Goal: Task Accomplishment & Management: Complete application form

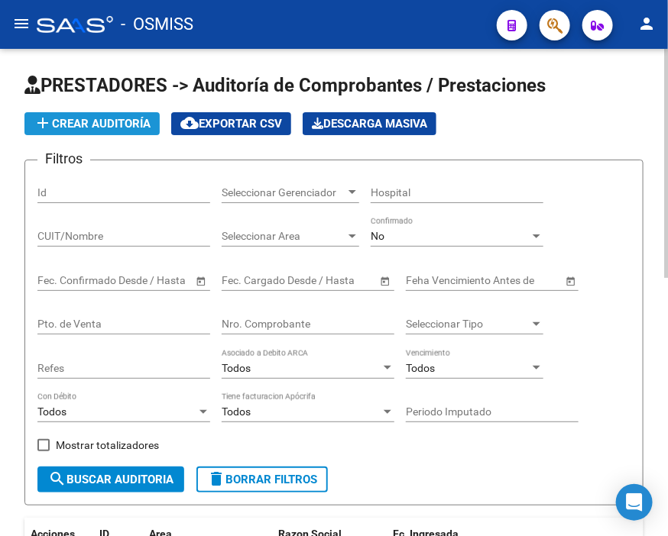
click at [111, 113] on button "add Crear Auditoría" at bounding box center [91, 123] width 135 height 23
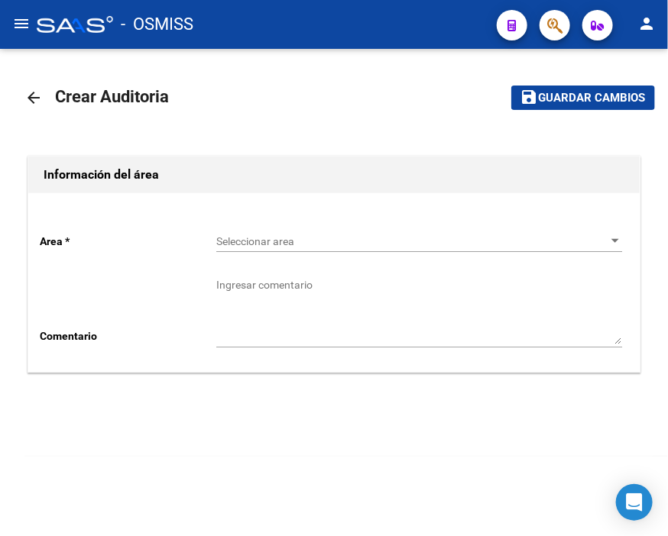
click at [228, 238] on span "Seleccionar area" at bounding box center [412, 241] width 392 height 13
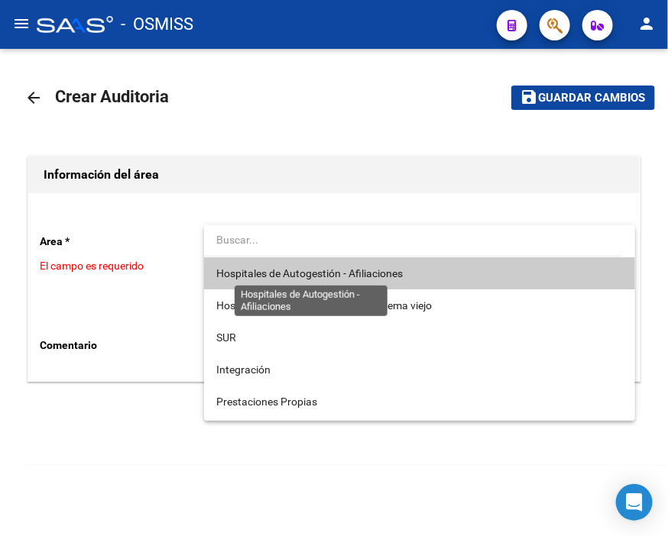
click at [239, 269] on span "Hospitales de Autogestión - Afiliaciones" at bounding box center [309, 273] width 186 height 12
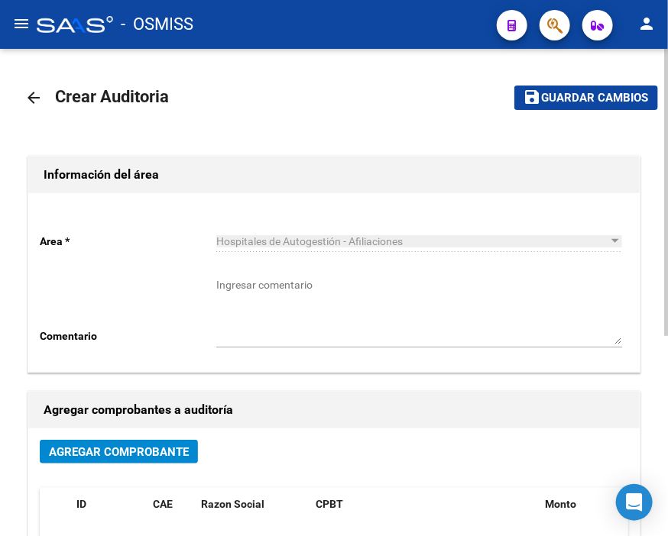
click at [143, 464] on div "Agregar Comprobante" at bounding box center [334, 458] width 588 height 36
click at [154, 448] on span "Agregar Comprobante" at bounding box center [119, 452] width 140 height 14
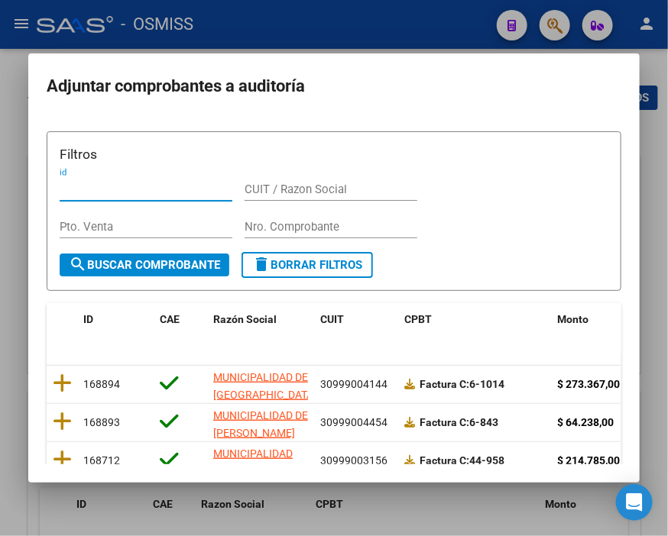
click at [263, 225] on input "Nro. Comprobante" at bounding box center [330, 227] width 173 height 14
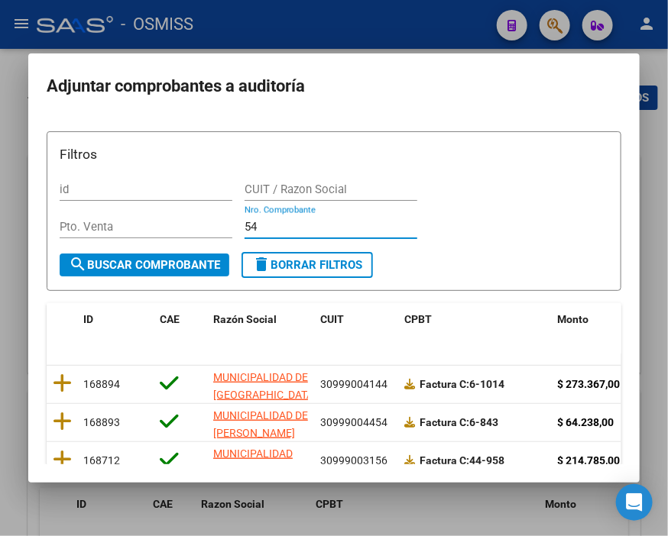
type input "5"
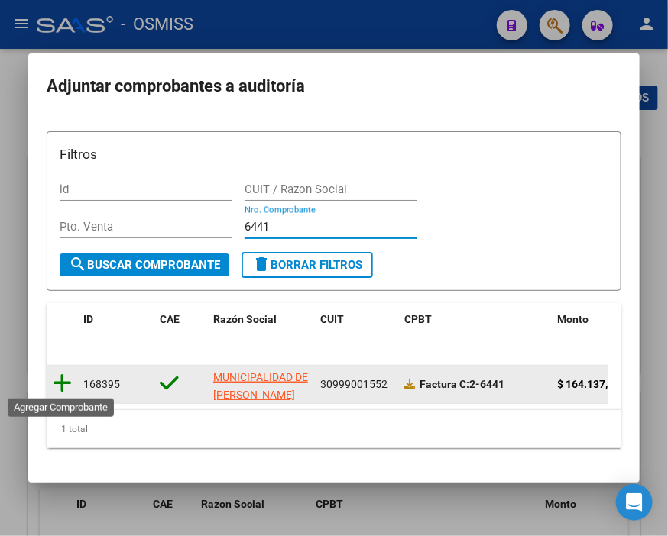
type input "6441"
click at [63, 380] on icon at bounding box center [62, 383] width 19 height 21
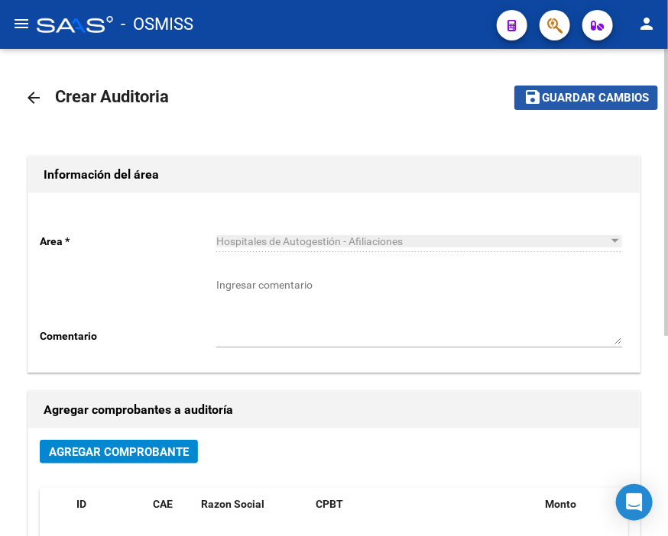
click at [548, 102] on span "Guardar cambios" at bounding box center [595, 99] width 107 height 14
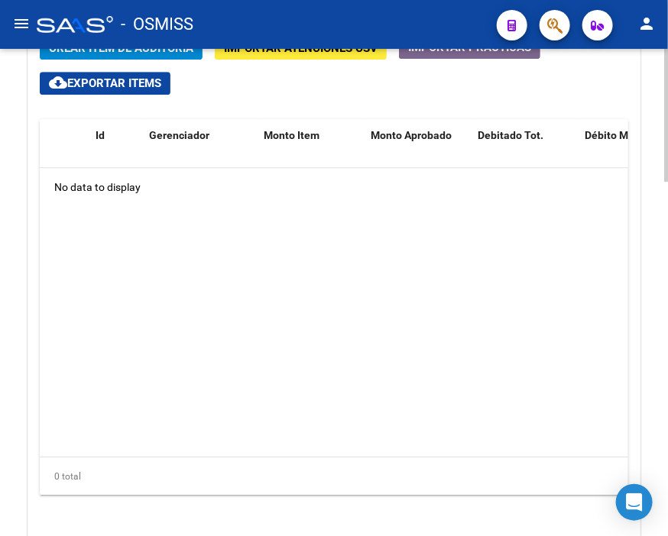
scroll to position [1103, 0]
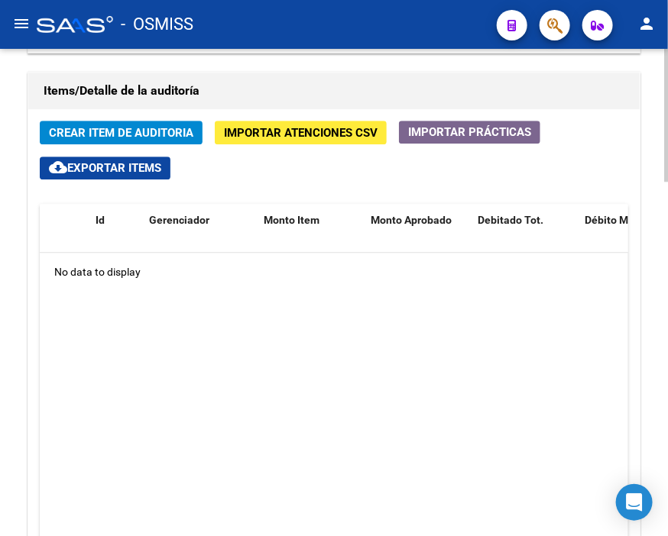
click at [260, 86] on h1 "Items/Detalle de la auditoría" at bounding box center [334, 91] width 581 height 24
click at [104, 128] on span "Crear Item de Auditoria" at bounding box center [121, 133] width 144 height 14
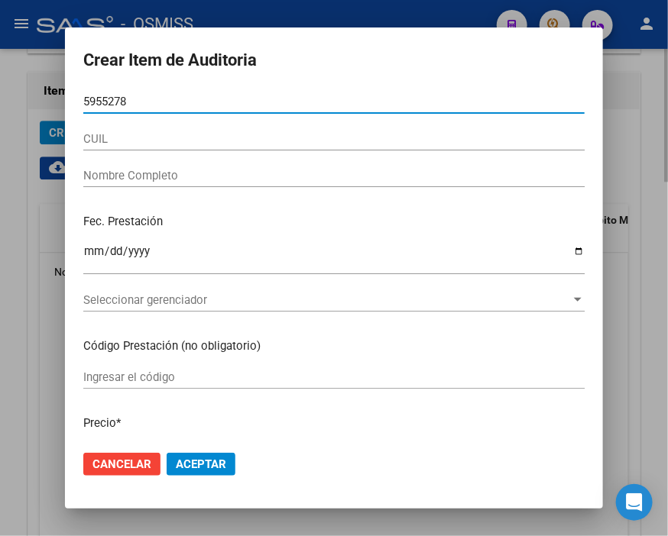
type input "59552788"
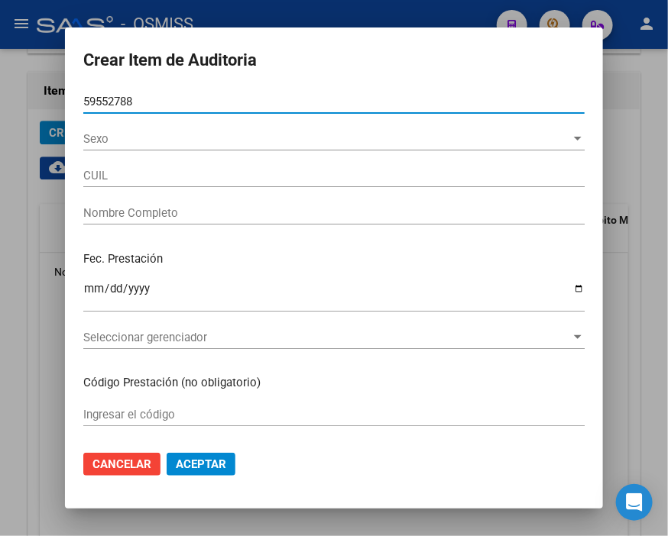
type input "20595527881"
type input "AMARILLO [PERSON_NAME]�RK DOMIN"
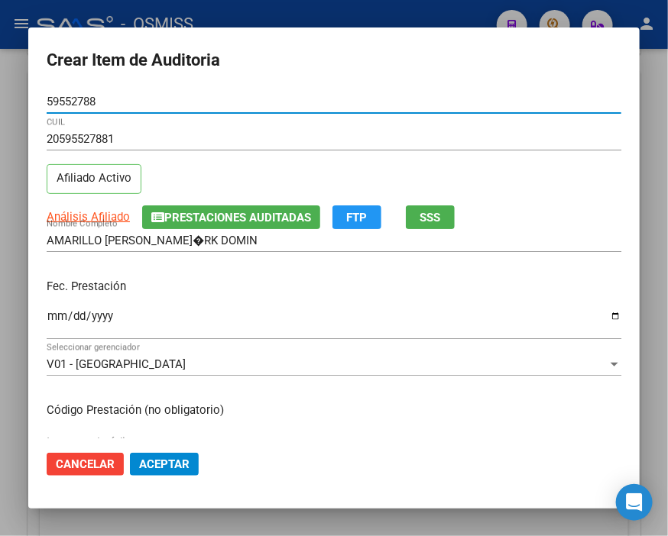
type input "59552788"
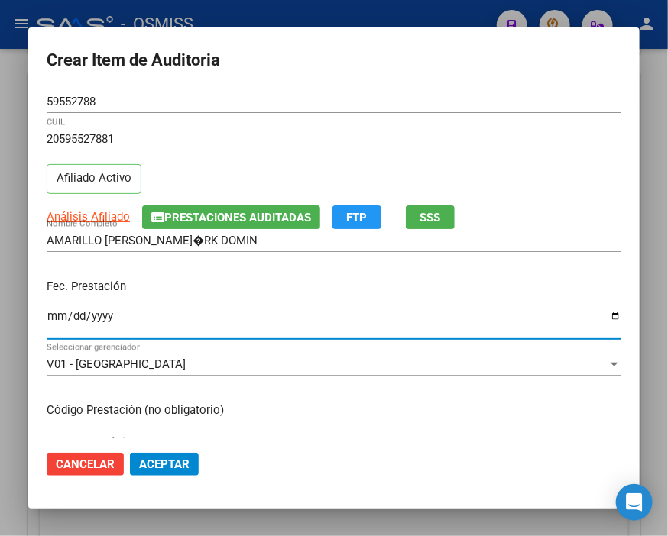
click at [57, 314] on input "Ingresar la fecha" at bounding box center [334, 322] width 574 height 24
type input "[DATE]"
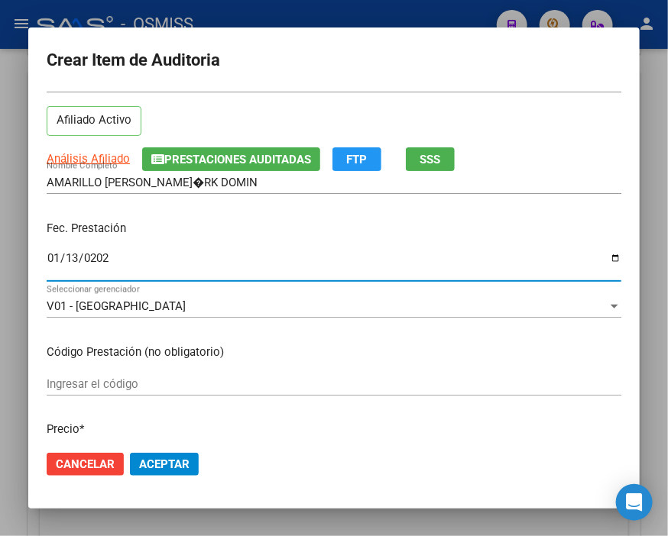
scroll to position [170, 0]
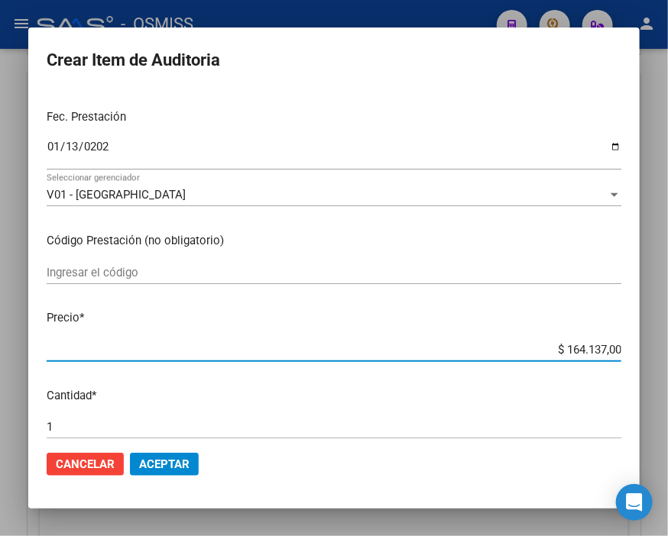
drag, startPoint x: 524, startPoint y: 356, endPoint x: 647, endPoint y: 347, distance: 123.3
click at [647, 347] on div "Crear Item de Auditoria 59552788 Nro Documento 20595527881 CUIL Afiliado Activo…" at bounding box center [334, 268] width 668 height 536
type input "$ 0,03"
type input "$ 0,39"
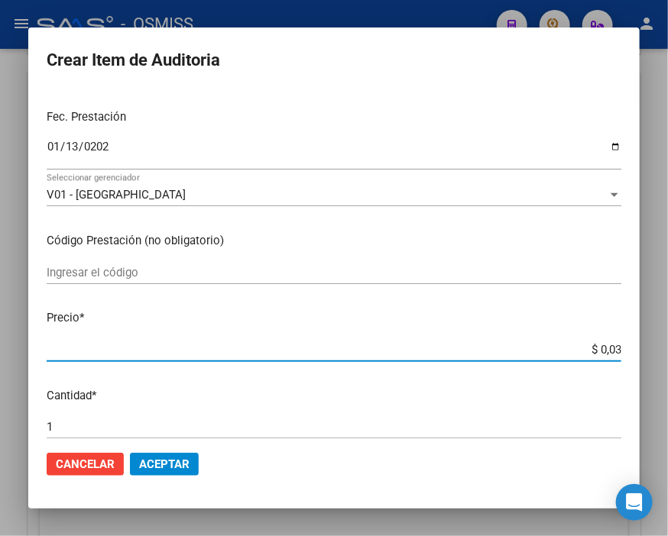
type input "$ 0,39"
type input "$ 3,99"
type input "$ 39,98"
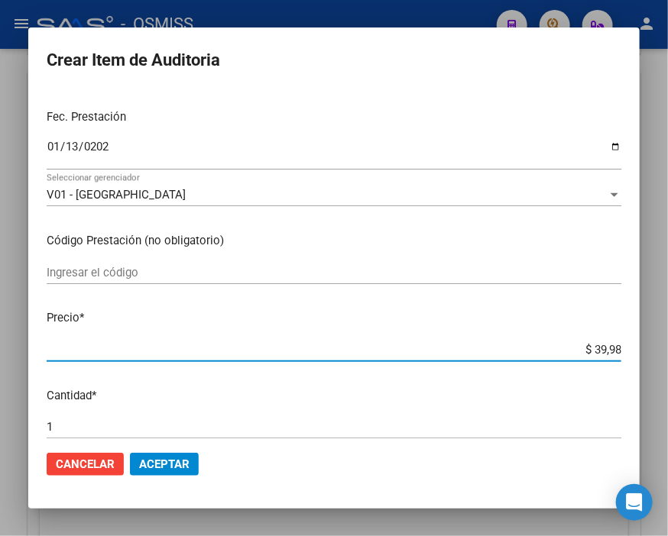
type input "$ 399,80"
type input "$ 3.998,00"
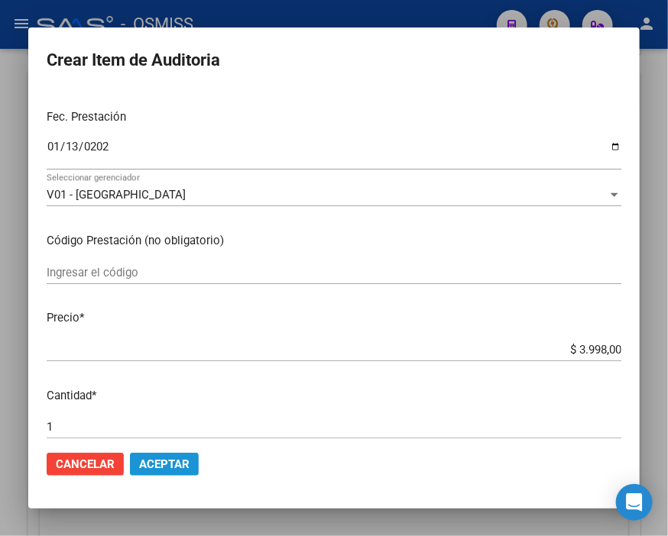
click at [162, 472] on button "Aceptar" at bounding box center [164, 464] width 69 height 23
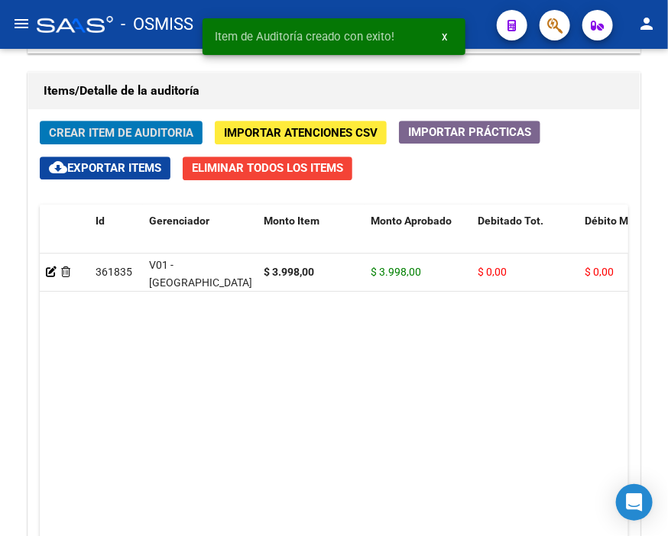
scroll to position [1128, 0]
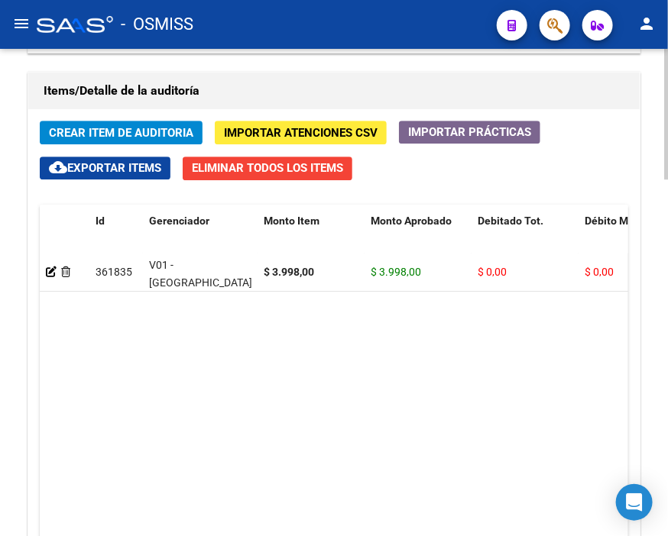
click at [285, 75] on div "Items/Detalle de la auditoría" at bounding box center [333, 91] width 611 height 37
click at [102, 131] on span "Crear Item de Auditoria" at bounding box center [121, 133] width 144 height 14
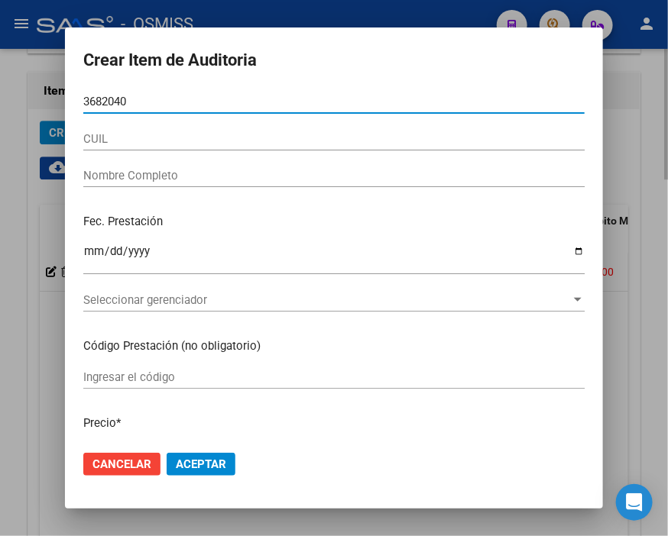
type input "36820403"
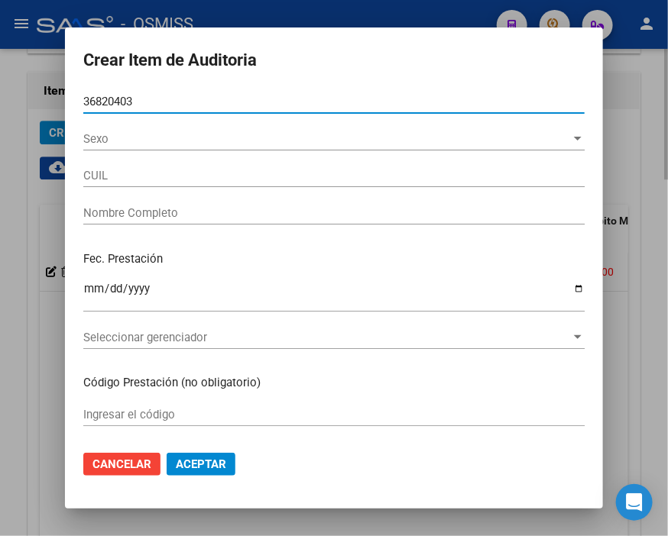
type input "20368204030"
type input "[PERSON_NAME]"
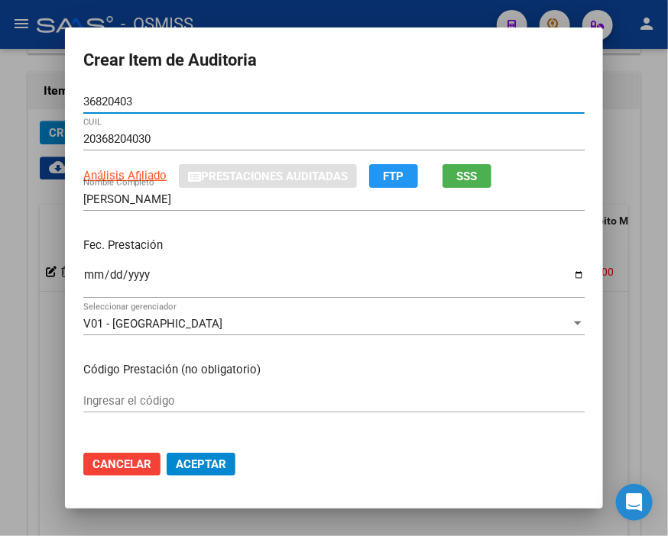
type input "36820403"
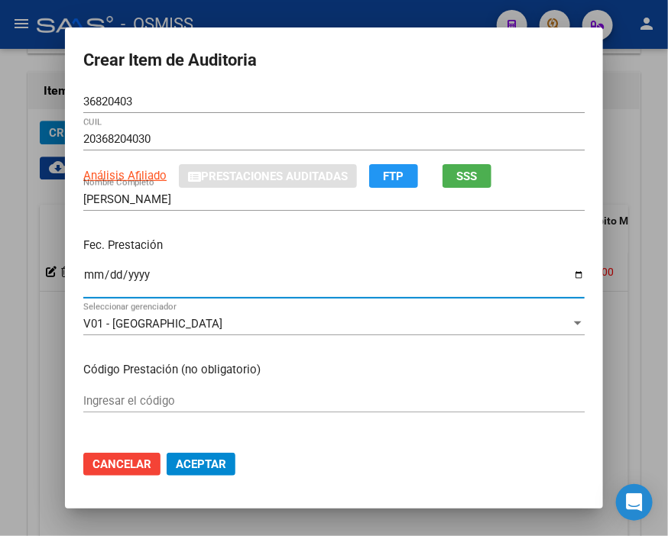
click at [83, 270] on input "Ingresar la fecha" at bounding box center [333, 281] width 501 height 24
type input "[DATE]"
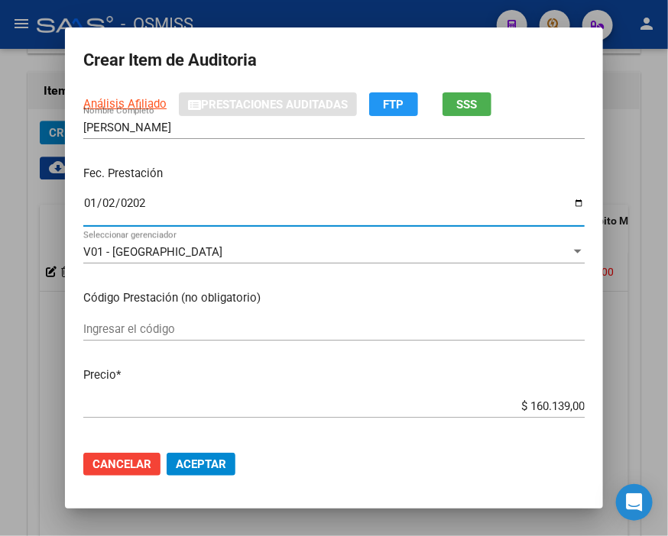
scroll to position [170, 0]
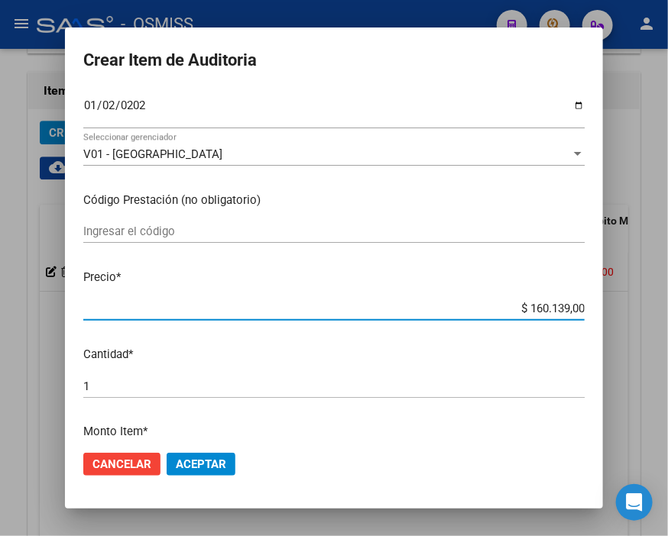
drag, startPoint x: 487, startPoint y: 312, endPoint x: 647, endPoint y: 312, distance: 159.7
click at [647, 312] on div "Crear Item de Auditoria 36820403 Nro Documento 20368204030 CUIL Análisis Afilia…" at bounding box center [334, 268] width 668 height 536
type input "$ 0,03"
type input "$ 0,39"
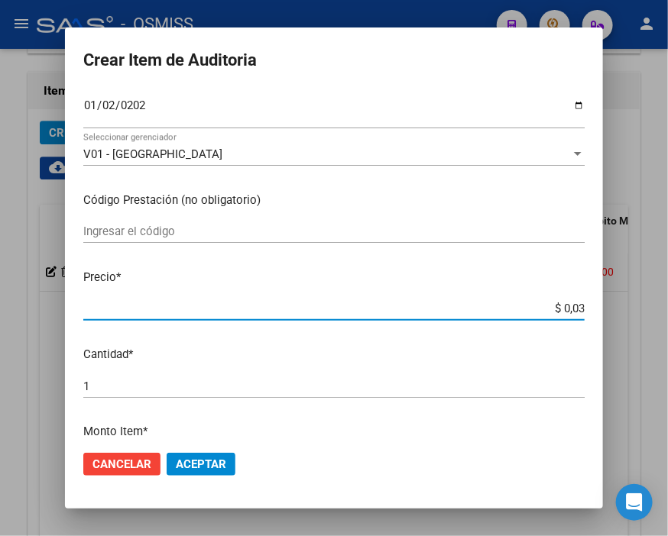
type input "$ 0,39"
type input "$ 3,99"
type input "$ 39,98"
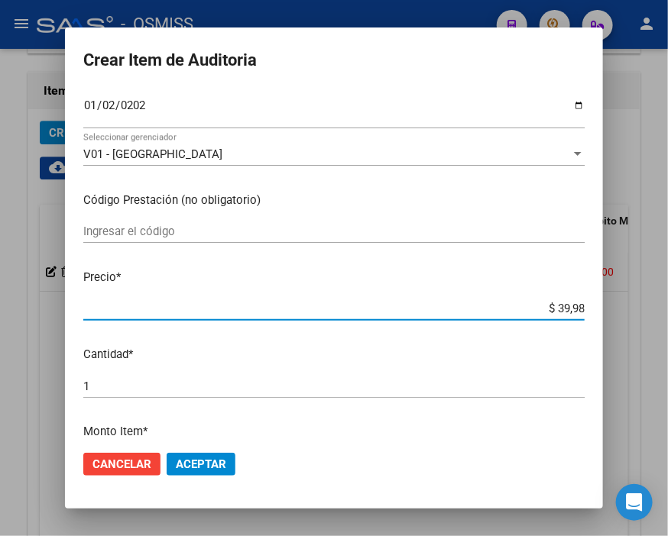
type input "$ 399,80"
type input "$ 3.998,00"
click at [203, 464] on span "Aceptar" at bounding box center [201, 465] width 50 height 14
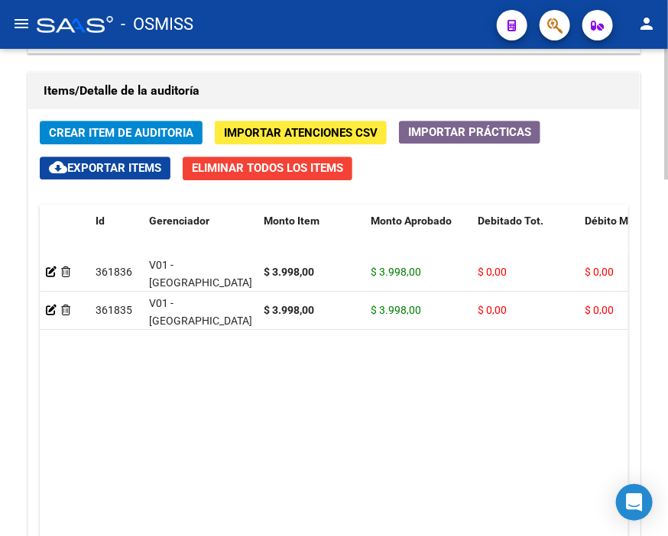
drag, startPoint x: 263, startPoint y: 81, endPoint x: 245, endPoint y: 85, distance: 18.0
click at [263, 81] on h1 "Items/Detalle de la auditoría" at bounding box center [334, 91] width 581 height 24
click at [76, 131] on span "Crear Item de Auditoria" at bounding box center [121, 133] width 144 height 14
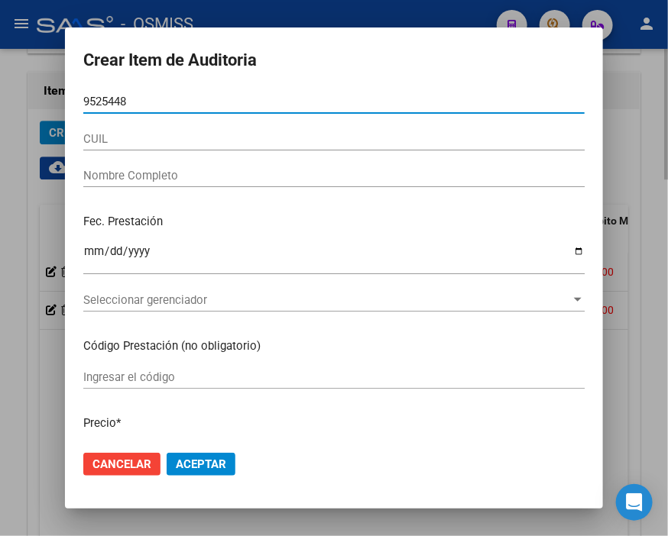
type input "95254482"
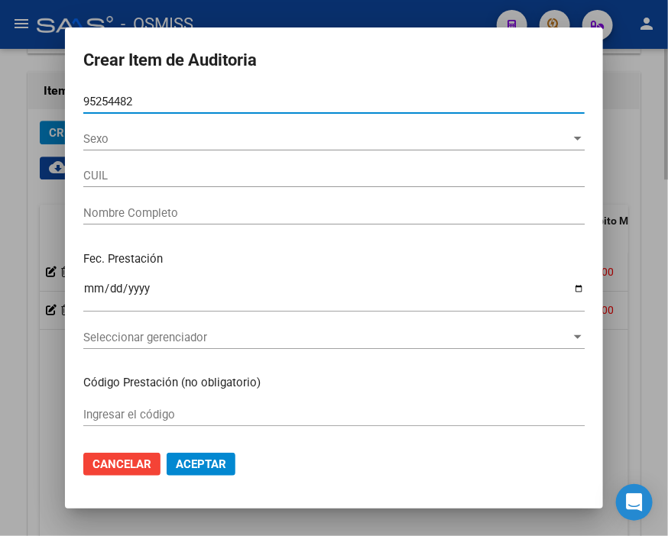
type input "23952544829"
type input "[PERSON_NAME]"
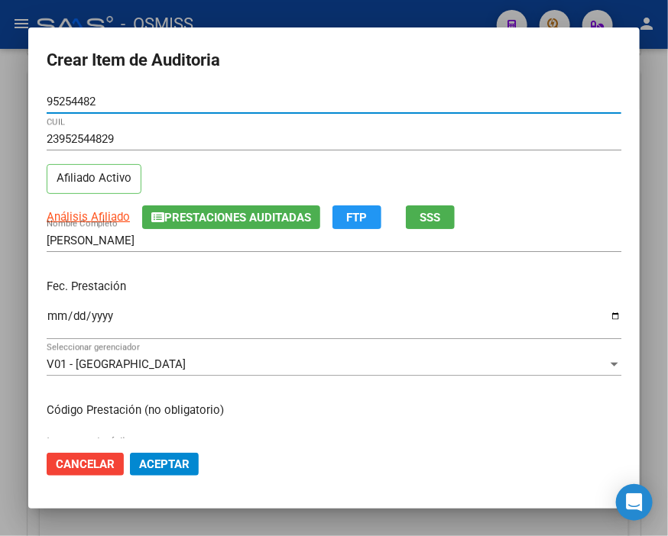
type input "95254482"
click at [50, 318] on input "Ingresar la fecha" at bounding box center [334, 322] width 574 height 24
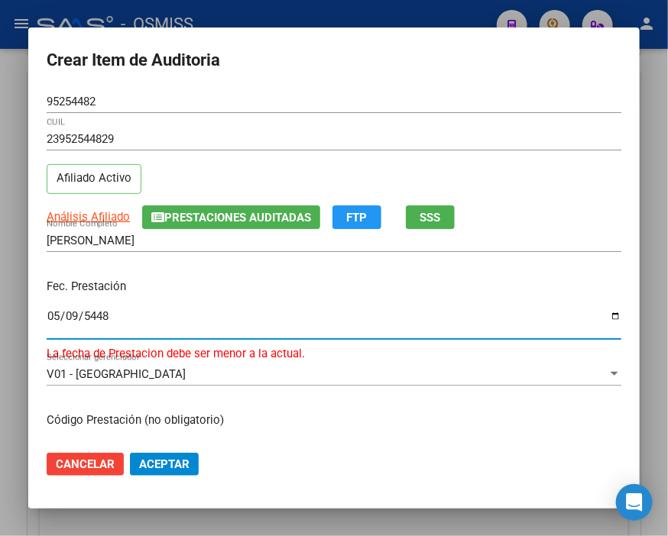
type input "4482-05-09"
click at [69, 310] on input "4482-05-09" at bounding box center [334, 322] width 574 height 24
click at [54, 319] on input "4482-05-09" at bounding box center [334, 322] width 574 height 24
type input "4482-05-02"
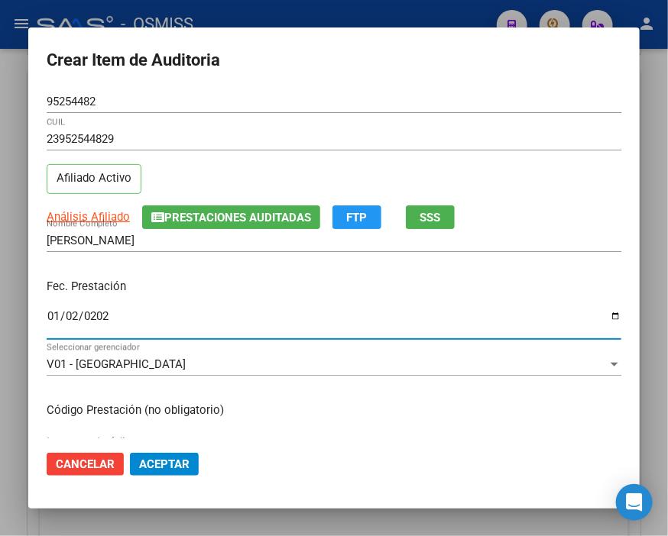
type input "[DATE]"
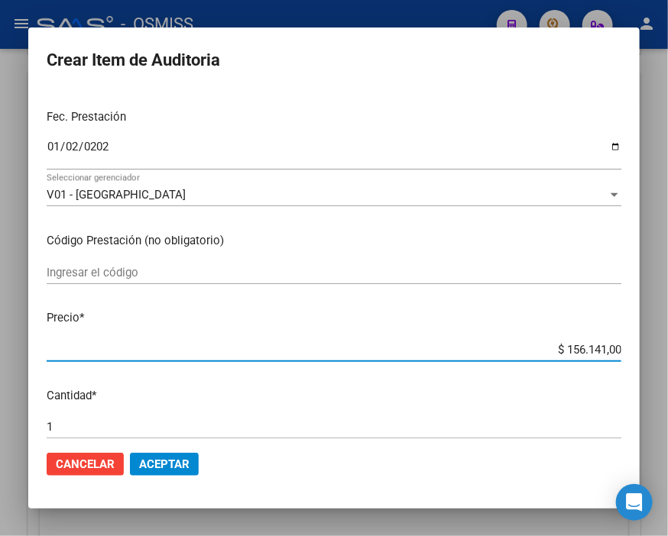
drag, startPoint x: 482, startPoint y: 347, endPoint x: 647, endPoint y: 322, distance: 166.9
click at [647, 322] on div "Crear Item de Auditoria 95254482 Nro Documento 23952544829 CUIL Afiliado Activo…" at bounding box center [334, 268] width 668 height 536
type input "$ 0,07"
type input "$ 0,79"
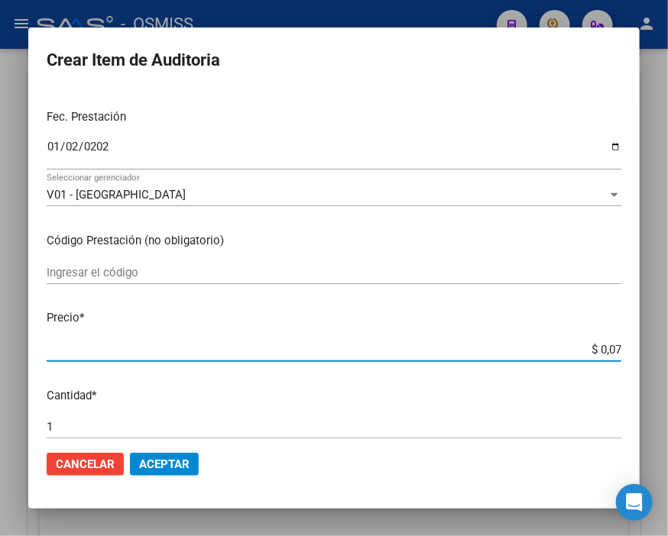
type input "$ 0,79"
type input "$ 7,99"
type input "$ 79,96"
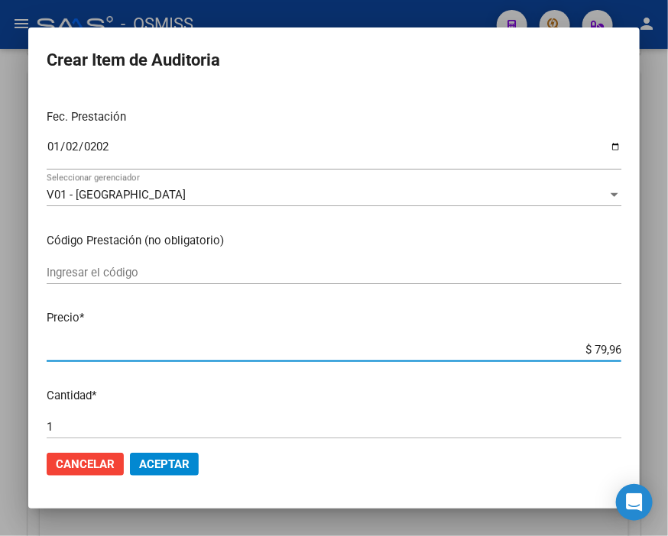
type input "$ 799,60"
type input "$ 7.996,00"
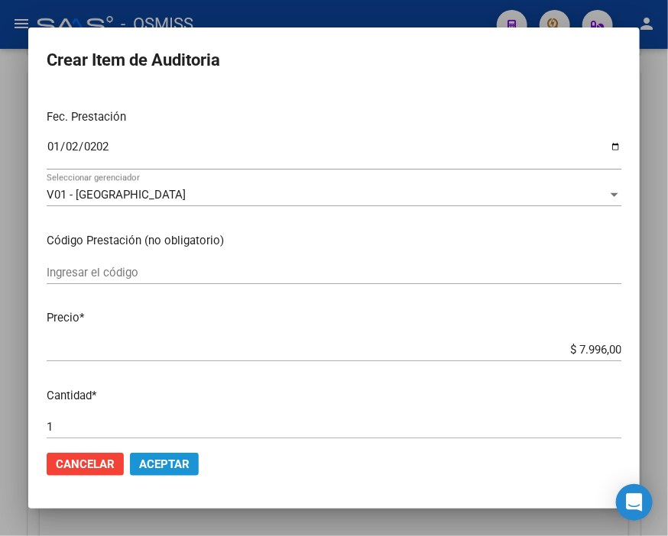
click at [179, 460] on span "Aceptar" at bounding box center [164, 465] width 50 height 14
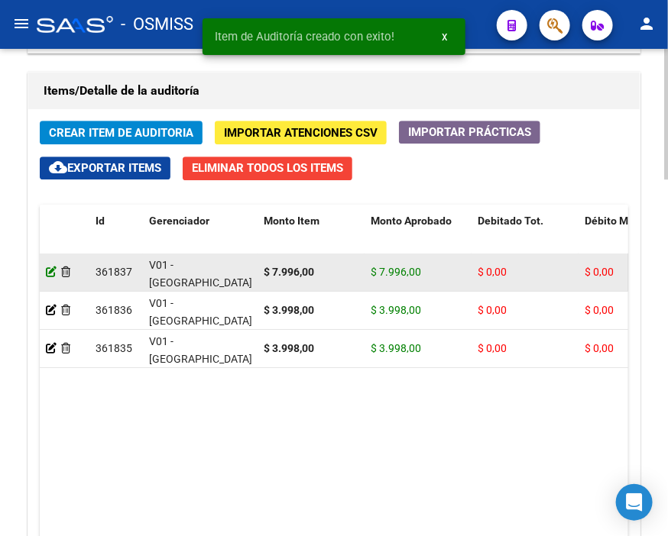
click at [52, 270] on icon at bounding box center [51, 272] width 11 height 11
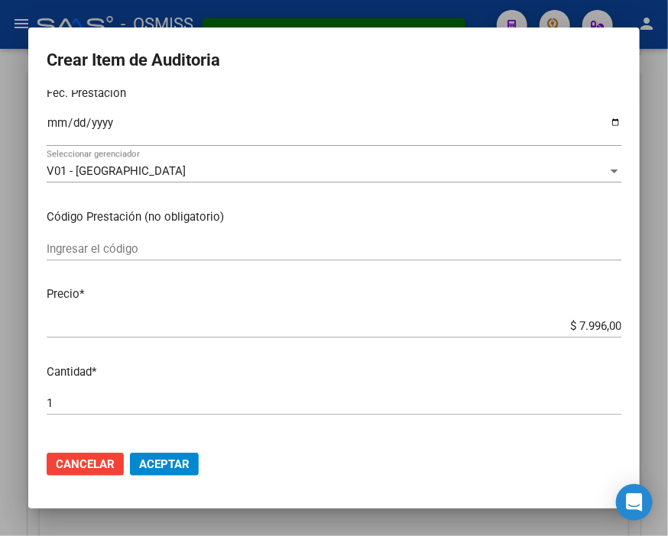
drag, startPoint x: 554, startPoint y: 321, endPoint x: 647, endPoint y: 306, distance: 94.3
click at [647, 306] on div "Item de Auditoría creado con exito! x Crear Item de Auditoria 95254482 Nro Docu…" at bounding box center [334, 268] width 668 height 536
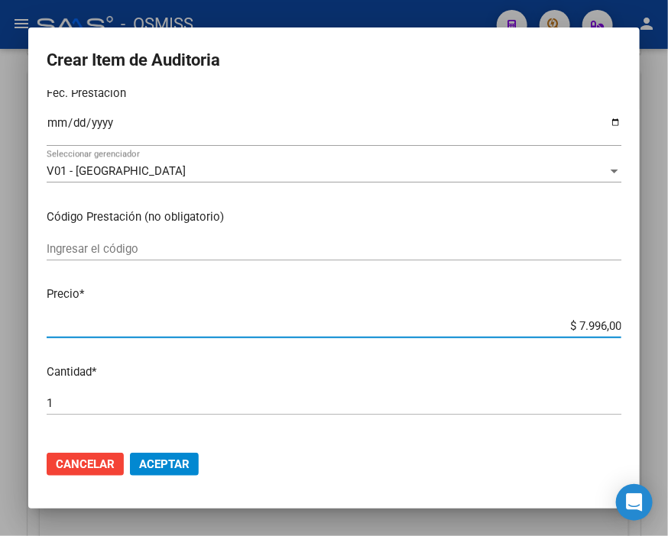
type input "$ 0,03"
type input "$ 0,39"
type input "$ 3,99"
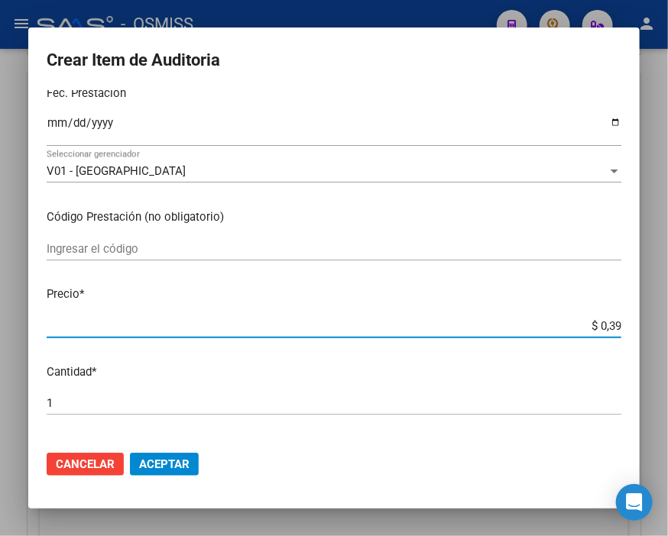
type input "$ 3,99"
type input "$ 39,98"
type input "$ 399,80"
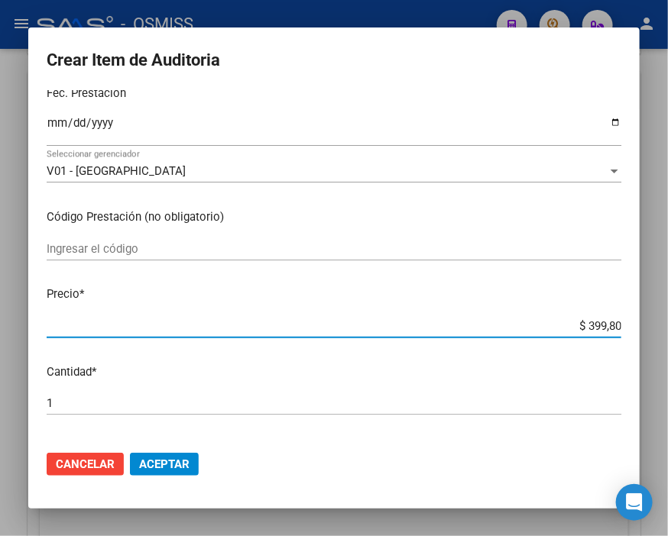
type input "$ 3.998,00"
click at [167, 455] on button "Aceptar" at bounding box center [164, 464] width 69 height 23
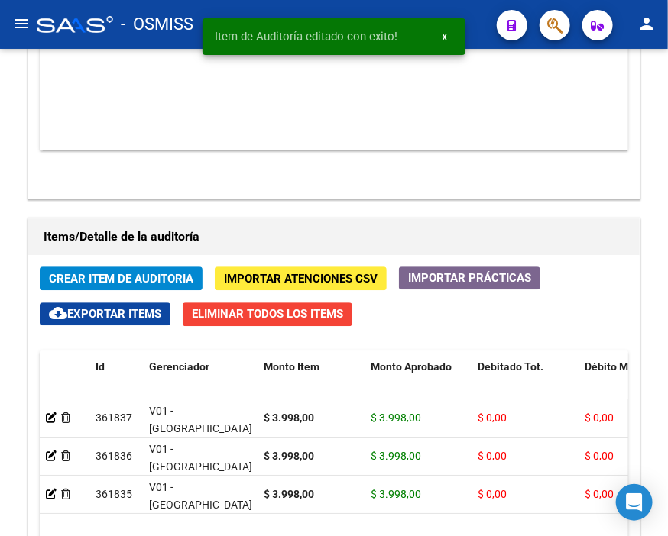
scroll to position [1103, 0]
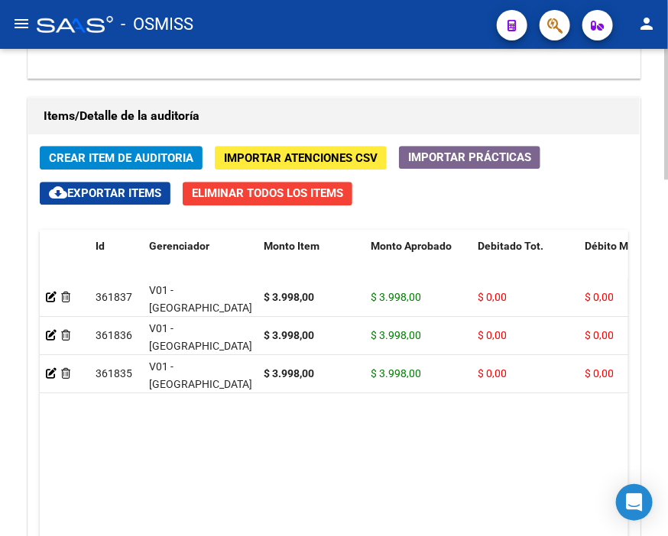
click at [377, 86] on div "Información del área Cambiar de área a esta auditoría Area * Hospitales de Auto…" at bounding box center [333, 59] width 619 height 1297
click at [101, 154] on span "Crear Item de Auditoria" at bounding box center [121, 158] width 144 height 14
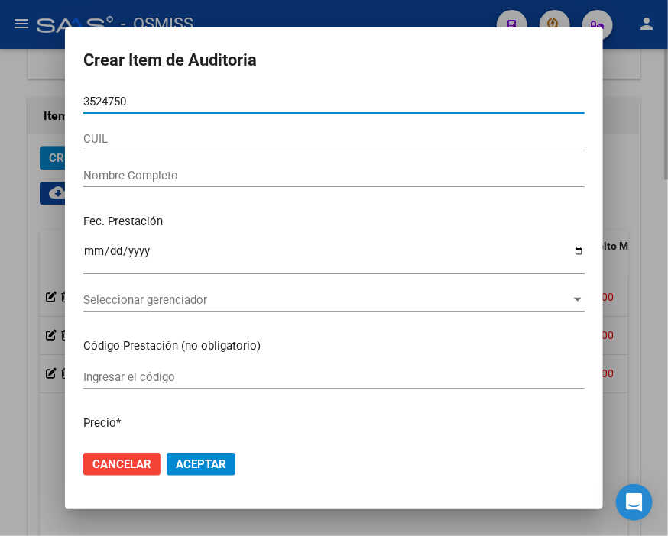
type input "35247504"
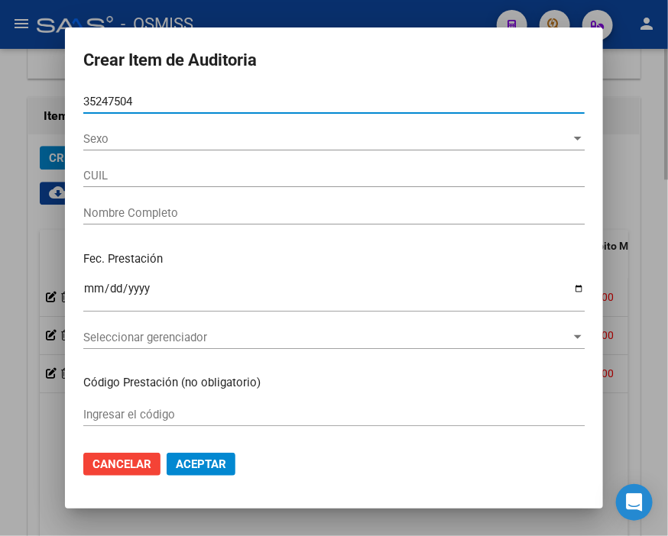
type input "27352475047"
type input "[PERSON_NAME]"
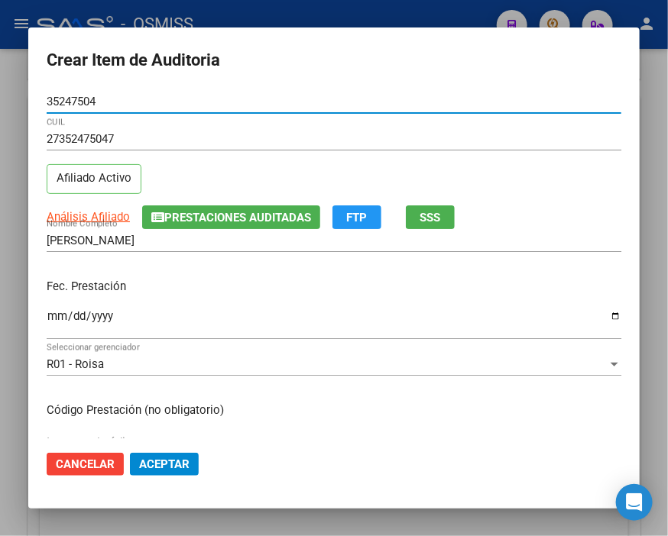
type input "35247504"
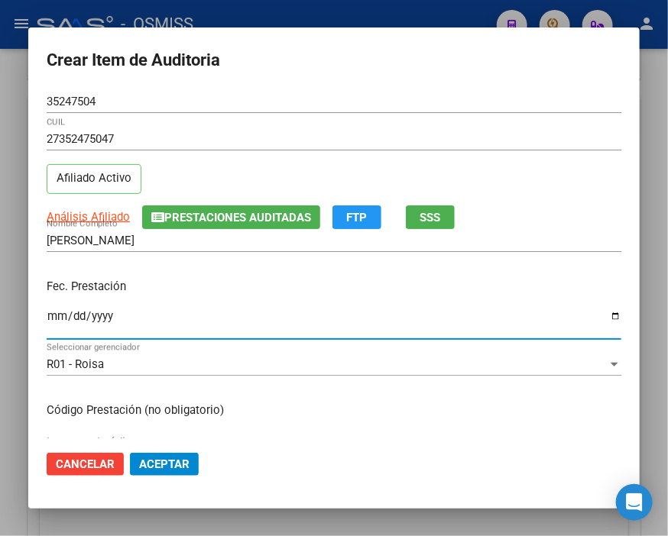
click at [55, 314] on input "Ingresar la fecha" at bounding box center [334, 322] width 574 height 24
type input "[DATE]"
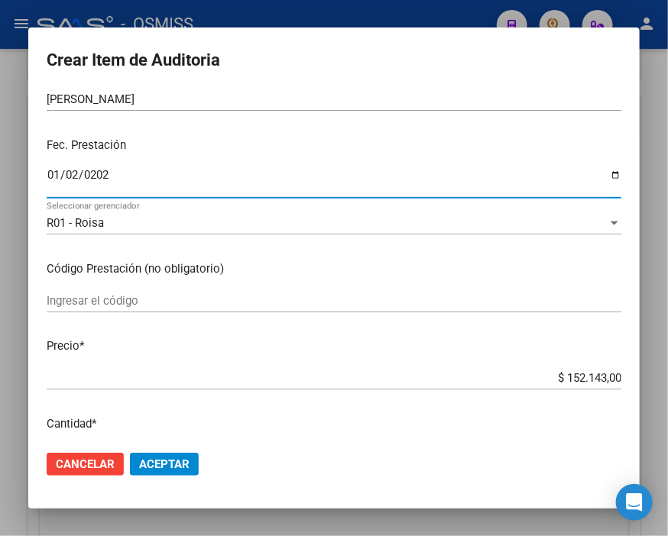
scroll to position [170, 0]
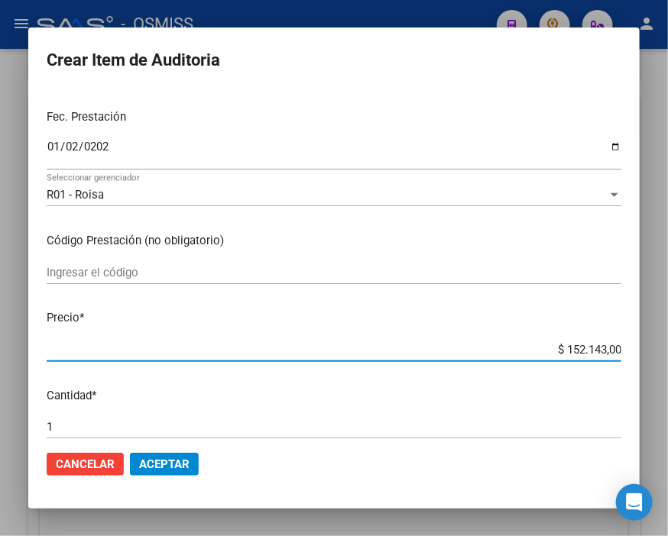
drag, startPoint x: 554, startPoint y: 354, endPoint x: 647, endPoint y: 354, distance: 93.2
click at [647, 354] on div "Crear Item de Auditoria 35247504 Nro Documento 27352475047 CUIL Afiliado Activo…" at bounding box center [334, 268] width 668 height 536
type input "$ 0,07"
type input "$ 0,79"
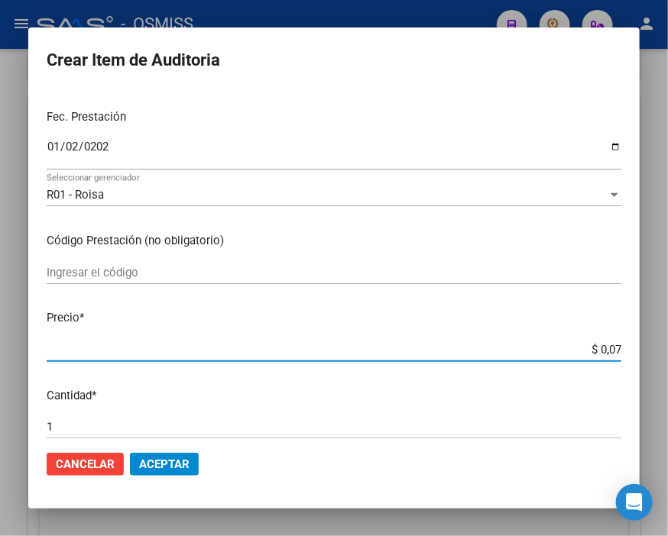
type input "$ 0,79"
type input "$ 7,99"
type input "$ 79,96"
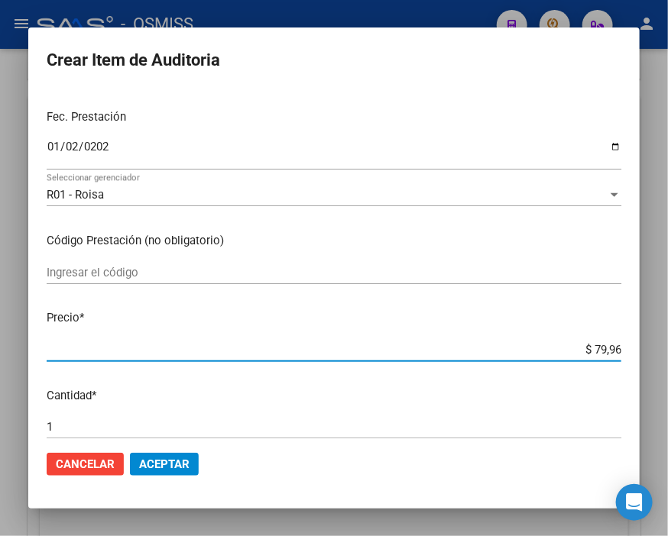
type input "$ 799,60"
type input "$ 7.996,00"
click at [153, 468] on span "Aceptar" at bounding box center [164, 465] width 50 height 14
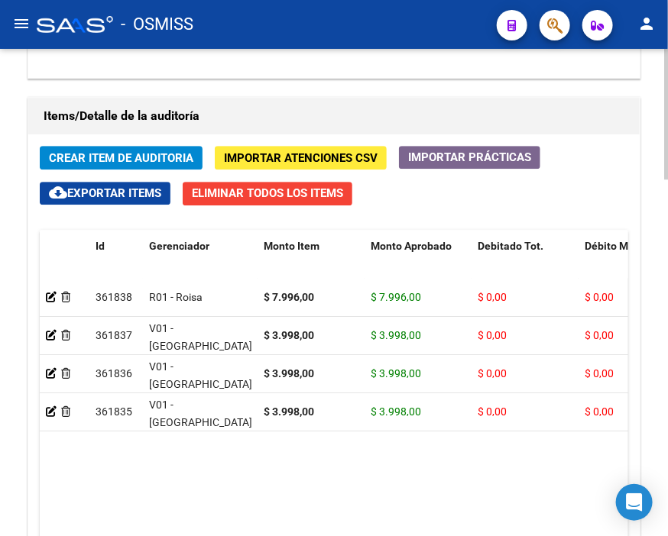
click at [262, 115] on h1 "Items/Detalle de la auditoría" at bounding box center [334, 116] width 581 height 24
click at [135, 159] on span "Crear Item de Auditoria" at bounding box center [121, 158] width 144 height 14
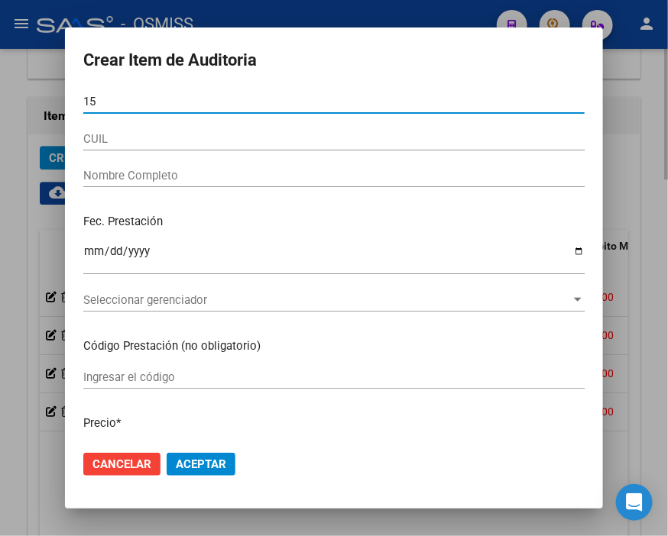
type input "1"
type input "49301736"
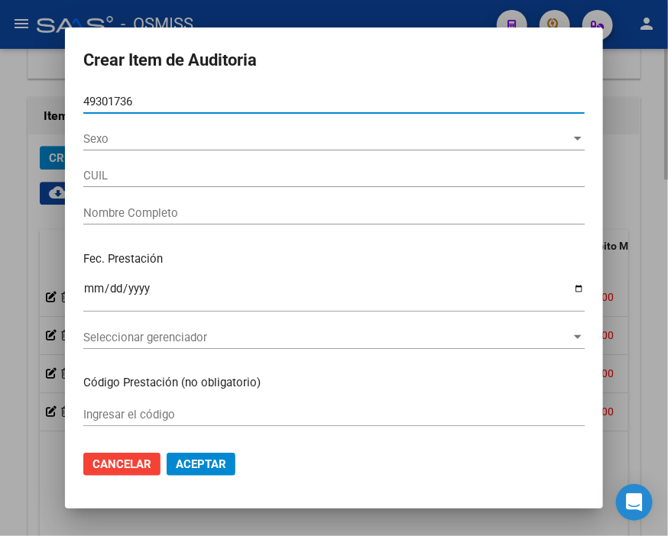
type input "27493017360"
type input "[PERSON_NAME] [PERSON_NAME]"
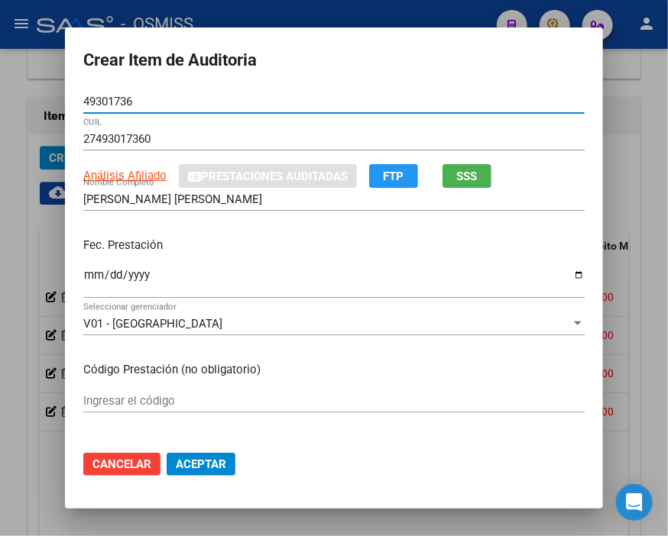
type input "49301736"
click at [89, 270] on input "Ingresar la fecha" at bounding box center [333, 281] width 501 height 24
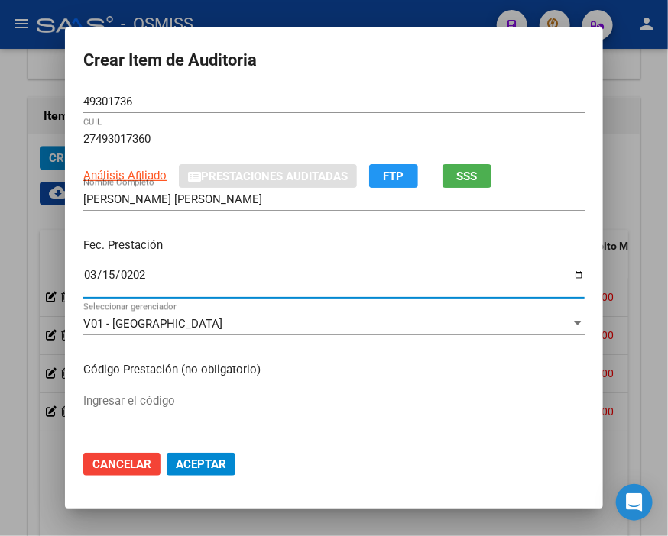
type input "[DATE]"
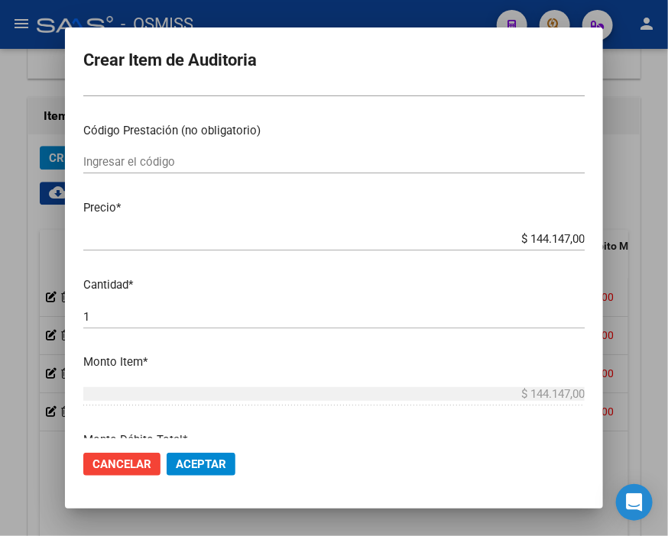
scroll to position [254, 0]
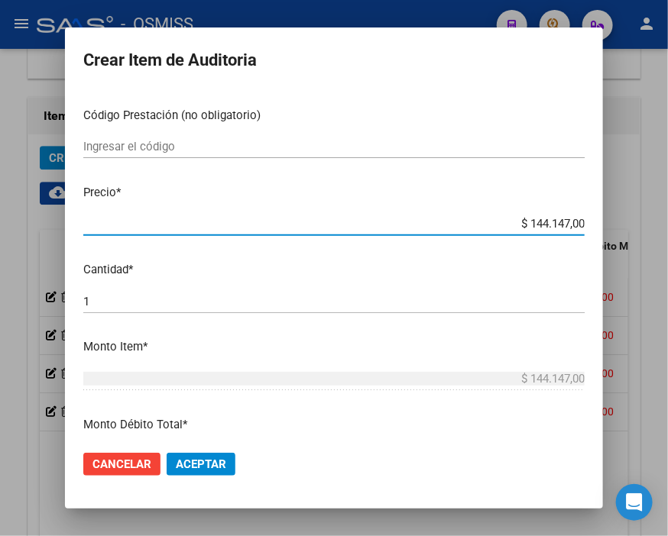
drag, startPoint x: 484, startPoint y: 226, endPoint x: 642, endPoint y: 227, distance: 158.1
click at [642, 227] on div "Crear Item de Auditoria 49301736 Nro Documento 27493017360 CUIL Análisis Afilia…" at bounding box center [334, 268] width 668 height 536
type input "$ 0,02"
type input "$ 0,21"
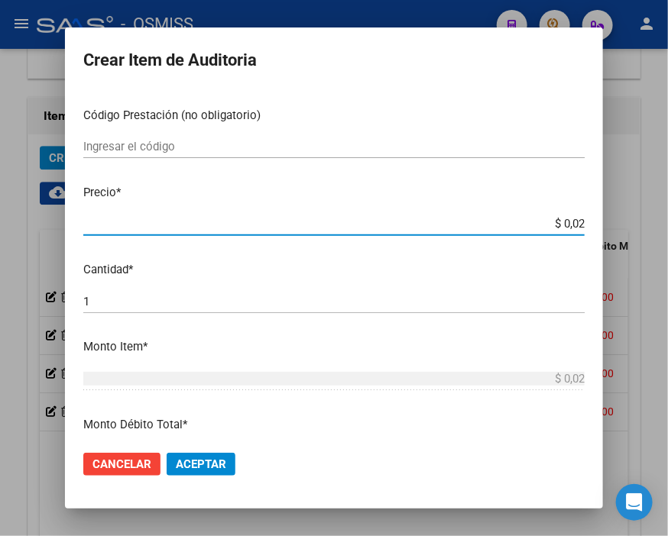
type input "$ 0,21"
type input "$ 2,19"
type input "$ 21,91"
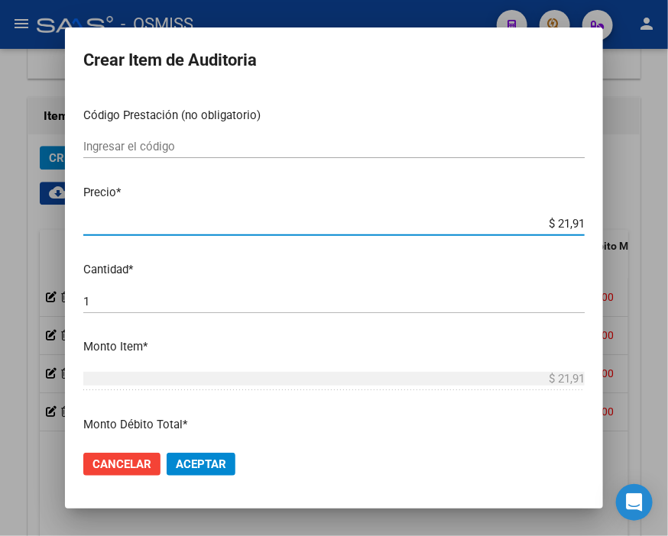
type input "$ 219,11"
type input "$ 2.191,10"
type input "$ 21.911,00"
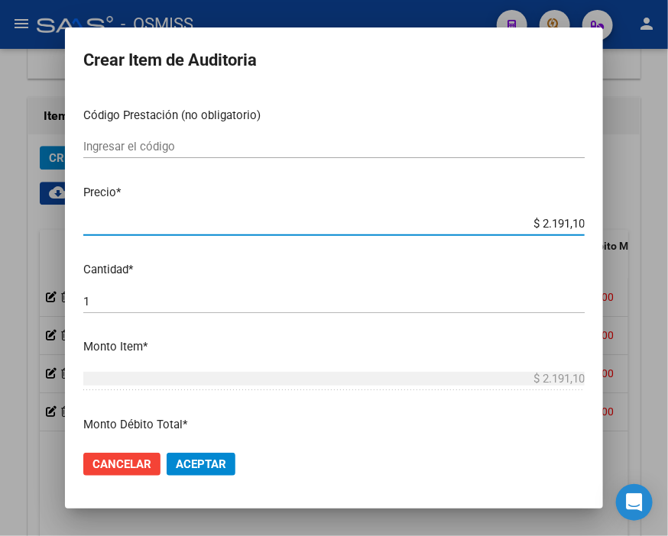
type input "$ 21.911,00"
click at [214, 466] on span "Aceptar" at bounding box center [201, 465] width 50 height 14
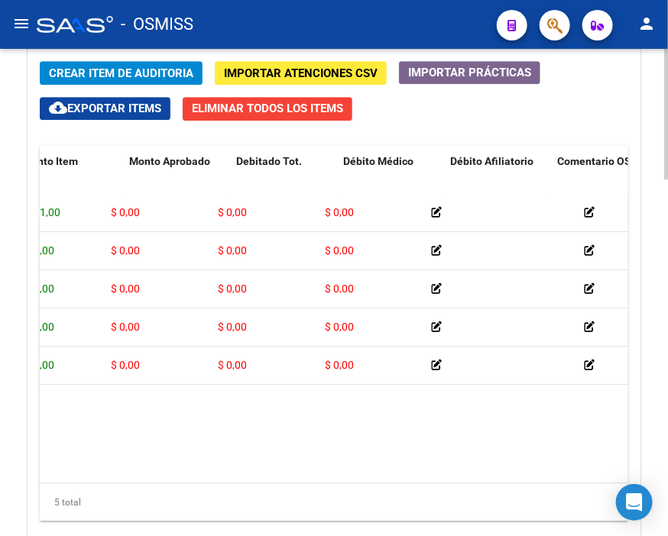
scroll to position [0, 0]
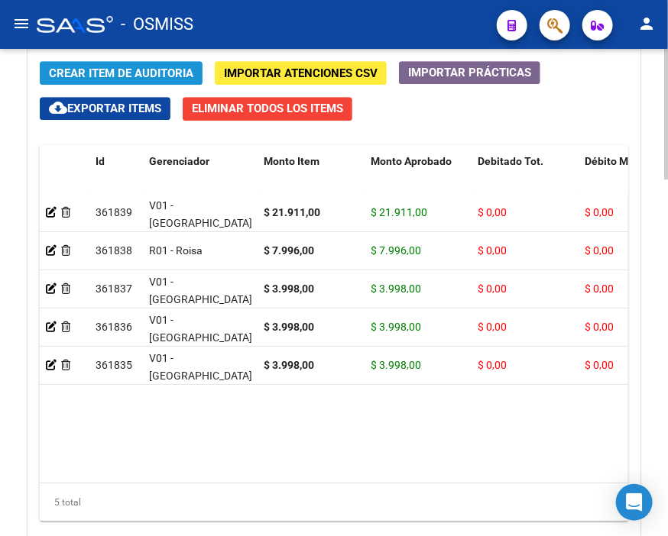
click at [92, 73] on span "Crear Item de Auditoria" at bounding box center [121, 73] width 144 height 14
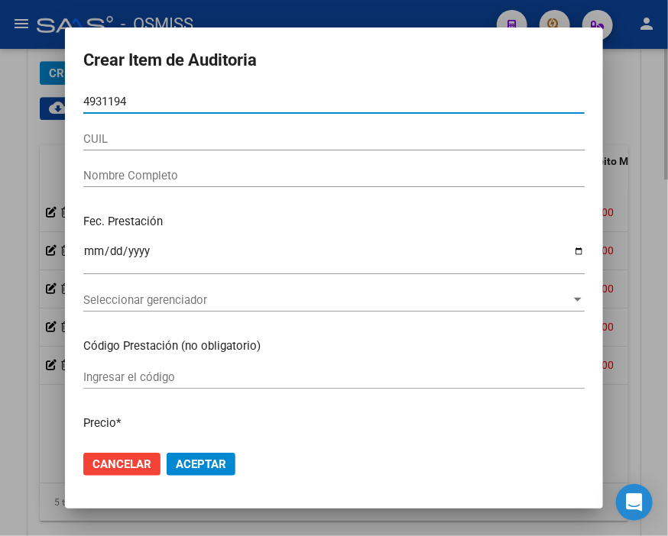
type input "49311944"
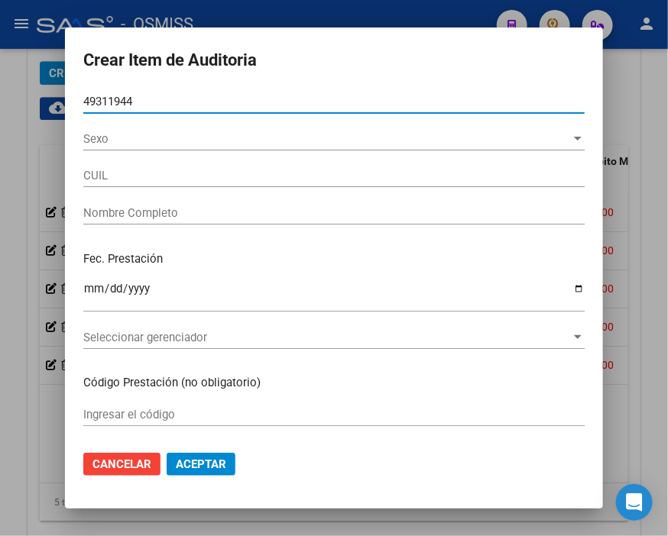
type input "27493119449"
type input "[PERSON_NAME]"
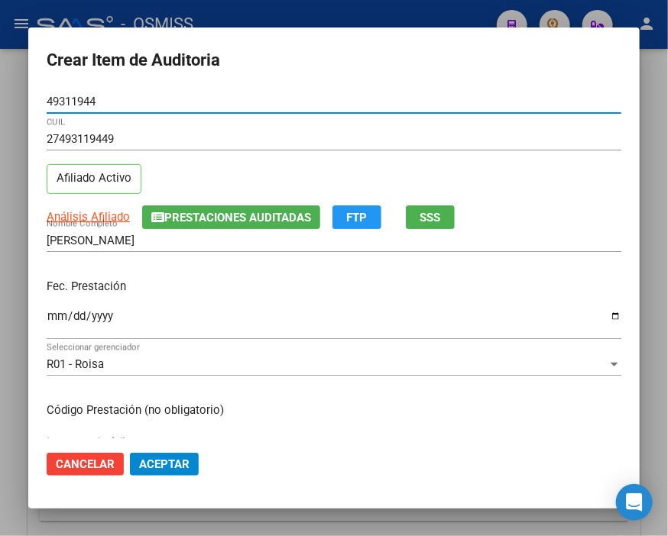
type input "49311944"
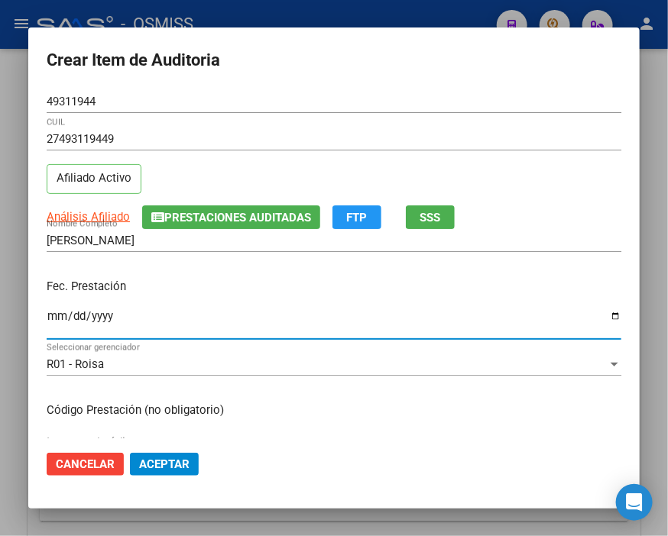
click at [56, 311] on input "Ingresar la fecha" at bounding box center [334, 322] width 574 height 24
type input "[DATE]"
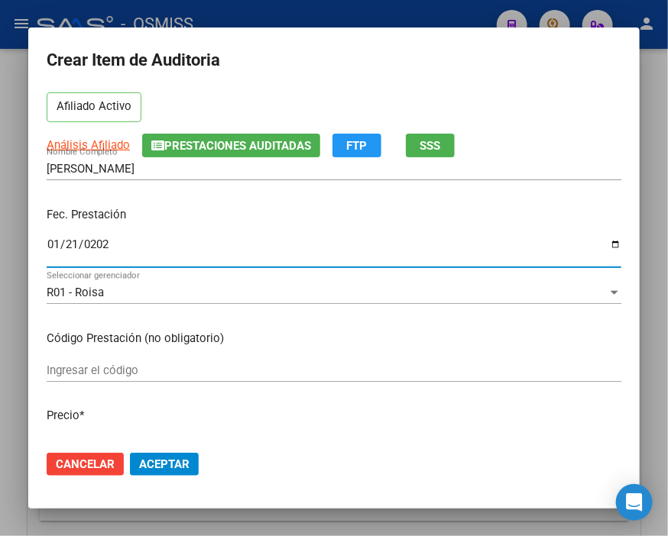
scroll to position [170, 0]
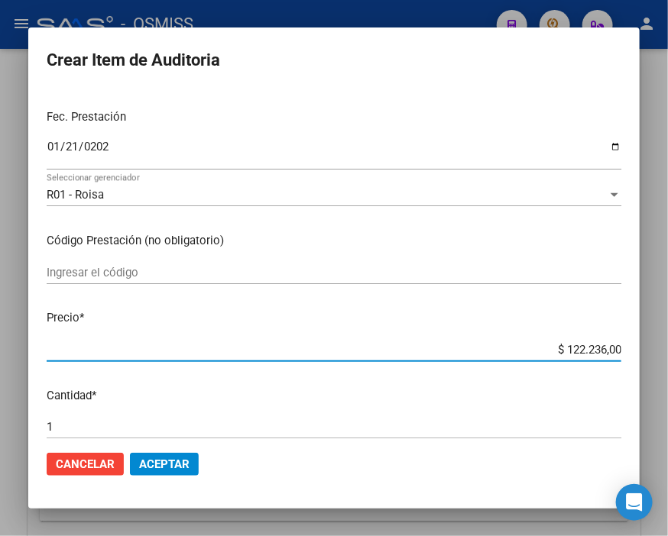
drag, startPoint x: 520, startPoint y: 353, endPoint x: 647, endPoint y: 352, distance: 126.8
click at [647, 352] on div "Crear Item de Auditoria 49311944 Nro Documento 27493119449 CUIL Afiliado Activo…" at bounding box center [334, 268] width 668 height 536
type input "$ 0,03"
type input "$ 0,39"
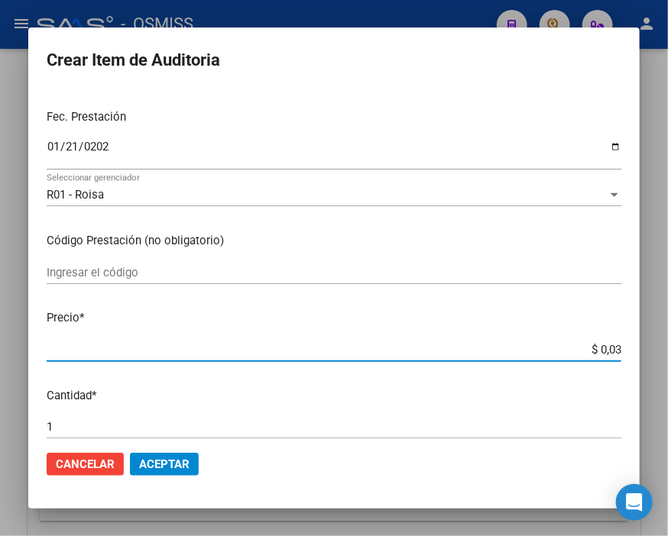
type input "$ 0,39"
type input "$ 3,99"
type input "$ 39,98"
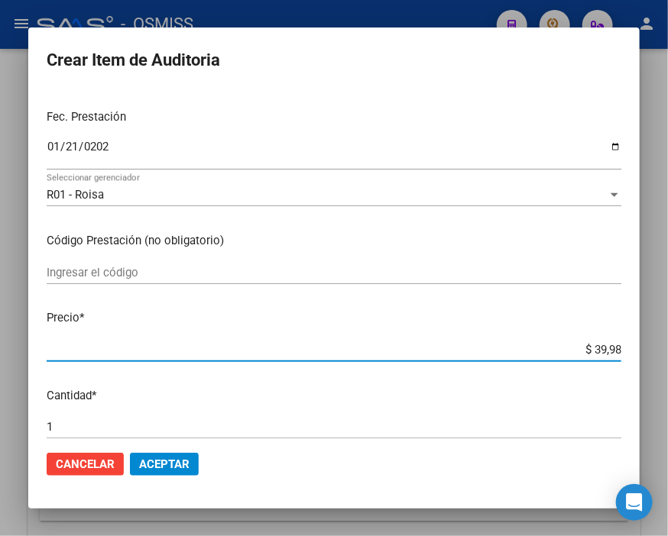
type input "$ 399,80"
type input "$ 3.998,00"
click at [172, 462] on span "Aceptar" at bounding box center [164, 465] width 50 height 14
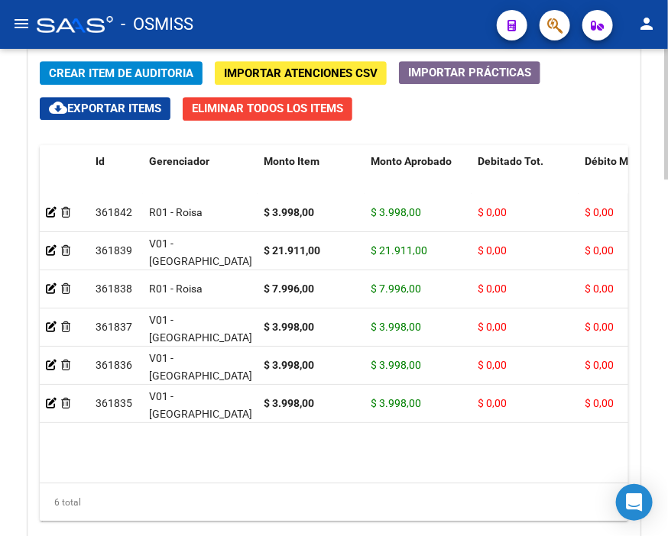
click at [188, 71] on span "Crear Item de Auditoria" at bounding box center [121, 73] width 144 height 14
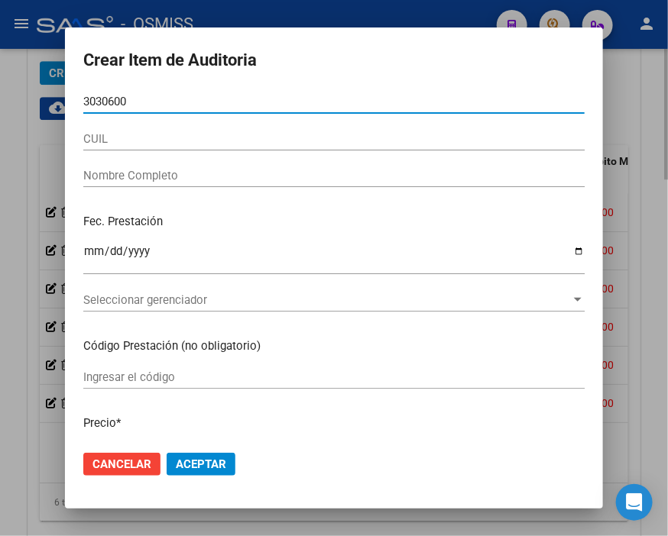
type input "30306005"
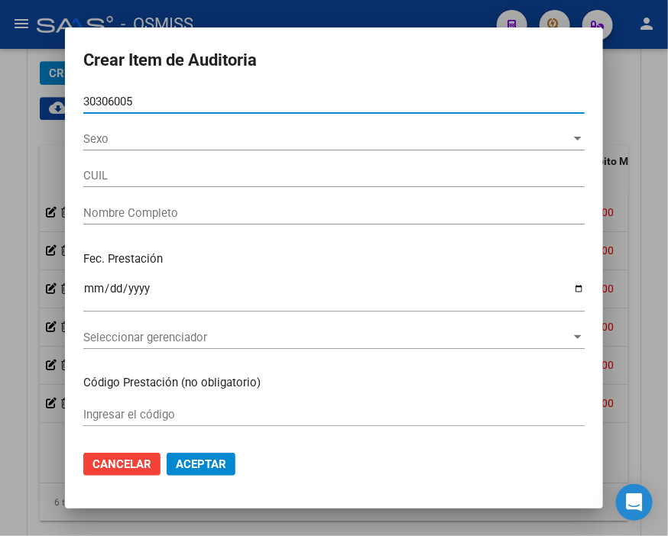
type input "27303060052"
type input "[PERSON_NAME]"
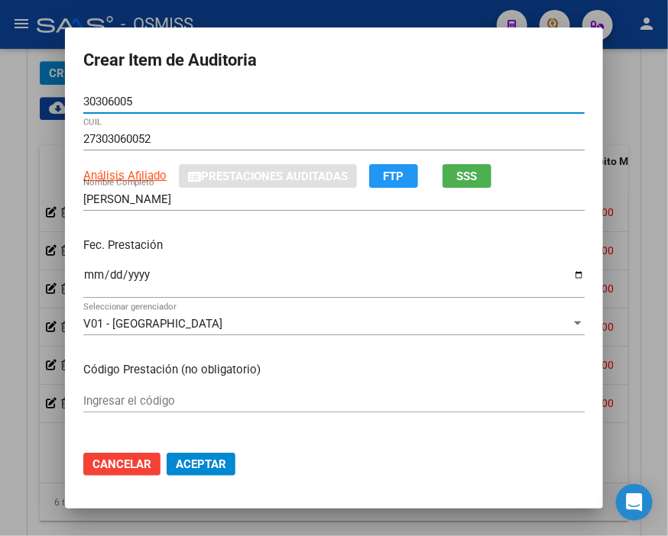
type input "30306005"
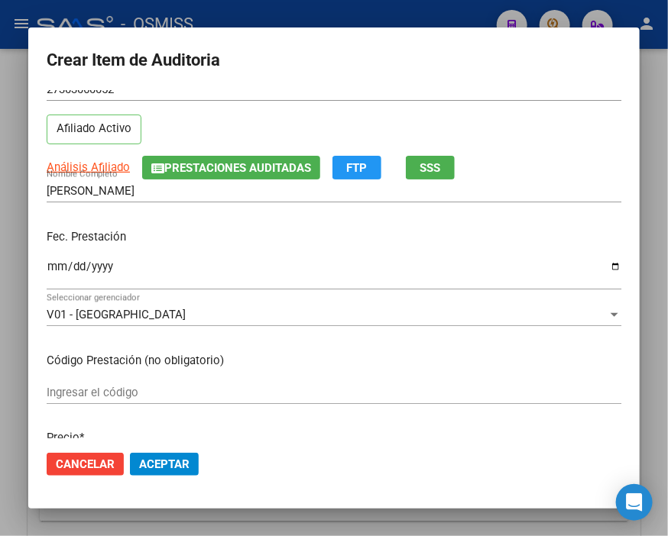
scroll to position [85, 0]
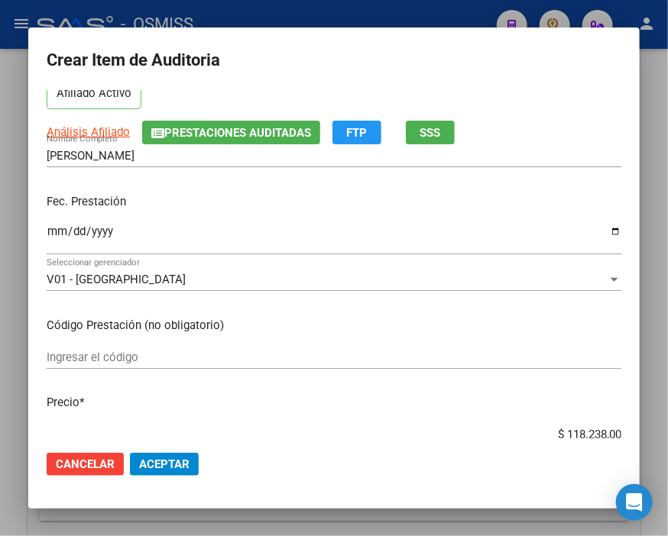
click at [47, 232] on input "Ingresar la fecha" at bounding box center [334, 237] width 574 height 24
type input "[DATE]"
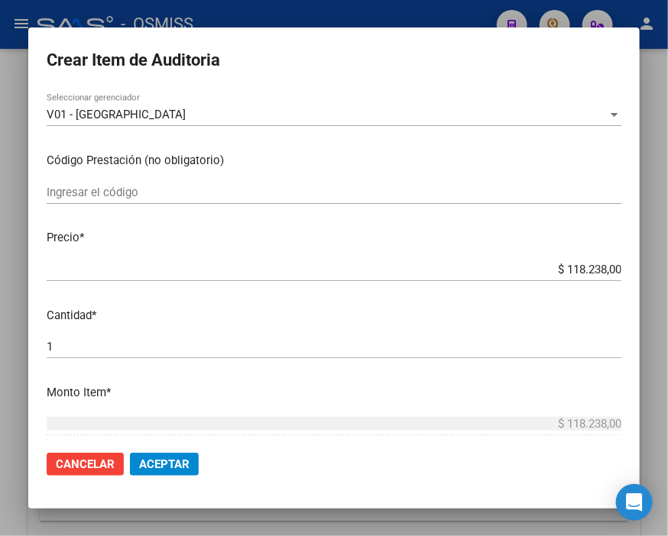
scroll to position [254, 0]
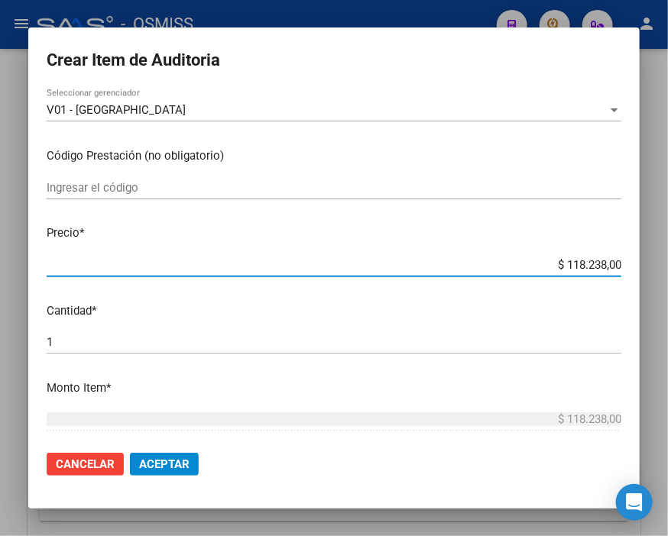
drag, startPoint x: 510, startPoint y: 264, endPoint x: 647, endPoint y: 264, distance: 137.5
click at [647, 264] on div "Crear Item de Auditoria 30306005 Nro Documento 27303060052 CUIL Afiliado Activo…" at bounding box center [334, 268] width 668 height 536
type input "$ 0,03"
type input "$ 0,39"
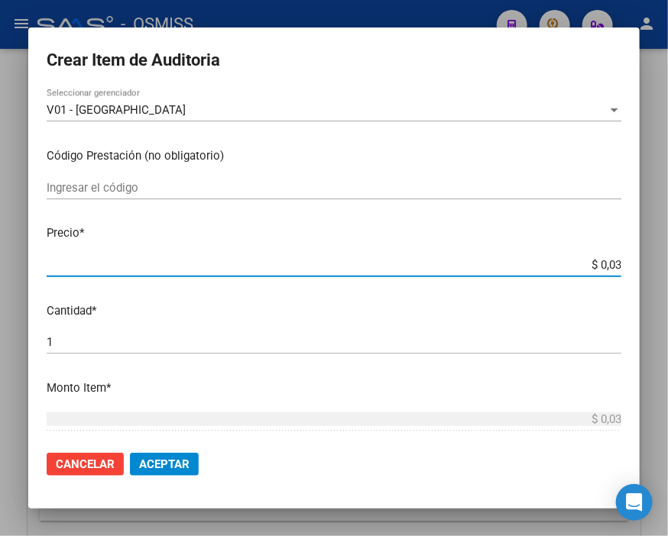
type input "$ 0,39"
type input "$ 3,99"
type input "$ 39,98"
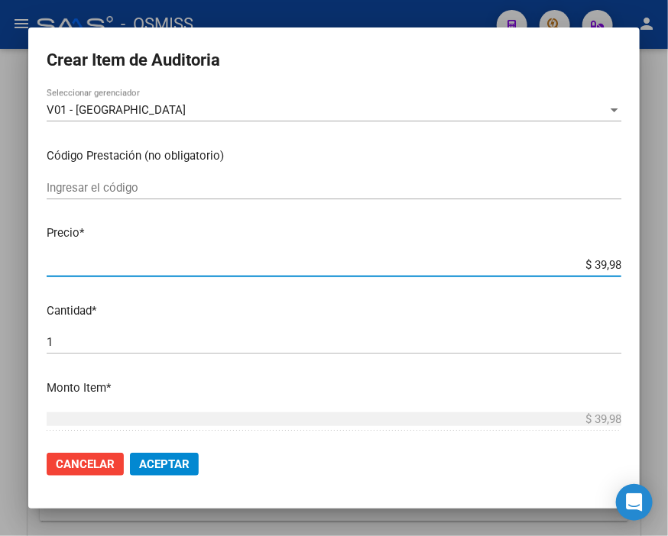
type input "$ 399,80"
type input "$ 3.998,00"
click at [169, 471] on button "Aceptar" at bounding box center [164, 464] width 69 height 23
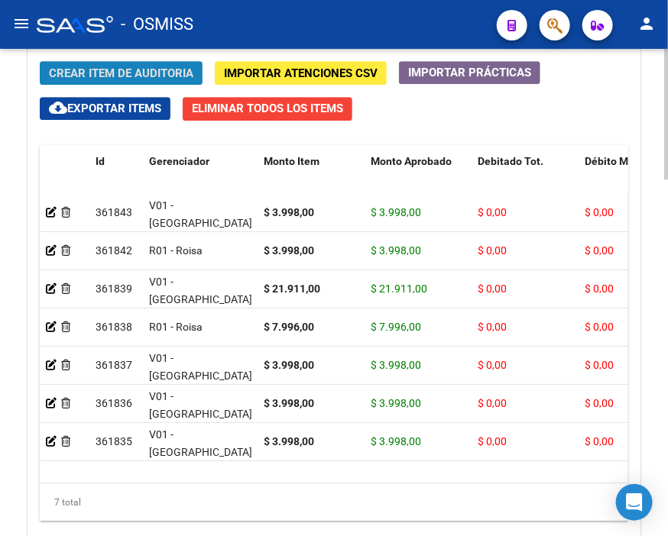
click at [184, 69] on span "Crear Item de Auditoria" at bounding box center [121, 73] width 144 height 14
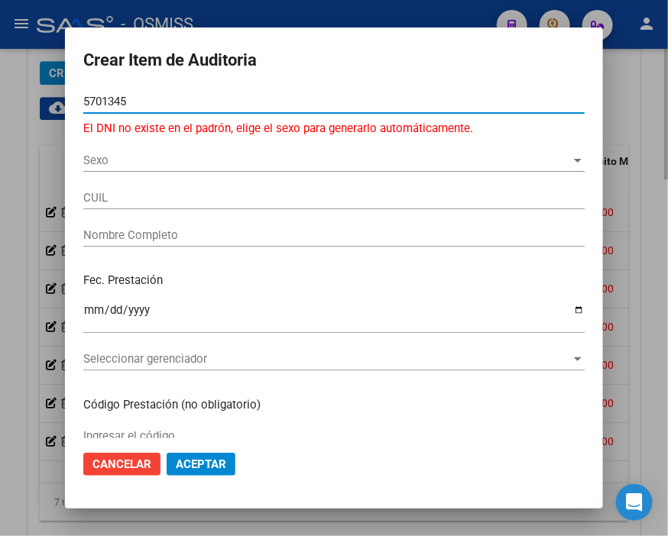
type input "57013453"
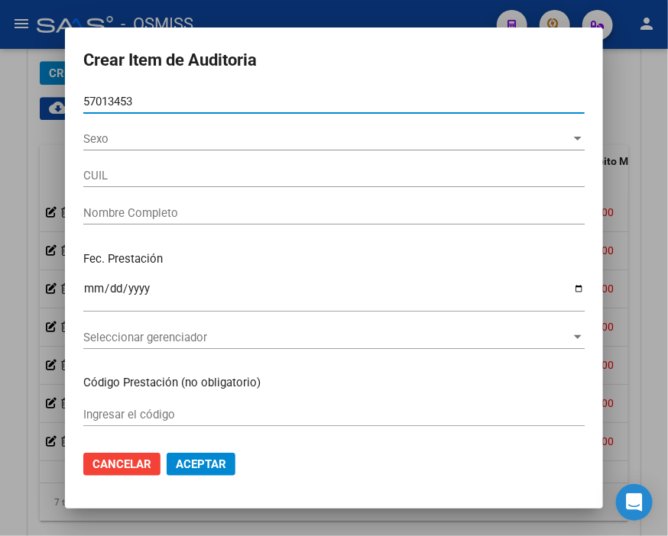
type input "20570134532"
type input "[PERSON_NAME]"
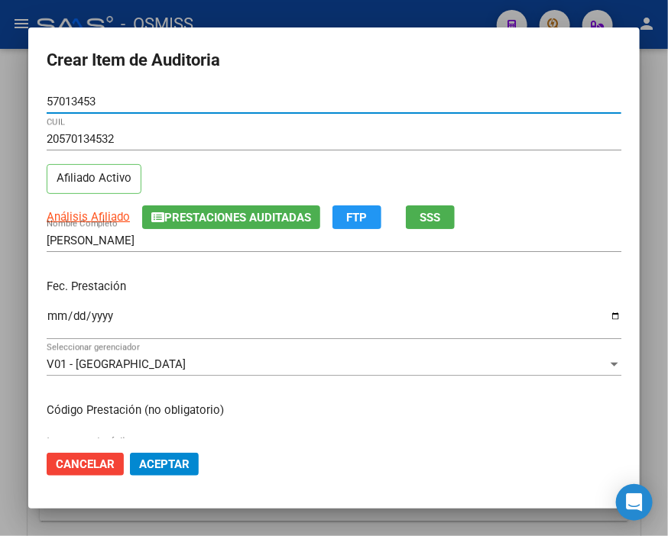
type input "57013453"
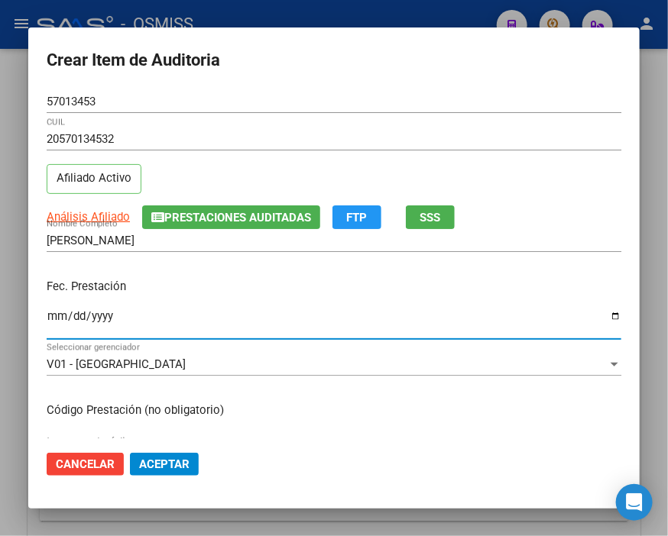
click at [57, 315] on input "Ingresar la fecha" at bounding box center [334, 322] width 574 height 24
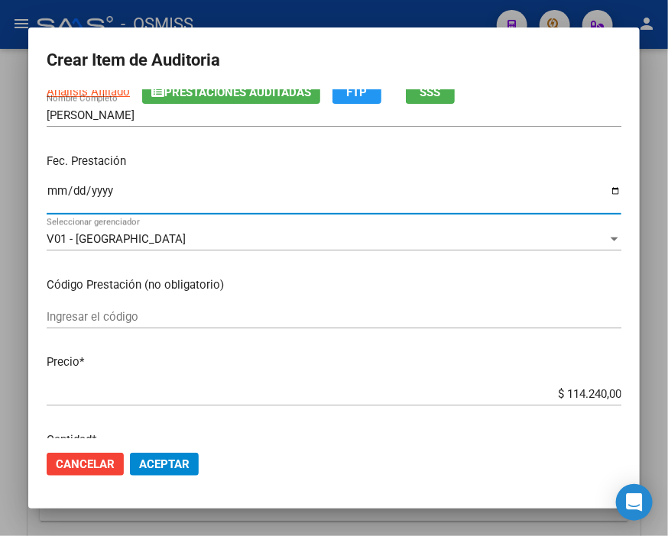
scroll to position [170, 0]
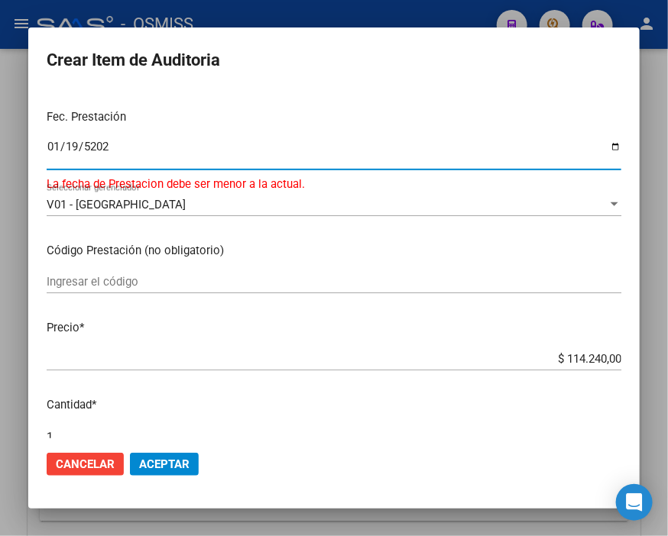
type input "[DATE]"
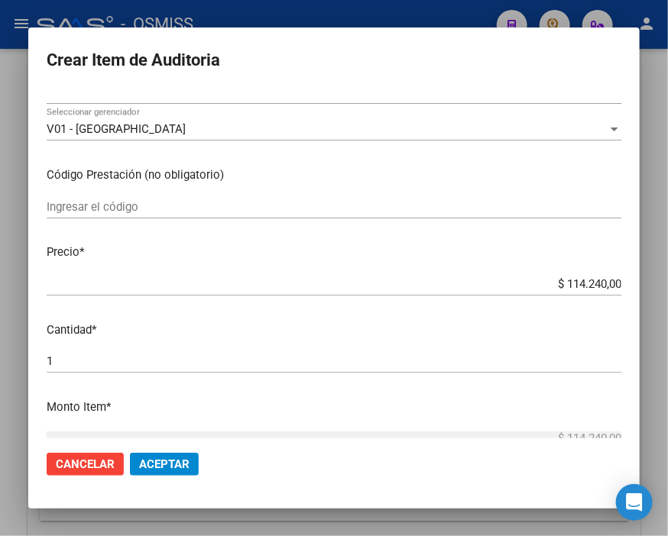
scroll to position [254, 0]
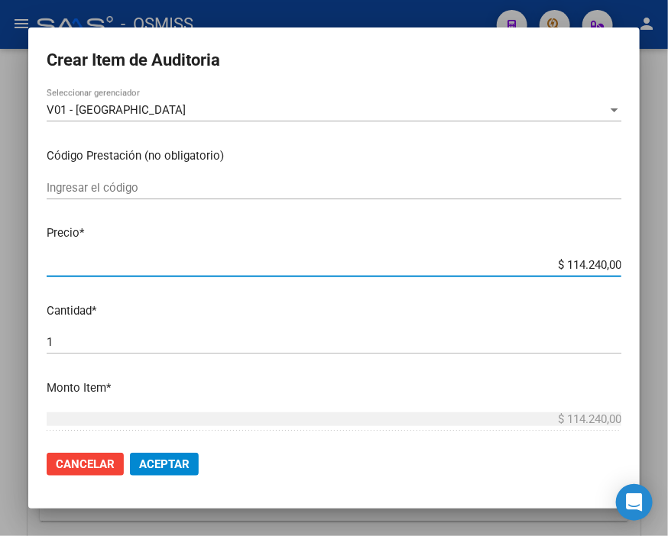
drag, startPoint x: 526, startPoint y: 265, endPoint x: 647, endPoint y: 258, distance: 121.7
click at [647, 258] on div "Crear Item de Auditoria 57013453 Nro Documento 20570134532 CUIL Afiliado Activo…" at bounding box center [334, 268] width 668 height 536
type input "$ 0,07"
type input "$ 0,79"
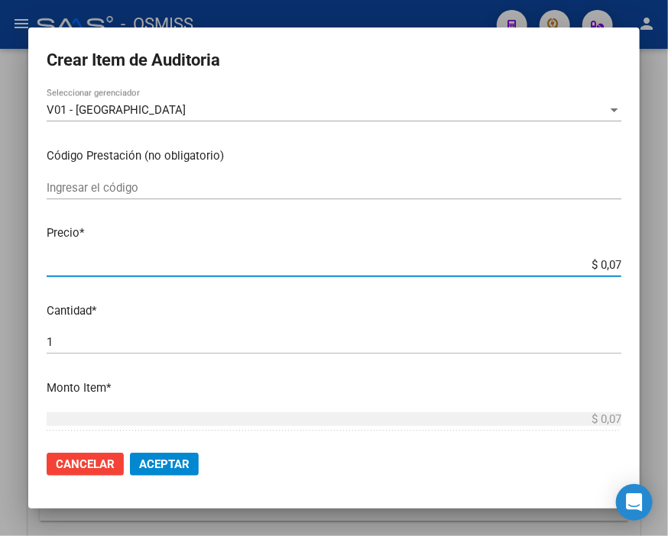
type input "$ 0,79"
type input "$ 7,99"
type input "$ 79,96"
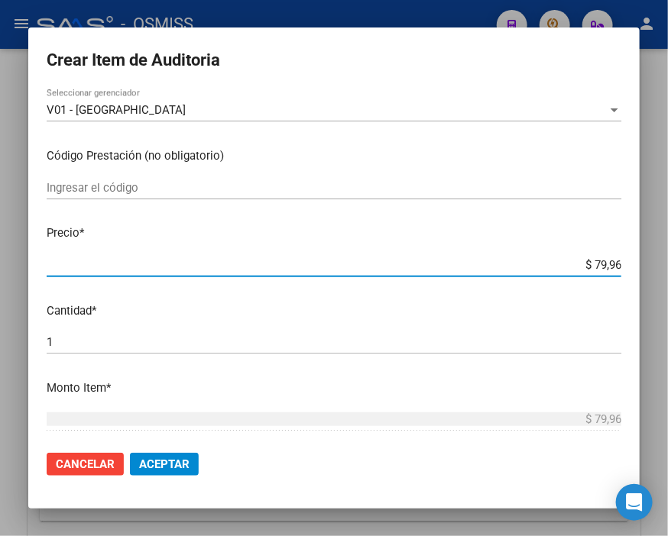
type input "$ 799,60"
type input "$ 7.996,00"
click at [172, 463] on span "Aceptar" at bounding box center [164, 465] width 50 height 14
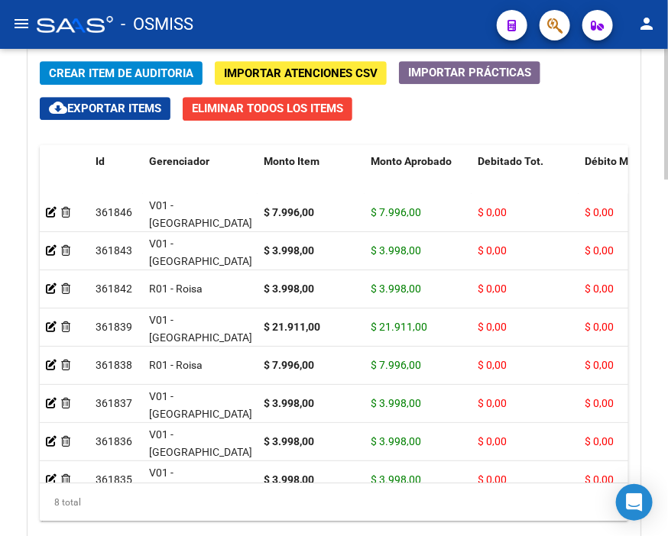
click at [184, 64] on button "Crear Item de Auditoria" at bounding box center [121, 73] width 163 height 24
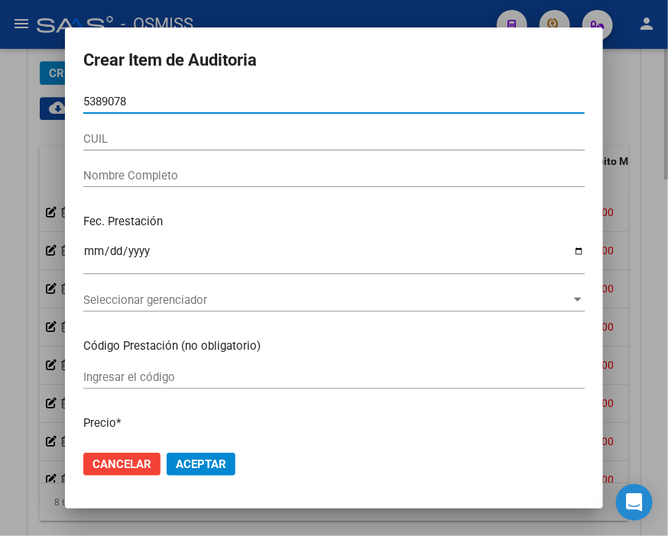
type input "53890784"
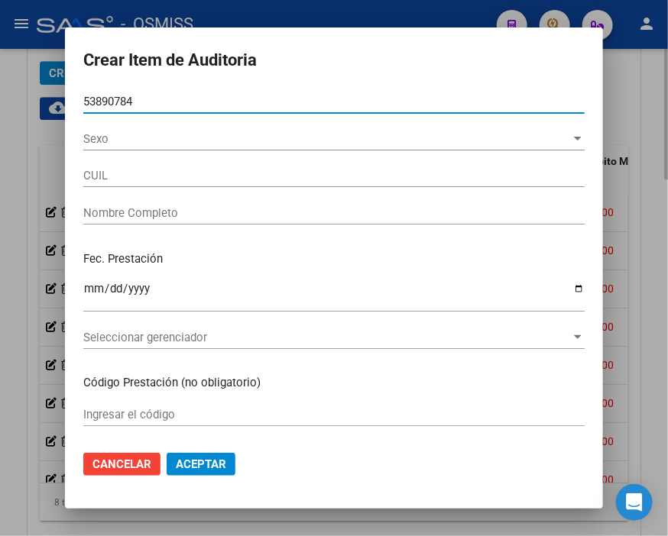
type input "20538907848"
type input "[PERSON_NAME]"
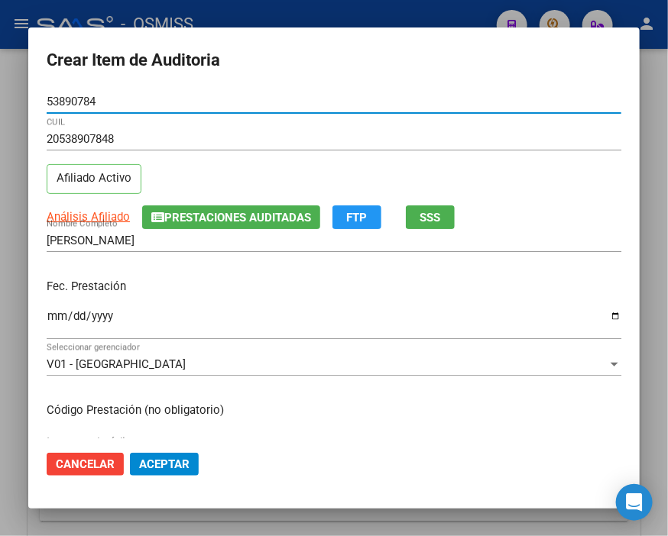
type input "53890784"
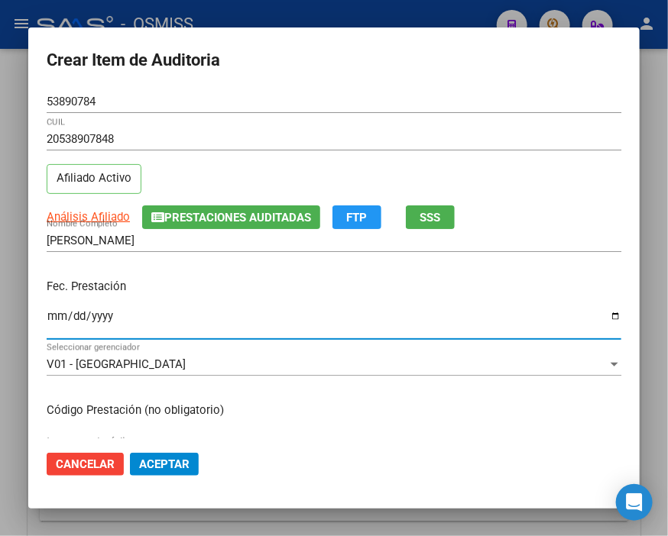
click at [48, 314] on input "Ingresar la fecha" at bounding box center [334, 322] width 574 height 24
type input "[DATE]"
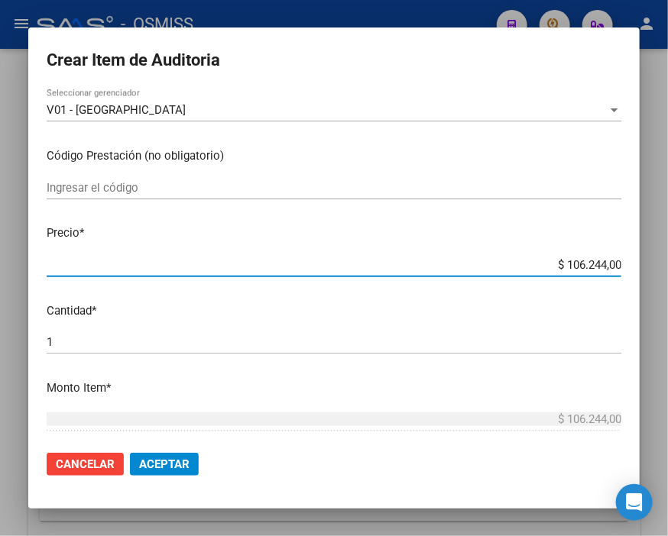
drag, startPoint x: 522, startPoint y: 269, endPoint x: 647, endPoint y: 269, distance: 125.3
click at [647, 269] on div "Crear Item de Auditoria 53890784 Nro Documento 20538907848 CUIL Afiliado Activo…" at bounding box center [334, 268] width 668 height 536
type input "$ 0,03"
type input "$ 0,39"
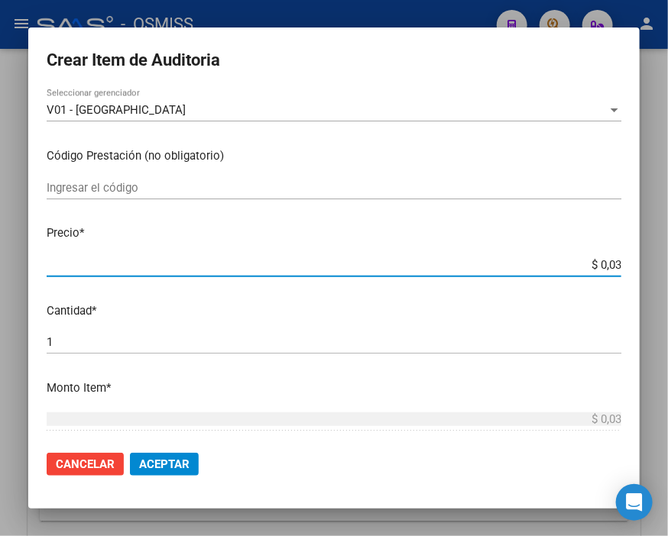
type input "$ 0,39"
type input "$ 3,99"
type input "$ 39,98"
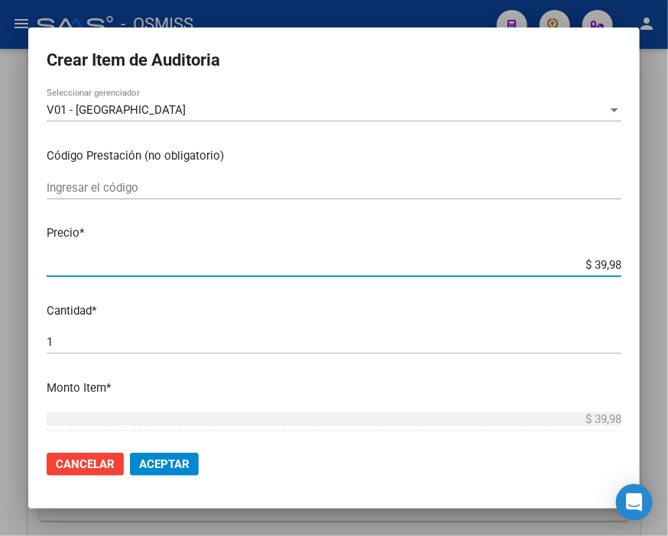
type input "$ 399,80"
type input "$ 3.998,00"
click at [183, 461] on span "Aceptar" at bounding box center [164, 465] width 50 height 14
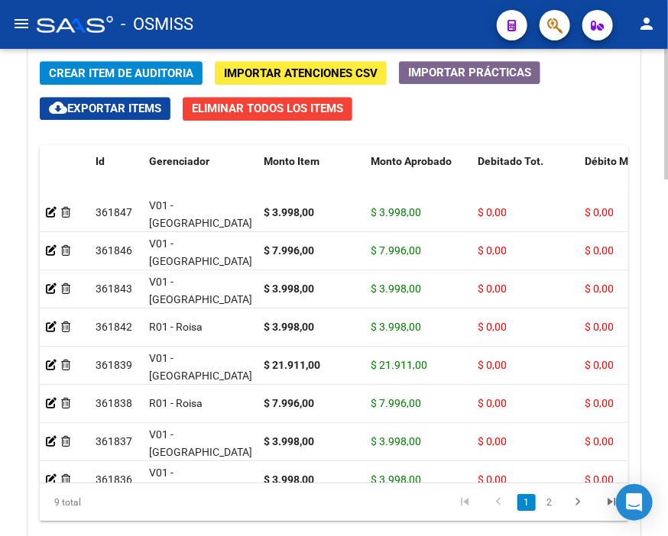
click at [118, 73] on span "Crear Item de Auditoria" at bounding box center [121, 73] width 144 height 14
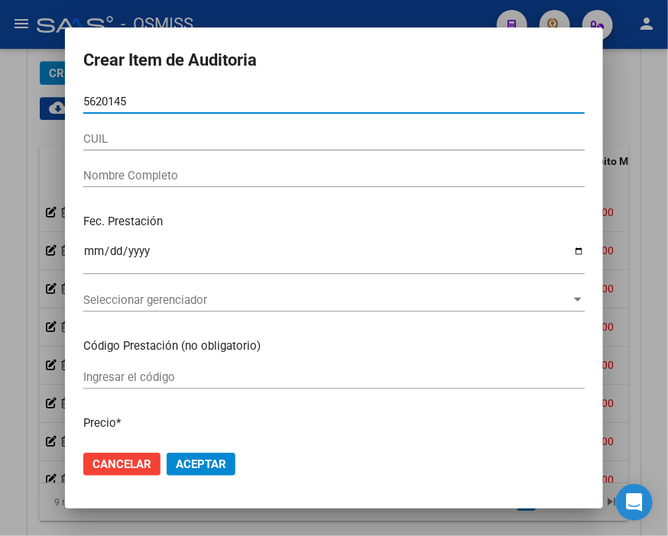
type input "56201453"
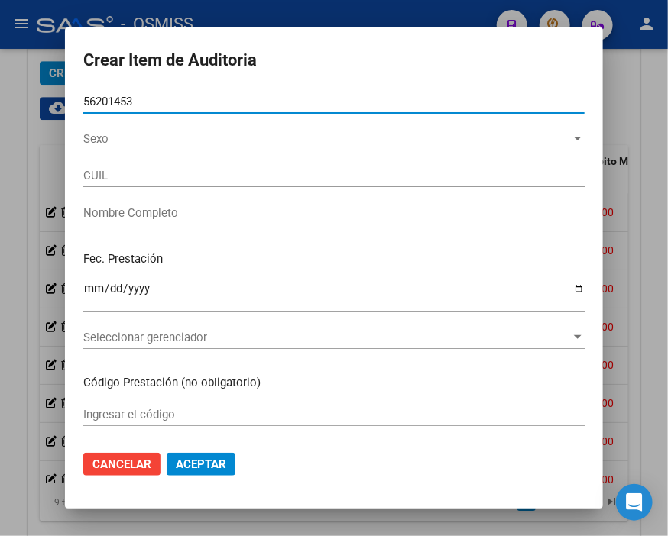
type input "20562014536"
type input "[PERSON_NAME]"
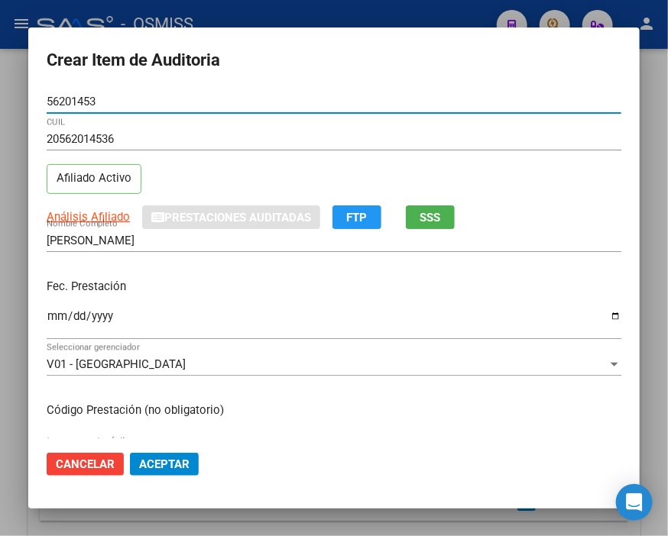
type input "56201453"
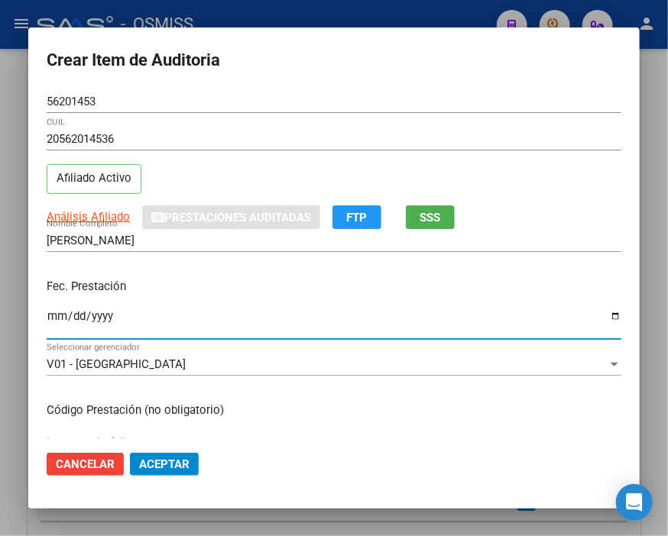
click at [57, 317] on input "Ingresar la fecha" at bounding box center [334, 322] width 574 height 24
type input "[DATE]"
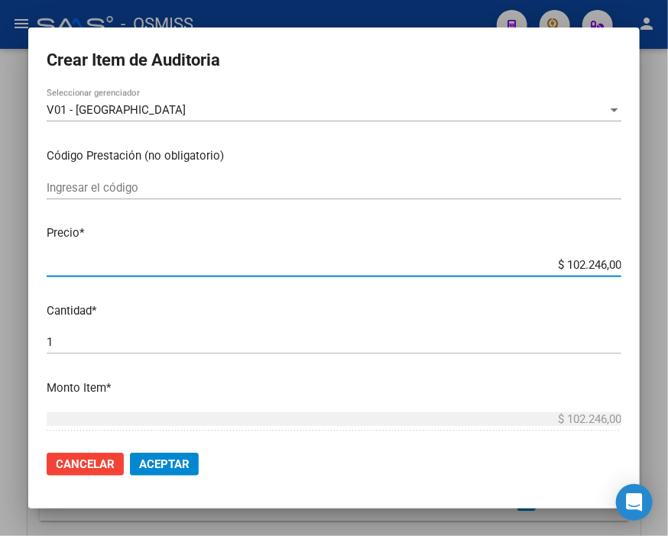
drag, startPoint x: 528, startPoint y: 264, endPoint x: 647, endPoint y: 267, distance: 119.2
click at [647, 267] on div "Crear Item de Auditoria 56201453 Nro Documento 20562014536 CUIL Afiliado Activo…" at bounding box center [334, 268] width 668 height 536
type input "$ 0,03"
type input "$ 0,39"
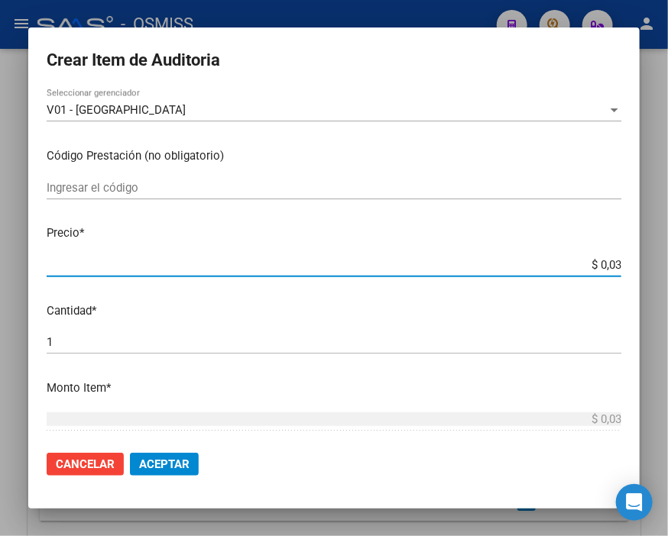
type input "$ 0,39"
type input "$ 3,99"
type input "$ 39,98"
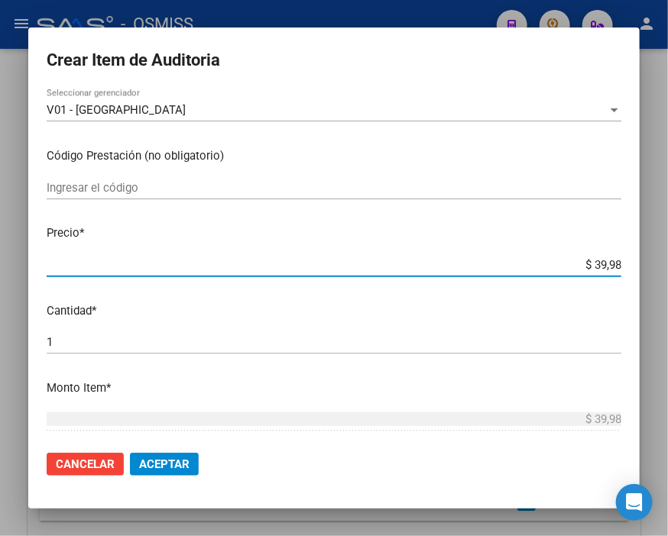
type input "$ 399,80"
type input "$ 3.998,00"
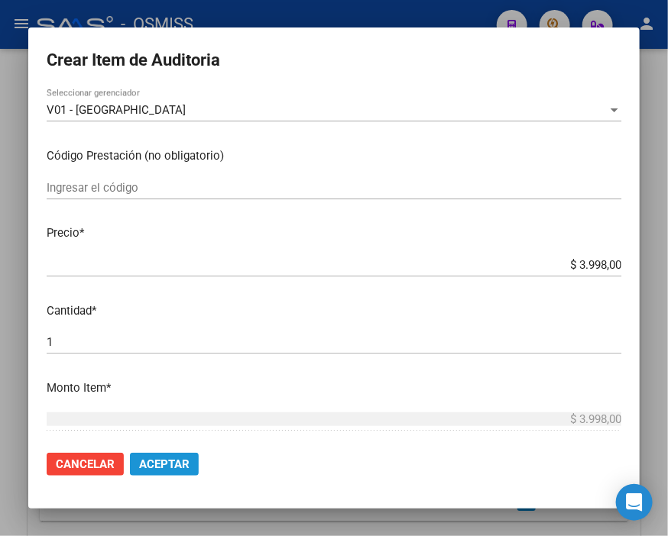
click at [171, 469] on span "Aceptar" at bounding box center [164, 465] width 50 height 14
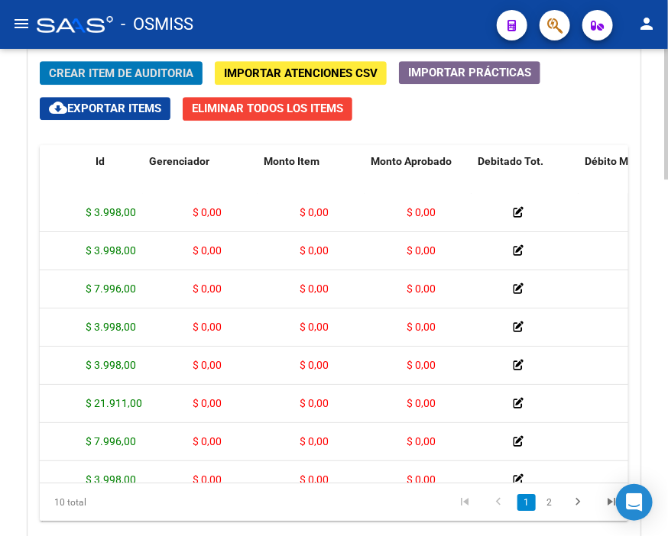
scroll to position [0, 0]
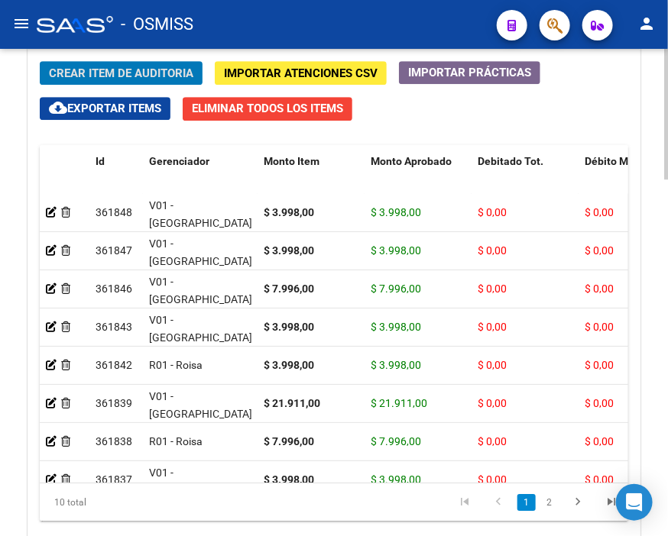
click at [189, 76] on span "Crear Item de Auditoria" at bounding box center [121, 73] width 144 height 14
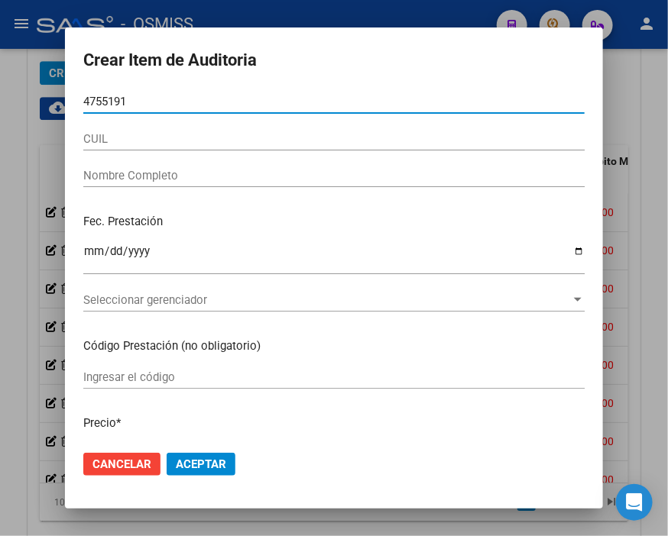
type input "47551919"
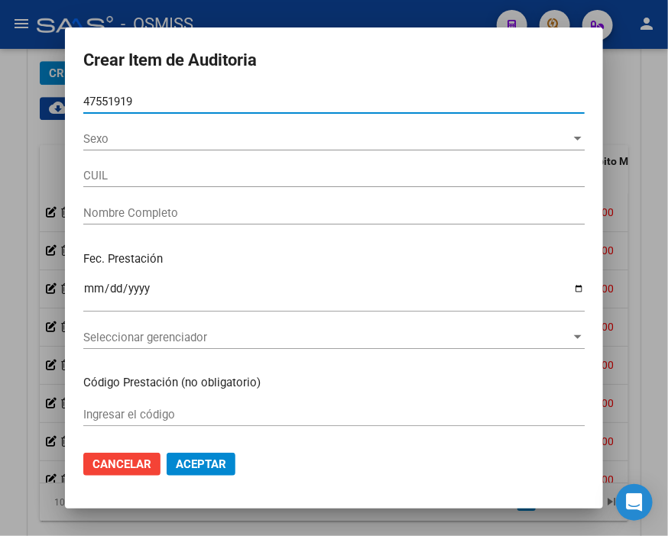
type input "27475519197"
type input "[PERSON_NAME]"
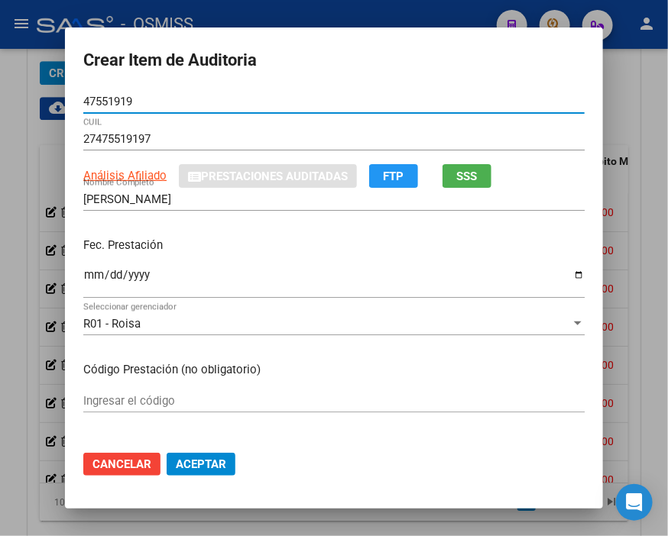
type input "47551919"
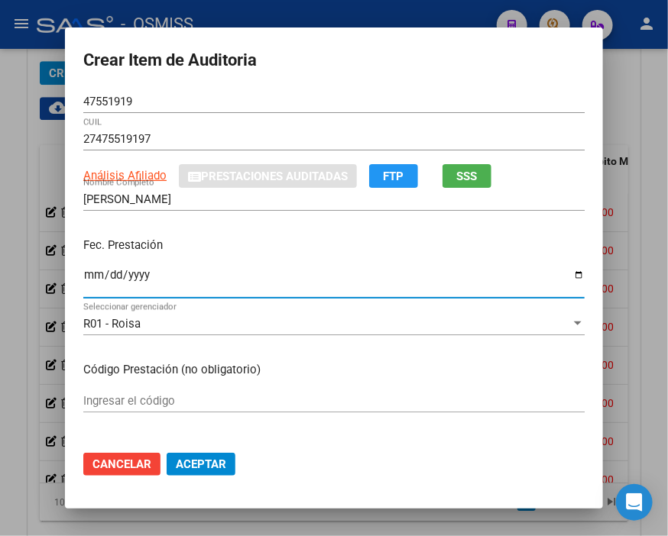
click at [89, 276] on input "Ingresar la fecha" at bounding box center [333, 281] width 501 height 24
type input "[DATE]"
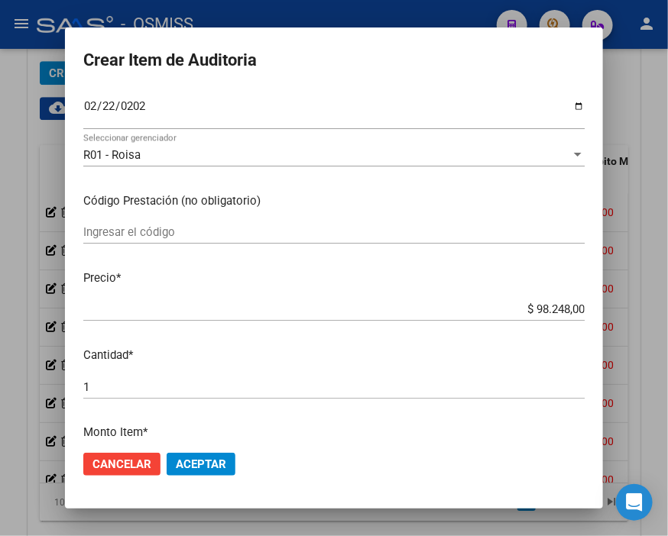
scroll to position [170, 0]
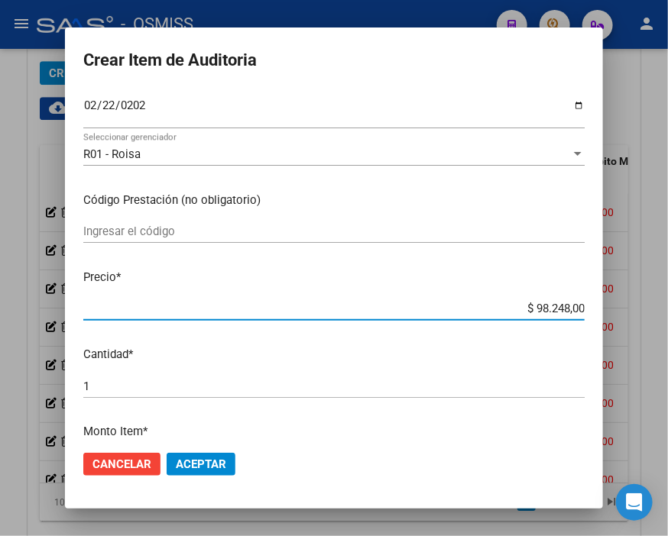
drag, startPoint x: 475, startPoint y: 303, endPoint x: 647, endPoint y: 309, distance: 172.0
click at [647, 309] on div "Crear Item de Auditoria 47551919 Nro Documento 27475519197 CUIL Análisis Afilia…" at bounding box center [334, 268] width 668 height 536
type input "$ 0,03"
type input "$ 0,39"
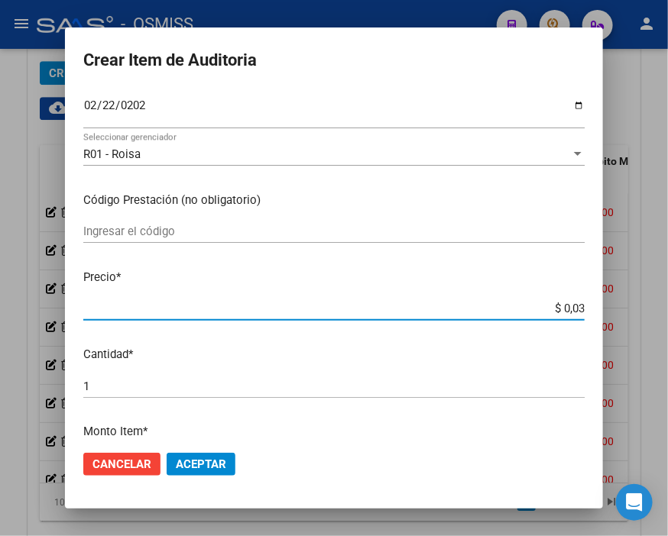
type input "$ 0,39"
type input "$ 3,99"
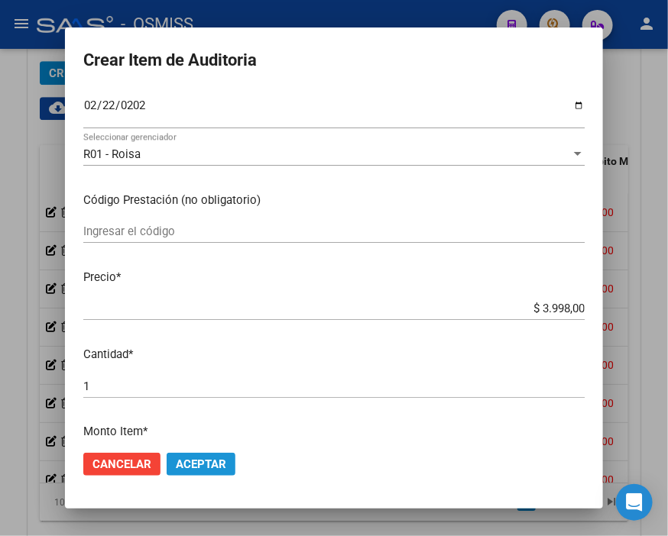
click at [207, 464] on span "Aceptar" at bounding box center [201, 465] width 50 height 14
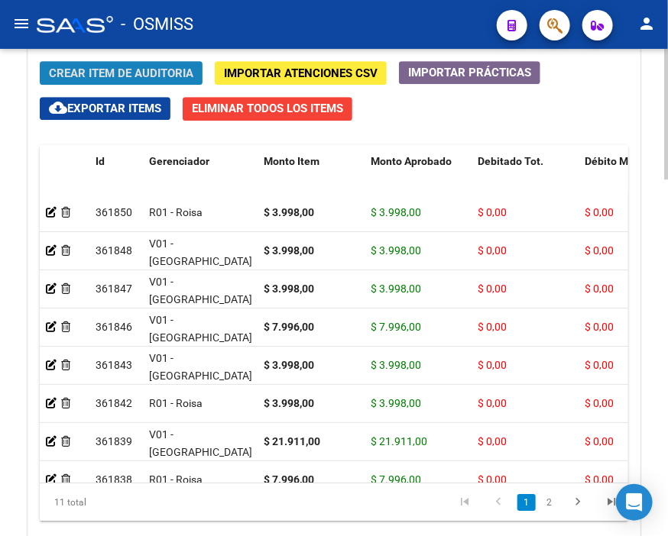
click at [192, 75] on span "Crear Item de Auditoria" at bounding box center [121, 73] width 144 height 14
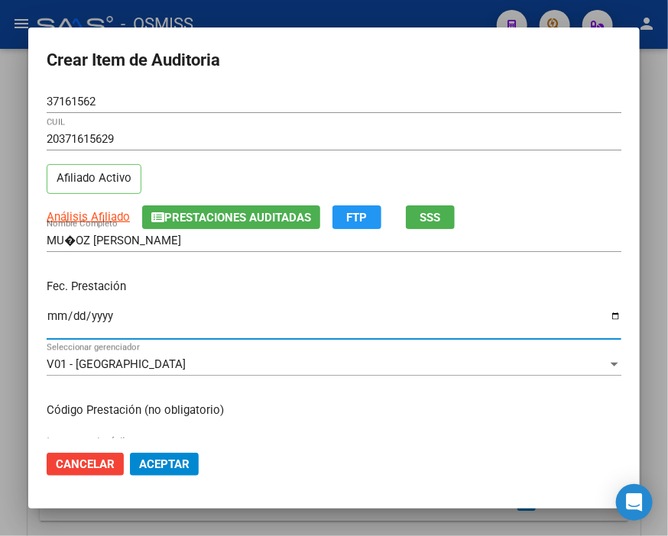
click at [56, 317] on input "Ingresar la fecha" at bounding box center [334, 322] width 574 height 24
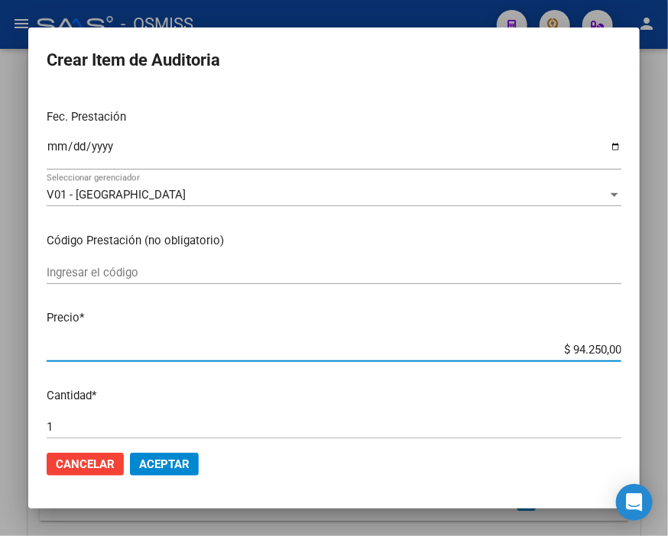
drag, startPoint x: 544, startPoint y: 348, endPoint x: 647, endPoint y: 341, distance: 103.4
click at [647, 341] on div "Crear Item de Auditoria 37161562 Nro Documento 20371615629 CUIL Afiliado Activo…" at bounding box center [334, 268] width 668 height 536
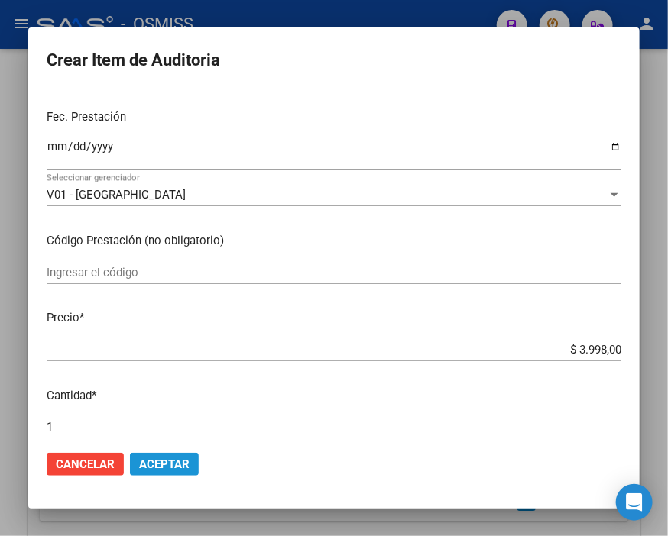
click at [171, 462] on span "Aceptar" at bounding box center [164, 465] width 50 height 14
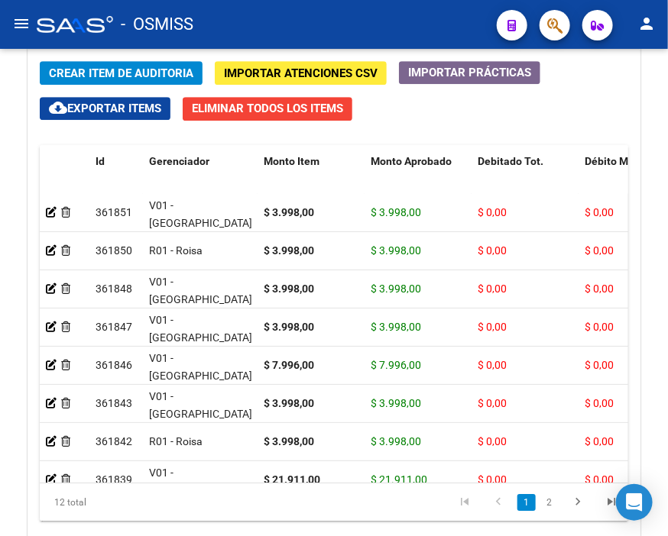
click at [321, 25] on div "- OSMISS" at bounding box center [261, 25] width 448 height 34
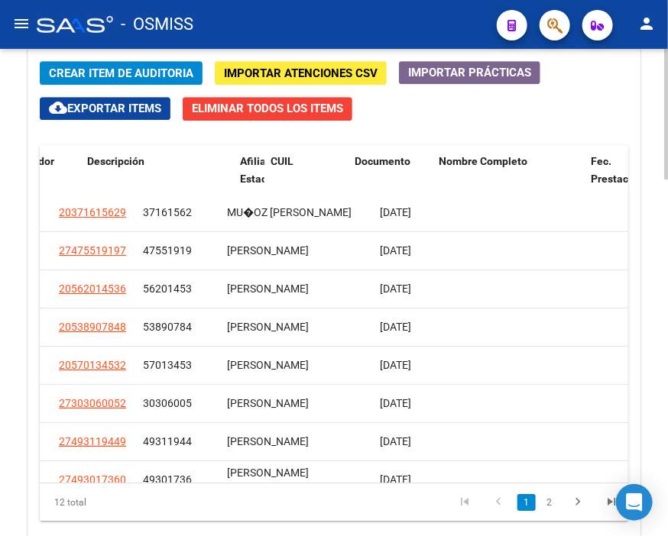
scroll to position [0, 0]
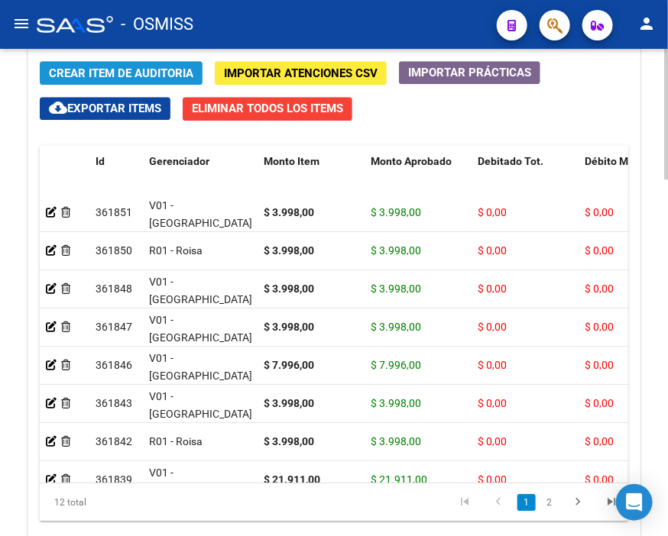
click at [186, 70] on span "Crear Item de Auditoria" at bounding box center [121, 73] width 144 height 14
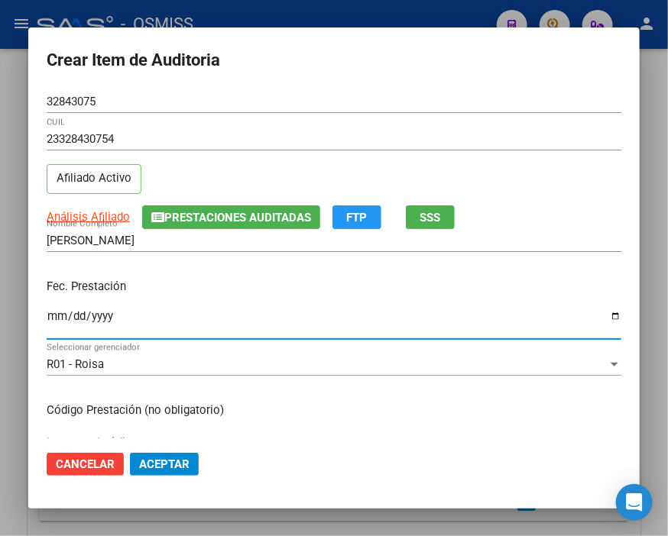
click at [48, 316] on input "Ingresar la fecha" at bounding box center [334, 322] width 574 height 24
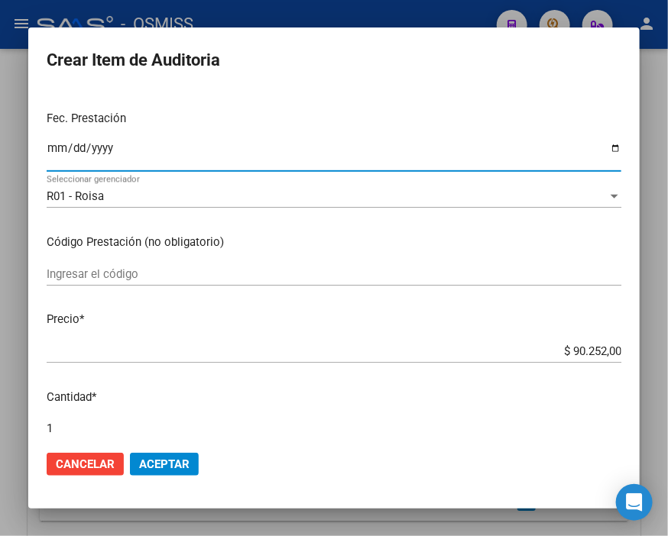
scroll to position [254, 0]
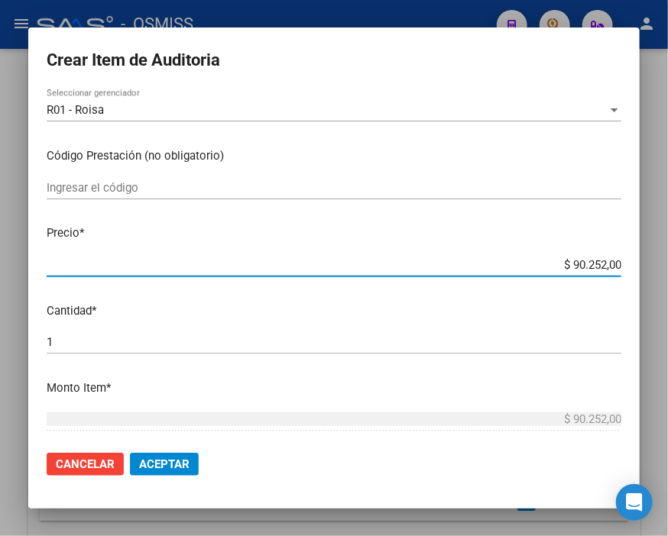
drag, startPoint x: 529, startPoint y: 257, endPoint x: 647, endPoint y: 262, distance: 118.5
click at [647, 262] on div "Crear Item de Auditoria 32843075 Nro Documento 23328430754 CUIL Afiliado Activo…" at bounding box center [334, 268] width 668 height 536
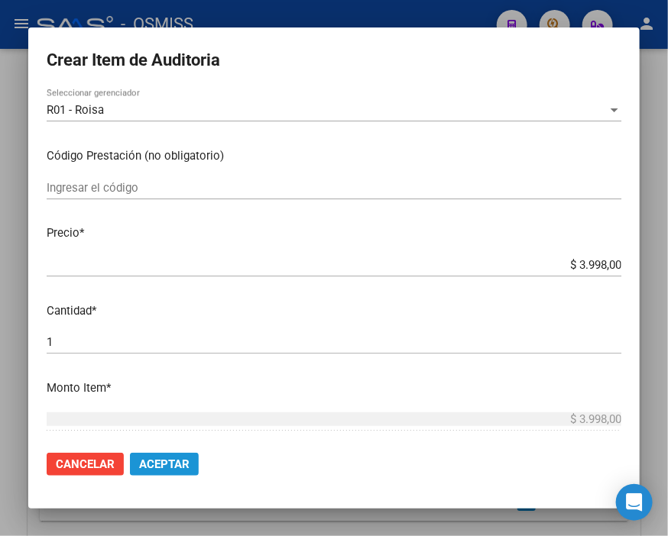
click at [154, 453] on button "Aceptar" at bounding box center [164, 464] width 69 height 23
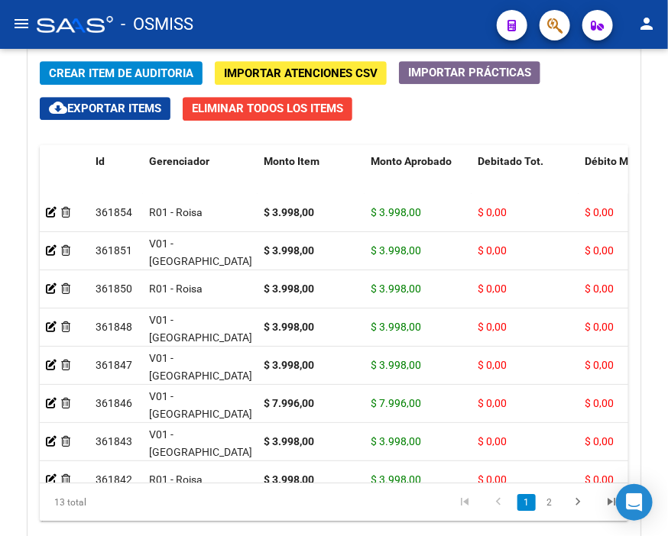
click at [357, 14] on div "- OSMISS" at bounding box center [261, 25] width 448 height 34
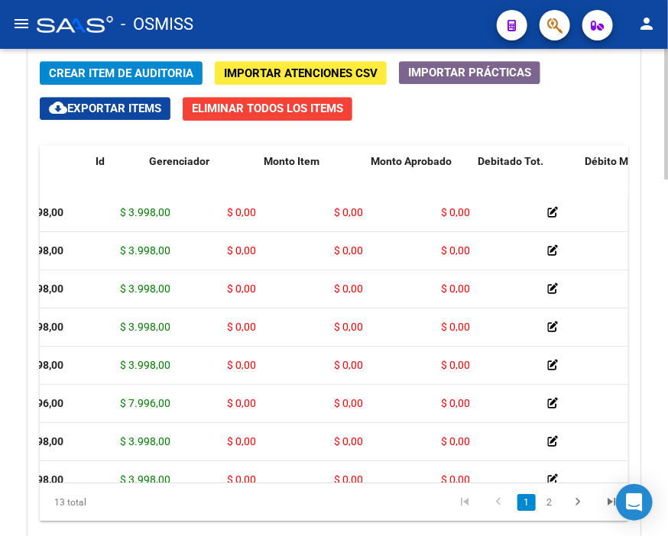
scroll to position [0, 0]
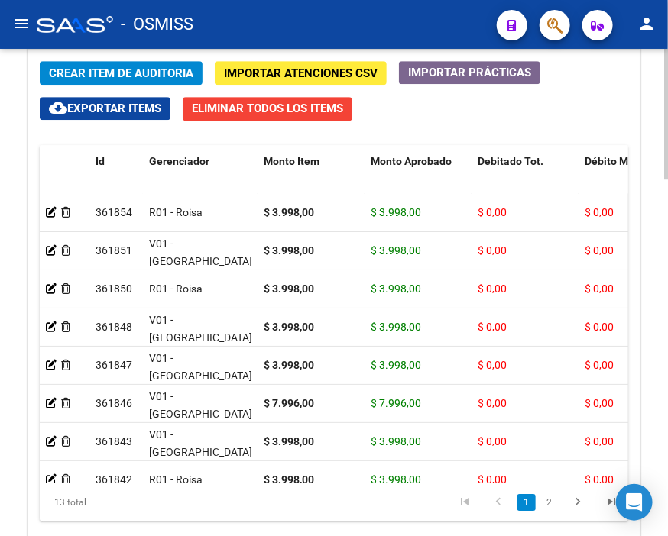
drag, startPoint x: 268, startPoint y: 24, endPoint x: 235, endPoint y: 112, distance: 94.8
click at [268, 24] on div "- OSMISS" at bounding box center [261, 25] width 448 height 34
click at [115, 73] on span "Crear Item de Auditoria" at bounding box center [121, 73] width 144 height 14
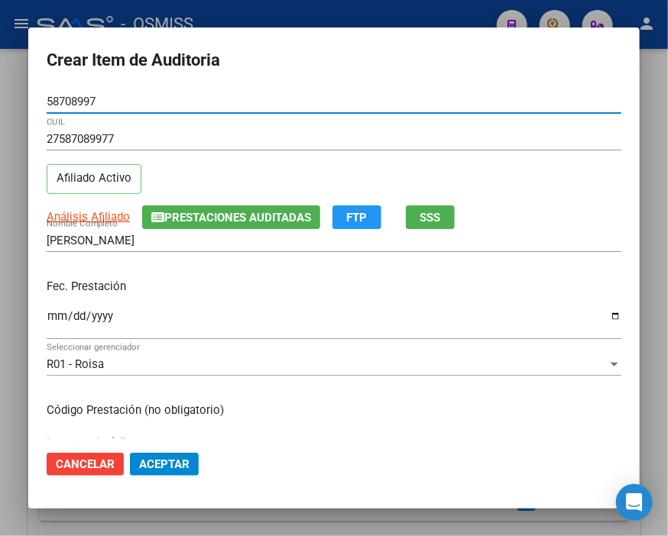
click at [53, 315] on input "Ingresar la fecha" at bounding box center [334, 322] width 574 height 24
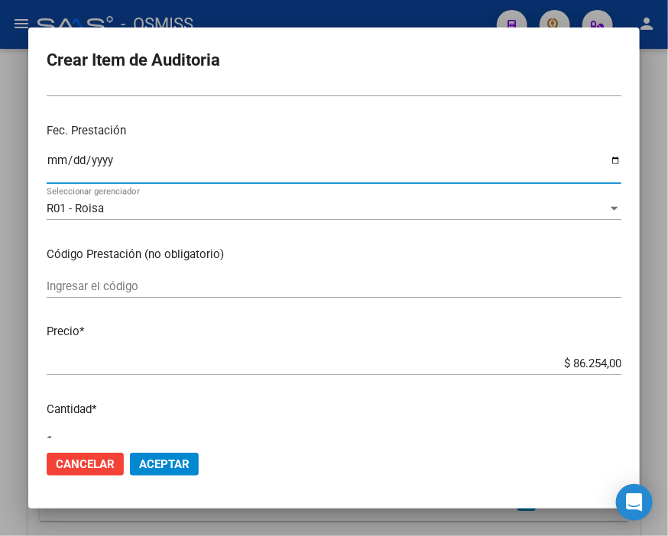
scroll to position [170, 0]
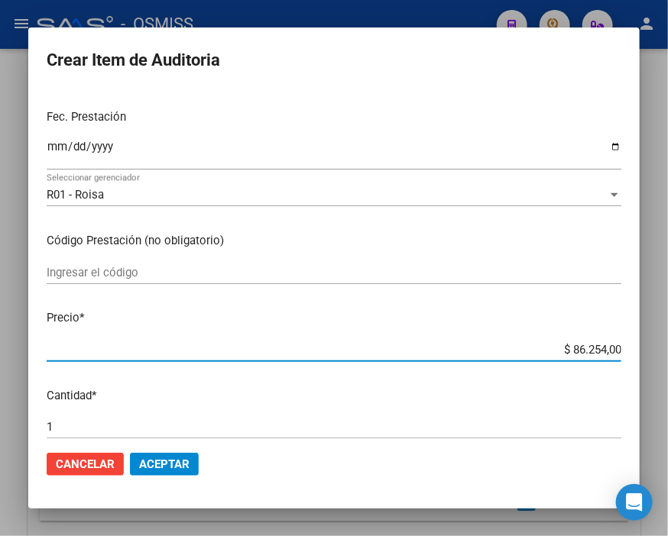
drag, startPoint x: 536, startPoint y: 348, endPoint x: 647, endPoint y: 349, distance: 110.8
click at [647, 349] on div "Crear Item de Auditoria 58708997 Nro Documento 27587089977 CUIL Afiliado Activo…" at bounding box center [334, 268] width 668 height 536
click at [194, 474] on button "Aceptar" at bounding box center [164, 464] width 69 height 23
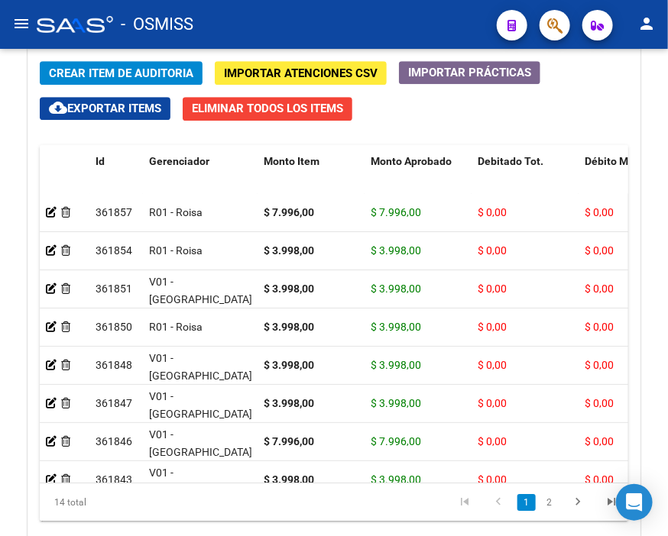
click at [321, 21] on div "- OSMISS" at bounding box center [261, 25] width 448 height 34
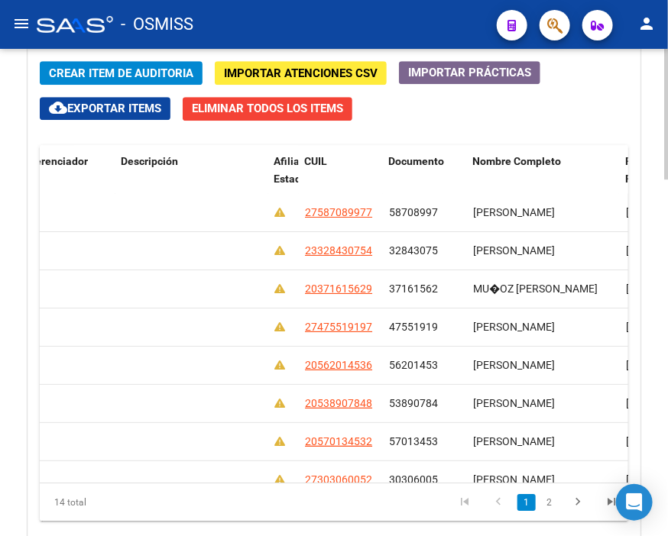
scroll to position [0, 0]
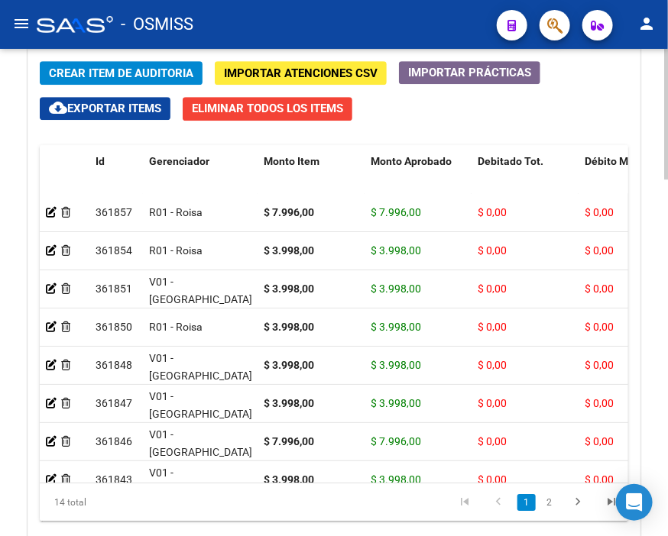
click at [192, 78] on span "Crear Item de Auditoria" at bounding box center [121, 73] width 144 height 14
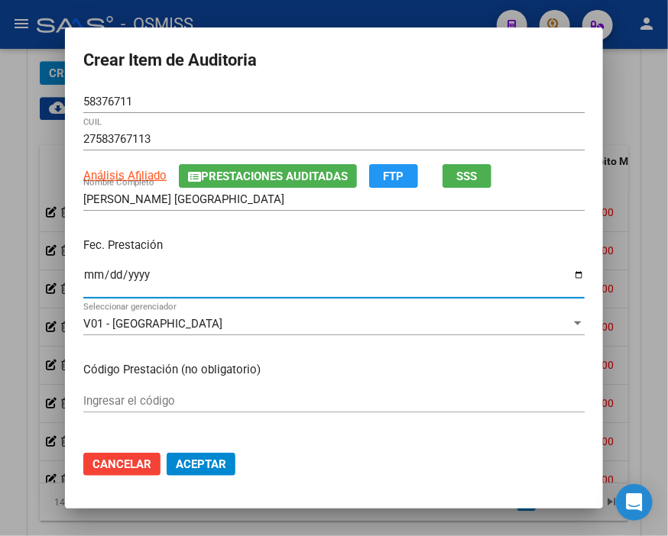
click at [83, 277] on input "Ingresar la fecha" at bounding box center [333, 281] width 501 height 24
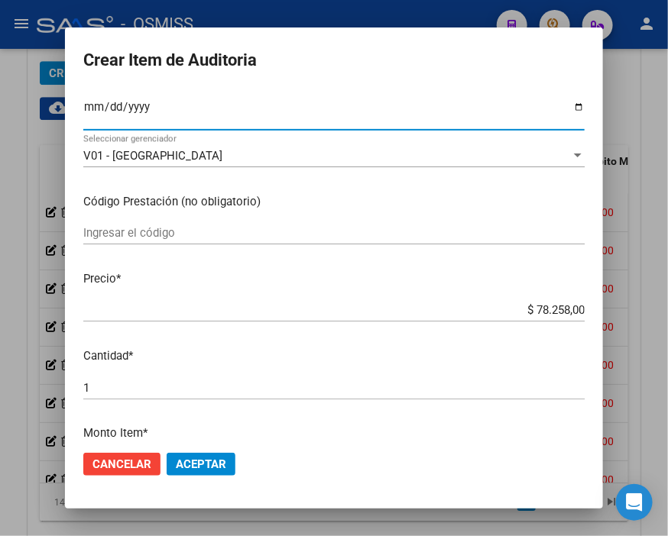
scroll to position [170, 0]
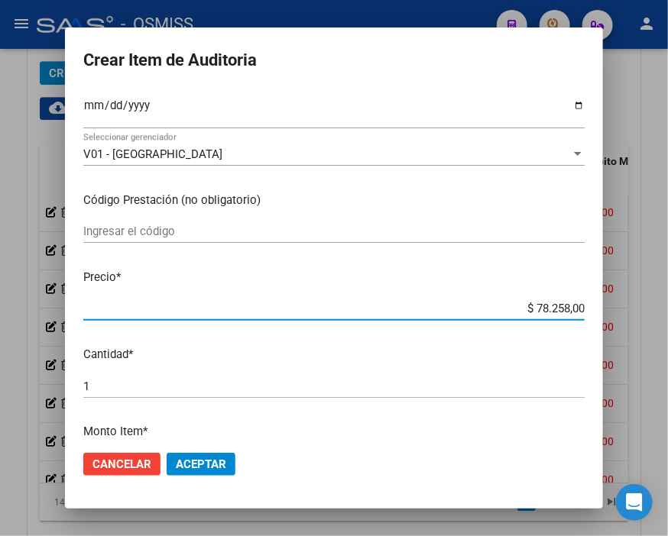
drag, startPoint x: 492, startPoint y: 308, endPoint x: 647, endPoint y: 308, distance: 155.1
click at [647, 308] on div "Crear Item de Auditoria 58376711 Nro Documento 27583767113 CUIL Análisis Afilia…" at bounding box center [334, 268] width 668 height 536
click at [199, 468] on span "Aceptar" at bounding box center [201, 465] width 50 height 14
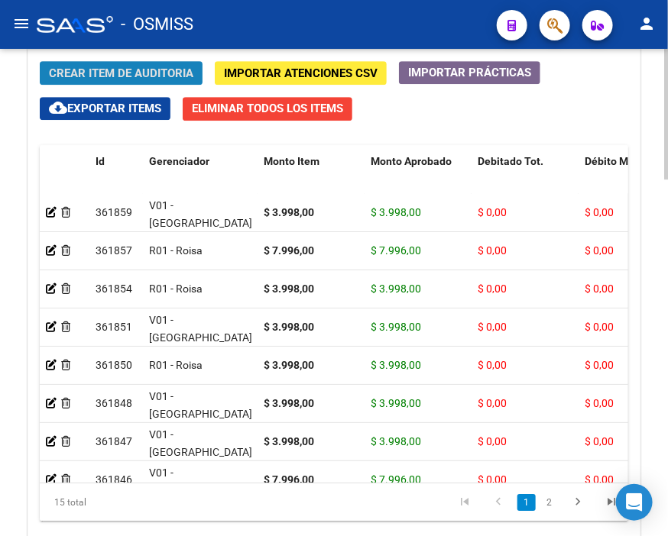
click at [173, 72] on span "Crear Item de Auditoria" at bounding box center [121, 73] width 144 height 14
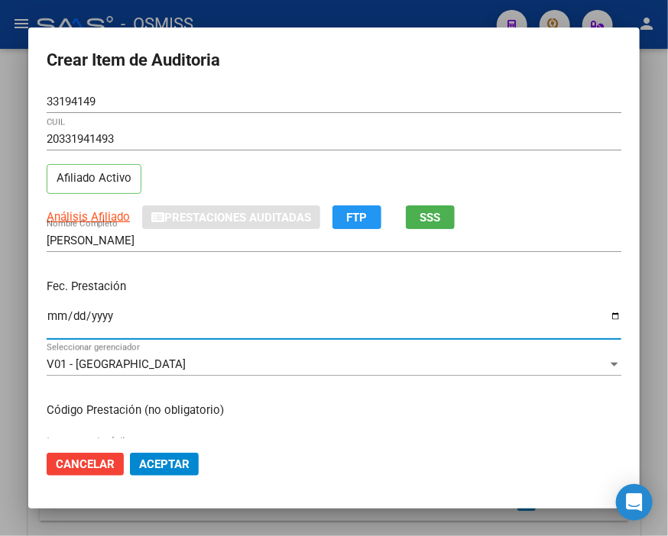
click at [51, 312] on input "Ingresar la fecha" at bounding box center [334, 322] width 574 height 24
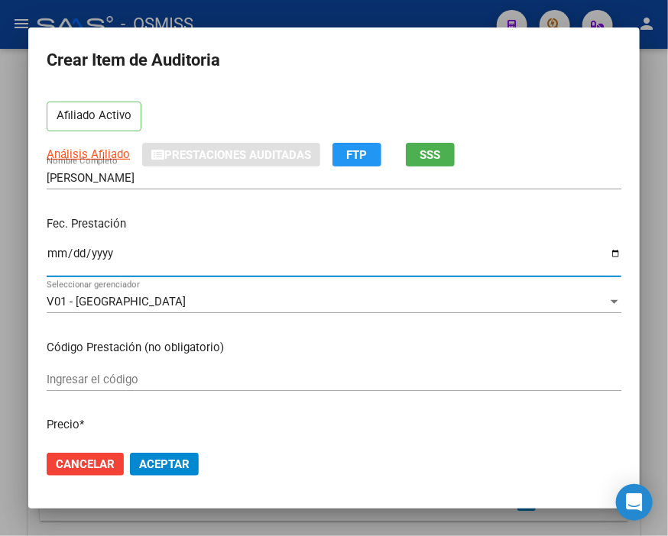
scroll to position [254, 0]
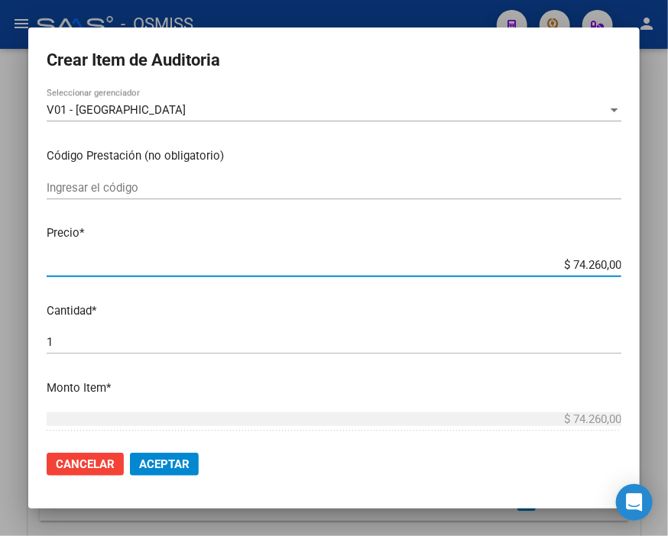
drag, startPoint x: 527, startPoint y: 261, endPoint x: 647, endPoint y: 261, distance: 119.9
click at [647, 261] on div "Crear Item de Auditoria 33194149 Nro Documento 20331941493 CUIL Afiliado Activo…" at bounding box center [334, 268] width 668 height 536
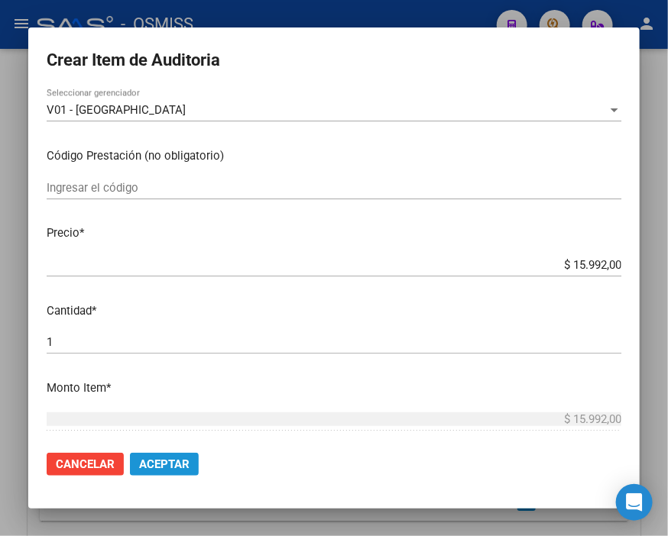
click at [176, 464] on span "Aceptar" at bounding box center [164, 465] width 50 height 14
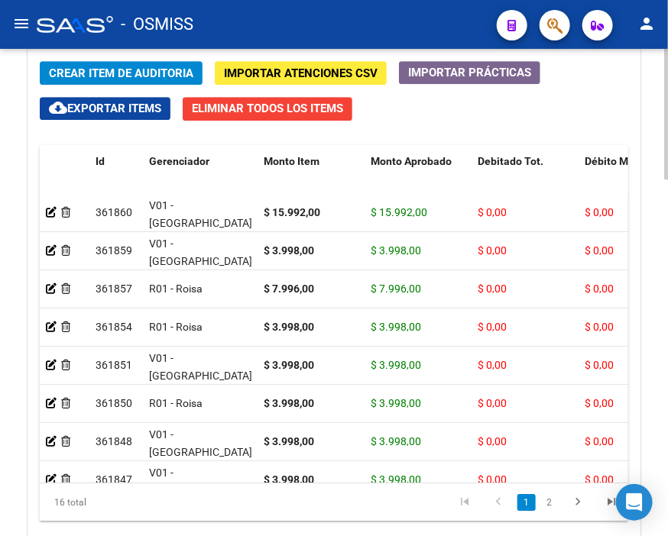
click at [196, 75] on button "Crear Item de Auditoria" at bounding box center [121, 73] width 163 height 24
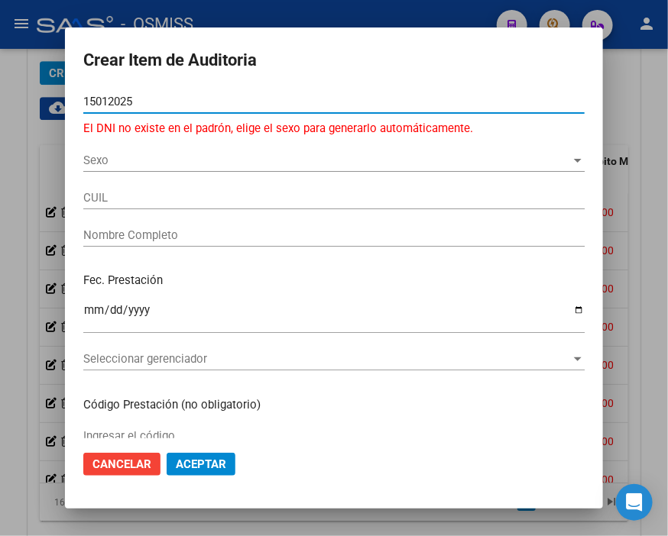
click at [165, 92] on div "15012025 Nro Documento" at bounding box center [333, 101] width 501 height 23
drag, startPoint x: 170, startPoint y: 102, endPoint x: 50, endPoint y: 105, distance: 120.0
click at [51, 104] on div "Crear Item de Auditoria 15012025 Nro Documento El DNI no existe en el padrón, e…" at bounding box center [334, 268] width 668 height 536
click at [109, 98] on input "23168453" at bounding box center [333, 102] width 501 height 14
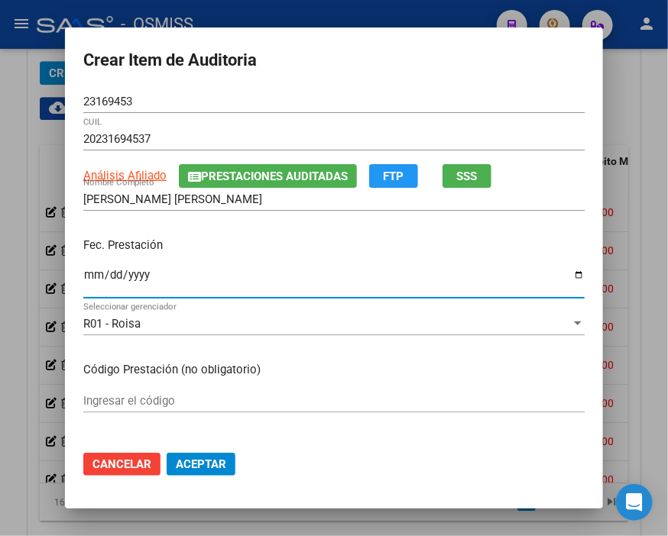
click at [87, 270] on input "Ingresar la fecha" at bounding box center [333, 281] width 501 height 24
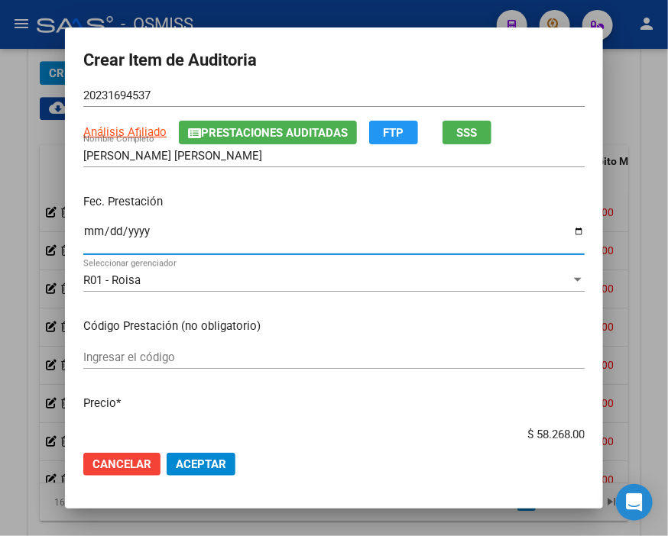
scroll to position [85, 0]
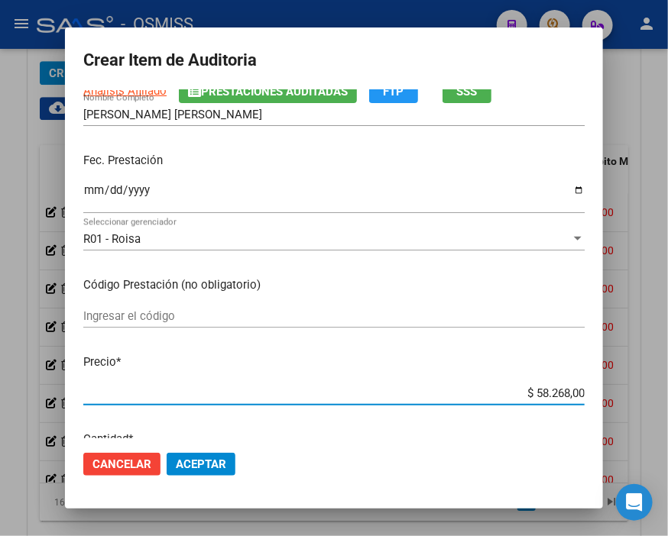
drag, startPoint x: 500, startPoint y: 391, endPoint x: 647, endPoint y: 390, distance: 146.7
click at [647, 390] on div "Crear Item de Auditoria 23169453 Nro Documento 20231694537 CUIL Análisis Afilia…" at bounding box center [334, 268] width 668 height 536
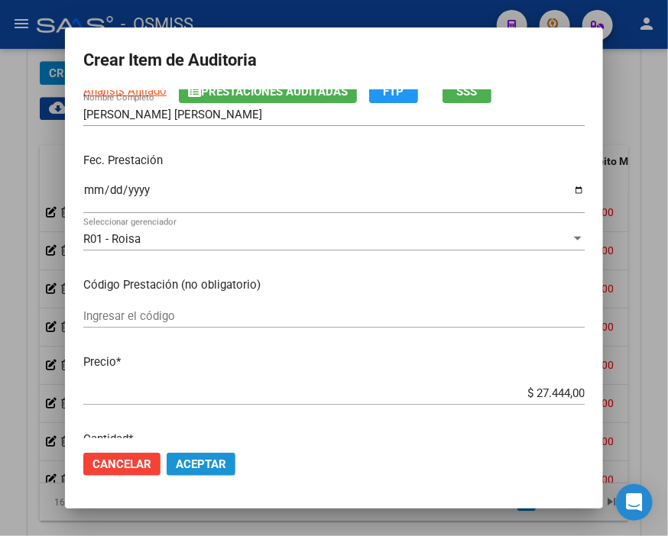
click at [214, 460] on span "Aceptar" at bounding box center [201, 465] width 50 height 14
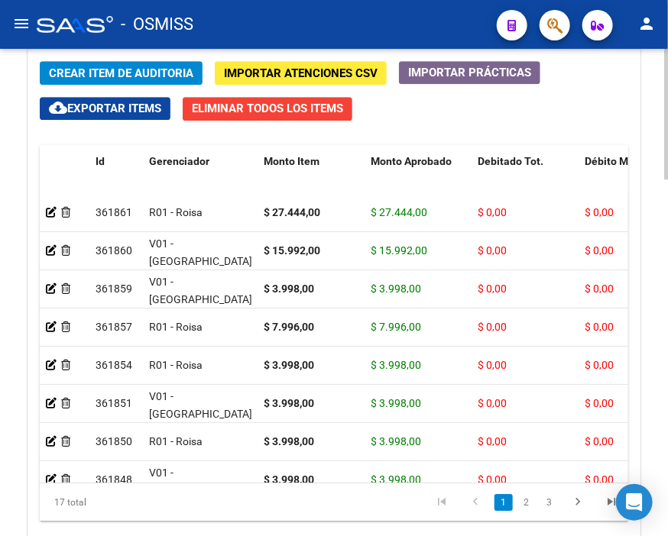
click at [122, 74] on span "Crear Item de Auditoria" at bounding box center [121, 73] width 144 height 14
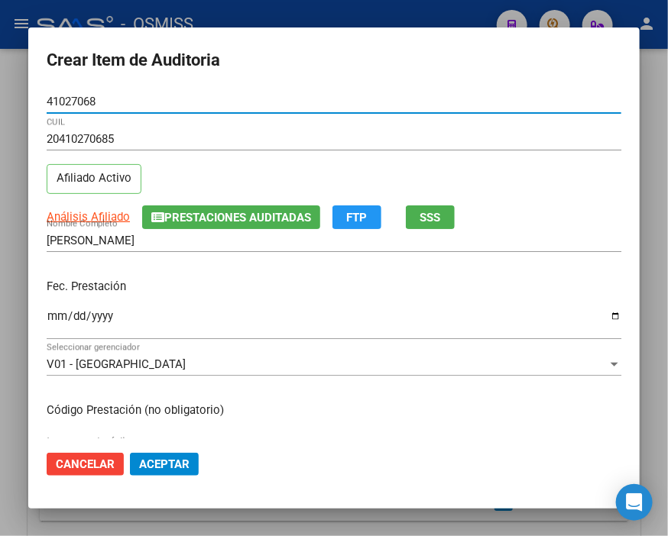
click at [48, 316] on input "Ingresar la fecha" at bounding box center [334, 322] width 574 height 24
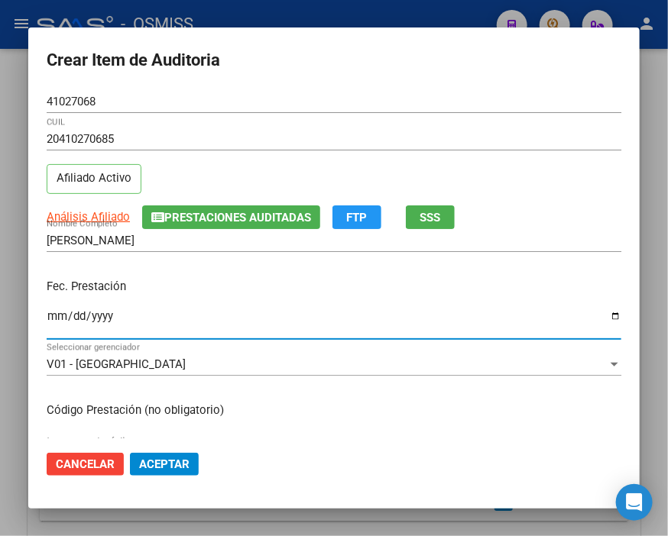
scroll to position [170, 0]
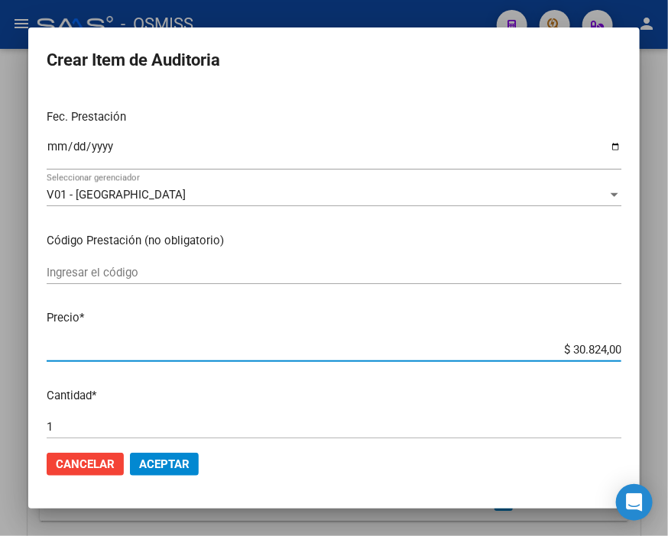
drag, startPoint x: 537, startPoint y: 347, endPoint x: 647, endPoint y: 349, distance: 110.0
click at [647, 349] on div "Crear Item de Auditoria 41027068 Nro Documento 20410270685 CUIL Afiliado Activo…" at bounding box center [334, 268] width 668 height 536
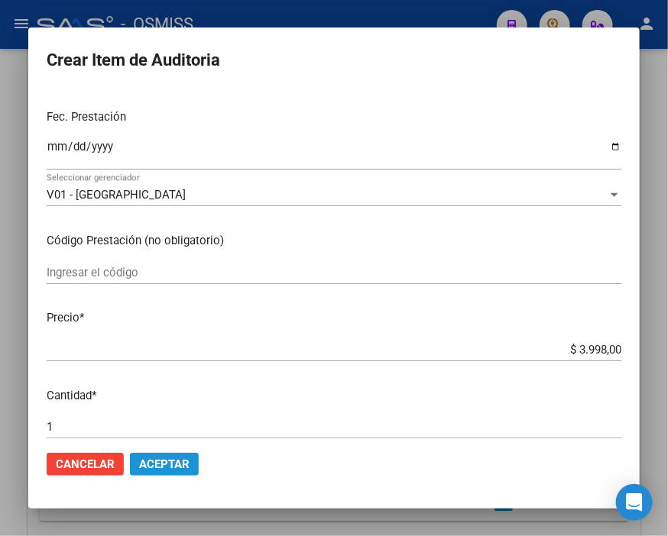
click at [170, 467] on span "Aceptar" at bounding box center [164, 465] width 50 height 14
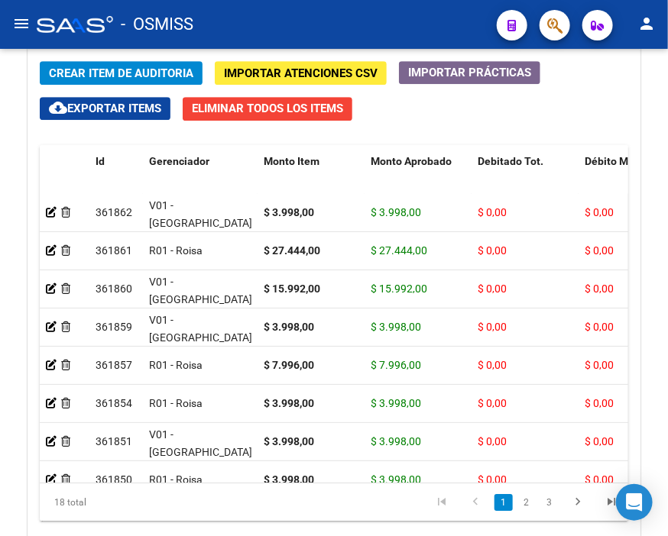
click at [303, 28] on div "- OSMISS" at bounding box center [261, 25] width 448 height 34
click at [138, 74] on span "Crear Item de Auditoria" at bounding box center [121, 73] width 144 height 14
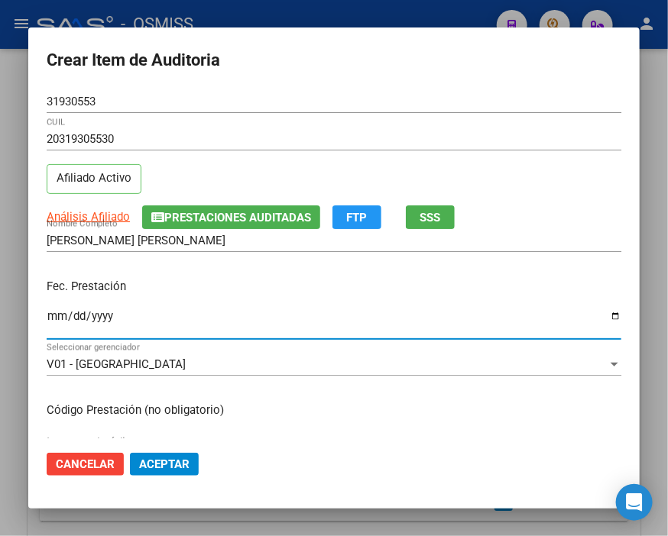
click at [60, 318] on input "Ingresar la fecha" at bounding box center [334, 322] width 574 height 24
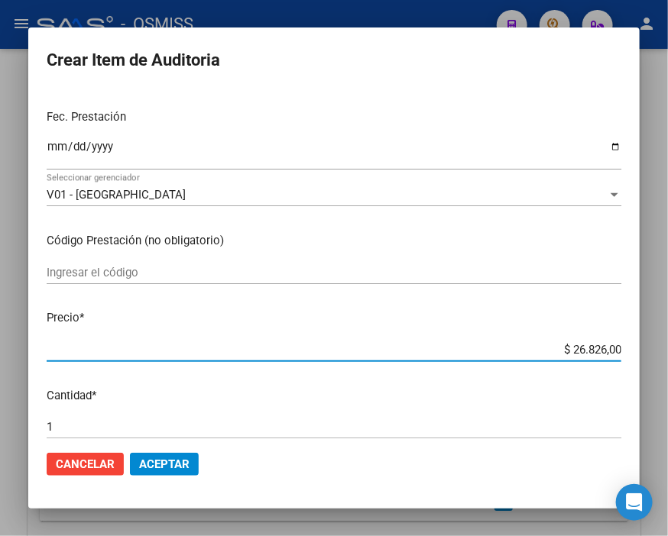
drag, startPoint x: 532, startPoint y: 347, endPoint x: 647, endPoint y: 353, distance: 115.5
click at [647, 353] on div "Crear Item de Auditoria 31930553 Nro Documento 20319305530 CUIL Afiliado Activo…" at bounding box center [334, 268] width 668 height 536
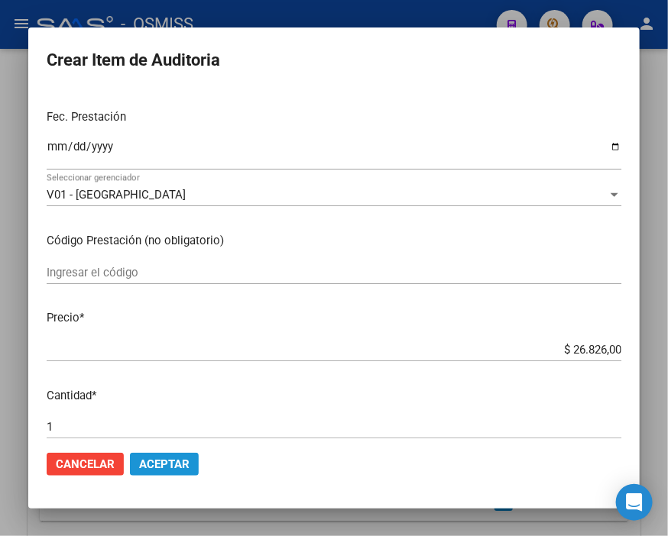
click at [192, 471] on button "Aceptar" at bounding box center [164, 464] width 69 height 23
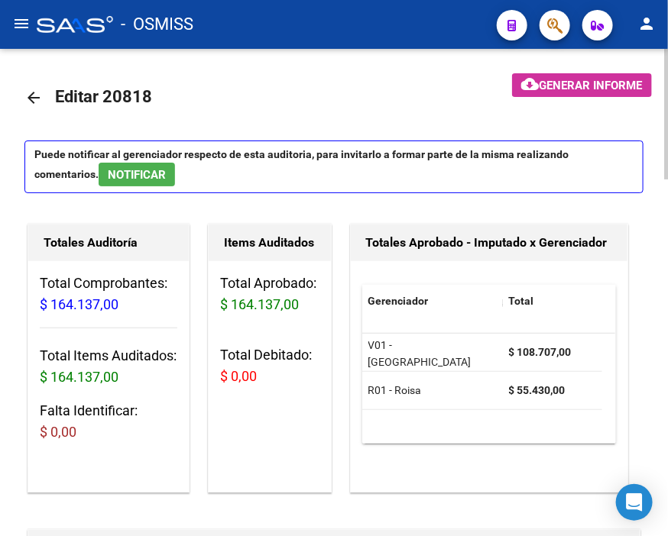
scroll to position [424, 0]
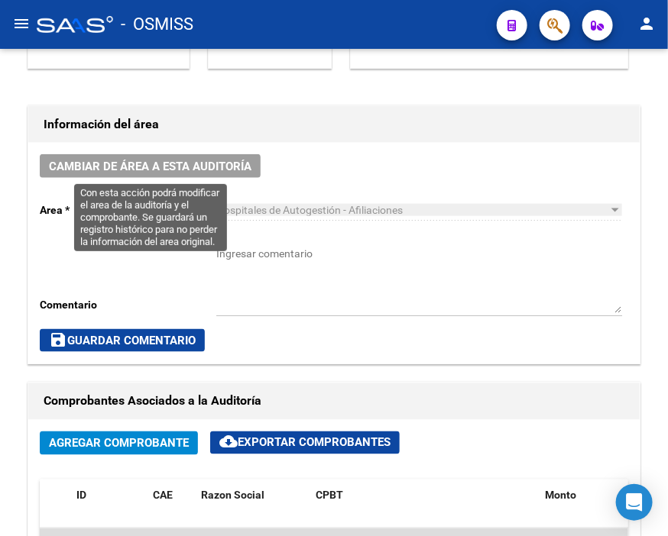
click at [171, 157] on button "Cambiar de área a esta auditoría" at bounding box center [150, 166] width 221 height 24
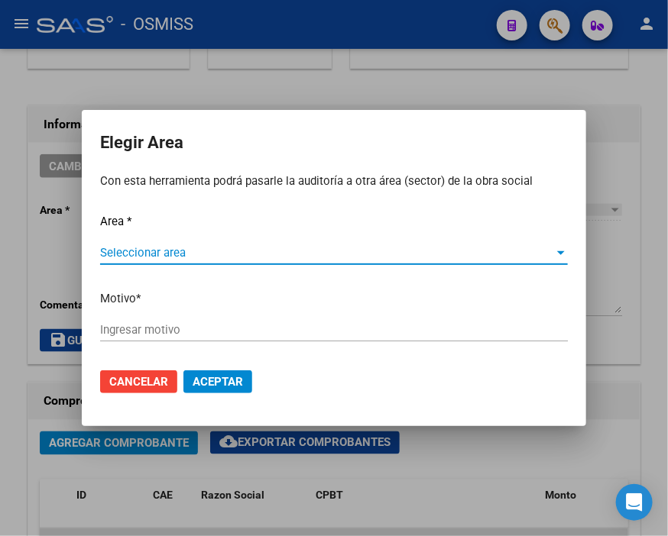
click at [168, 252] on span "Seleccionar area" at bounding box center [327, 253] width 454 height 14
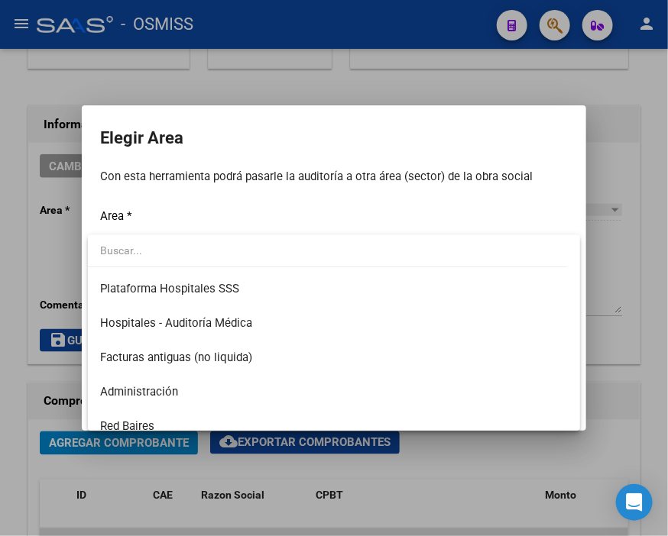
scroll to position [254, 0]
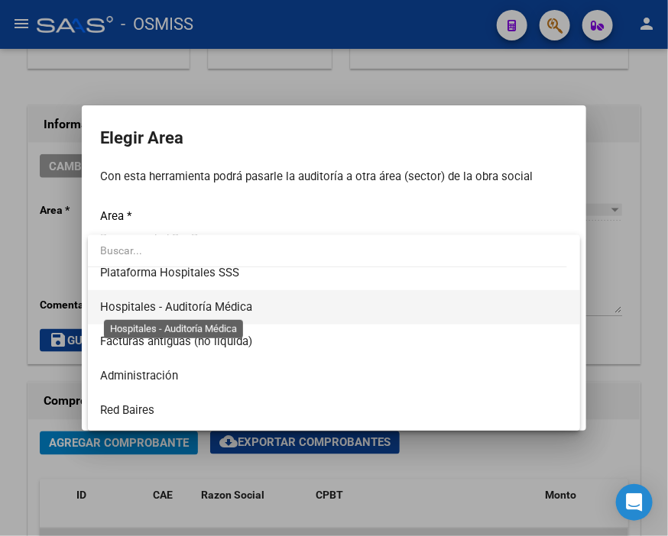
click at [249, 306] on span "Hospitales - Auditoría Médica" at bounding box center [176, 307] width 152 height 14
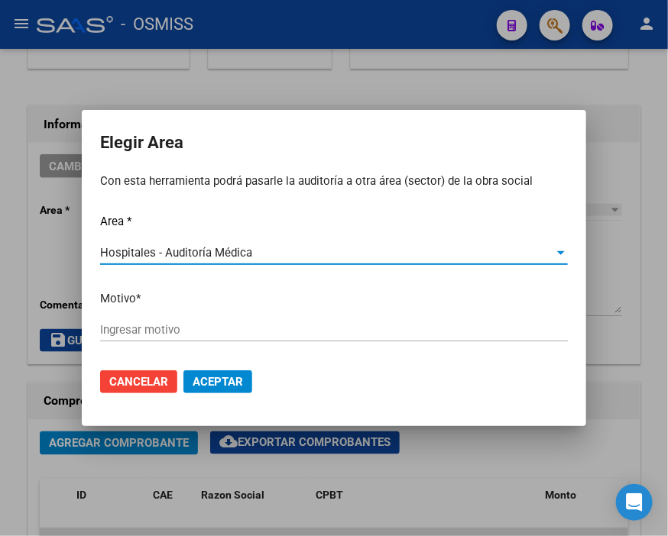
click at [157, 319] on div "Ingresar motivo" at bounding box center [334, 330] width 468 height 23
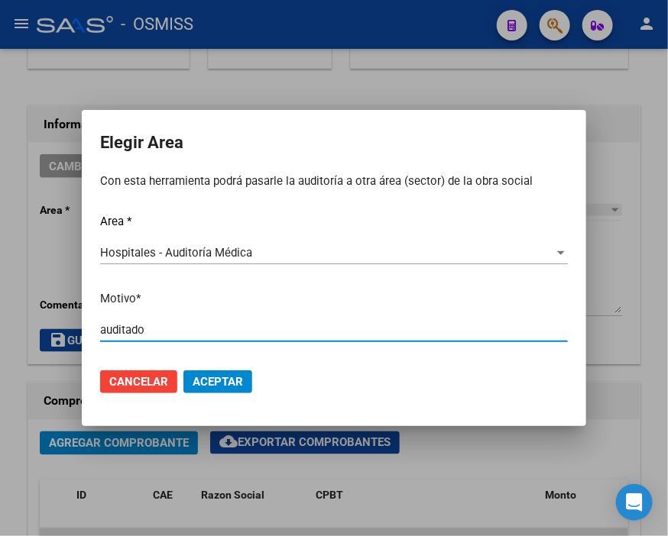
drag, startPoint x: 186, startPoint y: 329, endPoint x: -11, endPoint y: 327, distance: 197.9
click at [0, 327] on html "menu - OSMISS person Firma Express Inicio Calendario SSS Instructivos Contacto …" at bounding box center [334, 268] width 668 height 536
click at [216, 382] on span "Aceptar" at bounding box center [218, 382] width 50 height 14
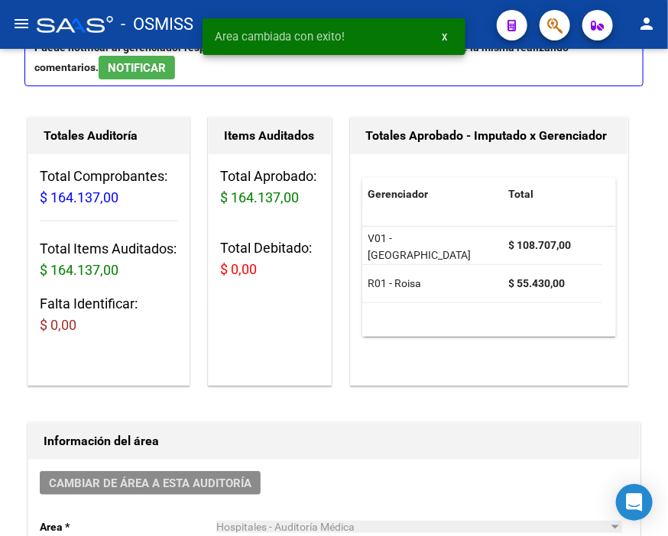
scroll to position [0, 0]
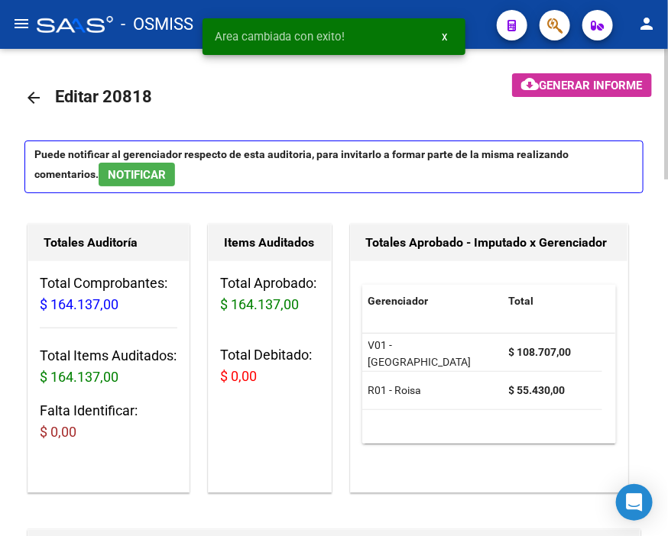
click at [33, 99] on mat-icon "arrow_back" at bounding box center [33, 98] width 18 height 18
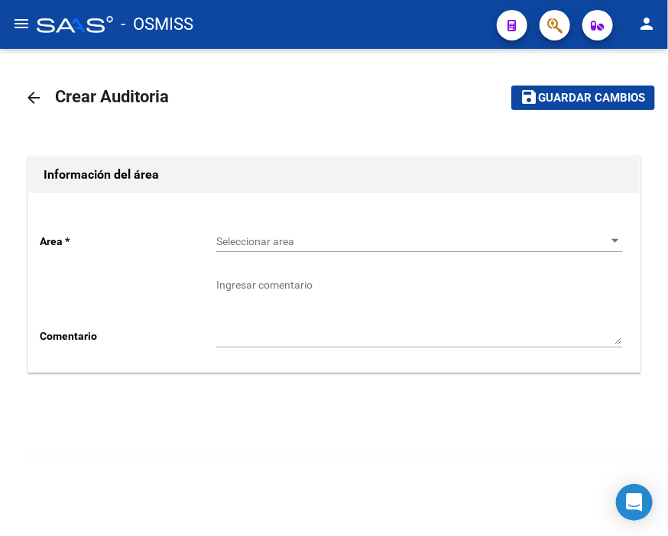
click at [258, 248] on span "Seleccionar area" at bounding box center [412, 241] width 392 height 13
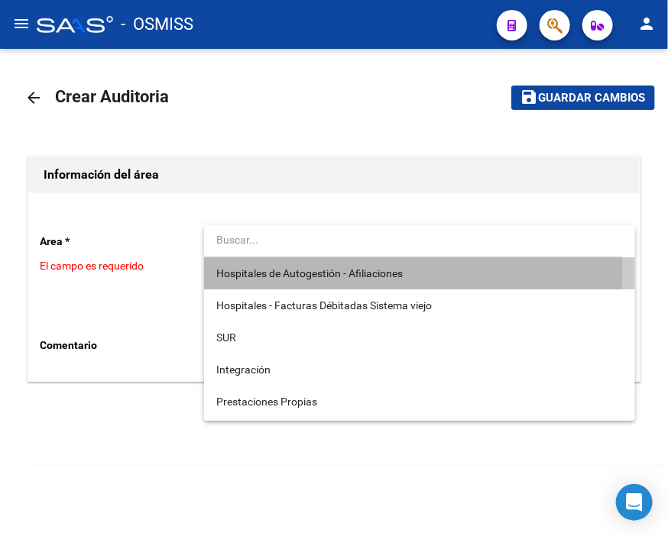
click at [258, 265] on span "Hospitales de Autogestión - Afiliaciones" at bounding box center [419, 273] width 406 height 32
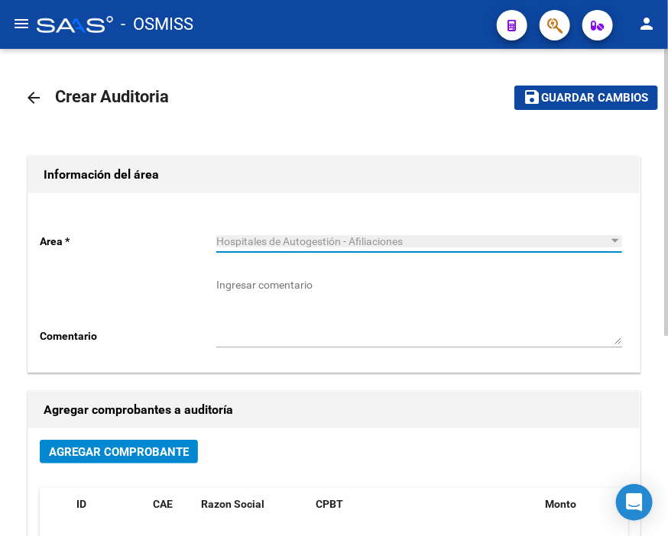
click at [159, 458] on span "Agregar Comprobante" at bounding box center [119, 452] width 140 height 14
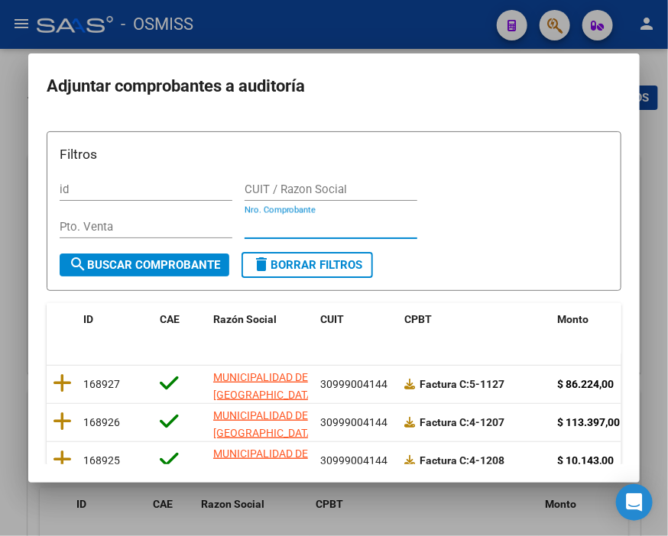
click at [257, 224] on input "Nro. Comprobante" at bounding box center [330, 227] width 173 height 14
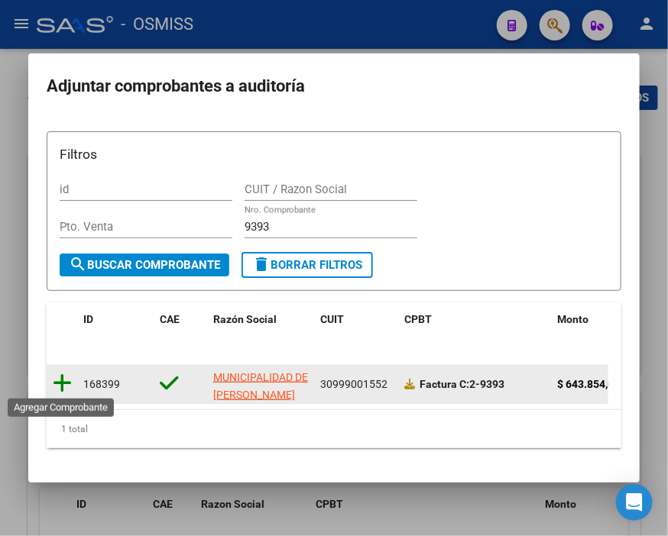
click at [57, 380] on icon at bounding box center [62, 383] width 19 height 21
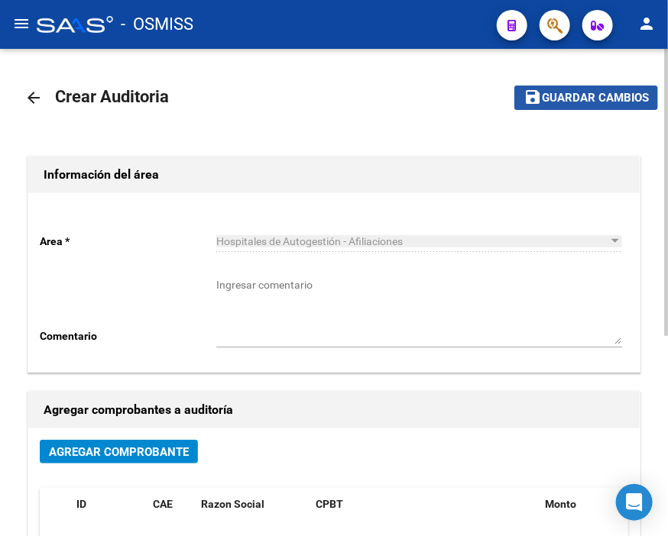
click at [590, 92] on span "Guardar cambios" at bounding box center [595, 99] width 107 height 14
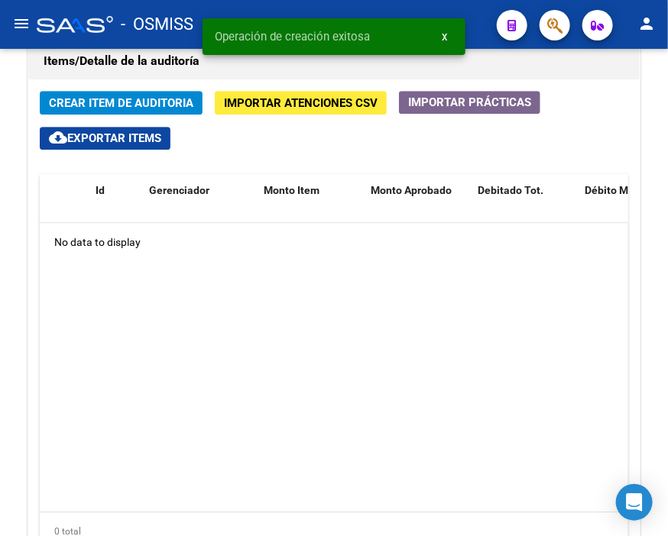
scroll to position [1103, 0]
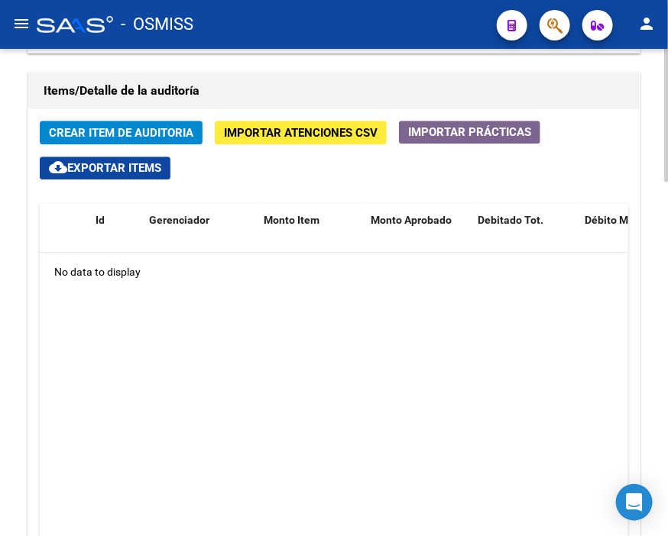
click at [248, 73] on div "Items/Detalle de la auditoría" at bounding box center [333, 91] width 611 height 37
click at [109, 138] on span "Crear Item de Auditoria" at bounding box center [121, 133] width 144 height 14
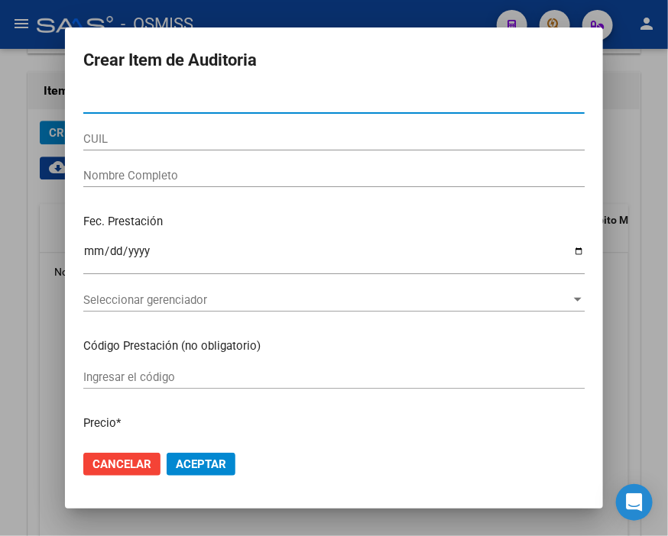
click at [115, 99] on input "Nro Documento" at bounding box center [333, 102] width 501 height 14
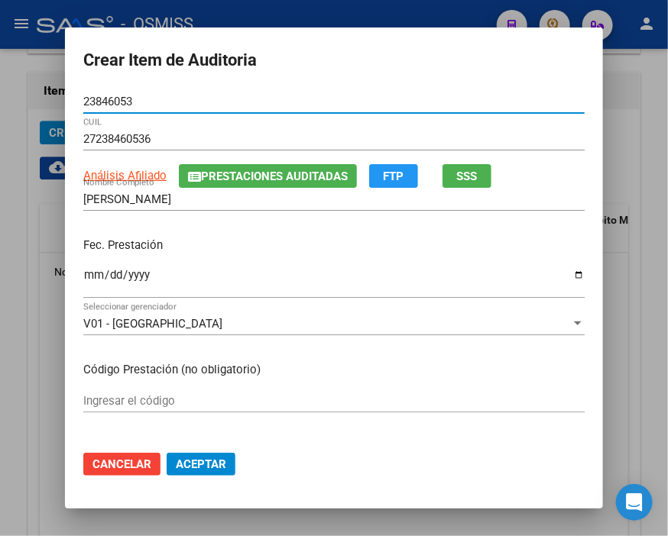
click at [84, 275] on input "Ingresar la fecha" at bounding box center [333, 281] width 501 height 24
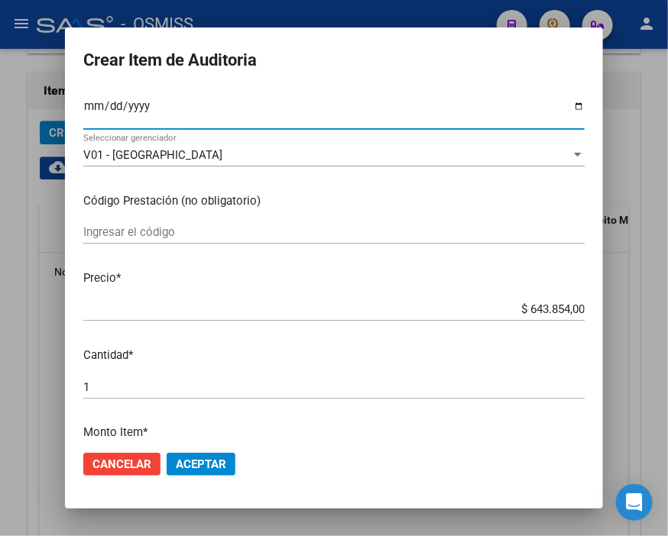
scroll to position [170, 0]
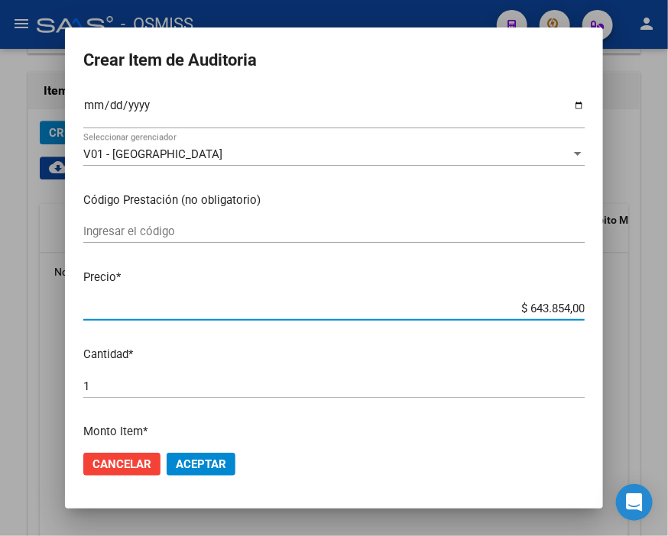
drag, startPoint x: 498, startPoint y: 306, endPoint x: 647, endPoint y: 310, distance: 149.0
click at [647, 310] on div "Crear Item de Auditoria 23846053 Nro Documento 27238460536 CUIL Análisis Afilia…" at bounding box center [334, 268] width 668 height 536
click at [189, 467] on span "Aceptar" at bounding box center [201, 465] width 50 height 14
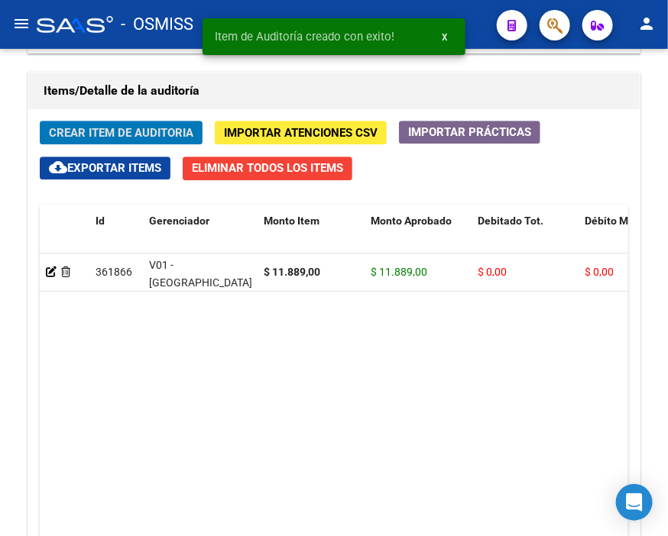
scroll to position [1128, 0]
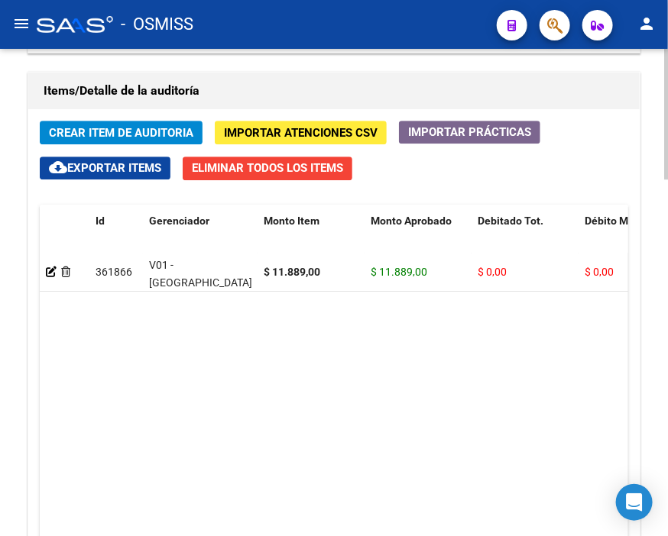
click at [247, 102] on h1 "Items/Detalle de la auditoría" at bounding box center [334, 91] width 581 height 24
click at [105, 126] on span "Crear Item de Auditoria" at bounding box center [121, 133] width 144 height 14
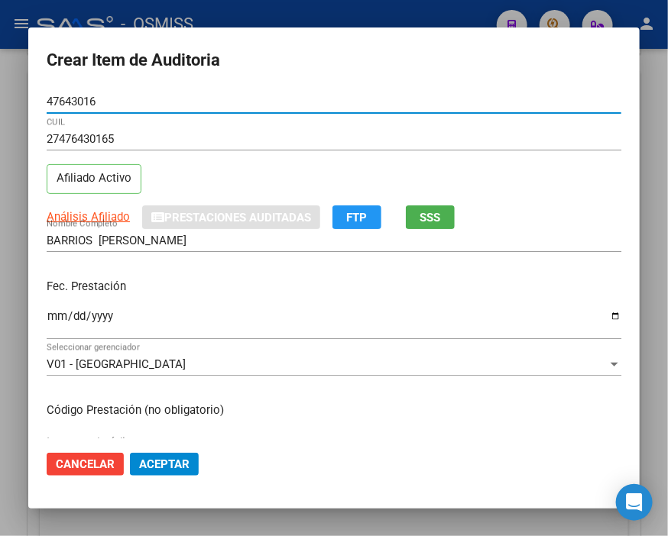
click at [55, 306] on div "Ingresar la fecha" at bounding box center [334, 322] width 574 height 33
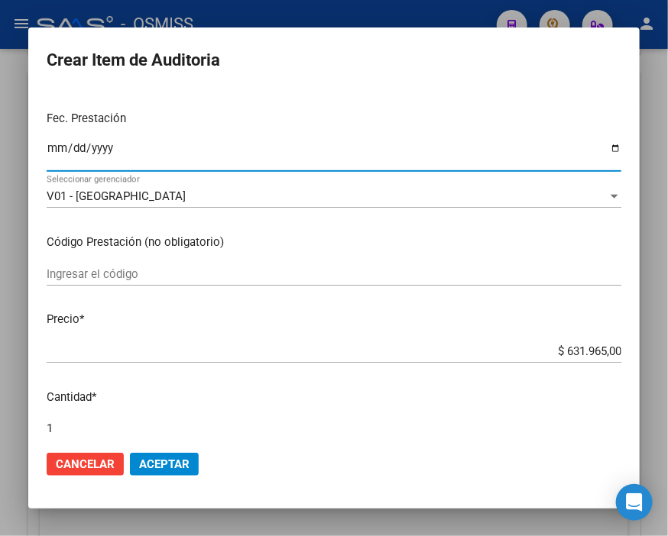
scroll to position [170, 0]
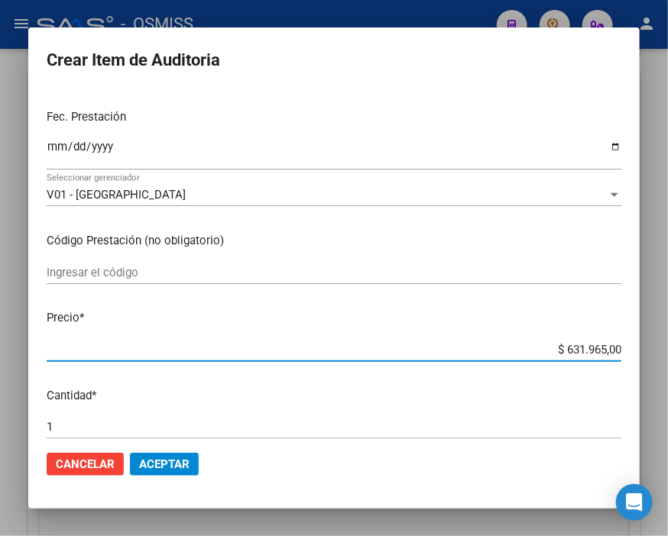
drag, startPoint x: 526, startPoint y: 350, endPoint x: 643, endPoint y: 352, distance: 117.7
click at [643, 352] on div "Crear Item de Auditoria 47643016 Nro Documento 27476430165 CUIL Afiliado Activo…" at bounding box center [334, 268] width 668 height 536
click at [171, 468] on span "Aceptar" at bounding box center [164, 465] width 50 height 14
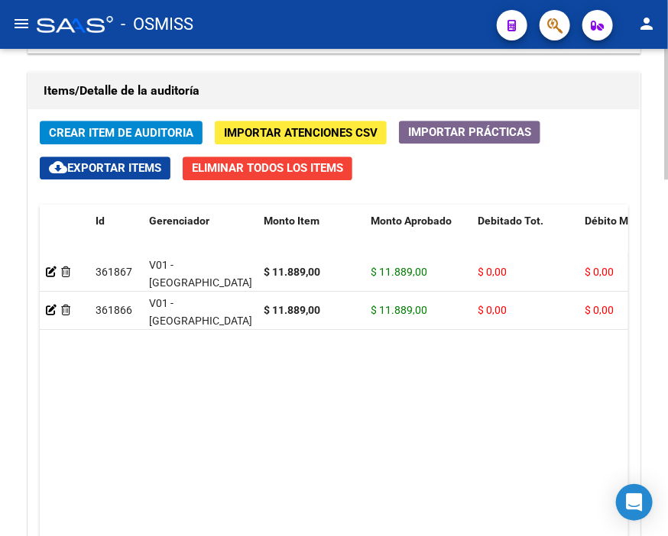
click at [322, 73] on div "Items/Detalle de la auditoría" at bounding box center [333, 91] width 611 height 37
drag, startPoint x: 275, startPoint y: 78, endPoint x: 132, endPoint y: 83, distance: 142.9
click at [275, 78] on div "Items/Detalle de la auditoría" at bounding box center [333, 91] width 611 height 37
click at [75, 122] on button "Crear Item de Auditoria" at bounding box center [121, 133] width 163 height 24
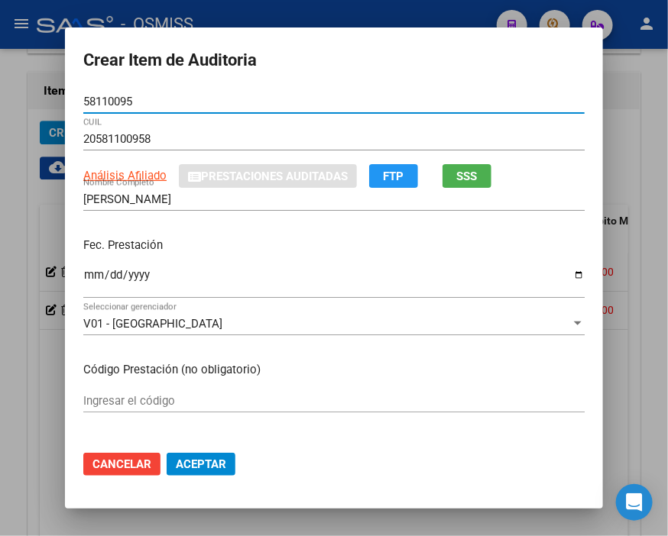
click at [83, 278] on input "Ingresar la fecha" at bounding box center [333, 281] width 501 height 24
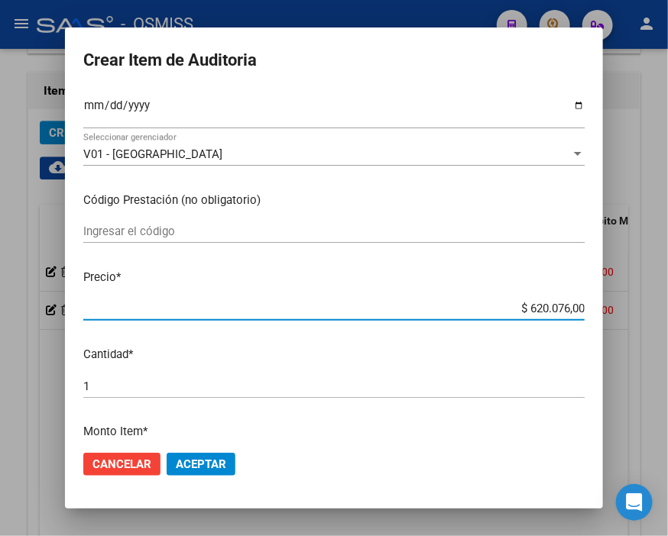
drag, startPoint x: 506, startPoint y: 312, endPoint x: 639, endPoint y: 309, distance: 132.9
click at [639, 309] on div "Crear Item de Auditoria 58110095 Nro Documento 20581100958 CUIL Análisis Afilia…" at bounding box center [334, 268] width 668 height 536
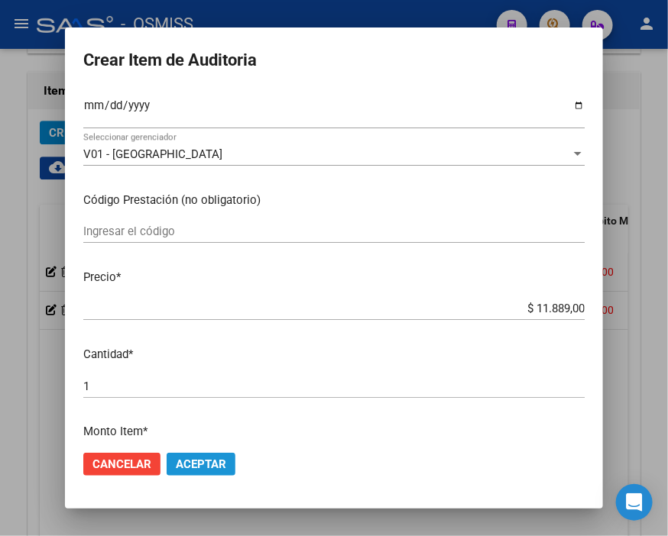
click at [204, 467] on span "Aceptar" at bounding box center [201, 465] width 50 height 14
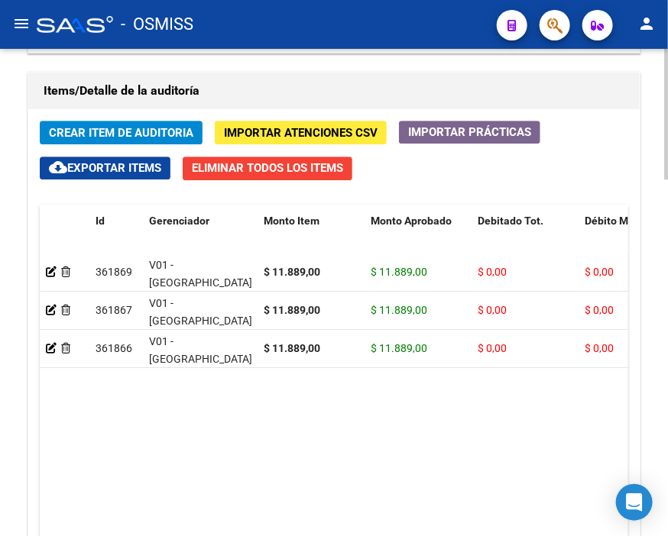
click at [253, 73] on div "Items/Detalle de la auditoría" at bounding box center [333, 91] width 611 height 37
click at [95, 126] on span "Crear Item de Auditoria" at bounding box center [121, 133] width 144 height 14
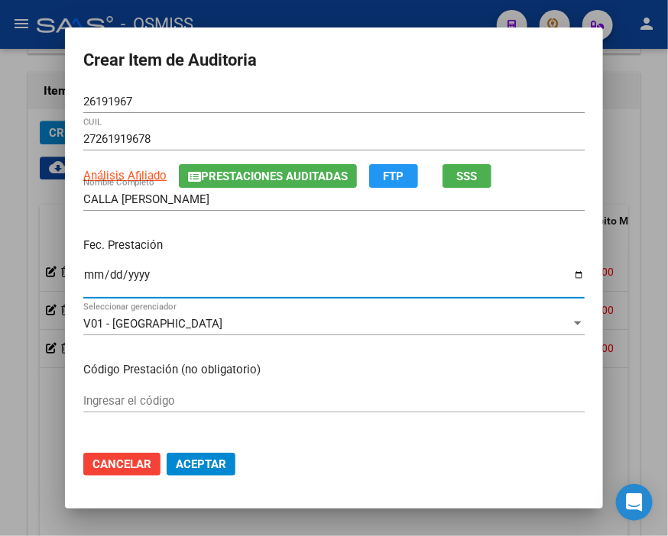
click at [87, 275] on input "Ingresar la fecha" at bounding box center [333, 281] width 501 height 24
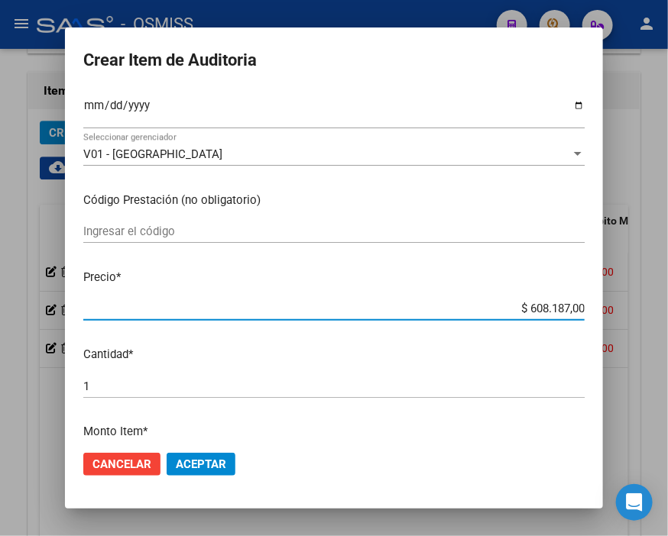
drag, startPoint x: 461, startPoint y: 315, endPoint x: 647, endPoint y: 315, distance: 186.4
click at [647, 315] on div "Crear Item de Auditoria 26191967 Nro Documento 27261919678 CUIL Análisis Afilia…" at bounding box center [334, 268] width 668 height 536
click at [215, 458] on span "Aceptar" at bounding box center [201, 465] width 50 height 14
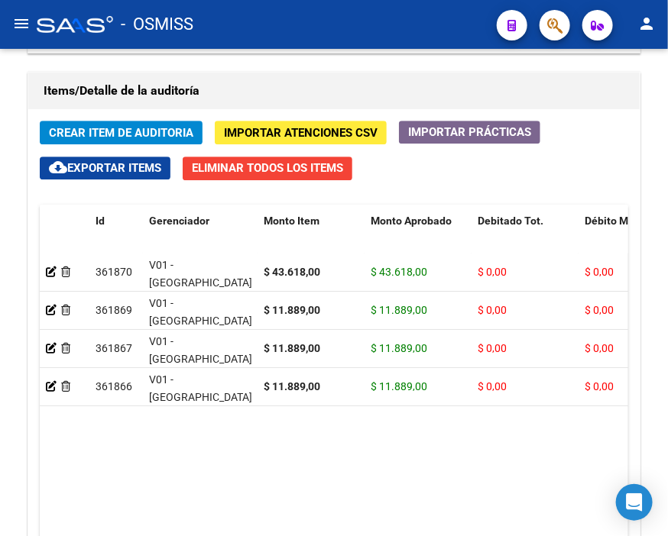
click at [336, 25] on div "- OSMISS" at bounding box center [261, 25] width 448 height 34
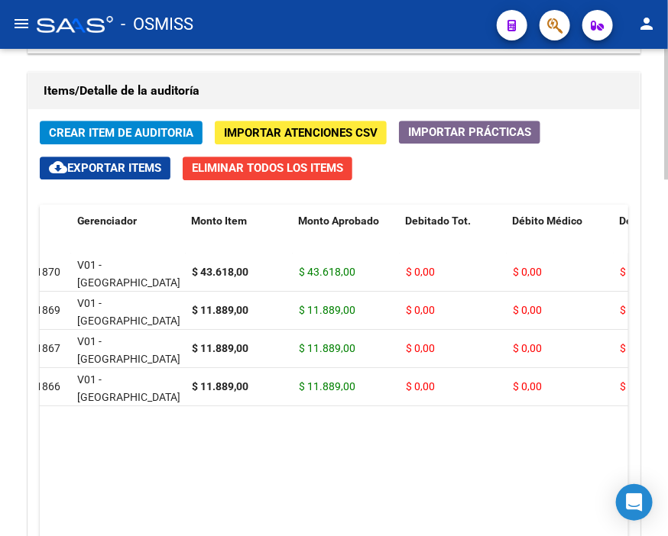
scroll to position [0, 0]
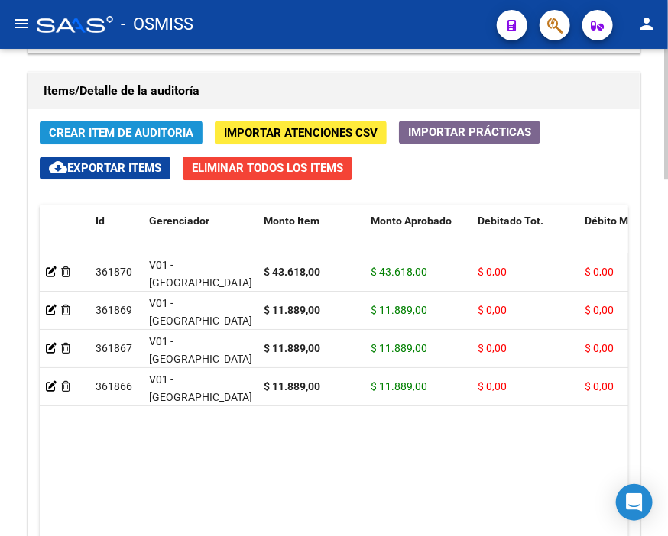
click at [108, 127] on span "Crear Item de Auditoria" at bounding box center [121, 133] width 144 height 14
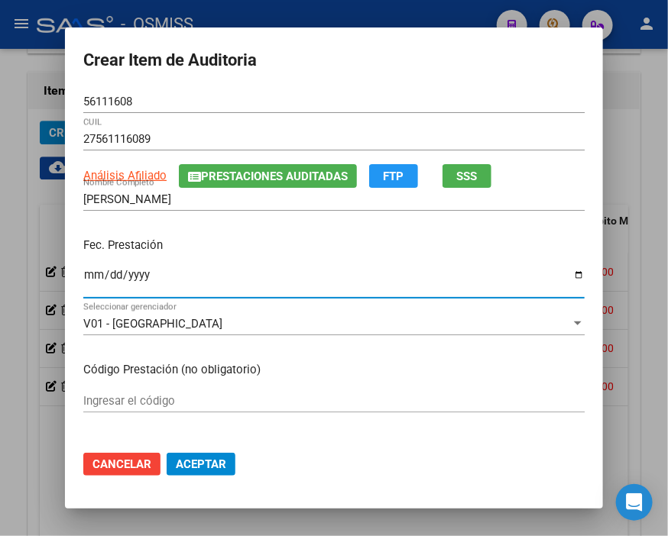
click at [83, 280] on input "Ingresar la fecha" at bounding box center [333, 281] width 501 height 24
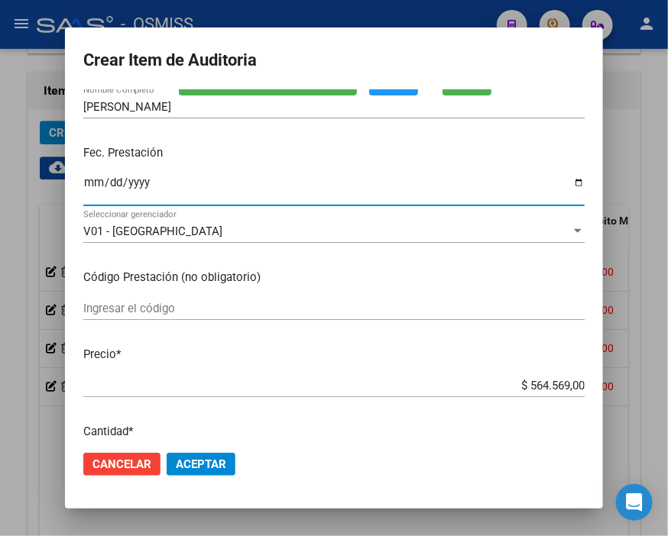
scroll to position [170, 0]
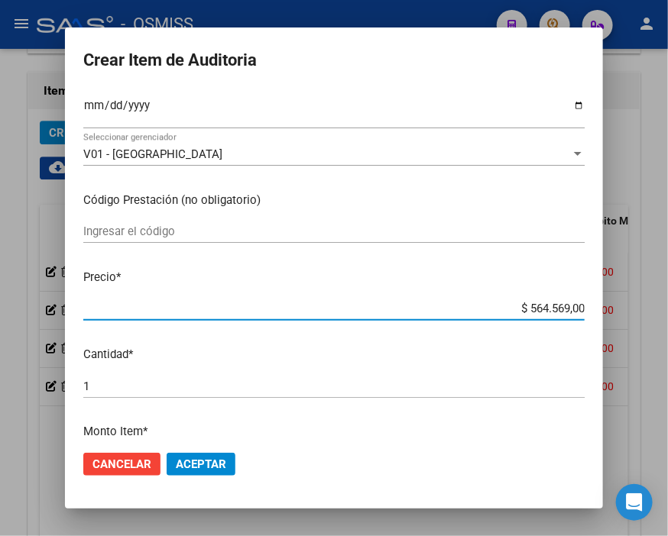
drag, startPoint x: 493, startPoint y: 315, endPoint x: 647, endPoint y: 313, distance: 154.3
click at [647, 313] on div "Crear Item de Auditoria 56111608 Nro Documento 27561116089 CUIL Análisis Afilia…" at bounding box center [334, 268] width 668 height 536
click at [191, 461] on span "Aceptar" at bounding box center [201, 465] width 50 height 14
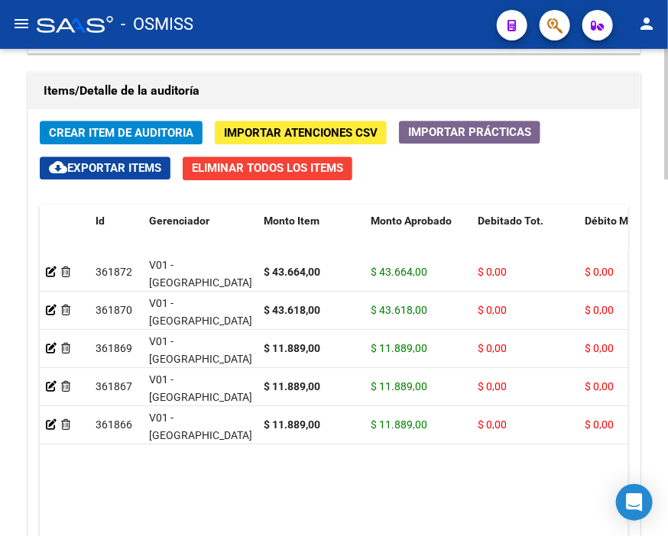
drag, startPoint x: 387, startPoint y: 64, endPoint x: 361, endPoint y: 64, distance: 26.0
click at [383, 63] on div "Información del área Cambiar de área a esta auditoría Area * Hospitales de Auto…" at bounding box center [333, 34] width 619 height 1297
click at [127, 128] on span "Crear Item de Auditoria" at bounding box center [121, 133] width 144 height 14
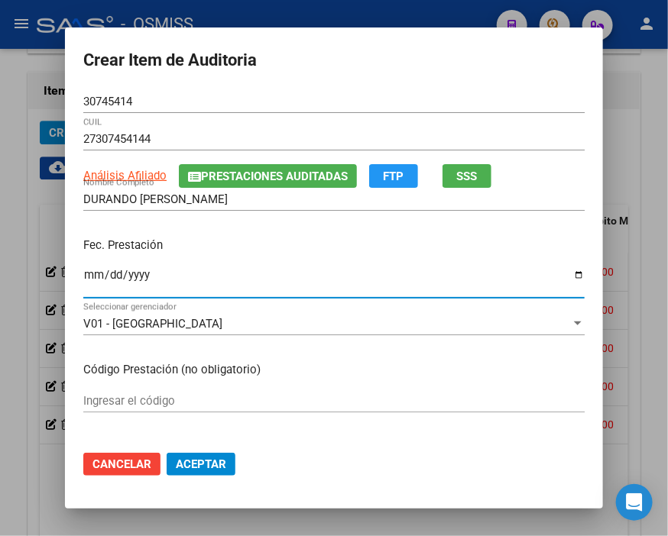
click at [88, 276] on input "Ingresar la fecha" at bounding box center [333, 281] width 501 height 24
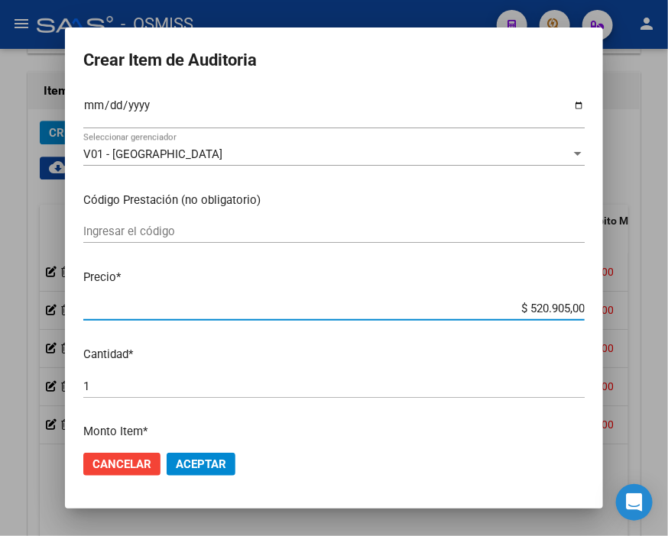
drag, startPoint x: 500, startPoint y: 308, endPoint x: 341, endPoint y: 286, distance: 160.3
click at [647, 309] on div "Crear Item de Auditoria 30745414 Nro Documento 27307454144 CUIL Análisis Afilia…" at bounding box center [334, 268] width 668 height 536
click at [199, 463] on span "Aceptar" at bounding box center [201, 465] width 50 height 14
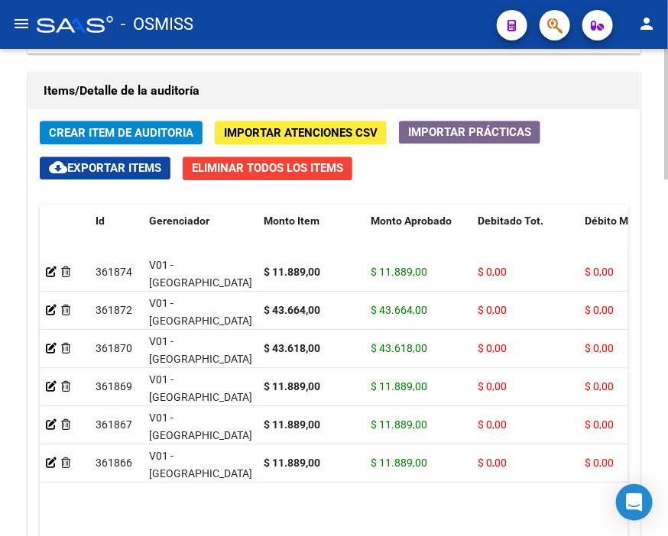
click at [313, 73] on div "Items/Detalle de la auditoría" at bounding box center [333, 91] width 611 height 37
click at [127, 127] on span "Crear Item de Auditoria" at bounding box center [121, 133] width 144 height 14
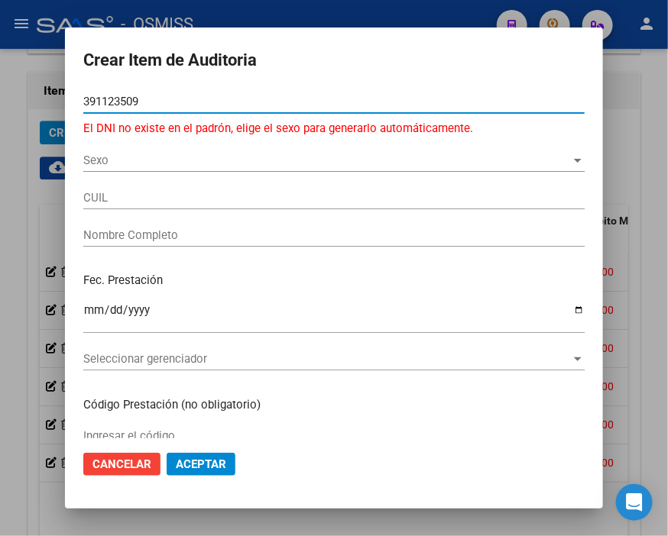
click at [108, 103] on input "391123509" at bounding box center [333, 102] width 501 height 14
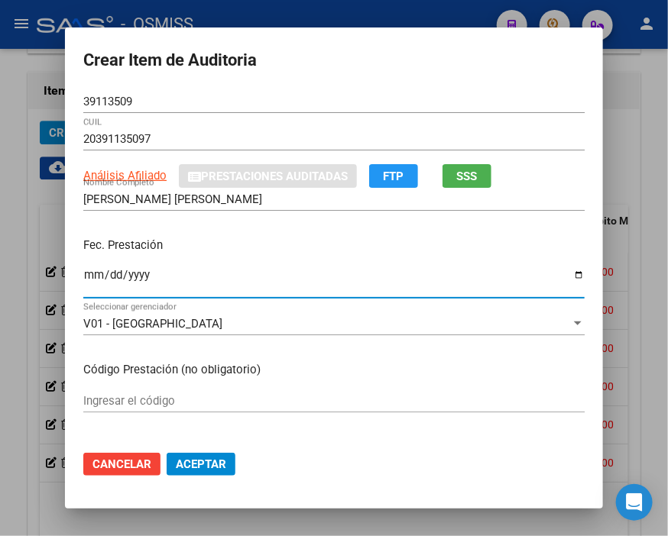
click at [88, 279] on input "Ingresar la fecha" at bounding box center [333, 281] width 501 height 24
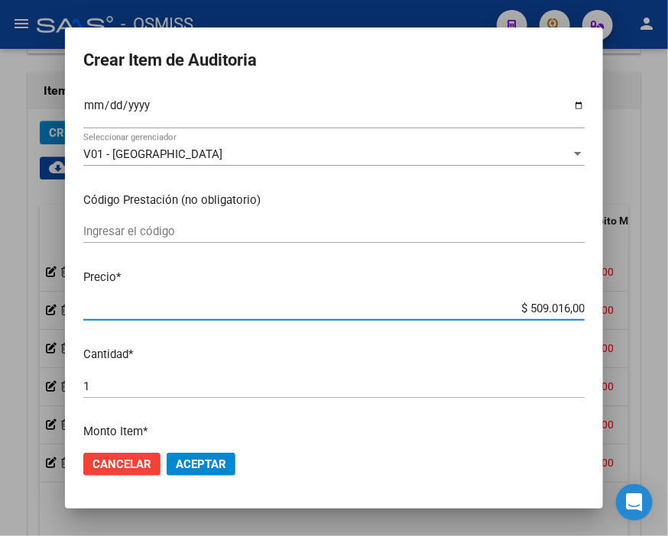
drag, startPoint x: 479, startPoint y: 304, endPoint x: 647, endPoint y: 299, distance: 168.2
click at [647, 299] on div "Crear Item de Auditoria 39113509 Nro Documento 20391135097 CUIL Análisis Afilia…" at bounding box center [334, 268] width 668 height 536
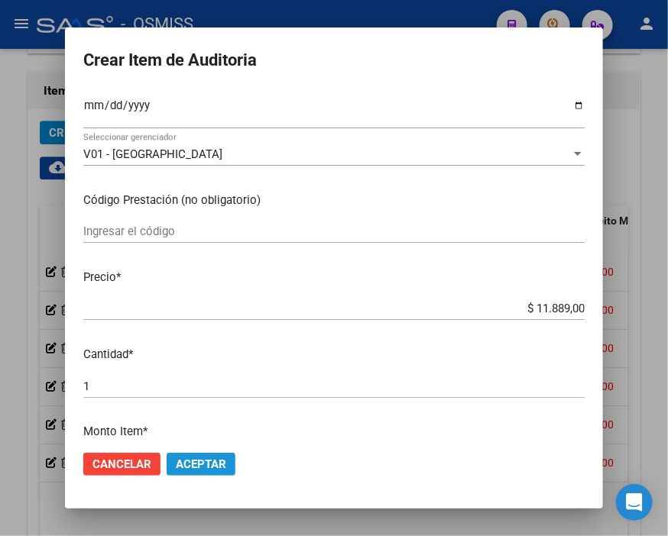
click at [193, 463] on span "Aceptar" at bounding box center [201, 465] width 50 height 14
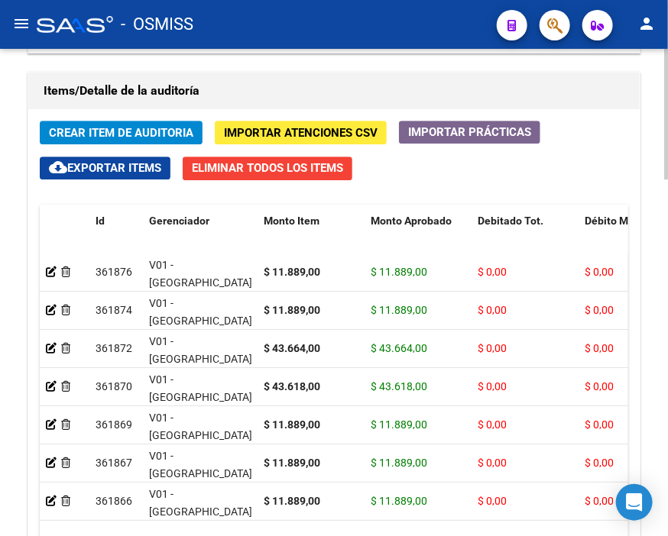
click at [348, 79] on h1 "Items/Detalle de la auditoría" at bounding box center [334, 91] width 581 height 24
click at [113, 135] on span "Crear Item de Auditoria" at bounding box center [121, 133] width 144 height 14
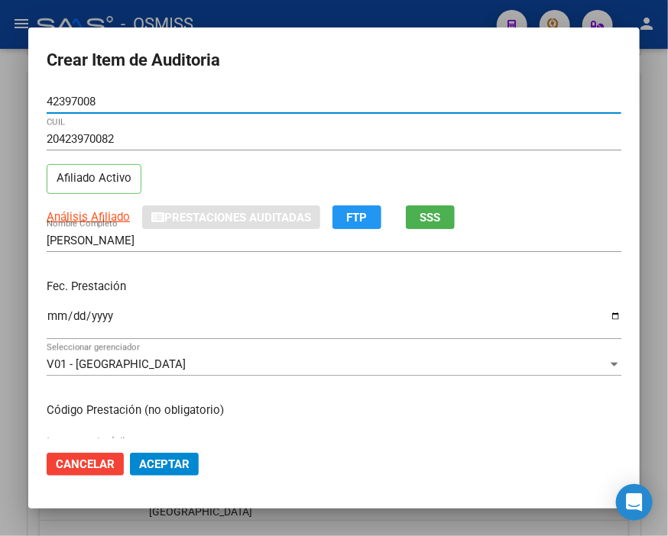
click at [51, 316] on input "Ingresar la fecha" at bounding box center [334, 322] width 574 height 24
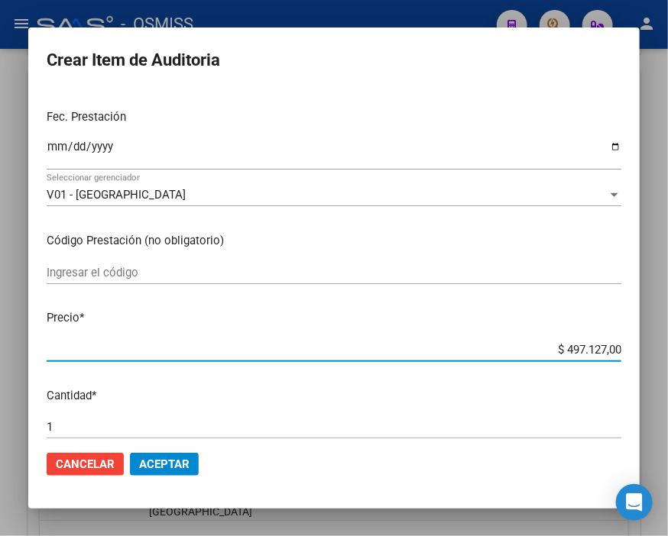
drag, startPoint x: 520, startPoint y: 342, endPoint x: 647, endPoint y: 345, distance: 126.9
click at [647, 345] on div "Crear Item de Auditoria 42397008 Nro Documento 20423970082 CUIL Afiliado Activo…" at bounding box center [334, 268] width 668 height 536
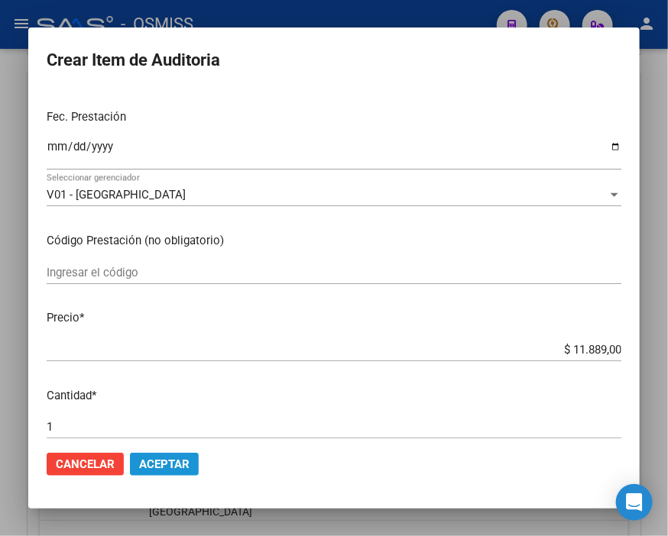
click at [166, 464] on span "Aceptar" at bounding box center [164, 465] width 50 height 14
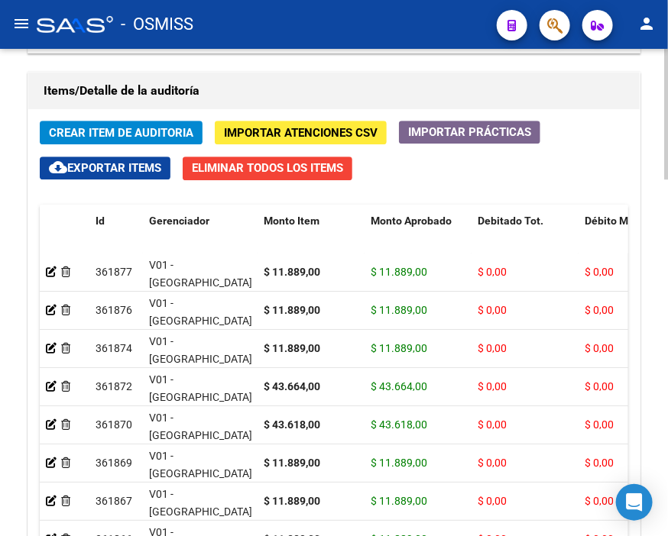
drag, startPoint x: 377, startPoint y: 50, endPoint x: 277, endPoint y: 66, distance: 101.5
click at [147, 126] on span "Crear Item de Auditoria" at bounding box center [121, 133] width 144 height 14
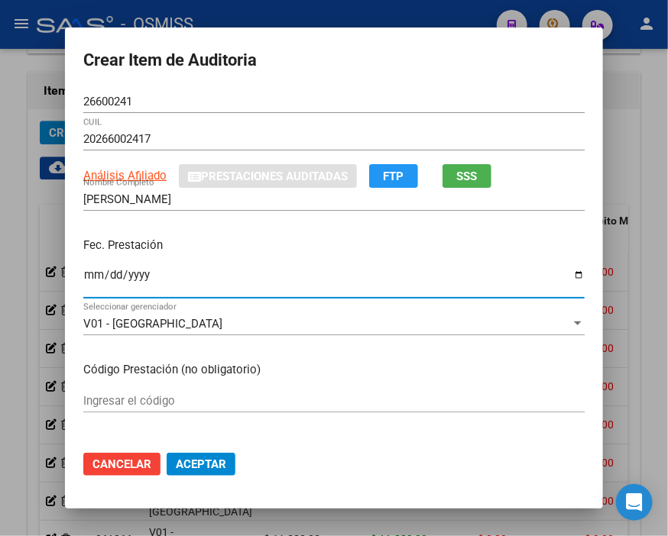
click at [86, 272] on input "Ingresar la fecha" at bounding box center [333, 281] width 501 height 24
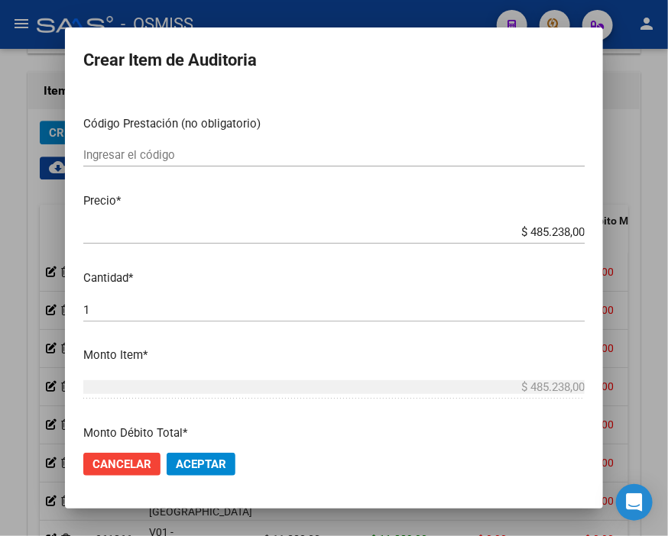
scroll to position [254, 0]
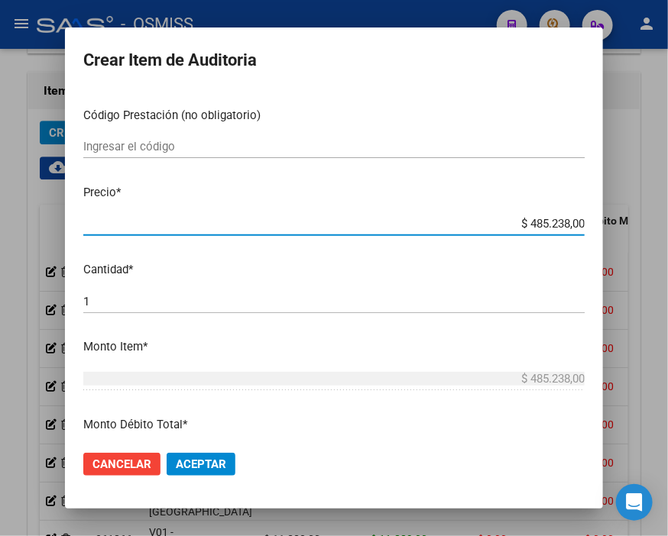
drag, startPoint x: 490, startPoint y: 227, endPoint x: 644, endPoint y: 218, distance: 153.8
click at [644, 218] on div "Crear Item de Auditoria 26600241 Nro Documento 20266002417 CUIL Análisis Afilia…" at bounding box center [334, 268] width 668 height 536
click at [193, 469] on span "Aceptar" at bounding box center [201, 465] width 50 height 14
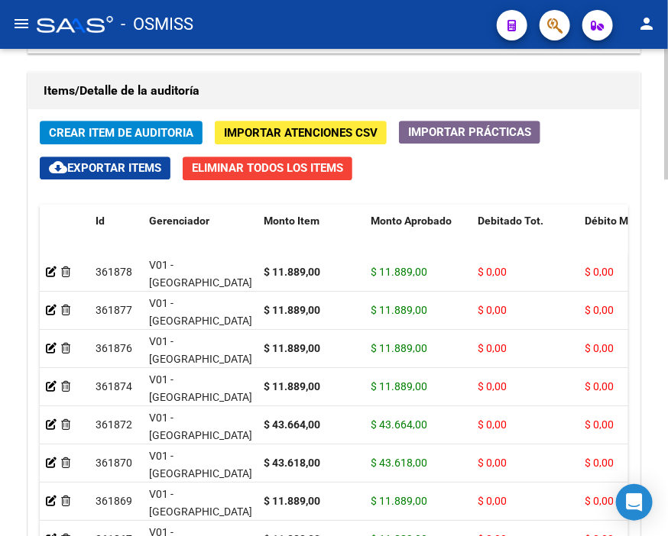
click at [355, 71] on div "Items/Detalle de la auditoría Crear Item de Auditoria Importar Atenciones CSV I…" at bounding box center [333, 350] width 619 height 563
click at [117, 128] on span "Crear Item de Auditoria" at bounding box center [121, 133] width 144 height 14
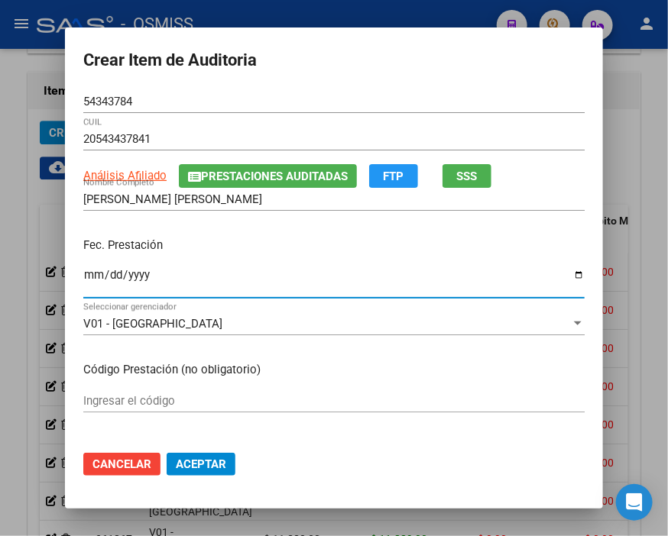
click at [90, 273] on input "Ingresar la fecha" at bounding box center [333, 281] width 501 height 24
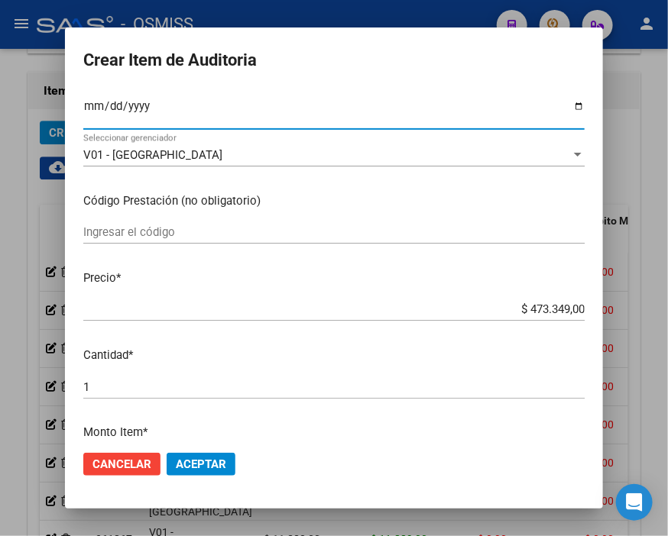
scroll to position [170, 0]
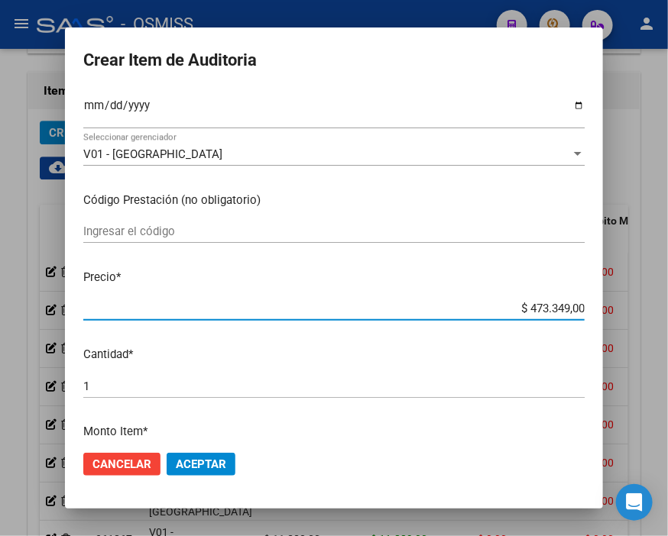
drag, startPoint x: 498, startPoint y: 303, endPoint x: 647, endPoint y: 307, distance: 149.0
click at [647, 307] on div "Crear Item de Auditoria 54343784 Nro Documento 20543437841 CUIL Análisis Afilia…" at bounding box center [334, 268] width 668 height 536
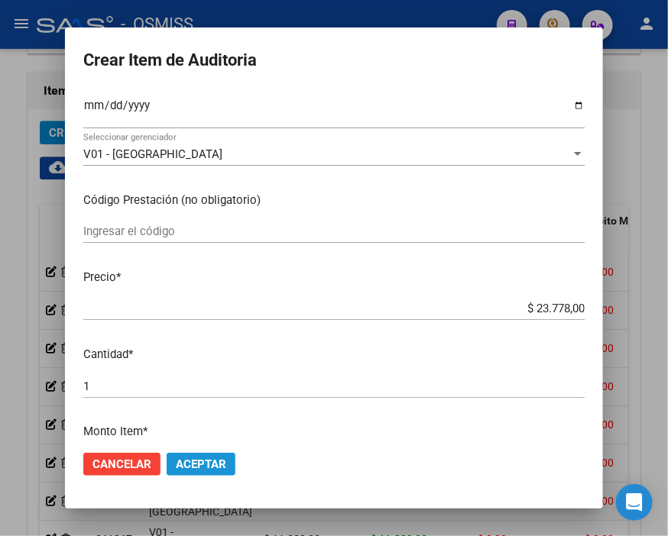
click at [202, 461] on span "Aceptar" at bounding box center [201, 465] width 50 height 14
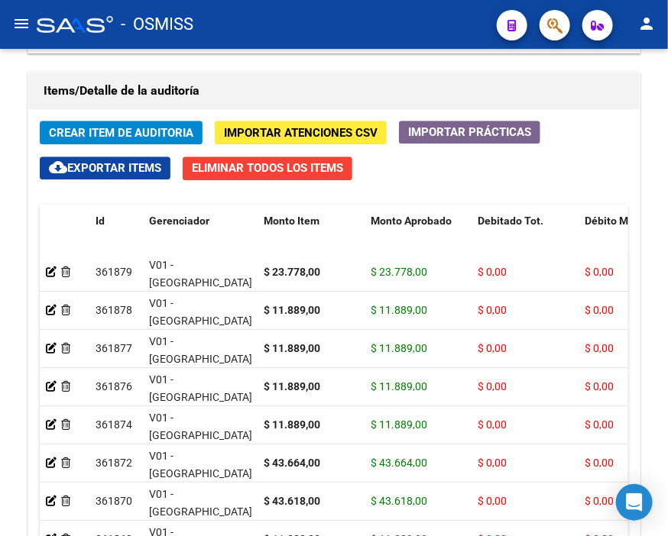
click at [351, 18] on div "- OSMISS" at bounding box center [261, 25] width 448 height 34
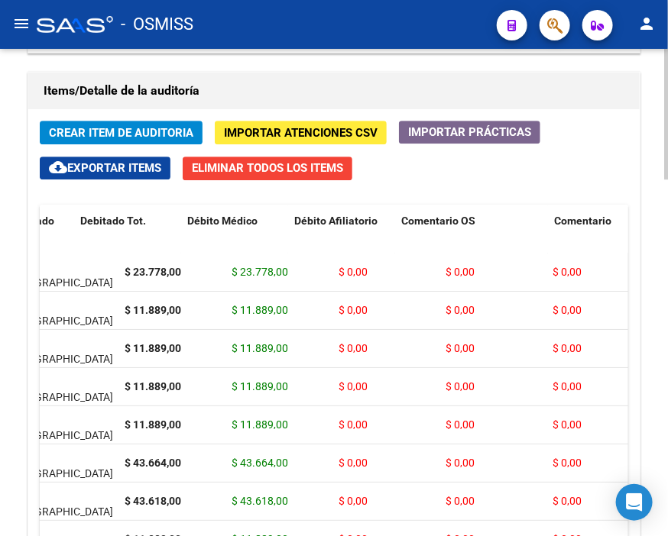
scroll to position [0, 0]
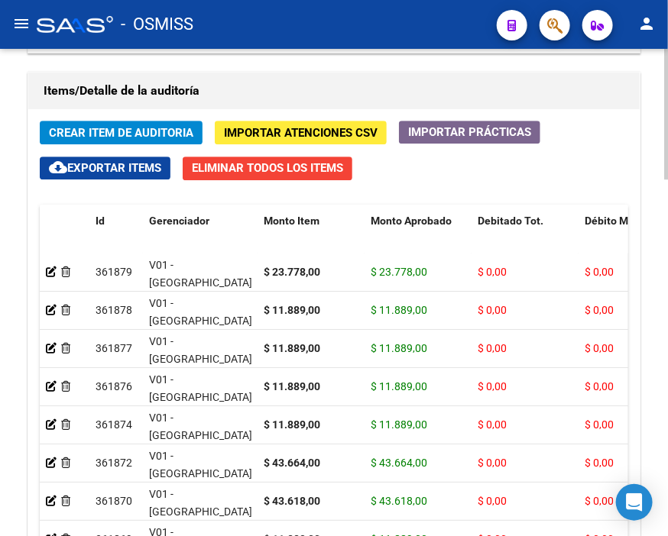
drag, startPoint x: 234, startPoint y: 79, endPoint x: 202, endPoint y: 86, distance: 33.0
click at [234, 79] on h1 "Items/Detalle de la auditoría" at bounding box center [334, 91] width 581 height 24
click at [113, 130] on span "Crear Item de Auditoria" at bounding box center [121, 133] width 144 height 14
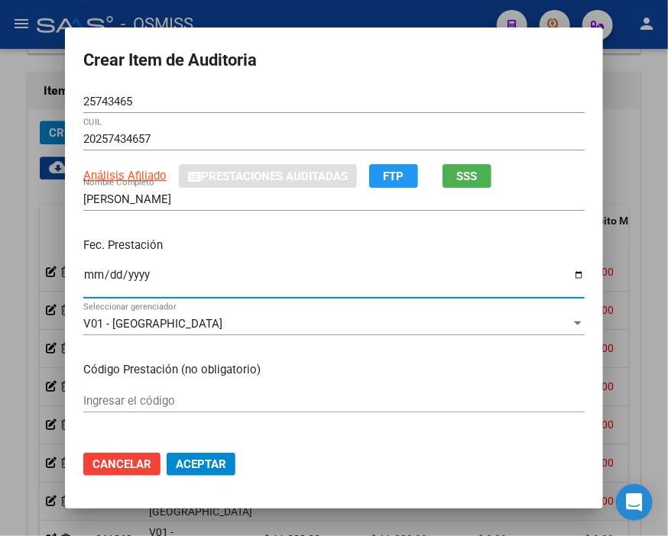
click at [89, 273] on input "Ingresar la fecha" at bounding box center [333, 281] width 501 height 24
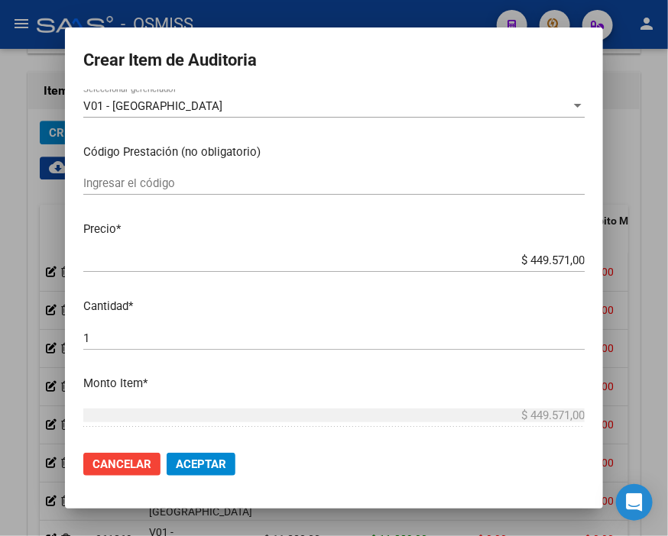
scroll to position [254, 0]
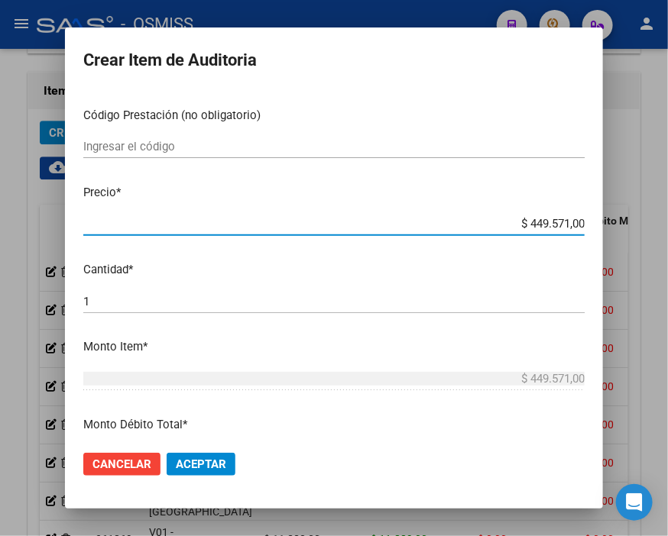
drag, startPoint x: 500, startPoint y: 219, endPoint x: 647, endPoint y: 207, distance: 147.2
click at [647, 207] on div "Crear Item de Auditoria 25743465 Nro Documento 20257434657 CUIL Análisis Afilia…" at bounding box center [334, 268] width 668 height 536
click at [196, 453] on button "Aceptar" at bounding box center [201, 464] width 69 height 23
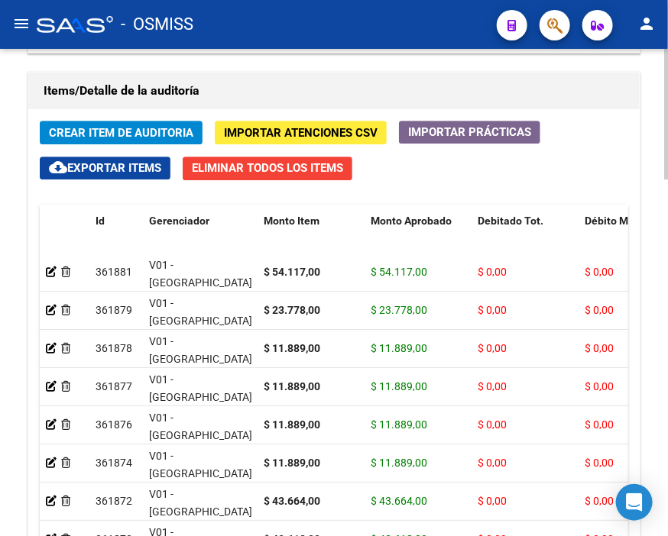
click at [294, 73] on div "Items/Detalle de la auditoría" at bounding box center [333, 91] width 611 height 37
click at [122, 132] on span "Crear Item de Auditoria" at bounding box center [121, 133] width 144 height 14
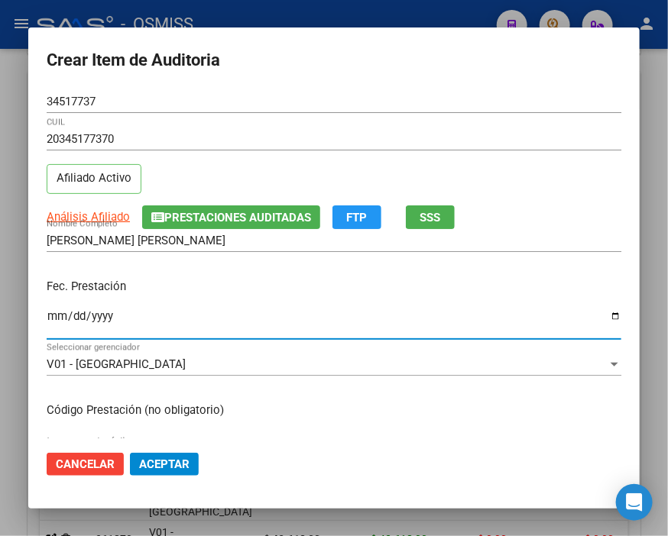
click at [57, 318] on input "Ingresar la fecha" at bounding box center [334, 322] width 574 height 24
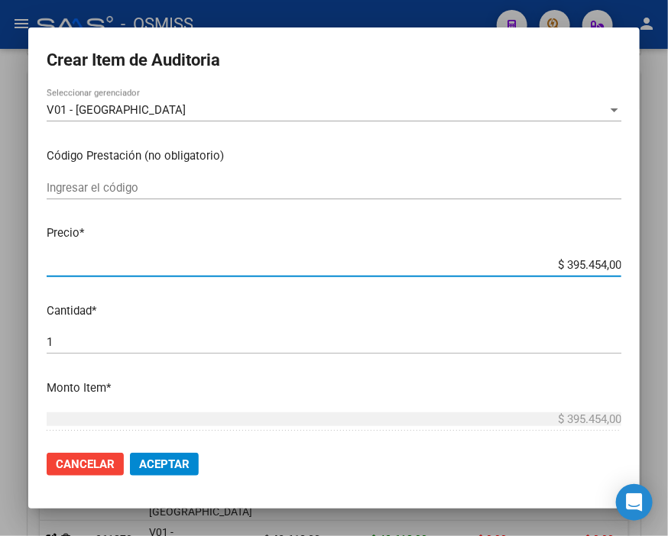
drag, startPoint x: 522, startPoint y: 261, endPoint x: 647, endPoint y: 261, distance: 125.3
click at [647, 261] on div "Crear Item de Auditoria 34517737 Nro Documento 20345177370 CUIL Afiliado Activo…" at bounding box center [334, 268] width 668 height 536
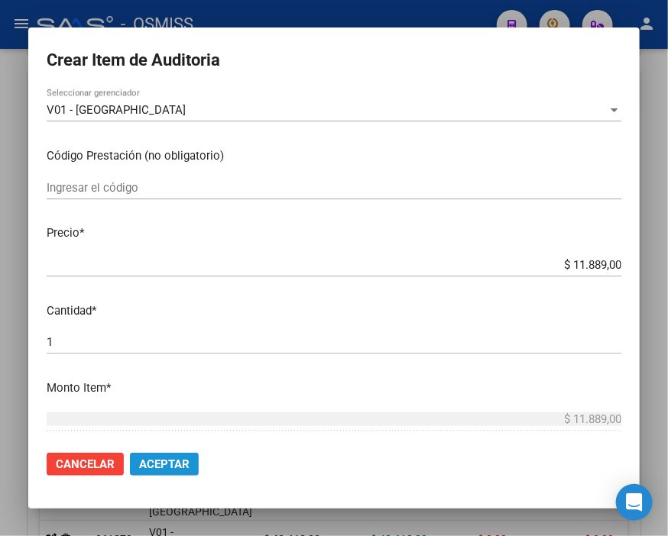
click at [187, 466] on span "Aceptar" at bounding box center [164, 465] width 50 height 14
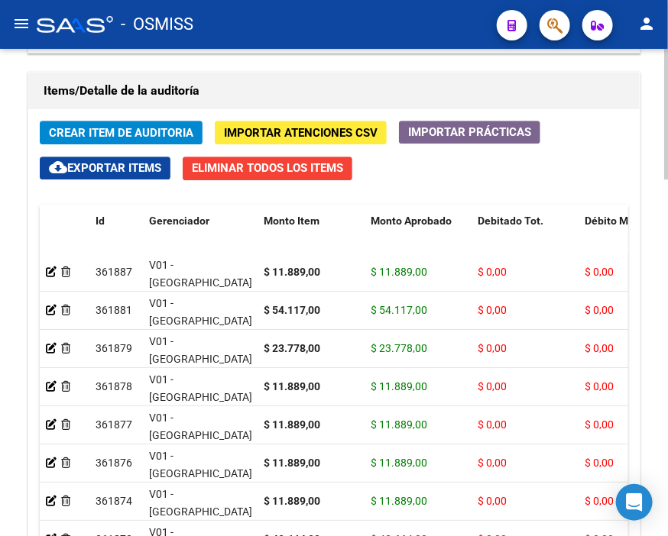
click at [273, 88] on h1 "Items/Detalle de la auditoría" at bounding box center [334, 91] width 581 height 24
click at [112, 126] on span "Crear Item de Auditoria" at bounding box center [121, 133] width 144 height 14
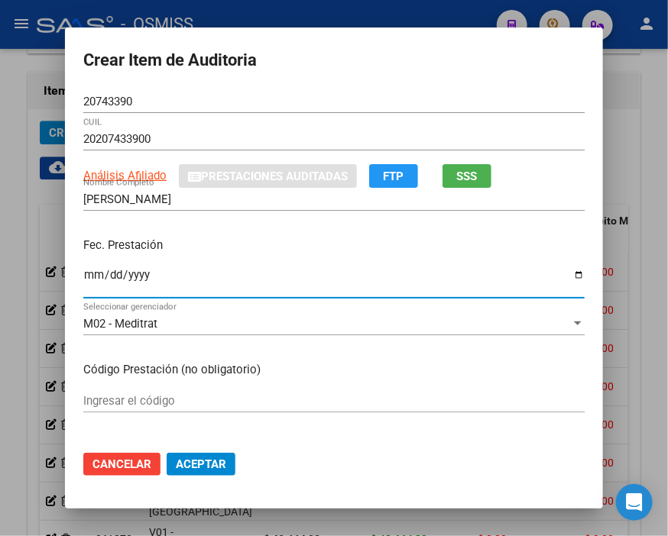
click at [83, 273] on input "Ingresar la fecha" at bounding box center [333, 281] width 501 height 24
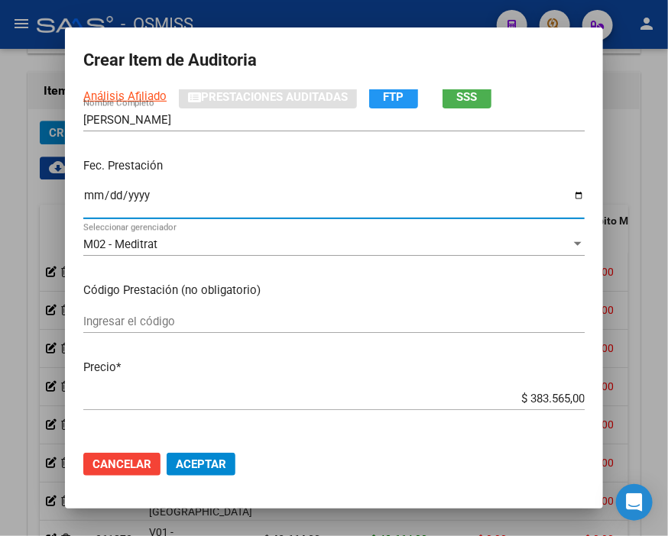
scroll to position [170, 0]
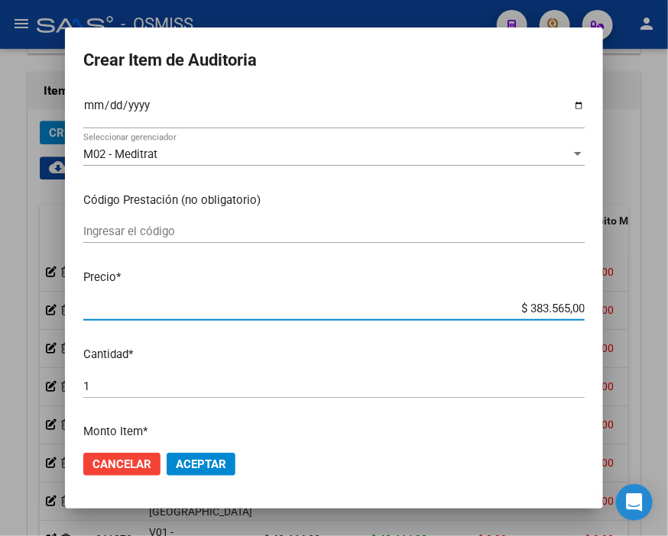
drag, startPoint x: 510, startPoint y: 309, endPoint x: 647, endPoint y: 295, distance: 137.4
click at [647, 295] on div "Crear Item de Auditoria 20743390 Nro Documento 20207433900 CUIL Análisis Afilia…" at bounding box center [334, 268] width 668 height 536
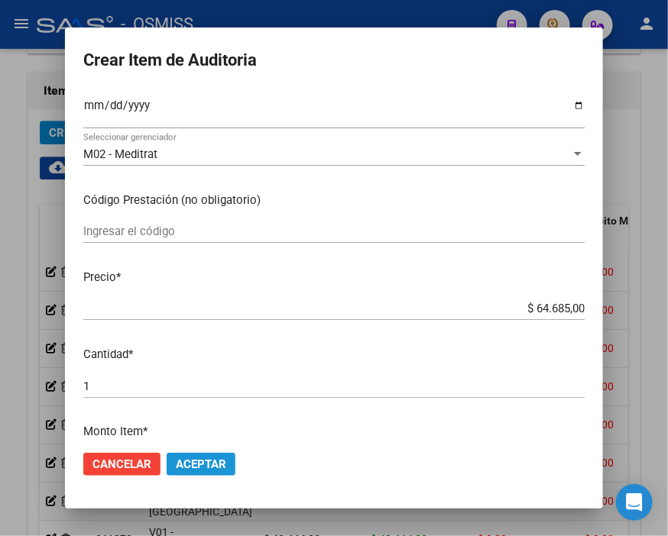
click at [202, 458] on span "Aceptar" at bounding box center [201, 465] width 50 height 14
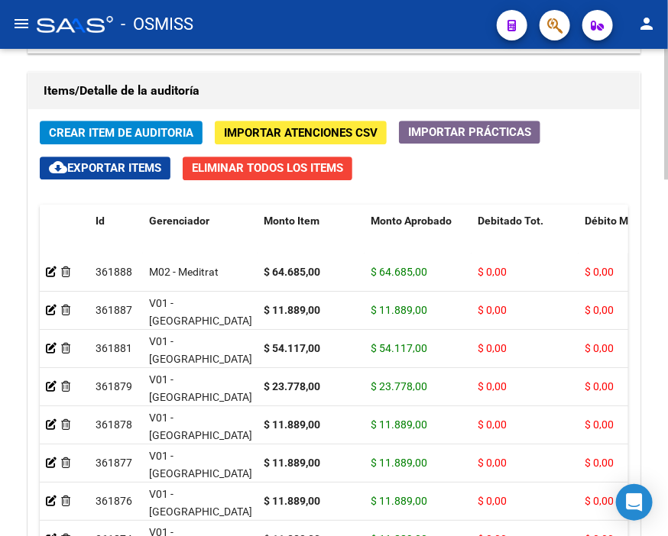
click at [248, 101] on h1 "Items/Detalle de la auditoría" at bounding box center [334, 91] width 581 height 24
click at [155, 126] on span "Crear Item de Auditoria" at bounding box center [121, 133] width 144 height 14
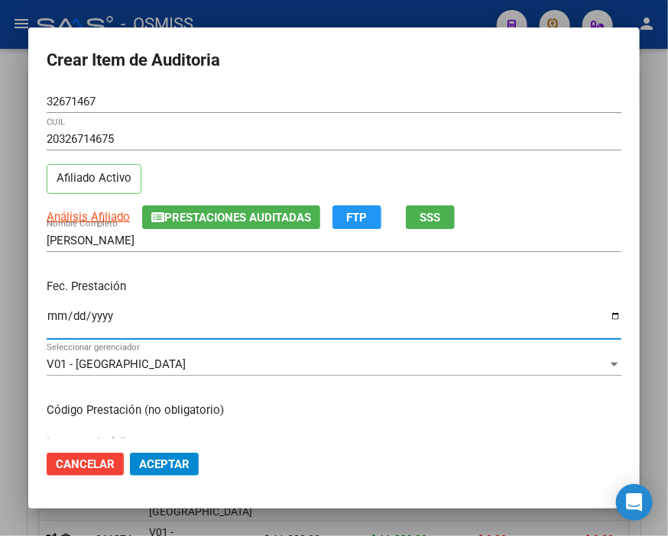
click at [54, 319] on input "Ingresar la fecha" at bounding box center [334, 322] width 574 height 24
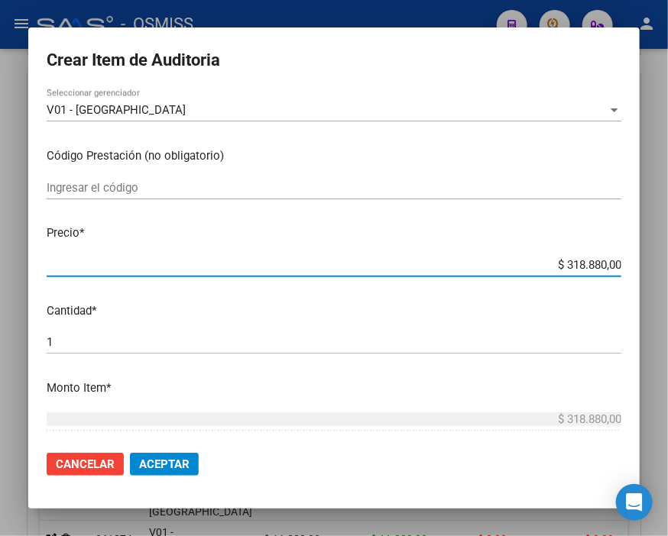
drag, startPoint x: 533, startPoint y: 257, endPoint x: 647, endPoint y: 258, distance: 113.8
click at [647, 258] on div "Crear Item de Auditoria 32671467 Nro Documento 20326714675 CUIL Afiliado Activo…" at bounding box center [334, 268] width 668 height 536
click at [178, 458] on span "Aceptar" at bounding box center [164, 465] width 50 height 14
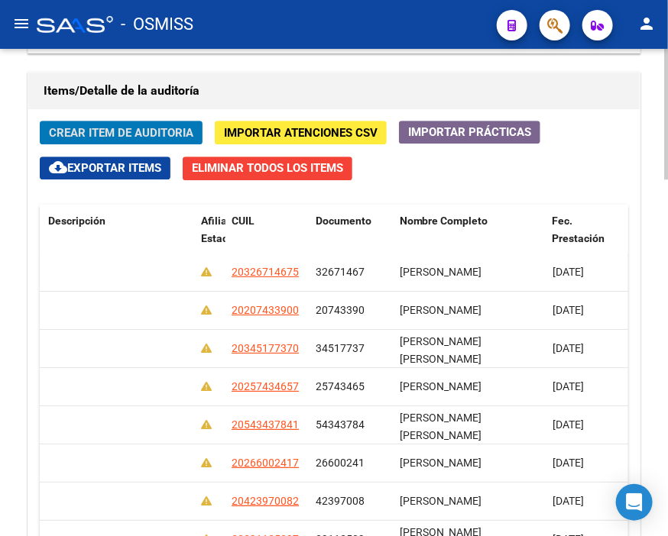
scroll to position [0, 0]
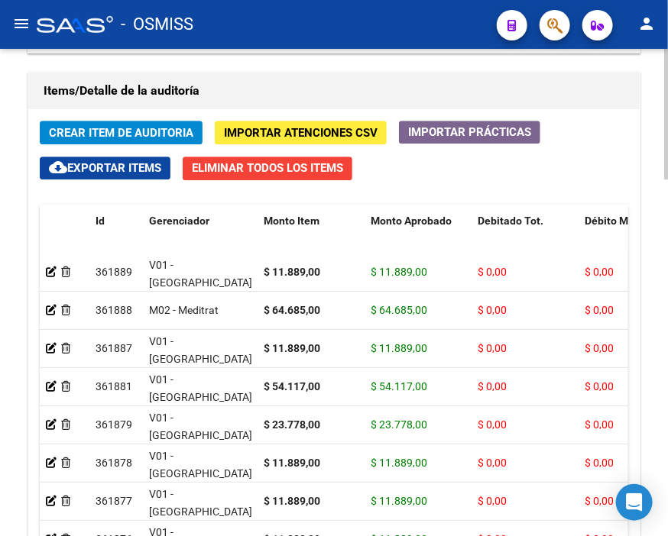
click at [277, 81] on h1 "Items/Detalle de la auditoría" at bounding box center [334, 91] width 581 height 24
click at [96, 130] on span "Crear Item de Auditoria" at bounding box center [121, 133] width 144 height 14
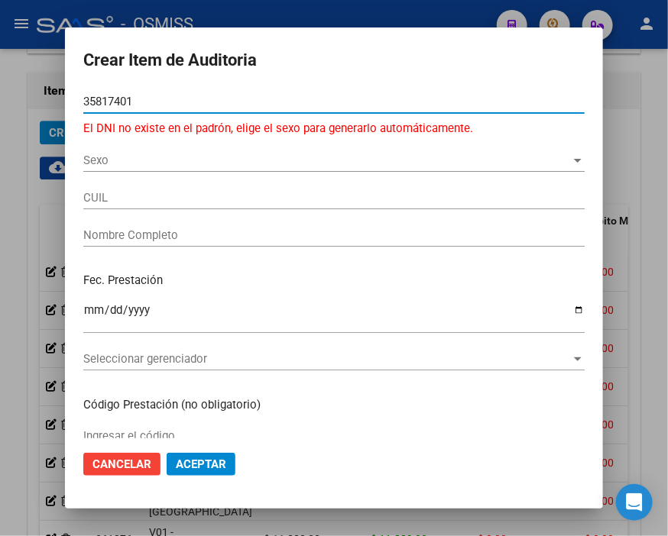
click at [95, 99] on input "35817401" at bounding box center [333, 102] width 501 height 14
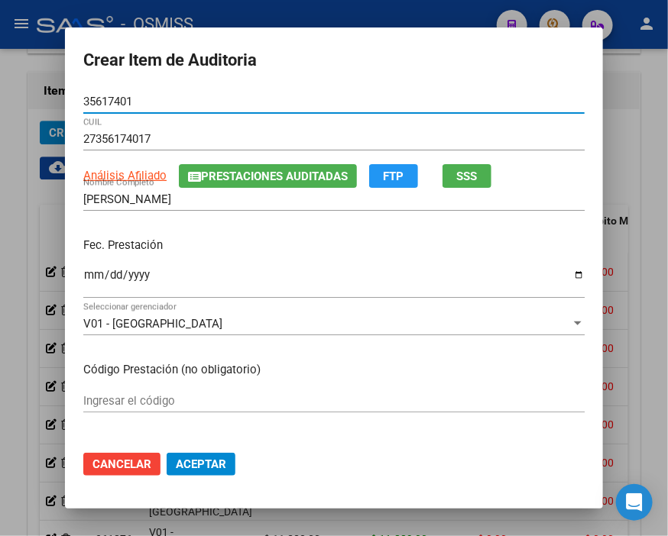
click at [219, 183] on button "Prestaciones Auditadas" at bounding box center [268, 176] width 178 height 24
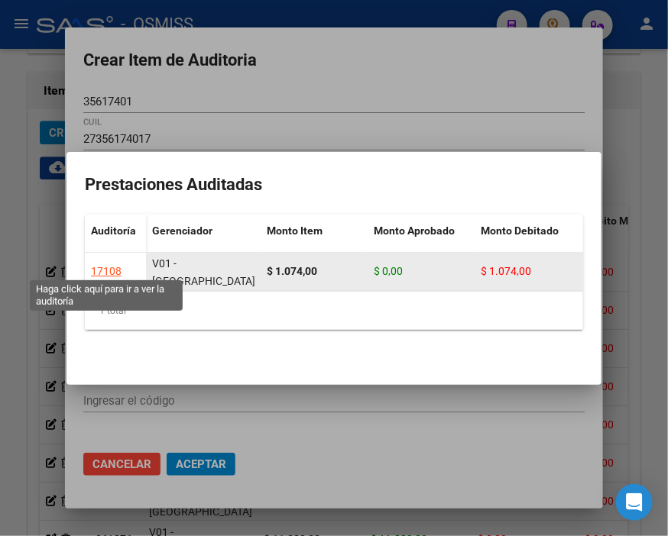
click at [108, 263] on div "17108" at bounding box center [106, 272] width 31 height 18
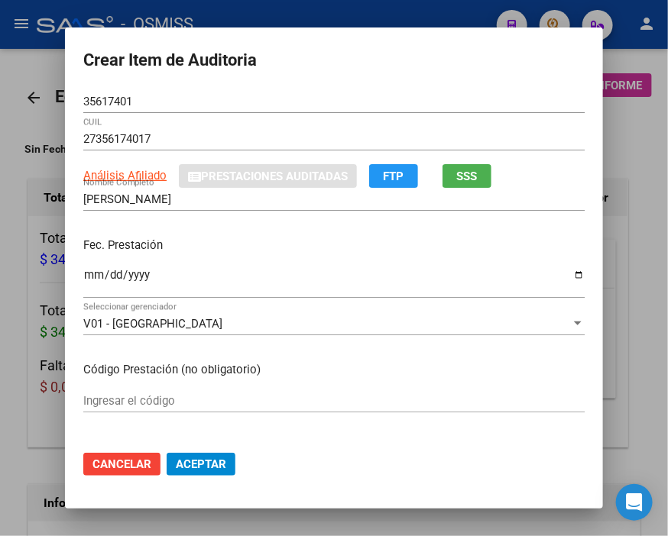
click at [268, 15] on div at bounding box center [334, 268] width 668 height 536
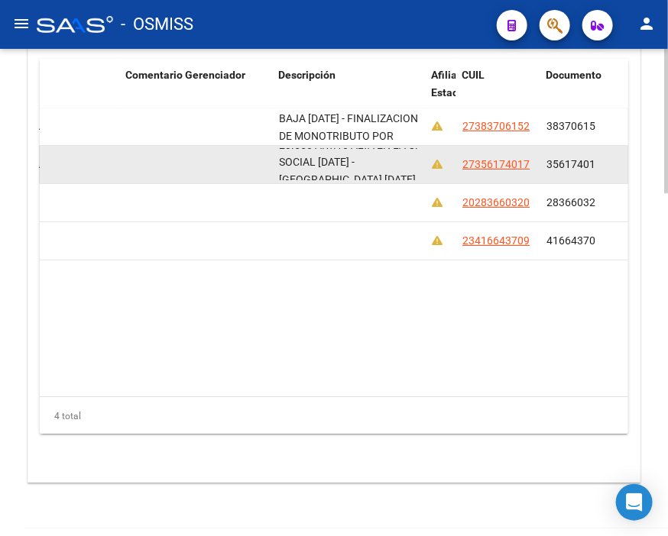
scroll to position [1, 0]
drag, startPoint x: 280, startPoint y: 157, endPoint x: 406, endPoint y: 178, distance: 127.9
click at [406, 178] on div "BAJA [DATE] - SIN CONTINUIDAD MINIMA LABORAL (90 DIAS) LEY 23.660 ART.10 ALTA E…" at bounding box center [349, 163] width 141 height 32
copy span "BAJA [DATE] - SIN CONTINUIDAD MINIMA LABORAL (90 DIAS) LEY 23.660 ART.10 ALTA E…"
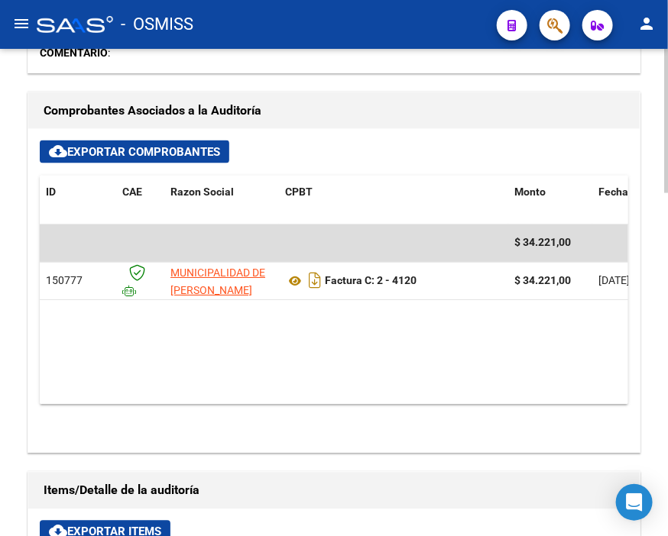
scroll to position [0, 0]
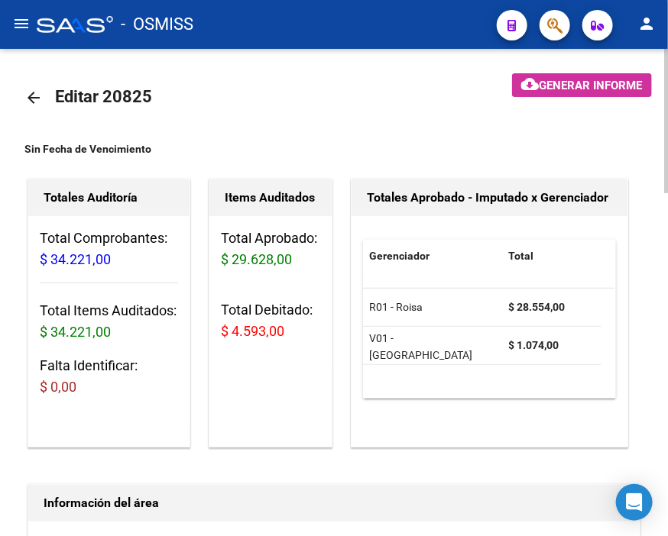
click at [31, 90] on mat-icon "arrow_back" at bounding box center [33, 98] width 18 height 18
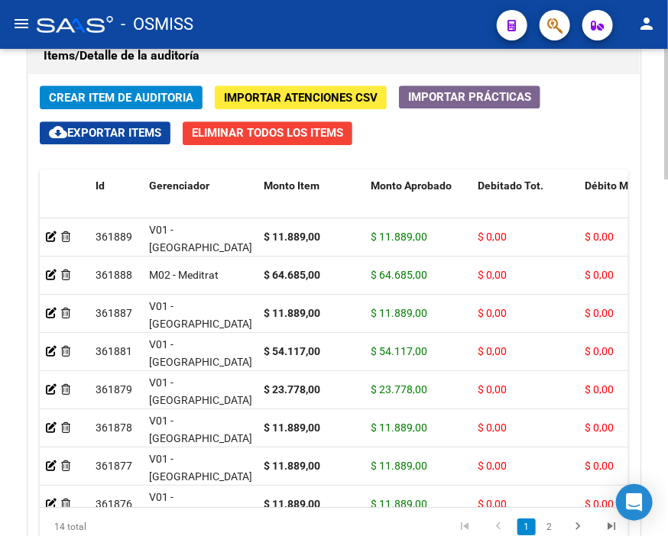
scroll to position [1188, 0]
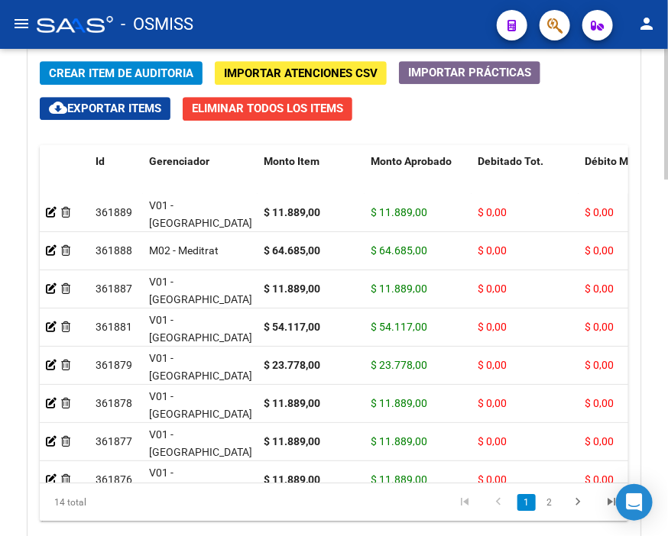
click at [141, 73] on span "Crear Item de Auditoria" at bounding box center [121, 73] width 144 height 14
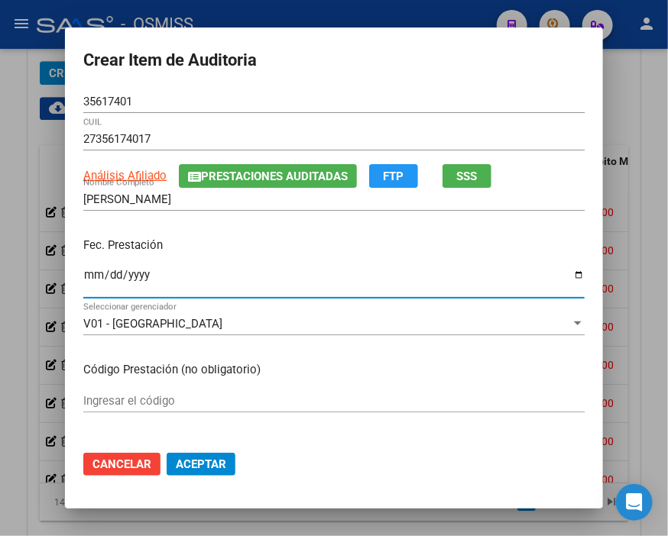
click at [86, 277] on input "Ingresar la fecha" at bounding box center [333, 281] width 501 height 24
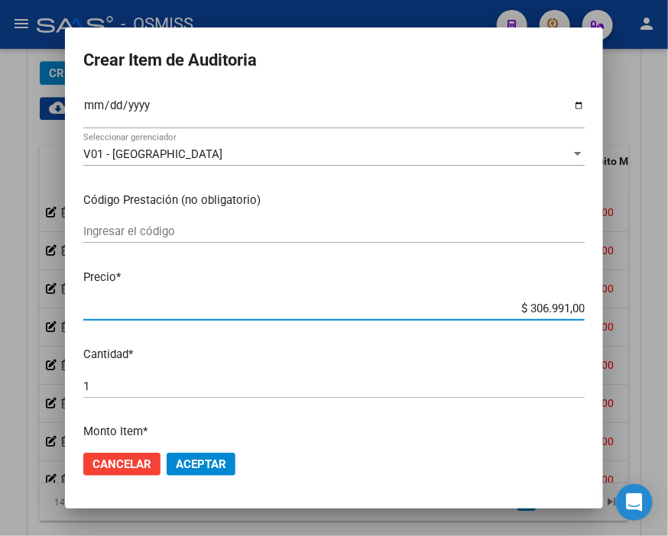
drag, startPoint x: 495, startPoint y: 307, endPoint x: 647, endPoint y: 319, distance: 152.5
click at [647, 319] on div "Crear Item de Auditoria 35617401 Nro Documento 27356174017 CUIL Análisis Afilia…" at bounding box center [334, 268] width 668 height 536
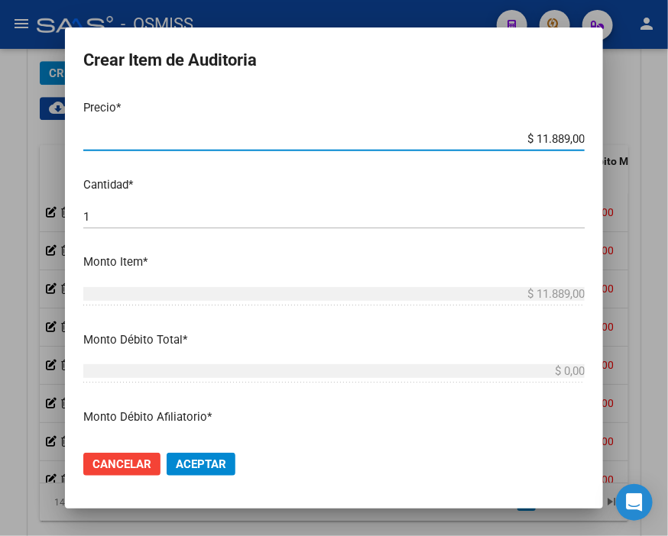
scroll to position [424, 0]
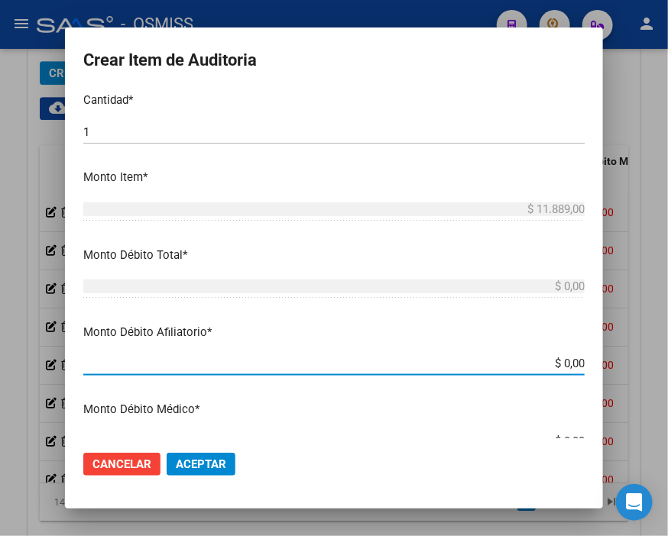
drag, startPoint x: 504, startPoint y: 358, endPoint x: 647, endPoint y: 362, distance: 142.9
click at [647, 362] on div "Crear Item de Auditoria 35617401 Nro Documento 27356174017 CUIL Análisis Afilia…" at bounding box center [334, 268] width 668 height 536
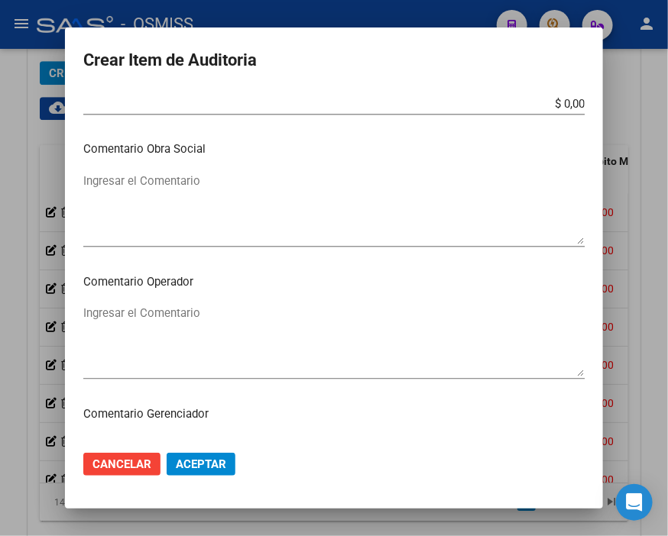
scroll to position [764, 0]
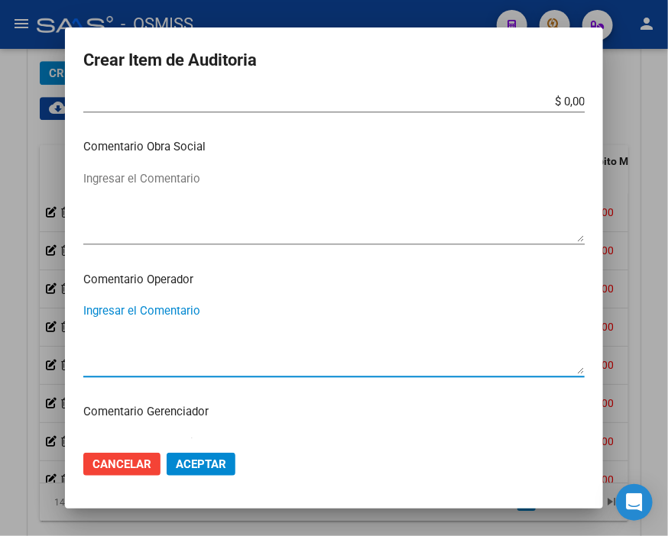
click at [146, 308] on textarea "Ingresar el Comentario" at bounding box center [333, 339] width 501 height 72
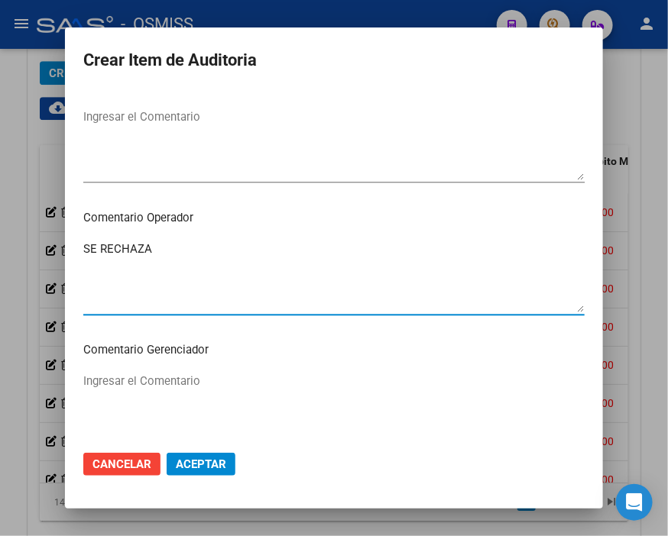
scroll to position [1018, 0]
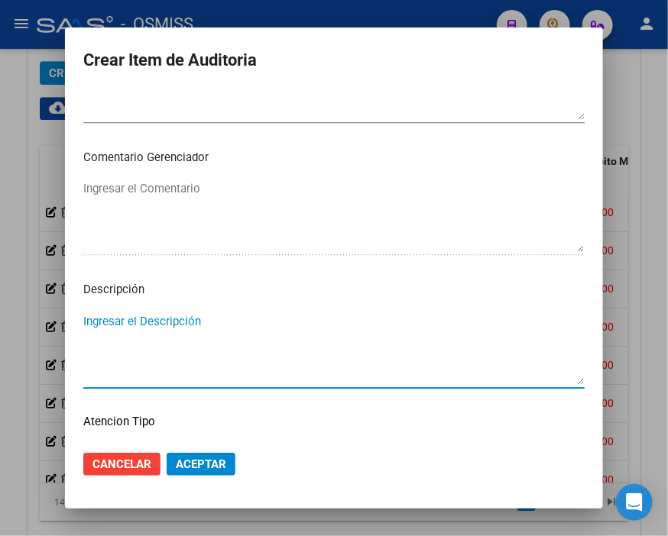
click at [112, 317] on textarea "Ingresar el Descripción" at bounding box center [333, 349] width 501 height 72
paste textarea "BAJA [DATE] - SIN CONTINUIDAD MINIMA LABORAL (90 DIAS) LEY 23.660 ART.10 ALTA E…"
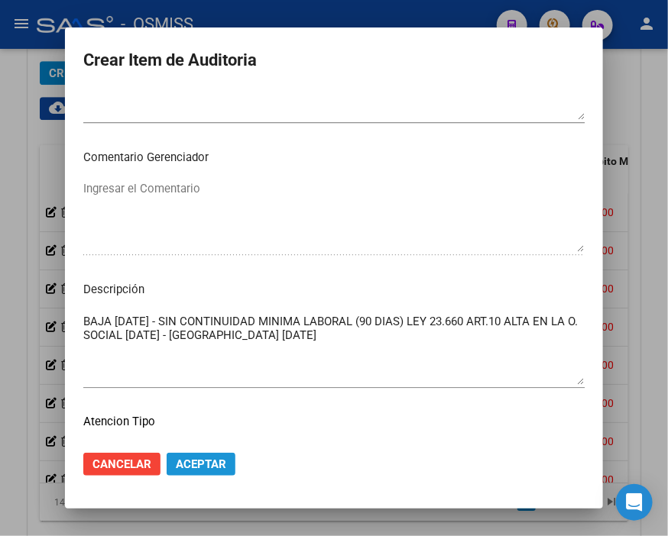
click at [189, 468] on span "Aceptar" at bounding box center [201, 465] width 50 height 14
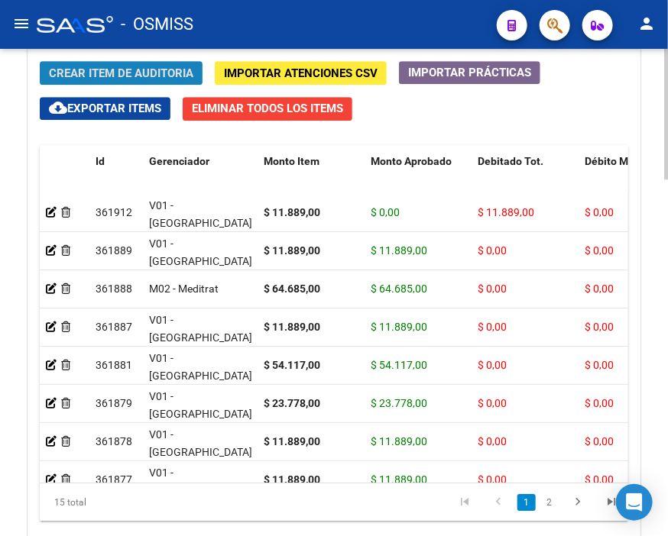
click at [189, 73] on span "Crear Item de Auditoria" at bounding box center [121, 73] width 144 height 14
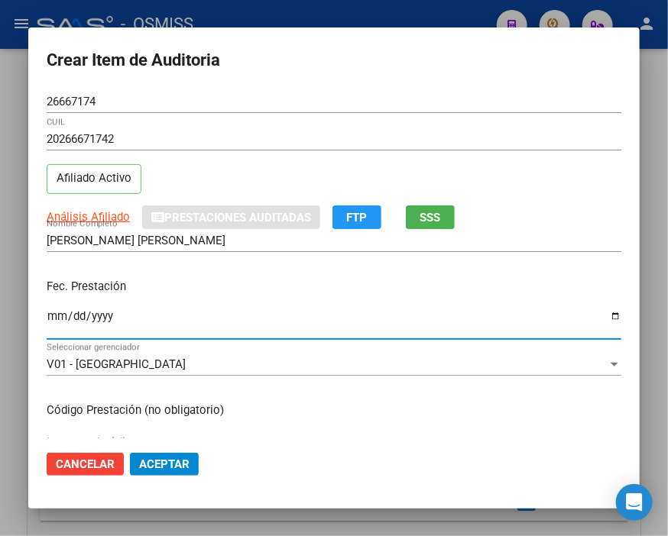
click at [55, 313] on input "Ingresar la fecha" at bounding box center [334, 322] width 574 height 24
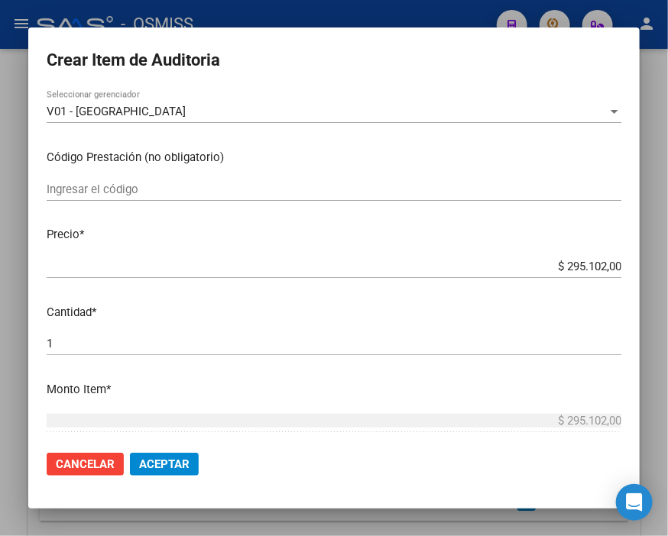
scroll to position [254, 0]
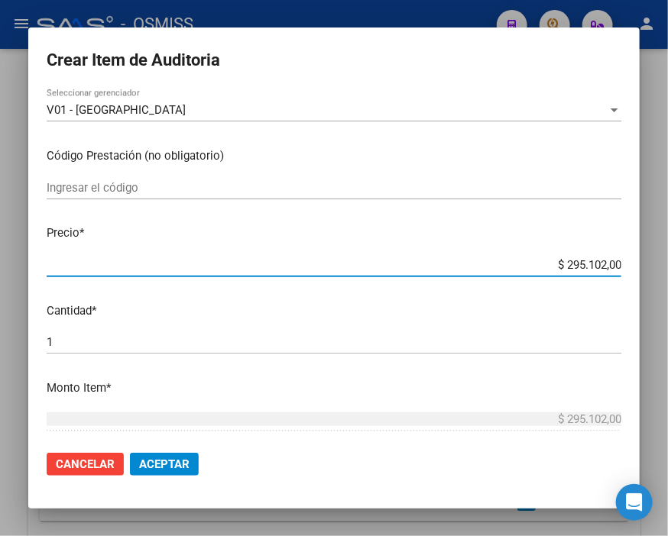
drag, startPoint x: 494, startPoint y: 260, endPoint x: 647, endPoint y: 261, distance: 153.6
click at [647, 261] on div "Crear Item de Auditoria 26667174 Nro Documento 20266671742 CUIL Afiliado Activo…" at bounding box center [334, 268] width 668 height 536
click at [163, 461] on span "Aceptar" at bounding box center [164, 465] width 50 height 14
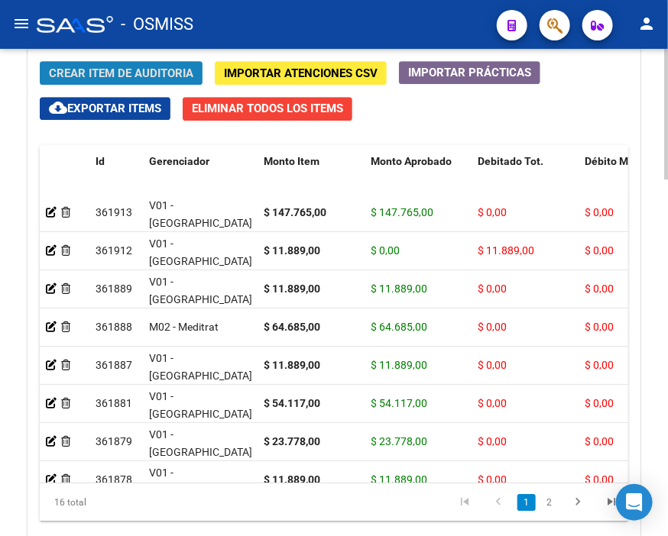
click at [169, 69] on span "Crear Item de Auditoria" at bounding box center [121, 73] width 144 height 14
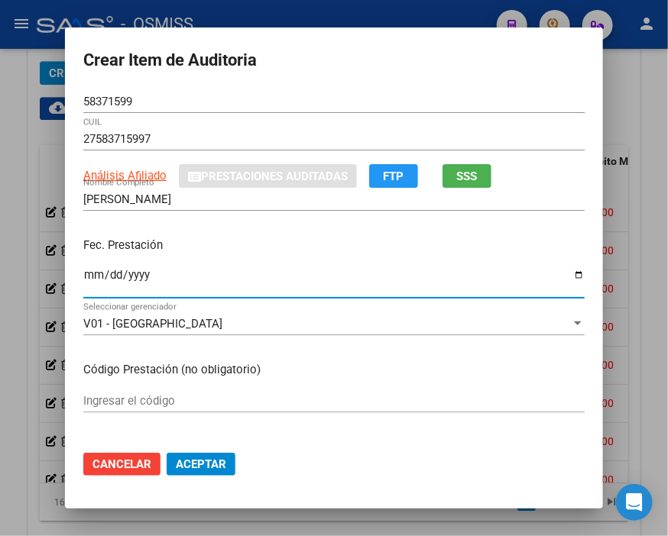
click at [90, 273] on input "Ingresar la fecha" at bounding box center [333, 281] width 501 height 24
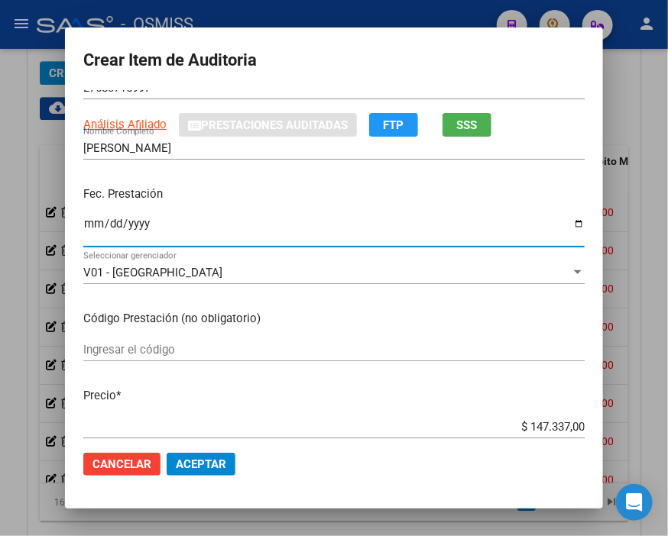
scroll to position [170, 0]
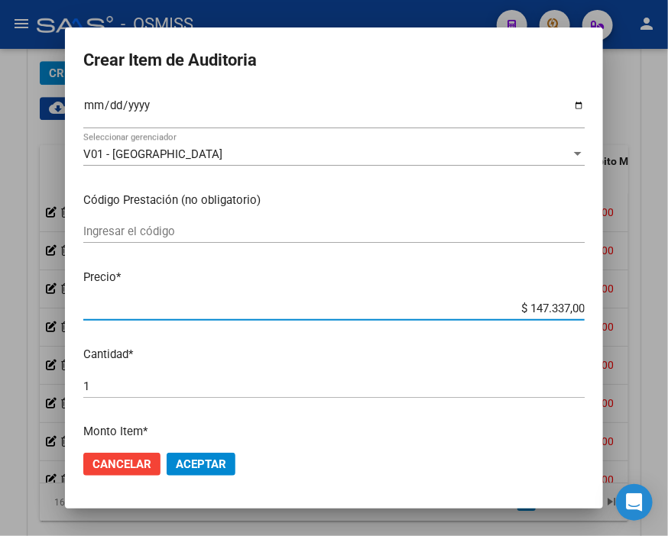
drag, startPoint x: 487, startPoint y: 309, endPoint x: 647, endPoint y: 309, distance: 160.4
click at [647, 309] on div "Crear Item de Auditoria 58371599 Nro Documento 27583715997 CUIL Análisis Afilia…" at bounding box center [334, 268] width 668 height 536
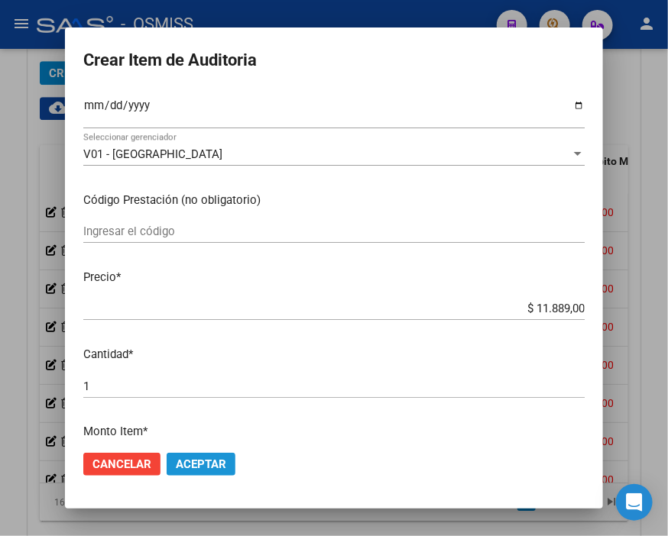
click at [217, 468] on span "Aceptar" at bounding box center [201, 465] width 50 height 14
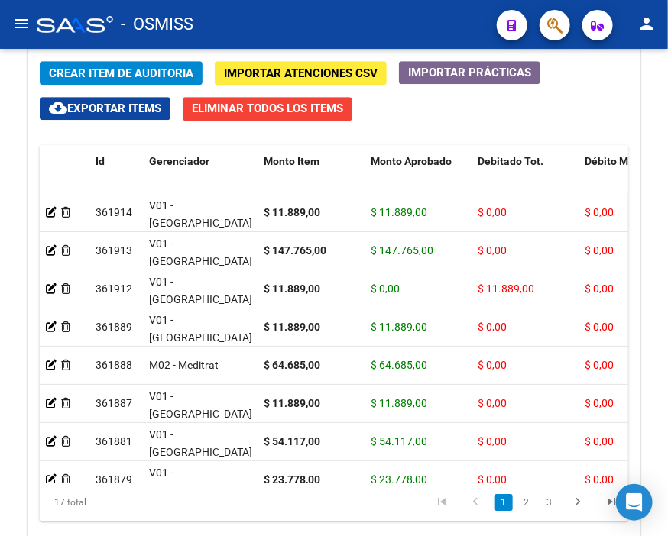
click at [306, 15] on div "- OSMISS" at bounding box center [261, 25] width 448 height 34
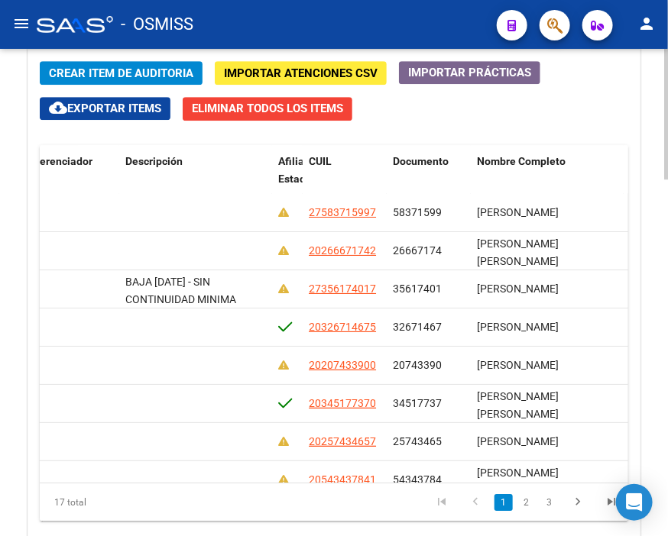
scroll to position [0, 0]
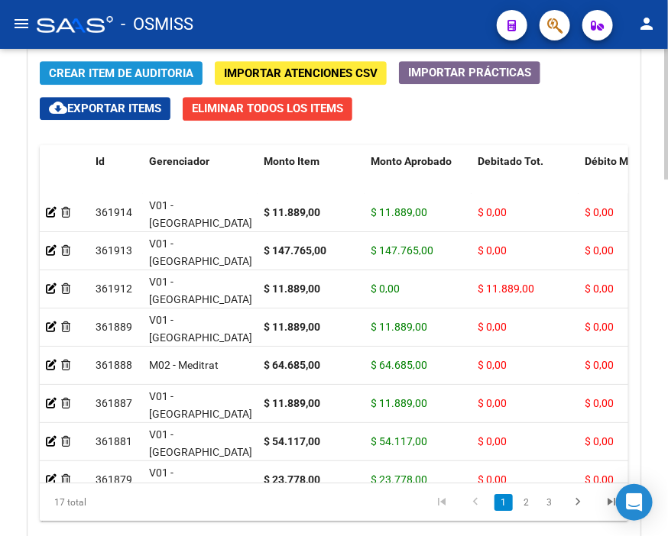
click at [192, 69] on span "Crear Item de Auditoria" at bounding box center [121, 73] width 144 height 14
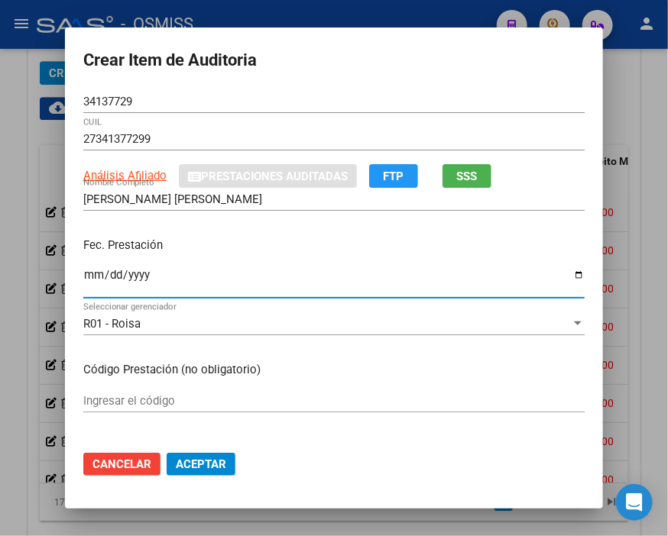
click at [89, 273] on input "Ingresar la fecha" at bounding box center [333, 281] width 501 height 24
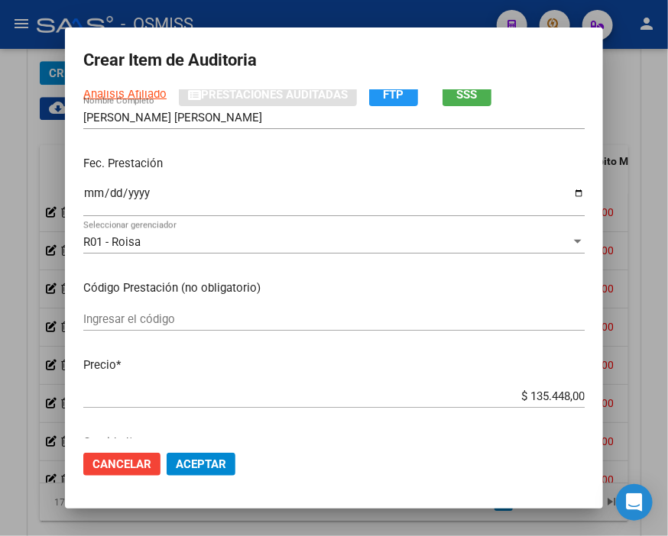
scroll to position [170, 0]
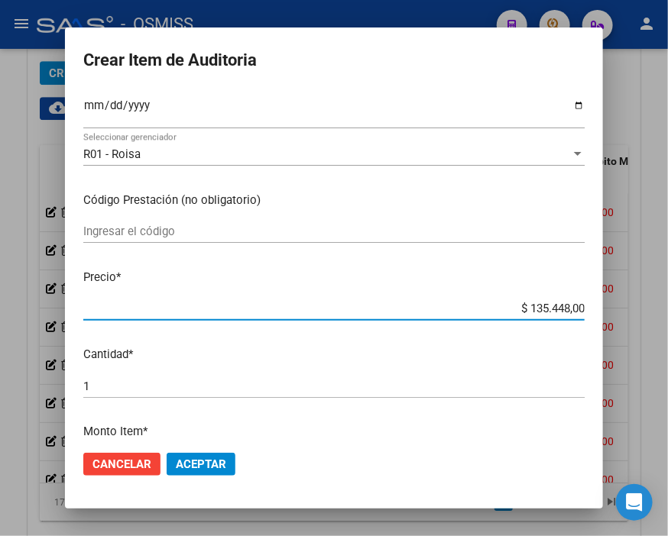
drag, startPoint x: 494, startPoint y: 308, endPoint x: 639, endPoint y: 315, distance: 145.3
click at [644, 309] on div "Crear Item de Auditoria 34137729 Nro Documento 27341377299 CUIL Análisis Afilia…" at bounding box center [334, 268] width 668 height 536
click at [211, 461] on span "Aceptar" at bounding box center [201, 465] width 50 height 14
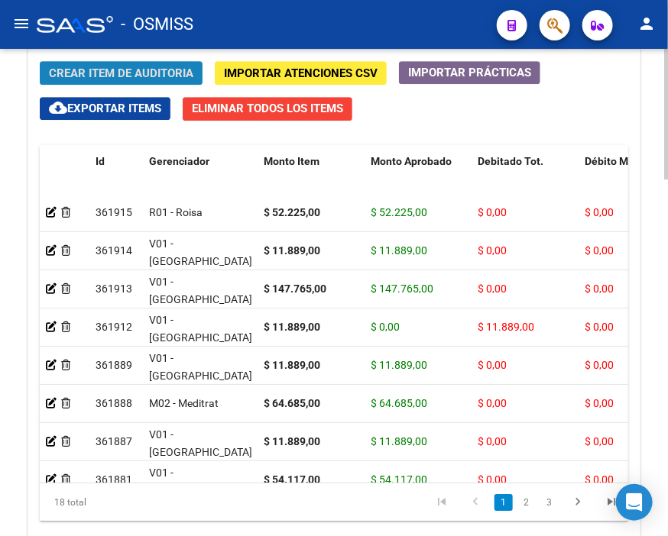
click at [172, 79] on span "Crear Item de Auditoria" at bounding box center [121, 73] width 144 height 14
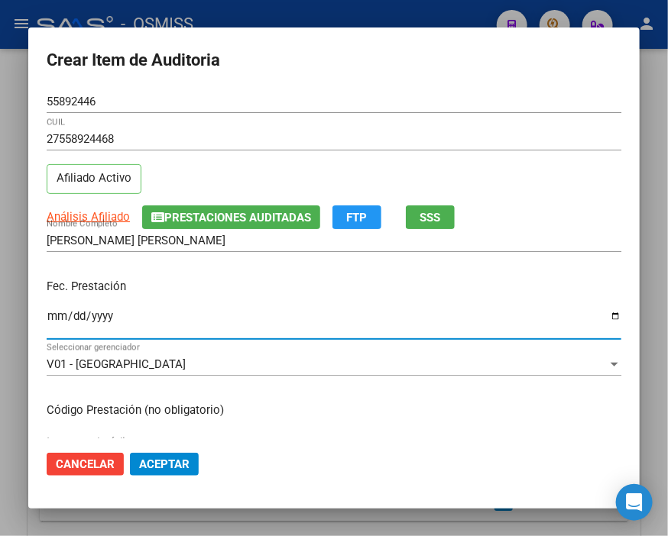
click at [56, 316] on input "Ingresar la fecha" at bounding box center [334, 322] width 574 height 24
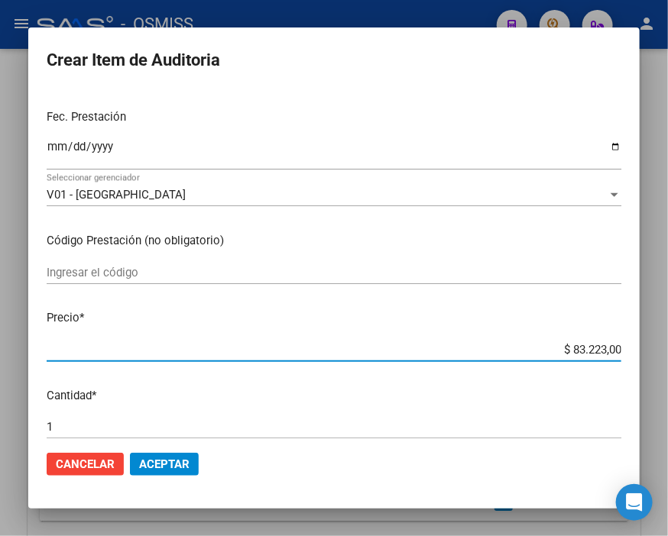
drag, startPoint x: 541, startPoint y: 351, endPoint x: 647, endPoint y: 351, distance: 106.2
click at [647, 351] on div "Crear Item de Auditoria 55892446 Nro Documento 27558924468 CUIL Afiliado Activo…" at bounding box center [334, 268] width 668 height 536
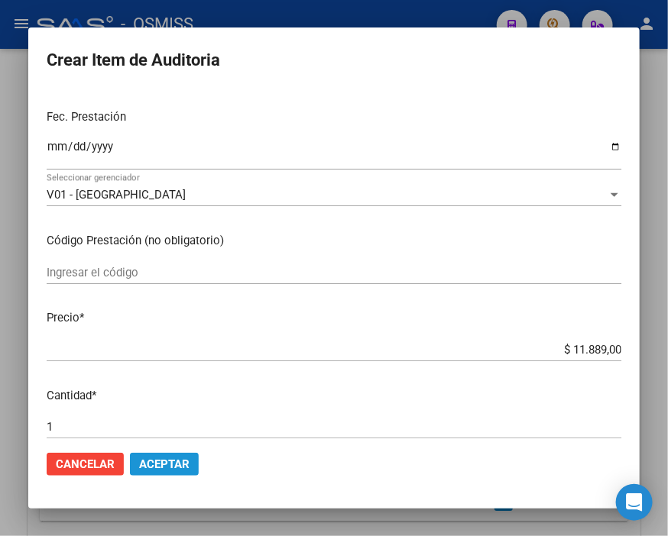
click at [162, 461] on span "Aceptar" at bounding box center [164, 465] width 50 height 14
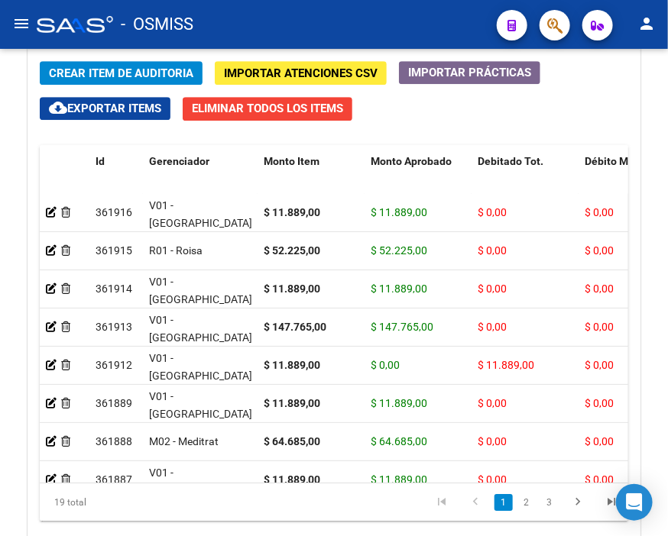
click at [270, 18] on div "- OSMISS" at bounding box center [261, 25] width 448 height 34
click at [154, 63] on button "Crear Item de Auditoria" at bounding box center [121, 73] width 163 height 24
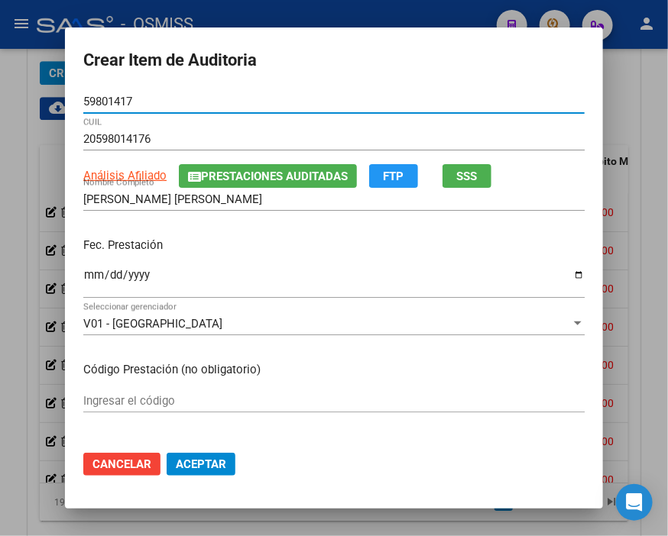
click at [83, 283] on input "Ingresar la fecha" at bounding box center [333, 281] width 501 height 24
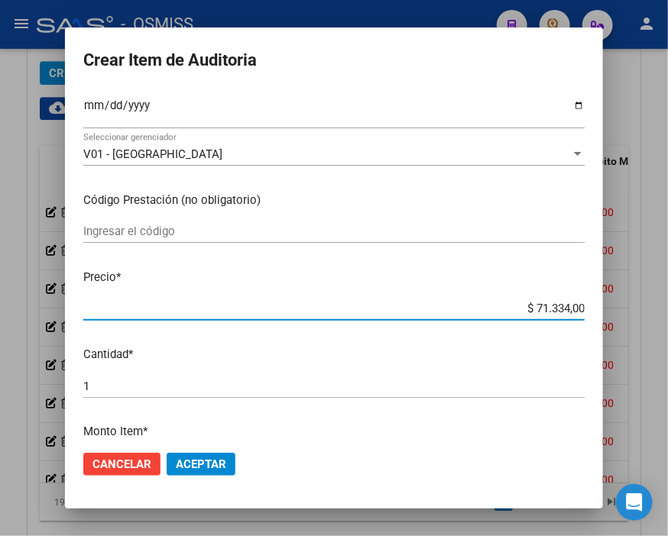
drag, startPoint x: 512, startPoint y: 309, endPoint x: 647, endPoint y: 309, distance: 135.2
click at [647, 309] on div "Crear Item de Auditoria 59801417 Nro Documento 20598014176 CUIL Análisis Afilia…" at bounding box center [334, 268] width 668 height 536
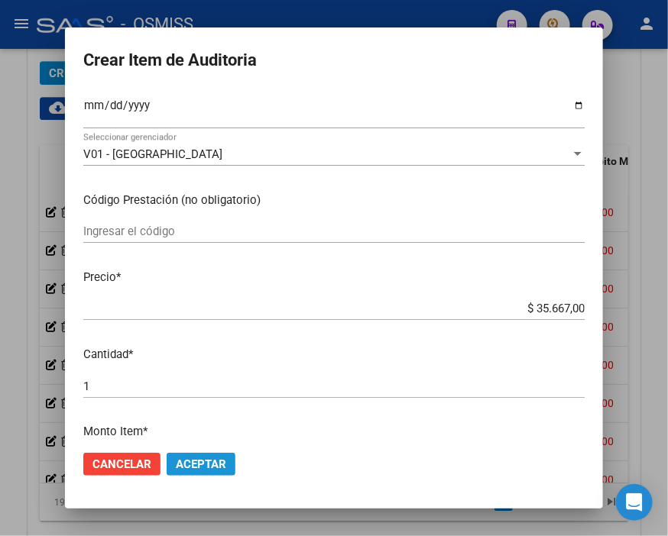
click at [196, 468] on span "Aceptar" at bounding box center [201, 465] width 50 height 14
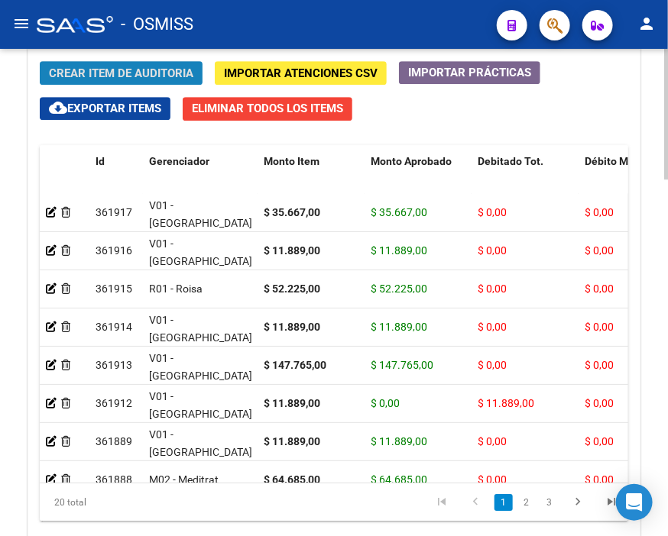
click at [174, 63] on button "Crear Item de Auditoria" at bounding box center [121, 73] width 163 height 24
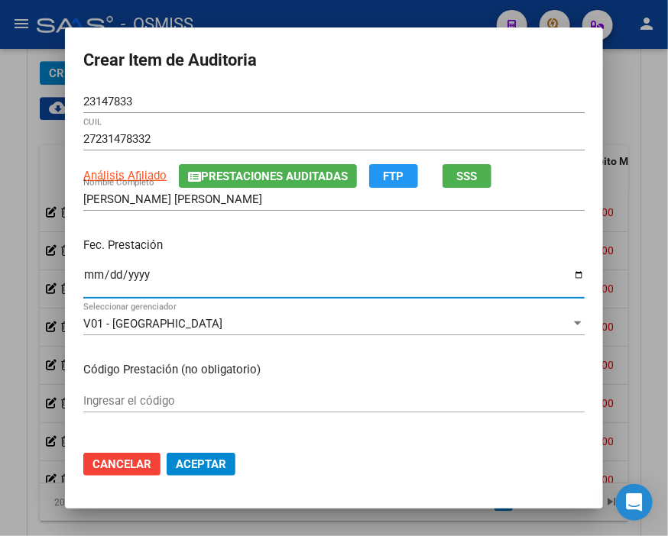
click at [83, 278] on input "Ingresar la fecha" at bounding box center [333, 281] width 501 height 24
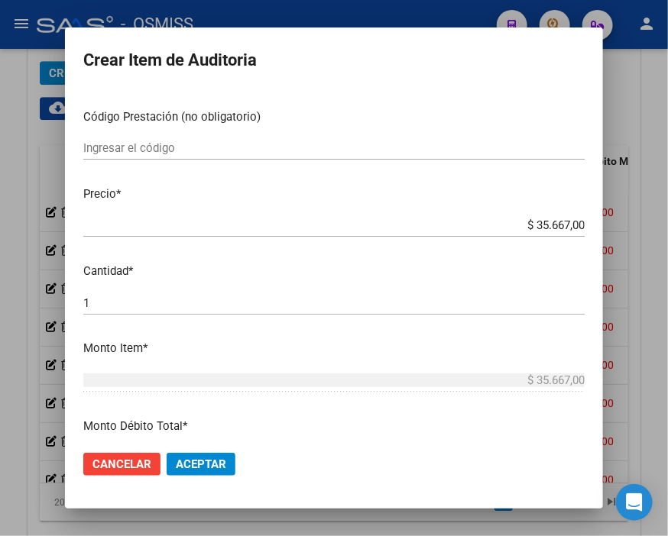
scroll to position [254, 0]
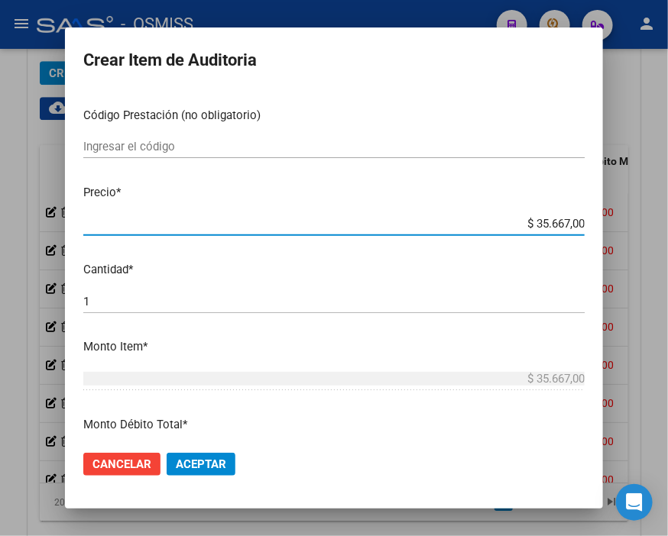
drag, startPoint x: 500, startPoint y: 218, endPoint x: 647, endPoint y: 216, distance: 146.7
click at [647, 216] on div "Crear Item de Auditoria 23147833 Nro Documento 27231478332 CUIL Análisis Afilia…" at bounding box center [334, 268] width 668 height 536
click at [202, 461] on span "Aceptar" at bounding box center [201, 465] width 50 height 14
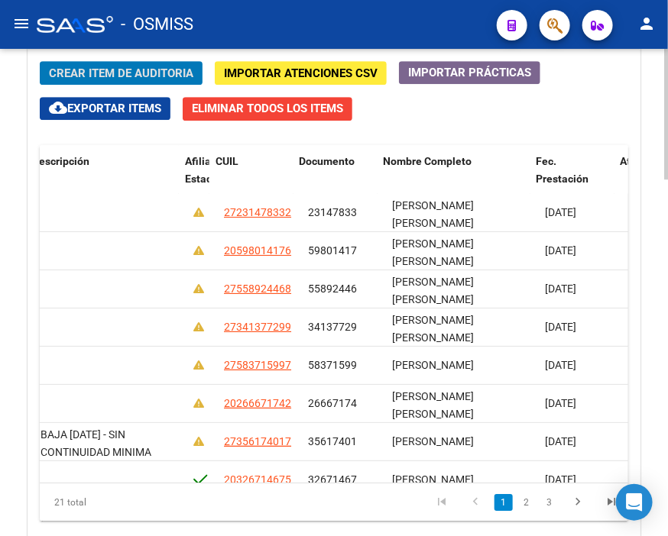
scroll to position [0, 1227]
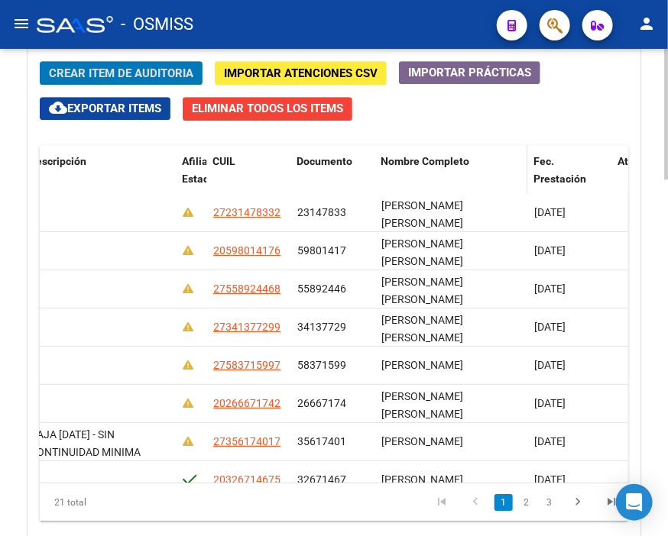
click at [434, 161] on span "Nombre Completo" at bounding box center [424, 161] width 89 height 12
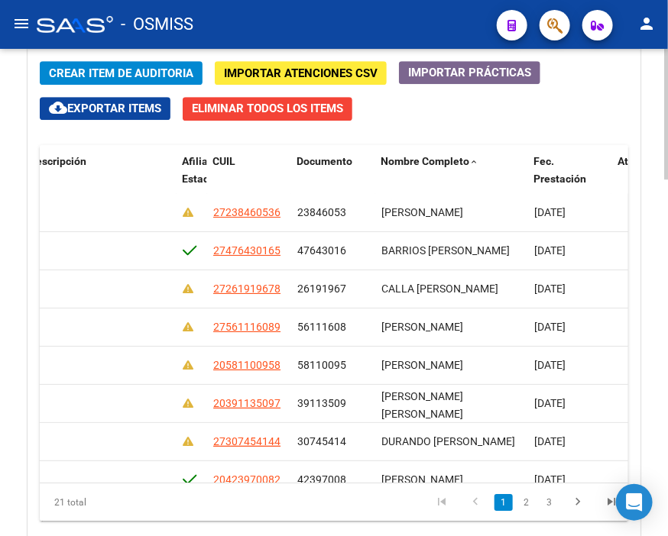
click at [110, 69] on span "Crear Item de Auditoria" at bounding box center [121, 73] width 144 height 14
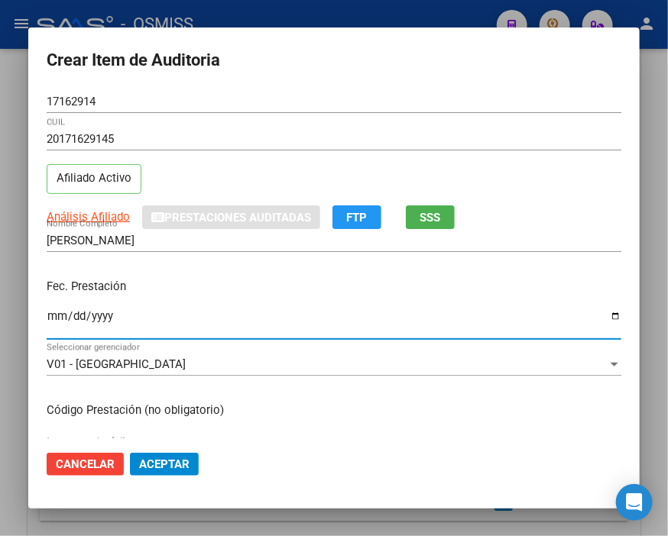
click at [53, 316] on input "Ingresar la fecha" at bounding box center [334, 322] width 574 height 24
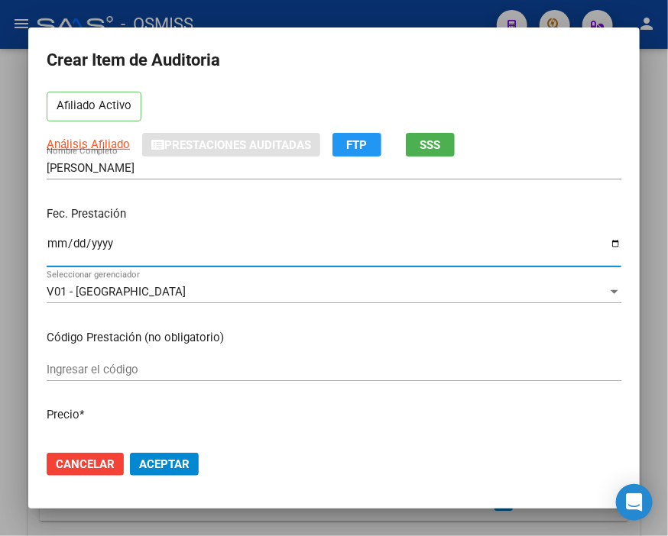
scroll to position [254, 0]
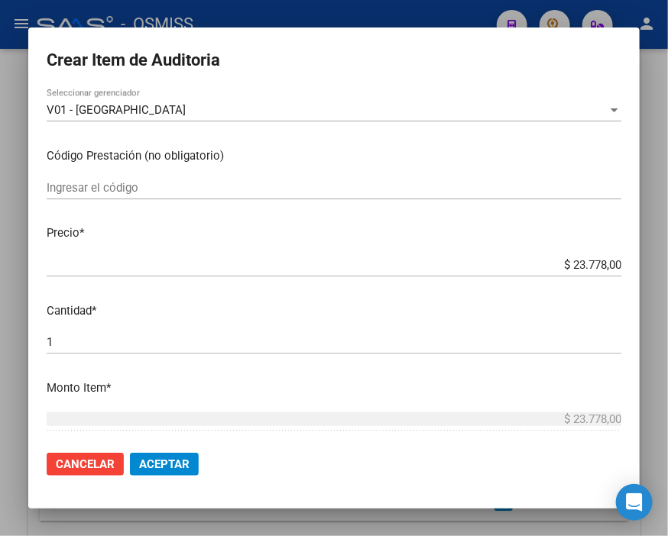
drag, startPoint x: 529, startPoint y: 254, endPoint x: 624, endPoint y: 258, distance: 95.6
click at [647, 261] on div "Crear Item de Auditoria 17162914 Nro Documento 20171629145 CUIL Afiliado Activo…" at bounding box center [334, 268] width 668 height 536
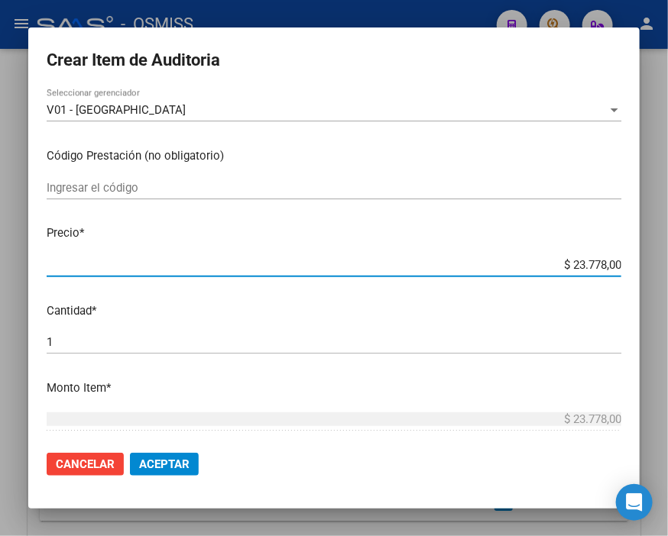
drag, startPoint x: 526, startPoint y: 258, endPoint x: 647, endPoint y: 260, distance: 121.5
click at [647, 260] on div "Crear Item de Auditoria 17162914 Nro Documento 20171629145 CUIL Afiliado Activo…" at bounding box center [334, 268] width 668 height 536
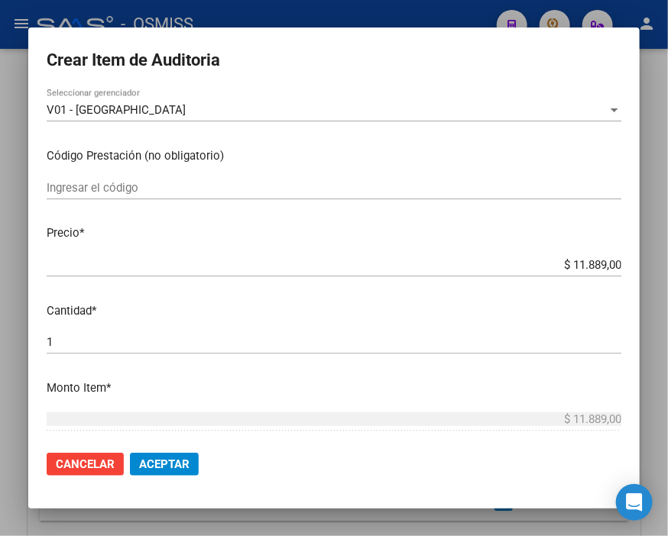
click at [163, 478] on mat-dialog-actions "Cancelar Aceptar" at bounding box center [334, 465] width 574 height 52
click at [176, 470] on span "Aceptar" at bounding box center [164, 465] width 50 height 14
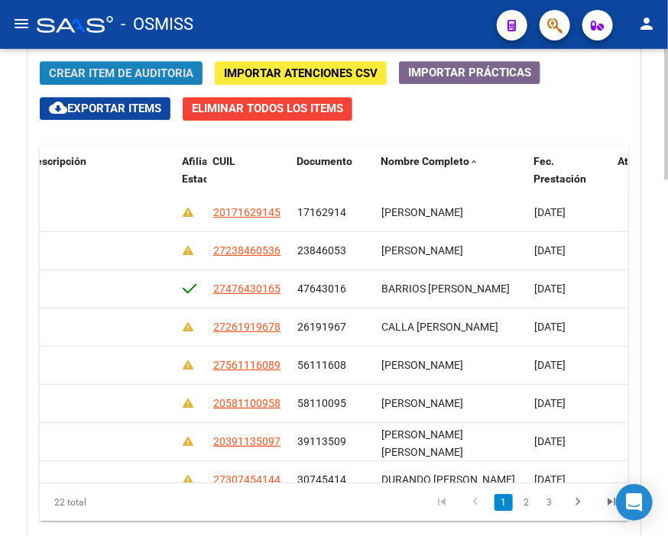
click at [92, 67] on span "Crear Item de Auditoria" at bounding box center [121, 73] width 144 height 14
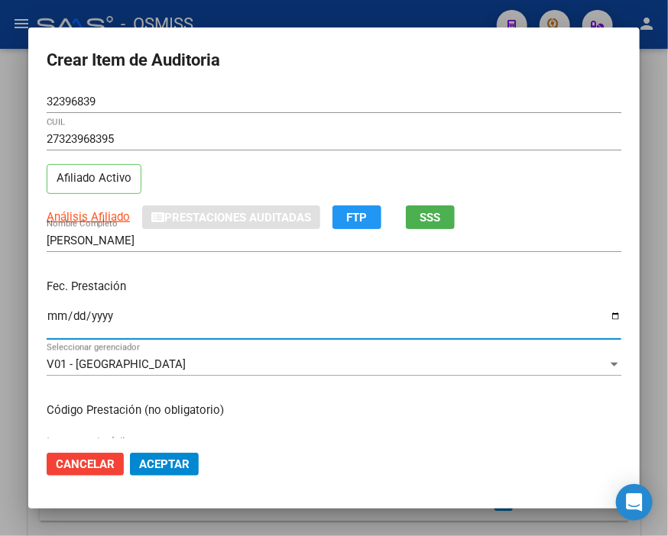
click at [55, 318] on input "Ingresar la fecha" at bounding box center [334, 322] width 574 height 24
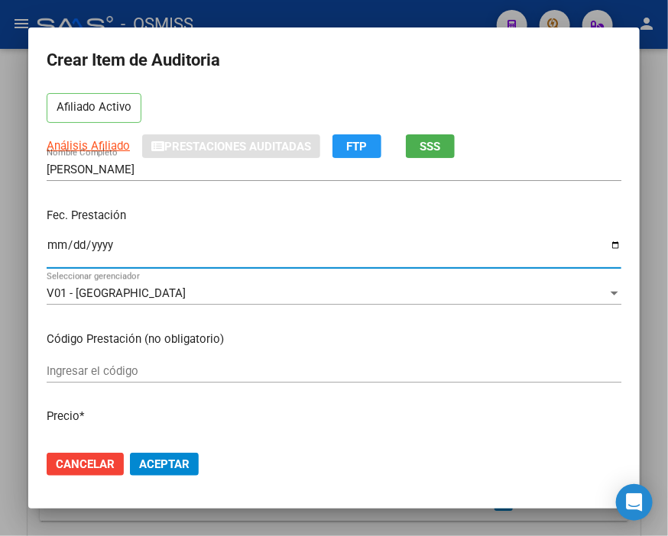
scroll to position [170, 0]
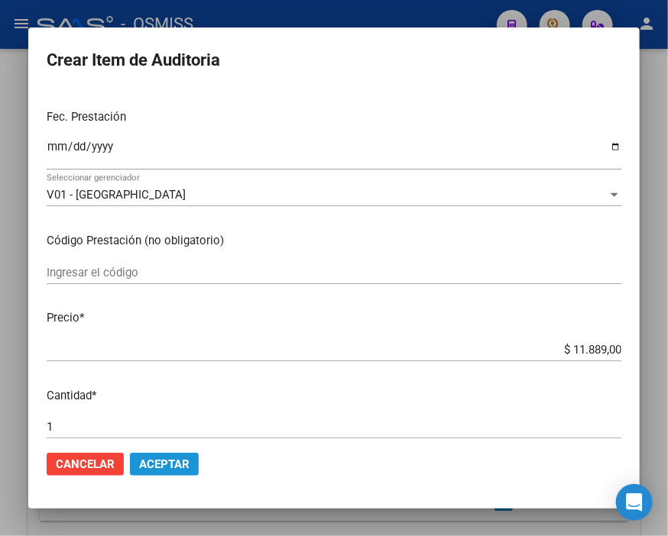
click at [177, 470] on span "Aceptar" at bounding box center [164, 465] width 50 height 14
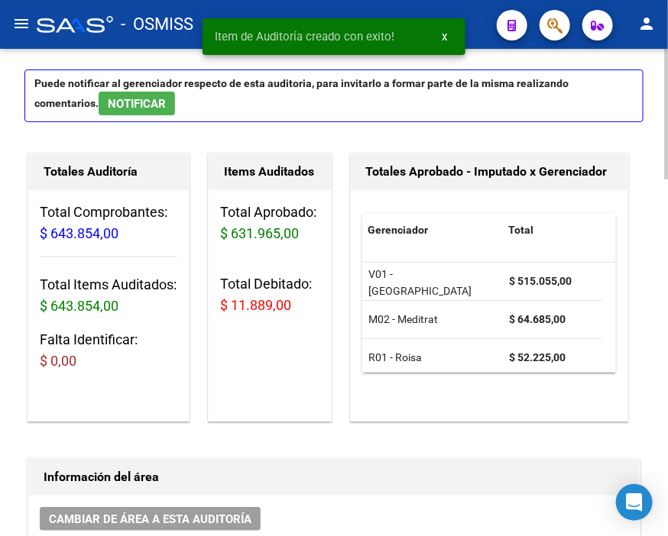
scroll to position [0, 0]
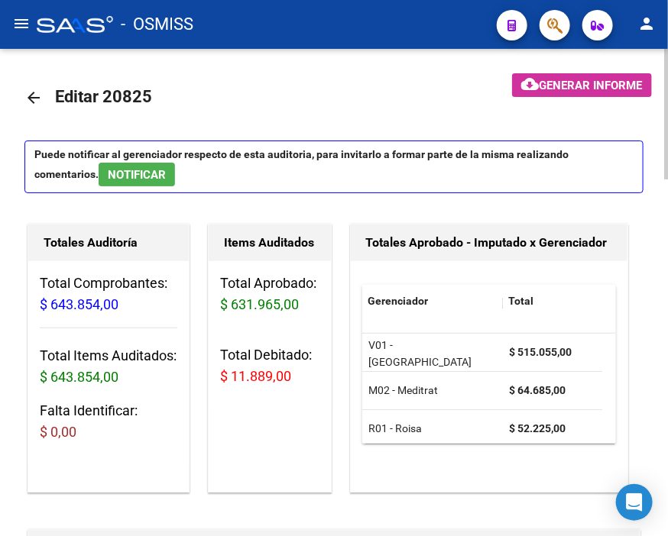
click at [549, 79] on span "Generar informe" at bounding box center [590, 86] width 103 height 14
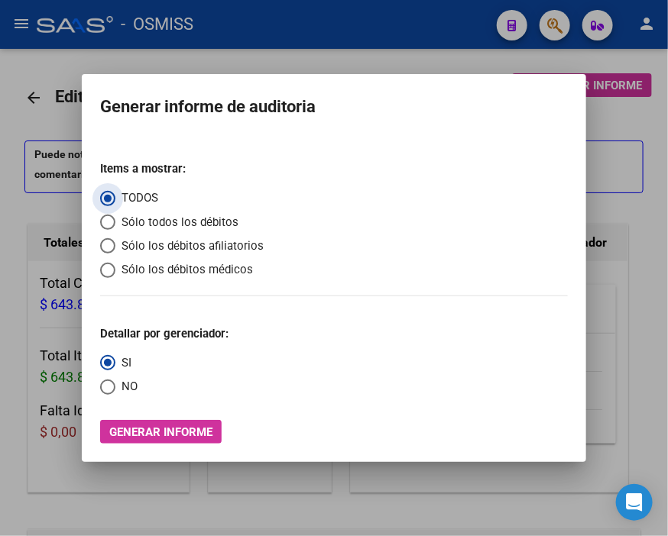
click at [149, 245] on span "Sólo los débitos afiliatorios" at bounding box center [189, 247] width 148 height 18
click at [115, 245] on input "Sólo los débitos afiliatorios" at bounding box center [107, 245] width 15 height 15
click at [111, 391] on span "Select an option" at bounding box center [107, 387] width 15 height 15
click at [111, 391] on input "NO" at bounding box center [107, 387] width 15 height 15
click at [169, 428] on span "Generar informe" at bounding box center [160, 433] width 103 height 14
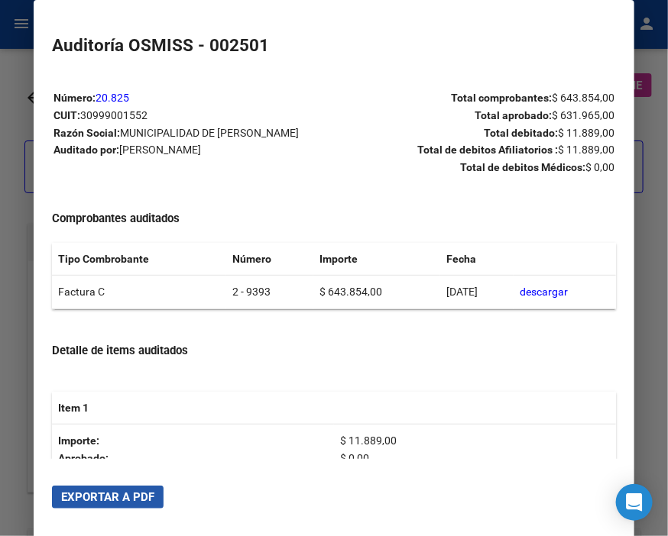
click at [130, 505] on button "Exportar a PDF" at bounding box center [108, 497] width 112 height 23
click at [25, 65] on div at bounding box center [334, 268] width 668 height 536
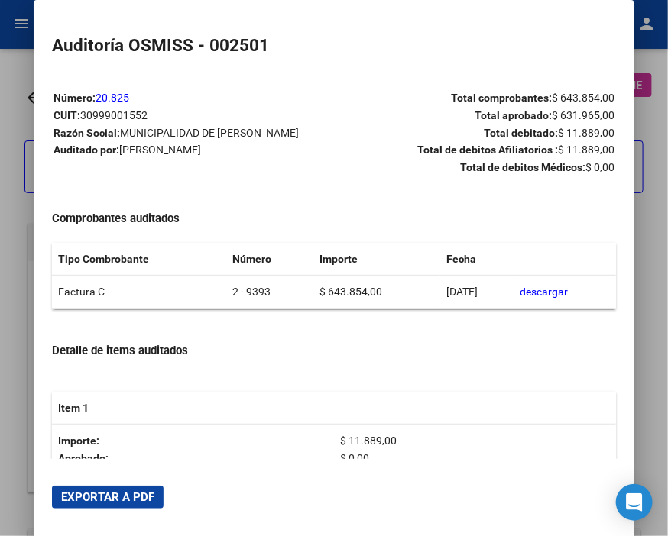
click at [25, 65] on div at bounding box center [334, 268] width 668 height 536
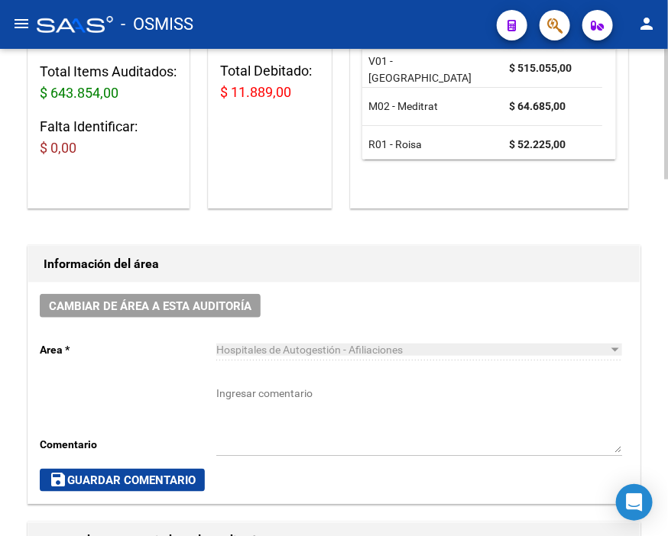
scroll to position [339, 0]
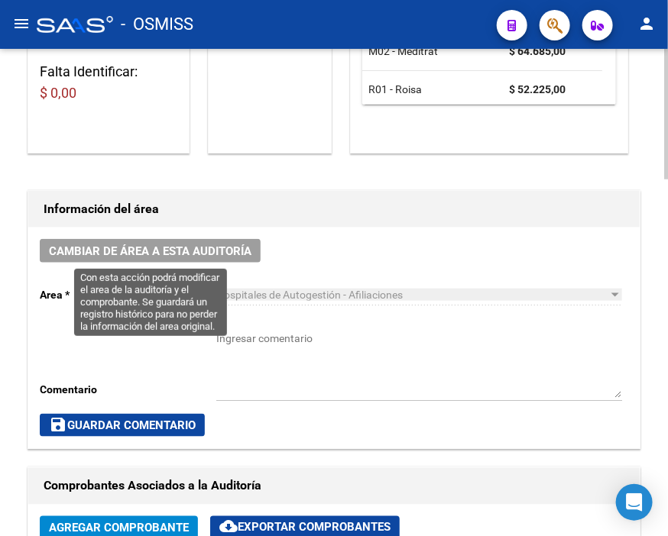
click at [193, 248] on span "Cambiar de área a esta auditoría" at bounding box center [150, 251] width 202 height 14
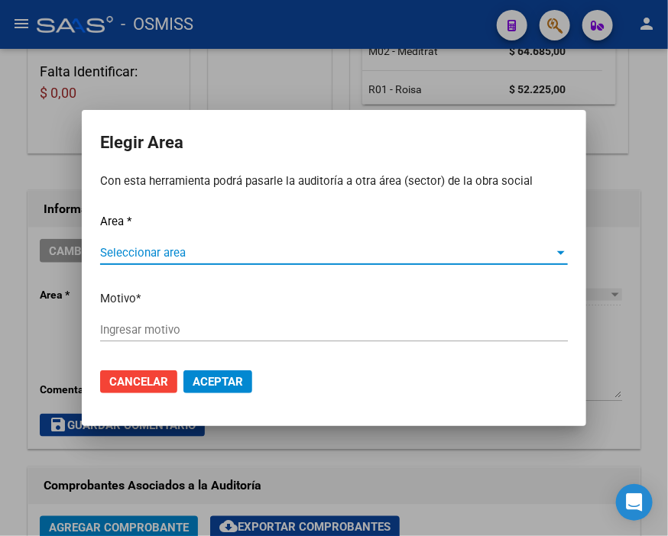
click at [182, 251] on span "Seleccionar area" at bounding box center [327, 253] width 454 height 14
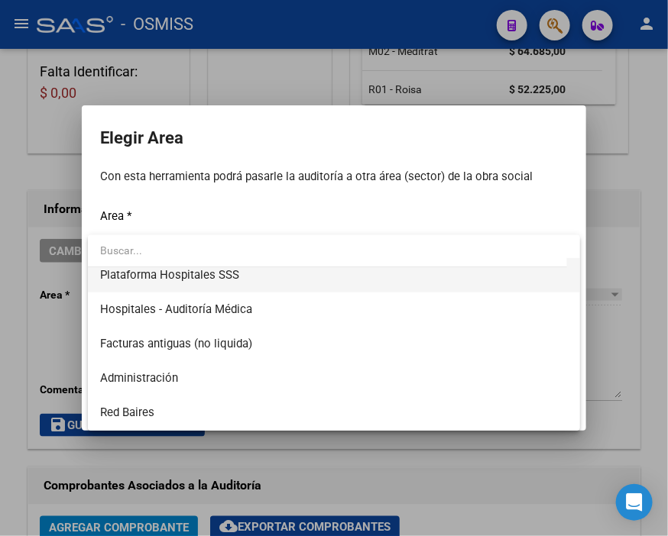
scroll to position [254, 0]
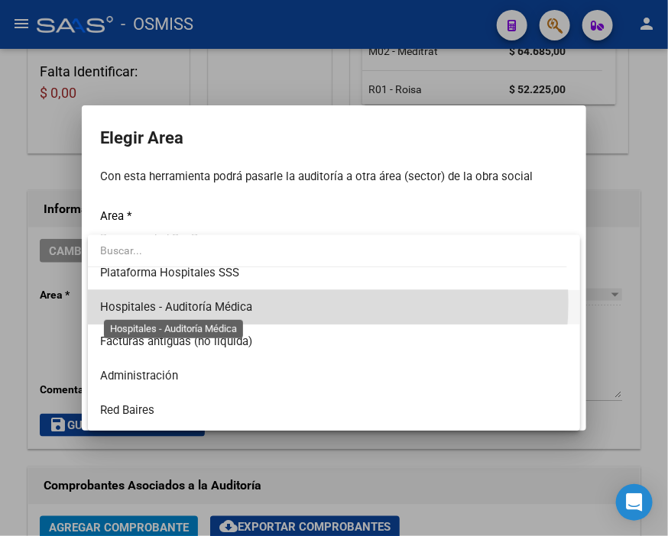
click at [238, 302] on span "Hospitales - Auditoría Médica" at bounding box center [176, 307] width 152 height 14
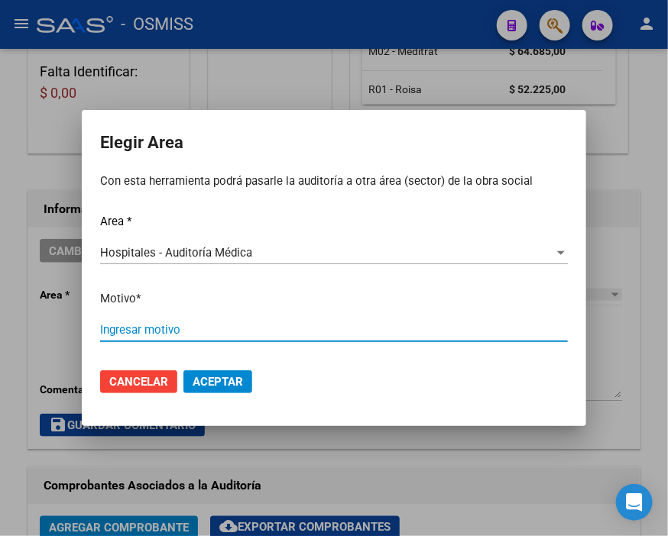
click at [177, 329] on input "Ingresar motivo" at bounding box center [334, 330] width 468 height 14
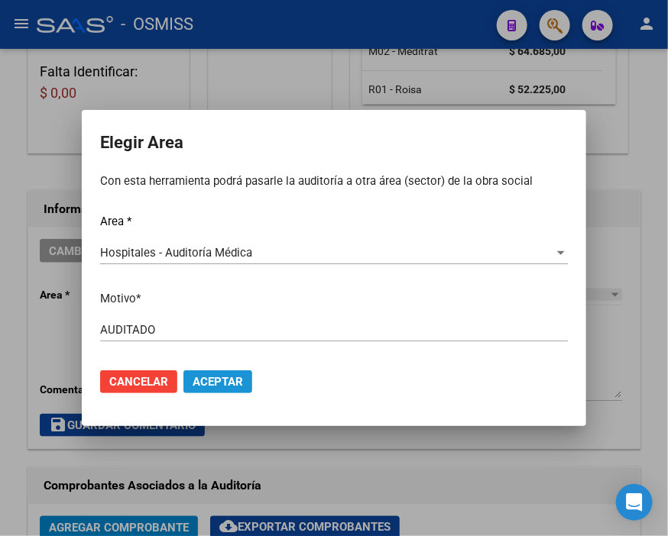
click at [230, 392] on button "Aceptar" at bounding box center [217, 382] width 69 height 23
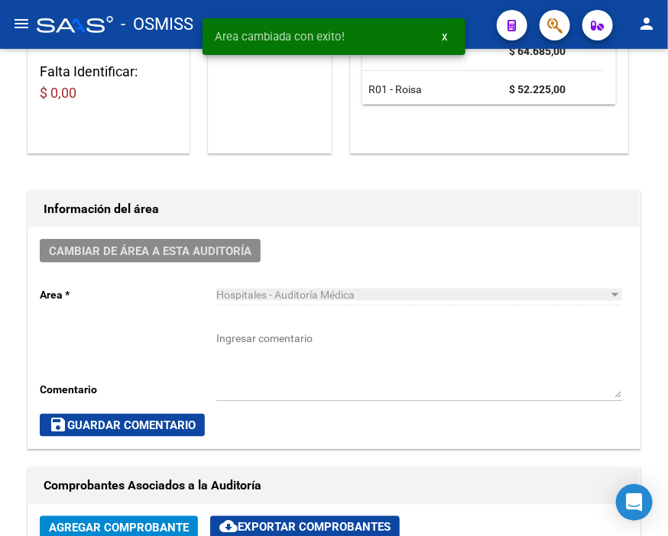
scroll to position [0, 0]
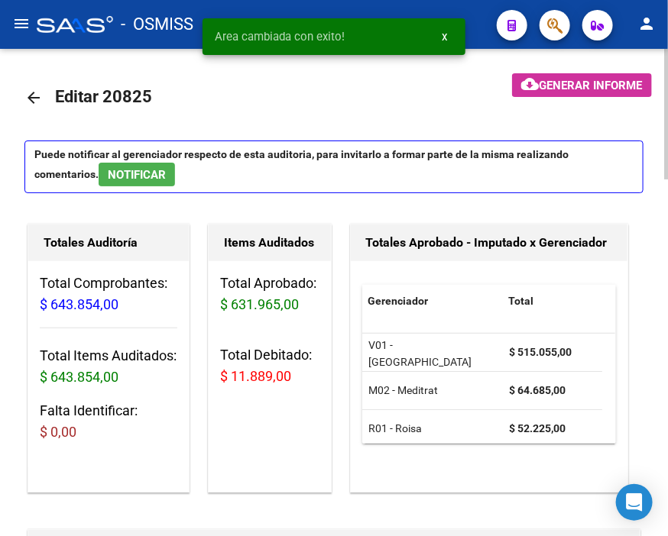
click at [34, 95] on mat-icon "arrow_back" at bounding box center [33, 98] width 18 height 18
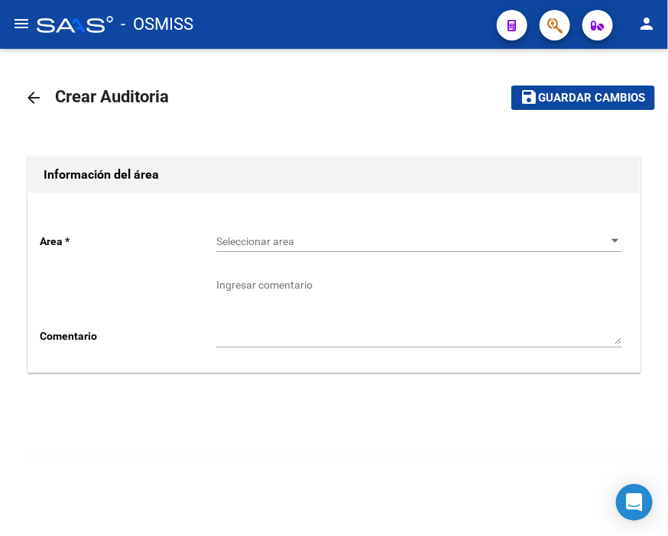
click at [257, 234] on div "Seleccionar area Seleccionar area" at bounding box center [419, 237] width 406 height 31
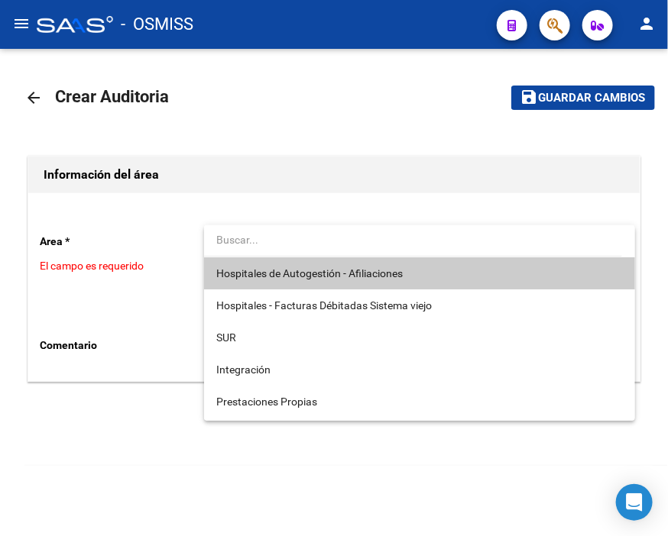
click at [284, 262] on span "Hospitales de Autogestión - Afiliaciones" at bounding box center [419, 273] width 406 height 32
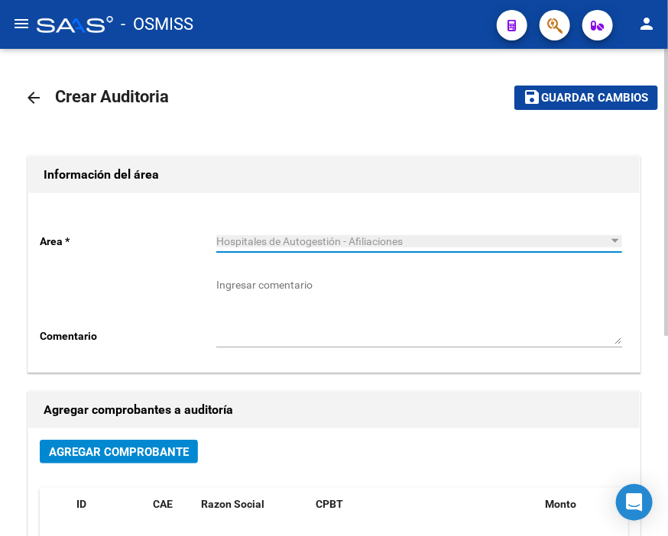
click at [174, 452] on span "Agregar Comprobante" at bounding box center [119, 452] width 140 height 14
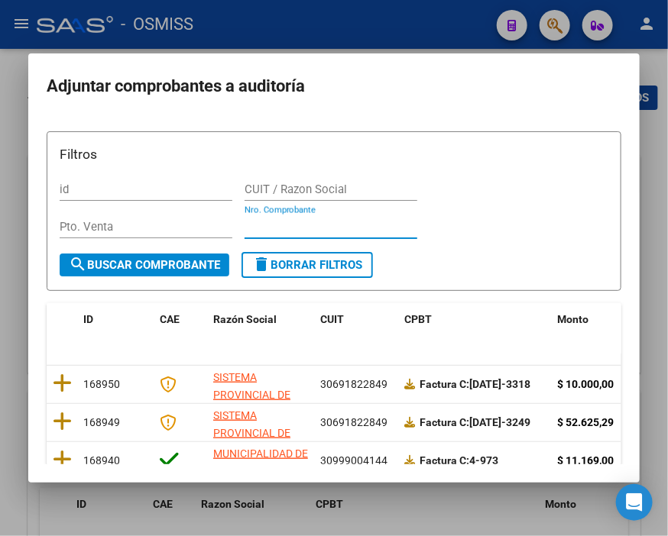
click at [276, 220] on input "Nro. Comprobante" at bounding box center [330, 227] width 173 height 14
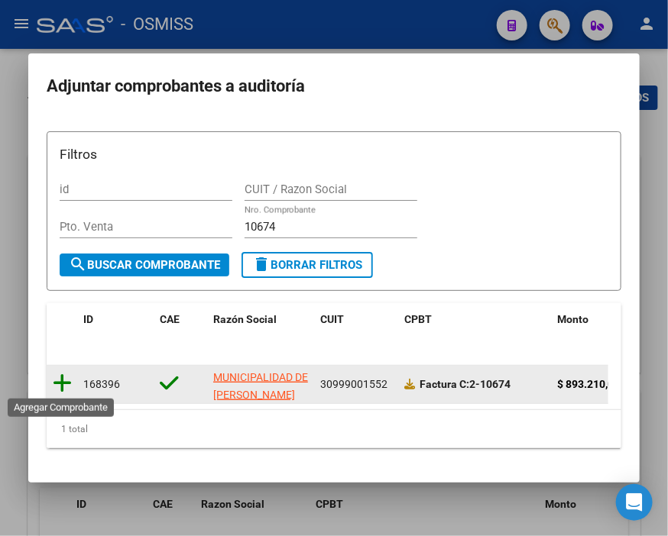
click at [63, 379] on icon at bounding box center [62, 383] width 19 height 21
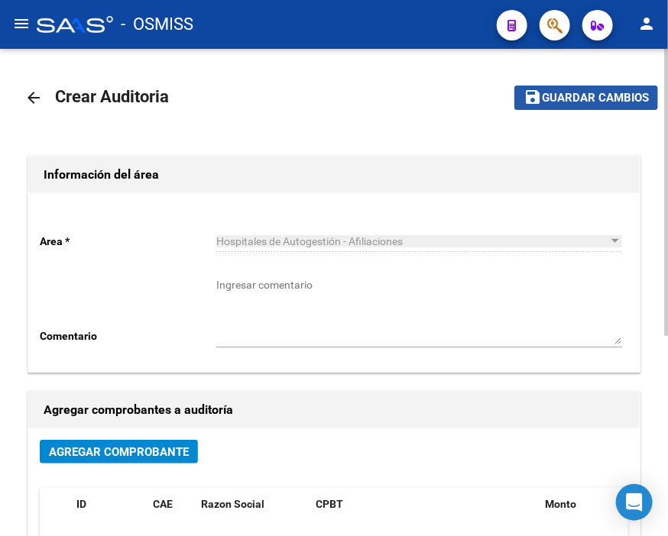
click at [605, 90] on span "save Guardar cambios" at bounding box center [585, 97] width 125 height 14
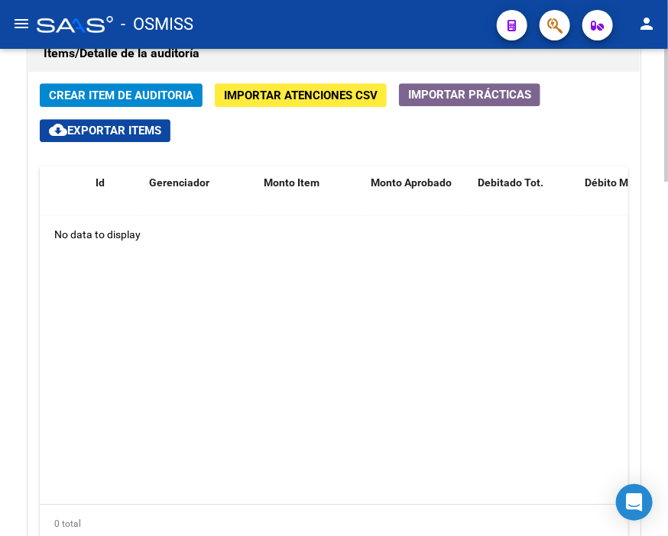
scroll to position [1103, 0]
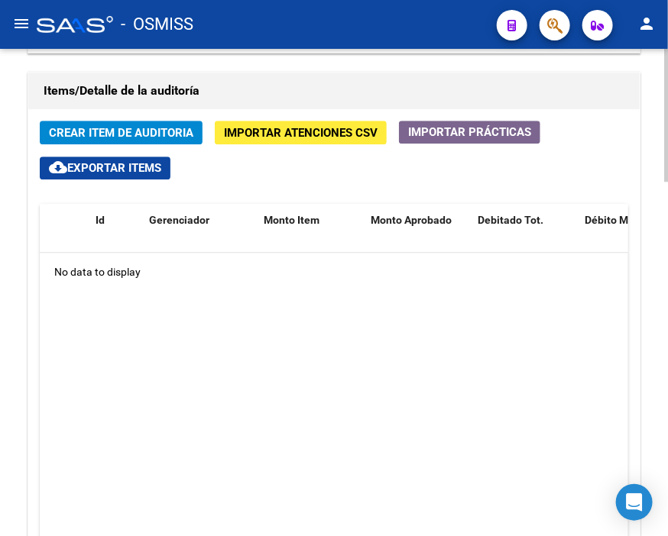
click at [296, 95] on h1 "Items/Detalle de la auditoría" at bounding box center [334, 91] width 581 height 24
click at [109, 130] on span "Crear Item de Auditoria" at bounding box center [121, 133] width 144 height 14
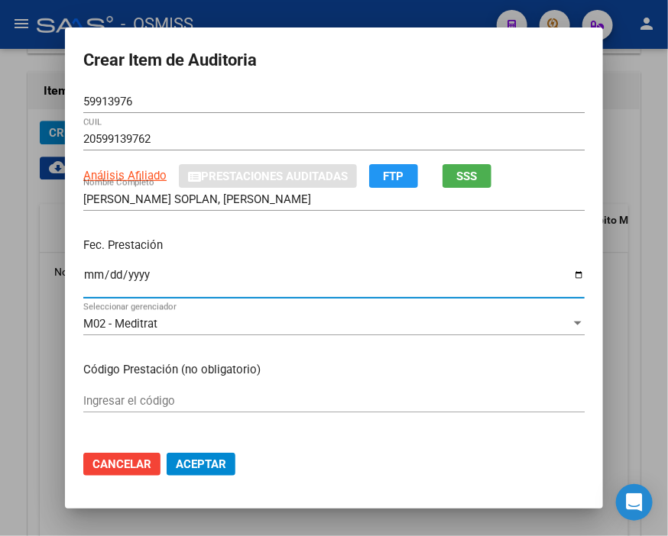
click at [83, 277] on input "Ingresar la fecha" at bounding box center [333, 281] width 501 height 24
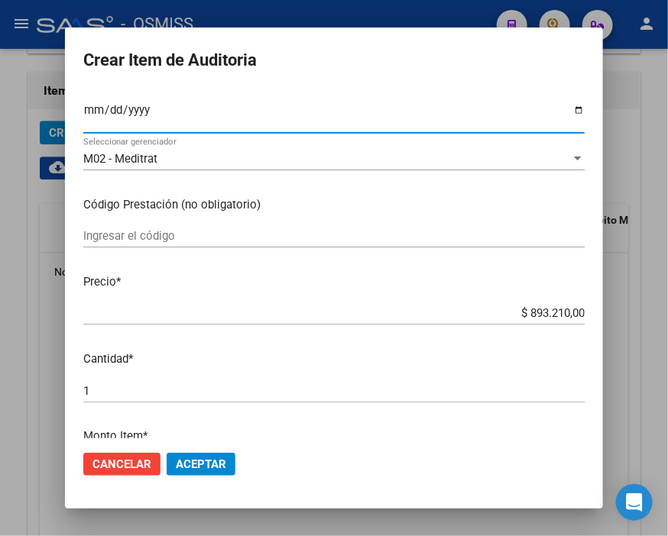
scroll to position [170, 0]
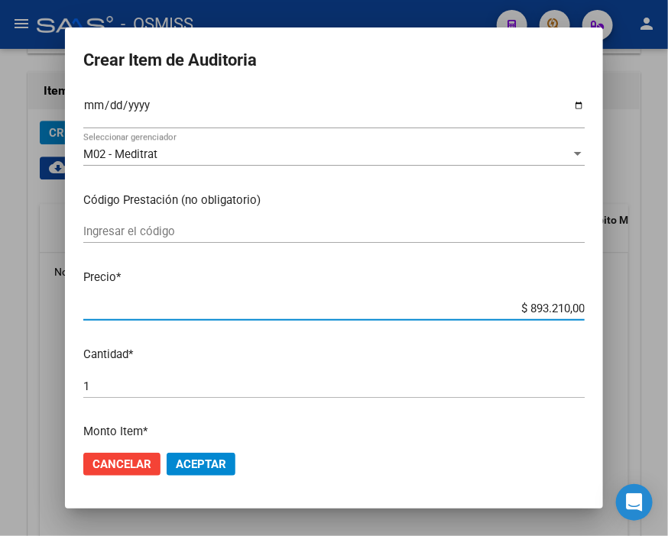
drag, startPoint x: 493, startPoint y: 310, endPoint x: 647, endPoint y: 308, distance: 154.3
click at [647, 308] on div "Crear Item de Auditoria 59913976 Nro Documento 20599139762 CUIL Análisis Afilia…" at bounding box center [334, 268] width 668 height 536
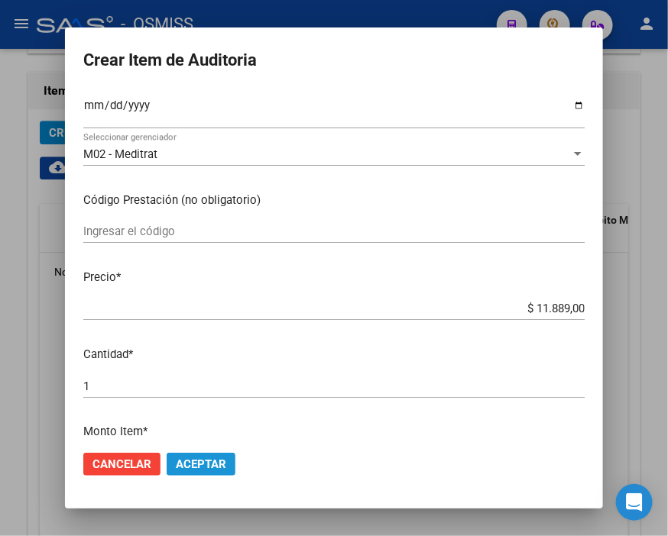
click at [199, 472] on button "Aceptar" at bounding box center [201, 464] width 69 height 23
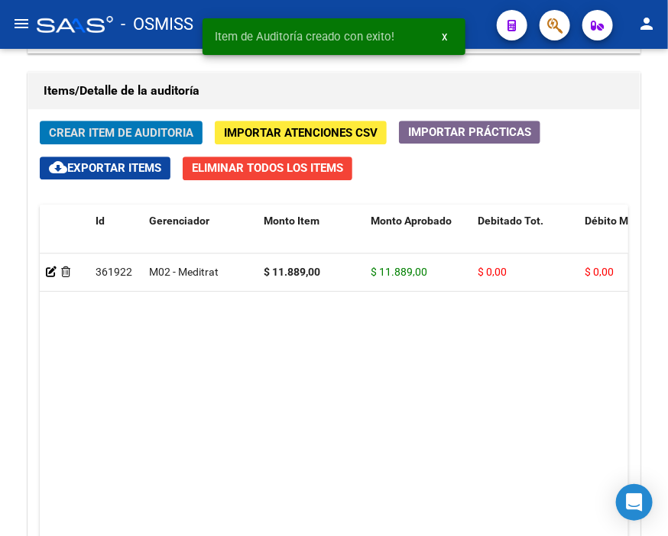
scroll to position [1128, 0]
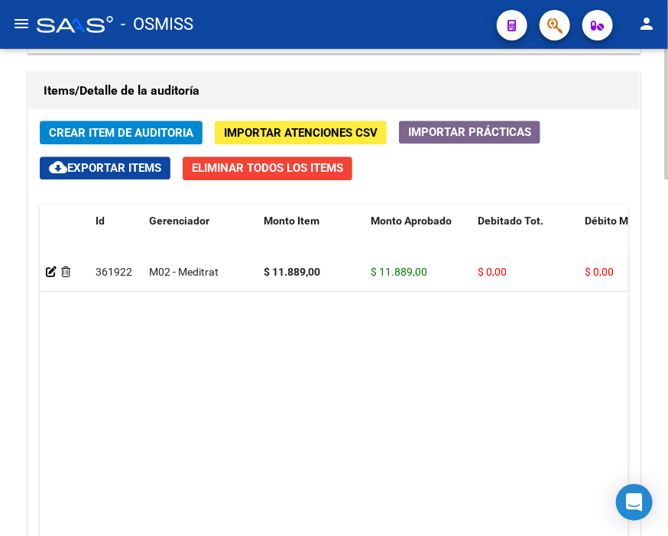
click at [261, 88] on h1 "Items/Detalle de la auditoría" at bounding box center [334, 91] width 581 height 24
click at [94, 132] on span "Crear Item de Auditoria" at bounding box center [121, 133] width 144 height 14
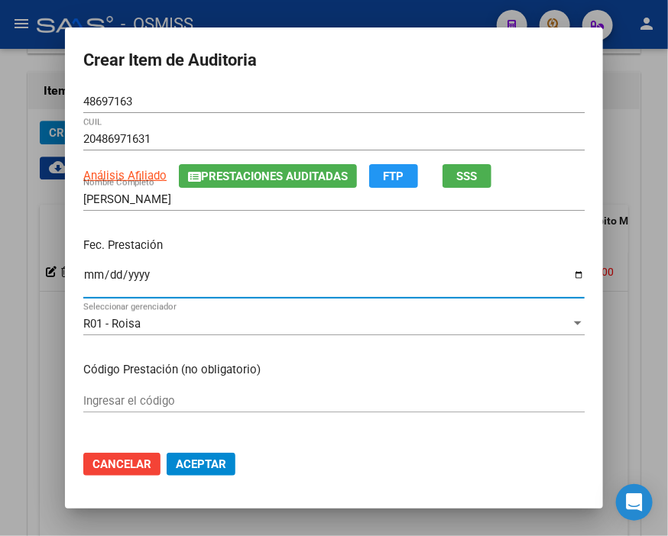
click at [83, 278] on input "Ingresar la fecha" at bounding box center [333, 281] width 501 height 24
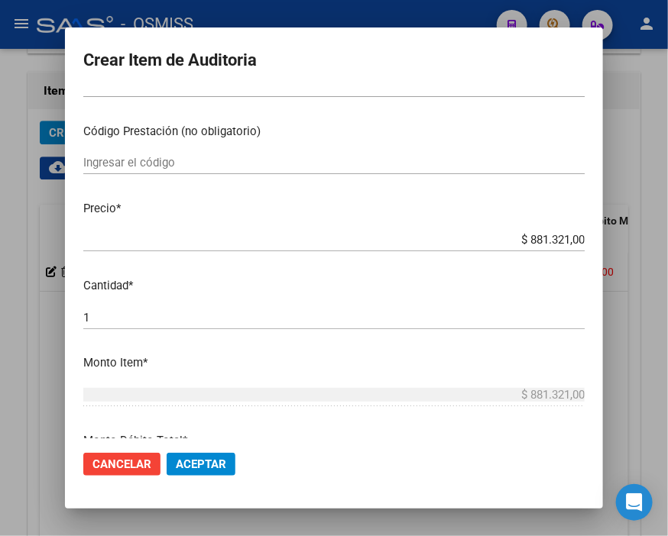
scroll to position [254, 0]
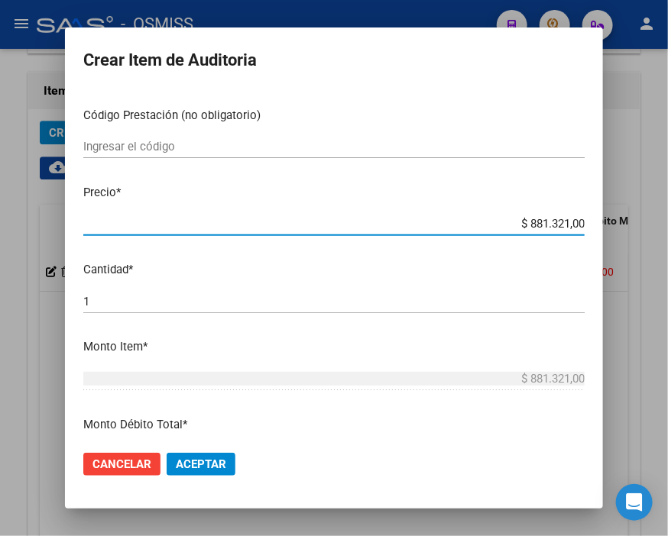
drag, startPoint x: 491, startPoint y: 224, endPoint x: 647, endPoint y: 224, distance: 155.8
click at [647, 224] on div "Crear Item de Auditoria 48697163 Nro Documento 20486971631 CUIL Análisis Afilia…" at bounding box center [334, 268] width 668 height 536
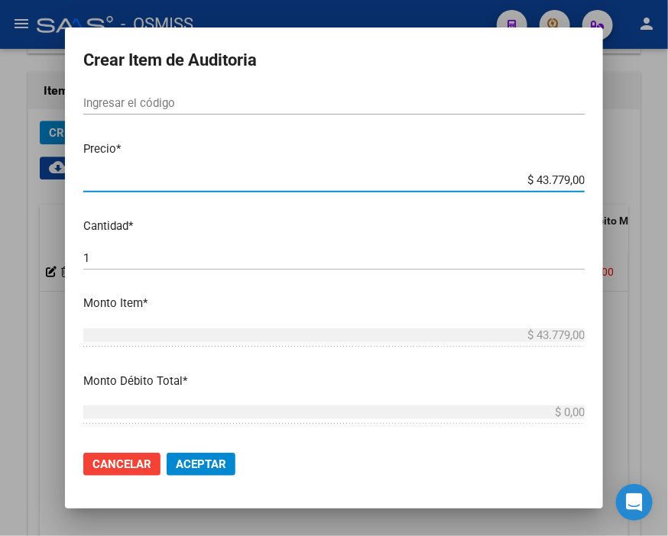
scroll to position [424, 0]
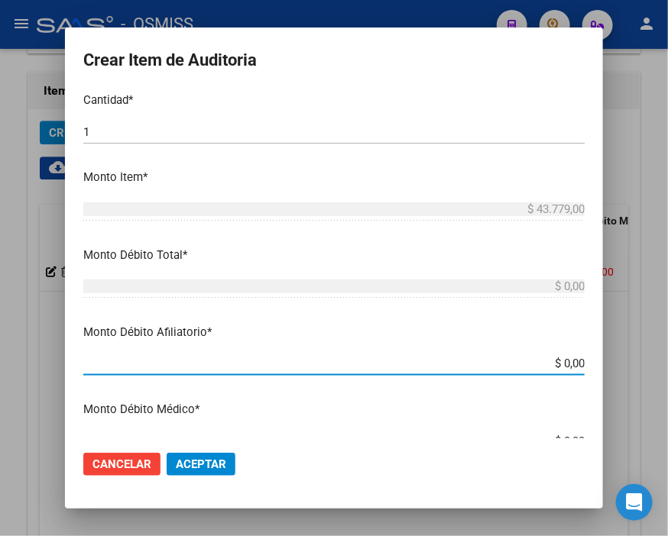
drag, startPoint x: 537, startPoint y: 367, endPoint x: 647, endPoint y: 368, distance: 110.0
click at [647, 368] on div "Crear Item de Auditoria 48697163 Nro Documento 20486971631 CUIL Análisis Afilia…" at bounding box center [334, 268] width 668 height 536
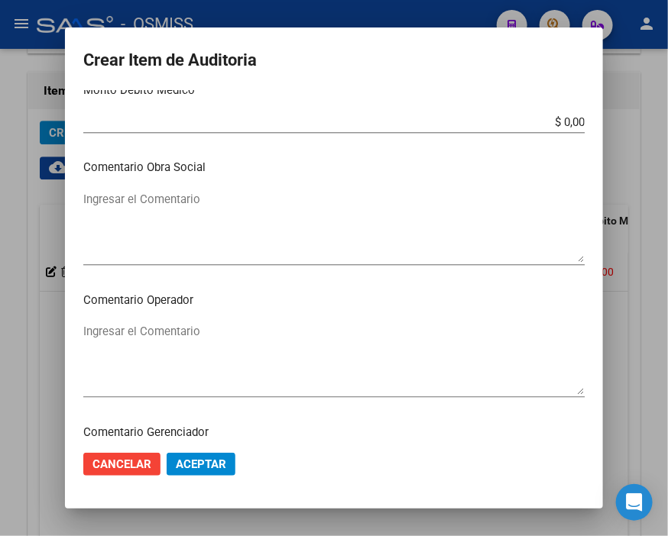
scroll to position [764, 0]
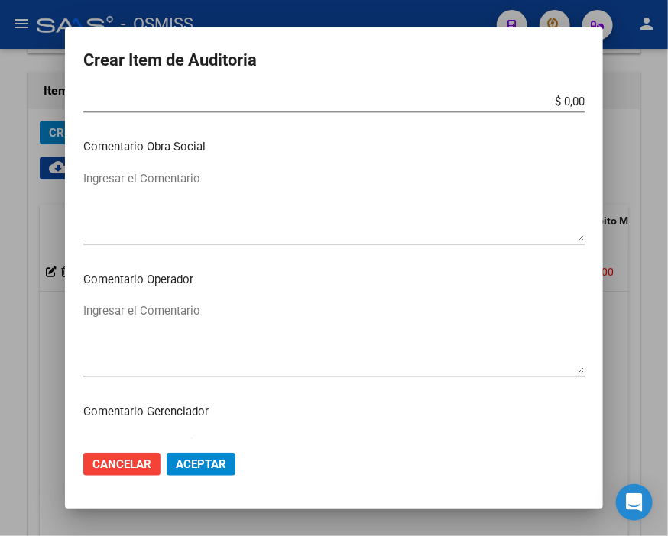
click at [133, 318] on textarea "Ingresar el Comentario" at bounding box center [333, 339] width 501 height 72
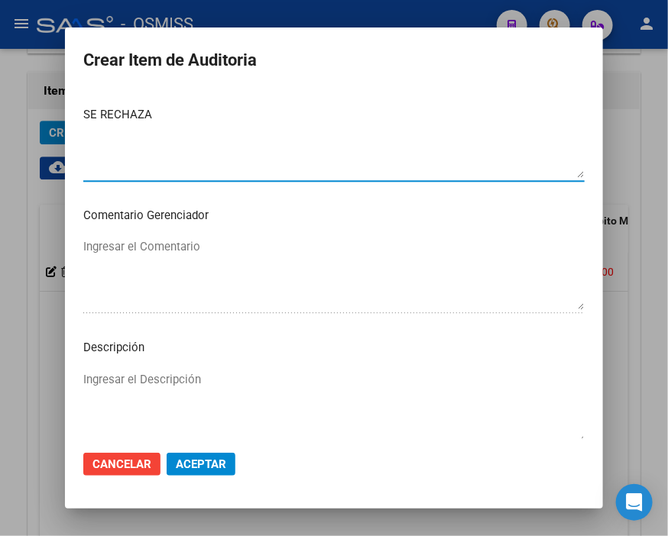
scroll to position [1018, 0]
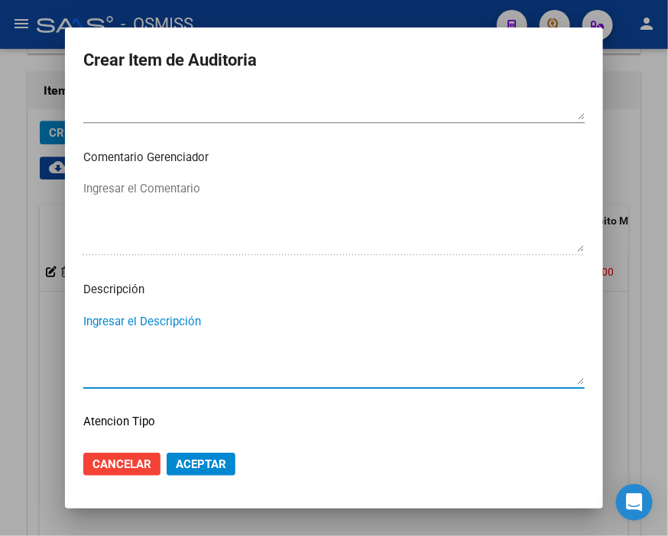
click at [113, 327] on textarea "Ingresar el Descripción" at bounding box center [333, 349] width 501 height 72
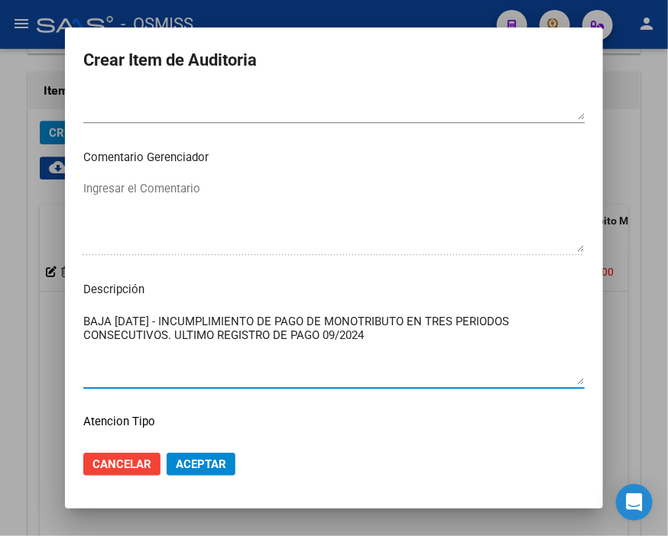
click at [189, 464] on span "Aceptar" at bounding box center [201, 465] width 50 height 14
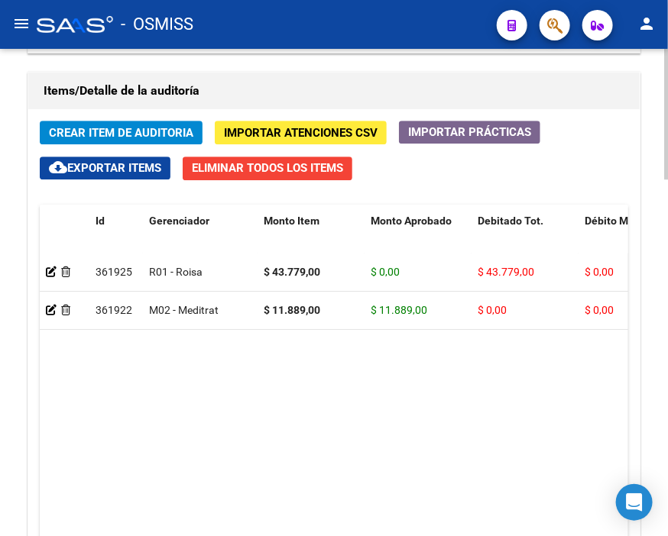
click at [115, 132] on span "Crear Item de Auditoria" at bounding box center [121, 133] width 144 height 14
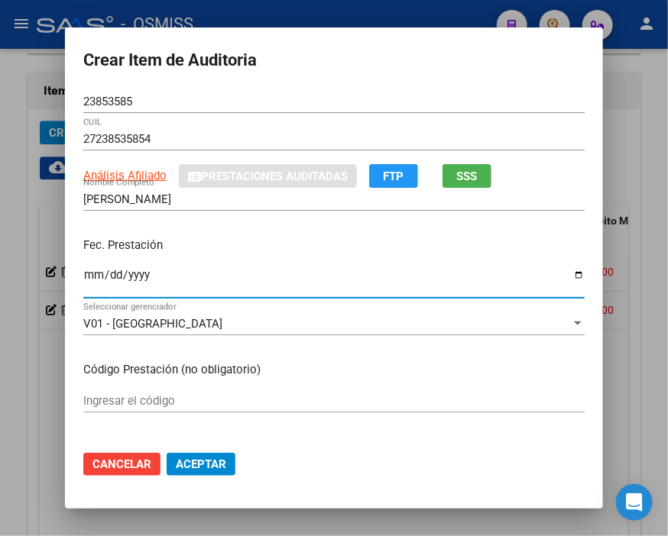
click at [86, 278] on input "Ingresar la fecha" at bounding box center [333, 281] width 501 height 24
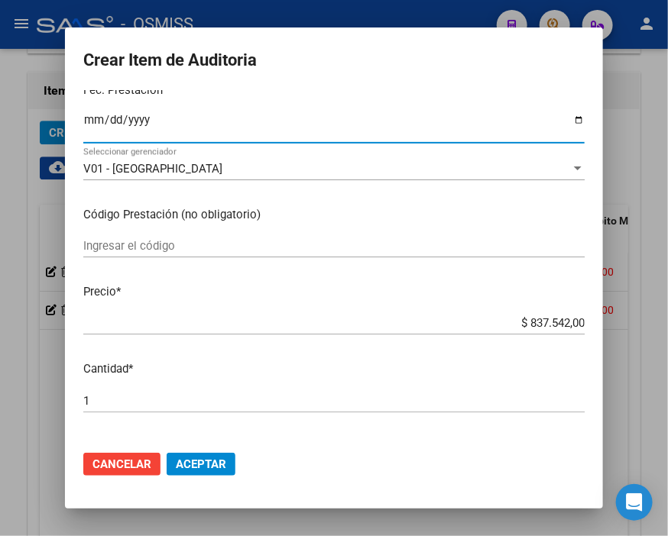
scroll to position [170, 0]
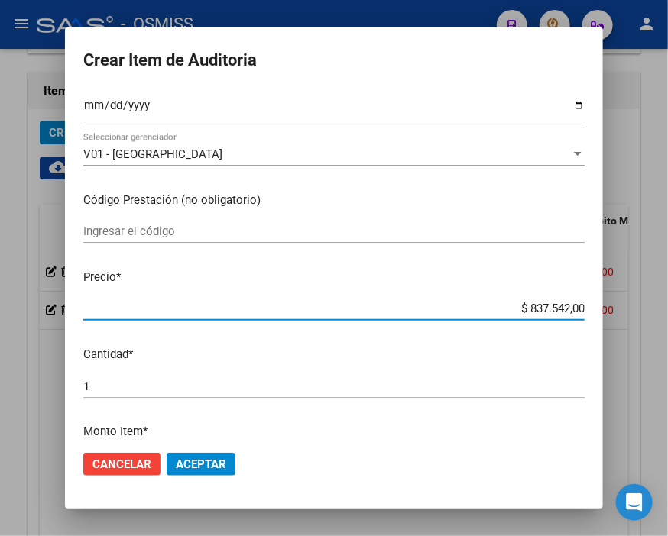
drag, startPoint x: 501, startPoint y: 309, endPoint x: 647, endPoint y: 311, distance: 145.9
click at [647, 311] on div "Crear Item de Auditoria 23853585 Nro Documento 27238535854 CUIL Análisis Afilia…" at bounding box center [334, 268] width 668 height 536
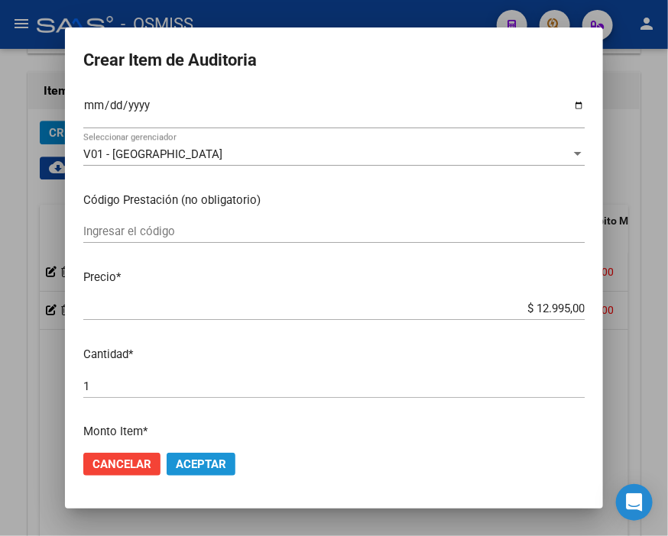
click at [199, 470] on span "Aceptar" at bounding box center [201, 465] width 50 height 14
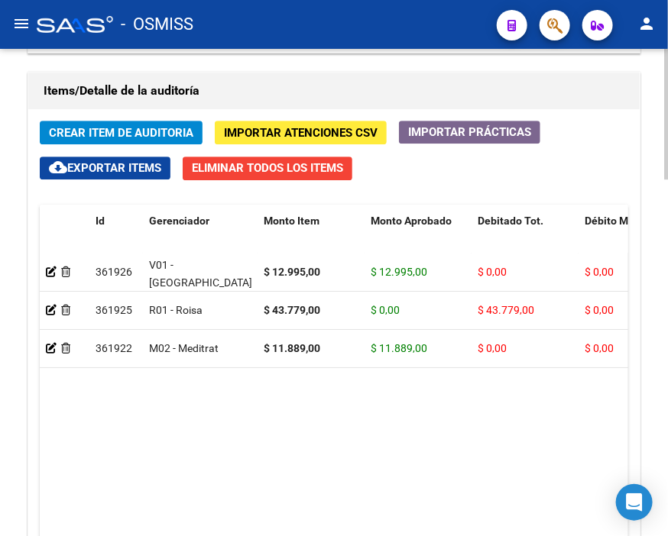
click at [390, 453] on datatable-body "361926 V01 - [PERSON_NAME] $ 12.995,00 $ 12.995,00 $ 0,00 $ 0,00 $ 0,00 2723853…" at bounding box center [334, 398] width 588 height 289
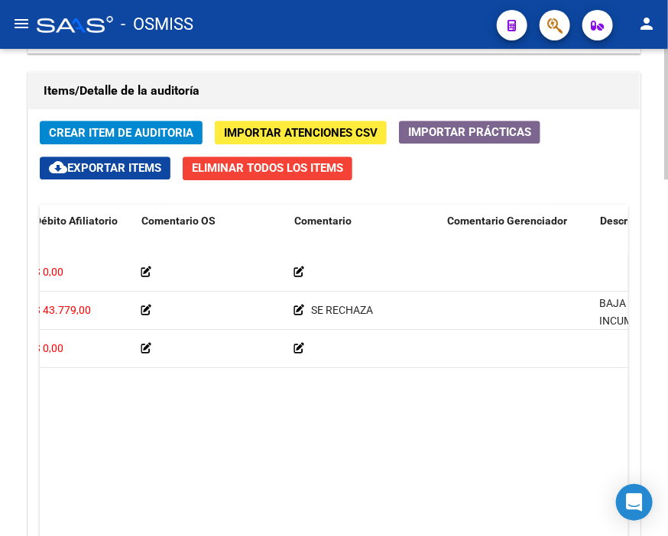
scroll to position [0, 0]
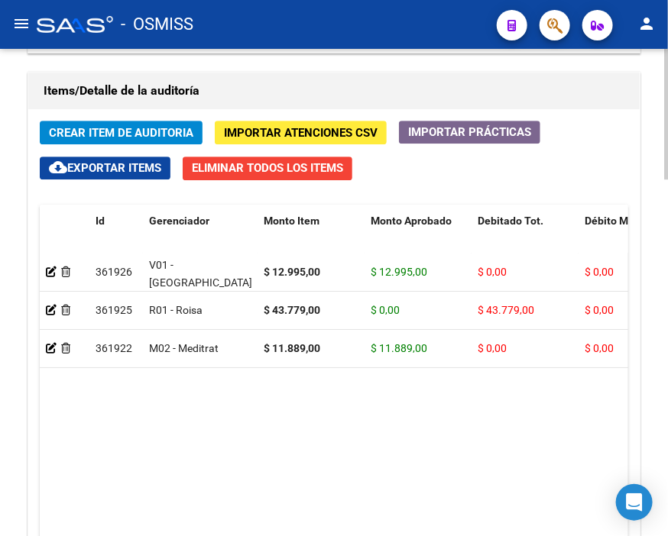
click at [335, 98] on h1 "Items/Detalle de la auditoría" at bounding box center [334, 91] width 581 height 24
click at [151, 134] on span "Crear Item de Auditoria" at bounding box center [121, 133] width 144 height 14
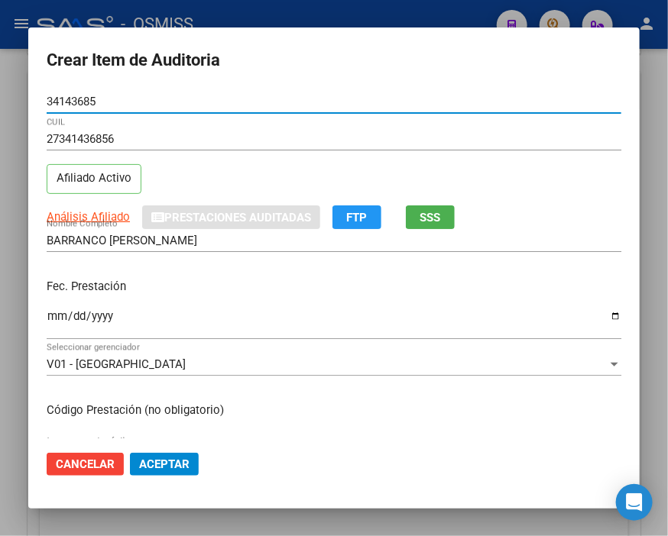
click at [59, 315] on input "Ingresar la fecha" at bounding box center [334, 322] width 574 height 24
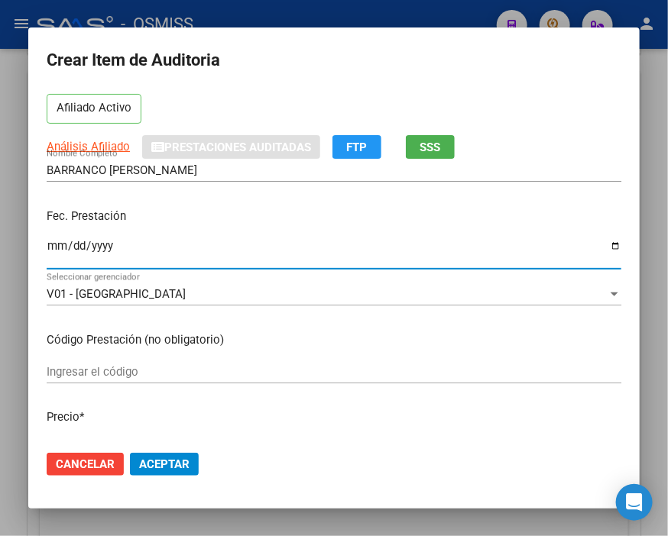
scroll to position [170, 0]
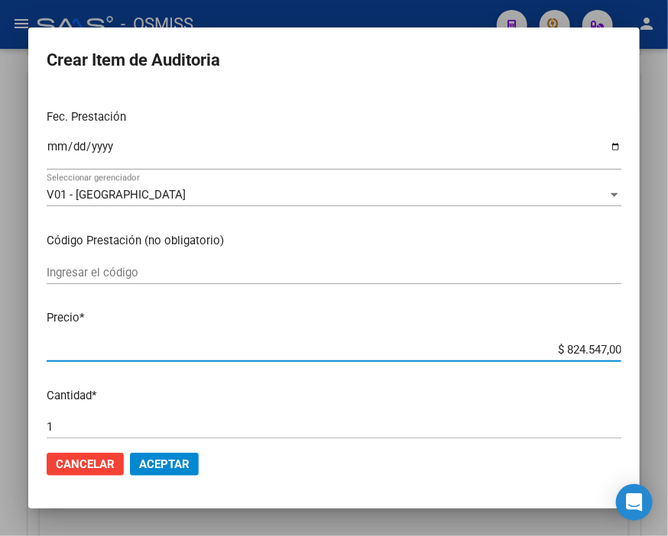
drag, startPoint x: 542, startPoint y: 351, endPoint x: 647, endPoint y: 342, distance: 105.1
click at [647, 342] on div "Crear Item de Auditoria 34143685 Nro Documento 27341436856 CUIL Afiliado Activo…" at bounding box center [334, 268] width 668 height 536
click at [150, 468] on span "Aceptar" at bounding box center [164, 465] width 50 height 14
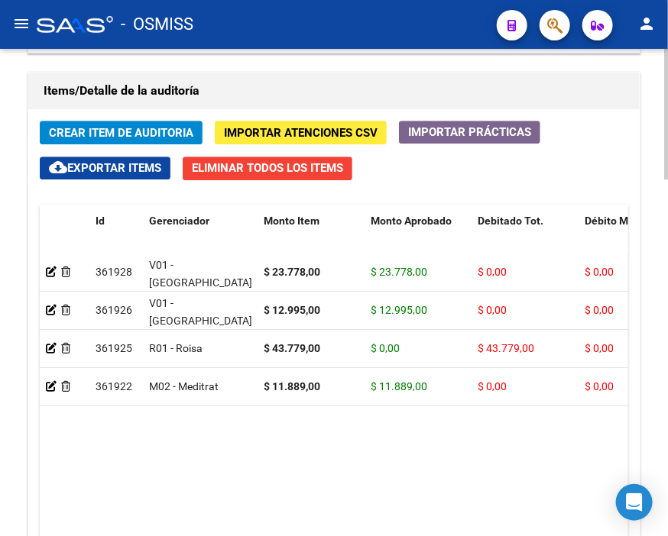
click at [393, 468] on datatable-body "361928 V01 - [PERSON_NAME] $ 23.778,00 $ 23.778,00 $ 0,00 $ 0,00 $ 0,00 2734143…" at bounding box center [334, 398] width 588 height 289
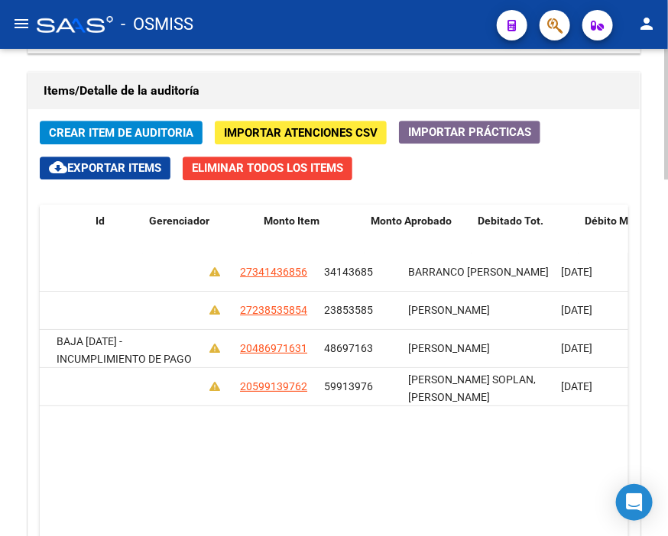
scroll to position [0, 0]
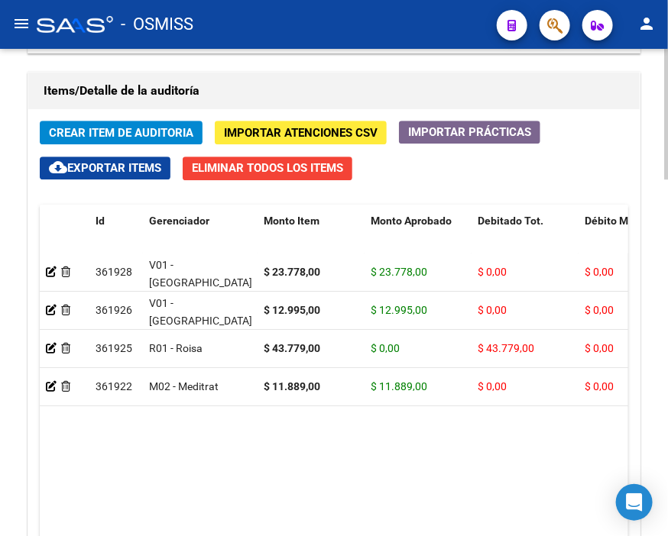
click at [307, 107] on div "Items/Detalle de la auditoría" at bounding box center [333, 91] width 611 height 37
click at [130, 131] on span "Crear Item de Auditoria" at bounding box center [121, 133] width 144 height 14
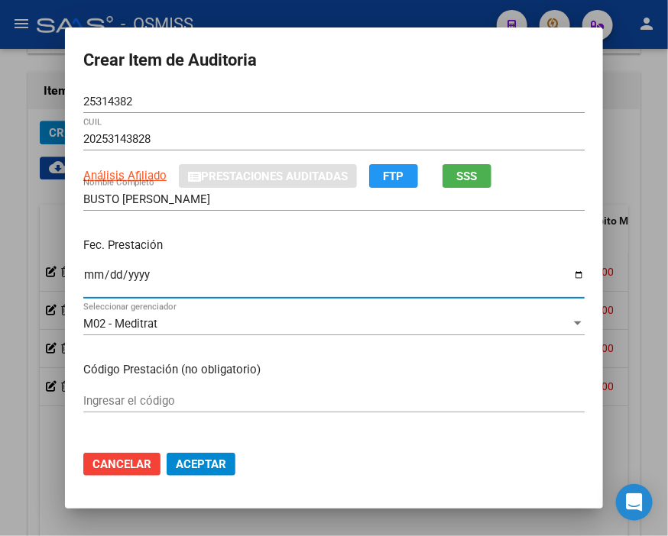
click at [93, 280] on input "Ingresar la fecha" at bounding box center [333, 281] width 501 height 24
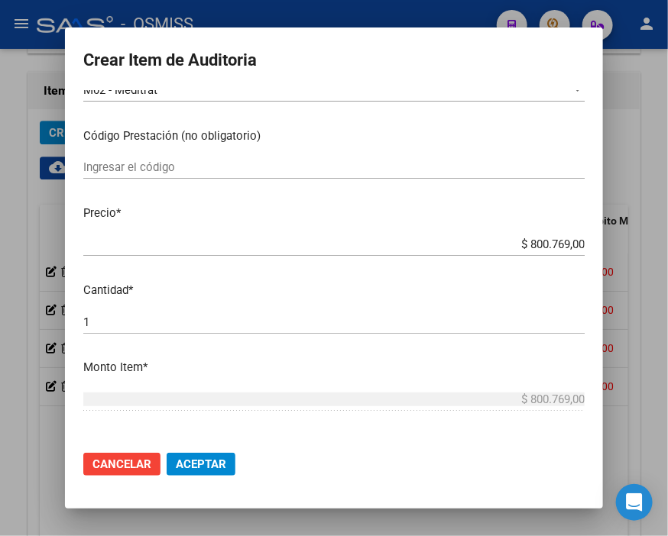
scroll to position [254, 0]
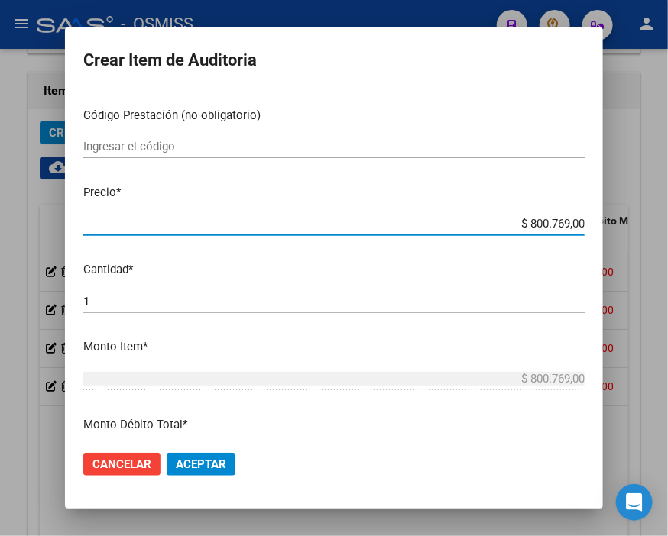
drag, startPoint x: 497, startPoint y: 222, endPoint x: 647, endPoint y: 222, distance: 149.7
click at [647, 222] on div "Crear Item de Auditoria 25314382 Nro Documento 20253143828 CUIL Análisis Afilia…" at bounding box center [334, 268] width 668 height 536
click at [200, 462] on span "Aceptar" at bounding box center [201, 465] width 50 height 14
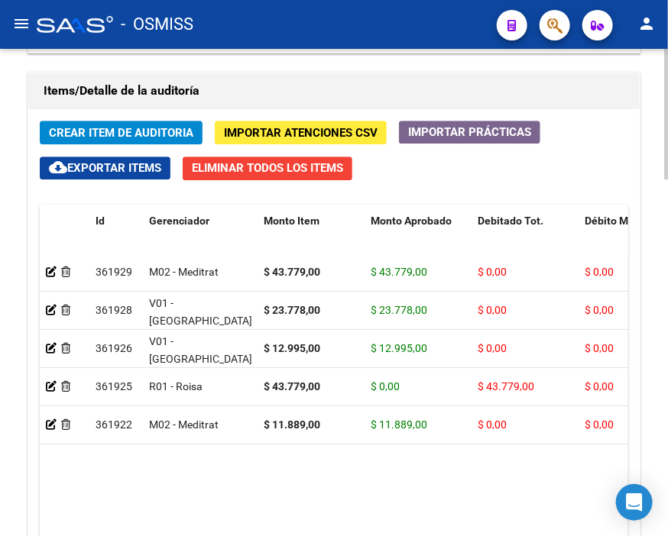
click at [307, 92] on h1 "Items/Detalle de la auditoría" at bounding box center [334, 91] width 581 height 24
click at [118, 128] on span "Crear Item de Auditoria" at bounding box center [121, 133] width 144 height 14
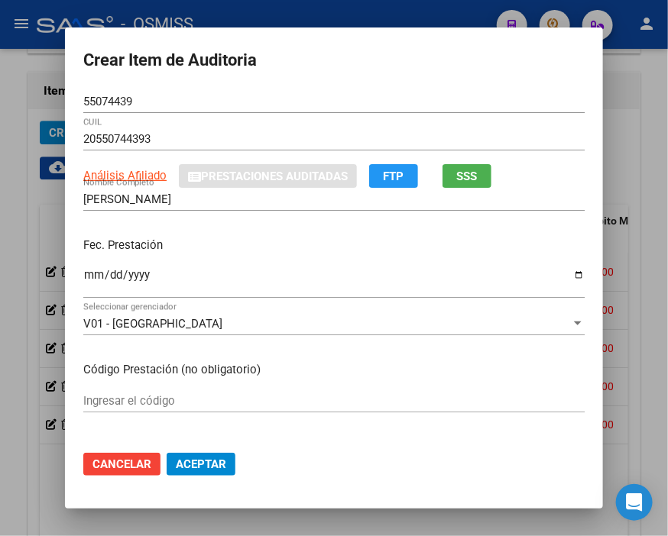
click at [322, 92] on div "55074439 Nro Documento" at bounding box center [333, 101] width 501 height 23
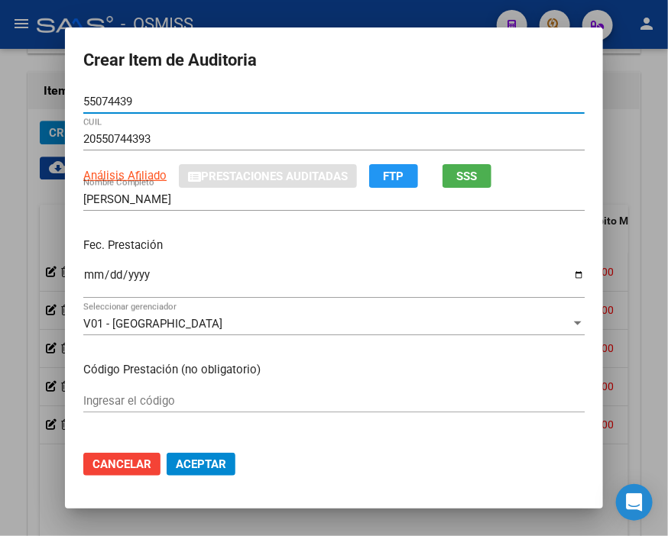
click at [92, 273] on input "Ingresar la fecha" at bounding box center [333, 281] width 501 height 24
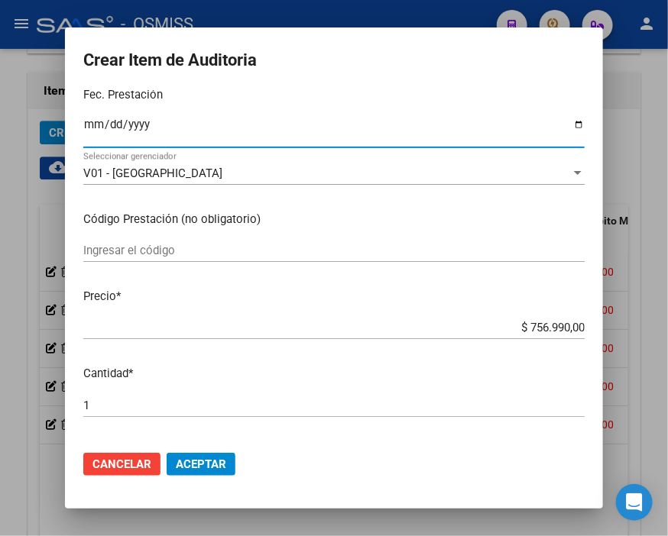
scroll to position [170, 0]
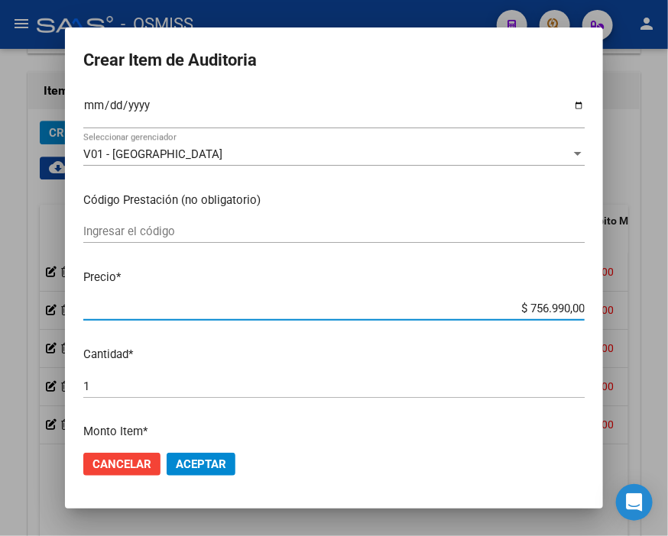
drag, startPoint x: 494, startPoint y: 311, endPoint x: 611, endPoint y: 316, distance: 117.0
click at [611, 316] on div "Crear Item de Auditoria 55074439 Nro Documento 20550744393 CUIL Análisis Afilia…" at bounding box center [334, 268] width 668 height 536
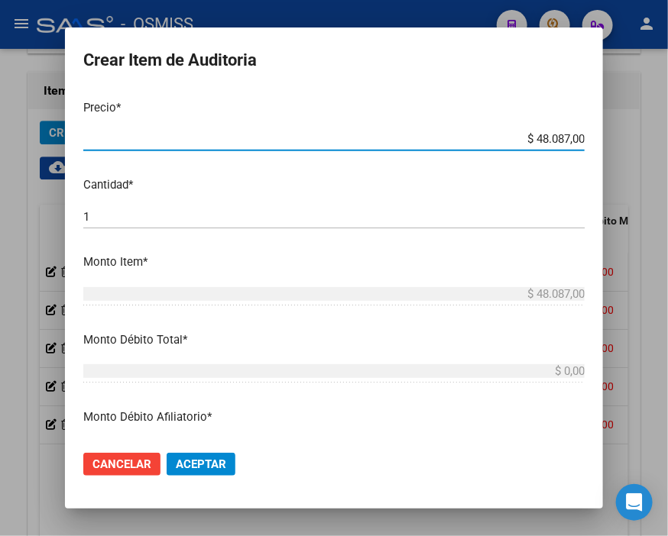
scroll to position [424, 0]
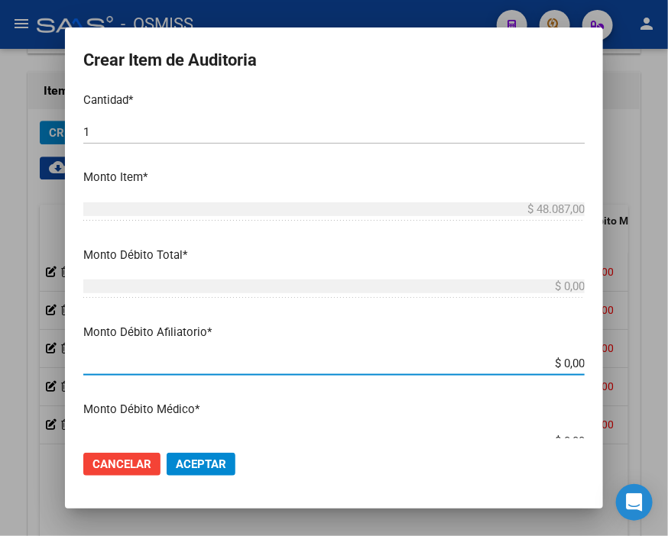
drag, startPoint x: 523, startPoint y: 370, endPoint x: 647, endPoint y: 369, distance: 123.8
click at [647, 369] on div "Crear Item de Auditoria 55074439 Nro Documento 20550744393 CUIL Análisis Afilia…" at bounding box center [334, 268] width 668 height 536
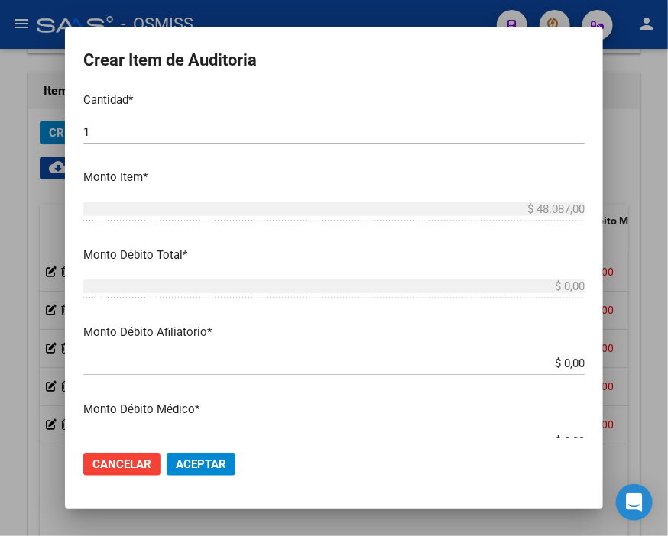
click at [370, 239] on mat-dialog-content "55074439 Nro Documento 20550744393 CUIL Análisis Afiliado Prestaciones Auditada…" at bounding box center [334, 264] width 538 height 348
click at [201, 464] on span "Aceptar" at bounding box center [201, 465] width 50 height 14
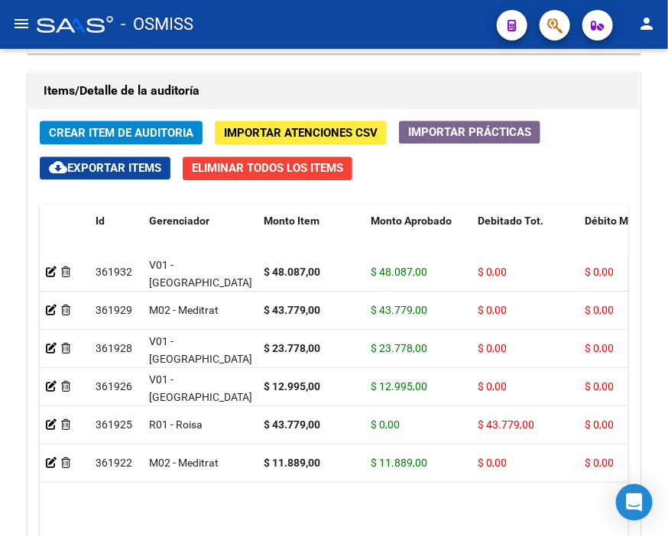
drag, startPoint x: 330, startPoint y: 37, endPoint x: 283, endPoint y: 46, distance: 48.2
click at [329, 37] on div "- OSMISS" at bounding box center [261, 25] width 448 height 34
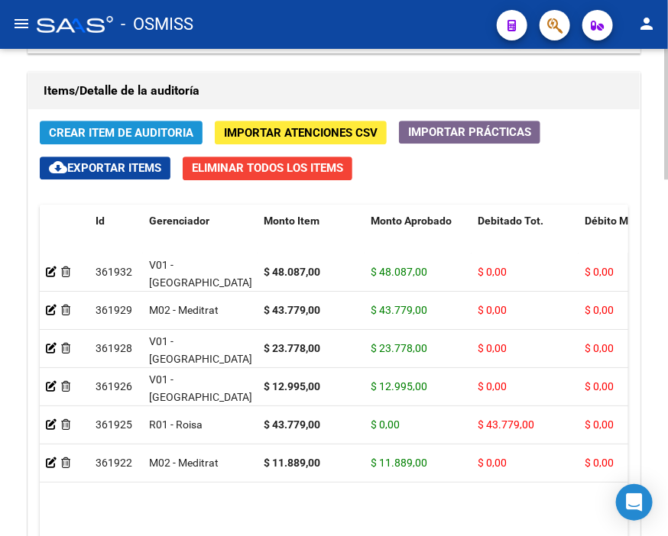
click at [111, 127] on span "Crear Item de Auditoria" at bounding box center [121, 133] width 144 height 14
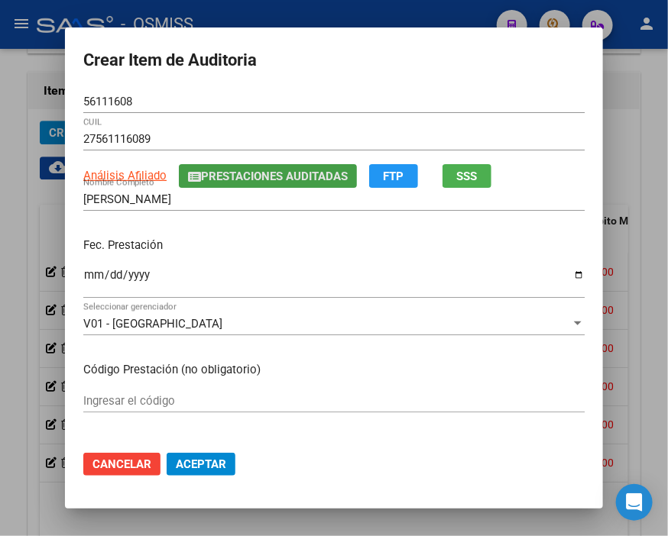
click at [227, 181] on span "Prestaciones Auditadas" at bounding box center [274, 177] width 147 height 14
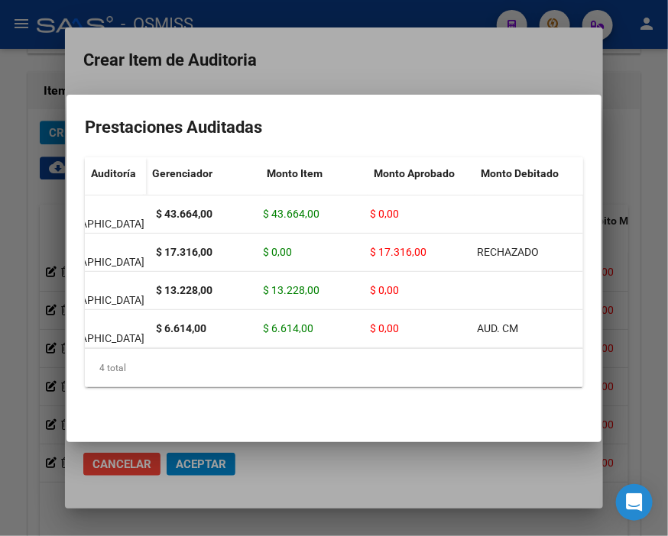
scroll to position [0, 0]
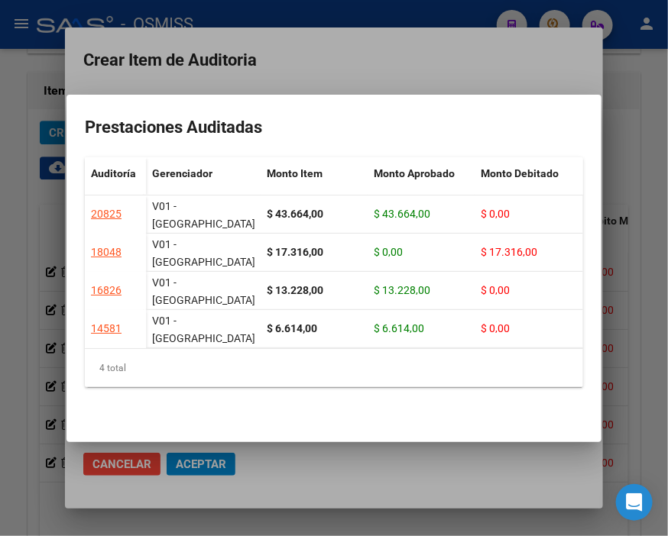
click at [403, 60] on div at bounding box center [334, 268] width 668 height 536
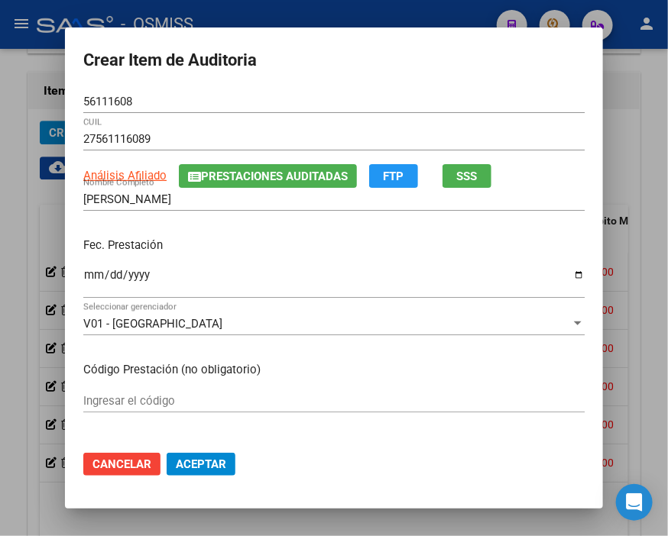
click at [89, 273] on input "Ingresar la fecha" at bounding box center [333, 281] width 501 height 24
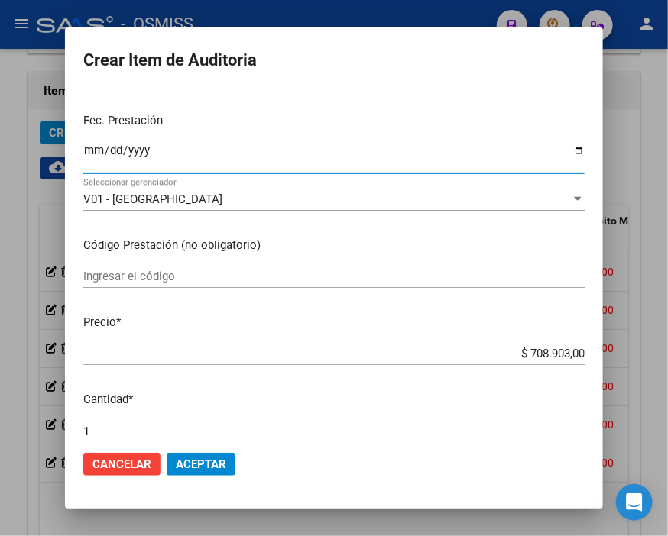
scroll to position [170, 0]
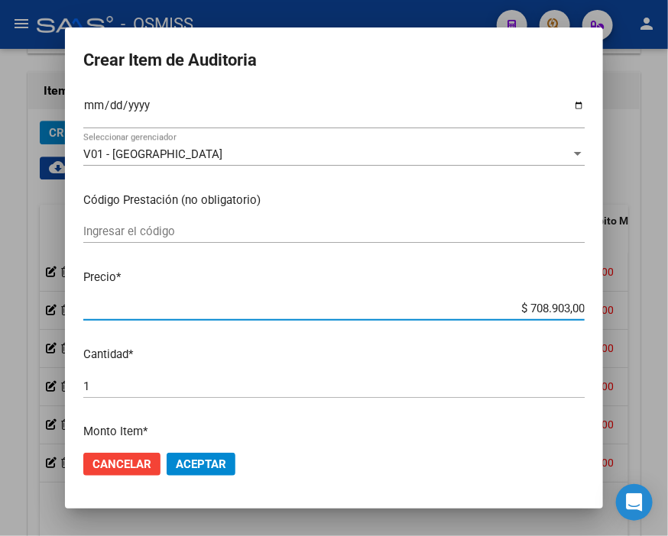
drag, startPoint x: 501, startPoint y: 303, endPoint x: 647, endPoint y: 299, distance: 145.9
click at [647, 299] on div "Crear Item de Auditoria 56111608 Nro Documento 27561116089 CUIL Análisis Afilia…" at bounding box center [334, 268] width 668 height 536
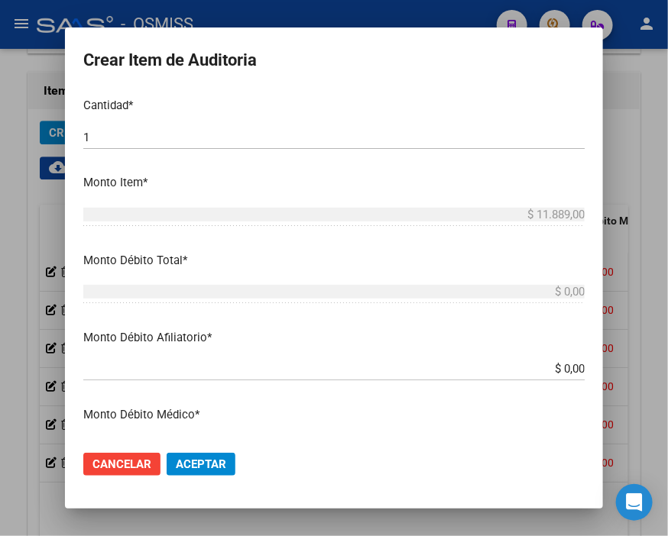
scroll to position [424, 0]
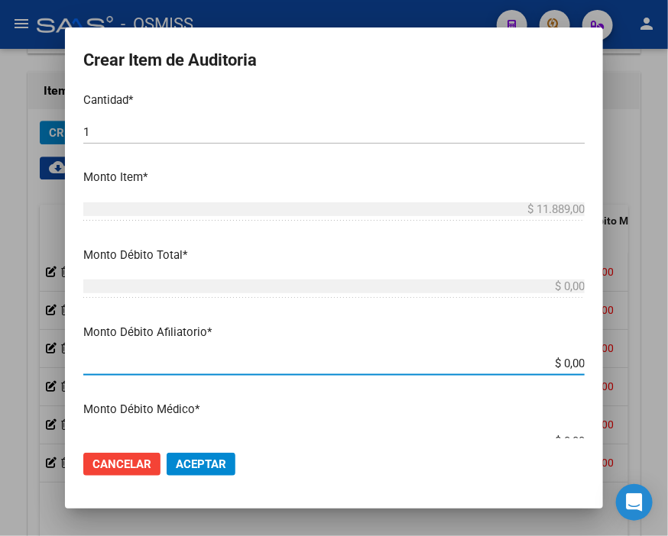
drag, startPoint x: 526, startPoint y: 364, endPoint x: 647, endPoint y: 353, distance: 121.9
click at [647, 354] on div "Crear Item de Auditoria 56111608 Nro Documento 27561116089 CUIL Análisis Afilia…" at bounding box center [334, 268] width 668 height 536
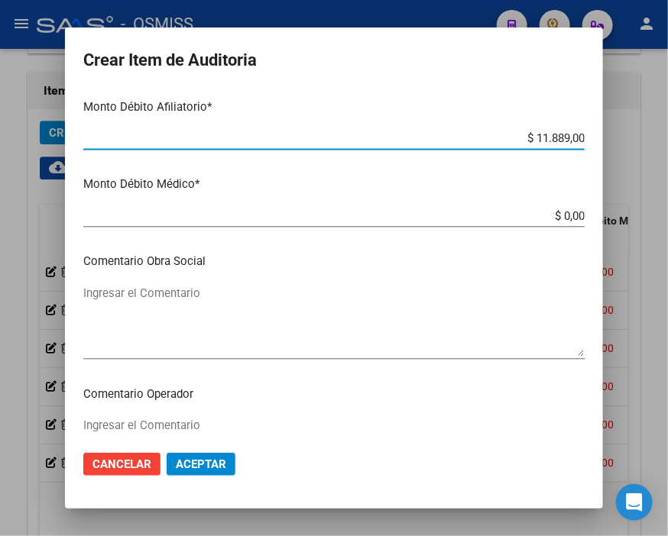
scroll to position [678, 0]
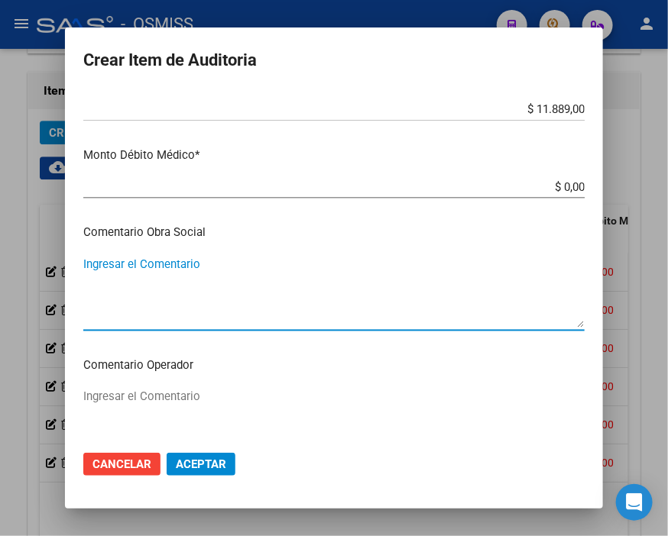
click at [147, 266] on textarea "Ingresar el Comentario" at bounding box center [333, 292] width 501 height 72
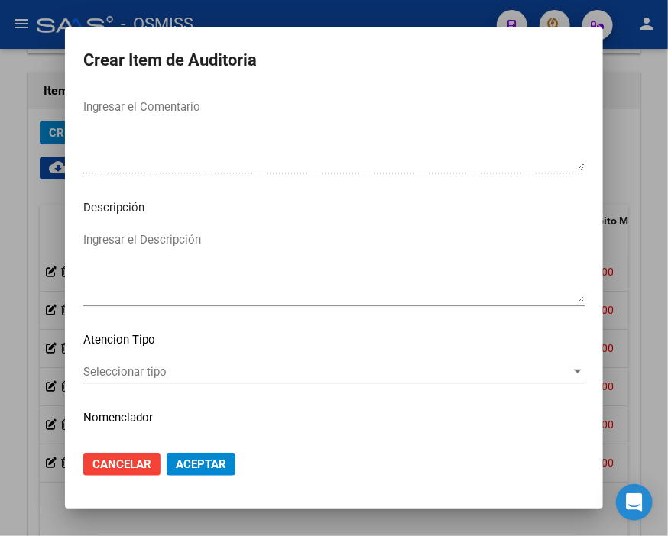
scroll to position [1103, 0]
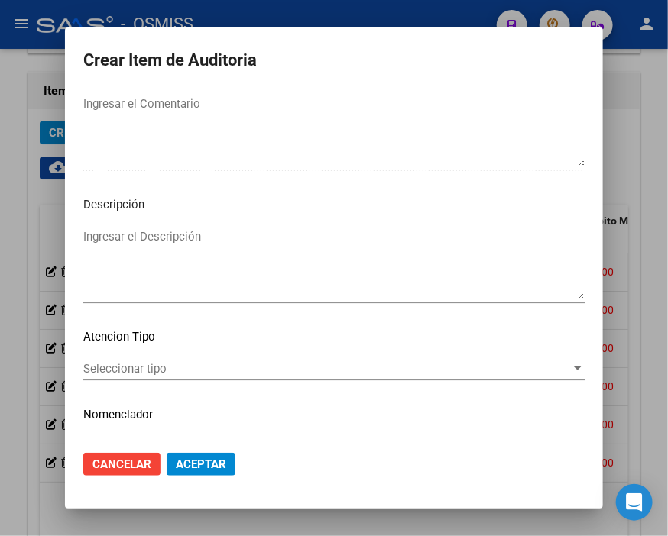
click at [89, 242] on textarea "Ingresar el Descripción" at bounding box center [333, 264] width 501 height 72
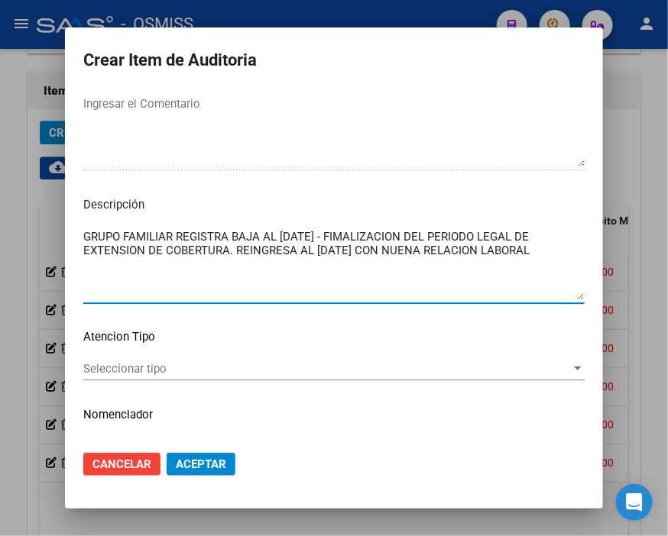
click at [429, 246] on textarea "GRUPO FAMILIAR REGISTRA BAJA AL [DATE] - FIMALIZACION DEL PERIODO LEGAL DE EXTE…" at bounding box center [333, 264] width 501 height 72
click at [200, 469] on span "Aceptar" at bounding box center [201, 465] width 50 height 14
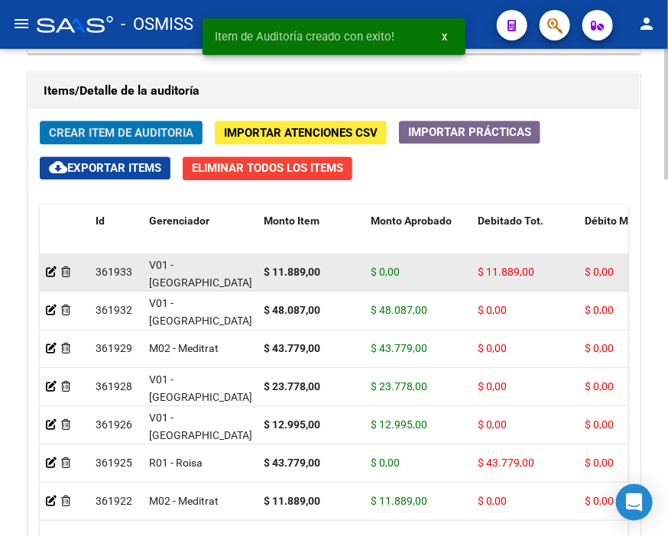
click at [43, 272] on datatable-body-cell at bounding box center [65, 272] width 50 height 37
click at [50, 272] on icon at bounding box center [51, 272] width 11 height 11
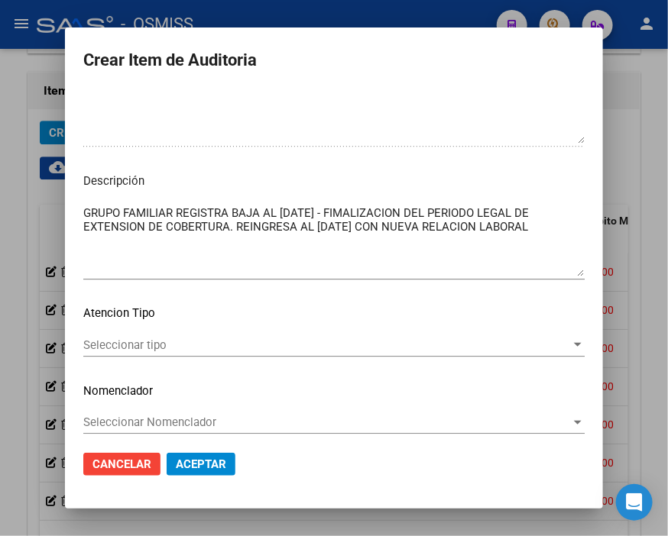
drag, startPoint x: 581, startPoint y: 226, endPoint x: 63, endPoint y: 238, distance: 518.1
click at [65, 238] on mat-dialog-content "56111608 Nro Documento 27561116089 CUIL [PERSON_NAME] Nombre Completo Fec. Pres…" at bounding box center [334, 264] width 538 height 348
copy div "Ingresar el Descripción"
click at [229, 10] on div at bounding box center [334, 268] width 668 height 536
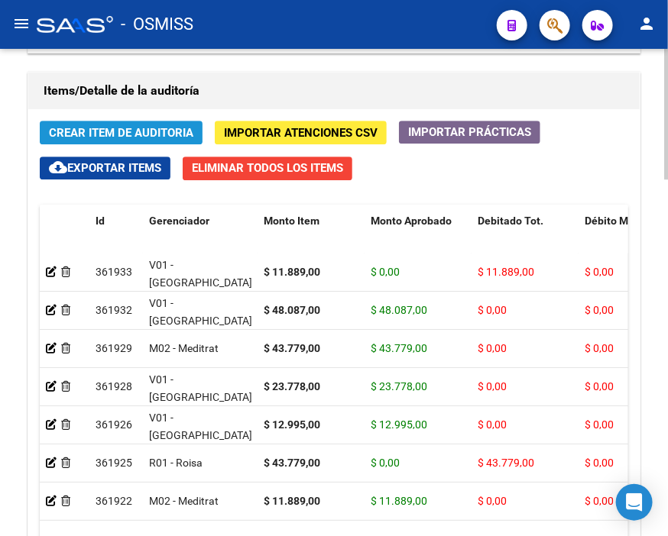
click at [93, 127] on span "Crear Item de Auditoria" at bounding box center [121, 133] width 144 height 14
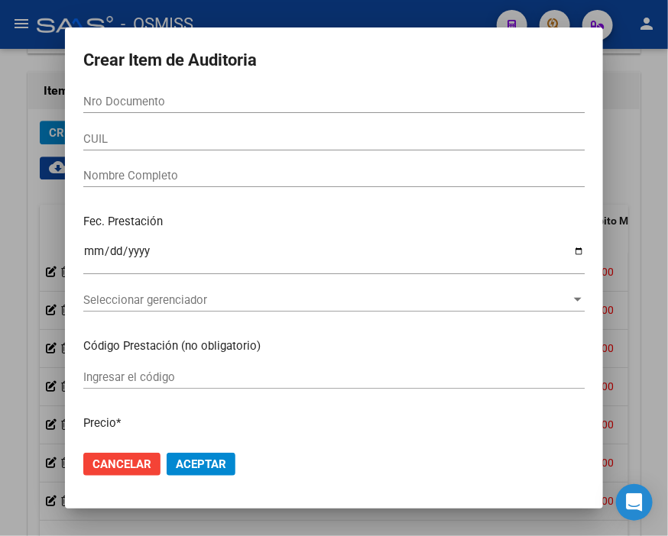
click at [247, 102] on input "Nro Documento" at bounding box center [333, 102] width 501 height 14
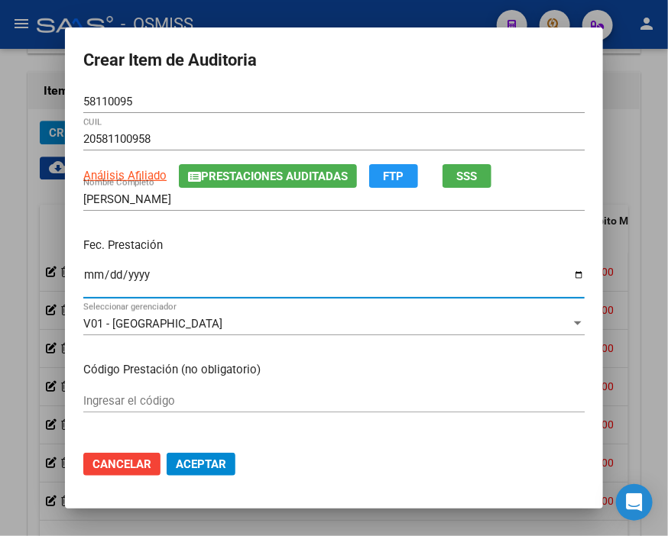
click at [83, 269] on input "Ingresar la fecha" at bounding box center [333, 281] width 501 height 24
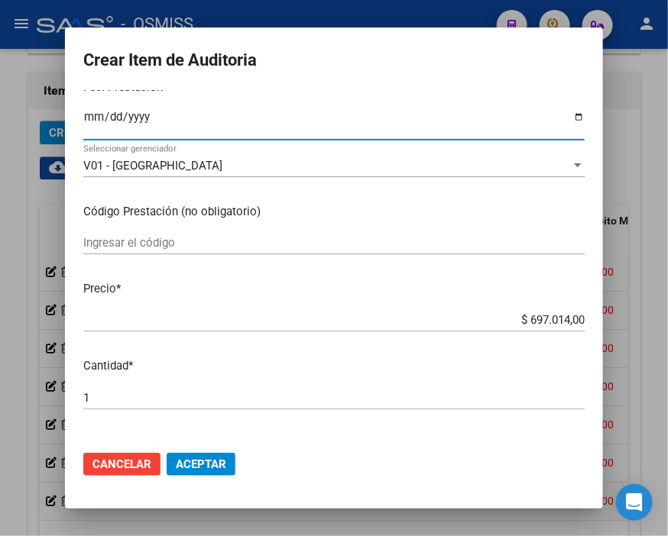
scroll to position [170, 0]
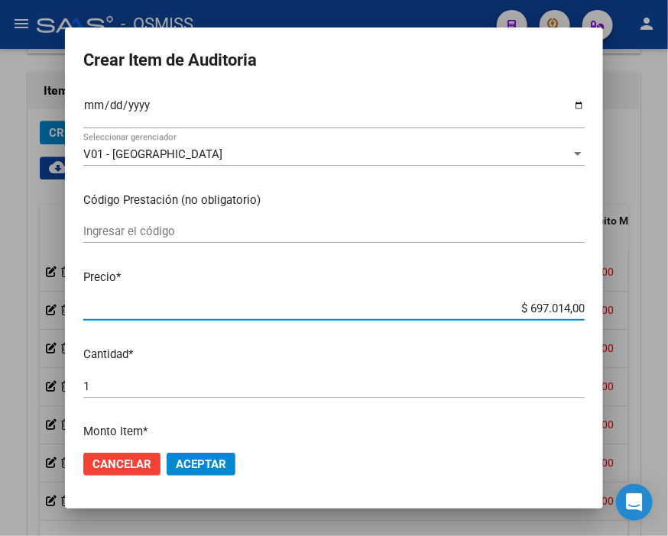
drag, startPoint x: 500, startPoint y: 312, endPoint x: 647, endPoint y: 307, distance: 147.5
click at [647, 307] on div "Crear Item de Auditoria 58110095 Nro Documento 20581100958 CUIL Análisis Afilia…" at bounding box center [334, 268] width 668 height 536
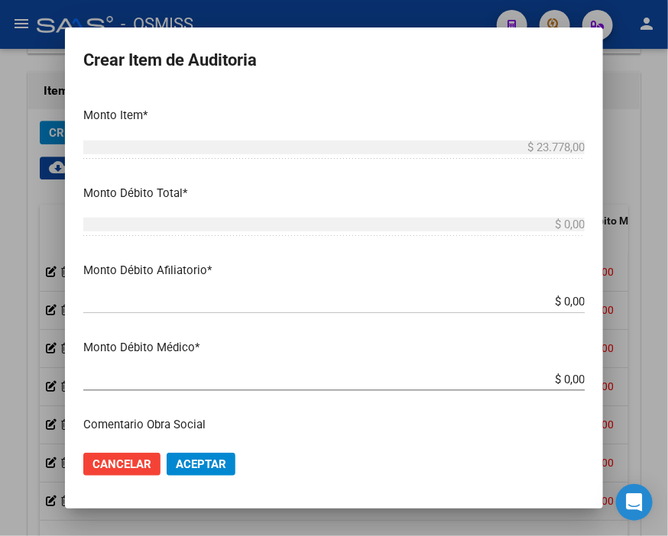
scroll to position [509, 0]
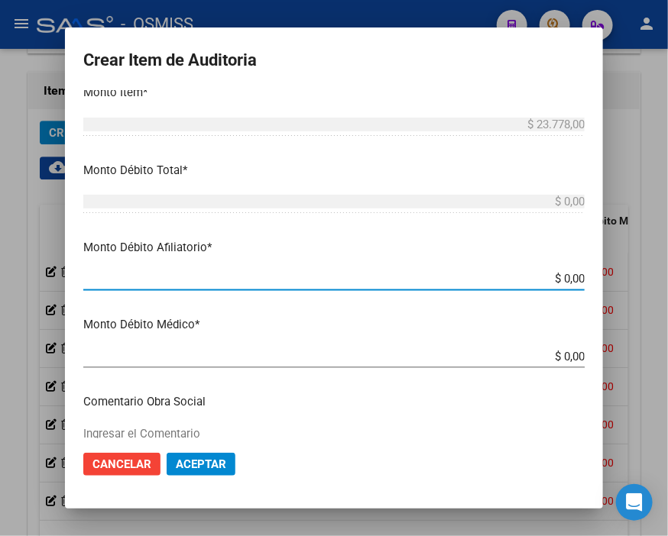
drag, startPoint x: 529, startPoint y: 278, endPoint x: 642, endPoint y: 279, distance: 113.1
click at [638, 279] on div "Crear Item de Auditoria 58110095 Nro Documento 20581100958 CUIL Análisis Afilia…" at bounding box center [334, 268] width 668 height 536
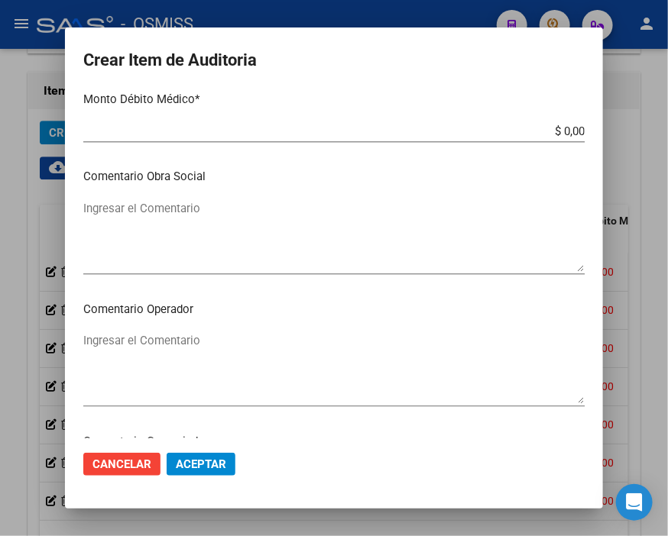
scroll to position [764, 0]
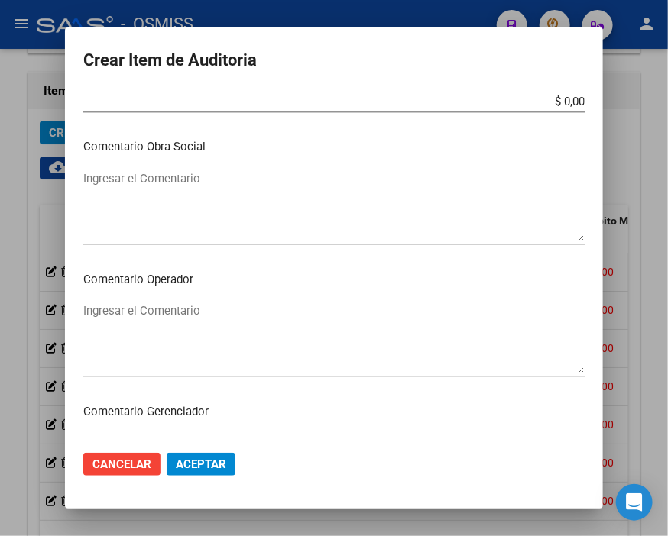
click at [168, 303] on textarea "Ingresar el Comentario" at bounding box center [333, 339] width 501 height 72
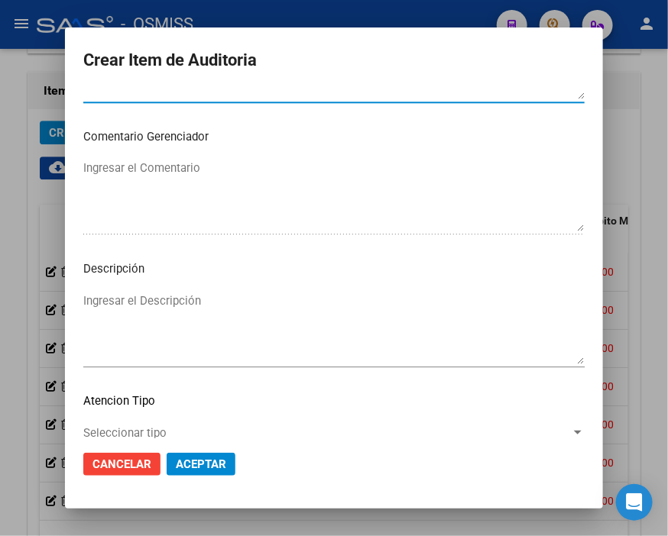
scroll to position [1103, 0]
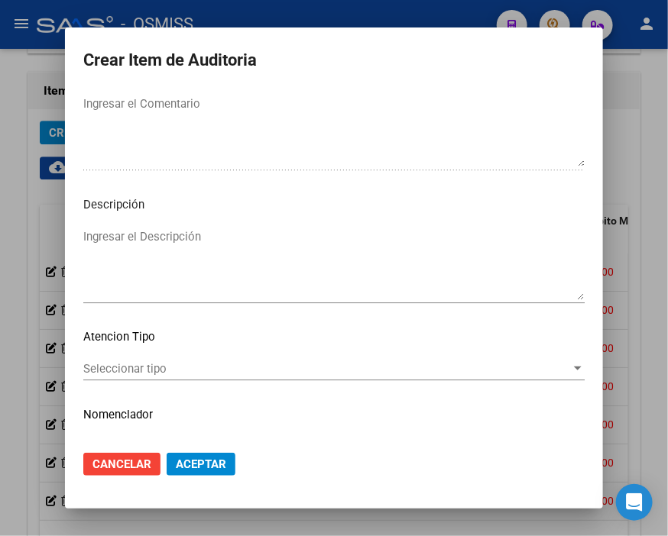
click at [92, 242] on textarea "Ingresar el Descripción" at bounding box center [333, 264] width 501 height 72
paste textarea "GRUPO FAMILIAR REGISTRA BAJA AL [DATE] - FIMALIZACION DEL PERIODO LEGAL DE EXTE…"
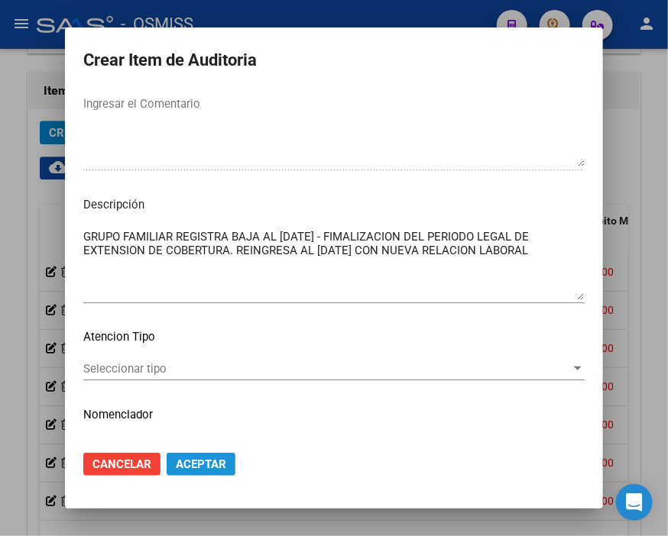
click at [201, 460] on span "Aceptar" at bounding box center [201, 465] width 50 height 14
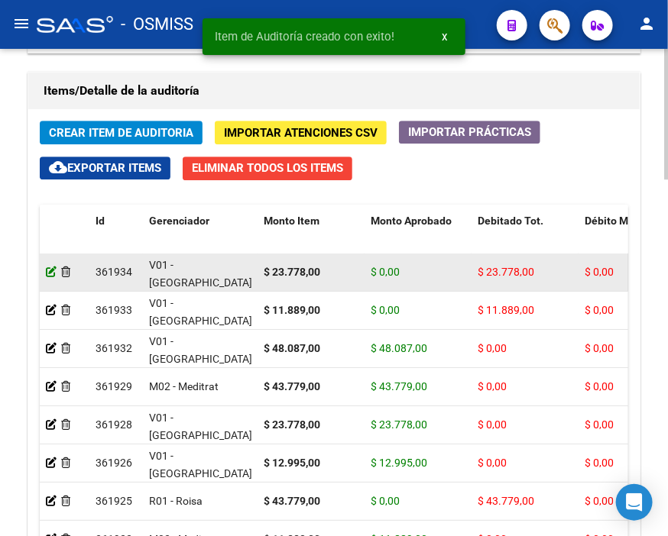
click at [51, 271] on icon at bounding box center [51, 272] width 11 height 11
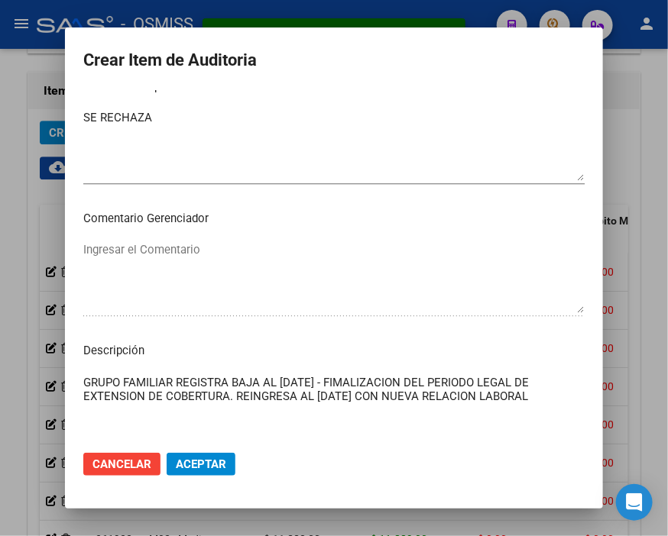
scroll to position [1018, 0]
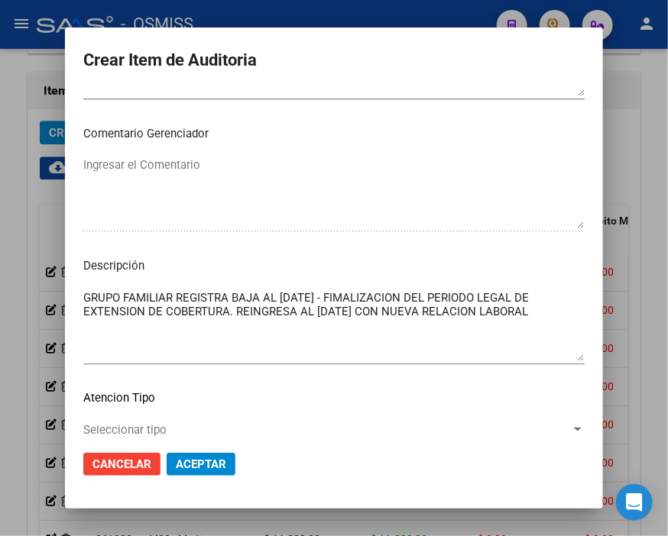
click at [364, 310] on textarea "GRUPO FAMILIAR REGISTRA BAJA AL [DATE] - FIMALIZACION DEL PERIODO LEGAL DE EXTE…" at bounding box center [333, 326] width 501 height 72
click at [205, 463] on span "Aceptar" at bounding box center [201, 465] width 50 height 14
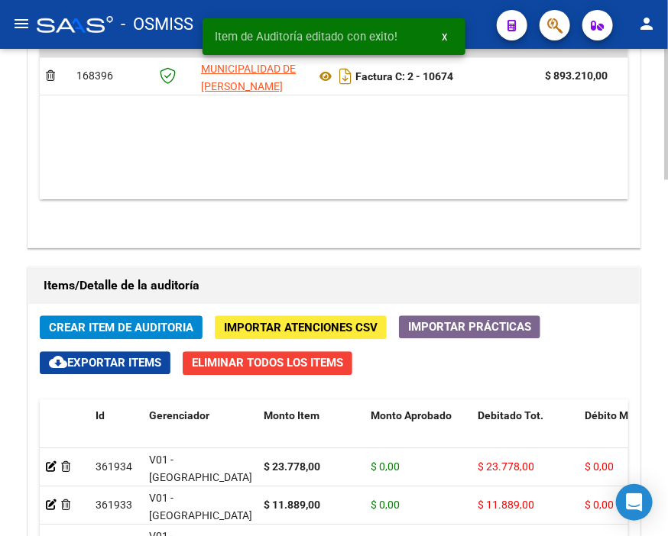
scroll to position [1103, 0]
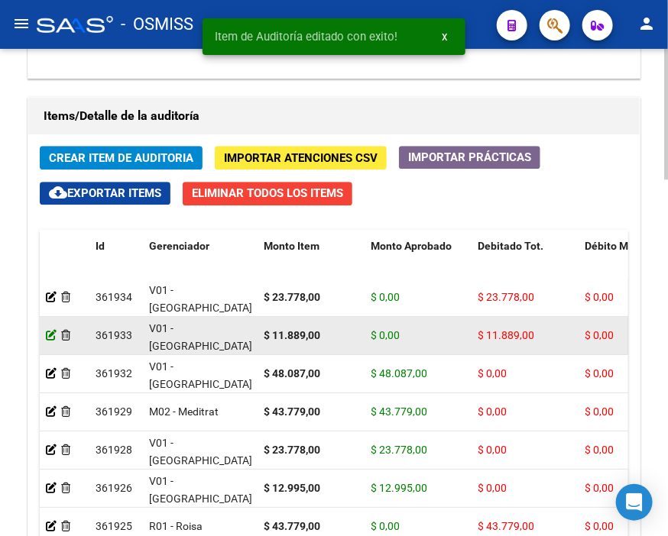
click at [52, 337] on icon at bounding box center [51, 335] width 11 height 11
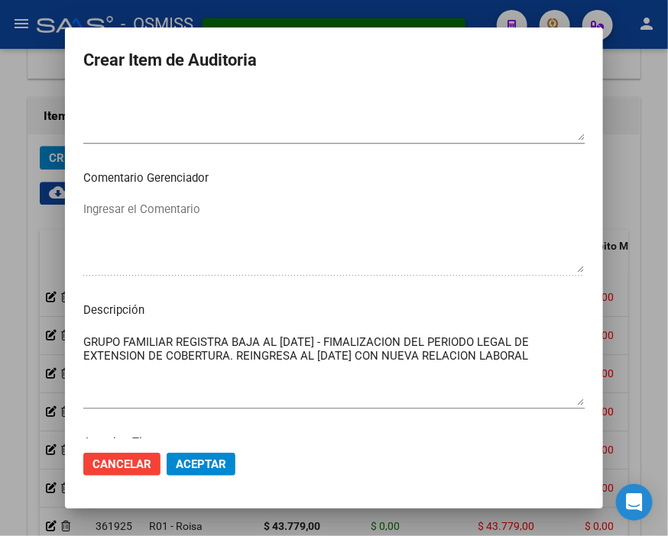
scroll to position [1018, 0]
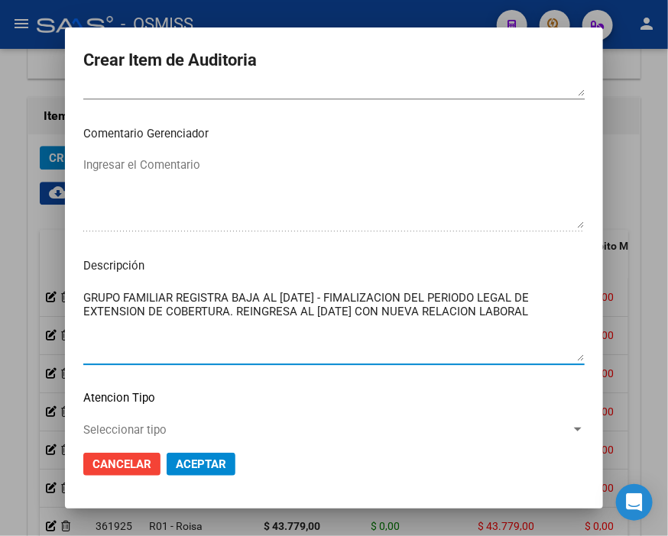
click at [364, 296] on textarea "GRUPO FAMILIAR REGISTRA BAJA AL [DATE] - FIMALIZACION DEL PERIODO LEGAL DE EXTE…" at bounding box center [333, 326] width 501 height 72
click at [196, 468] on span "Aceptar" at bounding box center [201, 465] width 50 height 14
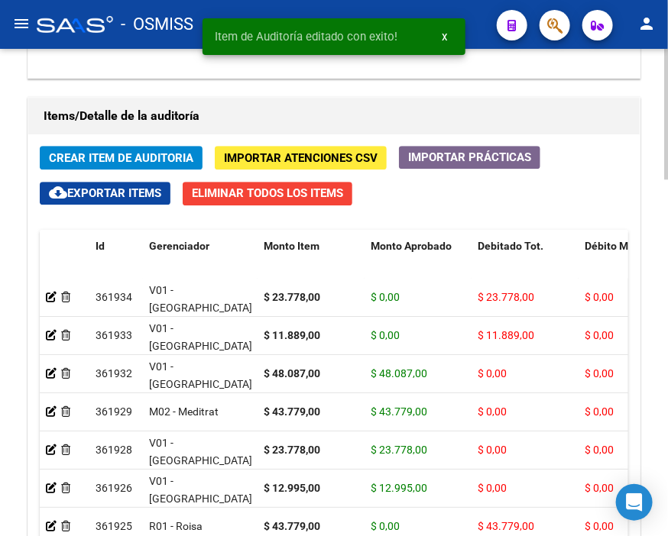
scroll to position [1188, 0]
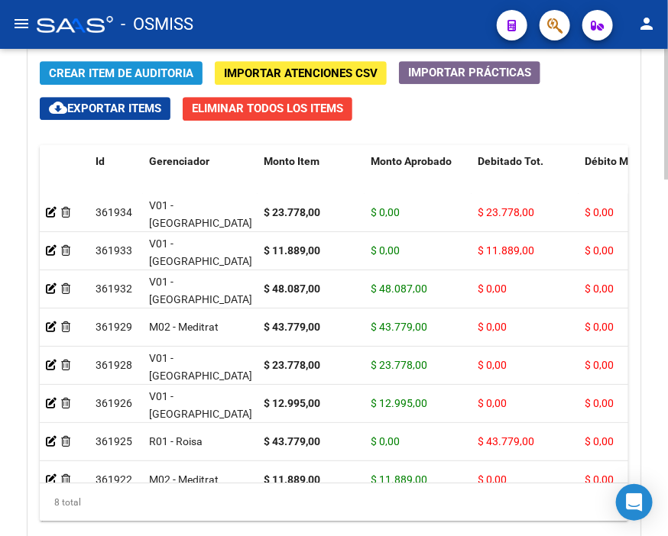
click at [184, 72] on span "Crear Item de Auditoria" at bounding box center [121, 73] width 144 height 14
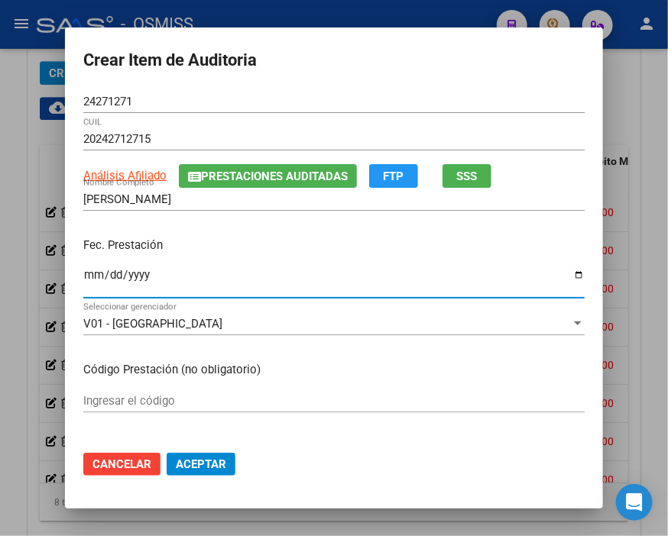
click at [89, 275] on input "Ingresar la fecha" at bounding box center [333, 281] width 501 height 24
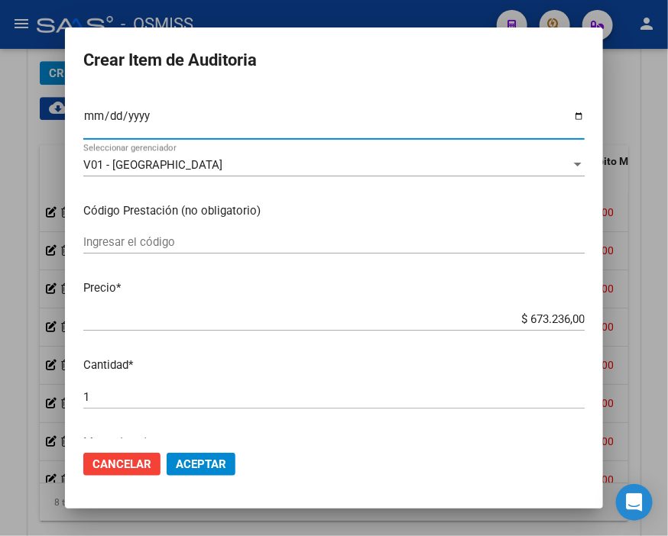
scroll to position [170, 0]
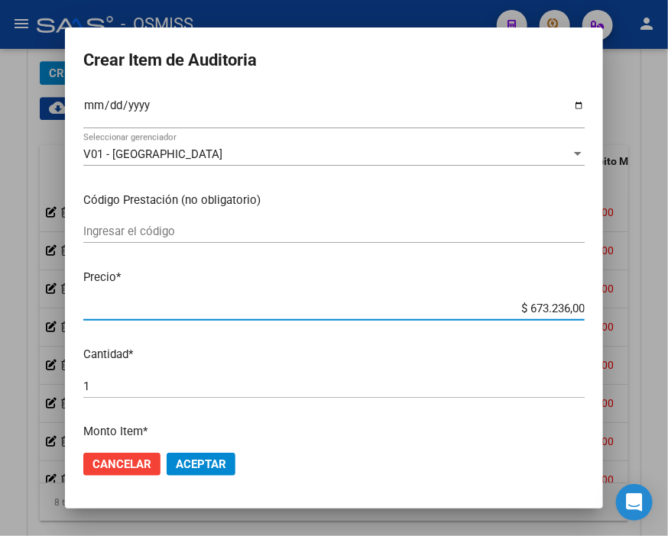
drag, startPoint x: 490, startPoint y: 302, endPoint x: 647, endPoint y: 307, distance: 156.7
click at [647, 307] on div "Crear Item de Auditoria 24271271 Nro Documento 20242712715 CUIL Análisis Afilia…" at bounding box center [334, 268] width 668 height 536
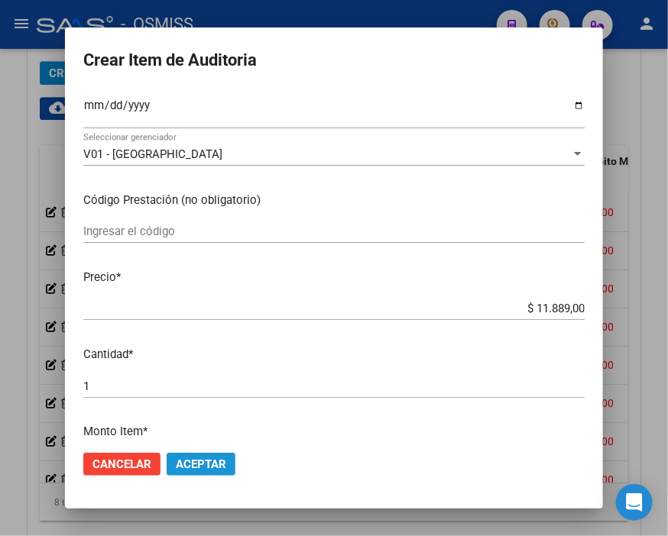
click at [189, 461] on span "Aceptar" at bounding box center [201, 465] width 50 height 14
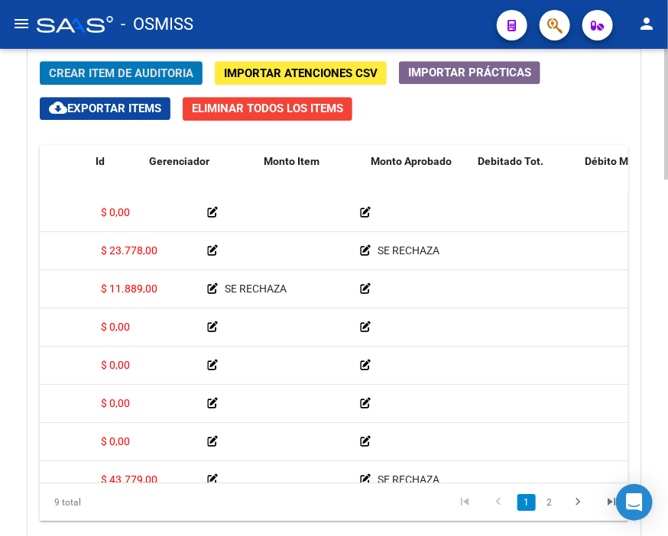
scroll to position [0, 0]
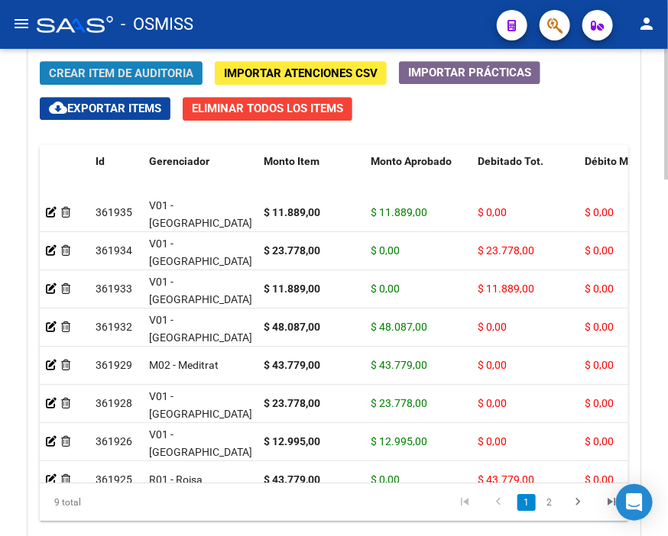
click at [119, 74] on span "Crear Item de Auditoria" at bounding box center [121, 73] width 144 height 14
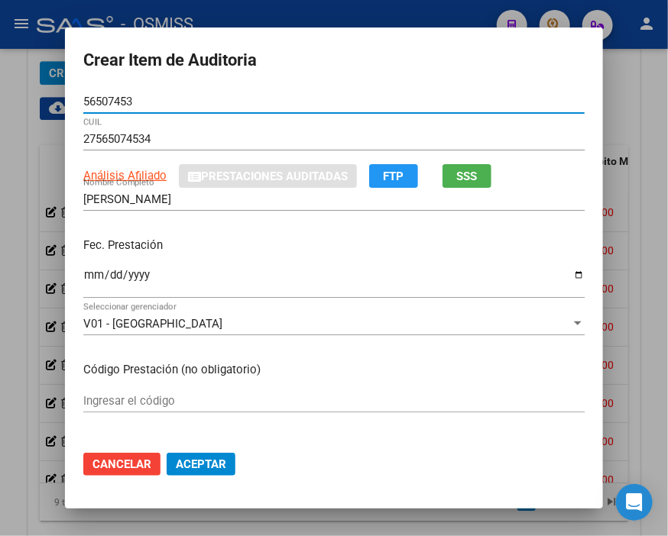
click at [83, 275] on input "Ingresar la fecha" at bounding box center [333, 281] width 501 height 24
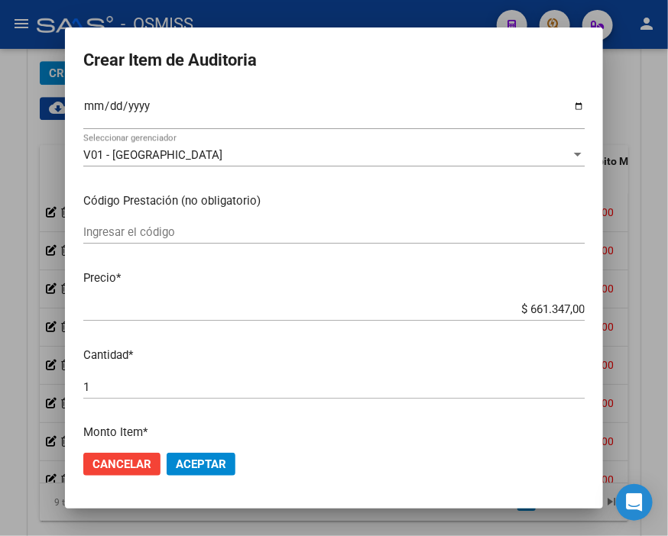
scroll to position [170, 0]
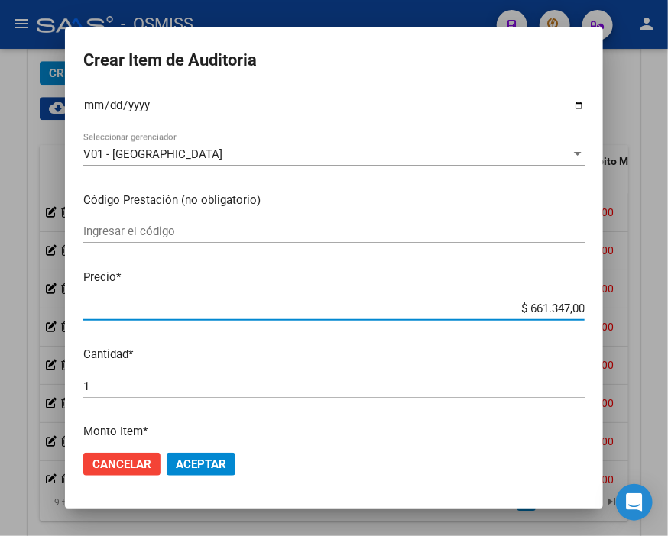
drag, startPoint x: 471, startPoint y: 313, endPoint x: 647, endPoint y: 316, distance: 176.5
click at [647, 316] on div "Crear Item de Auditoria 56507453 Nro Documento 27565074534 CUIL Análisis Afilia…" at bounding box center [334, 268] width 668 height 536
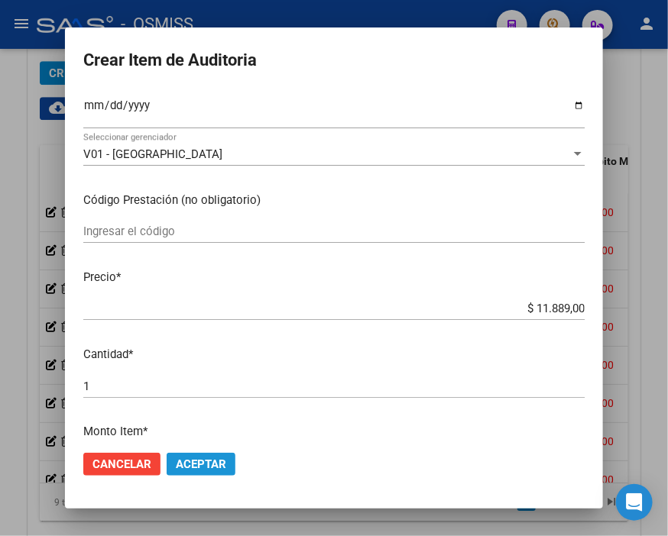
click at [209, 455] on button "Aceptar" at bounding box center [201, 464] width 69 height 23
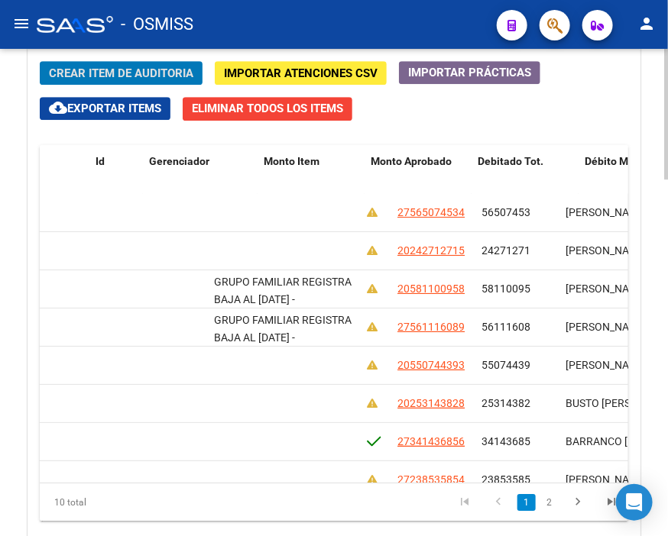
scroll to position [0, 0]
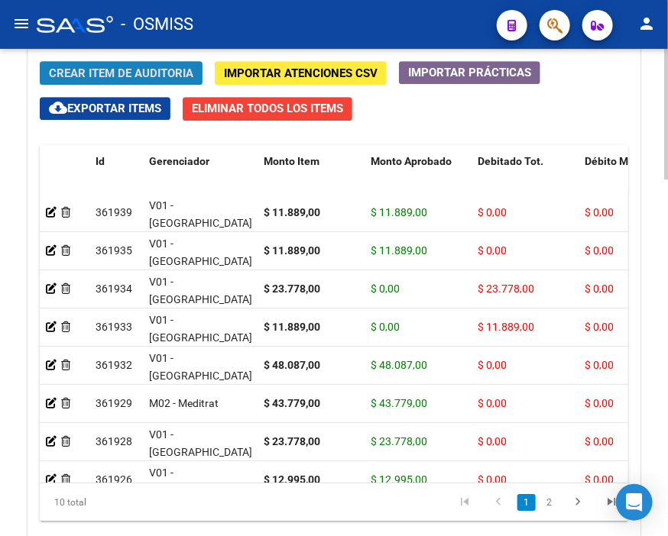
click at [187, 70] on span "Crear Item de Auditoria" at bounding box center [121, 73] width 144 height 14
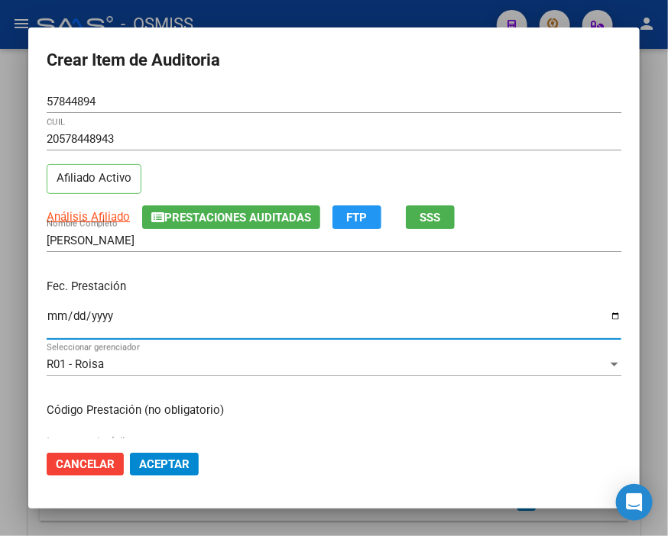
click at [56, 315] on input "Ingresar la fecha" at bounding box center [334, 322] width 574 height 24
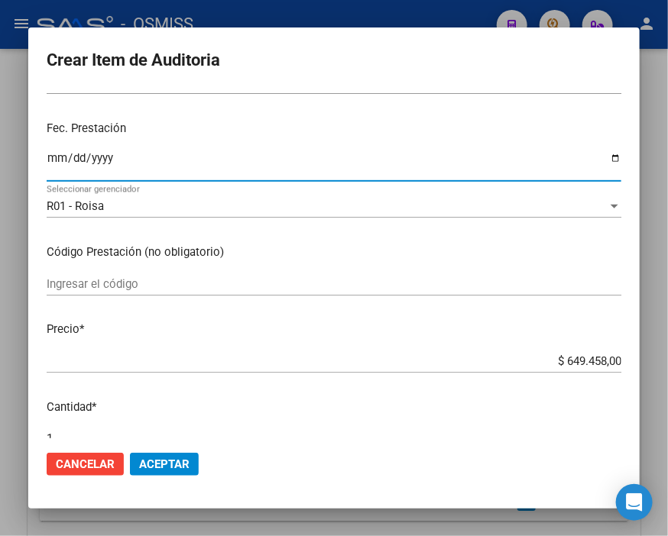
scroll to position [170, 0]
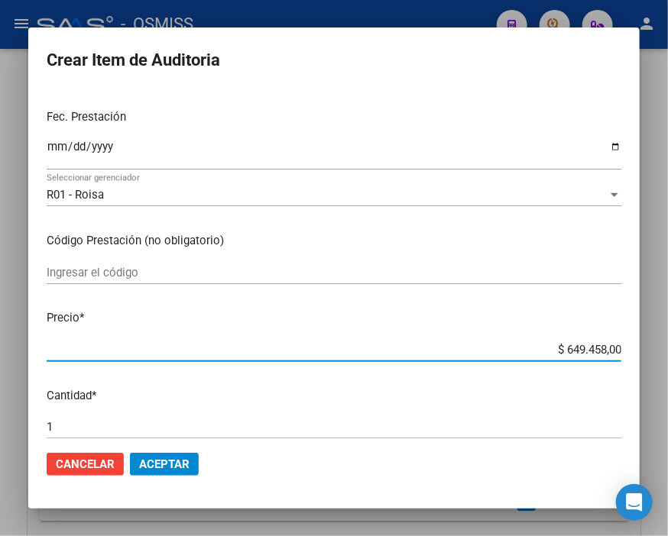
drag, startPoint x: 533, startPoint y: 354, endPoint x: 647, endPoint y: 353, distance: 113.8
click at [647, 353] on div "Crear Item de Auditoria 57844894 Nro Documento 20578448943 CUIL Afiliado Activo…" at bounding box center [334, 268] width 668 height 536
click at [167, 469] on span "Aceptar" at bounding box center [164, 465] width 50 height 14
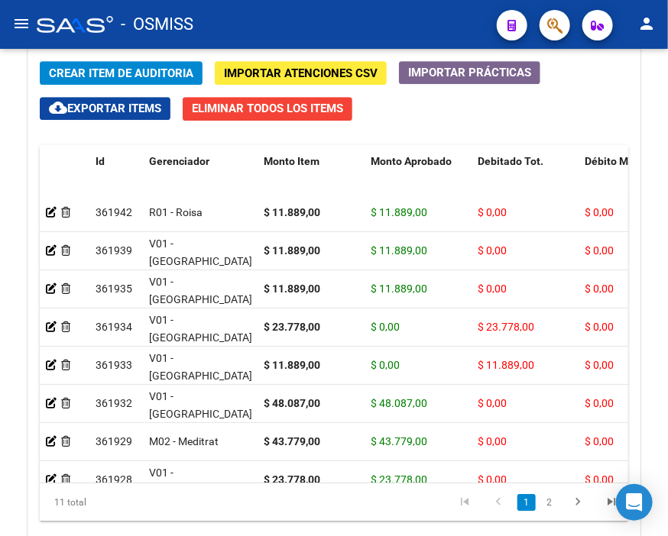
click at [296, 16] on div "- OSMISS" at bounding box center [261, 25] width 448 height 34
click at [125, 73] on span "Crear Item de Auditoria" at bounding box center [121, 73] width 144 height 14
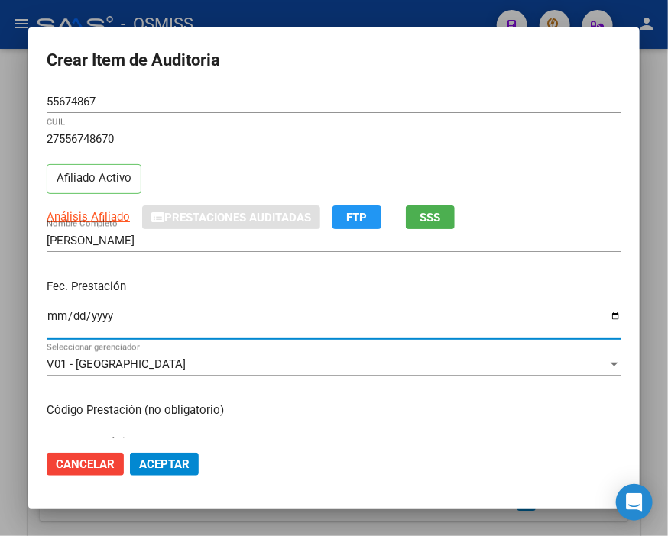
click at [59, 312] on input "Ingresar la fecha" at bounding box center [334, 322] width 574 height 24
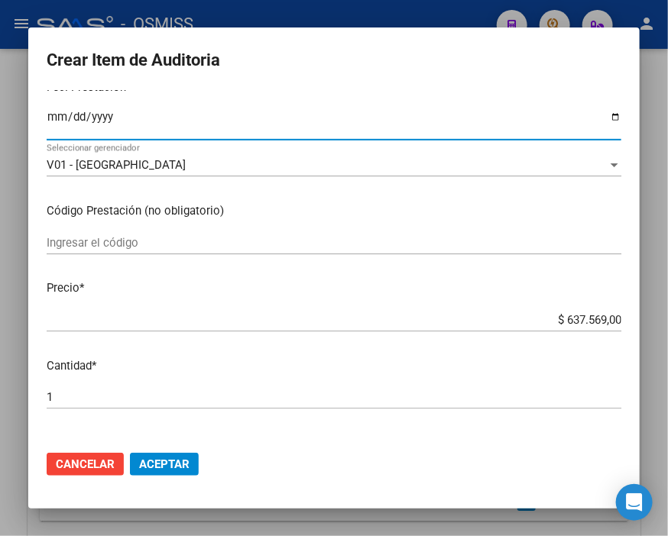
scroll to position [254, 0]
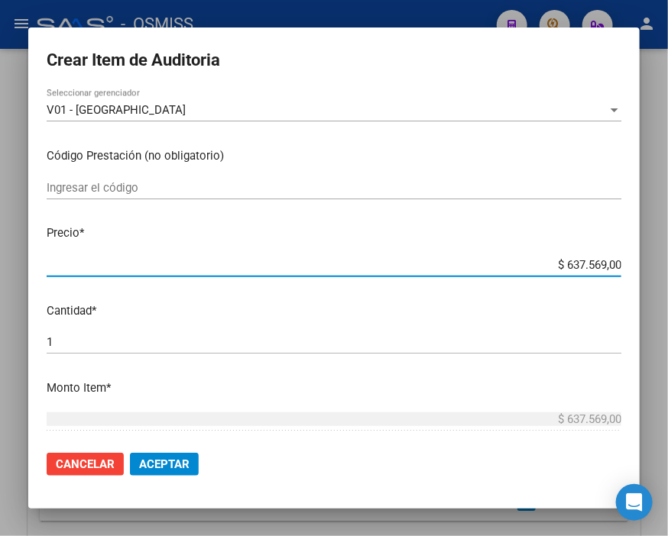
drag, startPoint x: 530, startPoint y: 263, endPoint x: 647, endPoint y: 263, distance: 116.9
click at [647, 263] on div "Crear Item de Auditoria 55674867 Nro Documento 27556748670 CUIL Afiliado Activo…" at bounding box center [334, 268] width 668 height 536
click at [186, 459] on span "Aceptar" at bounding box center [164, 465] width 50 height 14
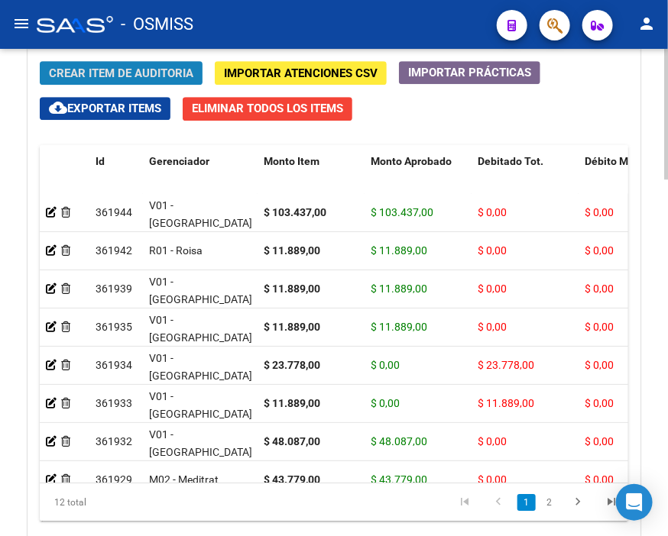
click at [184, 69] on span "Crear Item de Auditoria" at bounding box center [121, 73] width 144 height 14
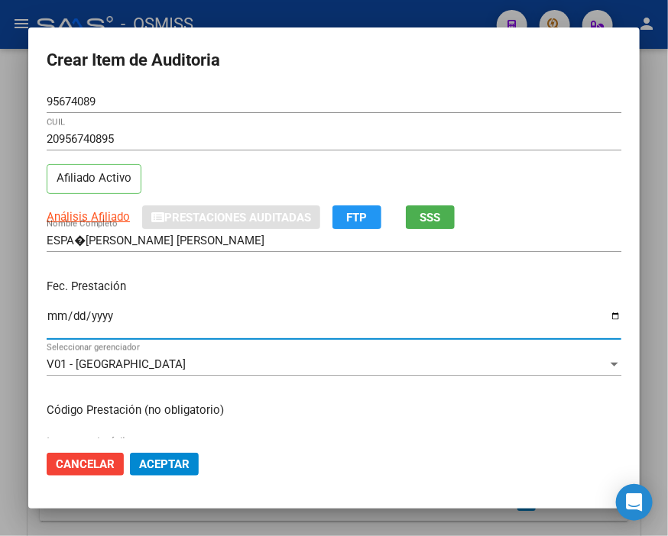
click at [56, 319] on input "Ingresar la fecha" at bounding box center [334, 322] width 574 height 24
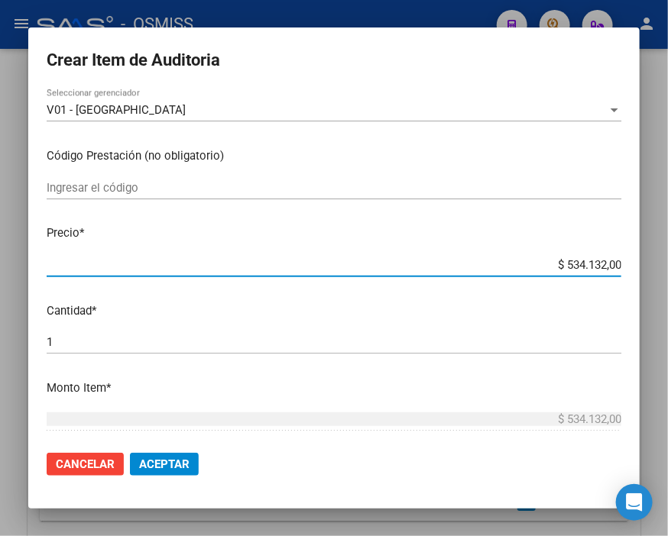
drag, startPoint x: 514, startPoint y: 260, endPoint x: 647, endPoint y: 263, distance: 133.0
click at [647, 263] on div "Crear Item de Auditoria 95674089 Nro Documento 20956740895 CUIL Afiliado Activo…" at bounding box center [334, 268] width 668 height 536
drag, startPoint x: 531, startPoint y: 264, endPoint x: 647, endPoint y: 266, distance: 116.1
click at [647, 266] on div "Crear Item de Auditoria 95674089 Nro Documento 20956740895 CUIL Afiliado Activo…" at bounding box center [334, 268] width 668 height 536
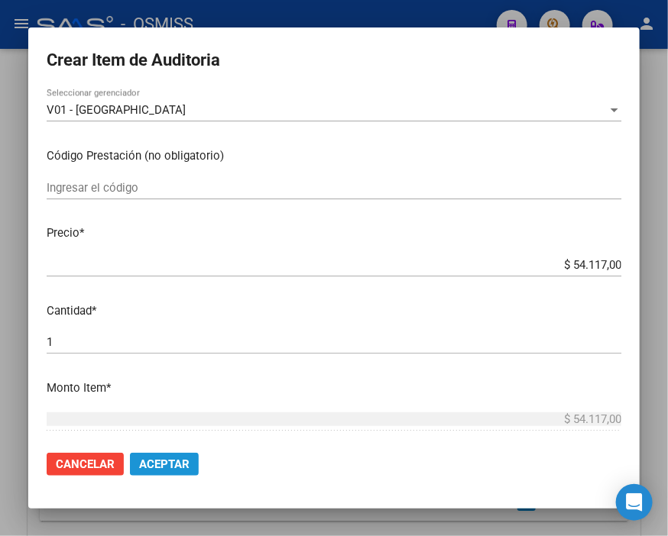
click at [161, 461] on span "Aceptar" at bounding box center [164, 465] width 50 height 14
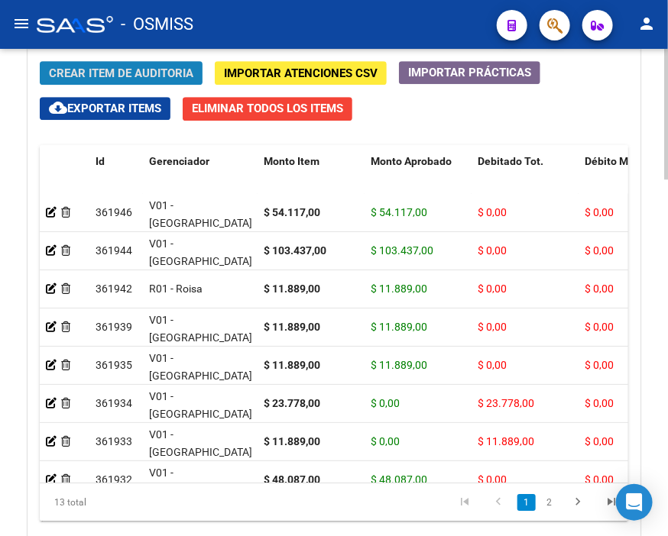
click at [112, 66] on span "Crear Item de Auditoria" at bounding box center [121, 73] width 144 height 14
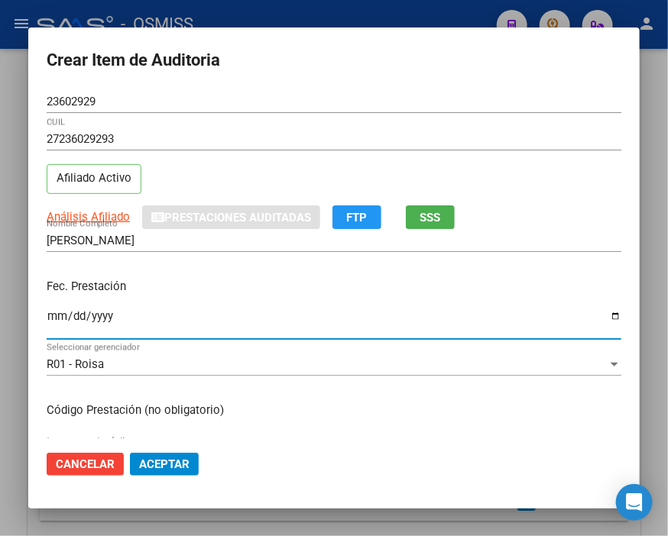
click at [56, 317] on input "Ingresar la fecha" at bounding box center [334, 322] width 574 height 24
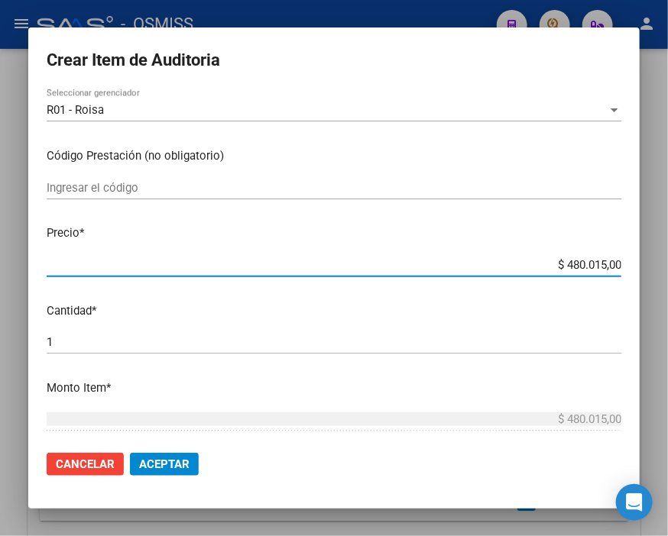
drag, startPoint x: 514, startPoint y: 270, endPoint x: 647, endPoint y: 270, distance: 132.9
click at [647, 270] on div "Crear Item de Auditoria 23602929 Nro Documento 27236029293 CUIL Afiliado Activo…" at bounding box center [334, 268] width 668 height 536
click at [168, 459] on span "Aceptar" at bounding box center [164, 465] width 50 height 14
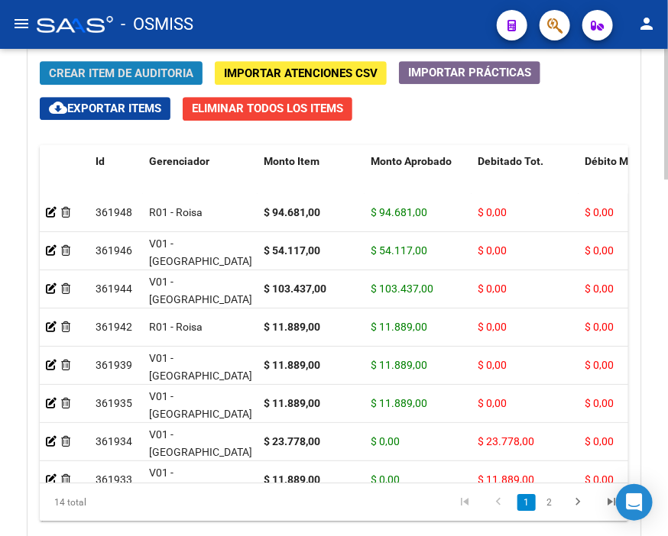
click at [173, 77] on span "Crear Item de Auditoria" at bounding box center [121, 73] width 144 height 14
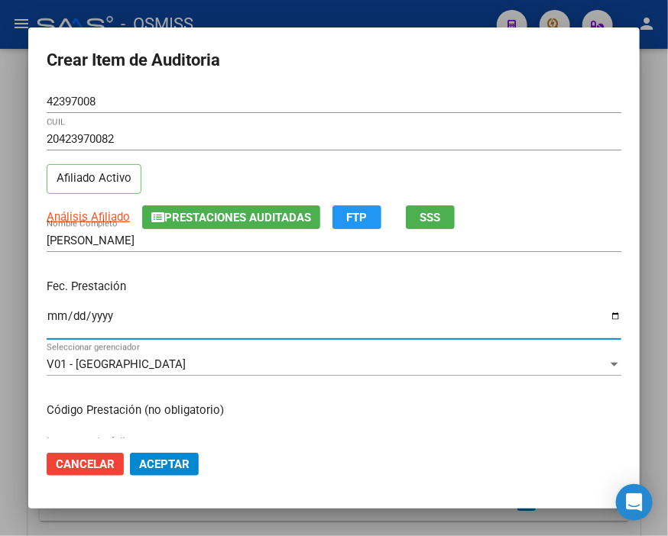
click at [58, 322] on input "Ingresar la fecha" at bounding box center [334, 322] width 574 height 24
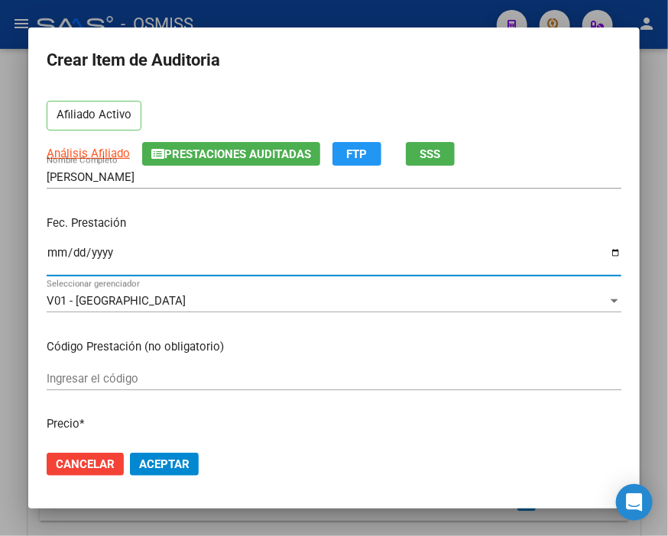
scroll to position [170, 0]
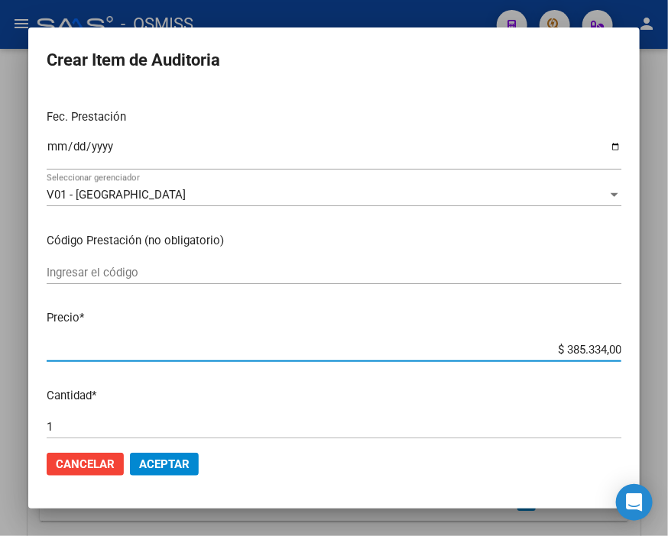
drag, startPoint x: 513, startPoint y: 351, endPoint x: 647, endPoint y: 346, distance: 134.6
click at [647, 346] on div "Crear Item de Auditoria 42397008 Nro Documento 20423970082 CUIL Afiliado Activo…" at bounding box center [334, 268] width 668 height 536
click at [271, 12] on div at bounding box center [334, 268] width 668 height 536
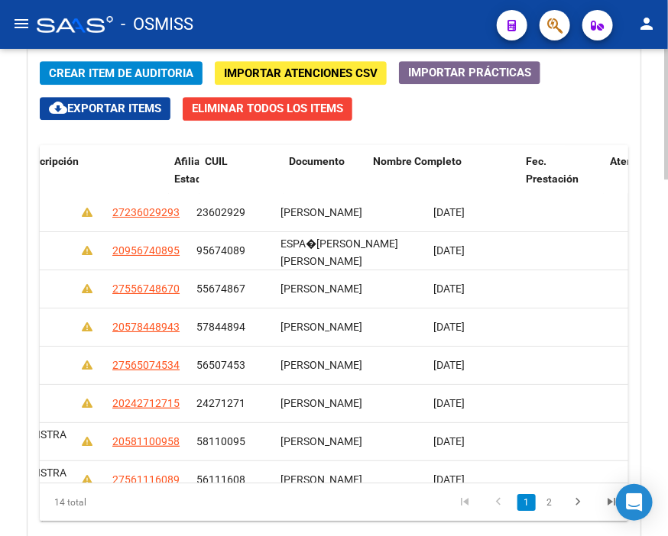
scroll to position [0, 0]
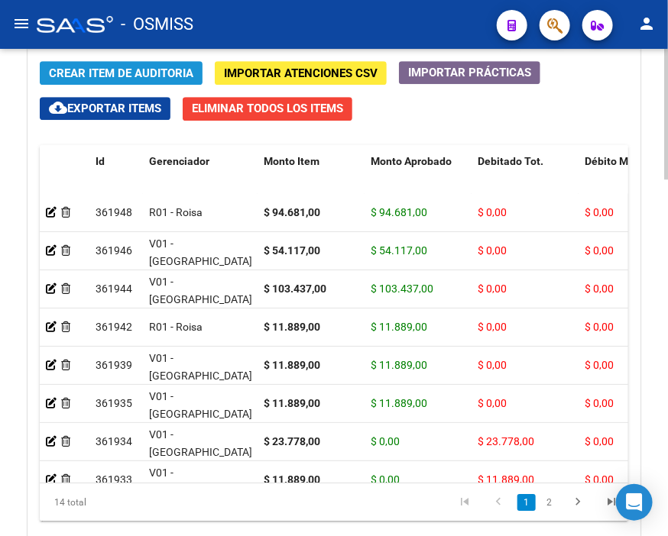
click at [194, 74] on button "Crear Item de Auditoria" at bounding box center [121, 73] width 163 height 24
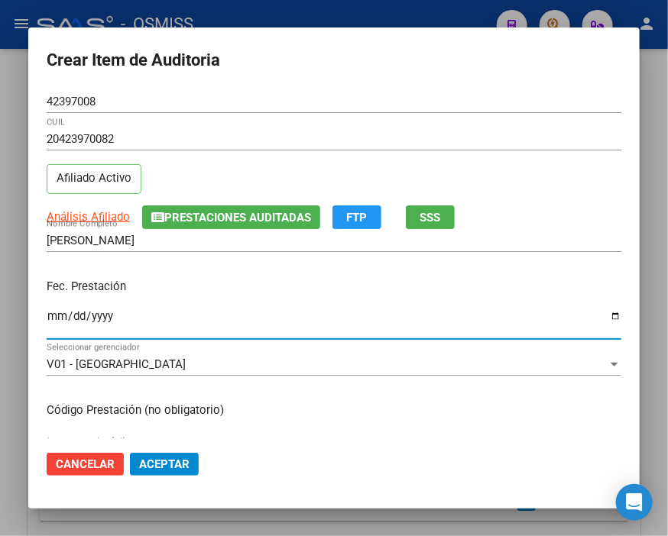
click at [50, 317] on input "Ingresar la fecha" at bounding box center [334, 322] width 574 height 24
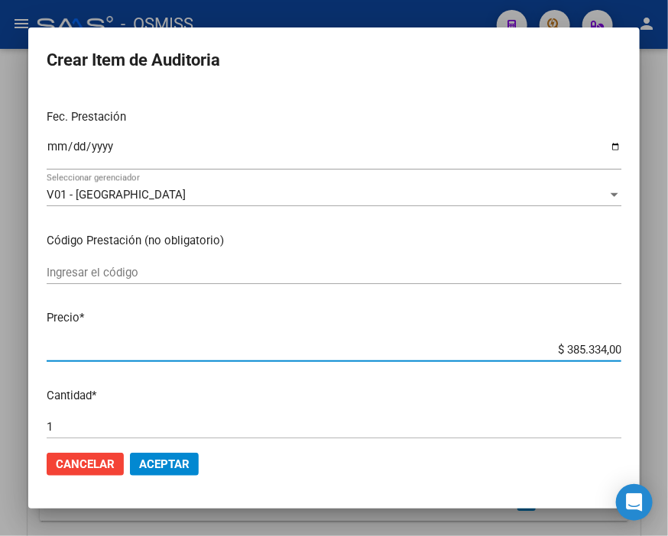
drag, startPoint x: 536, startPoint y: 353, endPoint x: 647, endPoint y: 354, distance: 111.5
click at [647, 354] on div "Crear Item de Auditoria 42397008 Nro Documento 20423970082 CUIL Afiliado Activo…" at bounding box center [334, 268] width 668 height 536
click at [183, 468] on span "Aceptar" at bounding box center [164, 465] width 50 height 14
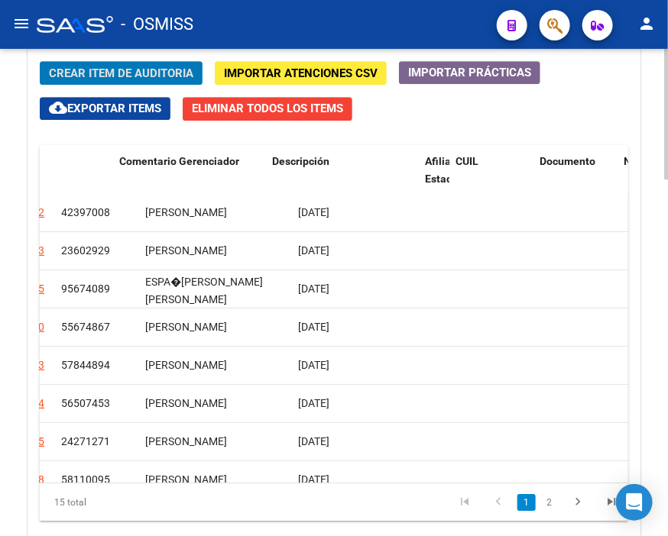
scroll to position [0, 0]
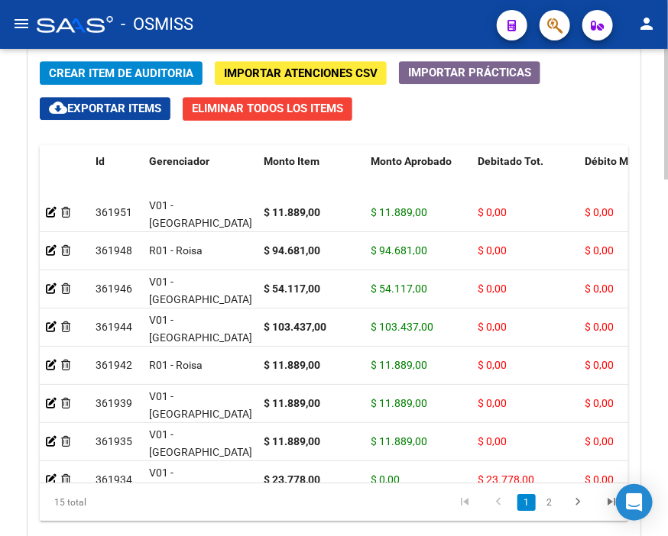
drag, startPoint x: 308, startPoint y: 35, endPoint x: 151, endPoint y: 70, distance: 160.3
click at [308, 35] on div "- OSMISS" at bounding box center [261, 25] width 448 height 34
click at [141, 73] on span "Crear Item de Auditoria" at bounding box center [121, 73] width 144 height 14
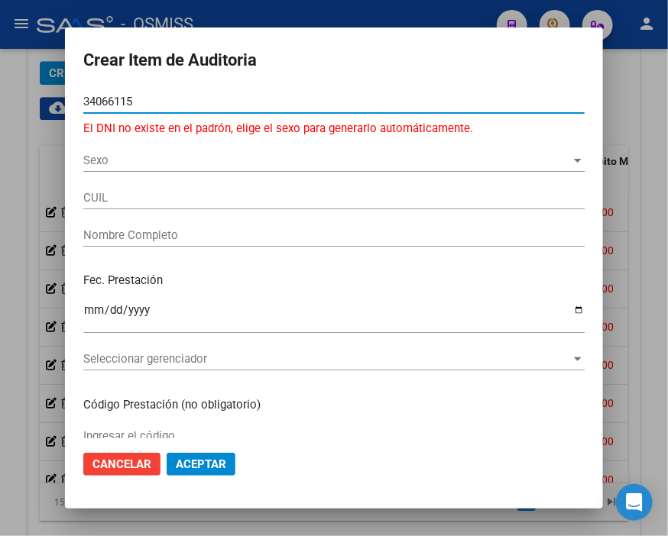
click at [92, 101] on input "34066115" at bounding box center [333, 102] width 501 height 14
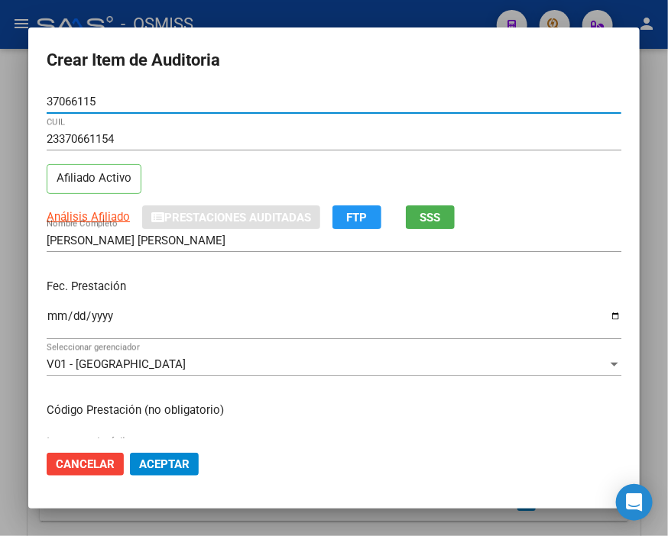
click at [52, 309] on div "Ingresar la fecha" at bounding box center [334, 322] width 574 height 33
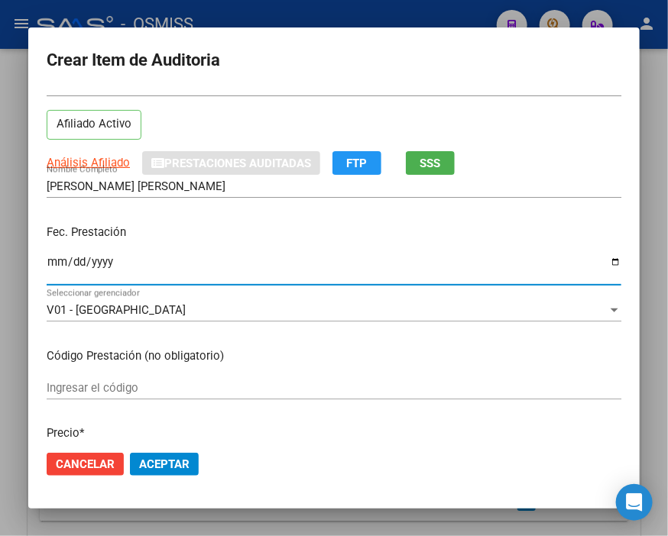
scroll to position [254, 0]
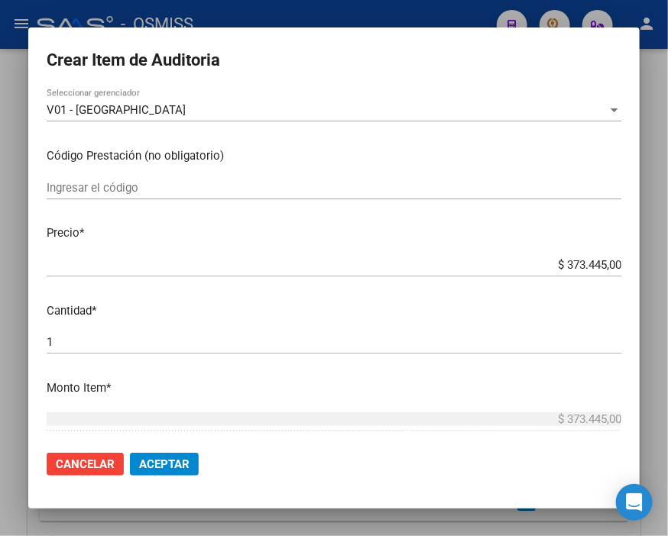
drag, startPoint x: 523, startPoint y: 272, endPoint x: 647, endPoint y: 266, distance: 124.7
click at [647, 266] on div "Crear Item de Auditoria 37066115 Nro Documento 23370661154 CUIL Afiliado Activo…" at bounding box center [334, 268] width 668 height 536
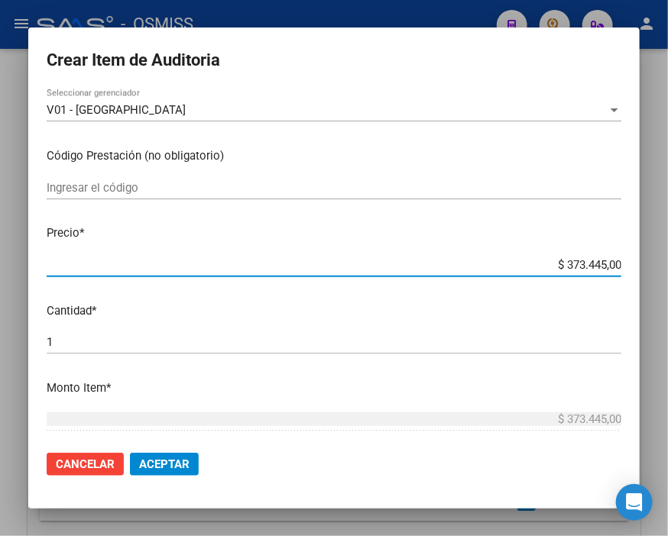
click at [531, 267] on input "$ 373.445,00" at bounding box center [334, 265] width 574 height 14
drag, startPoint x: 528, startPoint y: 267, endPoint x: 647, endPoint y: 264, distance: 119.2
click at [647, 264] on div "Crear Item de Auditoria 37066115 Nro Documento 23370661154 CUIL Afiliado Activo…" at bounding box center [334, 268] width 668 height 536
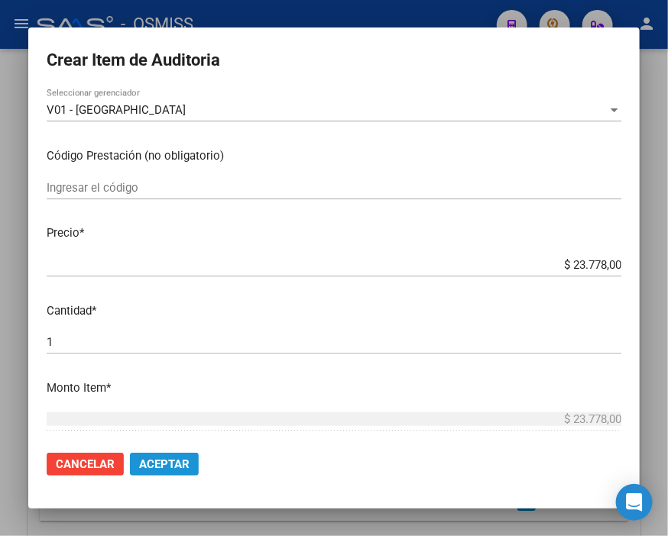
click at [178, 467] on span "Aceptar" at bounding box center [164, 465] width 50 height 14
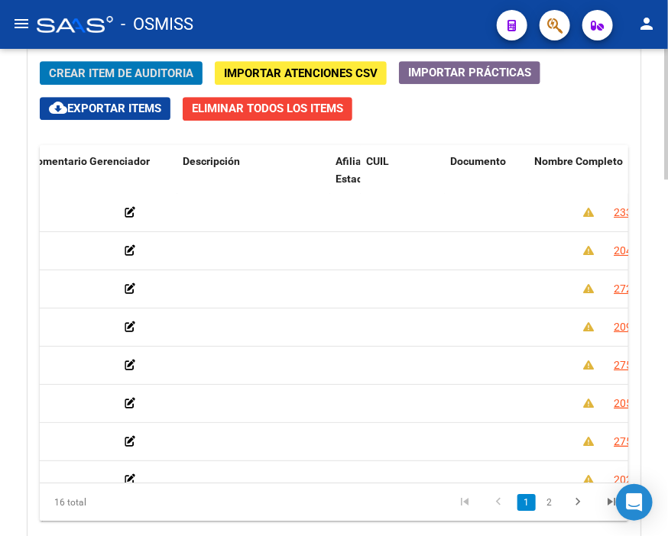
scroll to position [0, 0]
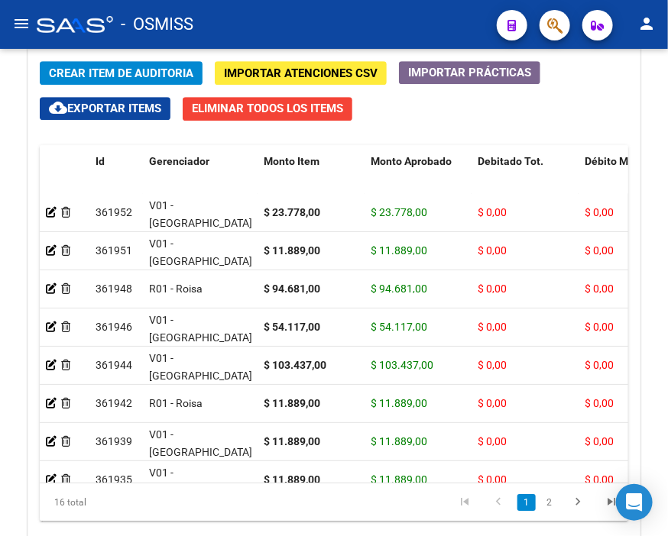
click at [398, 28] on div "- OSMISS" at bounding box center [261, 25] width 448 height 34
click at [125, 72] on span "Crear Item de Auditoria" at bounding box center [121, 73] width 144 height 14
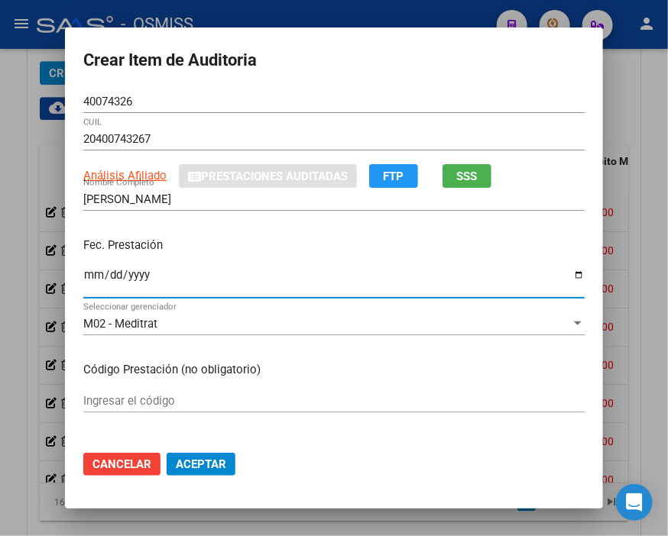
click at [89, 277] on input "Ingresar la fecha" at bounding box center [333, 281] width 501 height 24
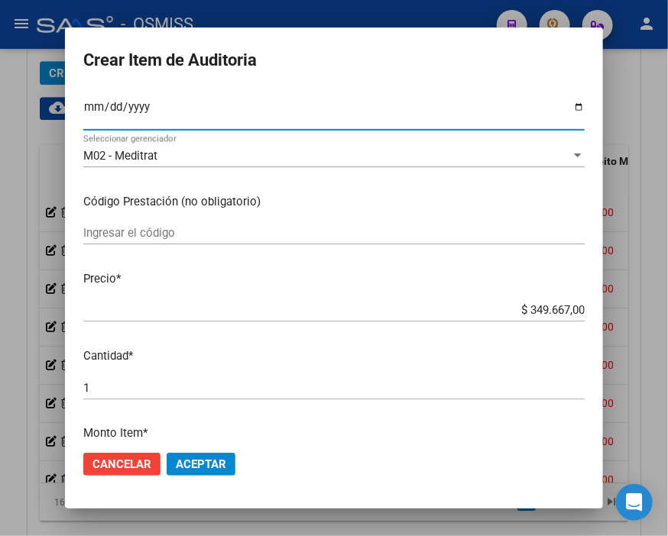
scroll to position [170, 0]
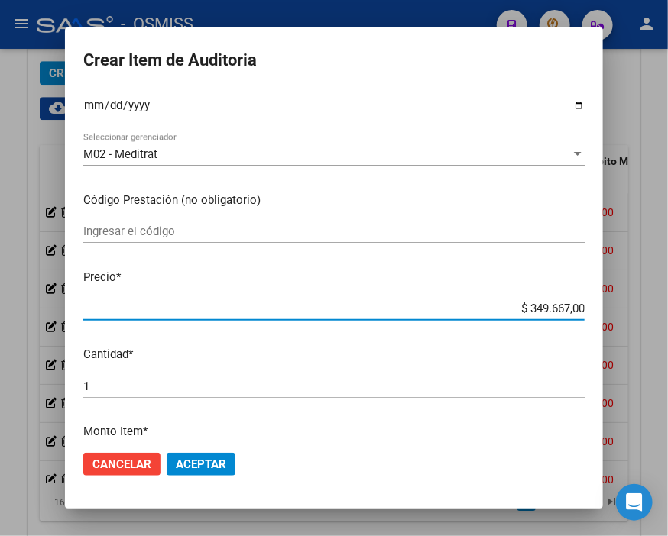
drag, startPoint x: 507, startPoint y: 310, endPoint x: 647, endPoint y: 319, distance: 140.1
click at [647, 319] on div "Crear Item de Auditoria 40074326 Nro Documento 20400743267 CUIL Análisis Afilia…" at bounding box center [334, 268] width 668 height 536
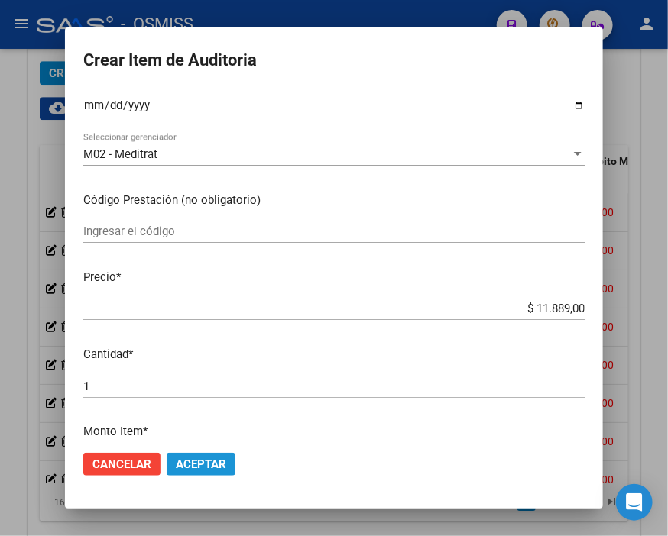
click at [192, 468] on span "Aceptar" at bounding box center [201, 465] width 50 height 14
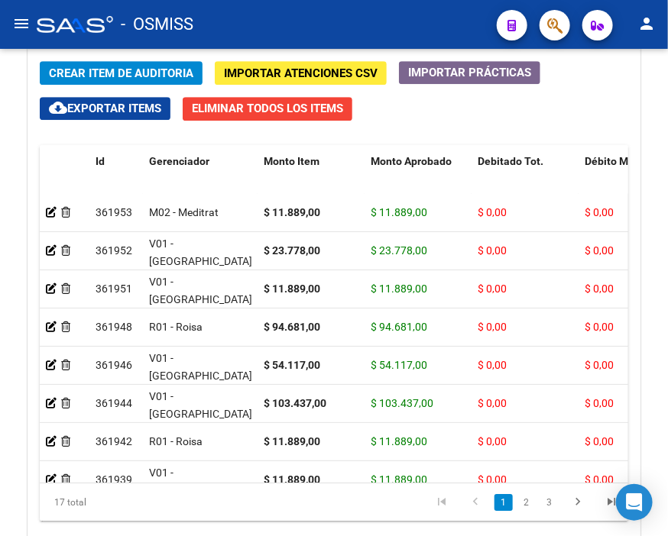
click at [316, 23] on div "- OSMISS" at bounding box center [261, 25] width 448 height 34
click at [110, 77] on span "Crear Item de Auditoria" at bounding box center [121, 73] width 144 height 14
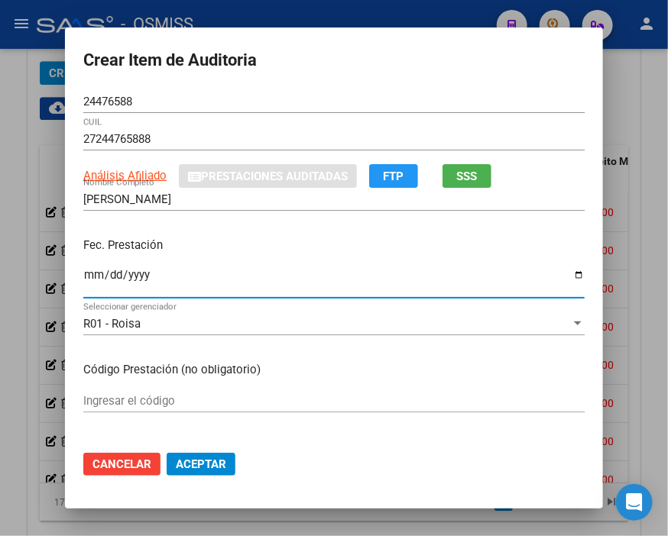
click at [83, 278] on input "Ingresar la fecha" at bounding box center [333, 281] width 501 height 24
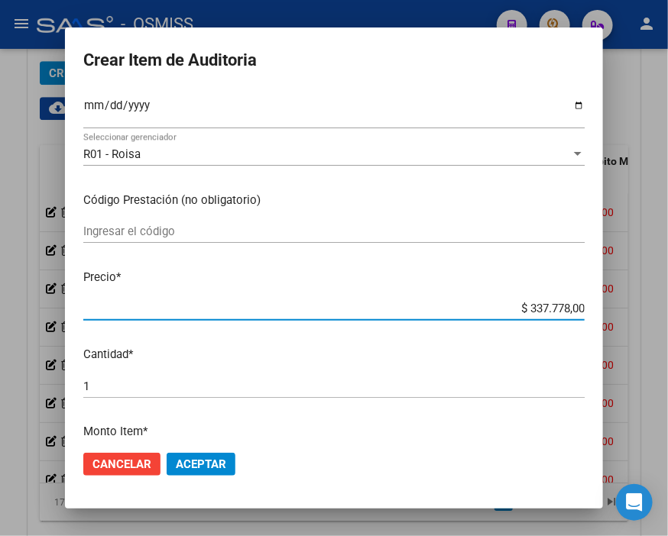
drag, startPoint x: 502, startPoint y: 307, endPoint x: 647, endPoint y: 303, distance: 145.2
click at [647, 303] on div "Crear Item de Auditoria 24476588 Nro Documento 27244765888 CUIL Análisis Afilia…" at bounding box center [334, 268] width 668 height 536
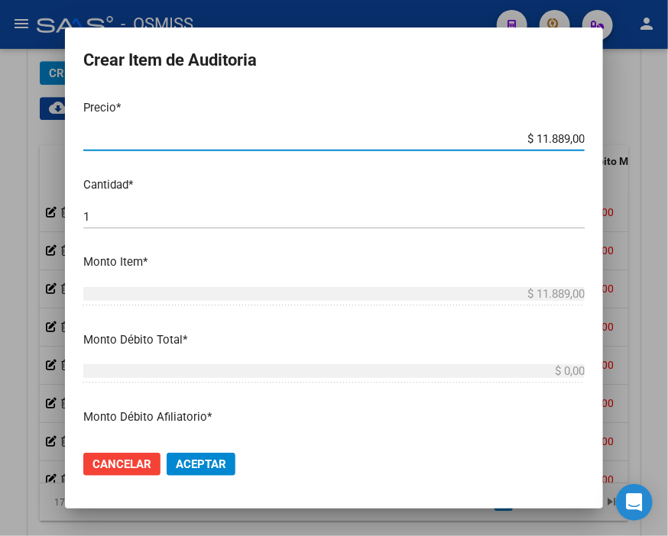
scroll to position [424, 0]
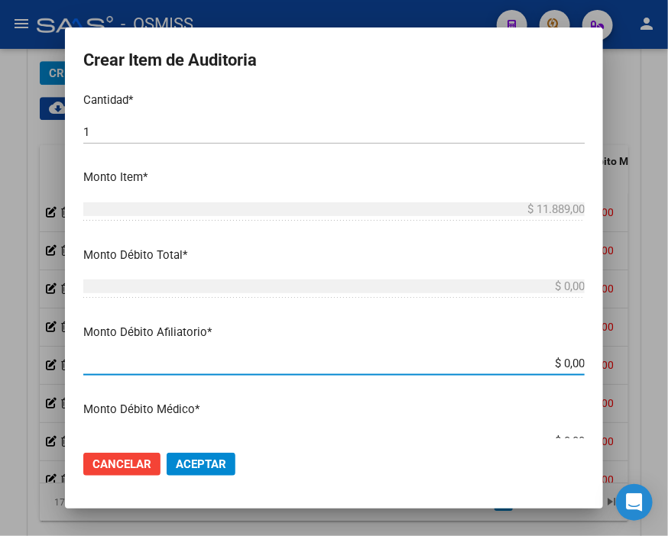
drag, startPoint x: 520, startPoint y: 364, endPoint x: 647, endPoint y: 362, distance: 126.8
click at [647, 362] on div "Crear Item de Auditoria 24476588 Nro Documento 27244765888 CUIL Análisis Afilia…" at bounding box center [334, 268] width 668 height 536
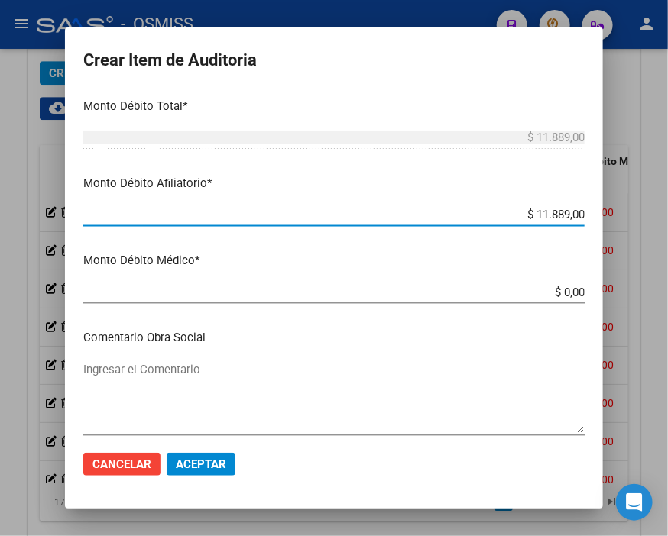
scroll to position [678, 0]
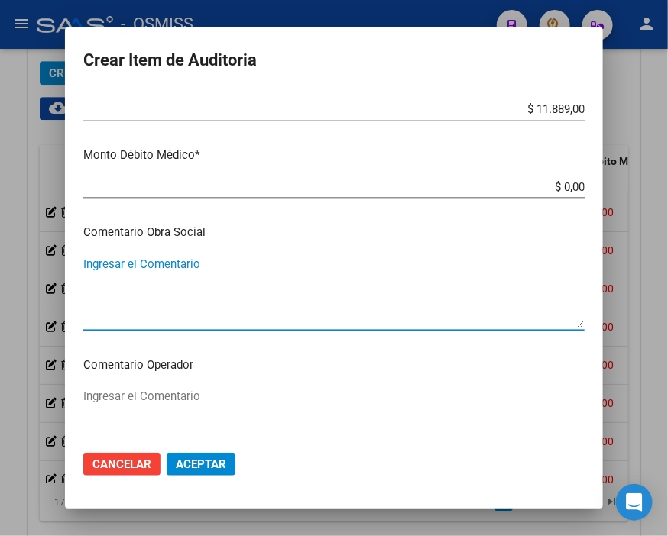
click at [156, 262] on textarea "Ingresar el Comentario" at bounding box center [333, 292] width 501 height 72
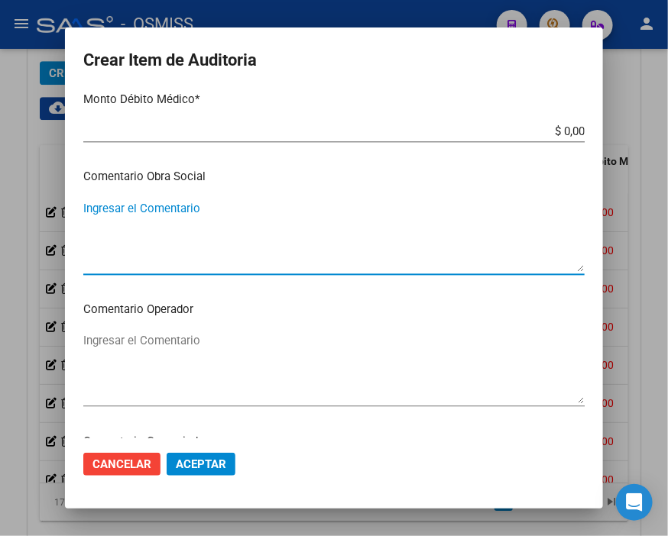
scroll to position [764, 0]
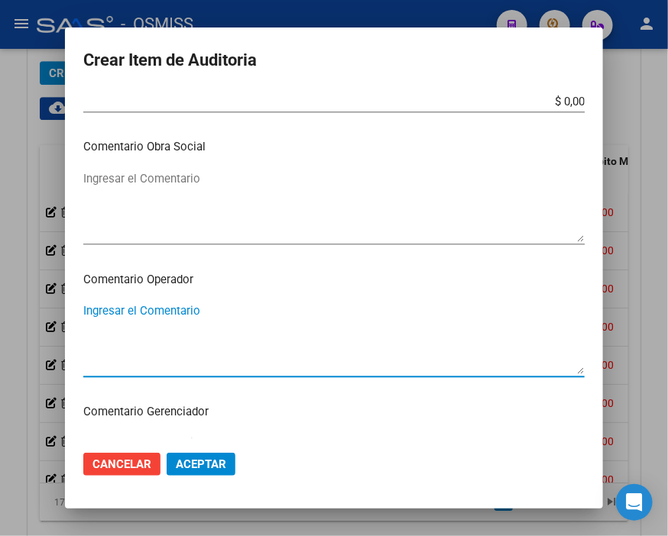
click at [148, 311] on textarea "Ingresar el Comentario" at bounding box center [333, 339] width 501 height 72
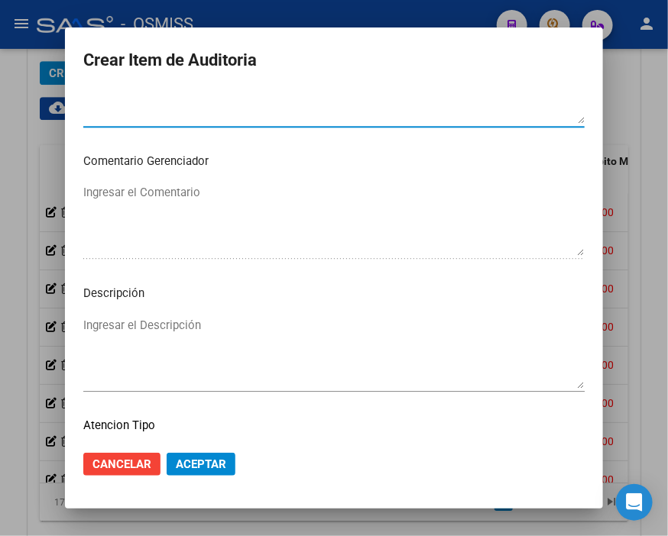
scroll to position [1018, 0]
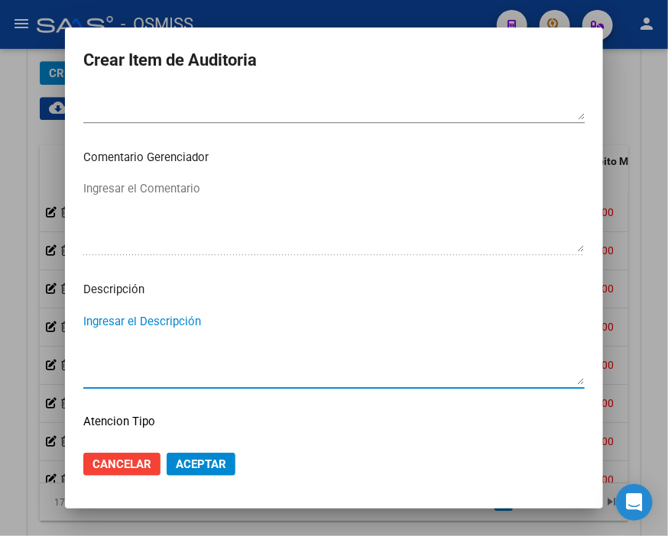
click at [110, 319] on textarea "Ingresar el Descripción" at bounding box center [333, 349] width 501 height 72
paste textarea "9-0340-8"
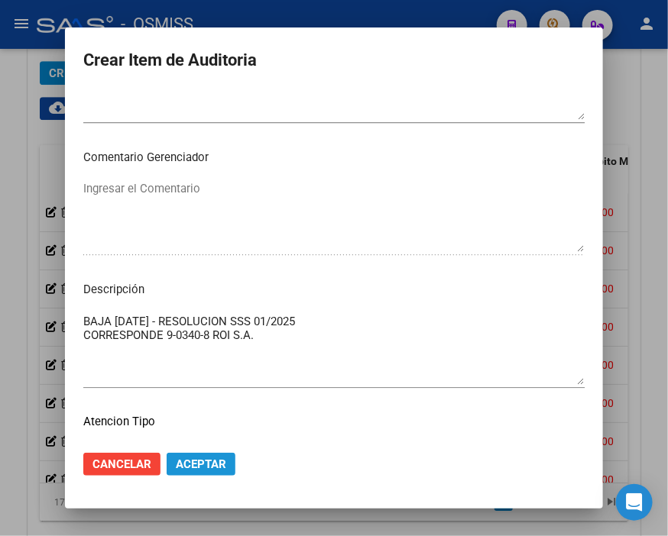
click at [207, 461] on span "Aceptar" at bounding box center [201, 465] width 50 height 14
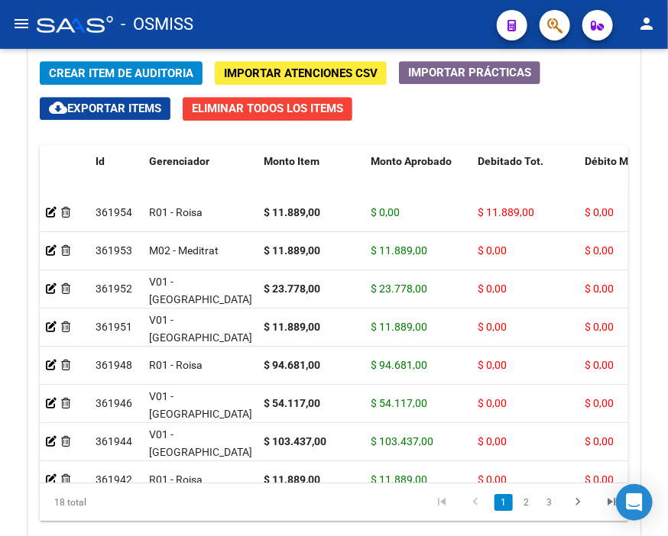
click at [323, 12] on div "- OSMISS" at bounding box center [261, 25] width 448 height 34
click at [131, 70] on span "Crear Item de Auditoria" at bounding box center [121, 73] width 144 height 14
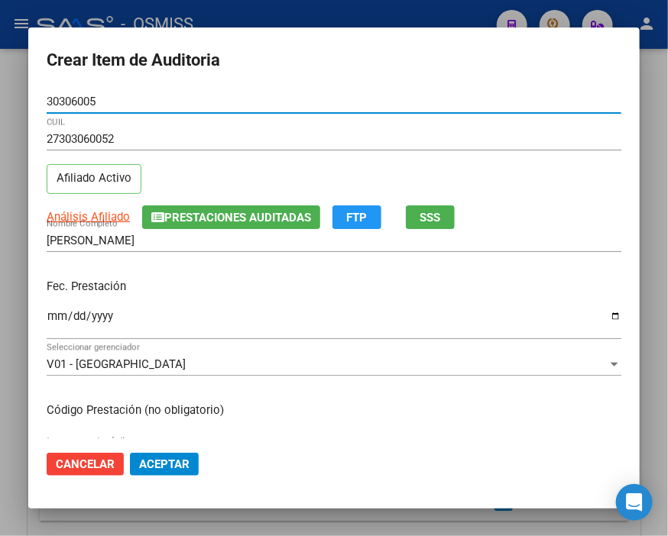
click at [57, 310] on input "Ingresar la fecha" at bounding box center [334, 322] width 574 height 24
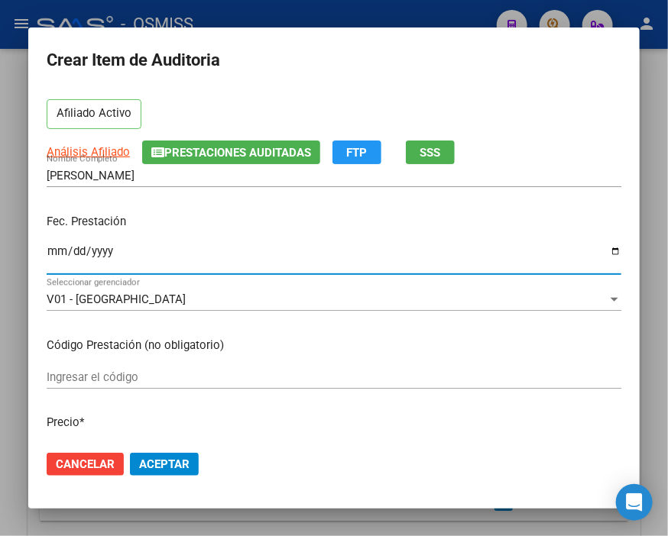
scroll to position [170, 0]
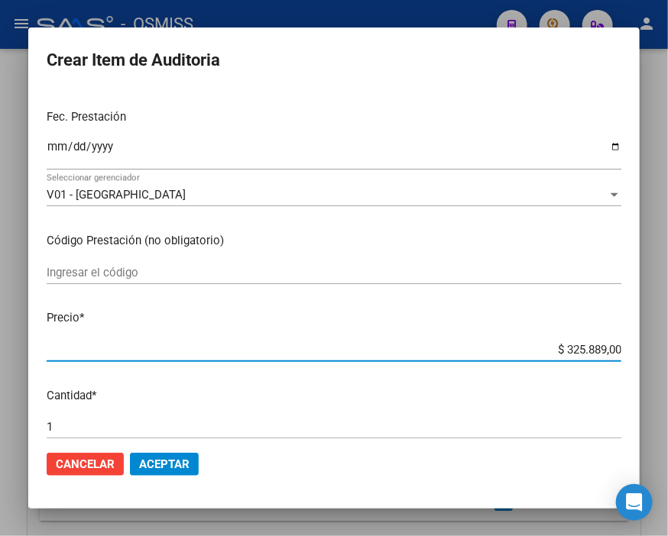
drag, startPoint x: 524, startPoint y: 354, endPoint x: 647, endPoint y: 341, distance: 123.7
click at [647, 341] on div "Crear Item de Auditoria 30306005 Nro Documento 27303060052 CUIL Afiliado Activo…" at bounding box center [334, 268] width 668 height 536
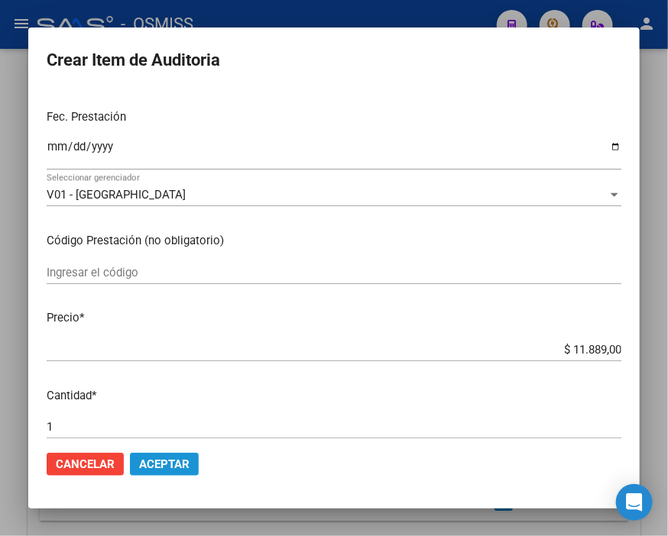
click at [184, 458] on span "Aceptar" at bounding box center [164, 465] width 50 height 14
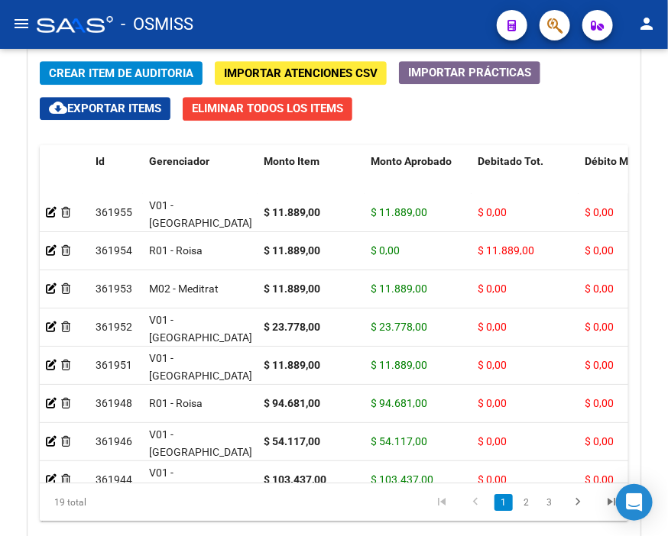
drag, startPoint x: 283, startPoint y: 26, endPoint x: 249, endPoint y: 36, distance: 35.0
click at [283, 26] on div "- OSMISS" at bounding box center [261, 25] width 448 height 34
click at [164, 72] on span "Crear Item de Auditoria" at bounding box center [121, 73] width 144 height 14
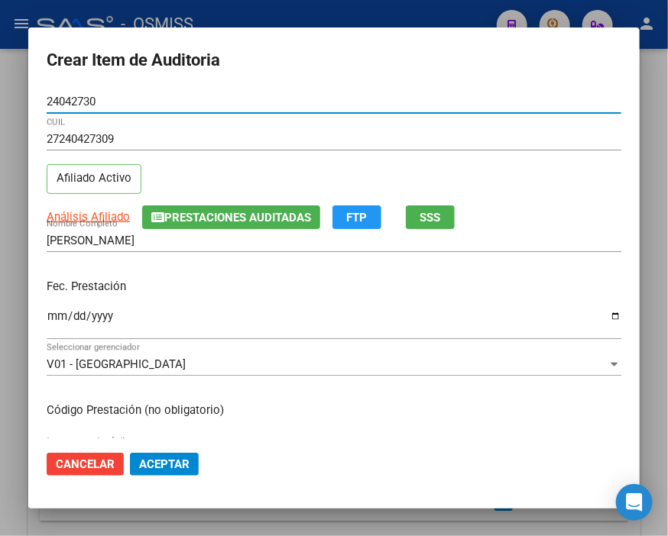
click at [54, 315] on input "Ingresar la fecha" at bounding box center [334, 322] width 574 height 24
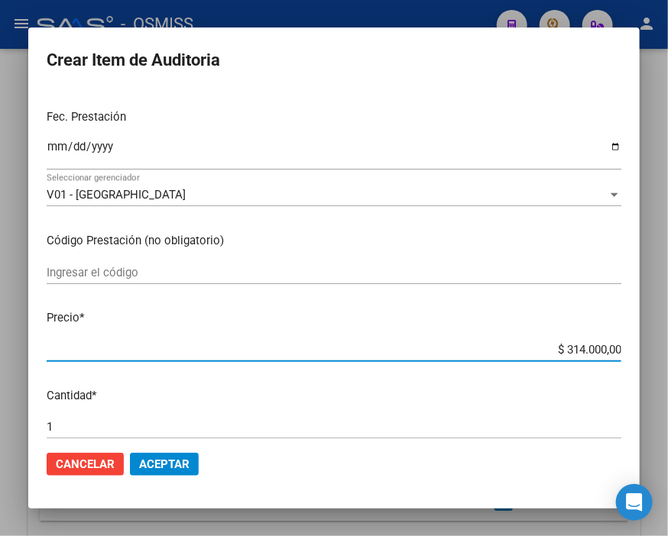
drag, startPoint x: 507, startPoint y: 354, endPoint x: 647, endPoint y: 336, distance: 141.0
click at [647, 336] on div "Crear Item de Auditoria 24042730 Nro Documento 27240427309 CUIL Afiliado Activo…" at bounding box center [334, 268] width 668 height 536
click at [174, 464] on span "Aceptar" at bounding box center [164, 465] width 50 height 14
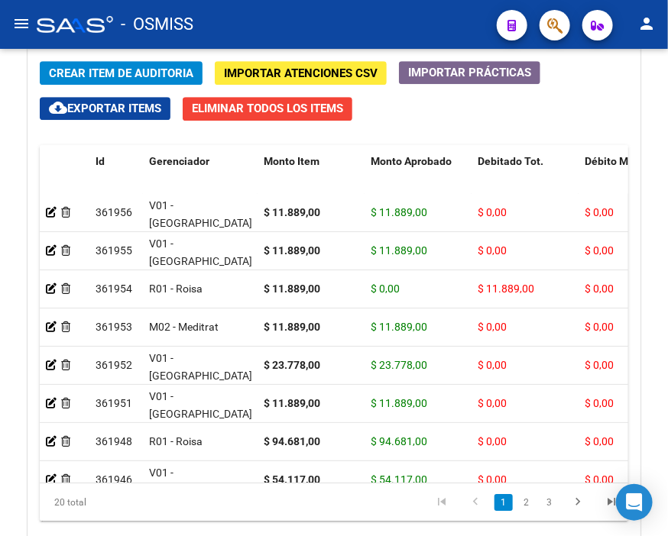
click at [367, 26] on div "- OSMISS" at bounding box center [261, 25] width 448 height 34
click at [93, 69] on span "Crear Item de Auditoria" at bounding box center [121, 73] width 144 height 14
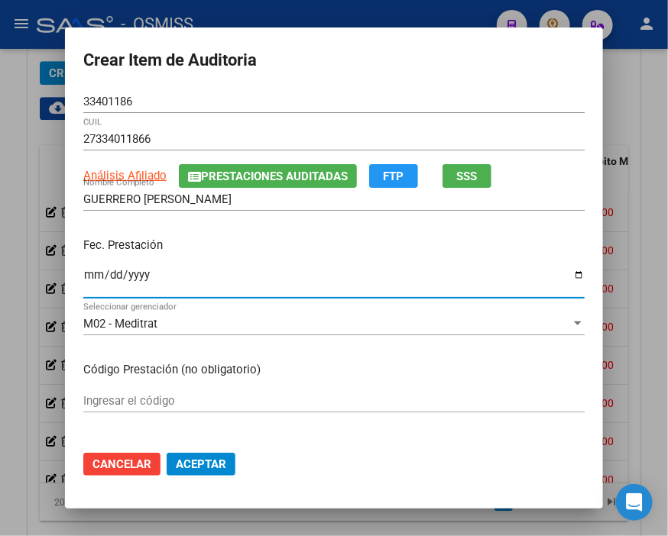
click at [86, 283] on input "Ingresar la fecha" at bounding box center [333, 281] width 501 height 24
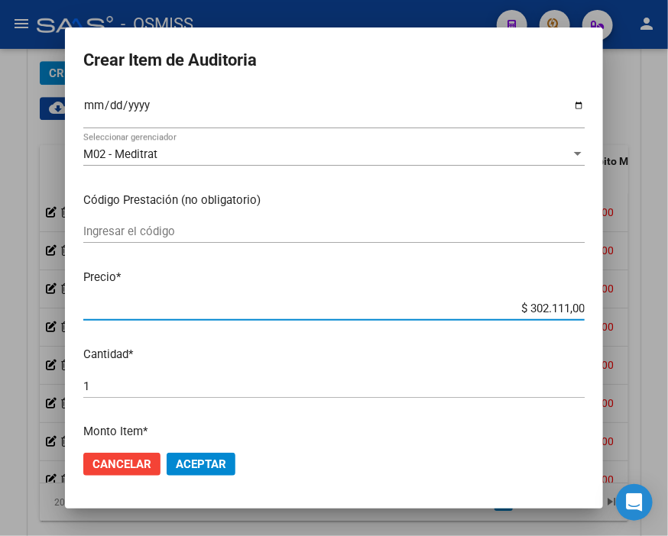
drag, startPoint x: 503, startPoint y: 307, endPoint x: 647, endPoint y: 296, distance: 144.8
click at [647, 296] on div "Crear Item de Auditoria 33401186 Nro Documento 27334011866 CUIL Análisis Afilia…" at bounding box center [334, 268] width 668 height 536
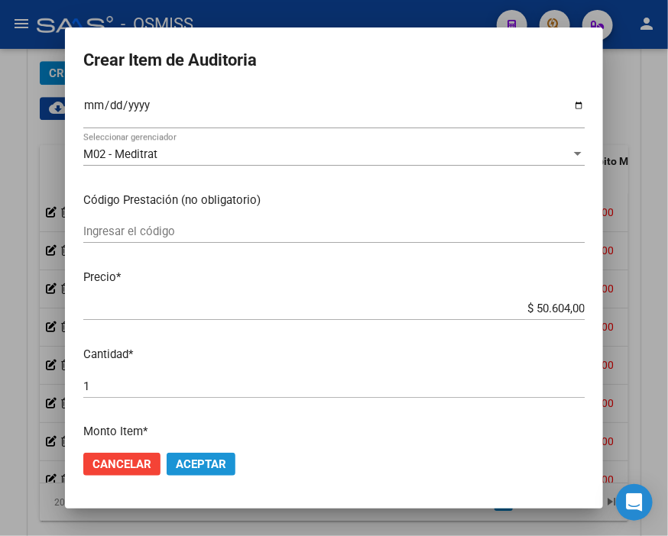
click at [210, 458] on span "Aceptar" at bounding box center [201, 465] width 50 height 14
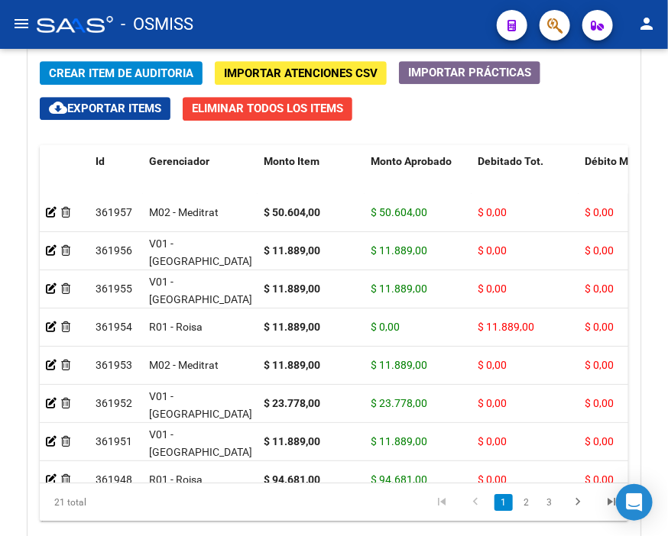
click at [292, 12] on div "- OSMISS" at bounding box center [261, 25] width 448 height 34
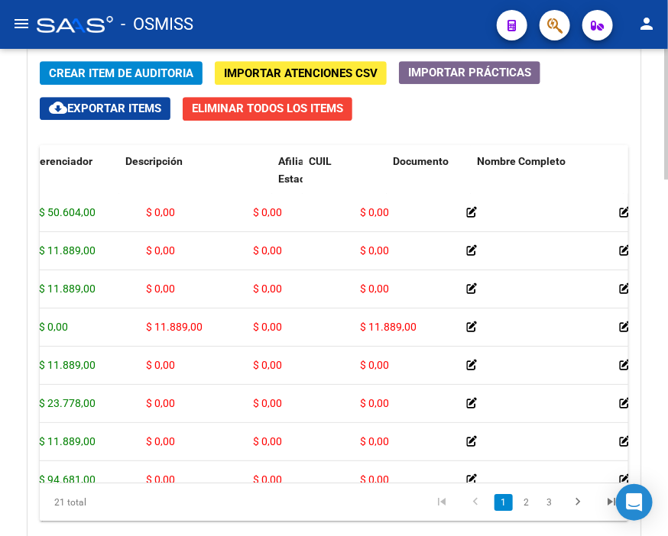
scroll to position [0, 0]
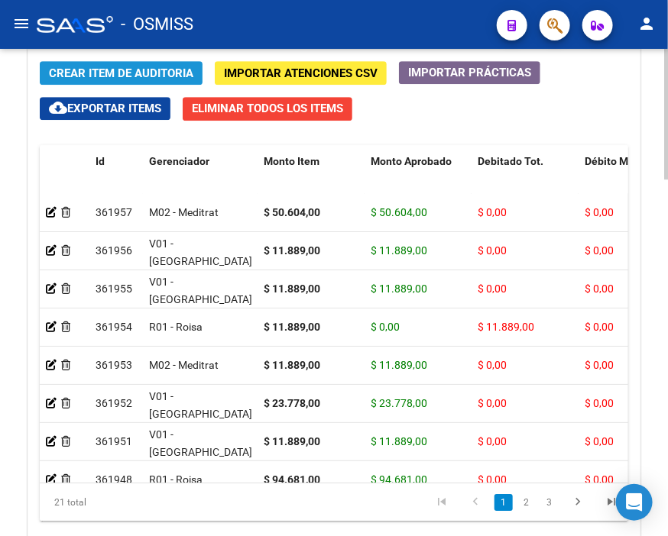
click at [116, 70] on span "Crear Item de Auditoria" at bounding box center [121, 73] width 144 height 14
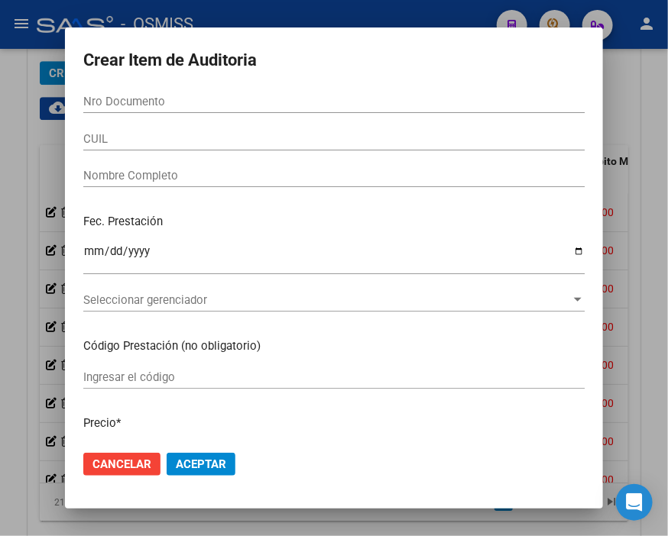
drag, startPoint x: 401, startPoint y: 92, endPoint x: 286, endPoint y: 74, distance: 116.7
click at [401, 90] on div "Nro Documento" at bounding box center [333, 101] width 501 height 23
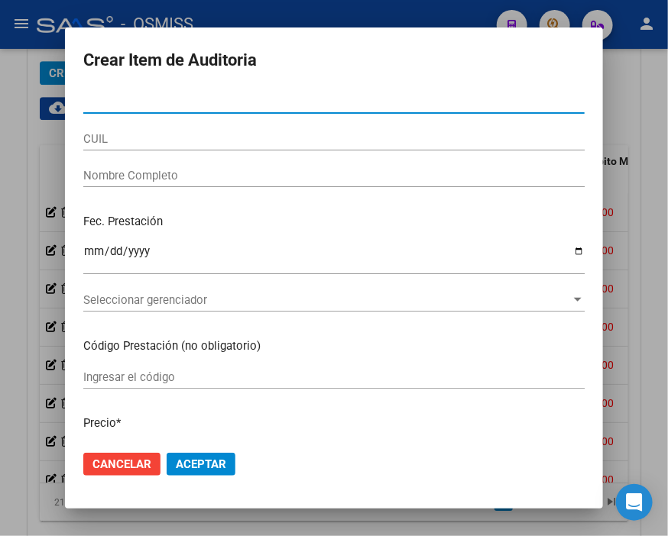
click at [220, 10] on div at bounding box center [334, 268] width 668 height 536
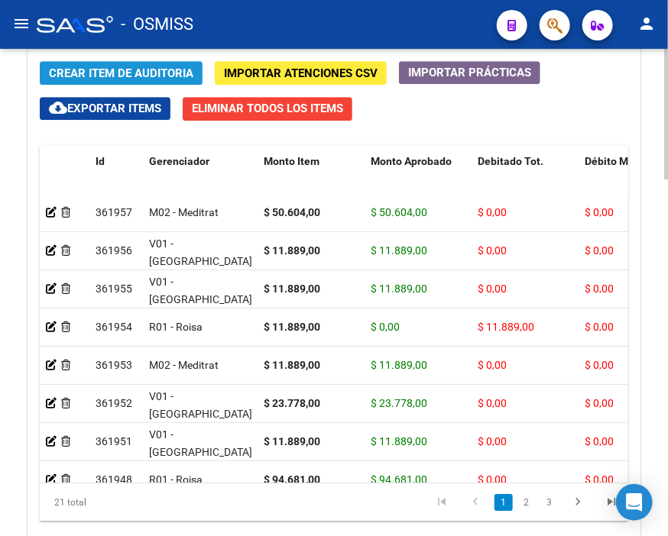
click at [117, 71] on span "Crear Item de Auditoria" at bounding box center [121, 73] width 144 height 14
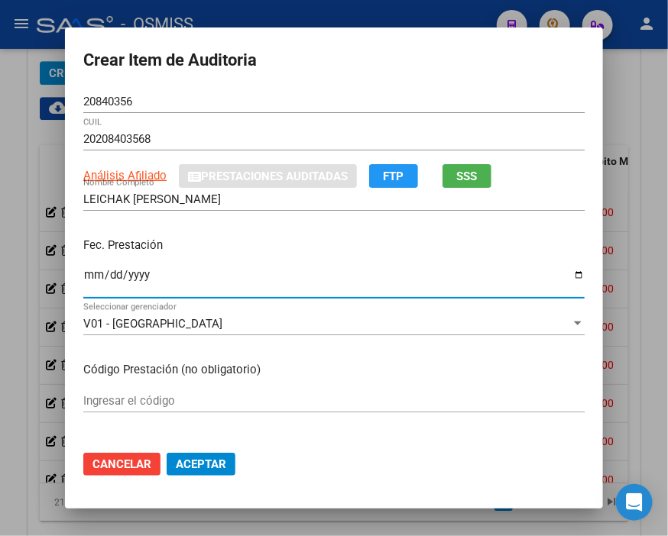
click at [86, 277] on input "Ingresar la fecha" at bounding box center [333, 281] width 501 height 24
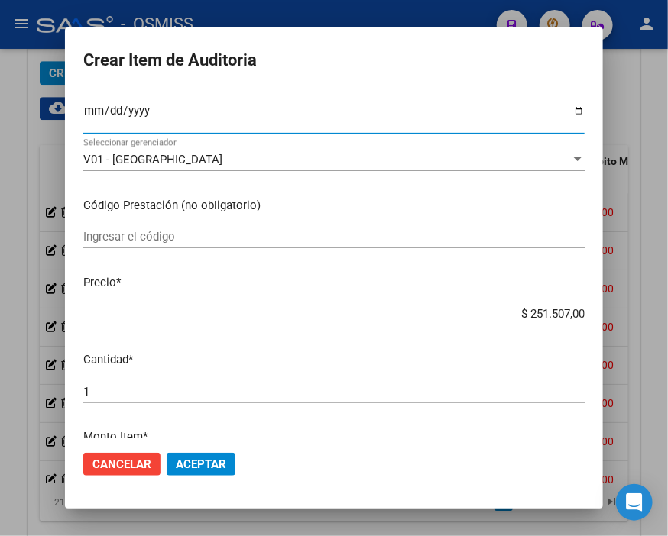
scroll to position [170, 0]
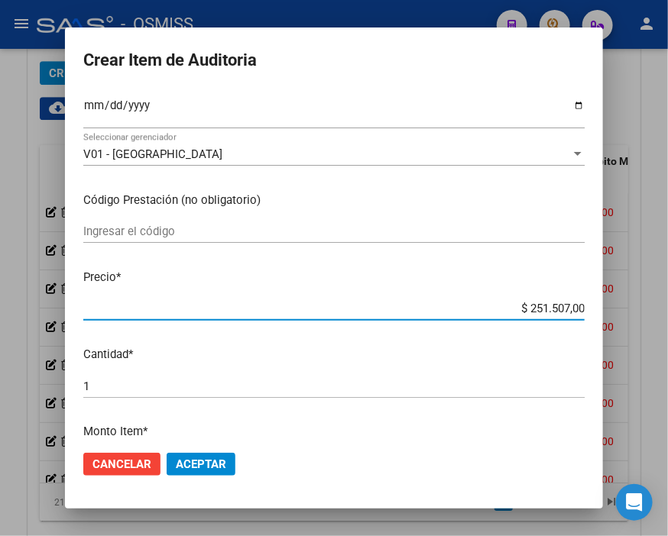
drag, startPoint x: 506, startPoint y: 310, endPoint x: 647, endPoint y: 311, distance: 140.6
click at [647, 311] on div "Crear Item de Auditoria 20840356 Nro Documento 20208403568 CUIL Análisis Afilia…" at bounding box center [334, 268] width 668 height 536
click at [212, 462] on span "Aceptar" at bounding box center [201, 465] width 50 height 14
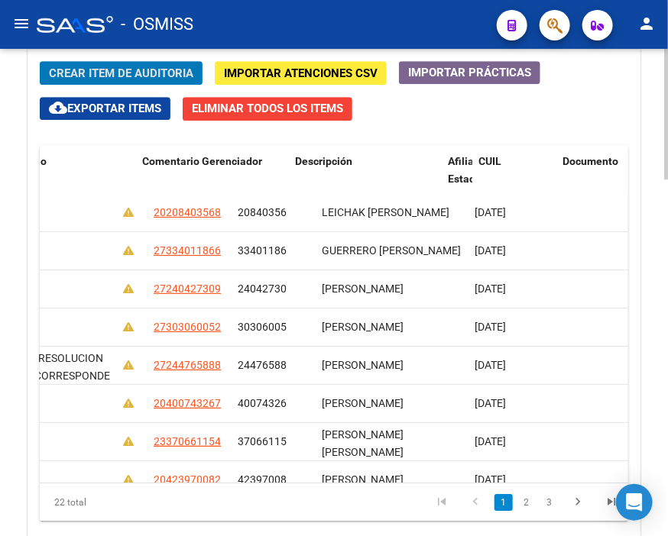
scroll to position [0, 0]
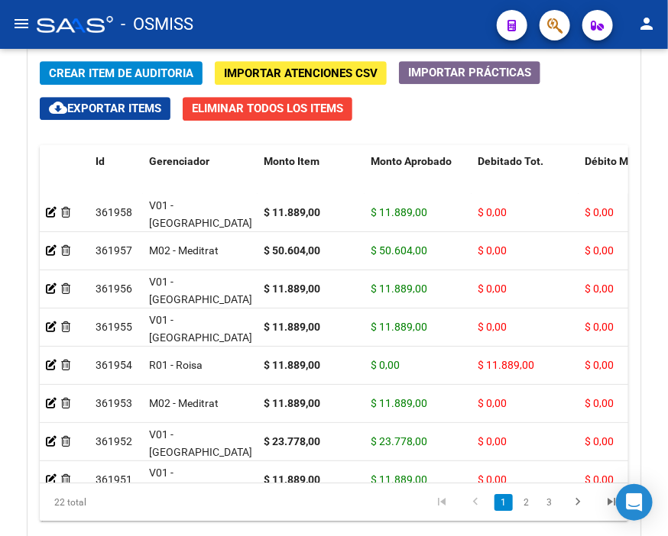
click at [220, 31] on div "- OSMISS" at bounding box center [261, 25] width 448 height 34
click at [127, 73] on span "Crear Item de Auditoria" at bounding box center [121, 73] width 144 height 14
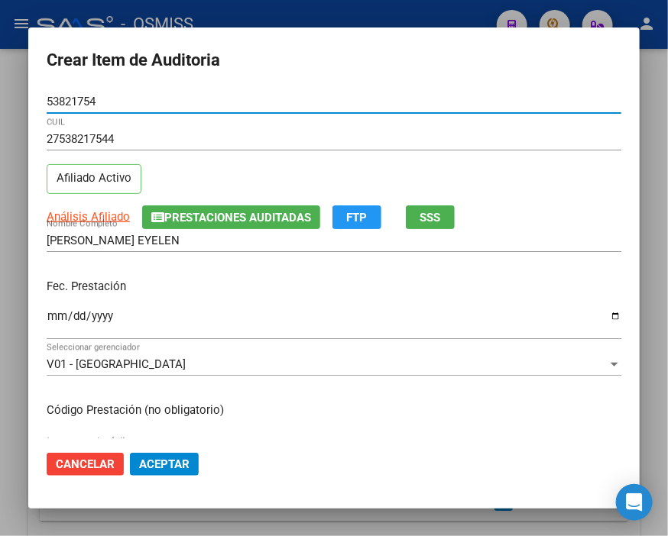
click at [57, 317] on input "Ingresar la fecha" at bounding box center [334, 322] width 574 height 24
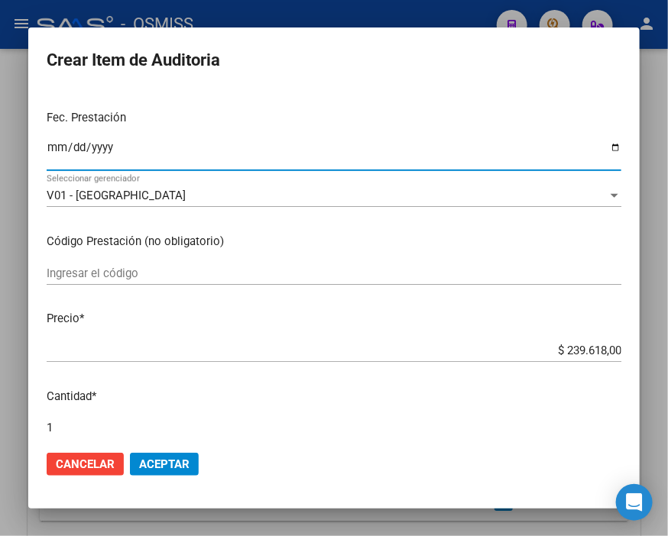
scroll to position [170, 0]
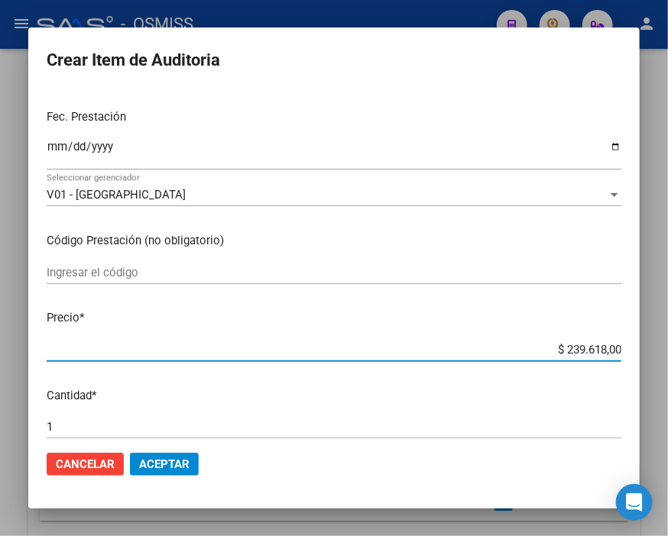
drag, startPoint x: 535, startPoint y: 348, endPoint x: 647, endPoint y: 342, distance: 112.5
click at [647, 342] on div "Crear Item de Auditoria 53821754 Nro Documento 27538217544 CUIL Afiliado Activo…" at bounding box center [334, 268] width 668 height 536
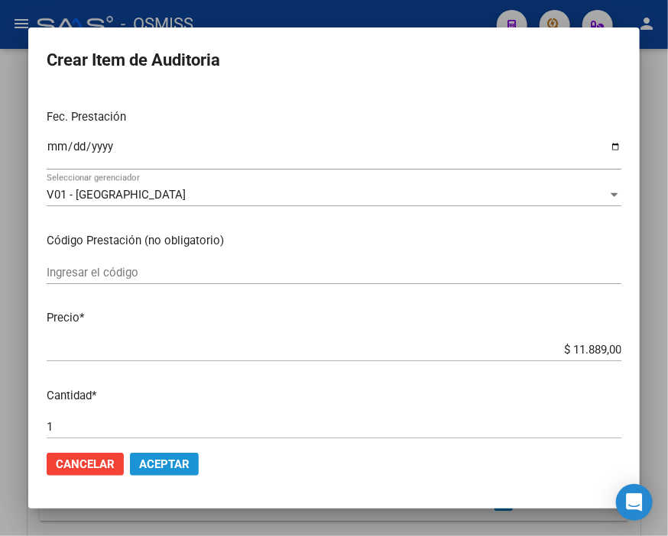
click at [167, 455] on button "Aceptar" at bounding box center [164, 464] width 69 height 23
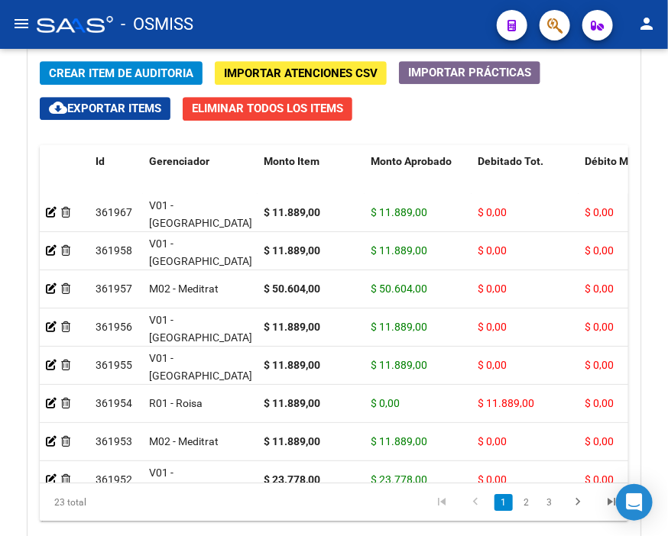
click at [338, 13] on div "- OSMISS" at bounding box center [261, 25] width 448 height 34
click at [92, 64] on button "Crear Item de Auditoria" at bounding box center [121, 73] width 163 height 24
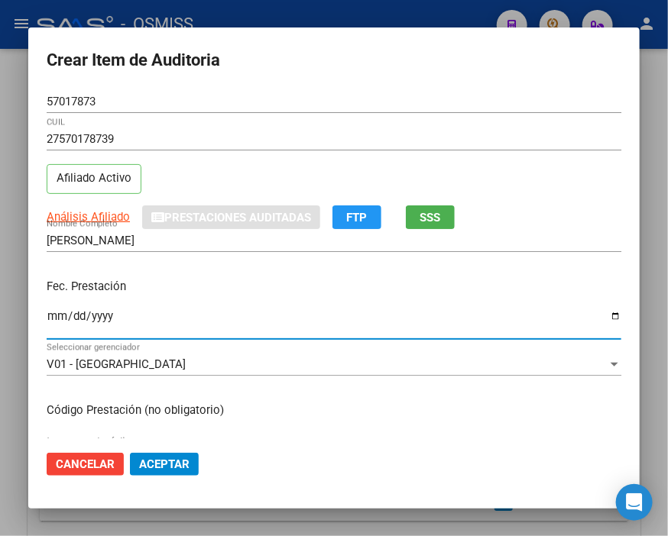
click at [61, 313] on input "Ingresar la fecha" at bounding box center [334, 322] width 574 height 24
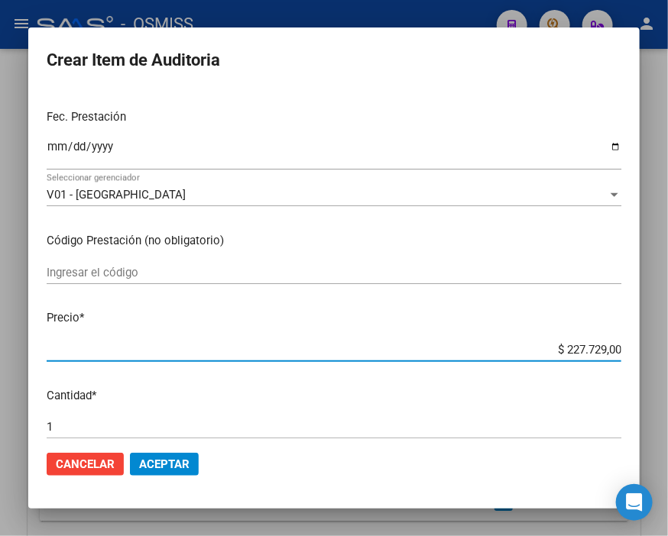
drag, startPoint x: 533, startPoint y: 348, endPoint x: 647, endPoint y: 334, distance: 114.7
click at [647, 334] on div "Crear Item de Auditoria 57017873 Nro Documento 27570178739 CUIL Afiliado Activo…" at bounding box center [334, 268] width 668 height 536
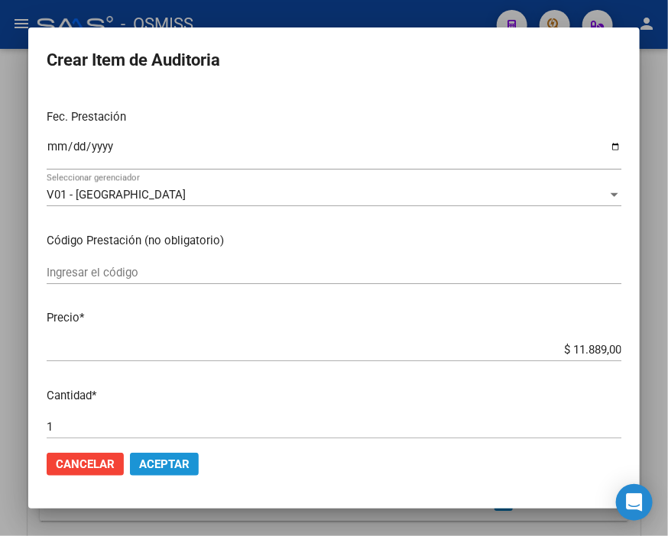
click at [181, 471] on button "Aceptar" at bounding box center [164, 464] width 69 height 23
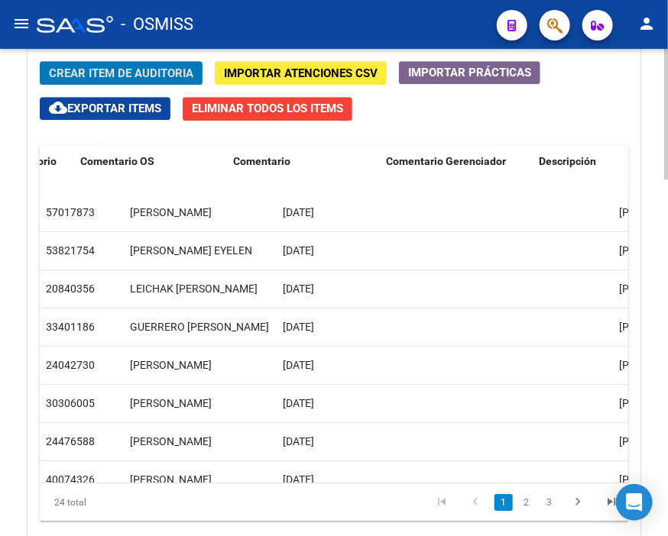
scroll to position [0, 0]
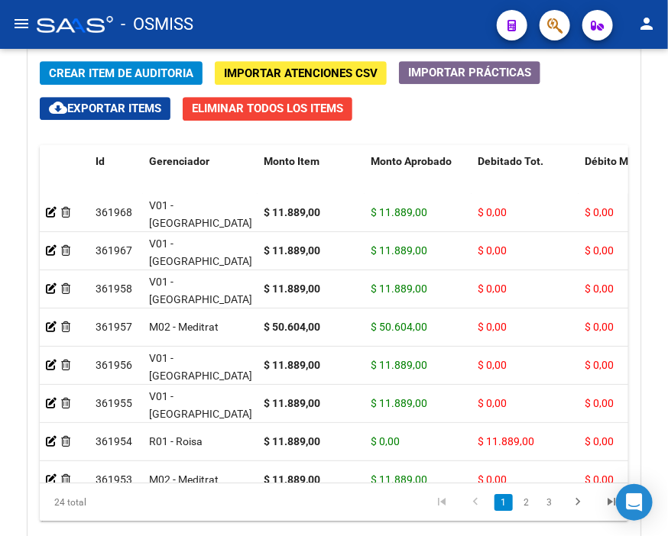
click at [263, 16] on div "- OSMISS" at bounding box center [261, 25] width 448 height 34
click at [141, 72] on span "Crear Item de Auditoria" at bounding box center [121, 73] width 144 height 14
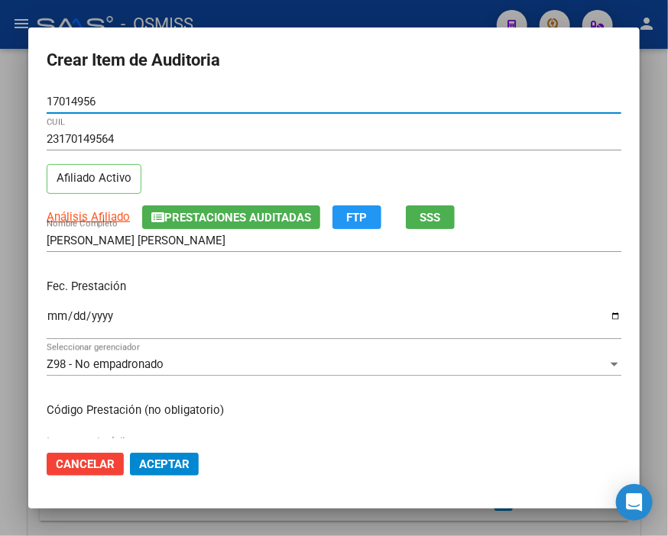
click at [63, 314] on input "Ingresar la fecha" at bounding box center [334, 322] width 574 height 24
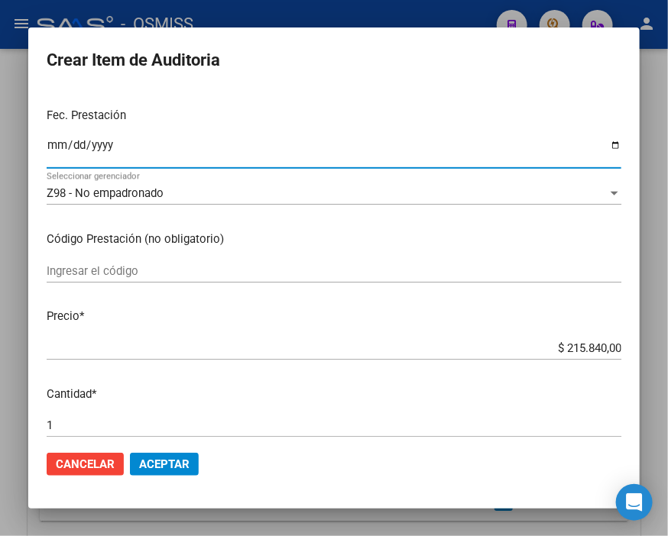
scroll to position [254, 0]
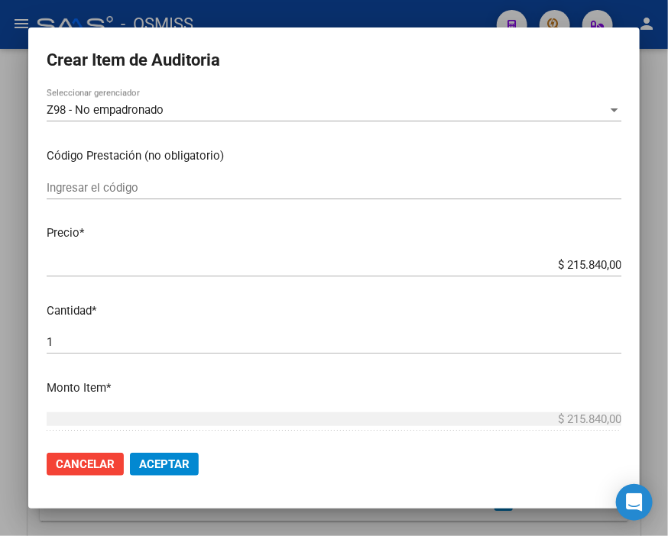
drag, startPoint x: 535, startPoint y: 273, endPoint x: 552, endPoint y: 276, distance: 17.0
click at [633, 268] on mat-dialog-content "17014956 Nro Documento 23170149564 CUIL Afiliado Activo Análisis Afiliado Prest…" at bounding box center [333, 264] width 611 height 348
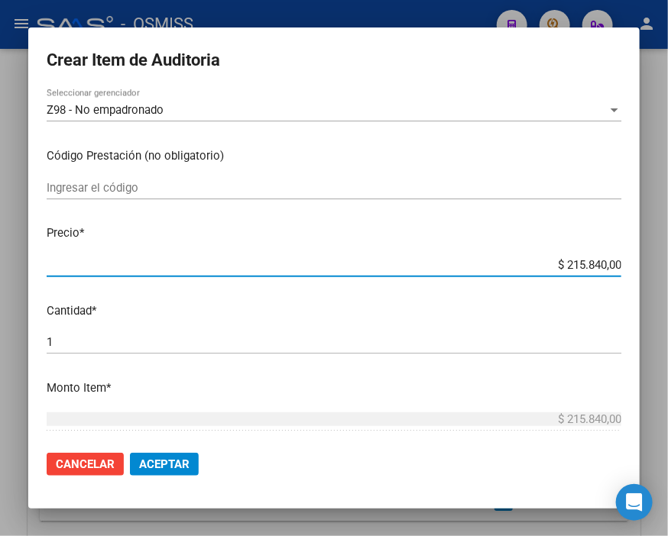
drag, startPoint x: 533, startPoint y: 264, endPoint x: 647, endPoint y: 270, distance: 114.0
click at [647, 270] on div "Crear Item de Auditoria 17014956 Nro Documento 23170149564 CUIL Afiliado Activo…" at bounding box center [334, 268] width 668 height 536
click at [197, 460] on button "Aceptar" at bounding box center [164, 464] width 69 height 23
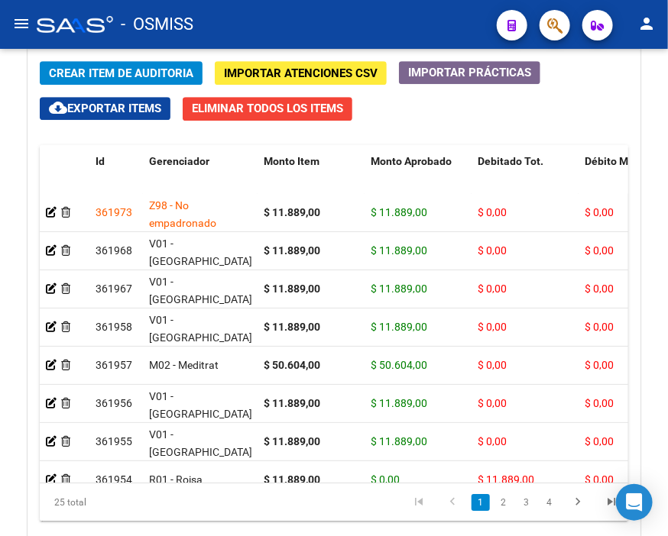
click at [283, 34] on div "- OSMISS" at bounding box center [261, 25] width 448 height 34
click at [125, 69] on span "Crear Item de Auditoria" at bounding box center [121, 73] width 144 height 14
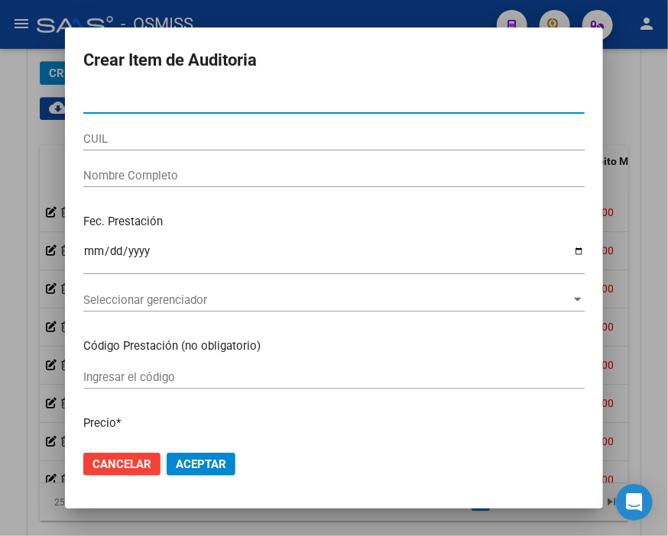
click at [125, 83] on form "Crear Item de Auditoria Nro Documento CUIL Nombre Completo Fec. Prestación Ingr…" at bounding box center [333, 268] width 501 height 445
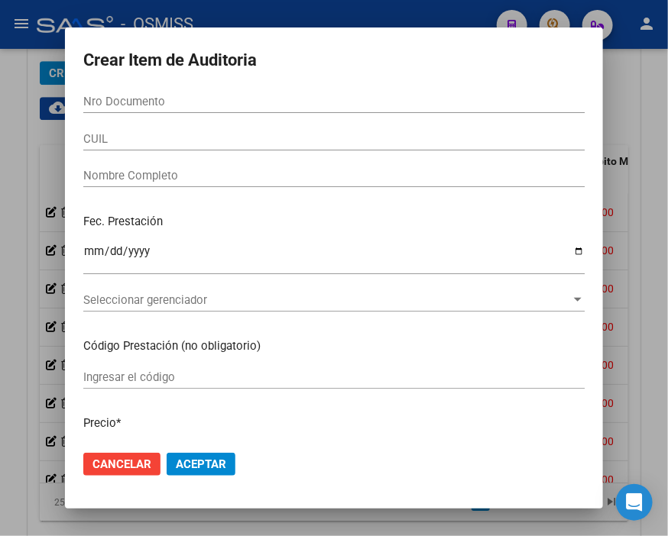
click at [135, 97] on input "Nro Documento" at bounding box center [333, 102] width 501 height 14
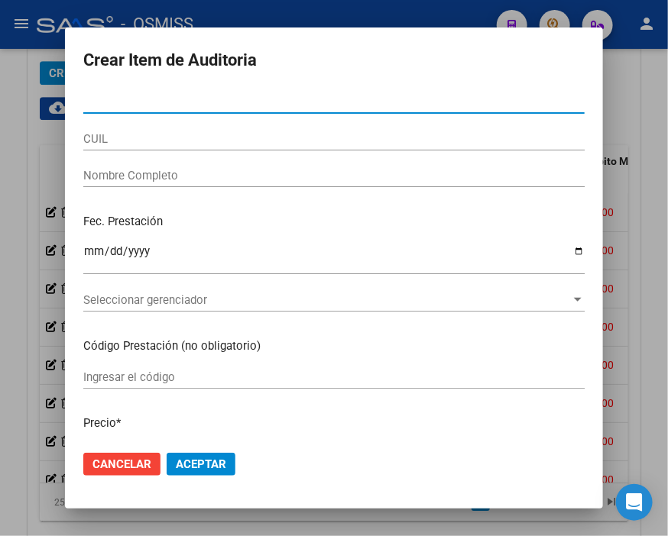
click at [135, 97] on input "Nro Documento" at bounding box center [333, 102] width 501 height 14
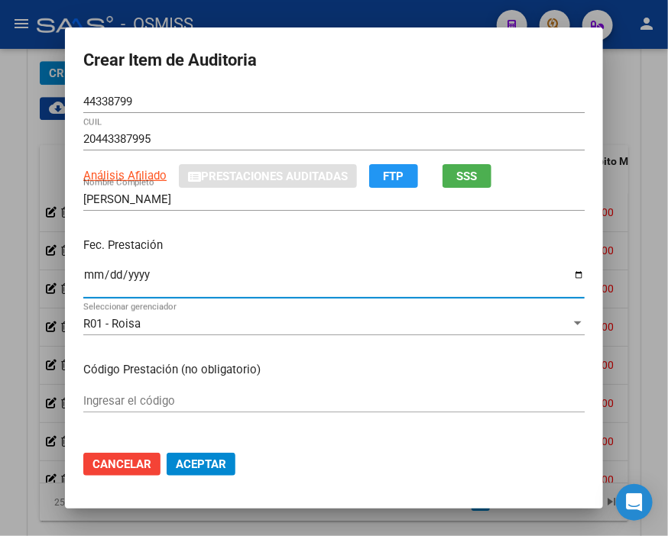
click at [86, 270] on input "Ingresar la fecha" at bounding box center [333, 281] width 501 height 24
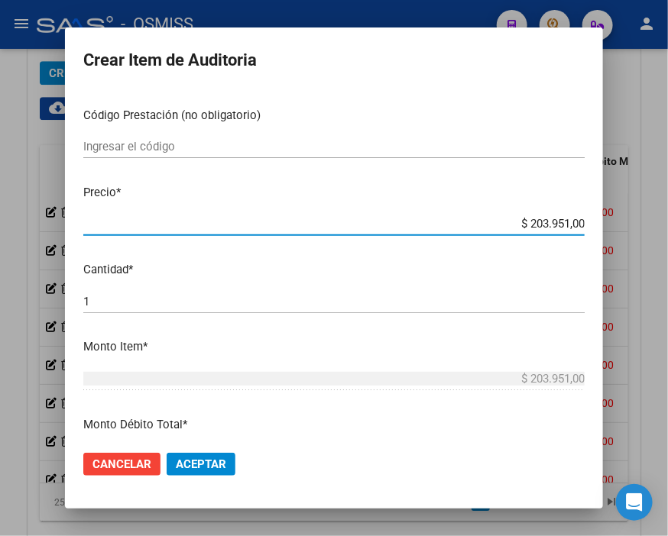
drag, startPoint x: 506, startPoint y: 218, endPoint x: 647, endPoint y: 231, distance: 141.9
click at [647, 231] on div "Crear Item de Auditoria 44338799 Nro Documento 20443387995 CUIL Análisis Afilia…" at bounding box center [334, 268] width 668 height 536
click at [188, 458] on span "Aceptar" at bounding box center [201, 465] width 50 height 14
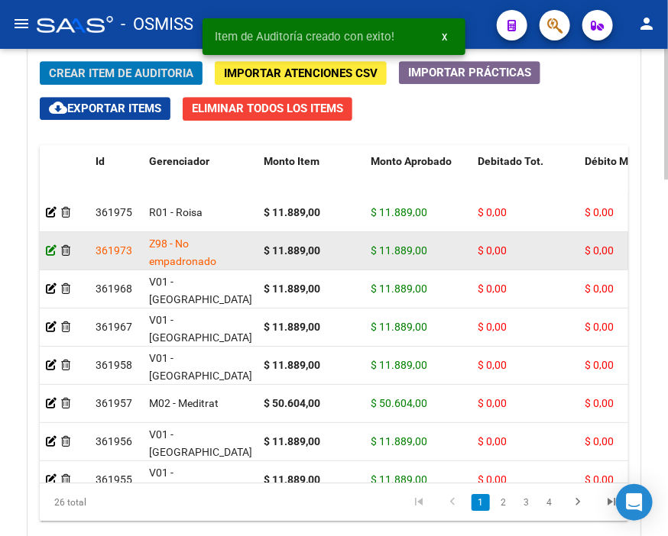
click at [49, 248] on icon at bounding box center [51, 250] width 11 height 11
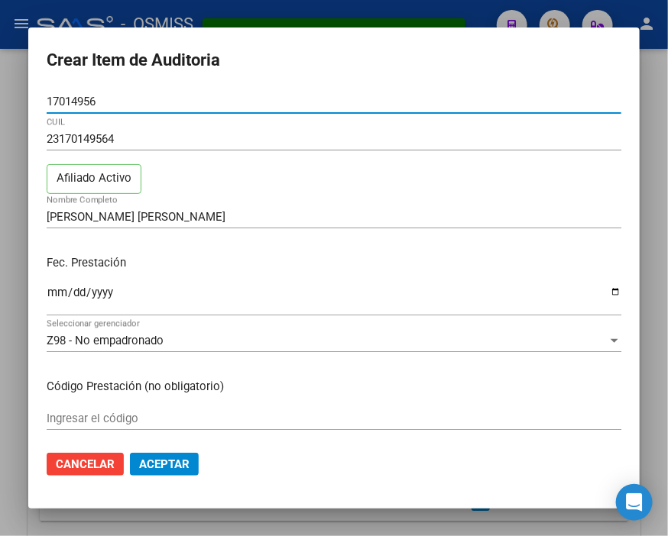
scroll to position [85, 0]
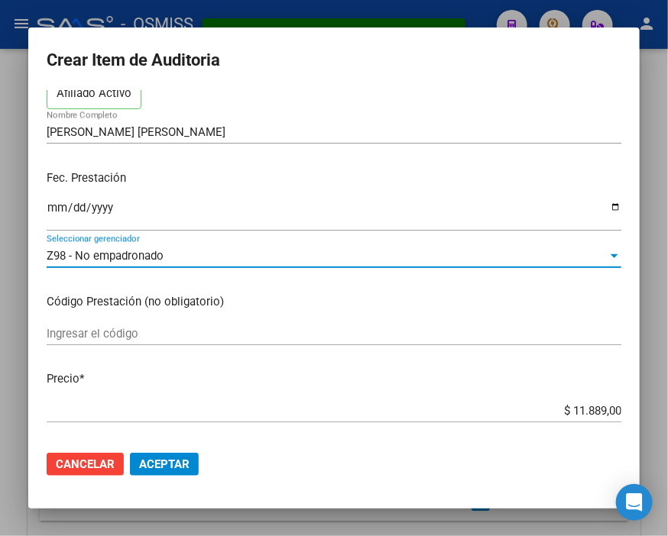
click at [148, 257] on span "Z98 - No empadronado" at bounding box center [105, 256] width 117 height 14
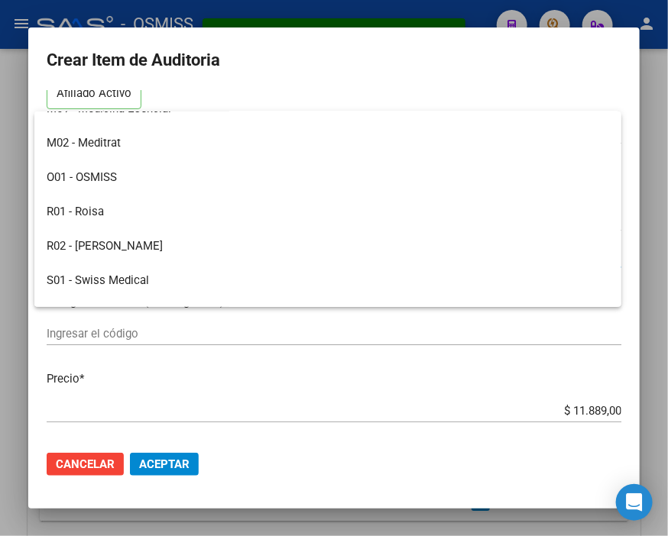
scroll to position [254, 0]
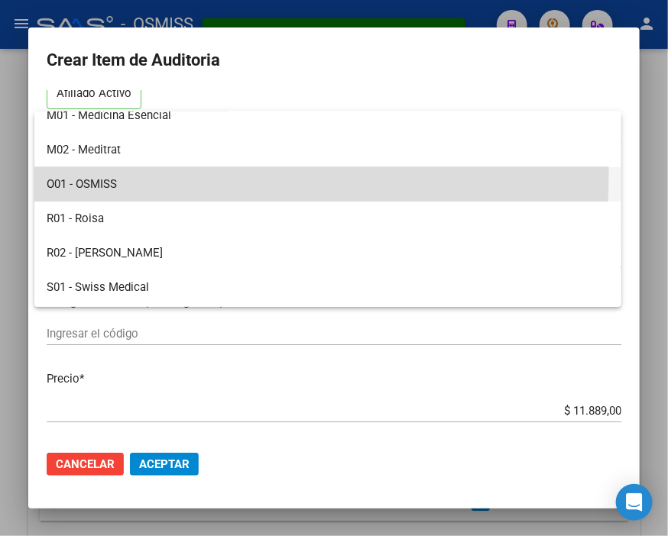
click at [135, 174] on span "O01 - OSMISS" at bounding box center [327, 184] width 561 height 34
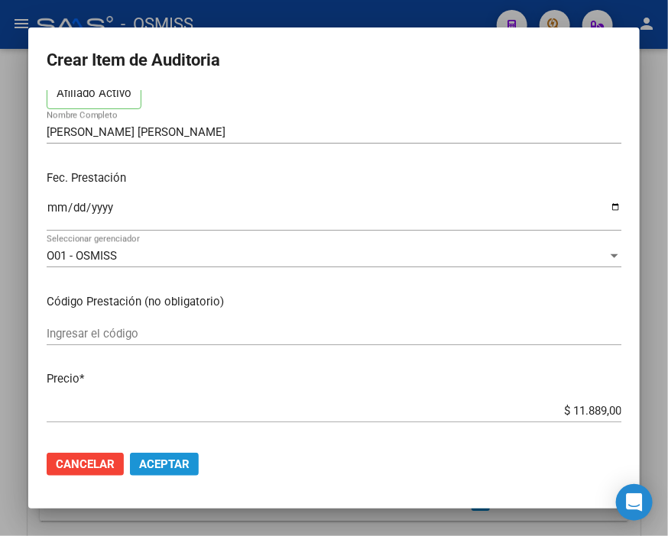
click at [164, 463] on span "Aceptar" at bounding box center [164, 465] width 50 height 14
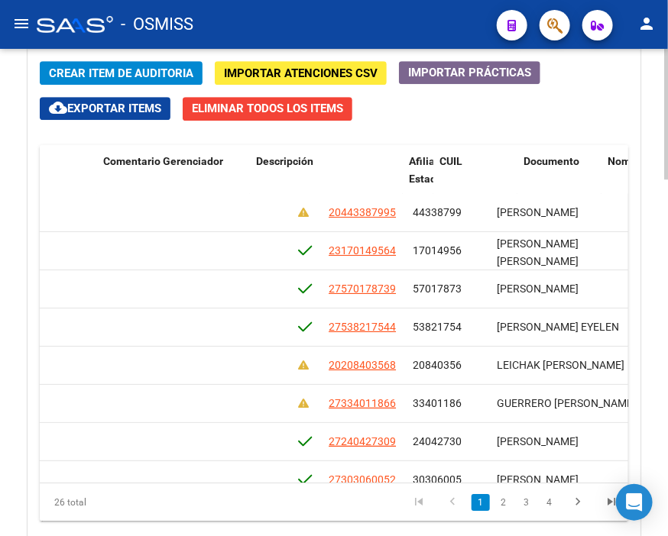
scroll to position [0, 0]
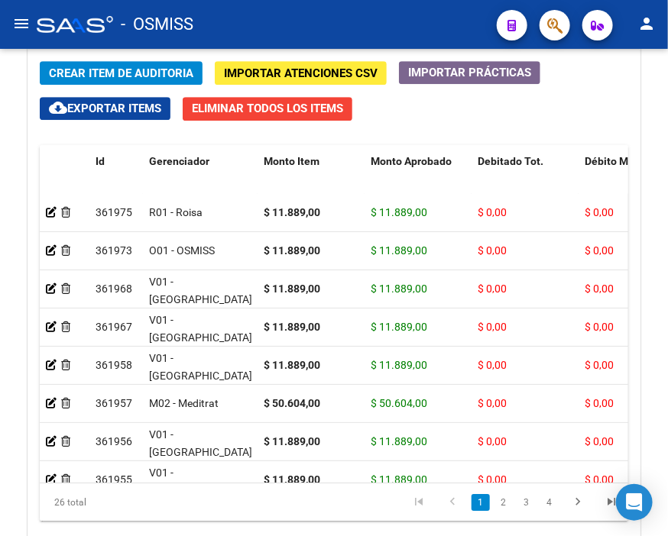
click at [314, 25] on div "- OSMISS" at bounding box center [261, 25] width 448 height 34
click at [130, 74] on span "Crear Item de Auditoria" at bounding box center [121, 73] width 144 height 14
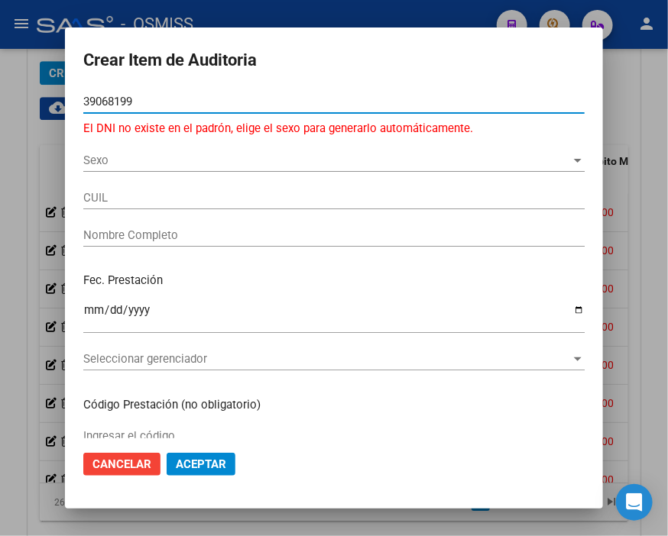
click at [107, 98] on input "39068199" at bounding box center [333, 102] width 501 height 14
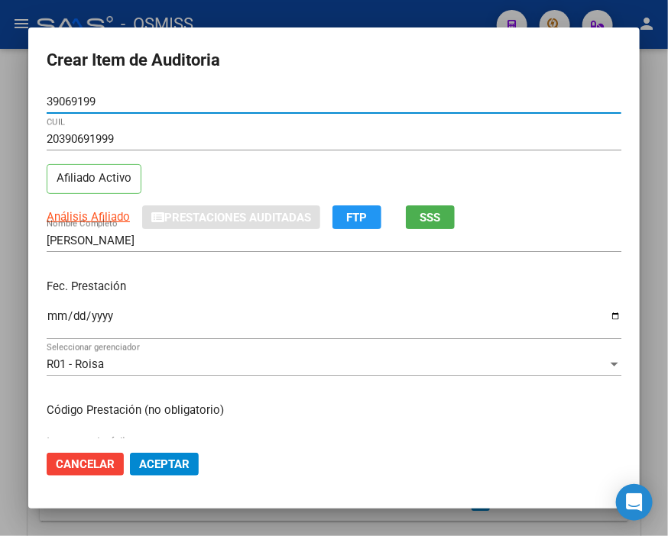
click at [58, 313] on input "Ingresar la fecha" at bounding box center [334, 322] width 574 height 24
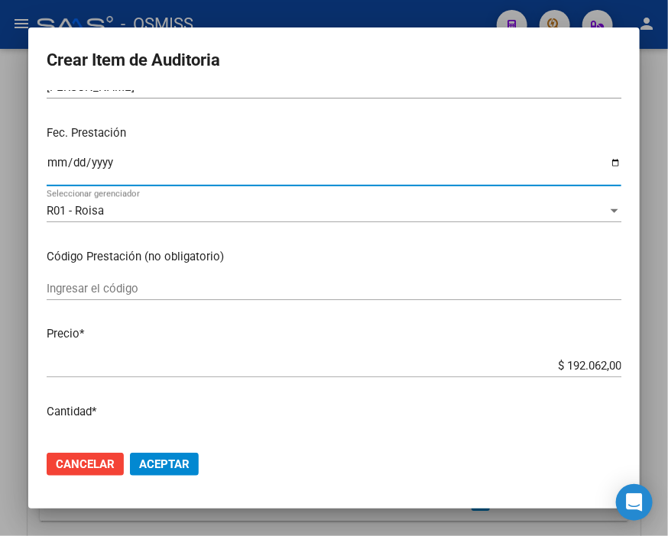
scroll to position [170, 0]
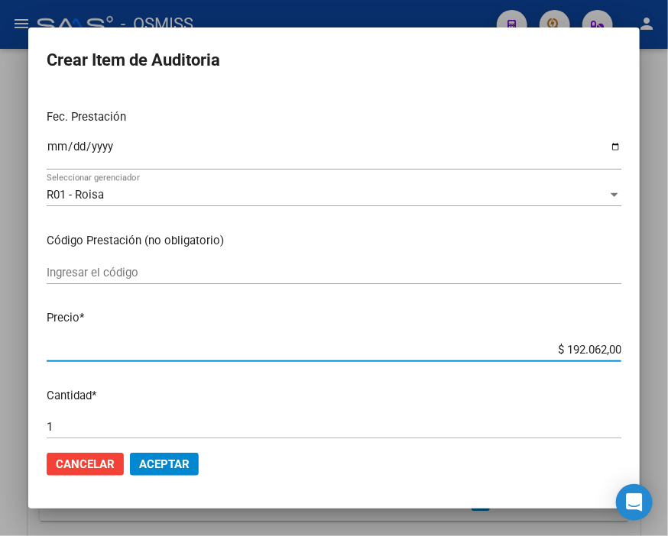
drag, startPoint x: 539, startPoint y: 349, endPoint x: 647, endPoint y: 338, distance: 108.2
click at [647, 338] on div "Crear Item de Auditoria 39069199 Nro Documento 20390691999 CUIL Afiliado Activo…" at bounding box center [334, 268] width 668 height 536
click at [173, 463] on span "Aceptar" at bounding box center [164, 465] width 50 height 14
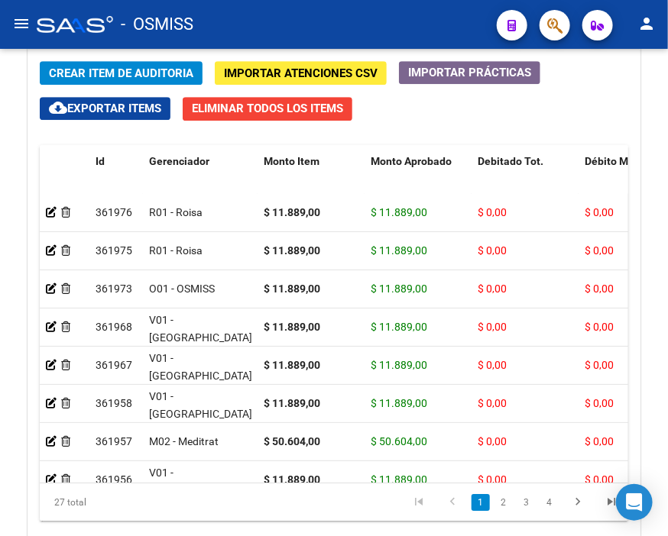
click at [328, 34] on div "- OSMISS" at bounding box center [261, 25] width 448 height 34
click at [131, 70] on span "Crear Item de Auditoria" at bounding box center [121, 73] width 144 height 14
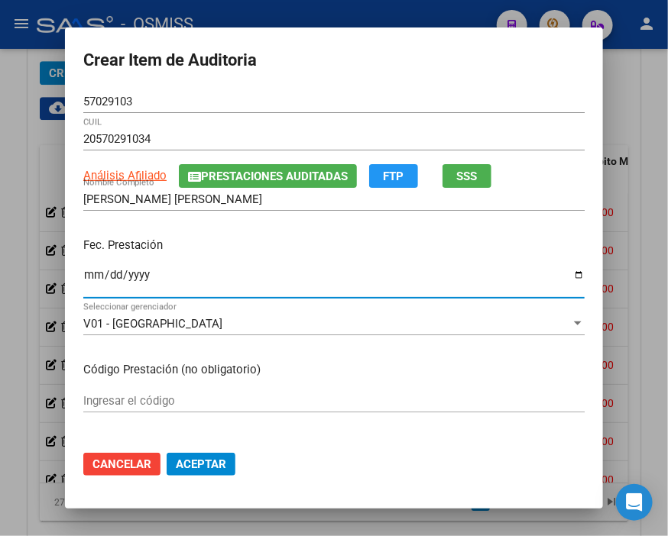
click at [83, 270] on input "Ingresar la fecha" at bounding box center [333, 281] width 501 height 24
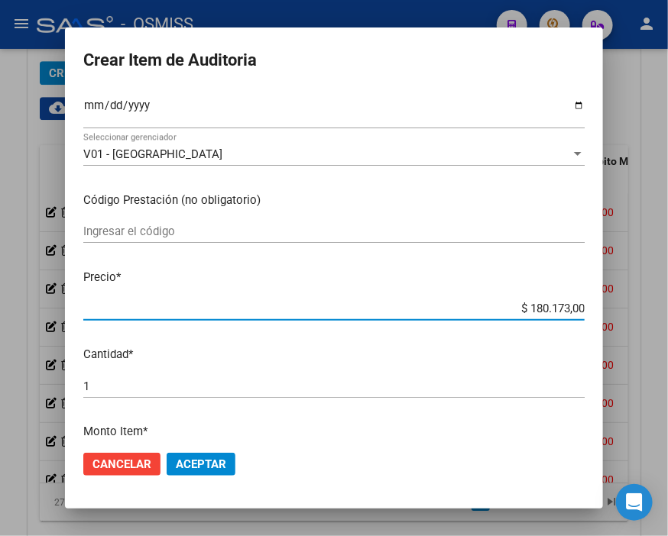
drag, startPoint x: 507, startPoint y: 311, endPoint x: 647, endPoint y: 306, distance: 139.9
click at [647, 306] on div "Crear Item de Auditoria 57029103 Nro Documento 20570291034 CUIL Análisis Afilia…" at bounding box center [334, 268] width 668 height 536
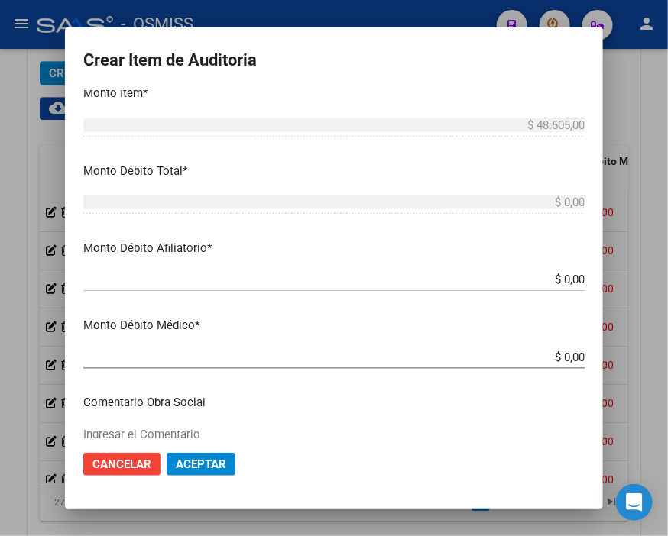
scroll to position [509, 0]
drag, startPoint x: 515, startPoint y: 278, endPoint x: 646, endPoint y: 279, distance: 131.4
click at [646, 279] on div "Crear Item de Auditoria 57029103 Nro Documento 20570291034 CUIL Análisis Afilia…" at bounding box center [334, 268] width 668 height 536
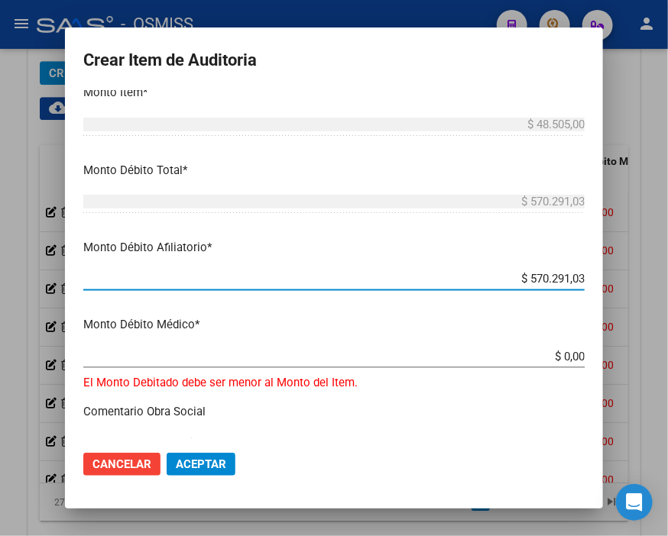
drag, startPoint x: 503, startPoint y: 273, endPoint x: 647, endPoint y: 278, distance: 144.5
click at [647, 278] on div "Crear Item de Auditoria 57029103 Nro Documento 20570291034 CUIL Análisis Afilia…" at bounding box center [334, 268] width 668 height 536
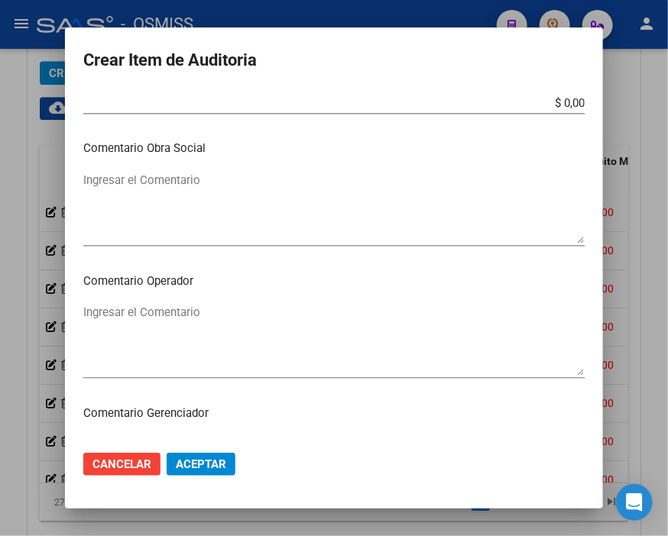
scroll to position [764, 0]
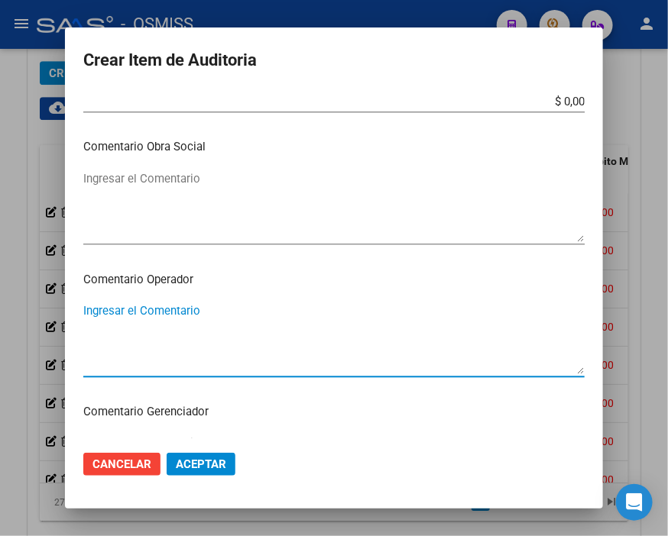
click at [147, 307] on textarea "Ingresar el Comentario" at bounding box center [333, 339] width 501 height 72
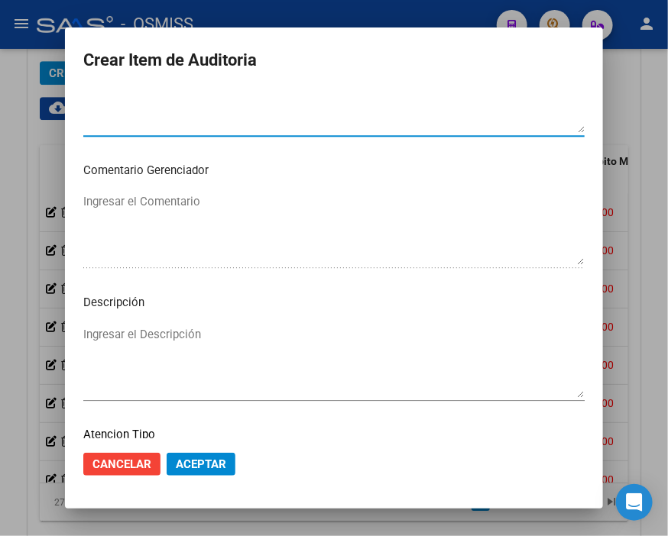
scroll to position [1018, 0]
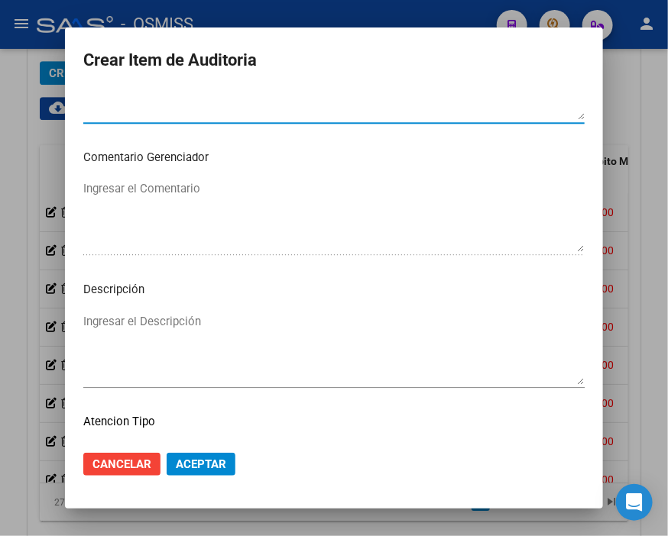
click at [120, 316] on textarea "Ingresar el Descripción" at bounding box center [333, 349] width 501 height 72
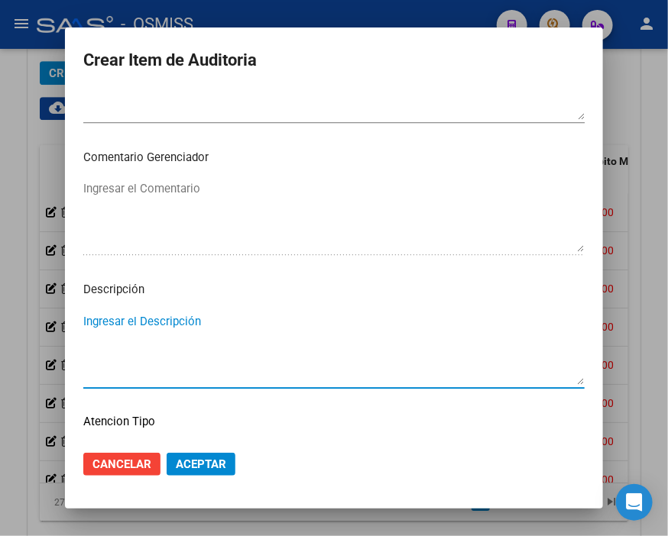
paste textarea "OBRA SOCIAL PROFESIONALES DEL TURF DE LA [GEOGRAPHIC_DATA]"
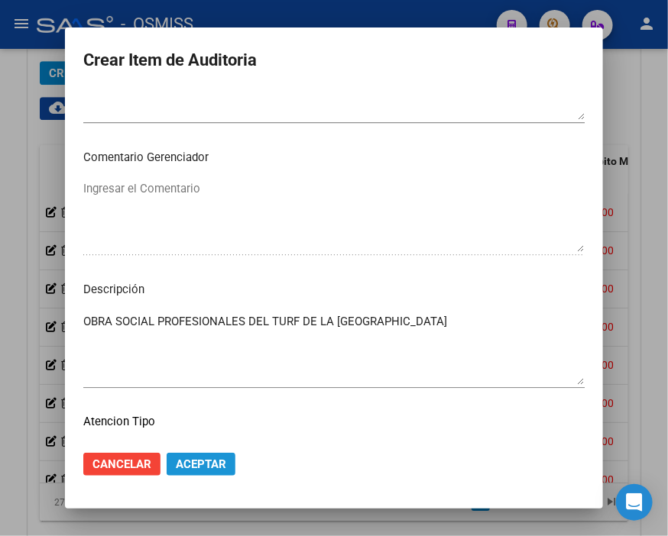
click at [206, 466] on span "Aceptar" at bounding box center [201, 465] width 50 height 14
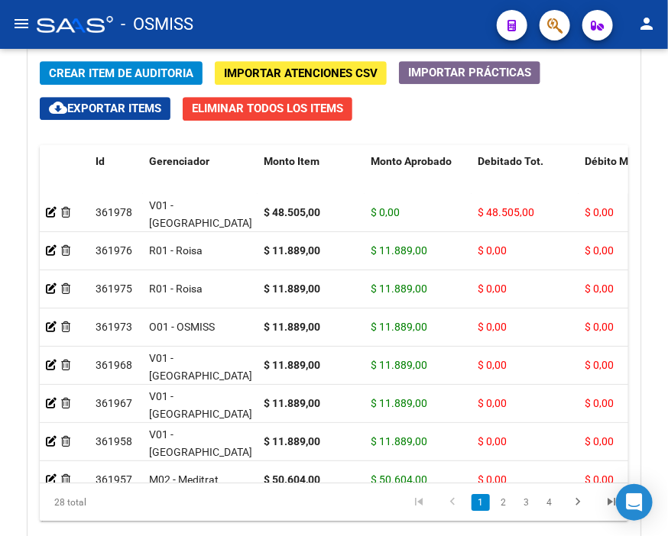
click at [338, 17] on div "- OSMISS" at bounding box center [261, 25] width 448 height 34
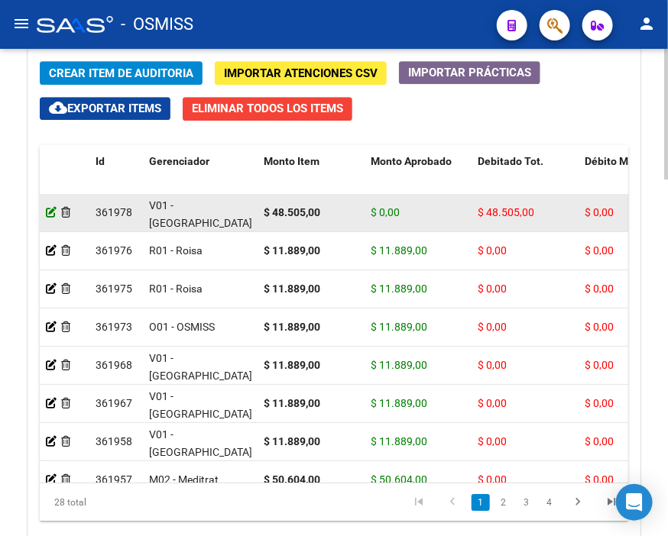
click at [51, 209] on icon at bounding box center [51, 212] width 11 height 11
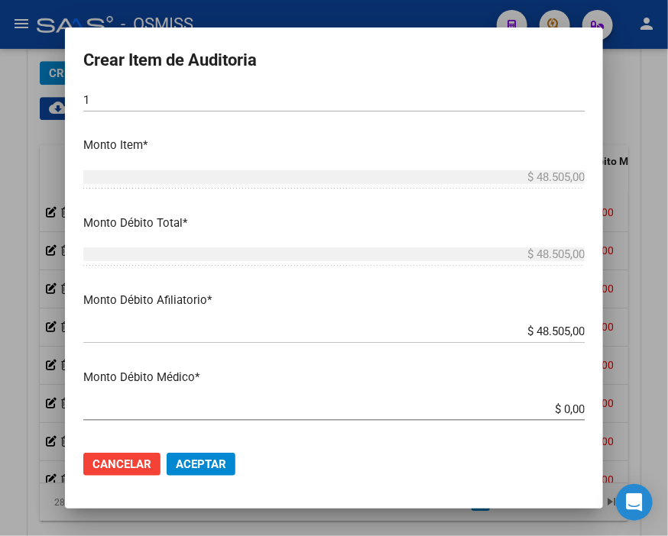
scroll to position [0, 0]
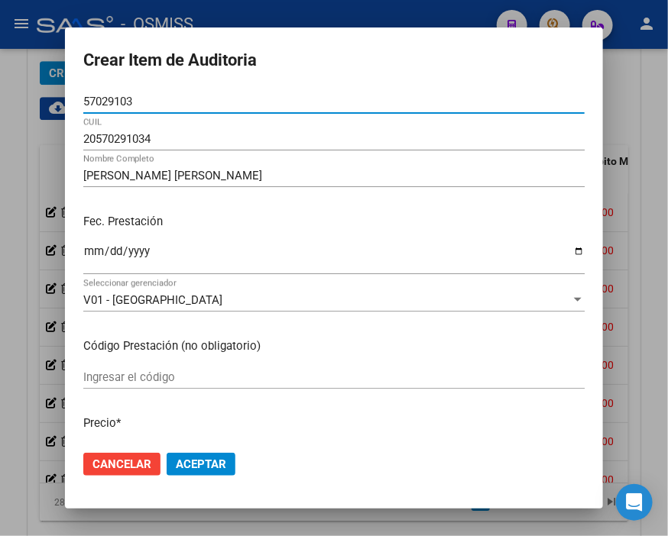
click at [286, 10] on div at bounding box center [334, 268] width 668 height 536
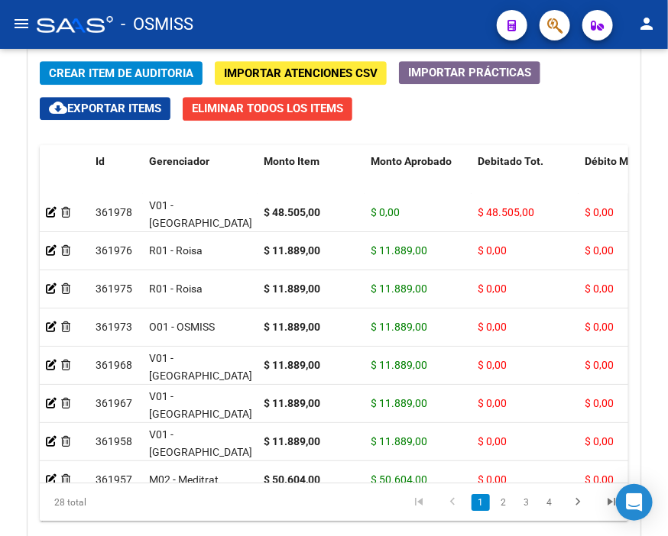
click at [296, 13] on div "- OSMISS" at bounding box center [261, 25] width 448 height 34
click at [245, 50] on div "Crear Item de Auditoria Importar Atenciones CSV Importar Prácticas cloud_downlo…" at bounding box center [333, 309] width 611 height 519
click at [139, 70] on span "Crear Item de Auditoria" at bounding box center [121, 73] width 144 height 14
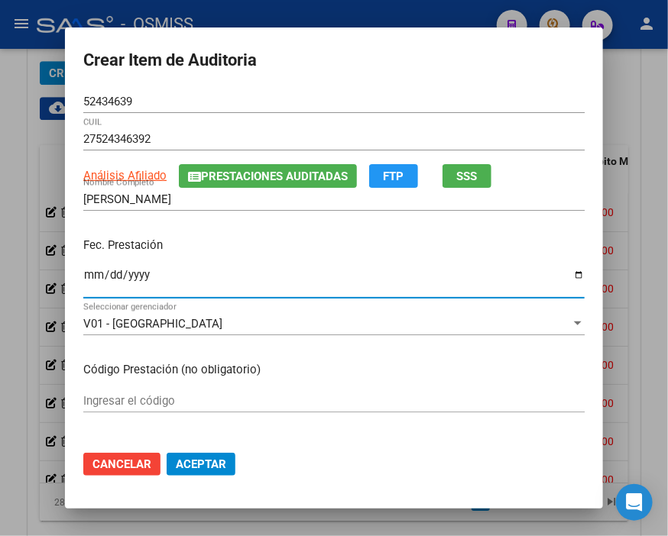
click at [89, 276] on input "Ingresar la fecha" at bounding box center [333, 281] width 501 height 24
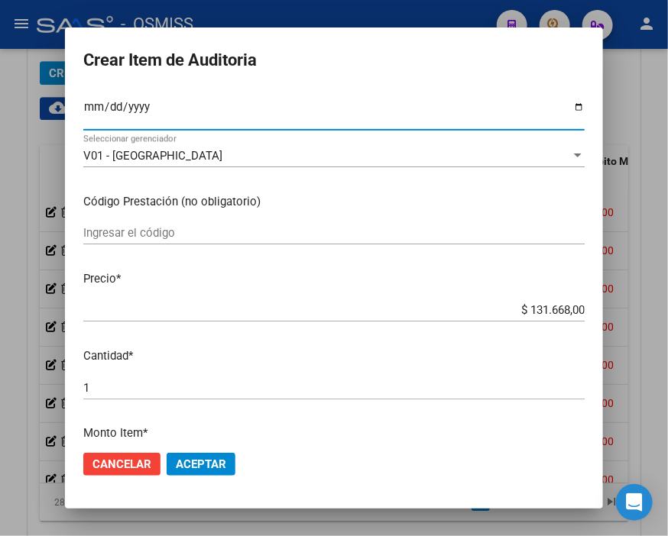
scroll to position [170, 0]
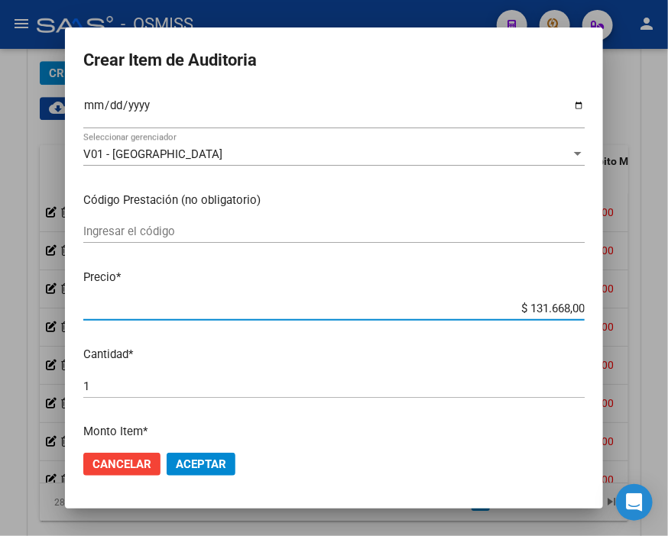
drag, startPoint x: 584, startPoint y: 303, endPoint x: 647, endPoint y: 302, distance: 63.4
click at [647, 302] on div "Crear Item de Auditoria 52434639 Nro Documento 27524346392 CUIL Análisis Afilia…" at bounding box center [334, 268] width 668 height 536
click at [191, 461] on span "Aceptar" at bounding box center [201, 465] width 50 height 14
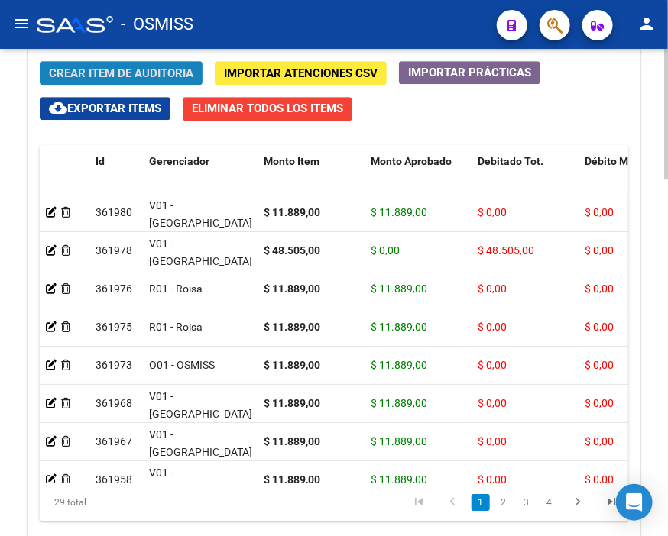
click at [134, 64] on button "Crear Item de Auditoria" at bounding box center [121, 73] width 163 height 24
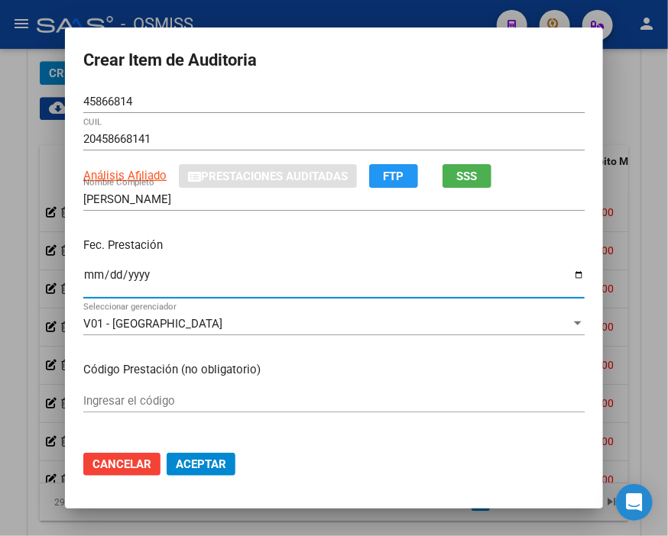
click at [83, 277] on input "Ingresar la fecha" at bounding box center [333, 281] width 501 height 24
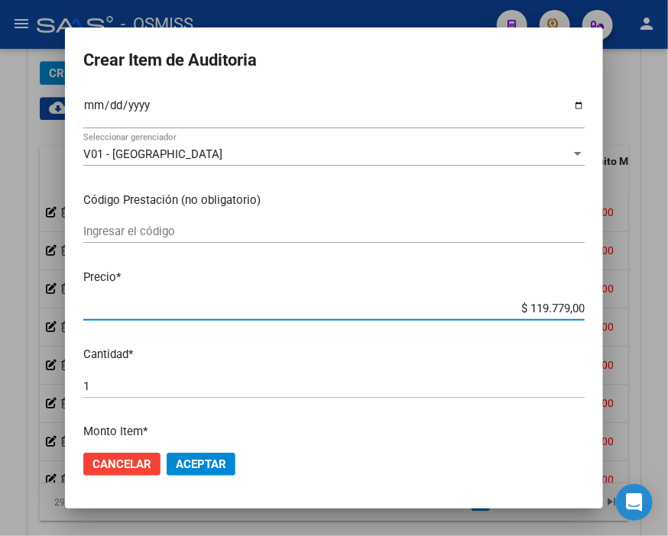
drag, startPoint x: 494, startPoint y: 303, endPoint x: 647, endPoint y: 319, distance: 153.6
click at [647, 319] on div "Crear Item de Auditoria 45866814 Nro Documento 20458668141 CUIL Análisis Afilia…" at bounding box center [334, 268] width 668 height 536
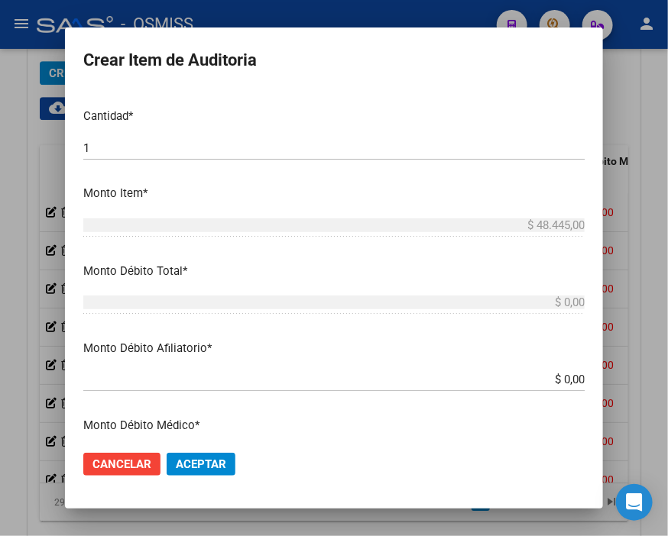
scroll to position [509, 0]
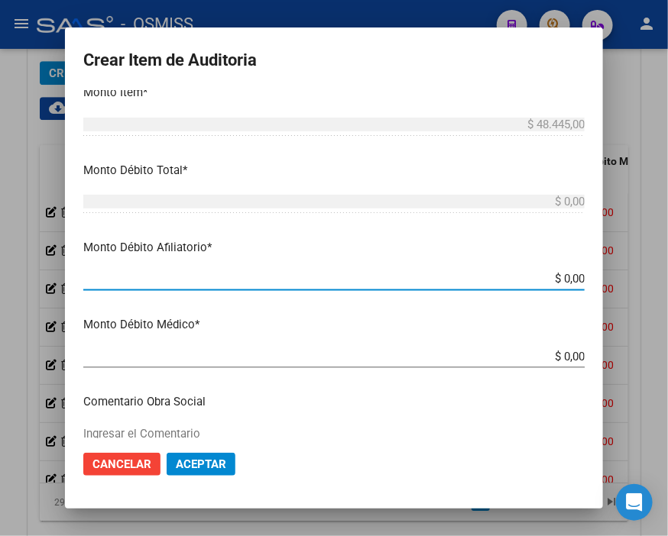
drag, startPoint x: 518, startPoint y: 280, endPoint x: 624, endPoint y: 284, distance: 106.3
click at [624, 284] on div "Crear Item de Auditoria 45866814 Nro Documento 20458668141 CUIL Análisis Afilia…" at bounding box center [334, 268] width 668 height 536
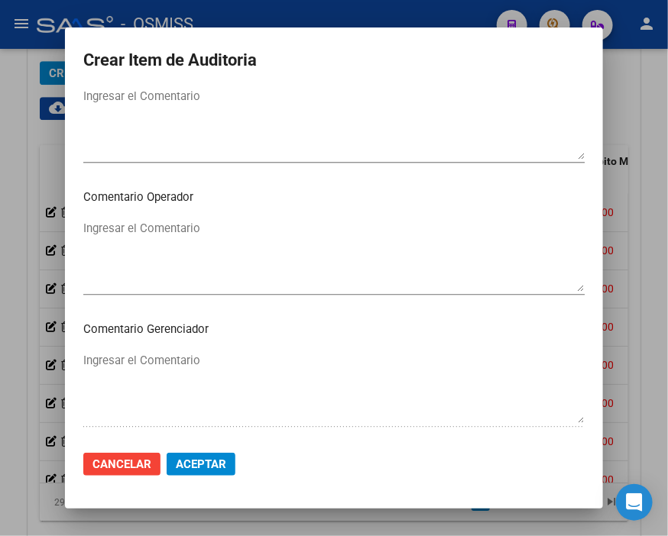
scroll to position [849, 0]
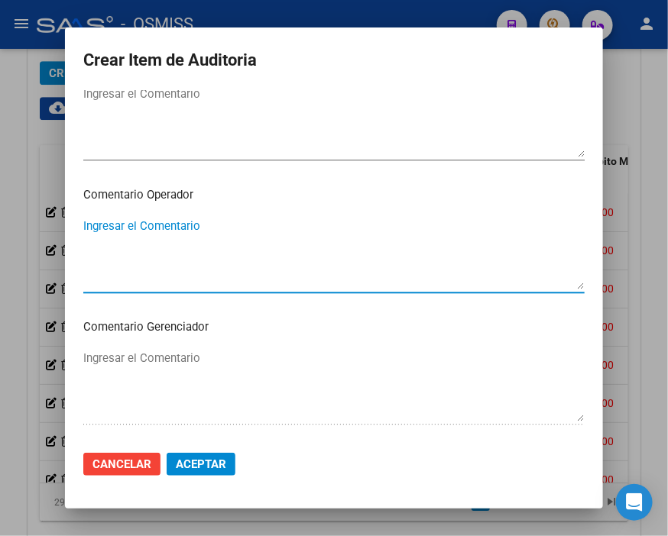
click at [113, 233] on textarea "Ingresar el Comentario" at bounding box center [333, 254] width 501 height 72
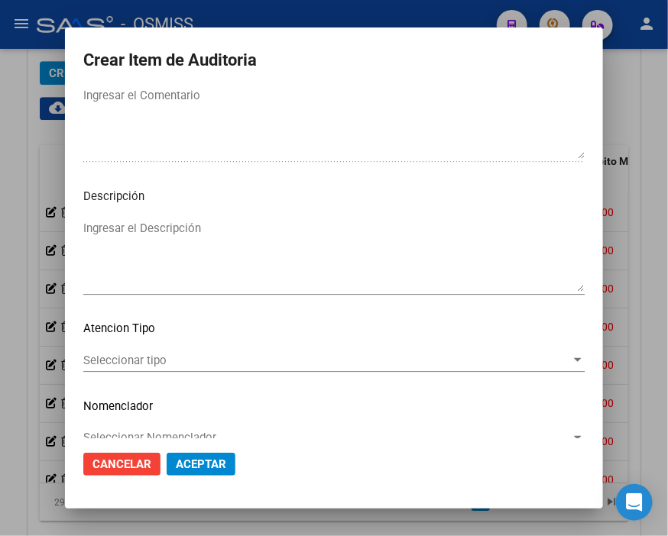
scroll to position [1135, 0]
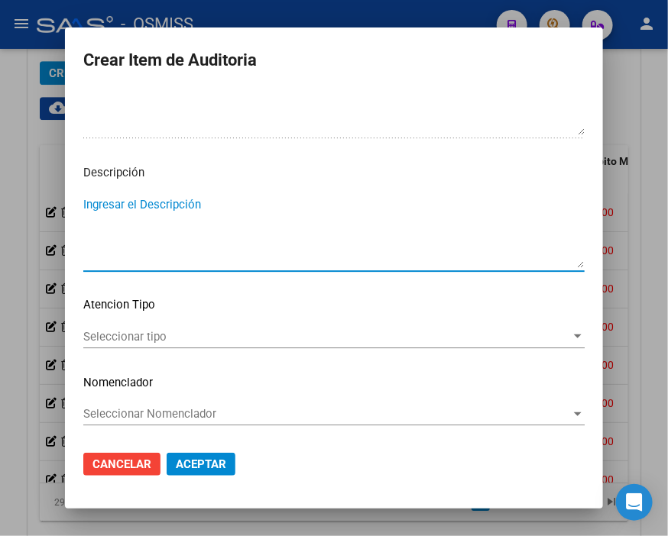
click at [99, 204] on textarea "Ingresar el Descripción" at bounding box center [333, 232] width 501 height 72
click at [386, 231] on textarea "BAJA POR MAYORÍA DE EDAD (21 AÑOS) CUMPLIDA AL" at bounding box center [333, 232] width 501 height 72
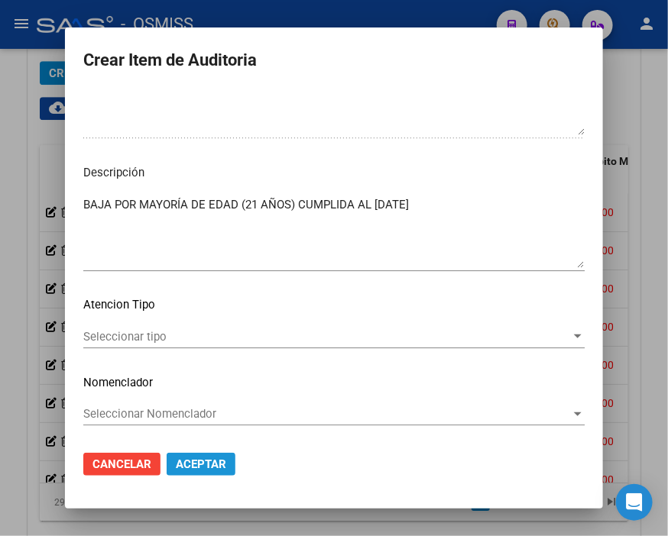
click at [180, 474] on button "Aceptar" at bounding box center [201, 464] width 69 height 23
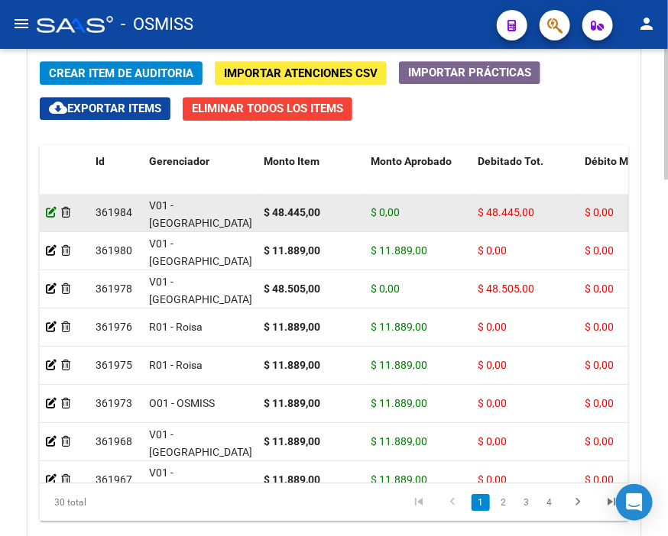
click at [47, 217] on icon at bounding box center [51, 212] width 11 height 11
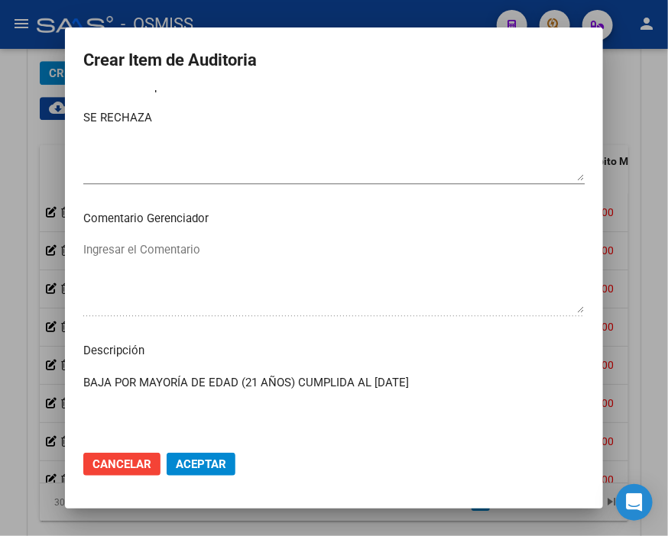
scroll to position [1018, 0]
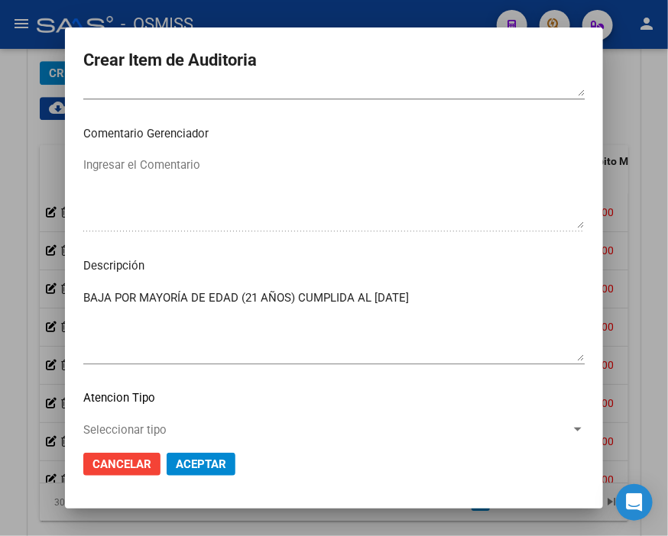
click at [484, 286] on div "BAJA POR MAYORÍA DE EDAD (21 AÑOS) CUMPLIDA AL [DATE] Ingresar el Descripción" at bounding box center [333, 325] width 501 height 78
click at [83, 295] on textarea "BAJA POR MAYORÍA DE EDAD (21 AÑOS) CUMPLIDA AL [DATE] - ART.9 LEY 23.660" at bounding box center [333, 326] width 501 height 72
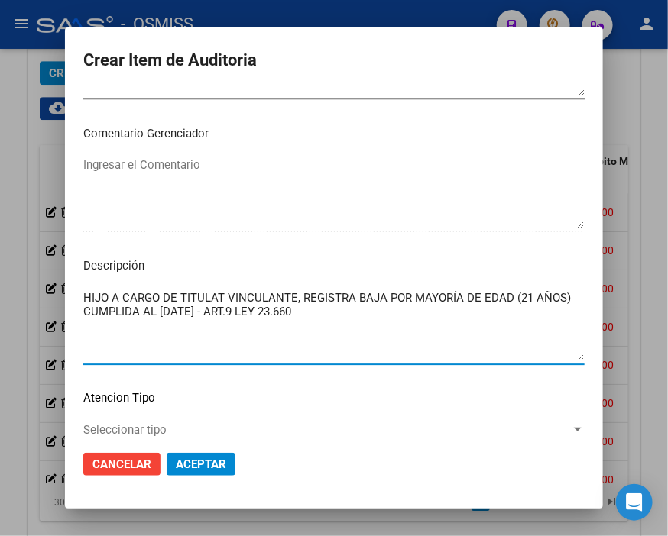
click at [215, 293] on textarea "HIJO A CARGO DE TITULAT VINCULANTE, REGISTRA BAJA POR MAYORÍA DE EDAD (21 AÑOS)…" at bounding box center [333, 326] width 501 height 72
click at [167, 468] on button "Aceptar" at bounding box center [201, 464] width 69 height 23
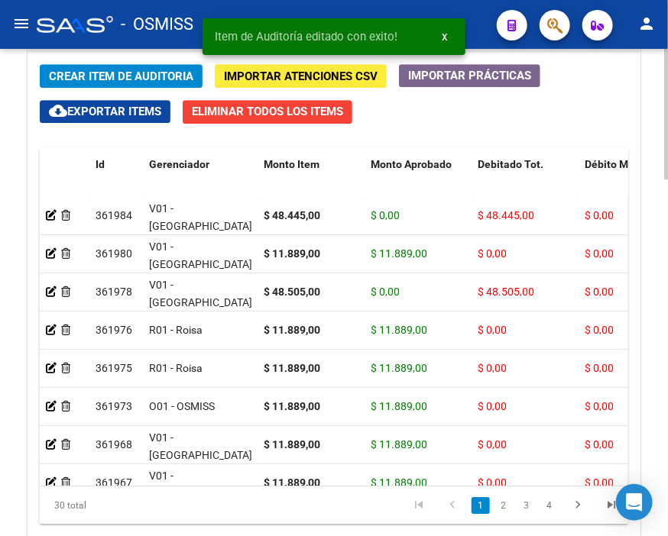
scroll to position [1188, 0]
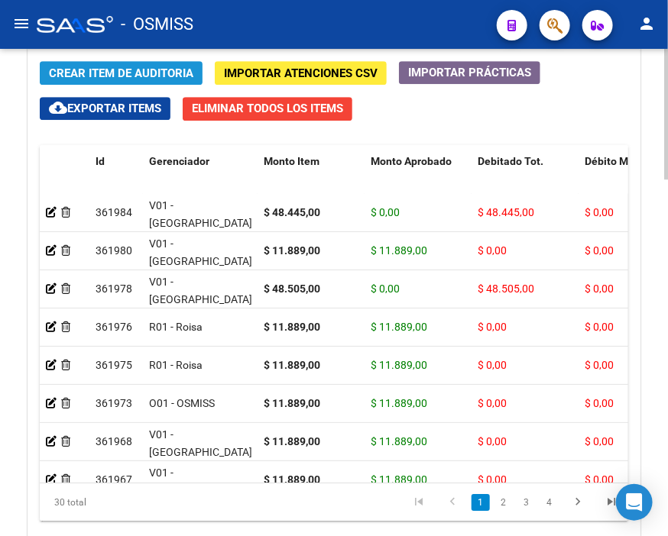
click at [107, 66] on span "Crear Item de Auditoria" at bounding box center [121, 73] width 144 height 14
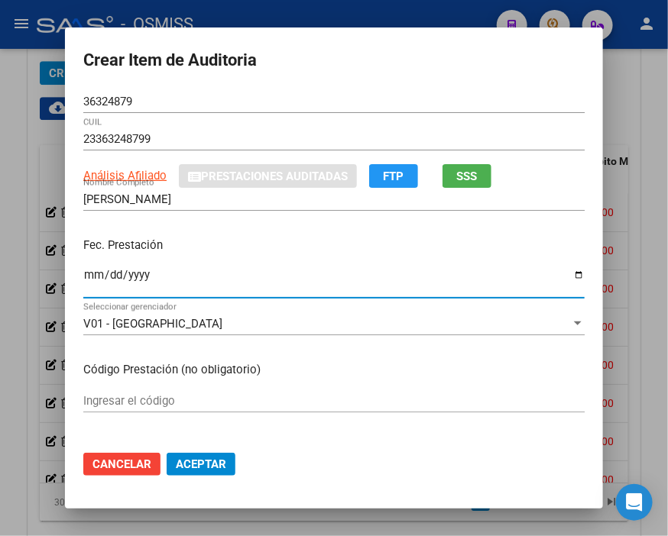
click at [86, 273] on input "Ingresar la fecha" at bounding box center [333, 281] width 501 height 24
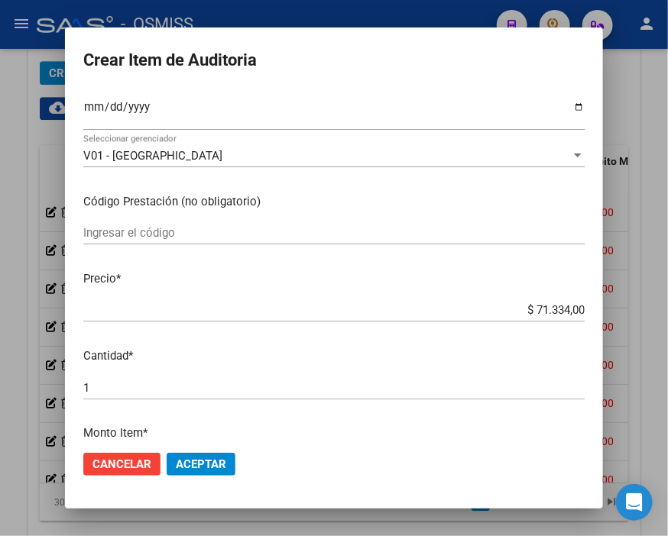
scroll to position [170, 0]
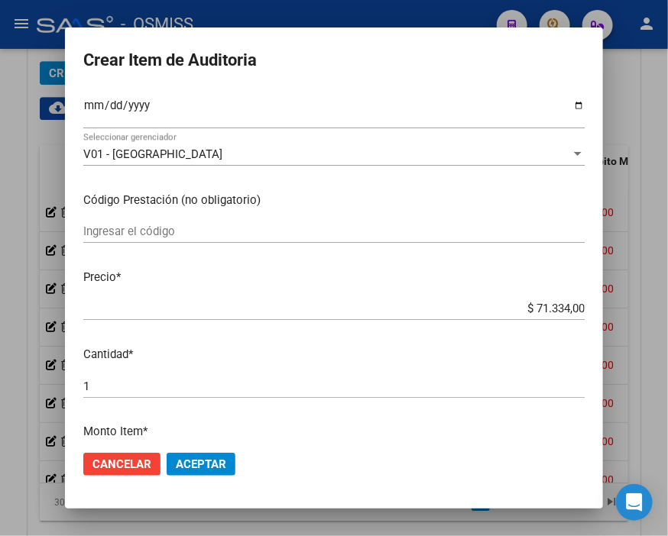
click at [105, 99] on input "Ingresar la fecha" at bounding box center [333, 111] width 501 height 24
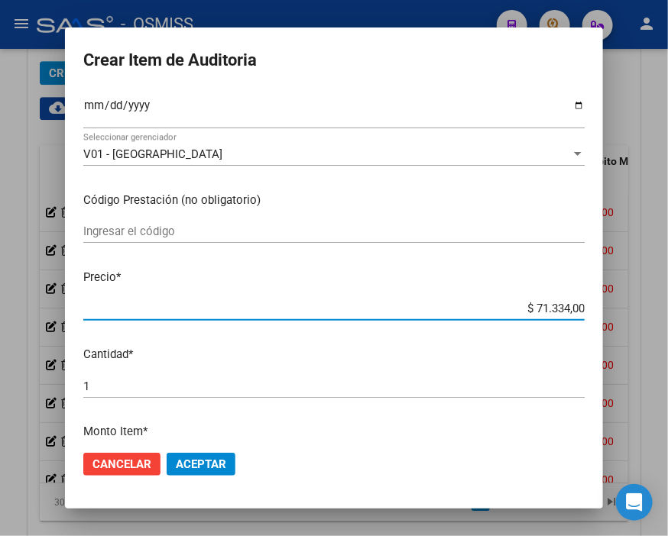
drag, startPoint x: 500, startPoint y: 303, endPoint x: 647, endPoint y: 311, distance: 147.6
click at [647, 311] on div "Crear Item de Auditoria 36324879 Nro Documento 23363248799 CUIL Análisis Afilia…" at bounding box center [334, 268] width 668 height 536
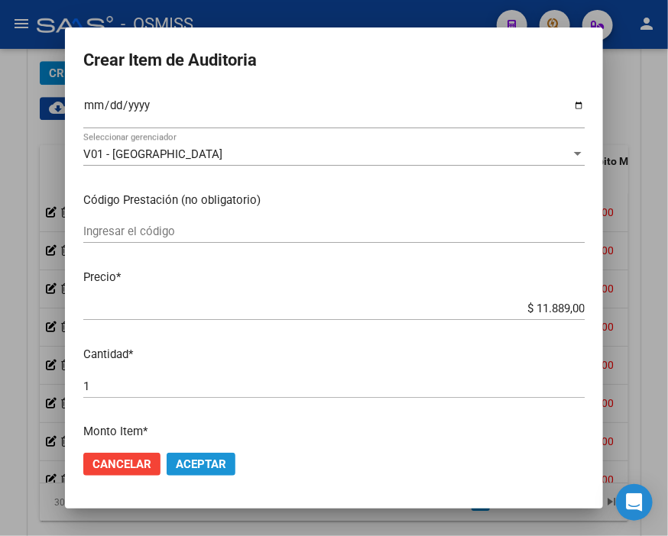
click at [204, 474] on button "Aceptar" at bounding box center [201, 464] width 69 height 23
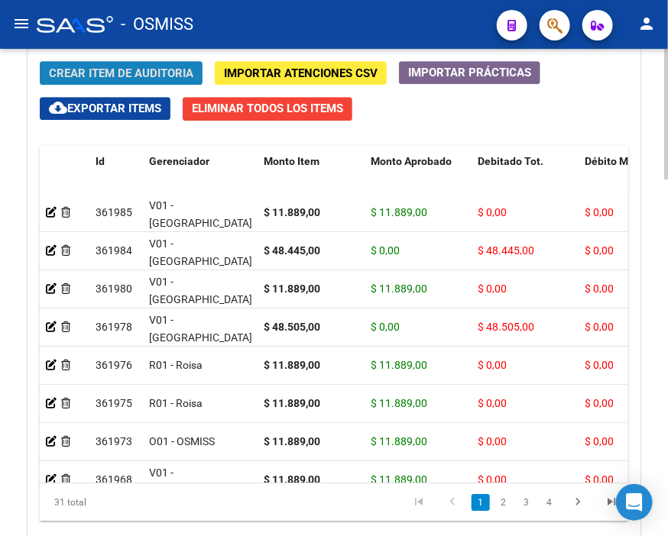
click at [107, 62] on button "Crear Item de Auditoria" at bounding box center [121, 73] width 163 height 24
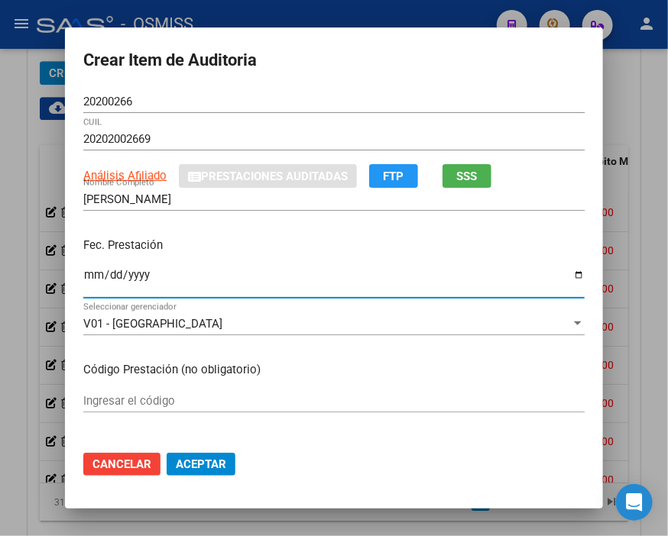
click at [84, 277] on input "Ingresar la fecha" at bounding box center [333, 281] width 501 height 24
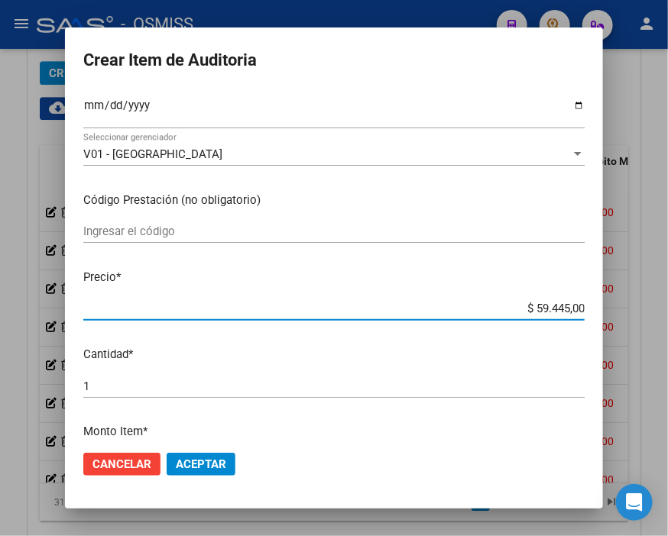
drag, startPoint x: 510, startPoint y: 306, endPoint x: 647, endPoint y: 315, distance: 137.0
click at [647, 315] on div "Crear Item de Auditoria 20200266 Nro Documento 20202002669 CUIL Análisis Afilia…" at bounding box center [334, 268] width 668 height 536
click at [202, 458] on span "Aceptar" at bounding box center [201, 465] width 50 height 14
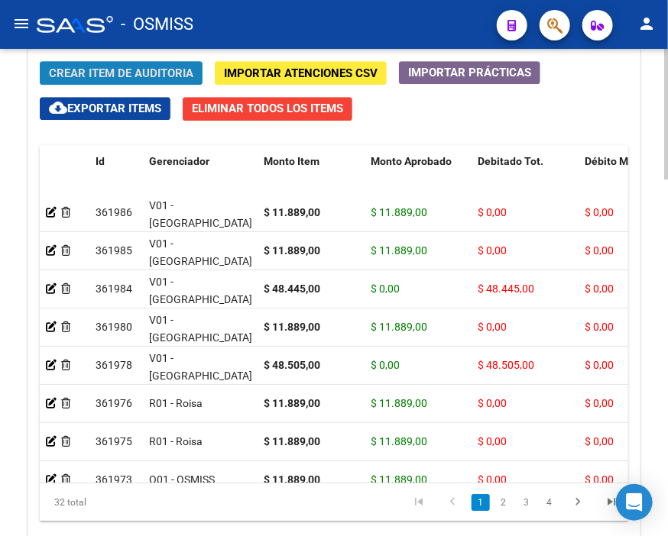
click at [119, 74] on span "Crear Item de Auditoria" at bounding box center [121, 73] width 144 height 14
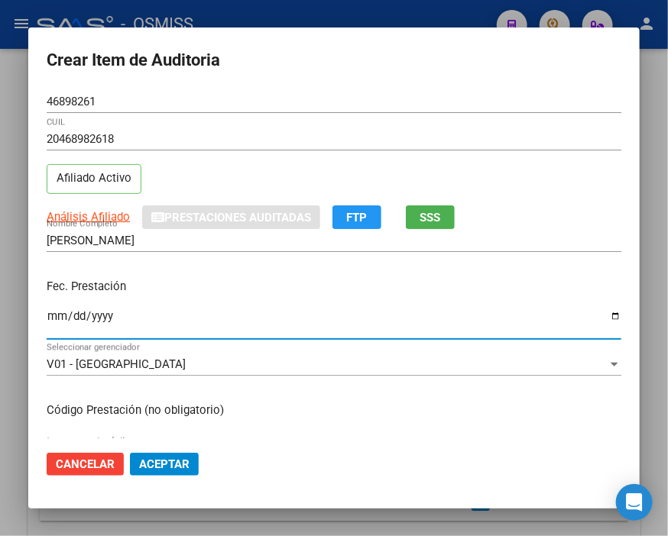
click at [57, 319] on input "Ingresar la fecha" at bounding box center [334, 322] width 574 height 24
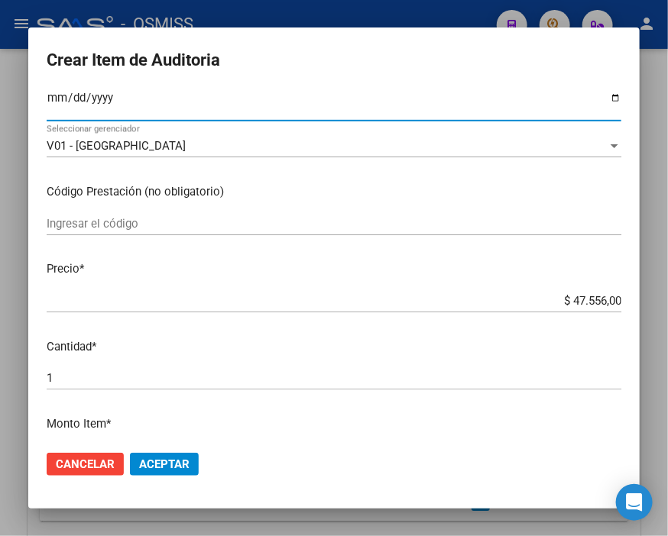
scroll to position [254, 0]
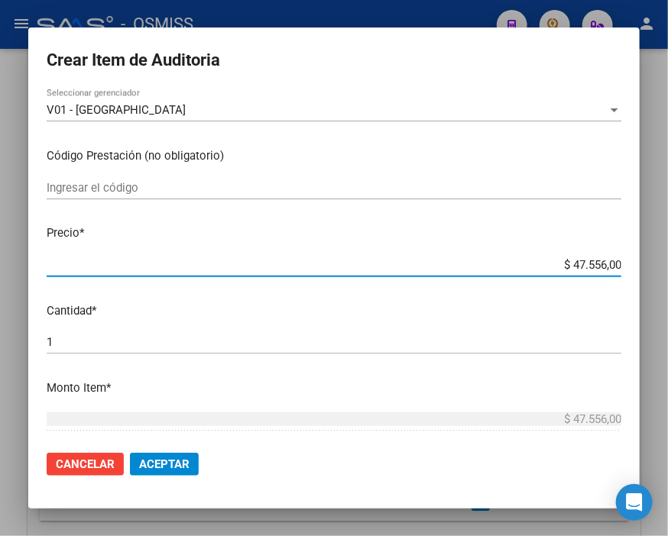
drag, startPoint x: 530, startPoint y: 258, endPoint x: 647, endPoint y: 263, distance: 117.0
click at [647, 263] on div "Crear Item de Auditoria 46898261 Nro Documento 20468982618 CUIL Afiliado Activo…" at bounding box center [334, 268] width 668 height 536
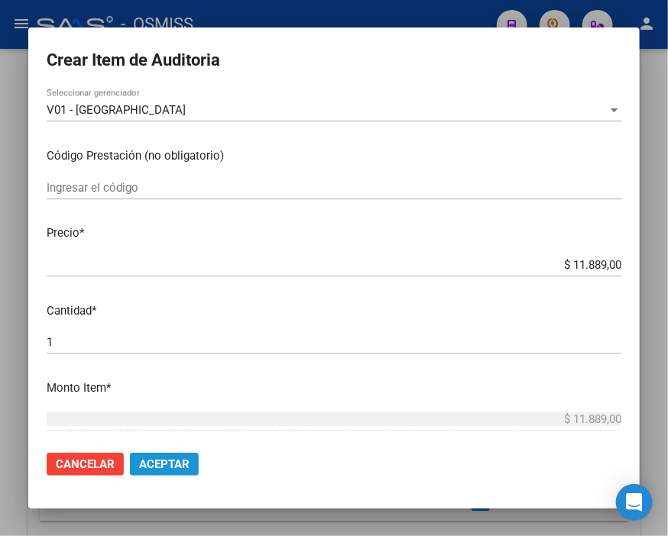
click at [167, 461] on span "Aceptar" at bounding box center [164, 465] width 50 height 14
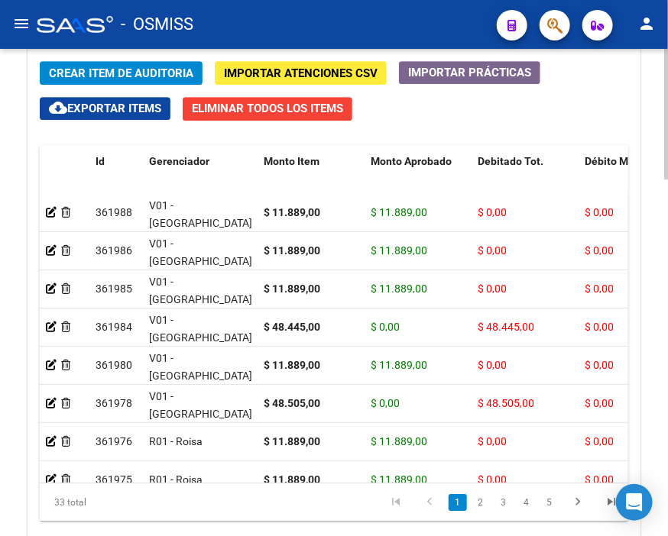
click at [120, 61] on div "Crear Item de Auditoria Importar Atenciones CSV Importar Prácticas cloud_downlo…" at bounding box center [333, 309] width 611 height 519
click at [119, 65] on button "Crear Item de Auditoria" at bounding box center [121, 73] width 163 height 24
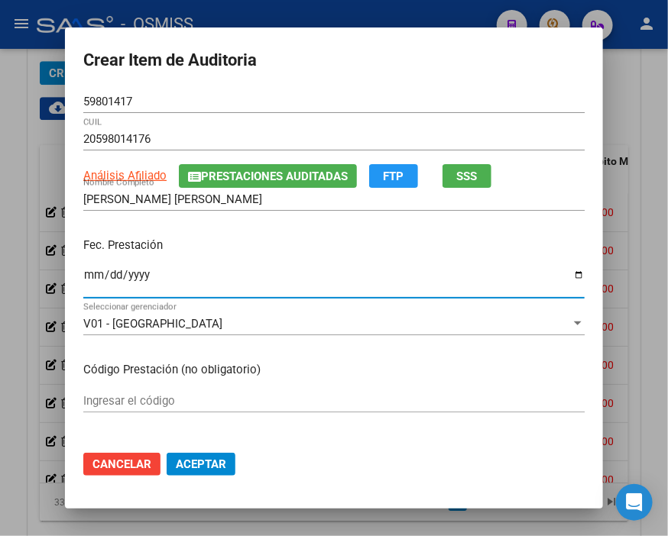
click at [84, 279] on input "Ingresar la fecha" at bounding box center [333, 281] width 501 height 24
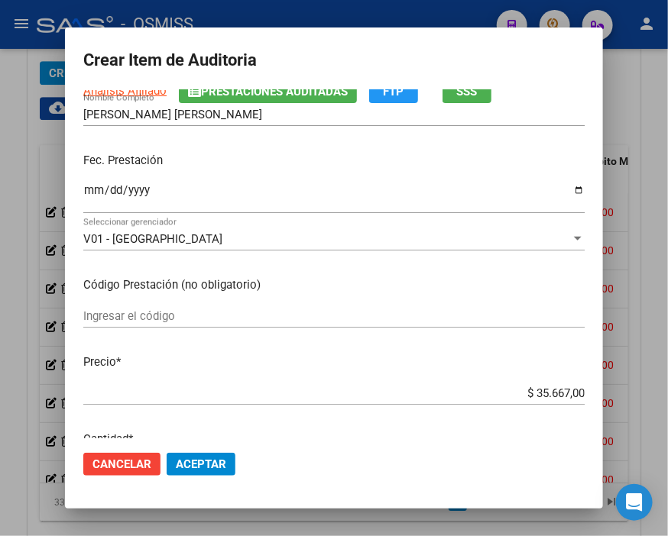
scroll to position [170, 0]
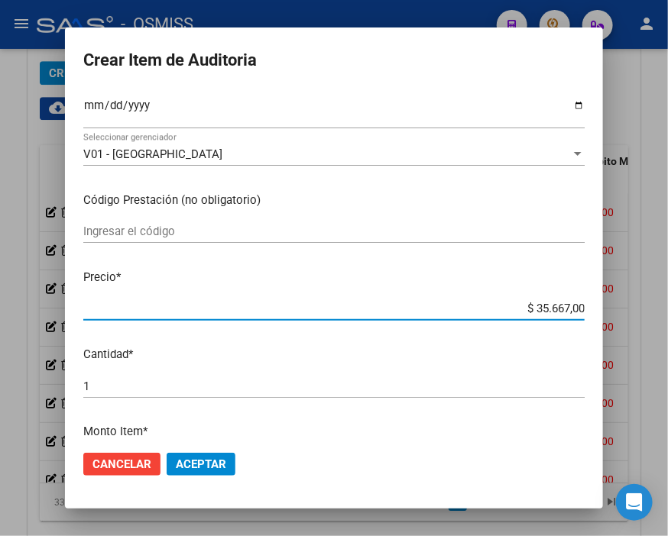
drag, startPoint x: 499, startPoint y: 304, endPoint x: 647, endPoint y: 323, distance: 149.4
click at [647, 323] on div "Crear Item de Auditoria 59801417 Nro Documento 20598014176 CUIL Análisis Afilia…" at bounding box center [334, 268] width 668 height 536
click at [196, 461] on span "Aceptar" at bounding box center [201, 465] width 50 height 14
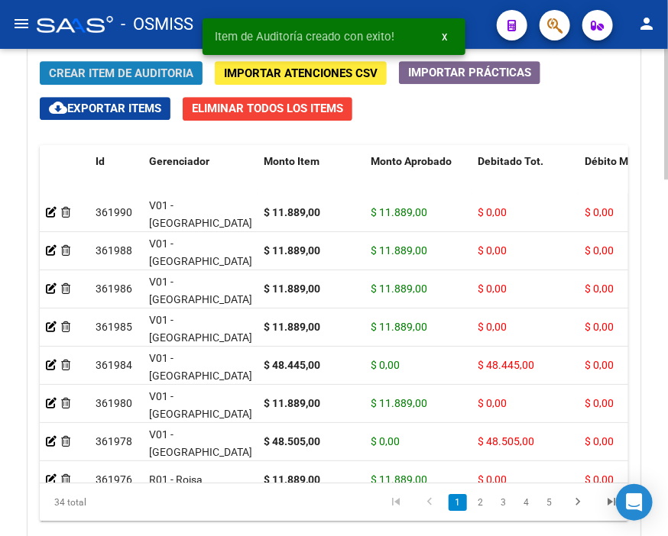
click at [115, 73] on span "Crear Item de Auditoria" at bounding box center [121, 73] width 144 height 14
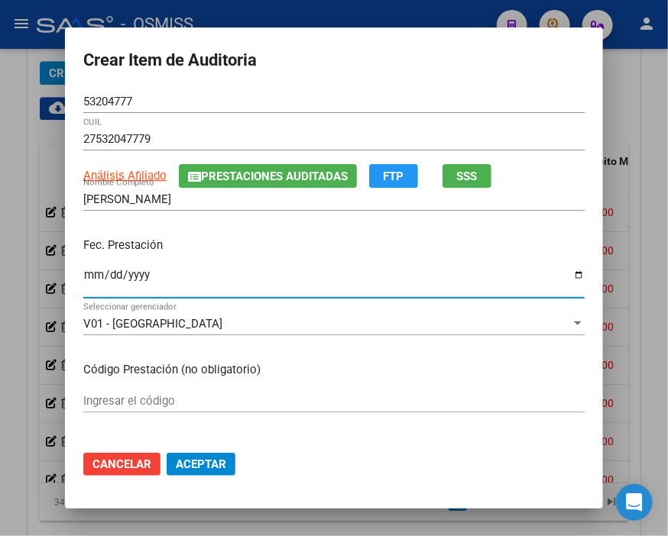
click at [84, 276] on input "Ingresar la fecha" at bounding box center [333, 281] width 501 height 24
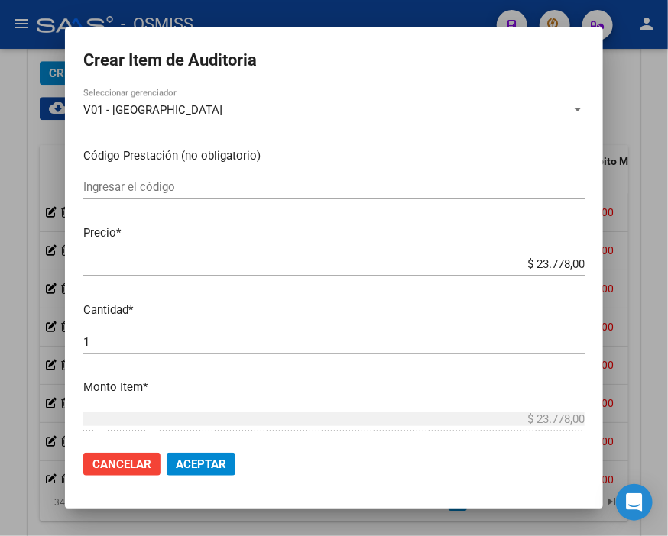
scroll to position [254, 0]
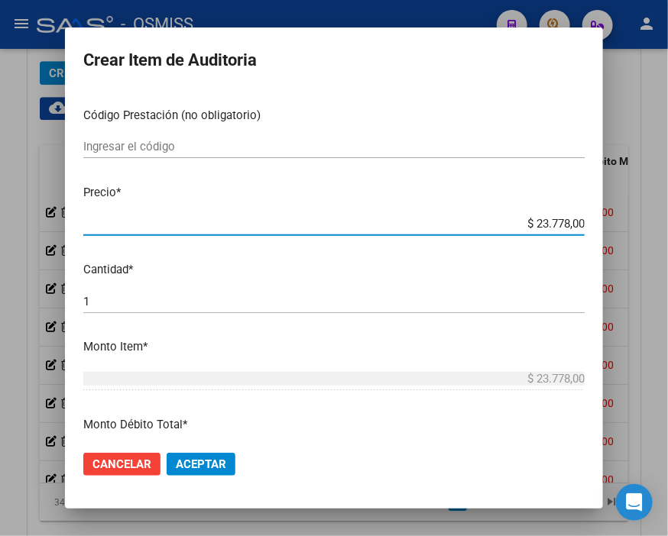
drag, startPoint x: 492, startPoint y: 222, endPoint x: 647, endPoint y: 227, distance: 155.1
click at [647, 227] on div "Crear Item de Auditoria 53204777 Nro Documento 27532047779 CUIL Análisis Afilia…" at bounding box center [334, 268] width 668 height 536
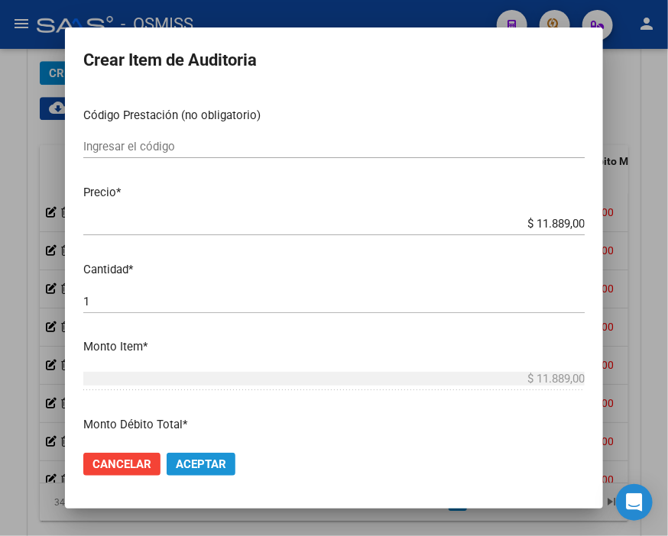
click at [215, 459] on span "Aceptar" at bounding box center [201, 465] width 50 height 14
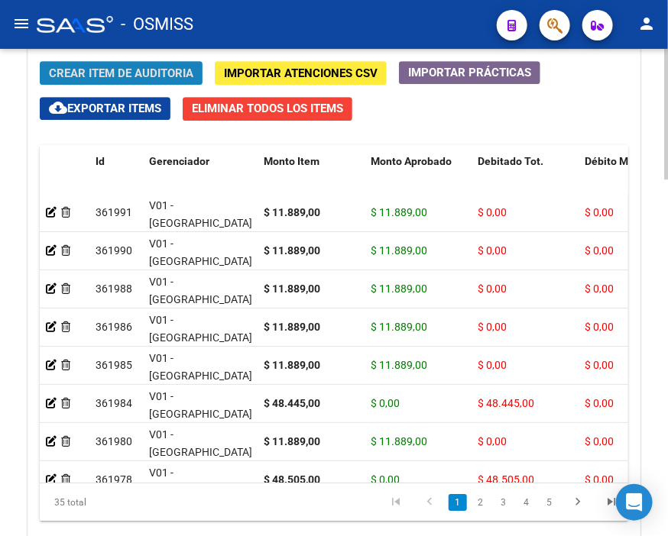
click at [115, 73] on span "Crear Item de Auditoria" at bounding box center [121, 73] width 144 height 14
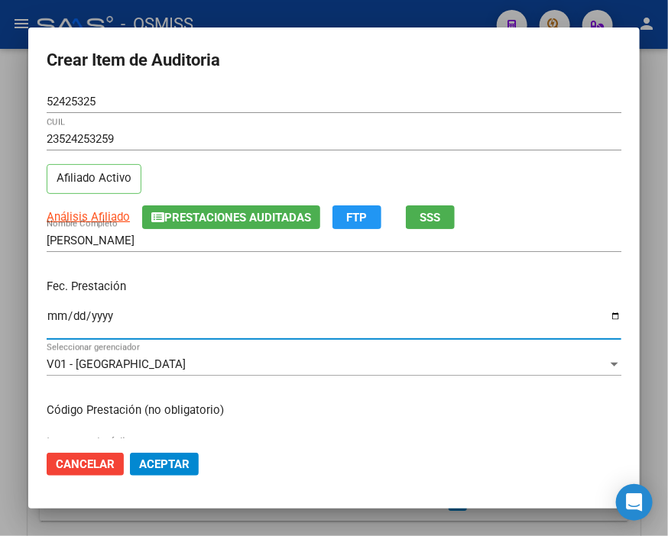
click at [57, 311] on input "Ingresar la fecha" at bounding box center [334, 322] width 574 height 24
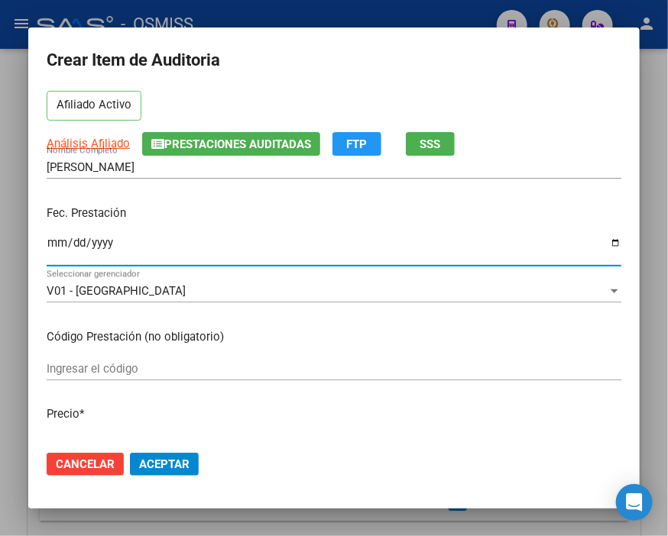
scroll to position [170, 0]
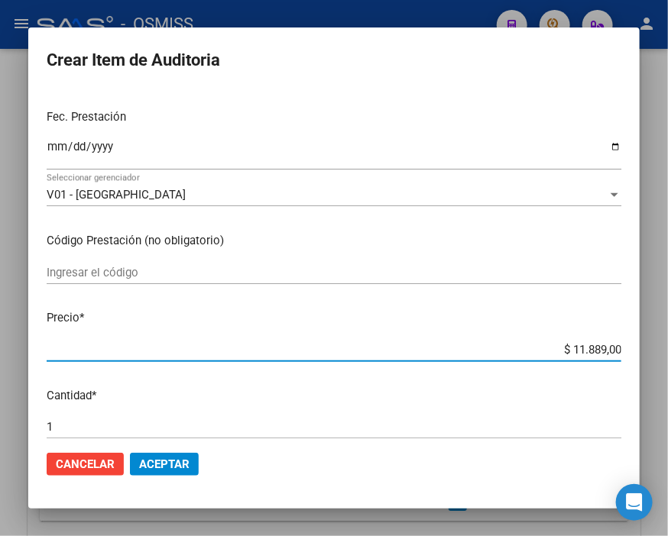
drag, startPoint x: 537, startPoint y: 347, endPoint x: 647, endPoint y: 349, distance: 110.0
click at [647, 349] on div "Crear Item de Auditoria 52425325 Nro Documento 23524253259 CUIL Afiliado Activo…" at bounding box center [334, 268] width 668 height 536
click at [173, 471] on button "Aceptar" at bounding box center [164, 464] width 69 height 23
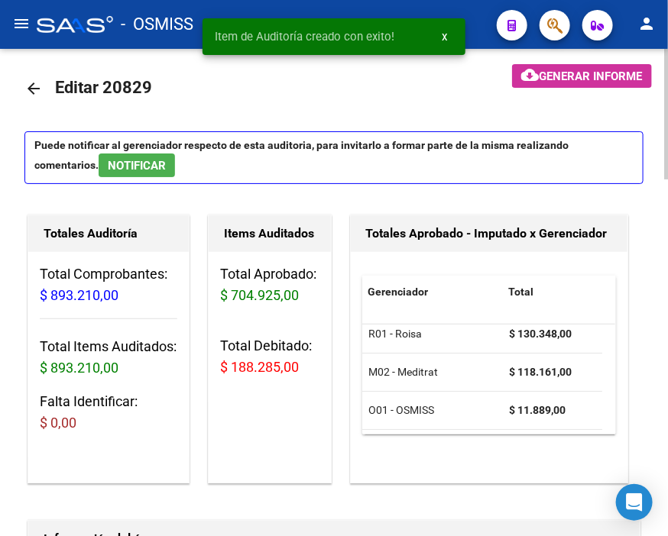
scroll to position [0, 0]
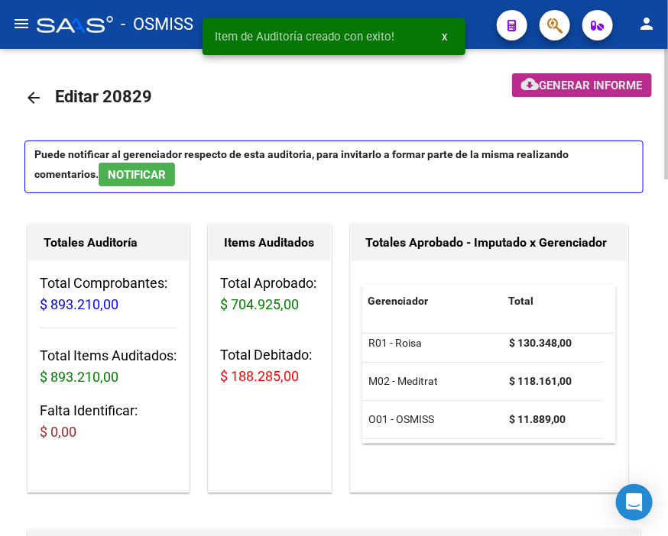
click at [568, 86] on span "Generar informe" at bounding box center [590, 86] width 103 height 14
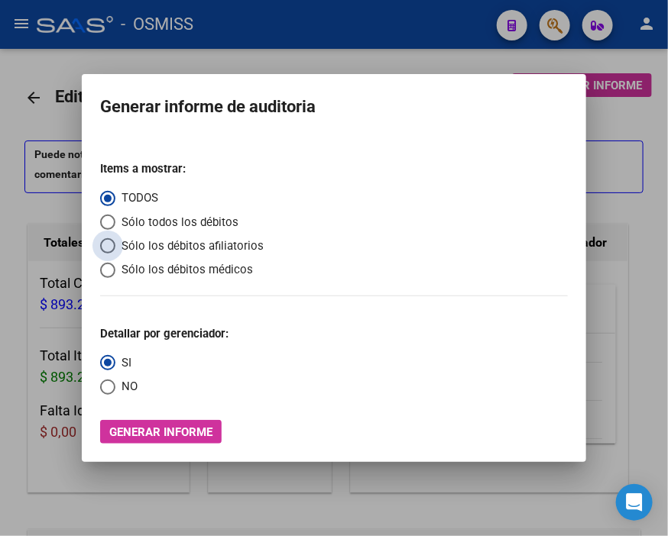
click at [162, 241] on span "Sólo los débitos afiliatorios" at bounding box center [189, 247] width 148 height 18
click at [115, 241] on input "Sólo los débitos afiliatorios" at bounding box center [107, 245] width 15 height 15
click at [135, 387] on span "NO" at bounding box center [126, 387] width 22 height 18
click at [115, 387] on input "NO" at bounding box center [107, 387] width 15 height 15
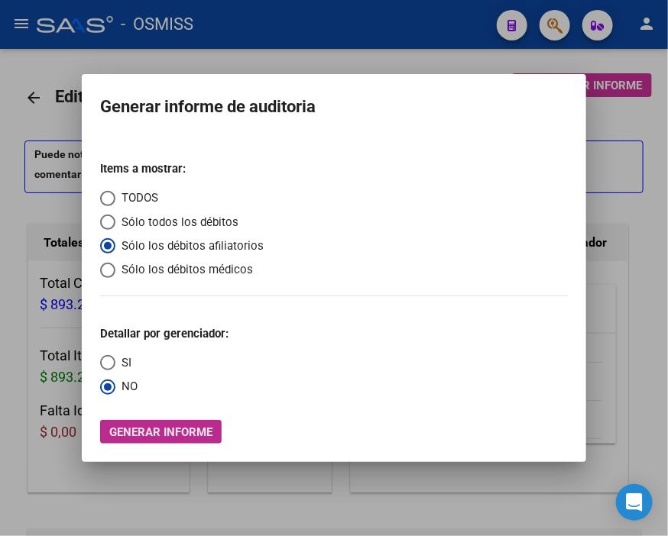
click at [158, 424] on button "Generar informe" at bounding box center [160, 432] width 121 height 24
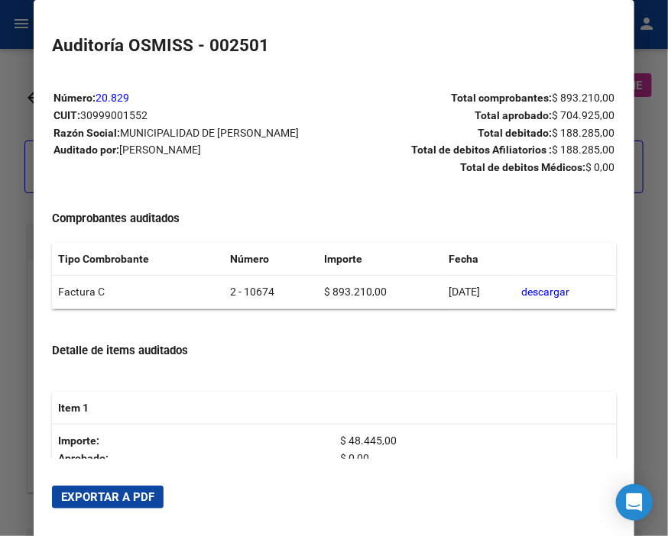
click at [138, 494] on span "Exportar a PDF" at bounding box center [107, 497] width 93 height 14
click at [5, 131] on div at bounding box center [334, 268] width 668 height 536
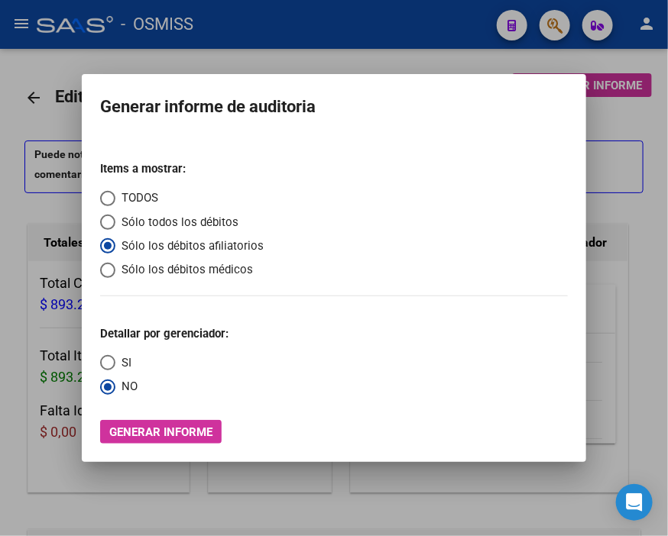
click at [5, 128] on div at bounding box center [334, 268] width 668 height 536
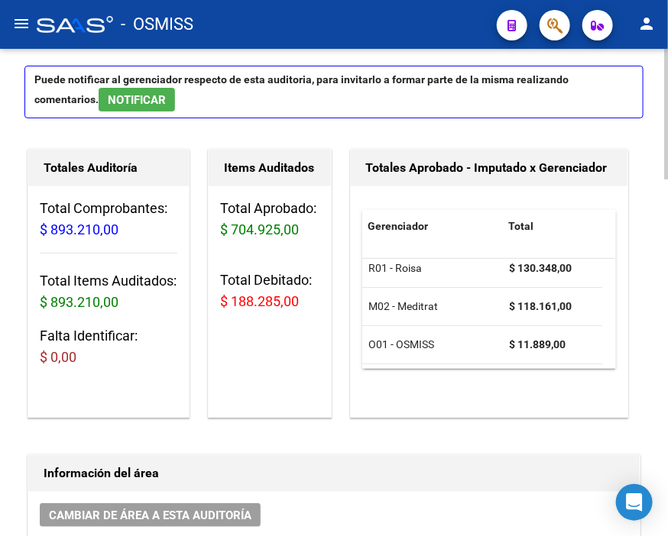
scroll to position [424, 0]
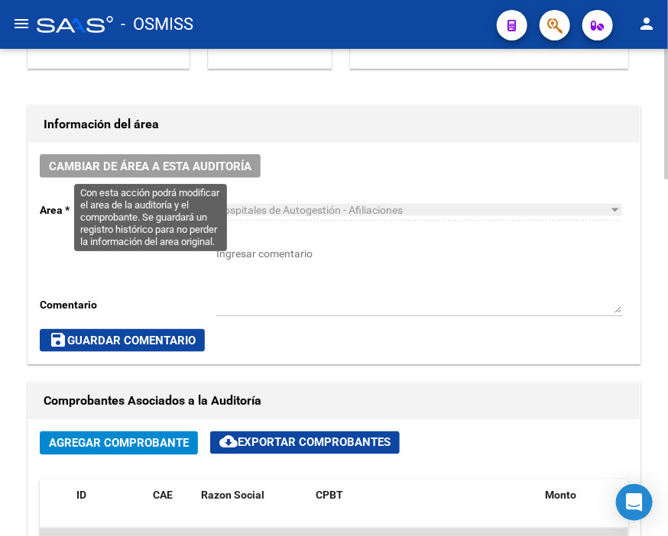
click at [156, 172] on span "Cambiar de área a esta auditoría" at bounding box center [150, 167] width 202 height 14
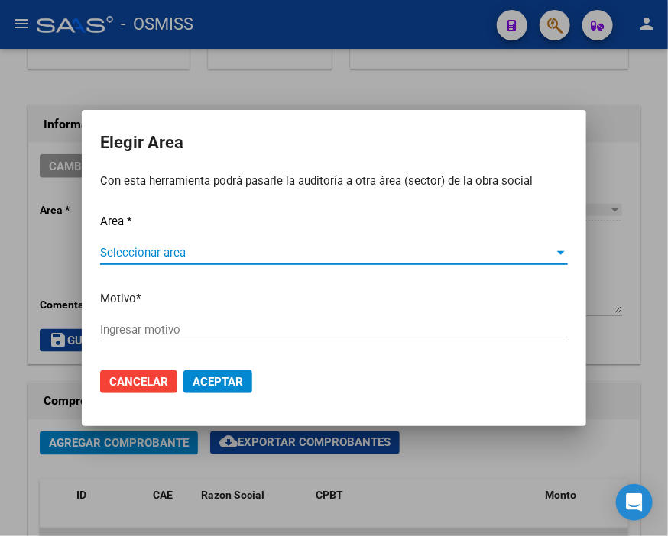
click at [166, 254] on span "Seleccionar area" at bounding box center [327, 253] width 454 height 14
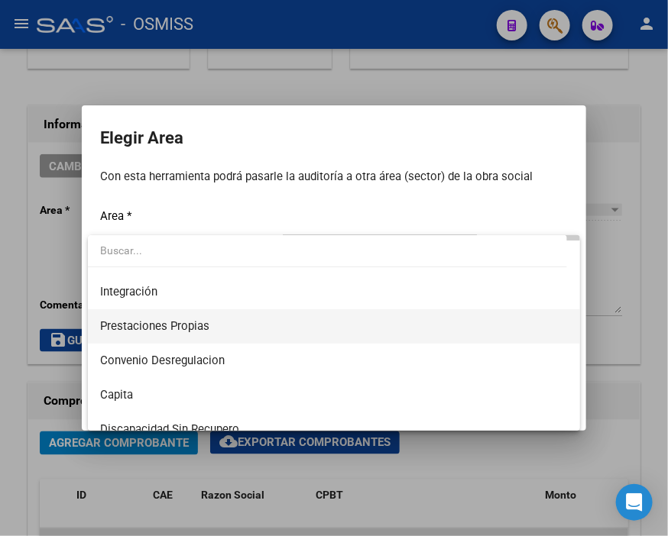
scroll to position [254, 0]
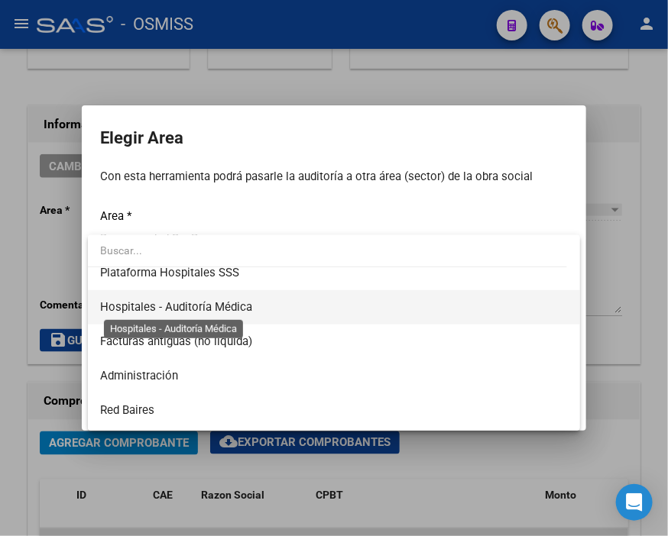
click at [222, 309] on span "Hospitales - Auditoría Médica" at bounding box center [176, 307] width 152 height 14
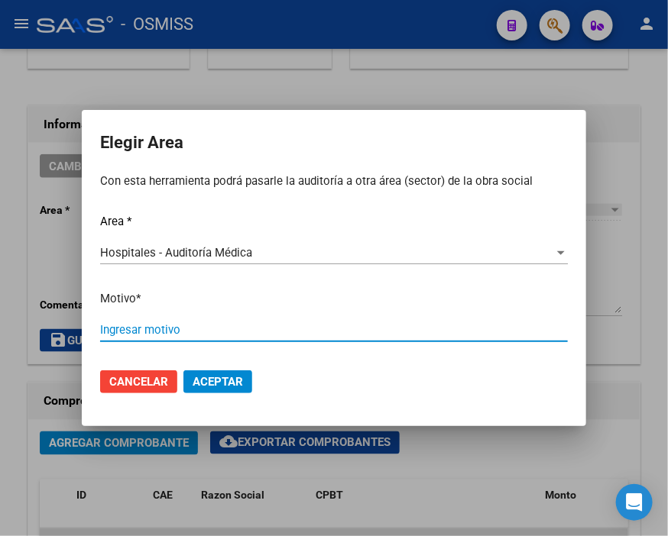
click at [161, 327] on input "Ingresar motivo" at bounding box center [334, 330] width 468 height 14
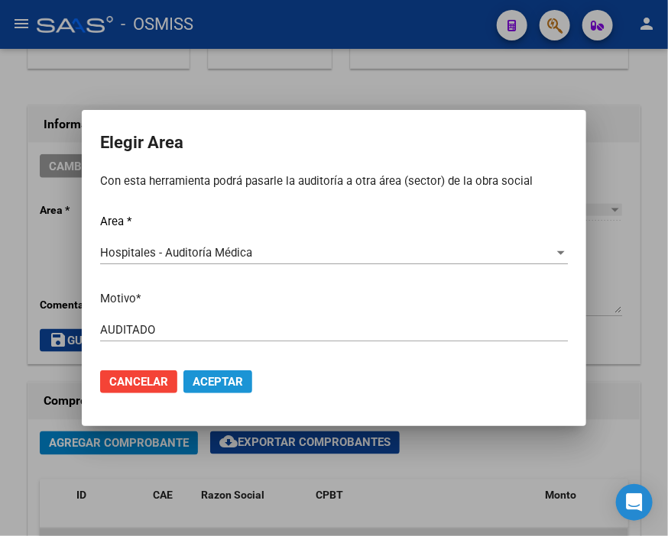
click at [223, 375] on span "Aceptar" at bounding box center [218, 382] width 50 height 14
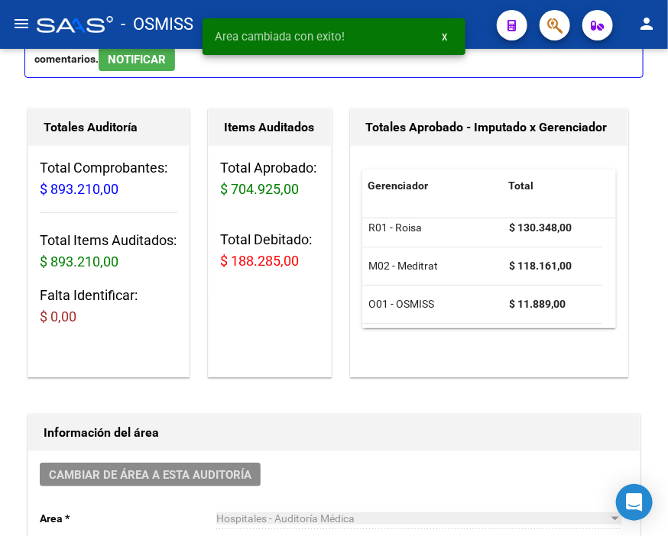
scroll to position [0, 0]
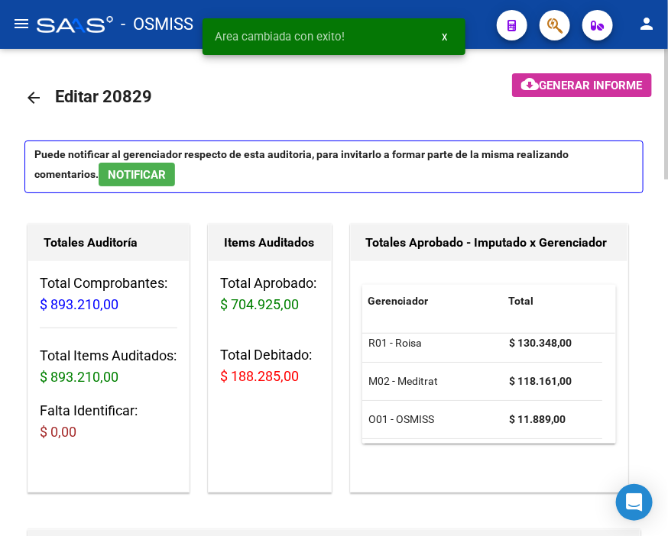
click at [31, 93] on mat-icon "arrow_back" at bounding box center [33, 98] width 18 height 18
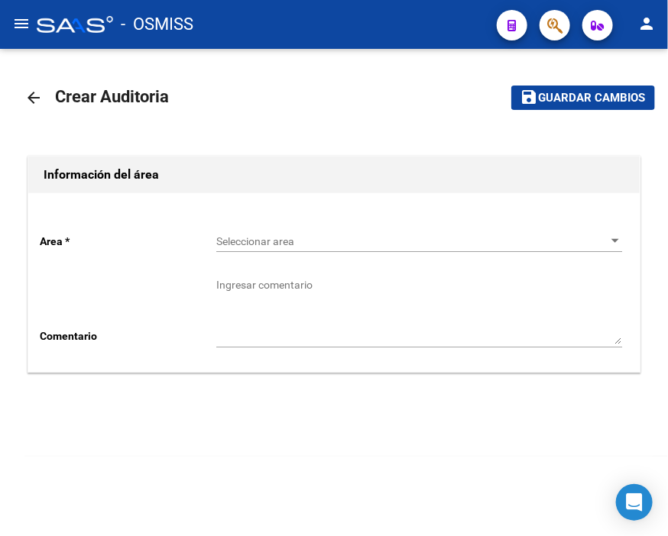
click at [347, 246] on span "Seleccionar area" at bounding box center [412, 241] width 392 height 13
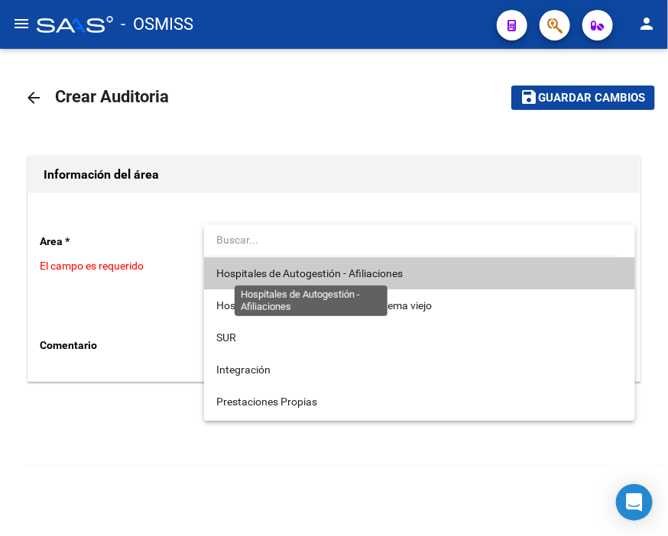
click at [348, 278] on span "Hospitales de Autogestión - Afiliaciones" at bounding box center [309, 273] width 186 height 12
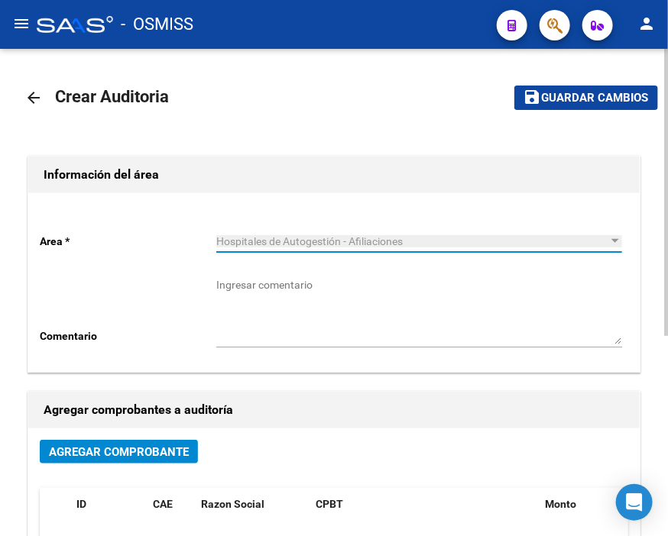
click at [157, 454] on span "Agregar Comprobante" at bounding box center [119, 452] width 140 height 14
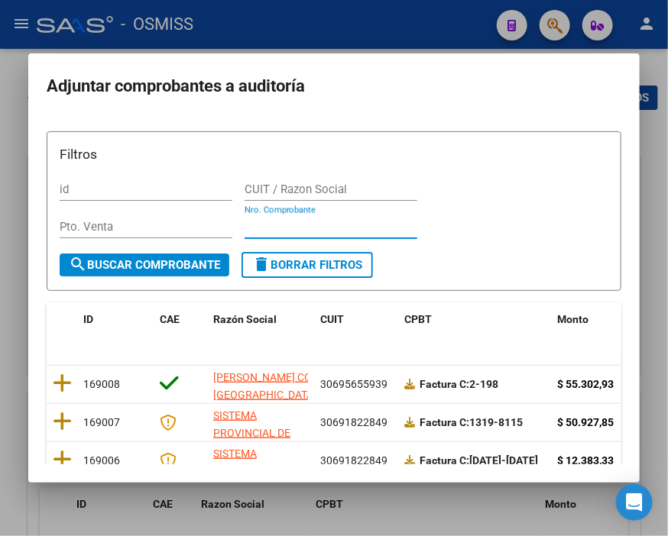
click at [283, 231] on input "Nro. Comprobante" at bounding box center [330, 227] width 173 height 14
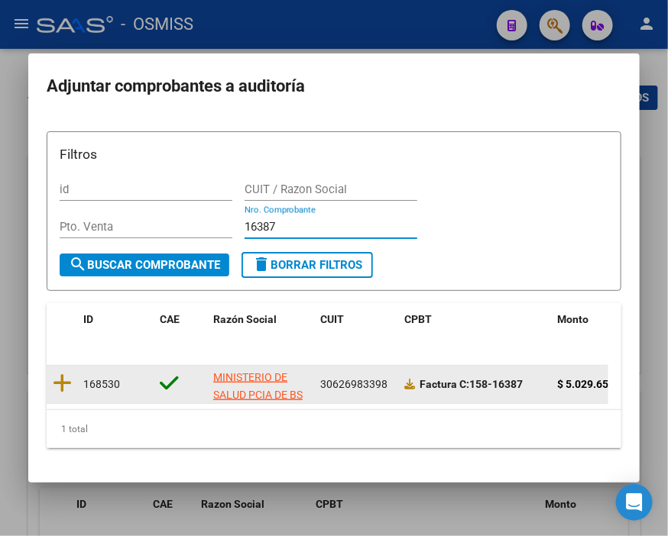
click at [72, 376] on datatable-body-cell at bounding box center [62, 384] width 31 height 37
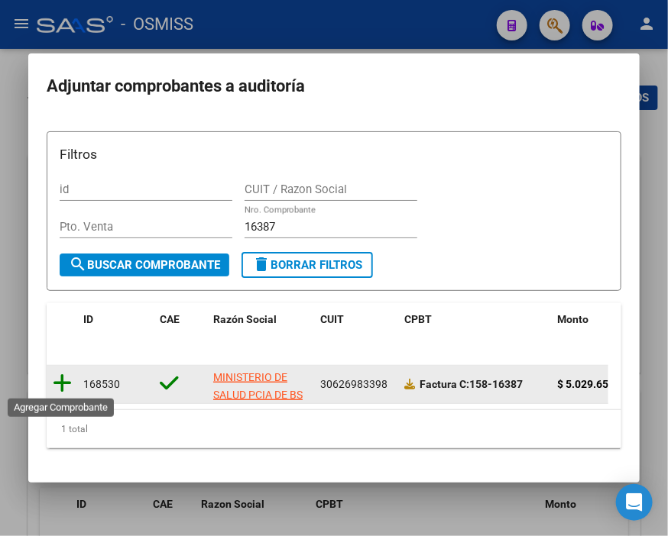
click at [69, 379] on icon at bounding box center [62, 383] width 19 height 21
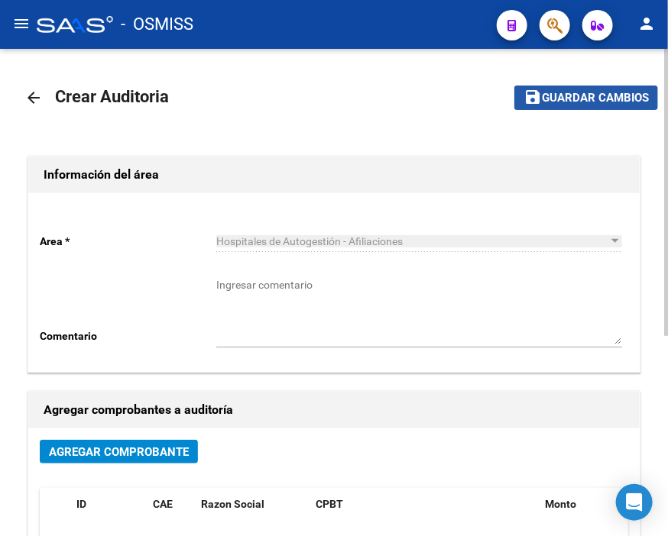
click at [587, 101] on span "Guardar cambios" at bounding box center [595, 99] width 107 height 14
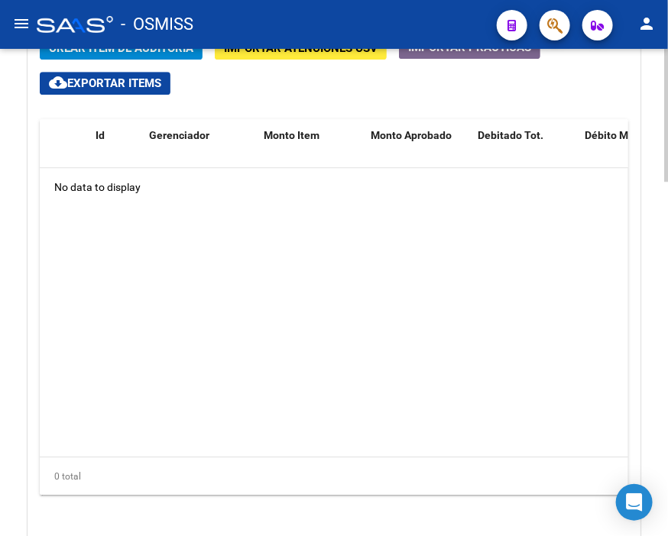
scroll to position [1103, 0]
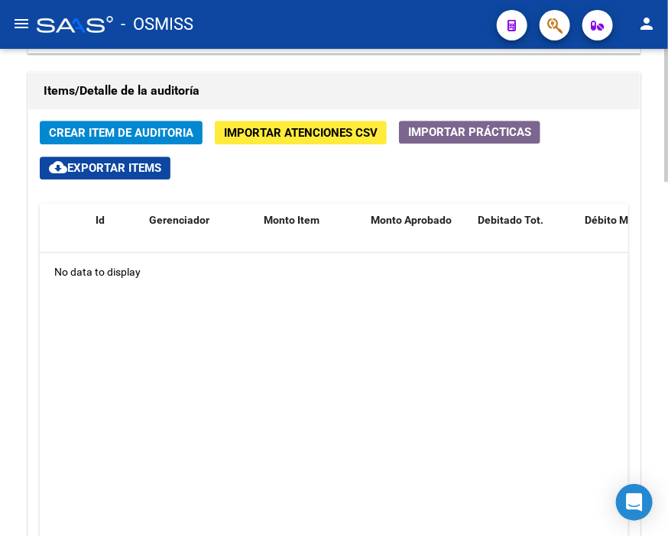
click at [98, 128] on span "Crear Item de Auditoria" at bounding box center [121, 133] width 144 height 14
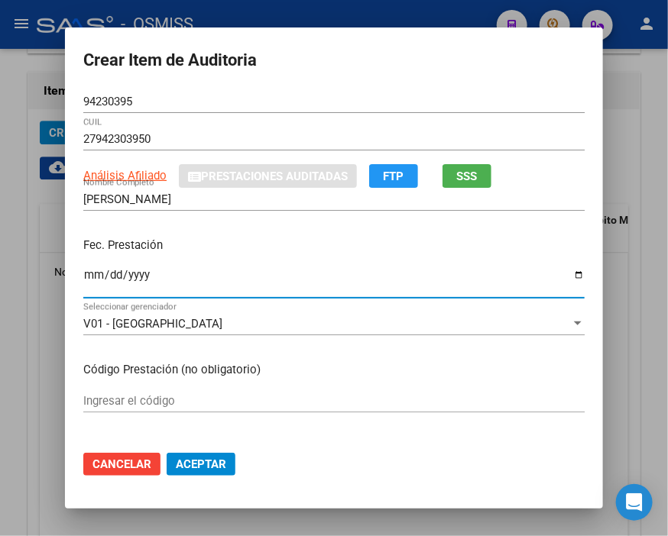
click at [87, 280] on input "Ingresar la fecha" at bounding box center [333, 281] width 501 height 24
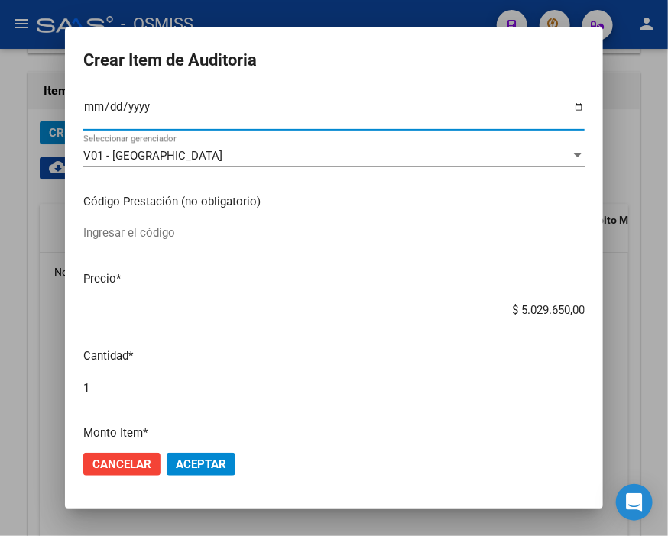
scroll to position [170, 0]
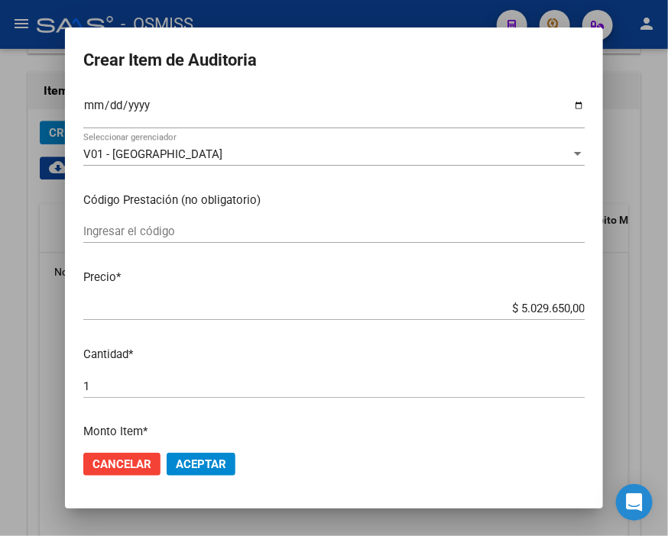
click at [230, 467] on mat-dialog-actions "Cancelar Aceptar" at bounding box center [333, 465] width 501 height 52
click at [203, 462] on span "Aceptar" at bounding box center [201, 465] width 50 height 14
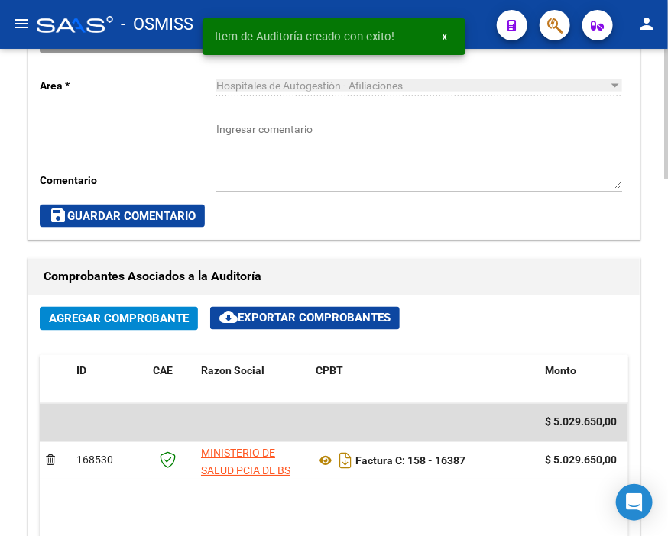
scroll to position [449, 0]
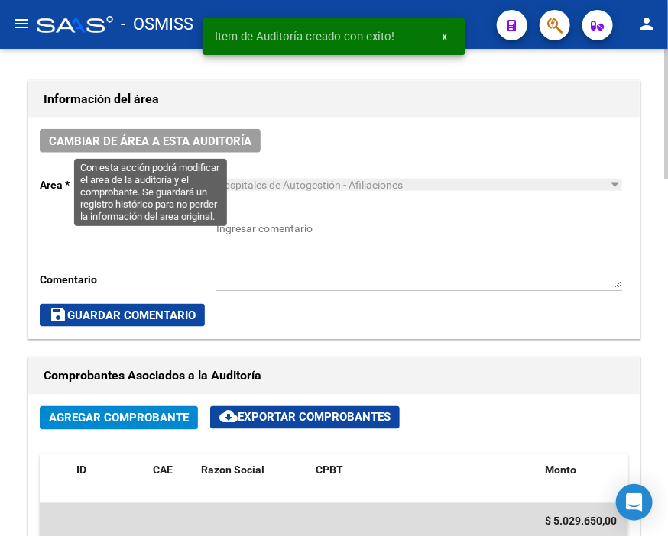
click at [201, 135] on span "Cambiar de área a esta auditoría" at bounding box center [150, 141] width 202 height 14
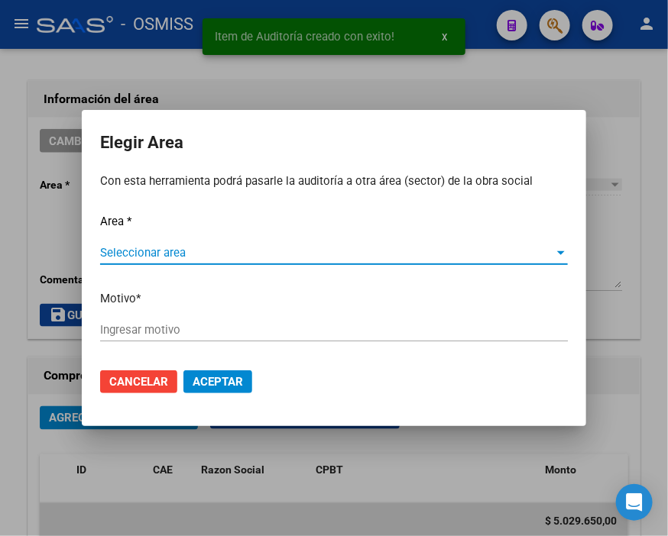
click at [161, 248] on span "Seleccionar area" at bounding box center [327, 253] width 454 height 14
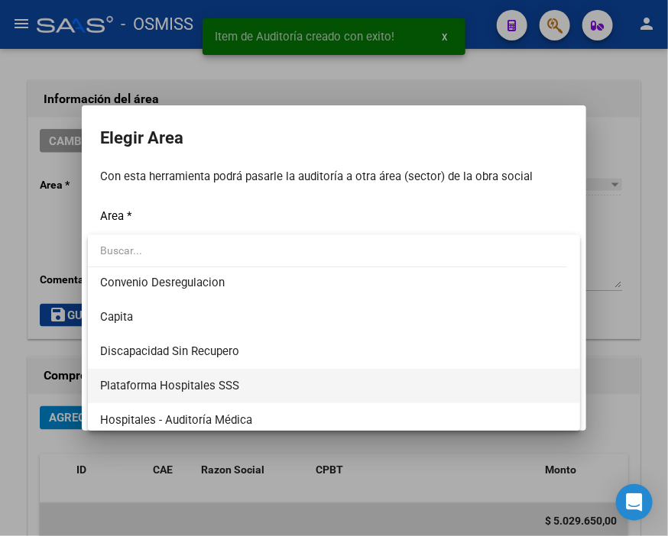
scroll to position [170, 0]
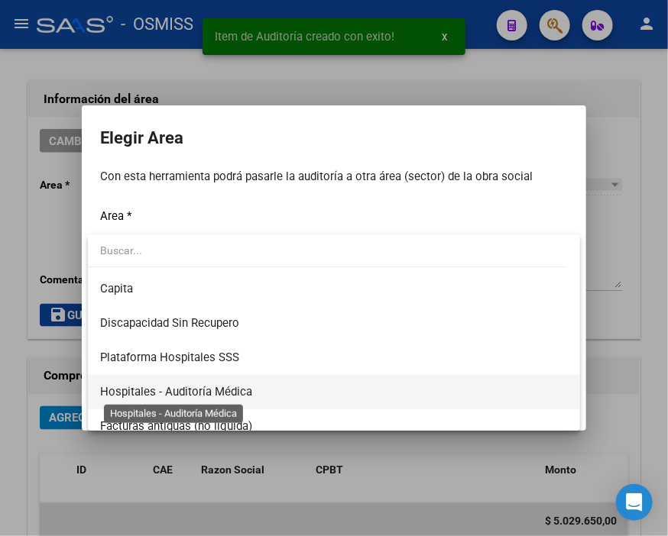
click at [238, 401] on span "Hospitales - Auditoría Médica" at bounding box center [334, 392] width 468 height 34
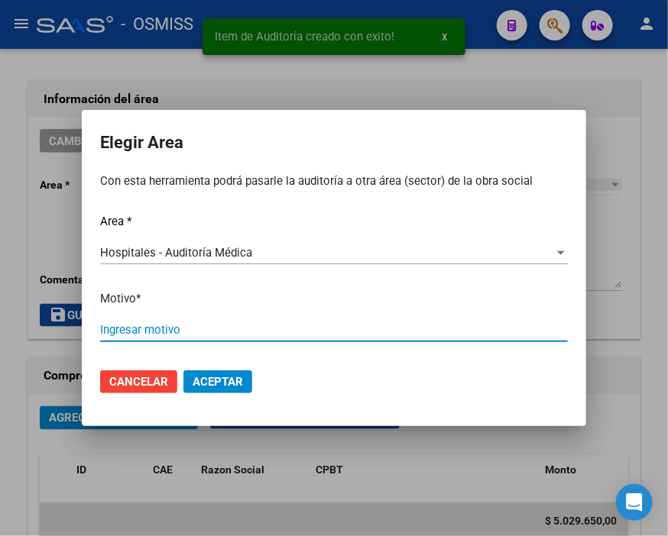
click at [158, 332] on input "Ingresar motivo" at bounding box center [334, 330] width 468 height 14
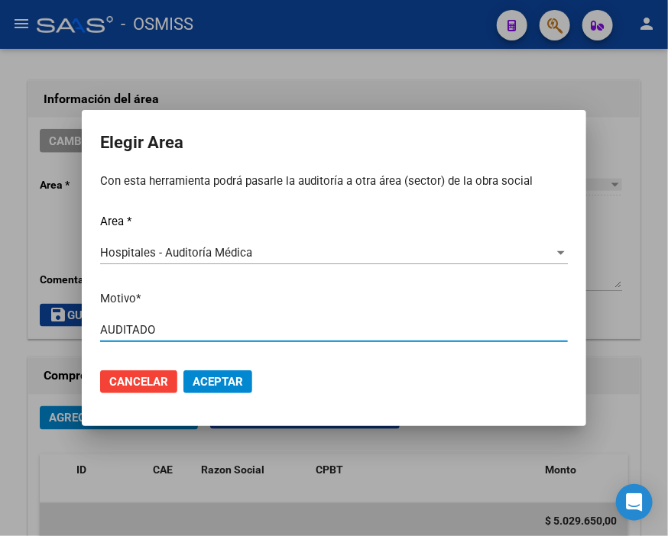
click at [212, 385] on span "Aceptar" at bounding box center [218, 382] width 50 height 14
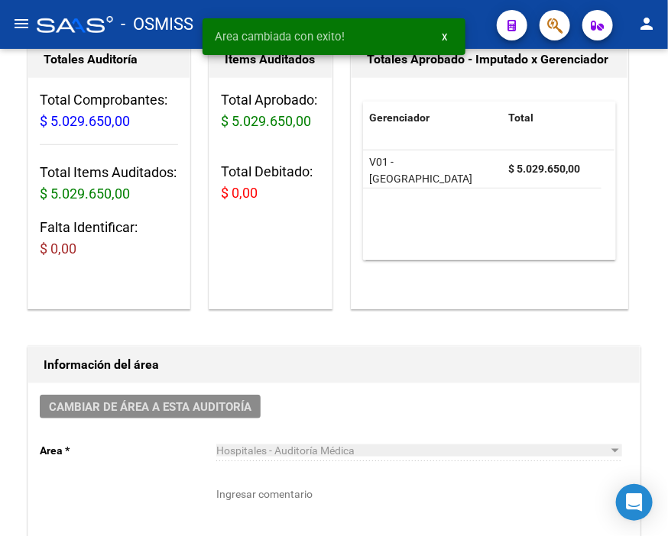
scroll to position [0, 0]
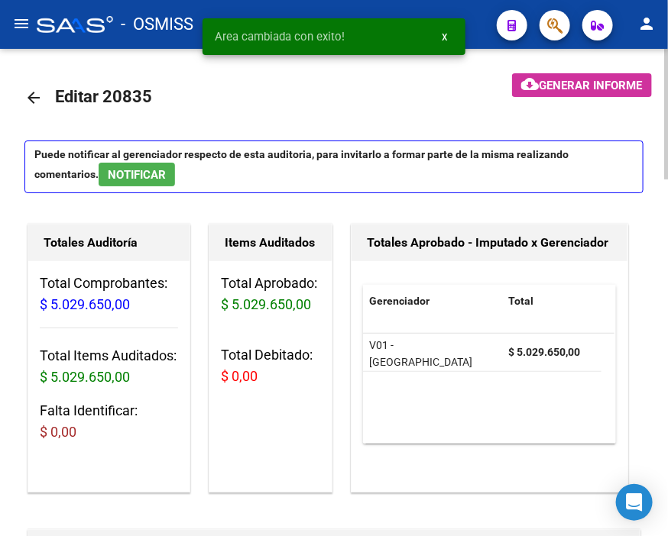
click at [38, 96] on mat-icon "arrow_back" at bounding box center [33, 98] width 18 height 18
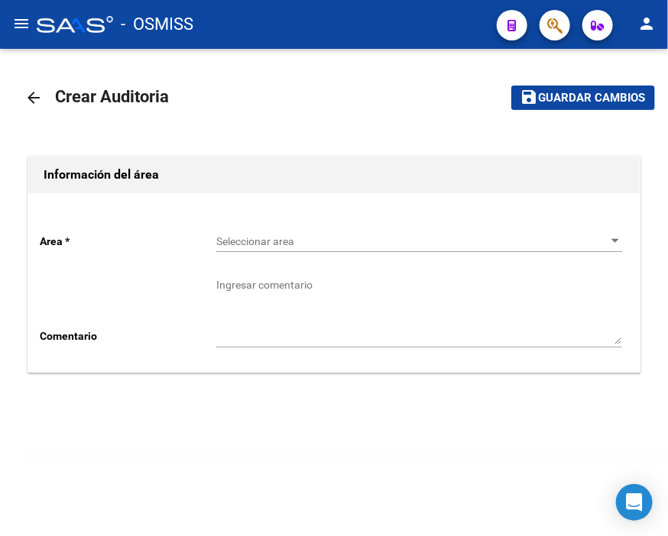
click at [243, 238] on span "Seleccionar area" at bounding box center [412, 241] width 392 height 13
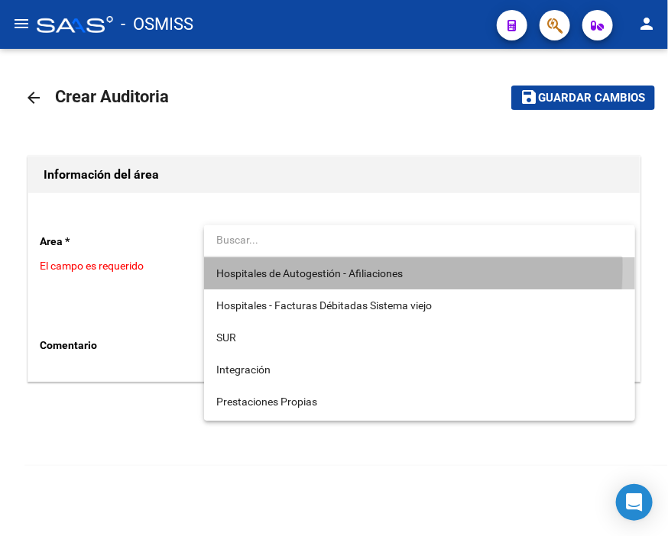
click at [254, 265] on span "Hospitales de Autogestión - Afiliaciones" at bounding box center [419, 273] width 406 height 32
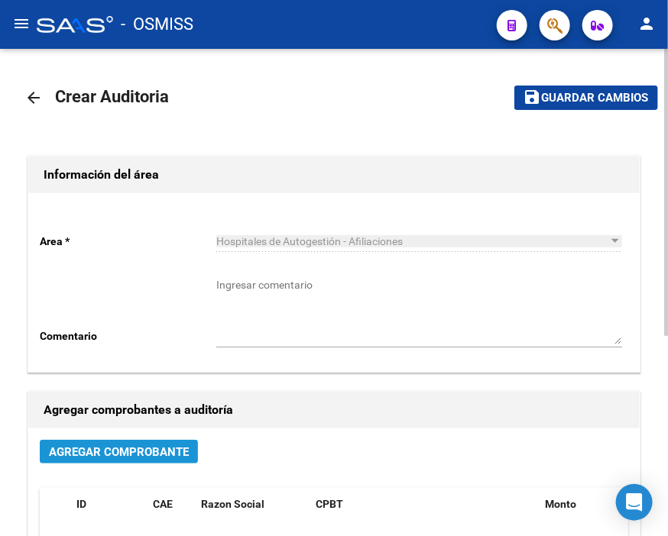
click at [167, 445] on span "Agregar Comprobante" at bounding box center [119, 452] width 140 height 14
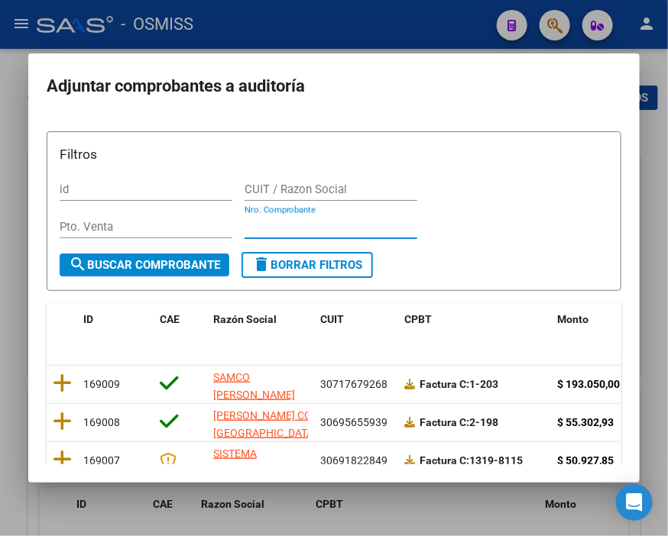
click at [271, 227] on input "Nro. Comprobante" at bounding box center [330, 227] width 173 height 14
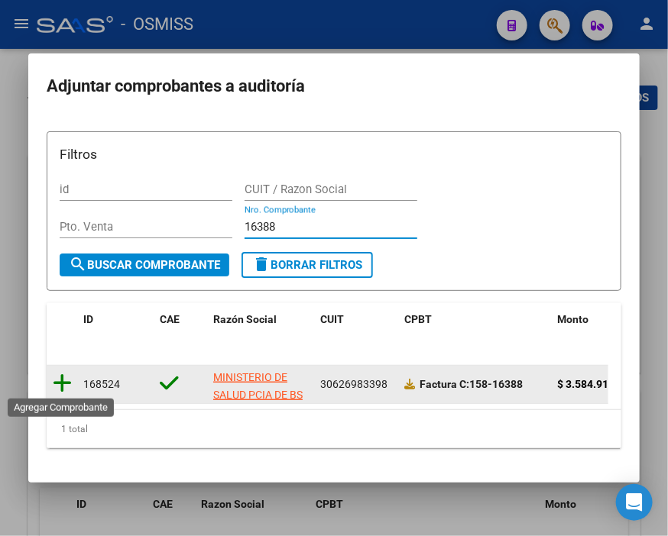
click at [62, 373] on icon at bounding box center [62, 383] width 19 height 21
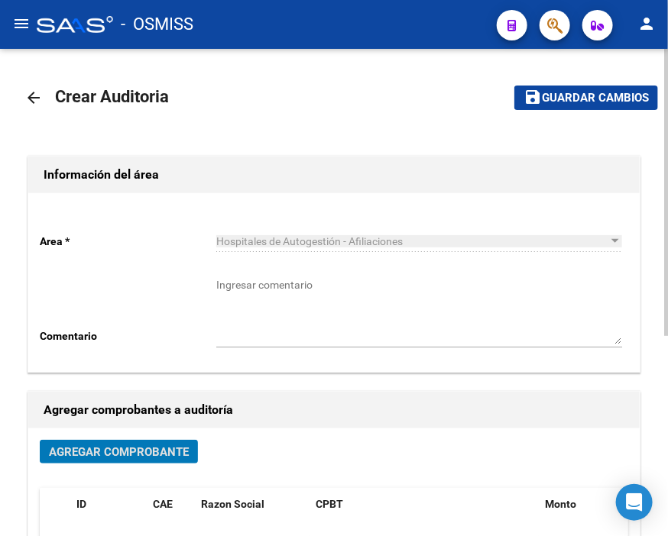
click at [593, 92] on span "Guardar cambios" at bounding box center [595, 99] width 107 height 14
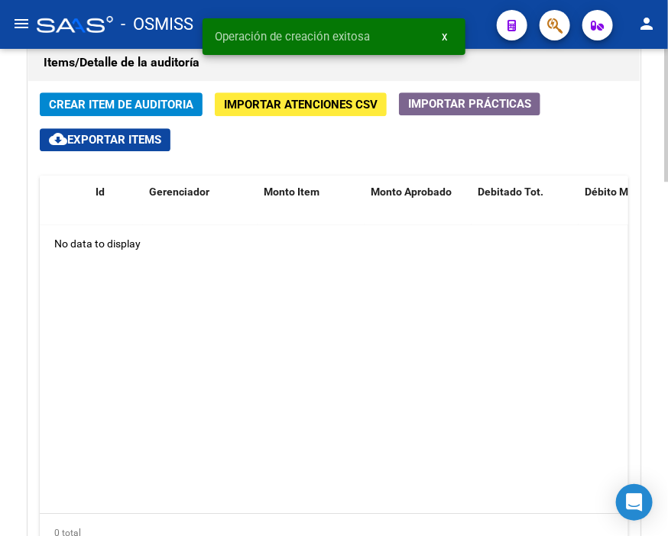
scroll to position [1103, 0]
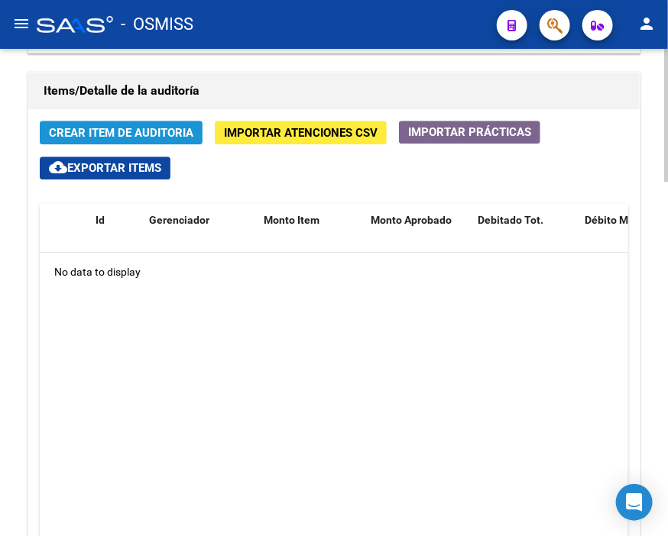
click at [153, 133] on span "Crear Item de Auditoria" at bounding box center [121, 133] width 144 height 14
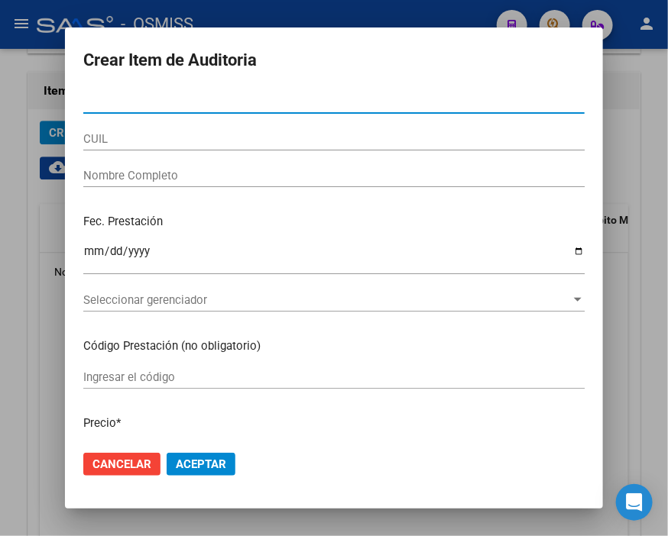
click at [92, 99] on input "Nro Documento" at bounding box center [333, 102] width 501 height 14
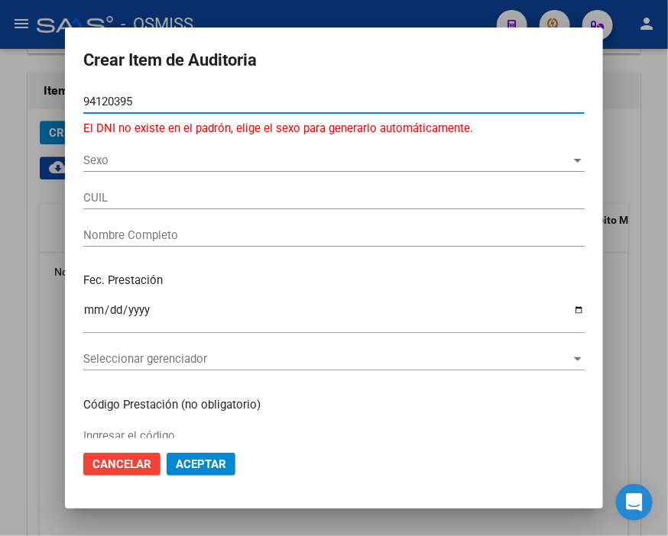
click at [111, 100] on input "94120395" at bounding box center [333, 102] width 501 height 14
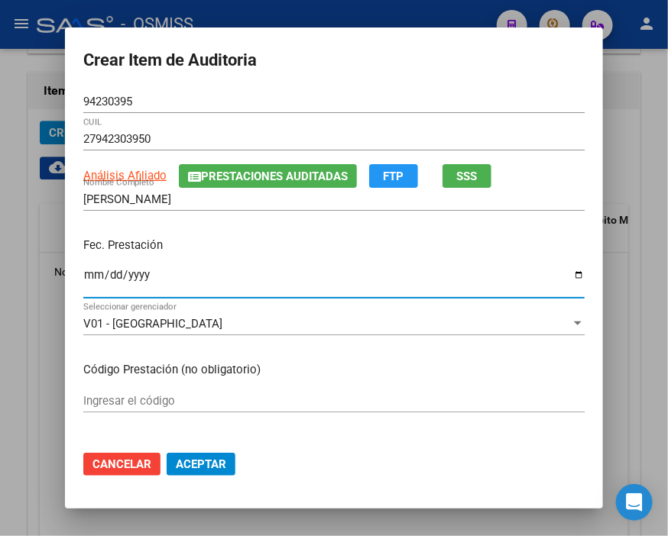
click at [86, 276] on input "Ingresar la fecha" at bounding box center [333, 281] width 501 height 24
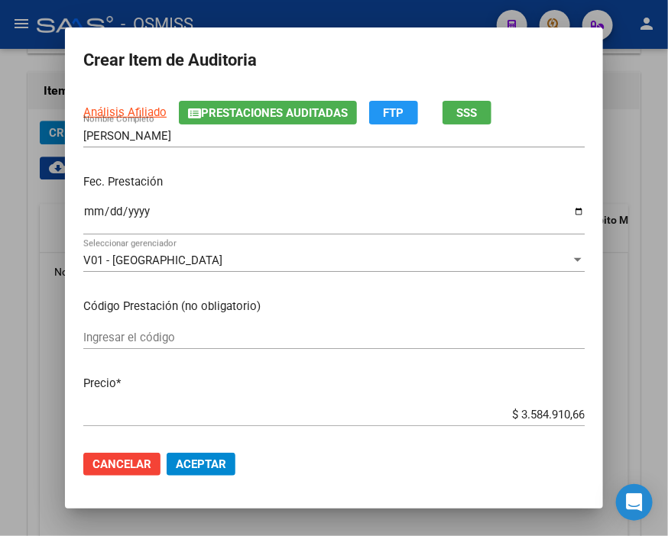
scroll to position [170, 0]
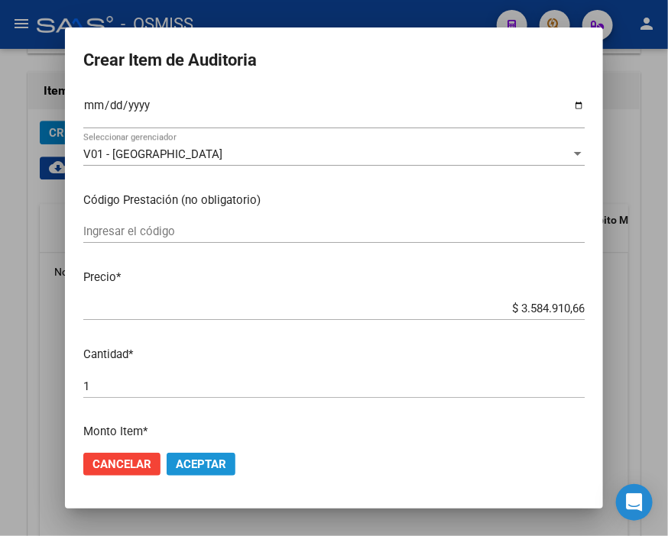
click at [211, 468] on span "Aceptar" at bounding box center [201, 465] width 50 height 14
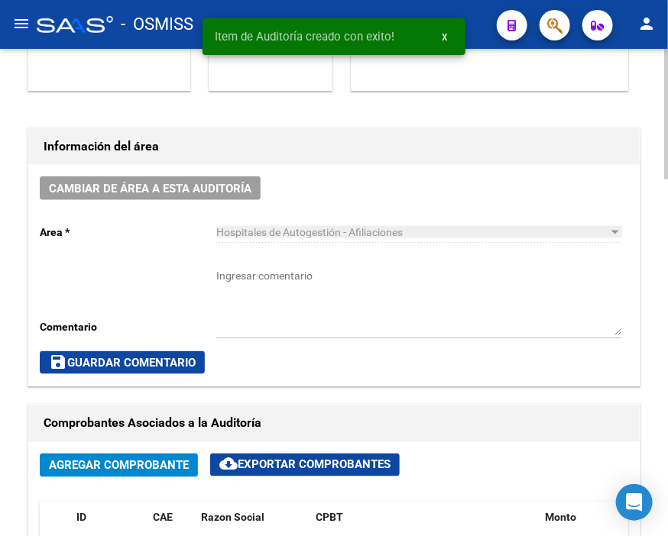
scroll to position [364, 0]
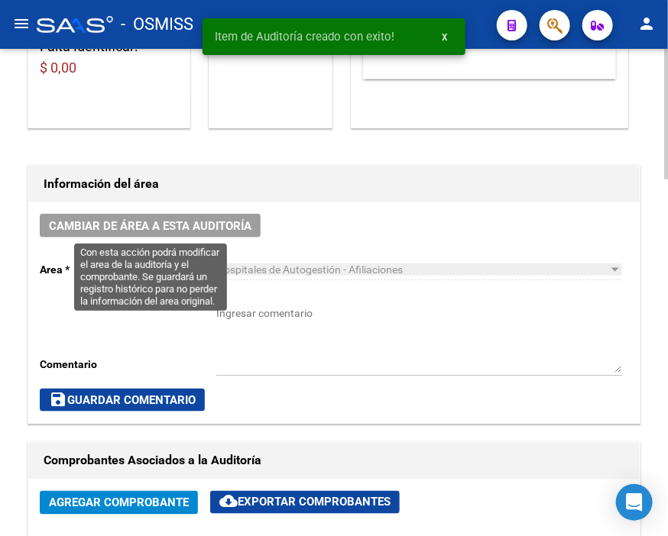
click at [225, 225] on span "Cambiar de área a esta auditoría" at bounding box center [150, 226] width 202 height 14
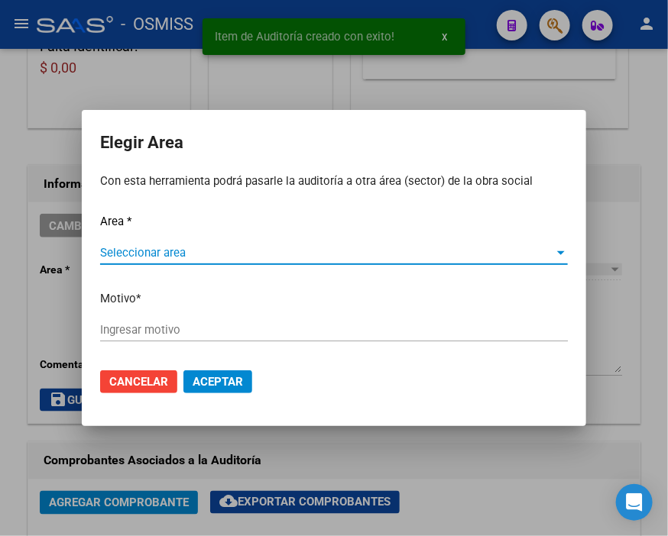
click at [154, 250] on span "Seleccionar area" at bounding box center [327, 253] width 454 height 14
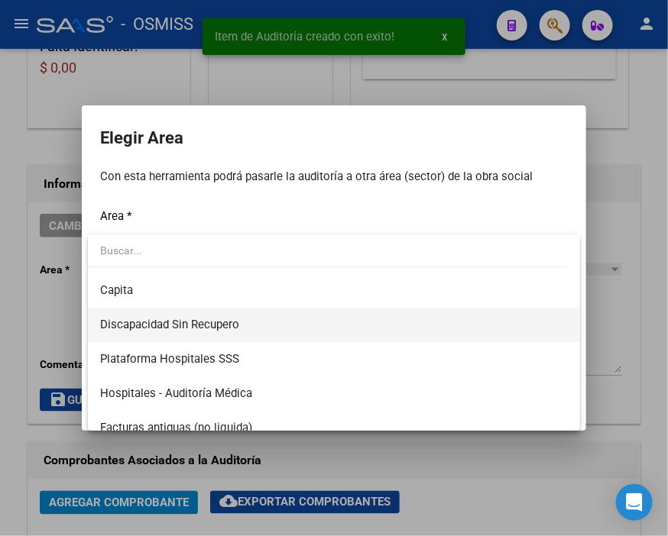
scroll to position [170, 0]
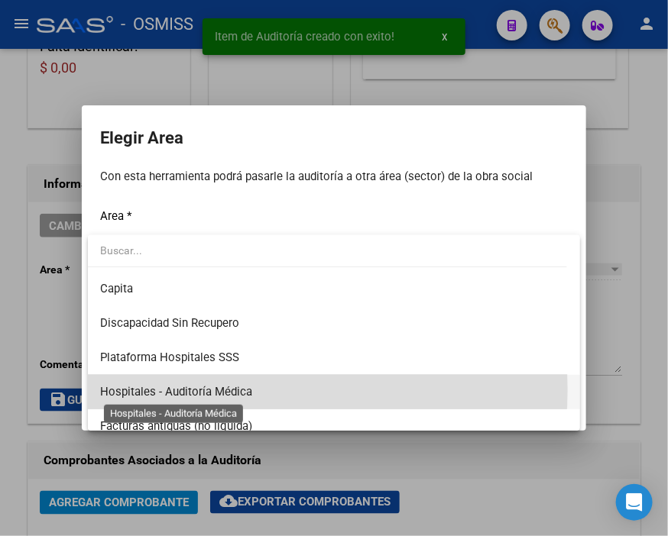
click at [241, 390] on span "Hospitales - Auditoría Médica" at bounding box center [176, 392] width 152 height 14
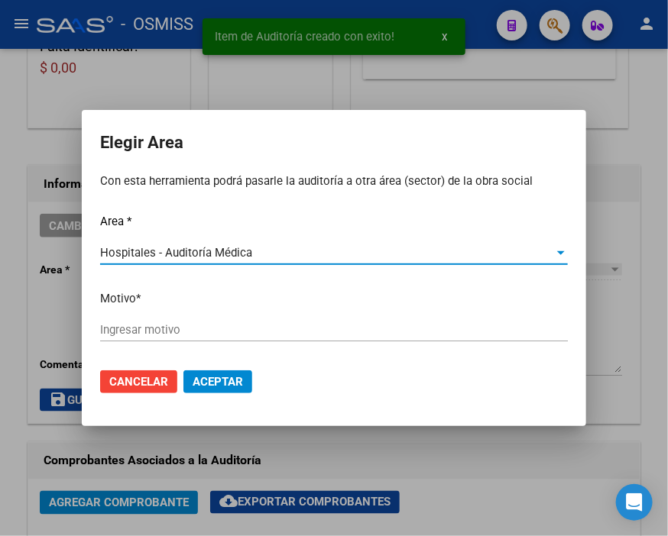
click at [166, 325] on input "Ingresar motivo" at bounding box center [334, 330] width 468 height 14
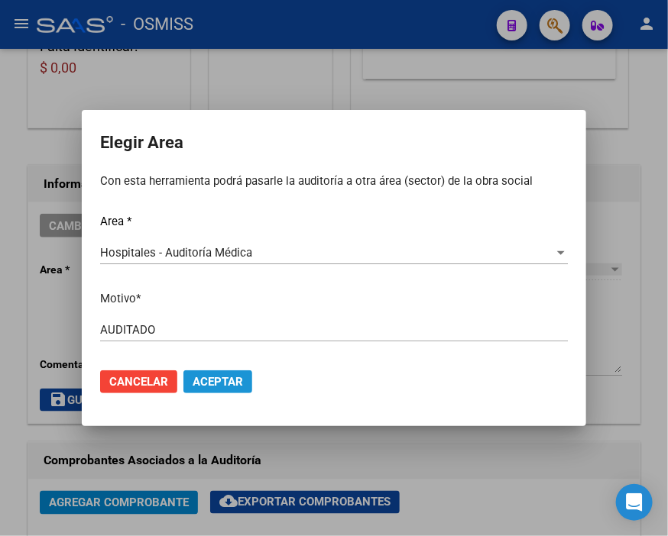
click at [209, 371] on button "Aceptar" at bounding box center [217, 382] width 69 height 23
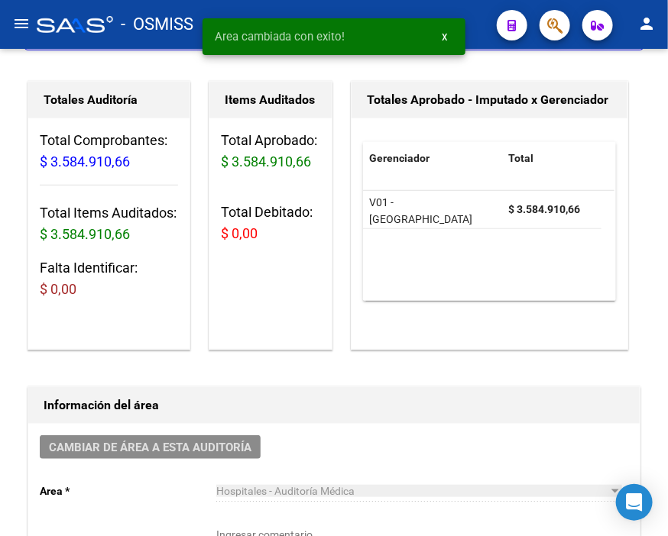
scroll to position [0, 0]
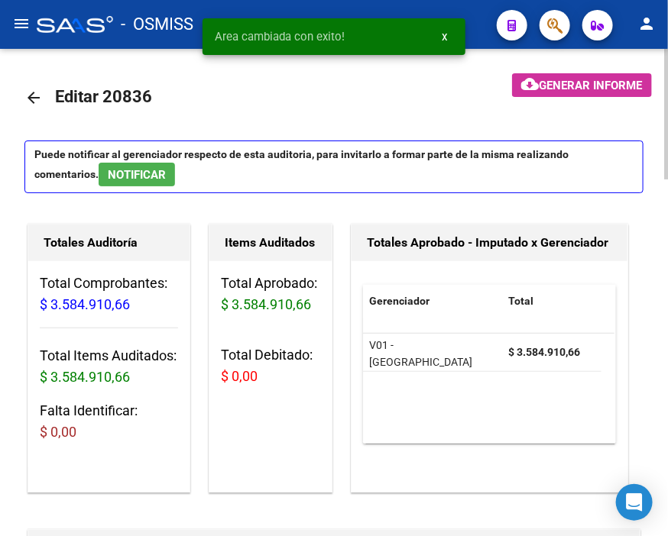
click at [38, 92] on mat-icon "arrow_back" at bounding box center [33, 98] width 18 height 18
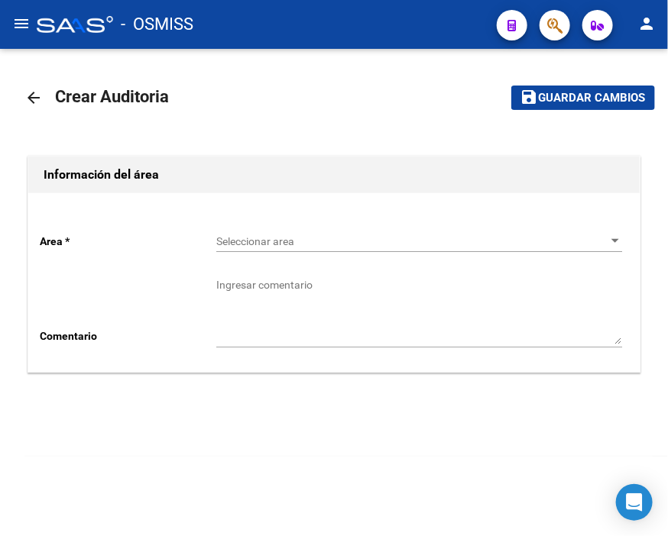
click at [264, 238] on span "Seleccionar area" at bounding box center [412, 241] width 392 height 13
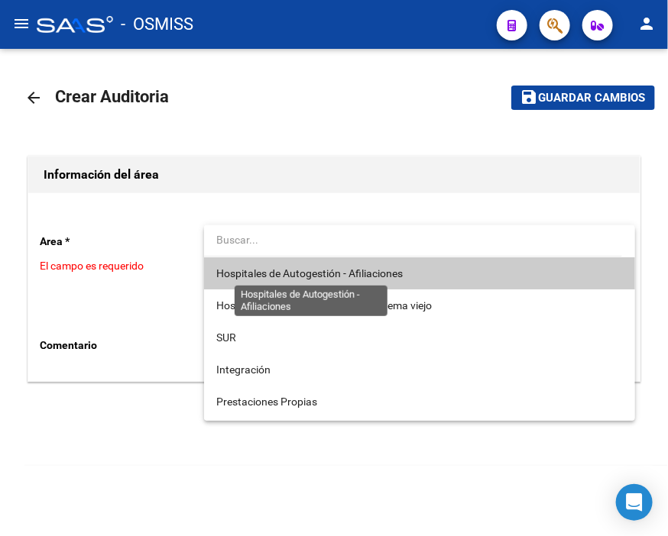
click at [277, 271] on span "Hospitales de Autogestión - Afiliaciones" at bounding box center [309, 273] width 186 height 12
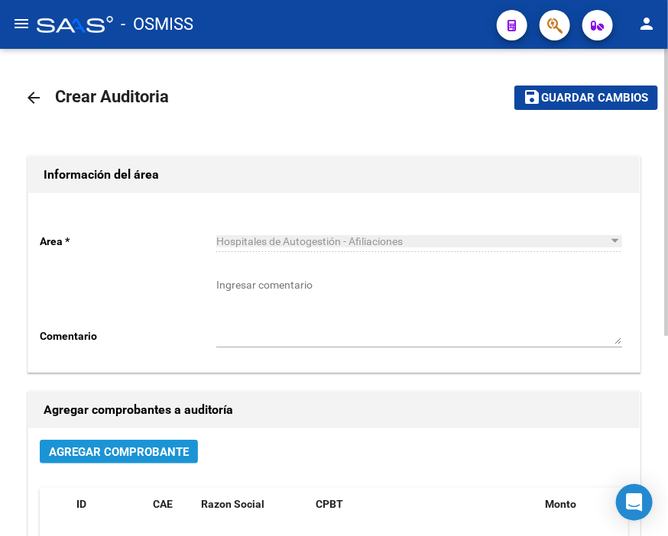
click at [173, 448] on span "Agregar Comprobante" at bounding box center [119, 452] width 140 height 14
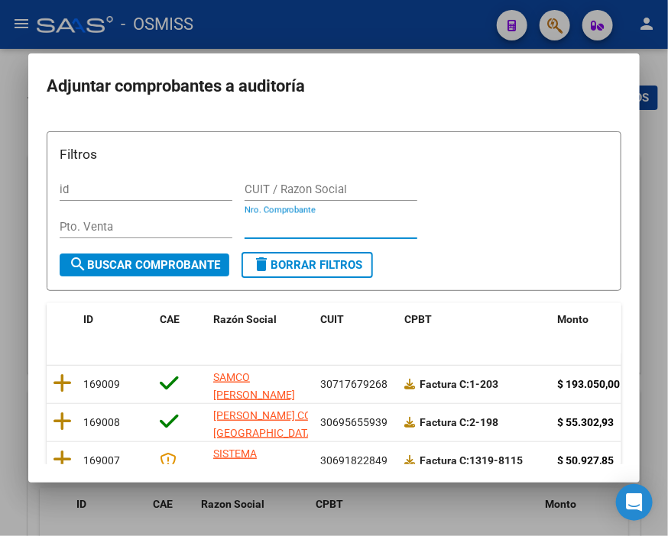
click at [267, 226] on input "Nro. Comprobante" at bounding box center [330, 227] width 173 height 14
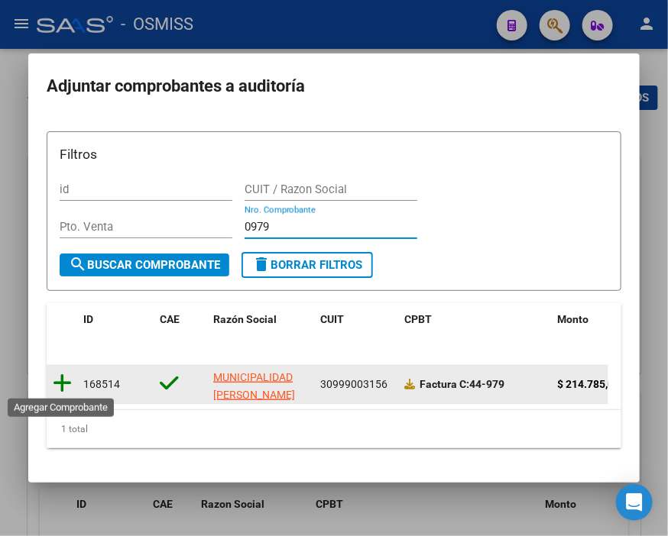
click at [59, 383] on icon at bounding box center [62, 383] width 19 height 21
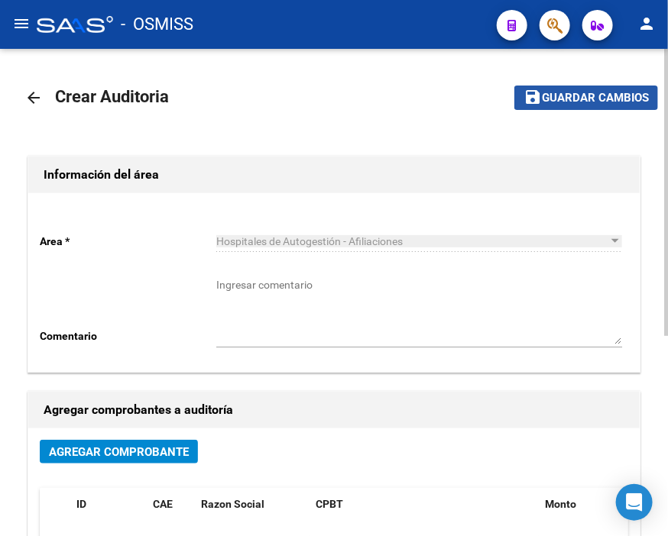
click at [581, 103] on span "Guardar cambios" at bounding box center [595, 99] width 107 height 14
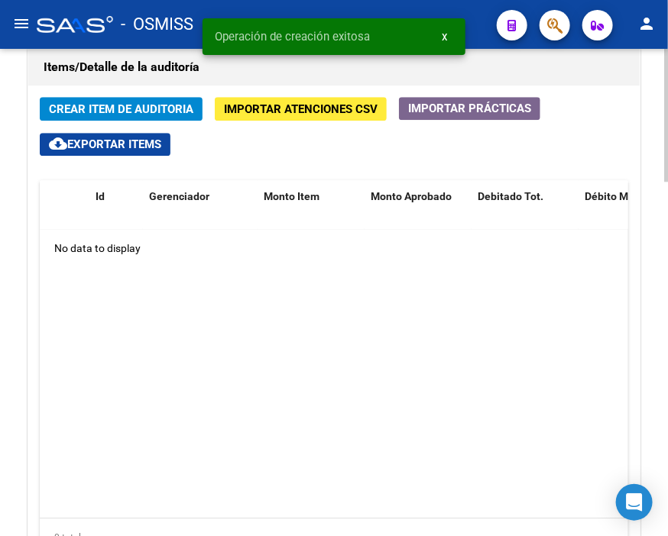
scroll to position [1103, 0]
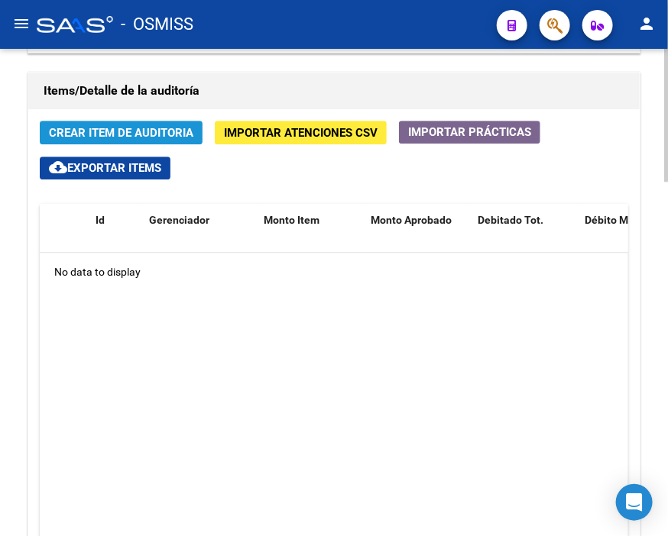
click at [126, 138] on span "Crear Item de Auditoria" at bounding box center [121, 133] width 144 height 14
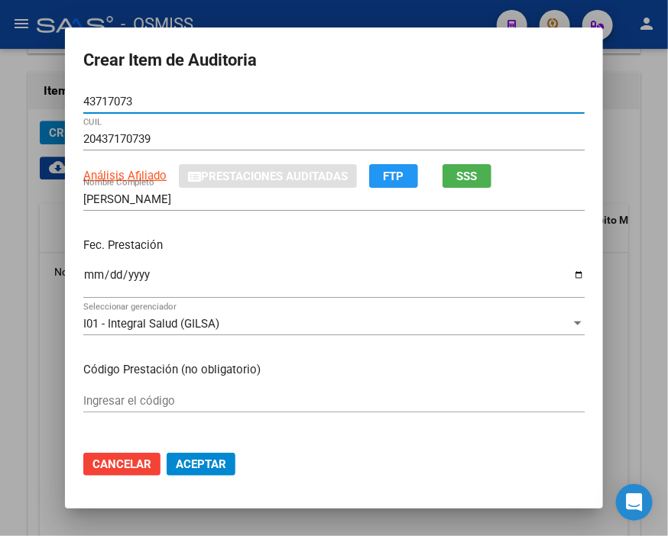
click at [85, 280] on input "Ingresar la fecha" at bounding box center [333, 281] width 501 height 24
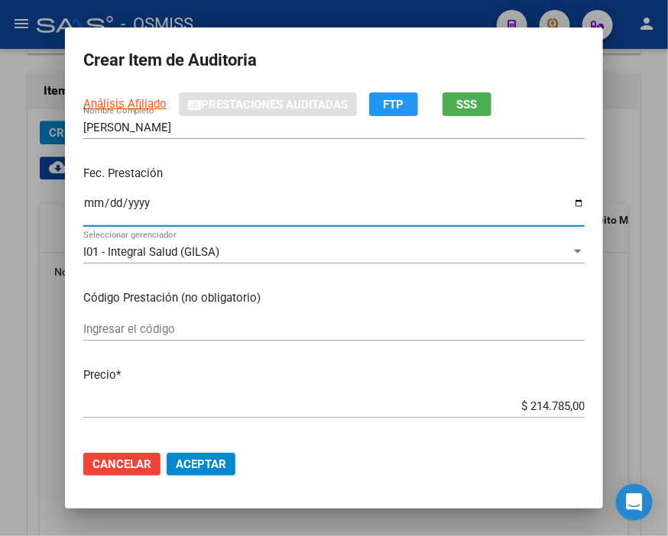
scroll to position [170, 0]
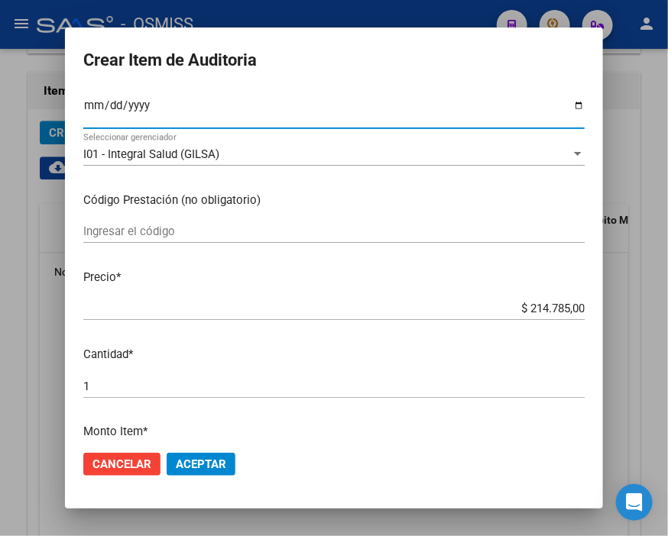
click at [194, 455] on button "Aceptar" at bounding box center [201, 464] width 69 height 23
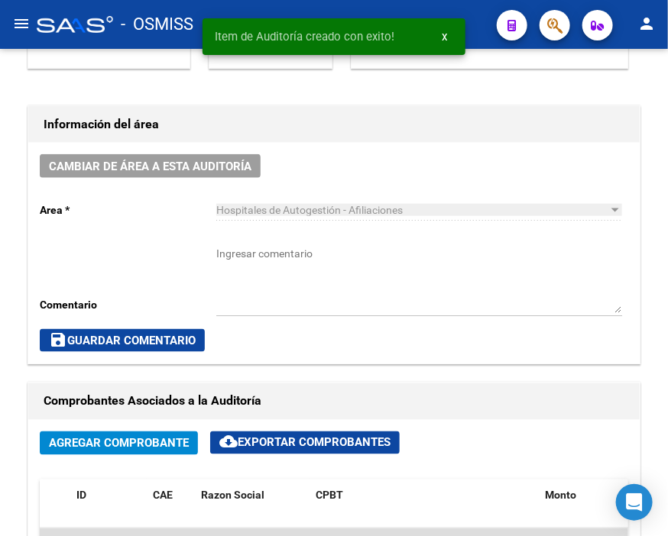
scroll to position [364, 0]
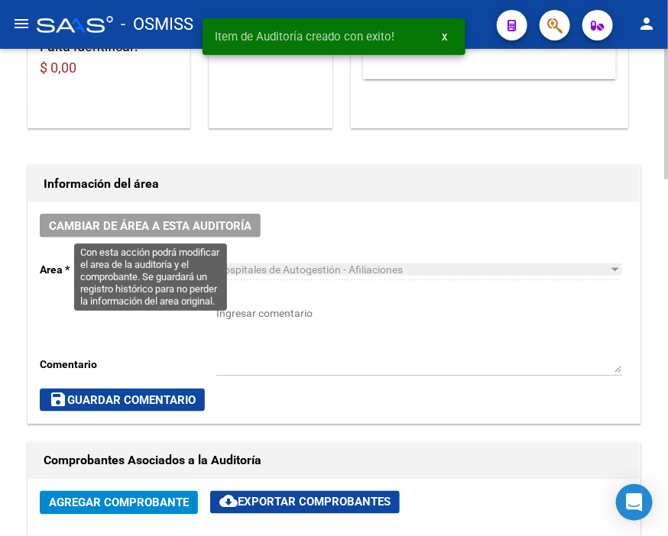
click at [206, 231] on span "Cambiar de área a esta auditoría" at bounding box center [150, 226] width 202 height 14
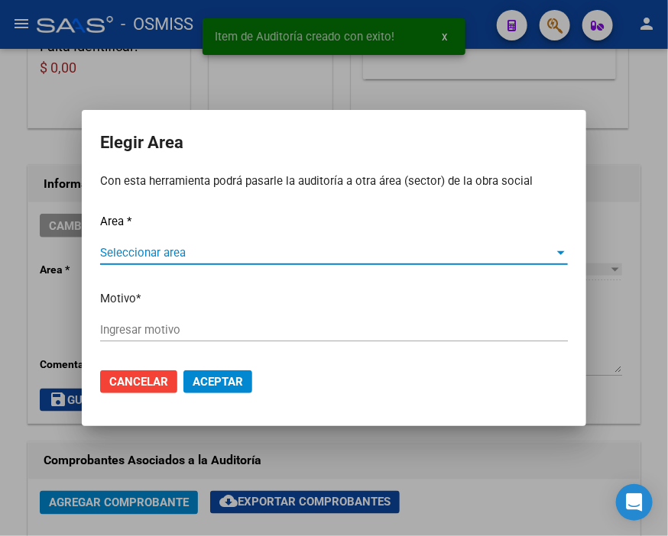
click at [166, 255] on span "Seleccionar area" at bounding box center [327, 253] width 454 height 14
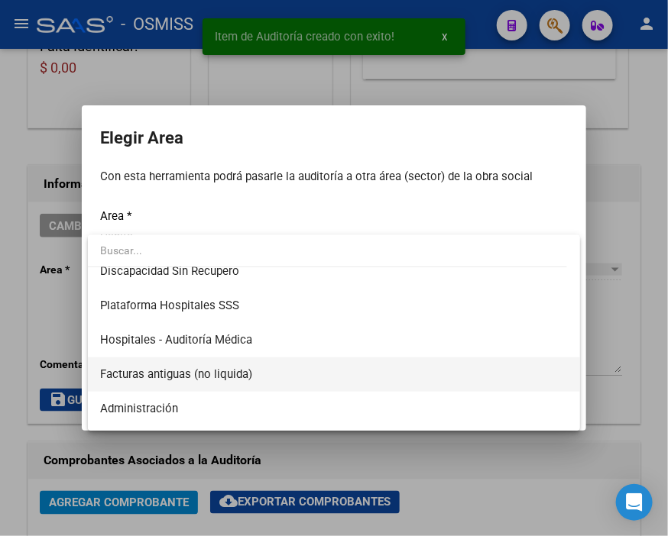
scroll to position [254, 0]
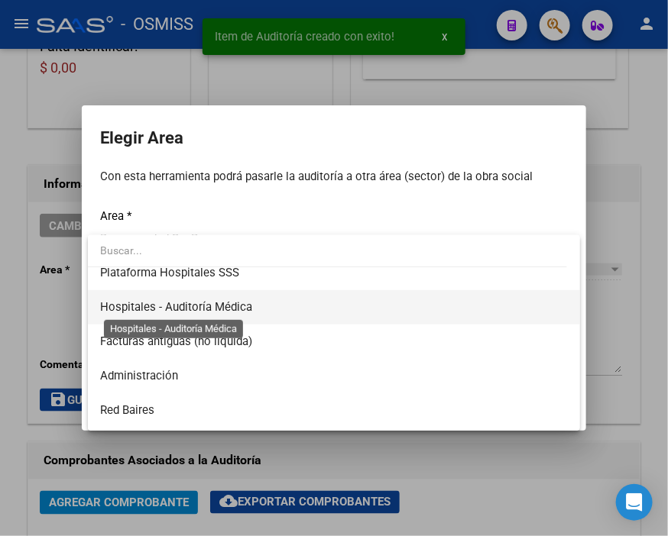
click at [234, 308] on span "Hospitales - Auditoría Médica" at bounding box center [176, 307] width 152 height 14
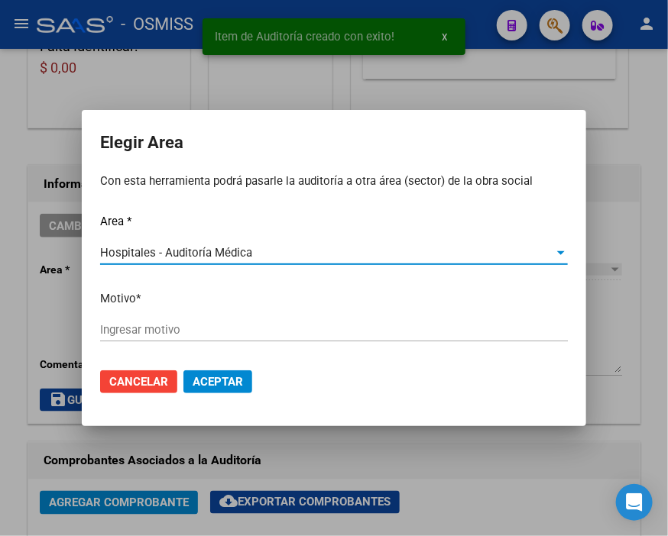
click at [135, 326] on input "Ingresar motivo" at bounding box center [334, 330] width 468 height 14
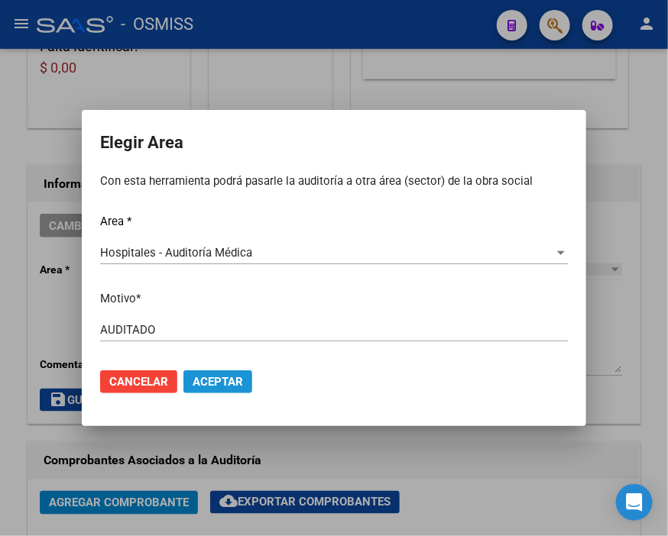
click at [220, 378] on span "Aceptar" at bounding box center [218, 382] width 50 height 14
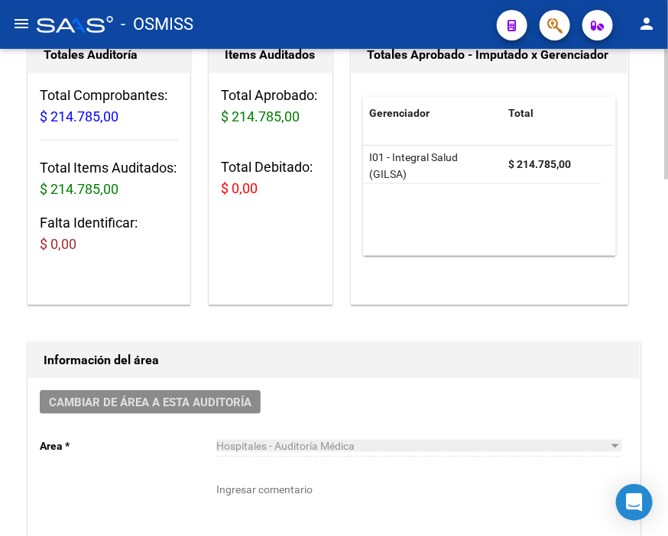
scroll to position [0, 0]
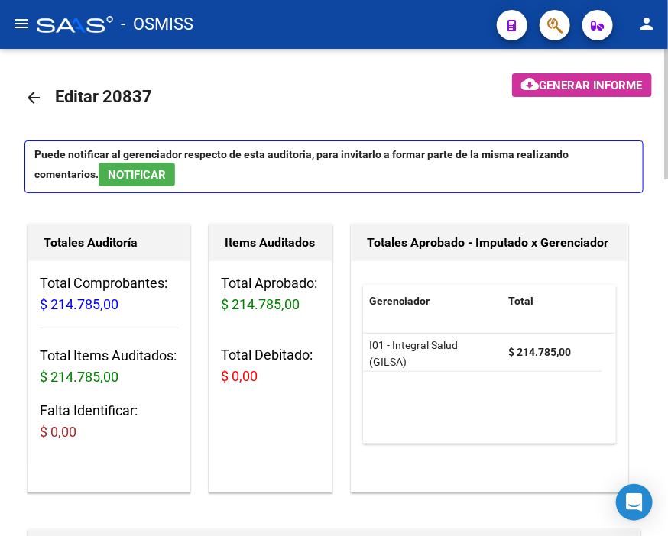
drag, startPoint x: 27, startPoint y: 93, endPoint x: 386, endPoint y: 212, distance: 378.3
click at [44, 94] on link "arrow_back" at bounding box center [39, 97] width 31 height 36
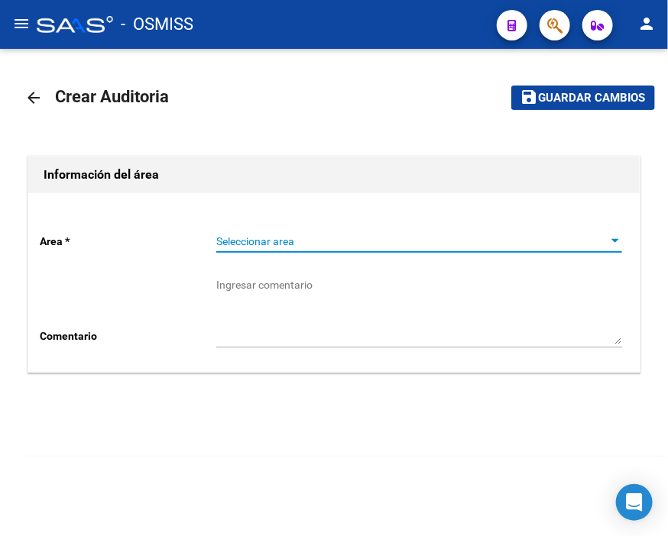
click at [284, 242] on span "Seleccionar area" at bounding box center [412, 241] width 392 height 13
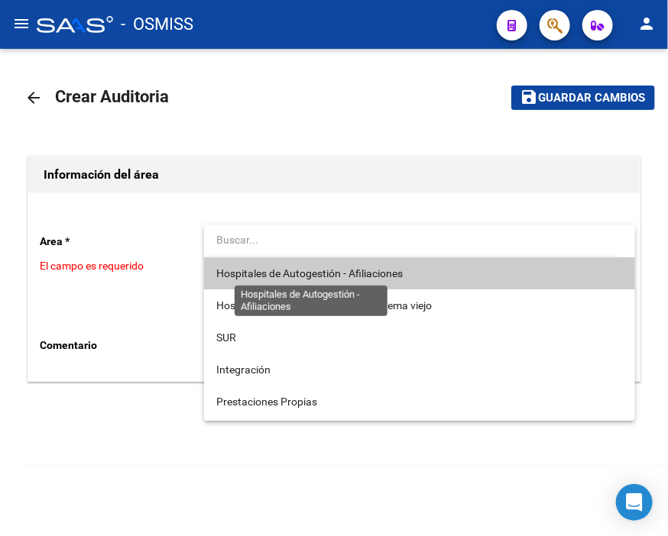
click at [293, 270] on span "Hospitales de Autogestión - Afiliaciones" at bounding box center [309, 273] width 186 height 12
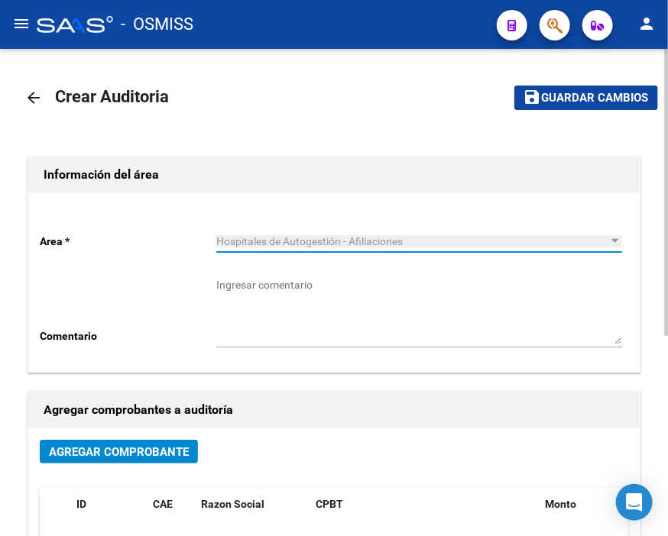
click at [142, 449] on span "Agregar Comprobante" at bounding box center [119, 452] width 140 height 14
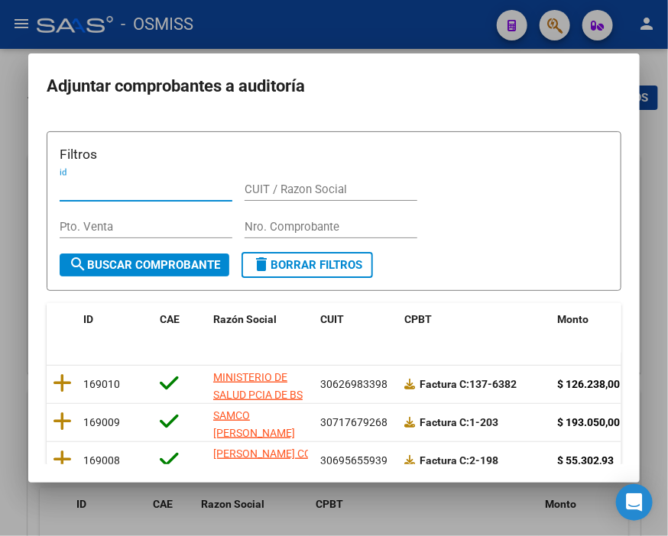
click at [257, 222] on input "Nro. Comprobante" at bounding box center [330, 227] width 173 height 14
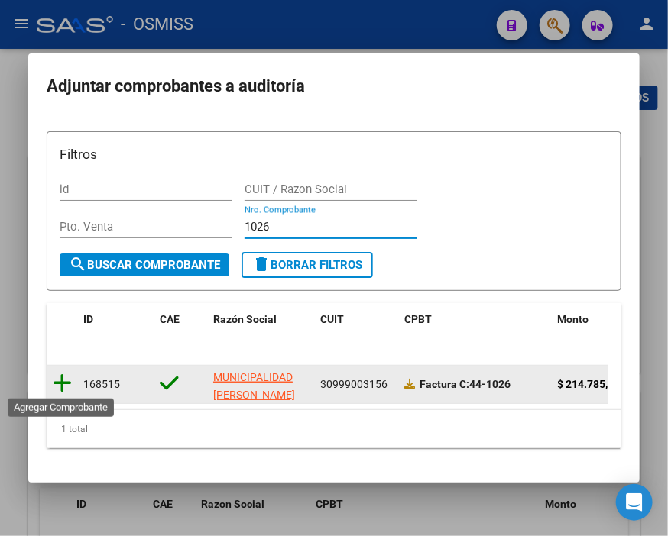
click at [57, 379] on icon at bounding box center [62, 383] width 19 height 21
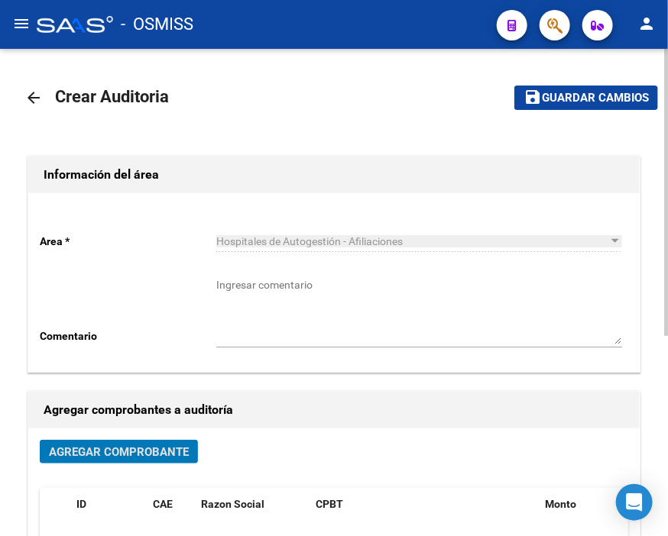
click at [578, 92] on span "Guardar cambios" at bounding box center [595, 99] width 107 height 14
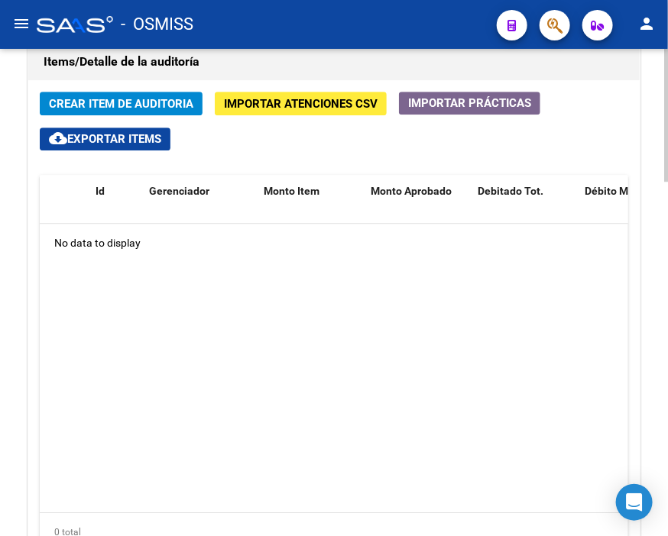
scroll to position [1103, 0]
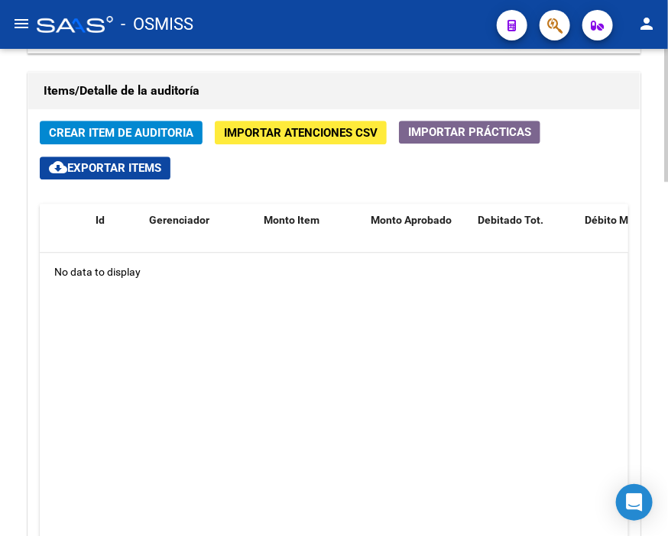
click at [339, 291] on div "No data to display" at bounding box center [334, 272] width 588 height 38
click at [56, 134] on span "Crear Item de Auditoria" at bounding box center [121, 133] width 144 height 14
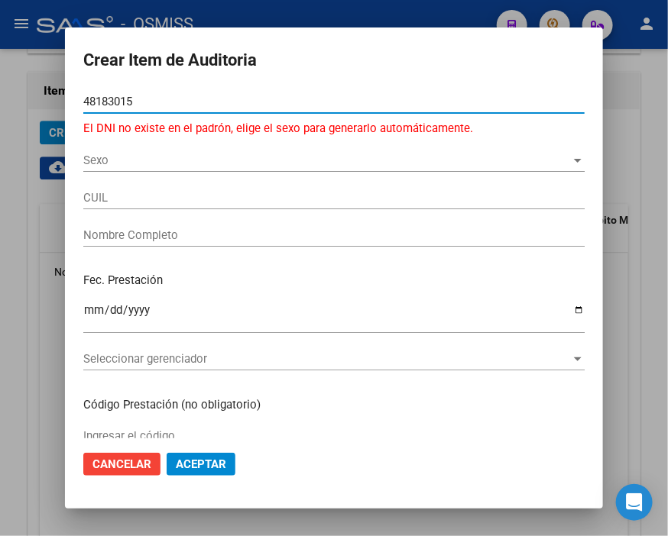
click at [107, 95] on input "48183015" at bounding box center [333, 102] width 501 height 14
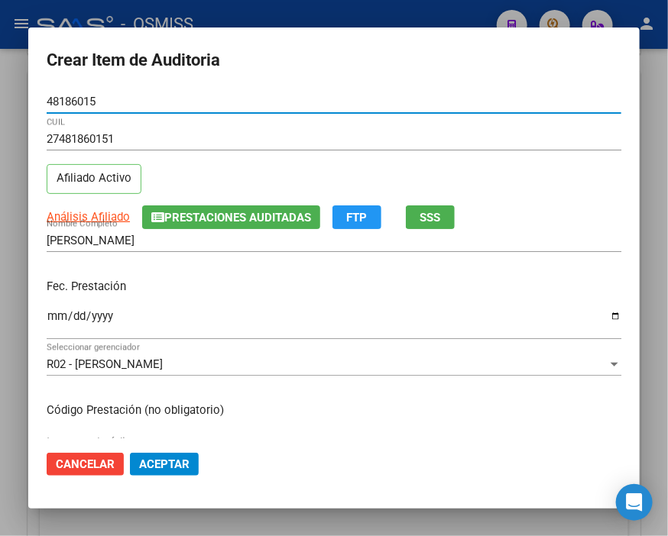
click at [56, 316] on input "Ingresar la fecha" at bounding box center [334, 322] width 574 height 24
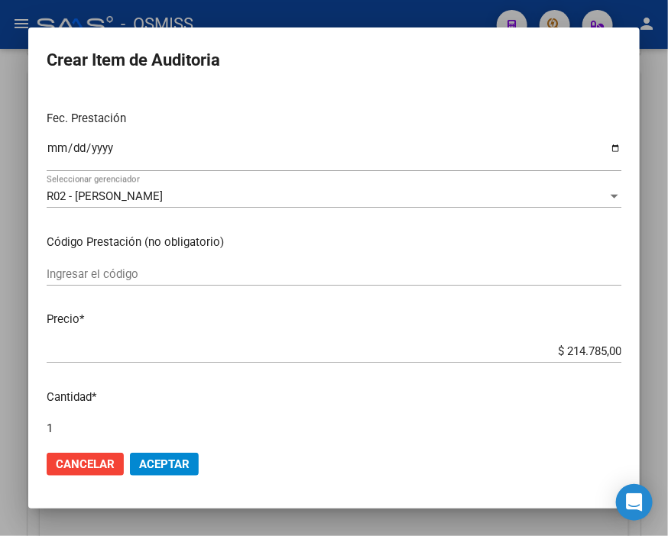
scroll to position [170, 0]
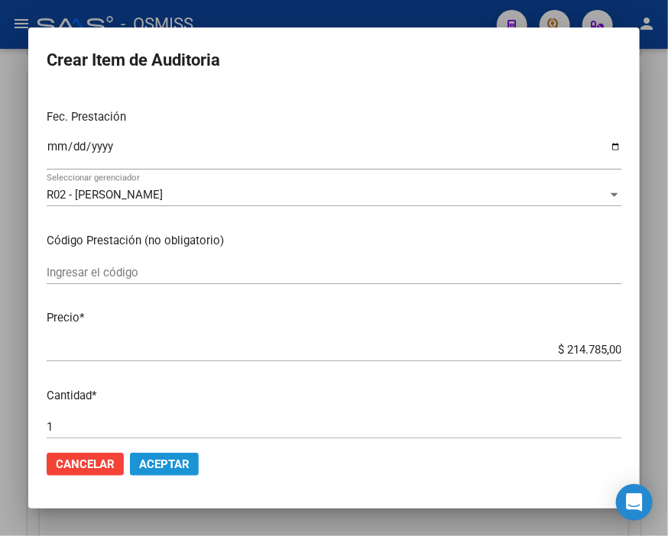
click at [157, 462] on span "Aceptar" at bounding box center [164, 465] width 50 height 14
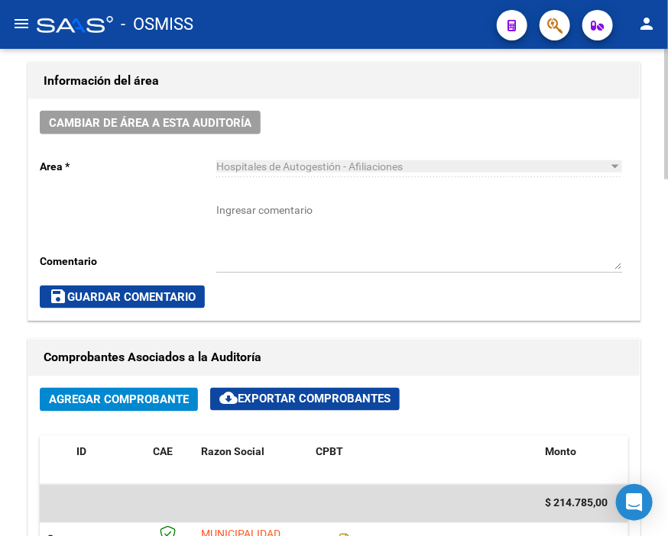
scroll to position [449, 0]
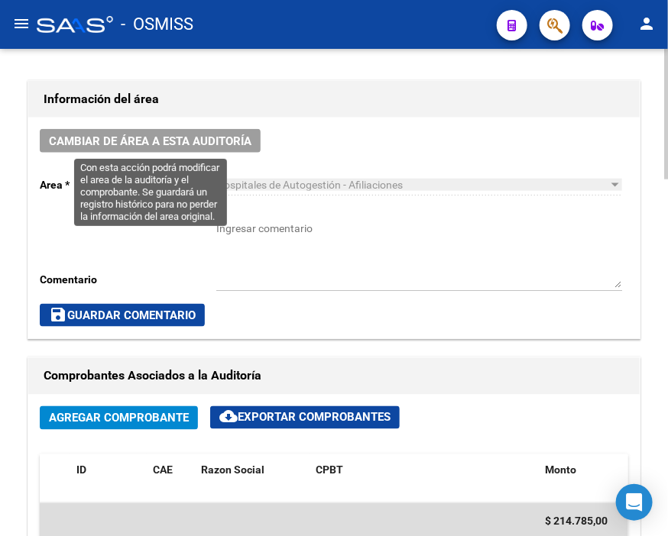
click at [154, 143] on span "Cambiar de área a esta auditoría" at bounding box center [150, 141] width 202 height 14
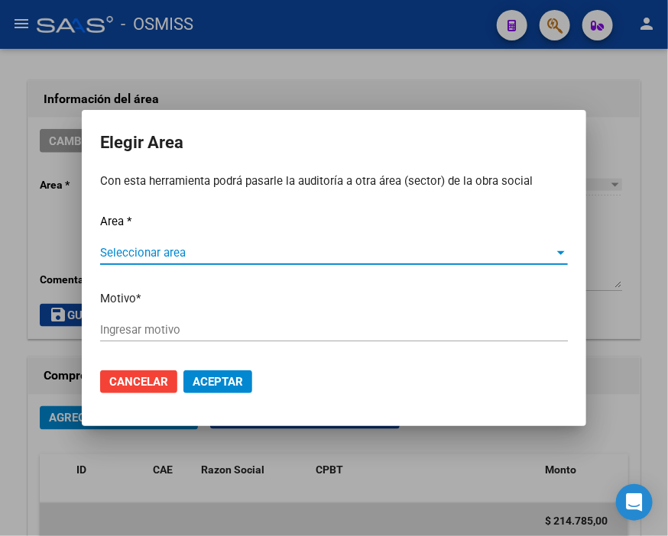
click at [146, 249] on span "Seleccionar area" at bounding box center [327, 253] width 454 height 14
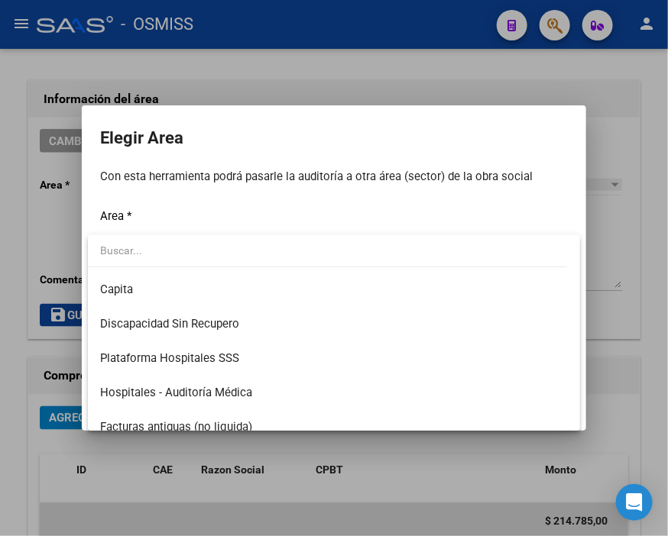
scroll to position [170, 0]
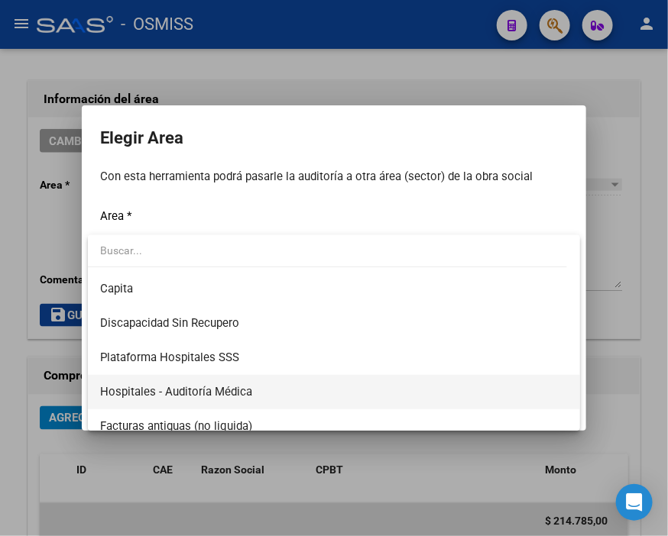
click at [254, 383] on span "Hospitales - Auditoría Médica" at bounding box center [334, 392] width 468 height 34
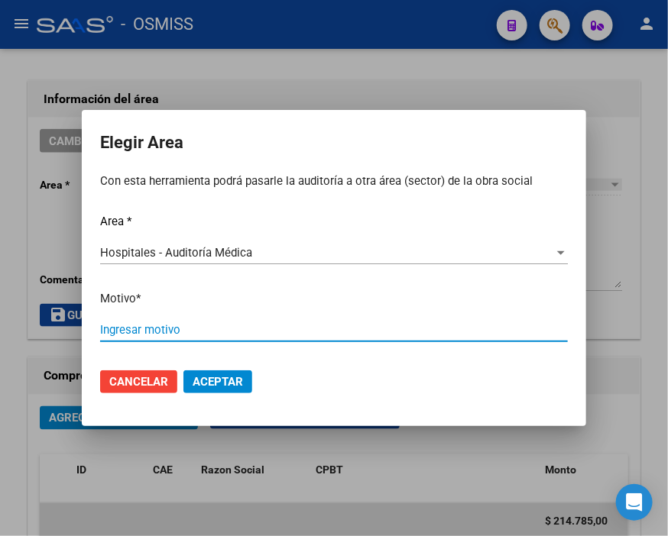
click at [202, 329] on input "Ingresar motivo" at bounding box center [334, 330] width 468 height 14
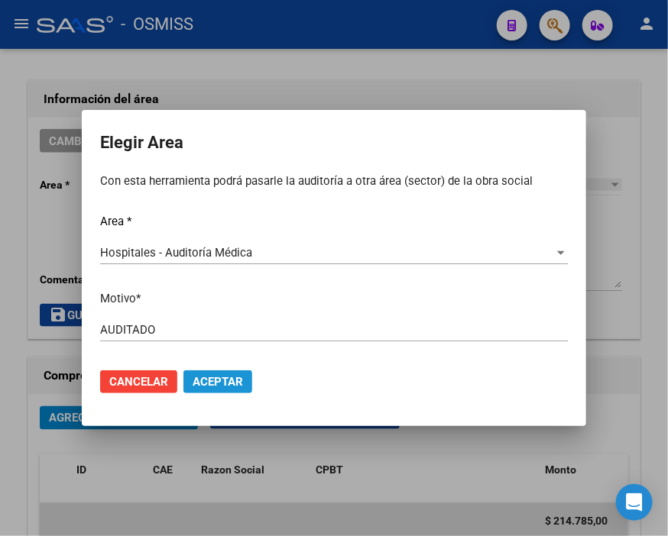
click at [217, 375] on span "Aceptar" at bounding box center [218, 382] width 50 height 14
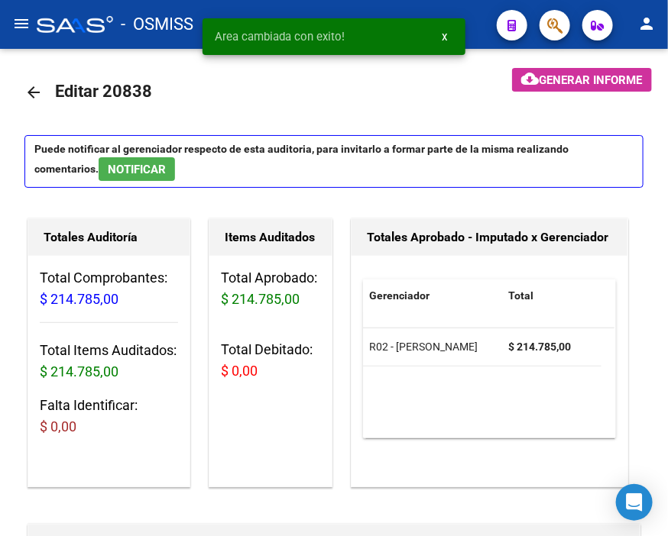
scroll to position [0, 0]
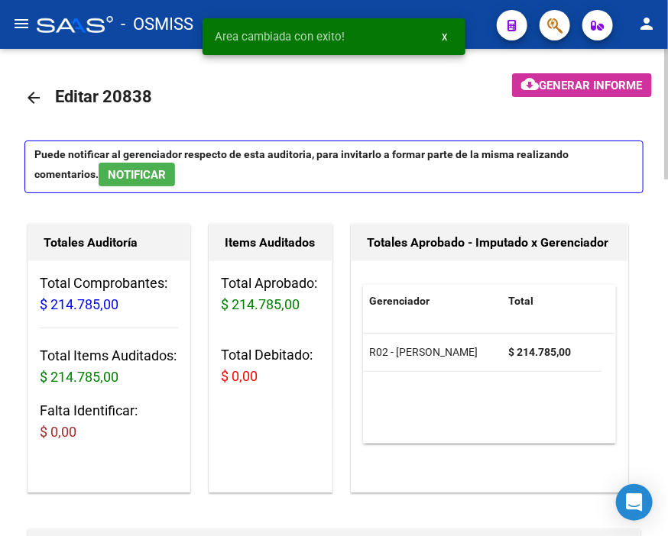
click at [31, 94] on mat-icon "arrow_back" at bounding box center [33, 98] width 18 height 18
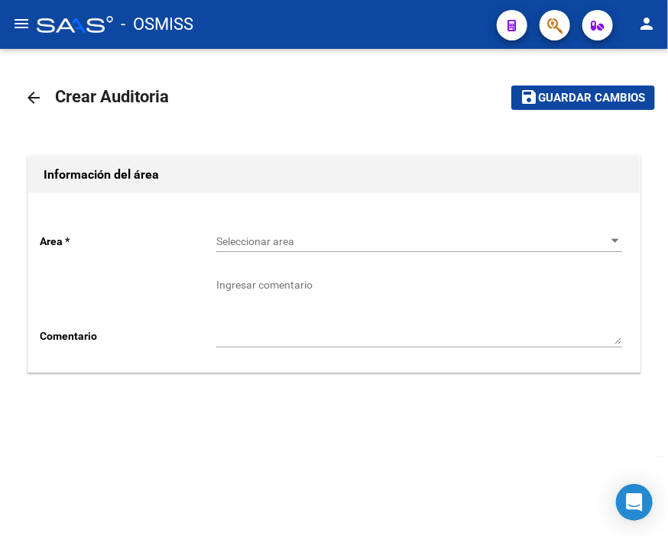
click at [209, 232] on div "Area * Seleccionar area Seleccionar area Comentario Ingresar comentario" at bounding box center [333, 282] width 611 height 179
click at [255, 243] on span "Seleccionar area" at bounding box center [412, 241] width 392 height 13
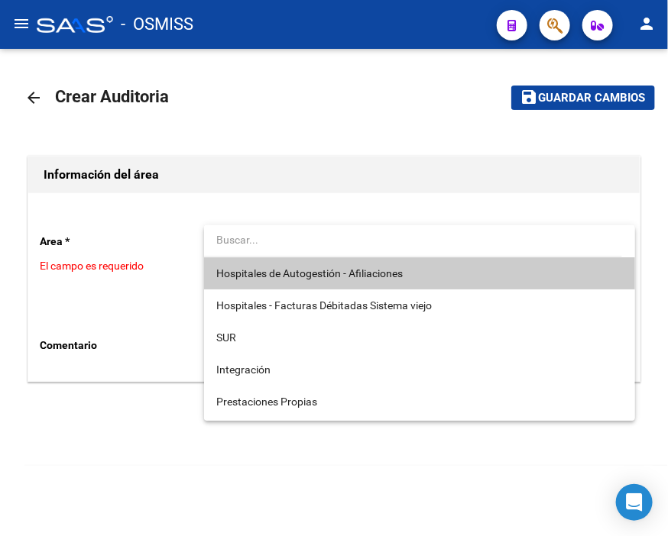
click at [293, 262] on span "Hospitales de Autogestión - Afiliaciones" at bounding box center [419, 273] width 406 height 32
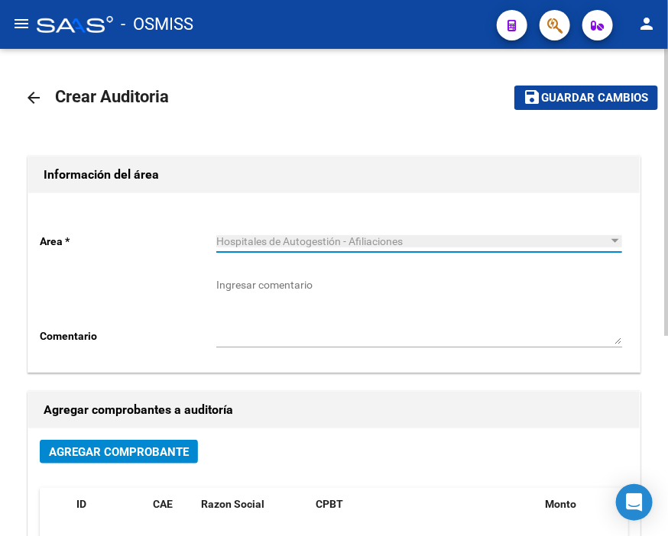
click at [186, 445] on span "Agregar Comprobante" at bounding box center [119, 452] width 140 height 14
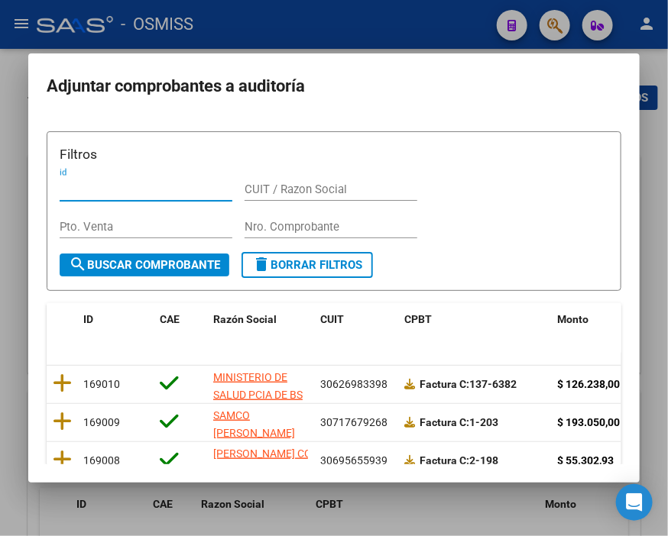
click at [300, 220] on input "Nro. Comprobante" at bounding box center [330, 227] width 173 height 14
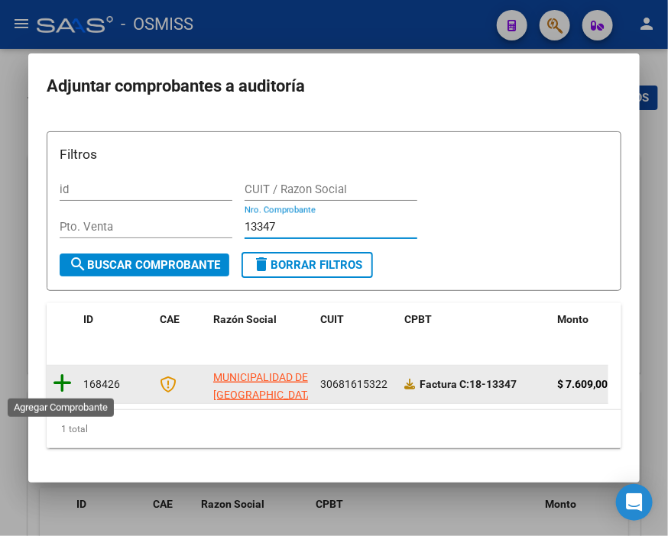
click at [65, 383] on icon at bounding box center [62, 383] width 19 height 21
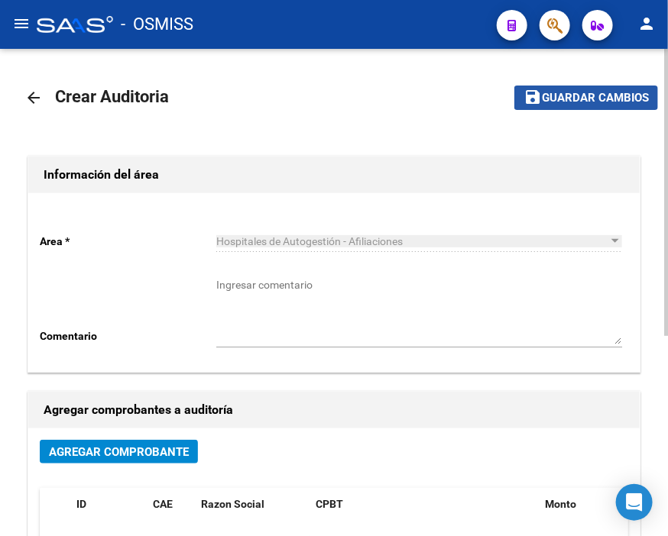
click at [549, 94] on span "Guardar cambios" at bounding box center [595, 99] width 107 height 14
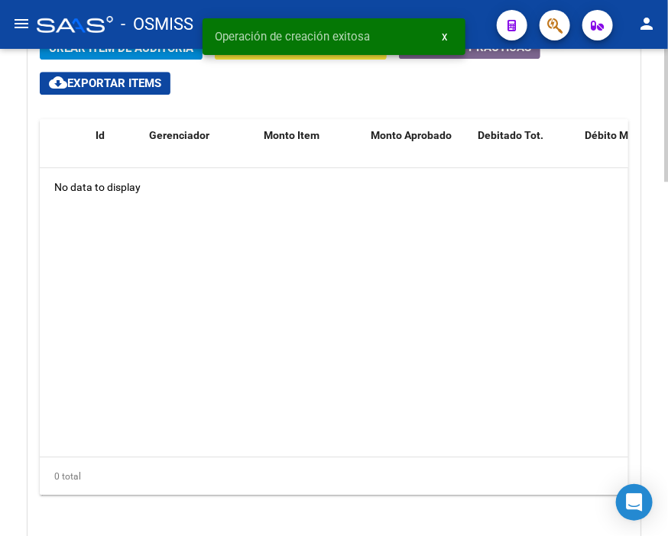
scroll to position [1103, 0]
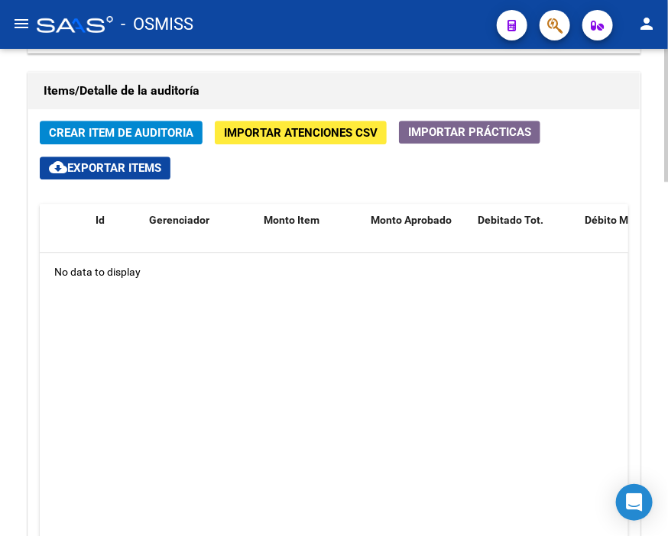
click at [277, 85] on h1 "Items/Detalle de la auditoría" at bounding box center [334, 91] width 581 height 24
click at [75, 134] on span "Crear Item de Auditoria" at bounding box center [121, 133] width 144 height 14
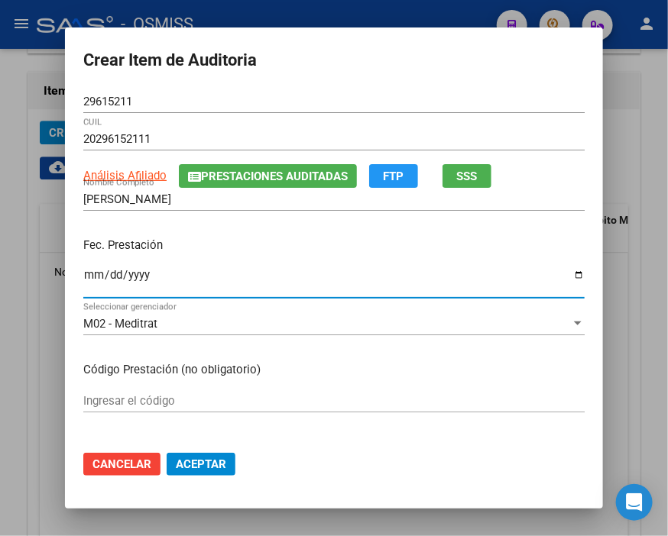
click at [85, 277] on input "Ingresar la fecha" at bounding box center [333, 281] width 501 height 24
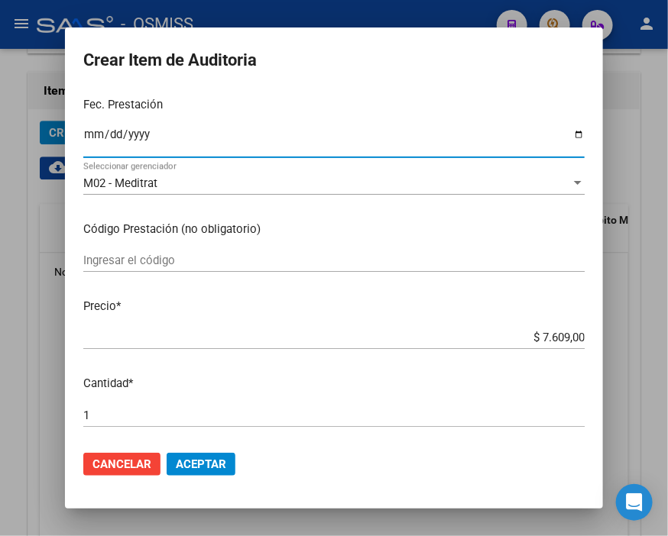
scroll to position [170, 0]
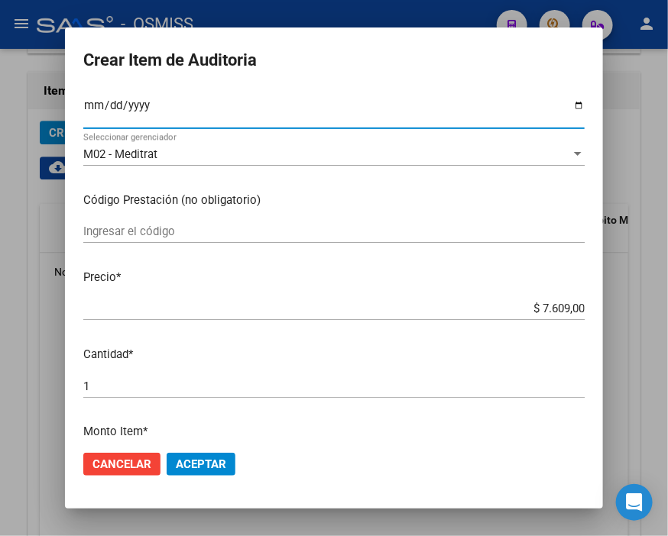
click at [205, 464] on span "Aceptar" at bounding box center [201, 465] width 50 height 14
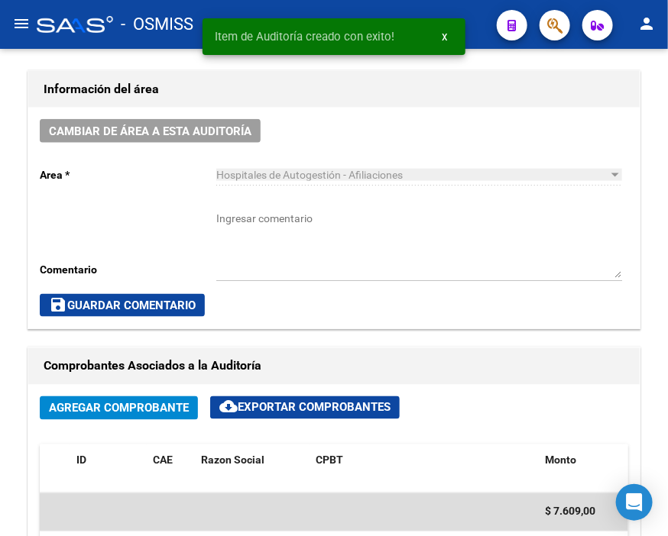
scroll to position [449, 0]
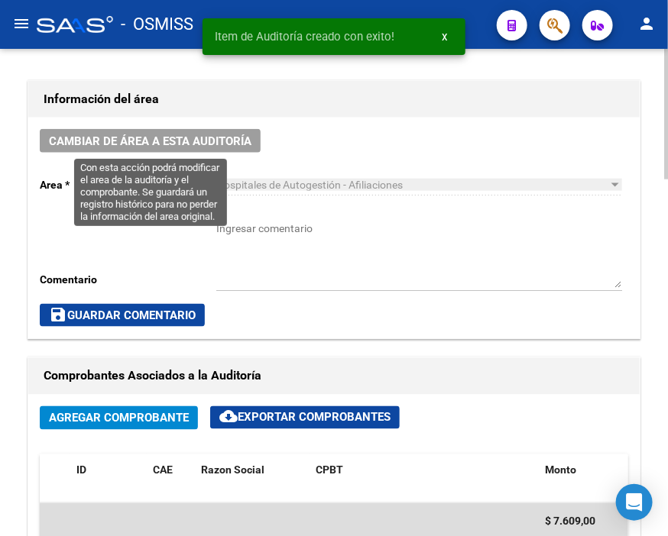
click at [191, 146] on span "Cambiar de área a esta auditoría" at bounding box center [150, 141] width 202 height 14
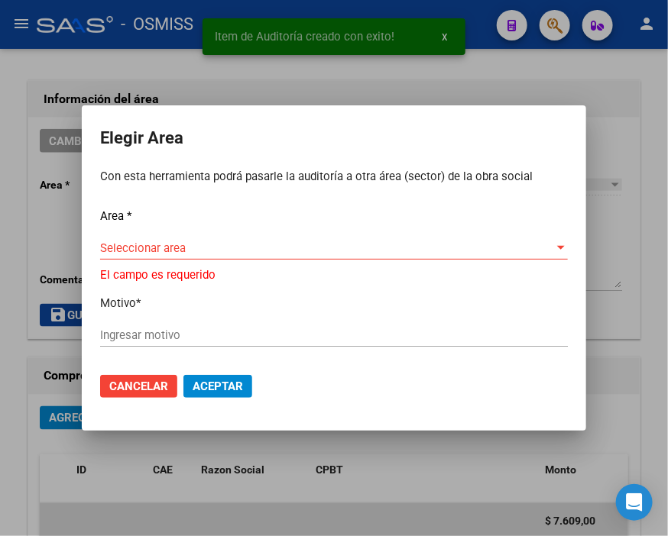
click at [159, 245] on div "Seleccionar area Seleccionar area" at bounding box center [334, 248] width 468 height 23
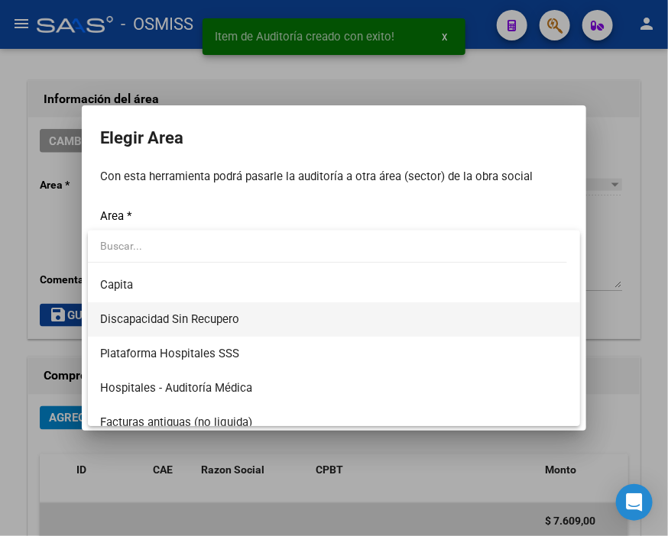
scroll to position [170, 0]
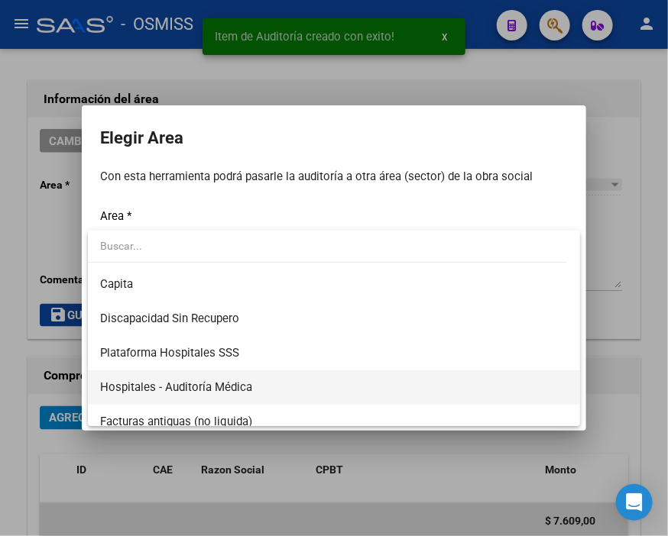
click at [261, 383] on span "Hospitales - Auditoría Médica" at bounding box center [334, 388] width 468 height 34
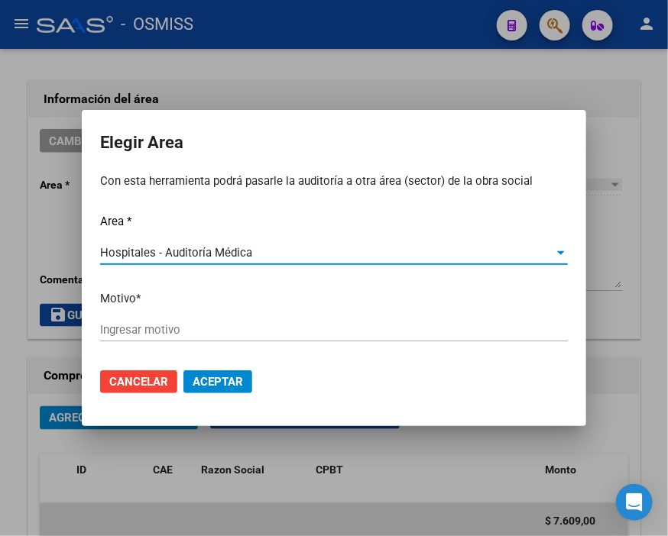
click at [153, 329] on input "Ingresar motivo" at bounding box center [334, 330] width 468 height 14
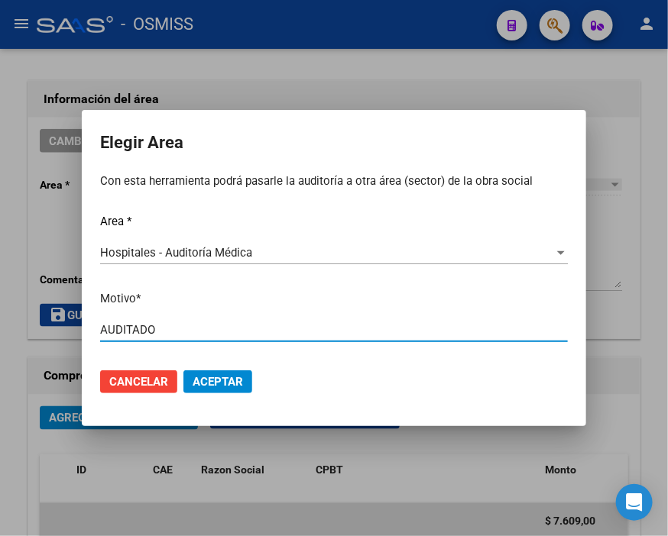
click at [205, 380] on span "Aceptar" at bounding box center [218, 382] width 50 height 14
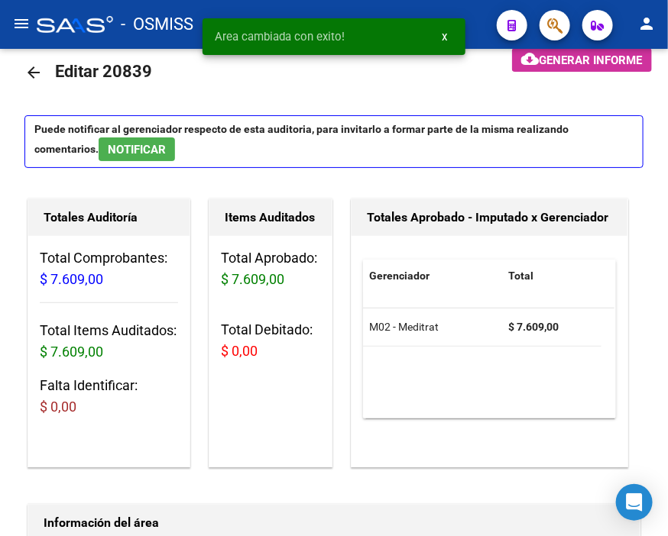
scroll to position [0, 0]
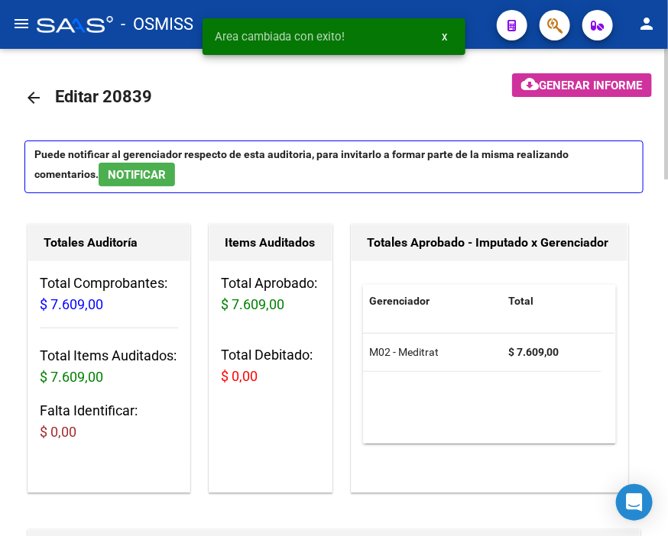
click at [34, 94] on mat-icon "arrow_back" at bounding box center [33, 98] width 18 height 18
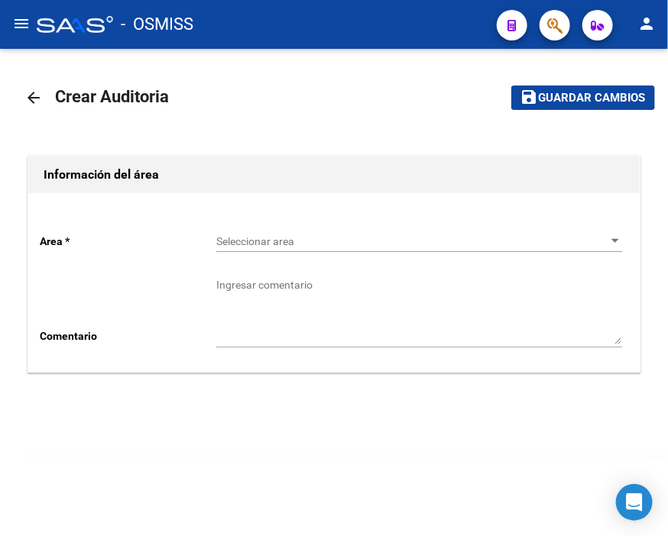
click at [272, 235] on span "Seleccionar area" at bounding box center [412, 241] width 392 height 13
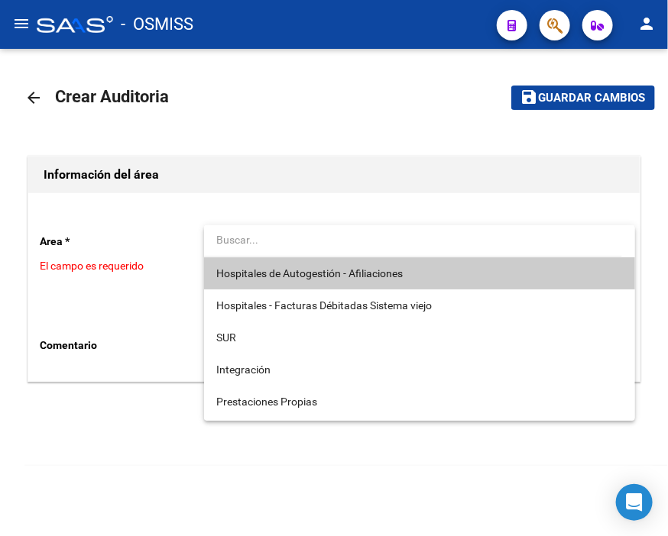
click at [288, 270] on span "Hospitales de Autogestión - Afiliaciones" at bounding box center [309, 273] width 186 height 12
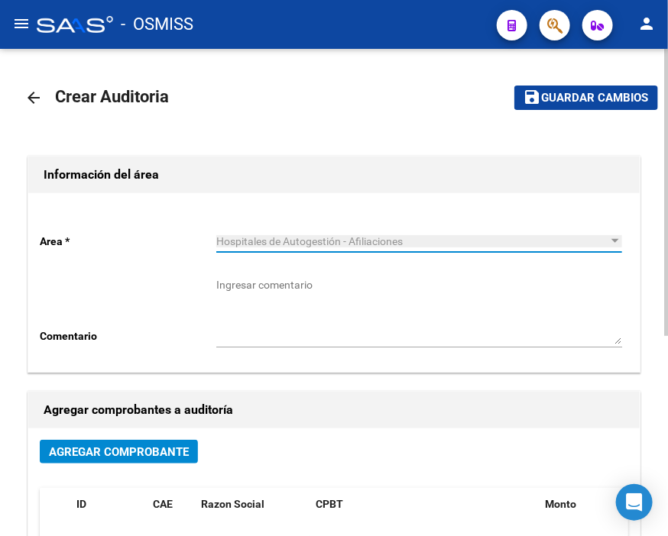
click at [147, 451] on span "Agregar Comprobante" at bounding box center [119, 452] width 140 height 14
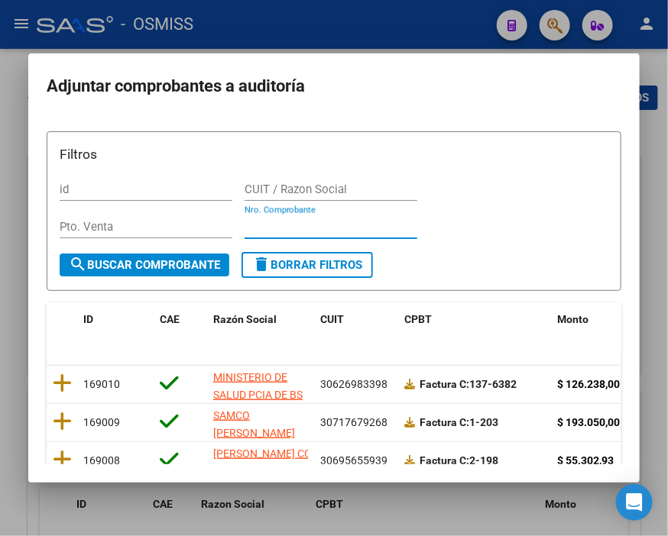
click at [260, 229] on input "Nro. Comprobante" at bounding box center [330, 227] width 173 height 14
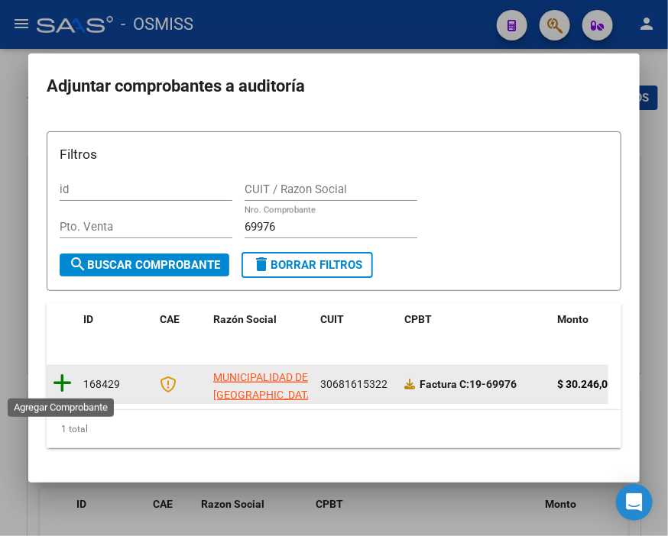
click at [62, 380] on icon at bounding box center [62, 383] width 19 height 21
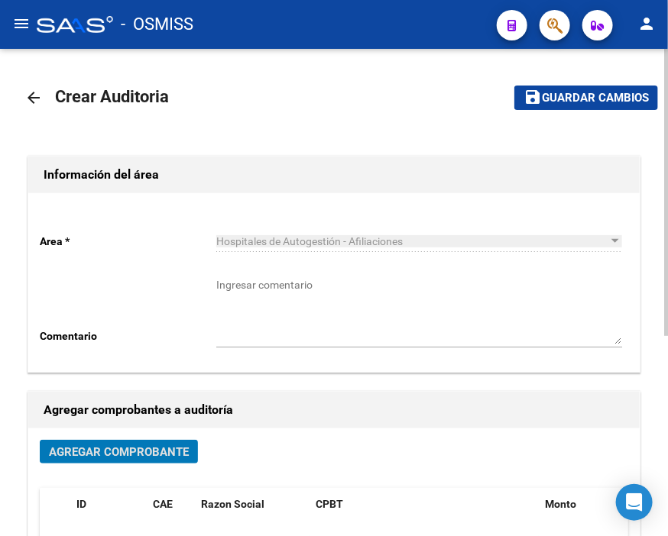
click at [579, 99] on span "Guardar cambios" at bounding box center [595, 99] width 107 height 14
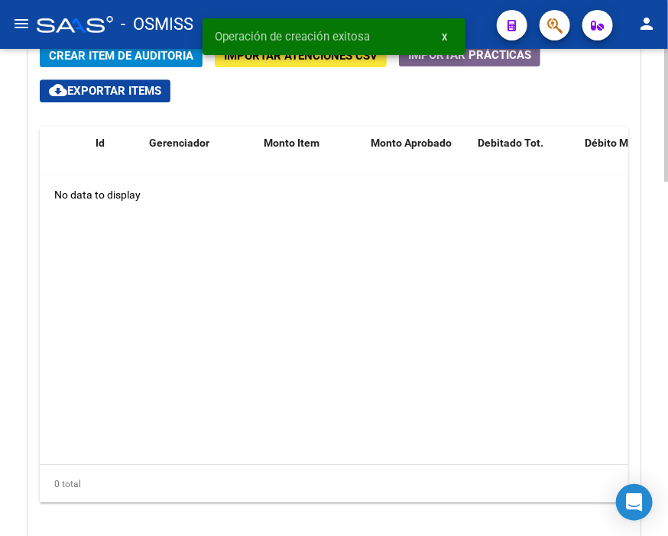
scroll to position [1188, 0]
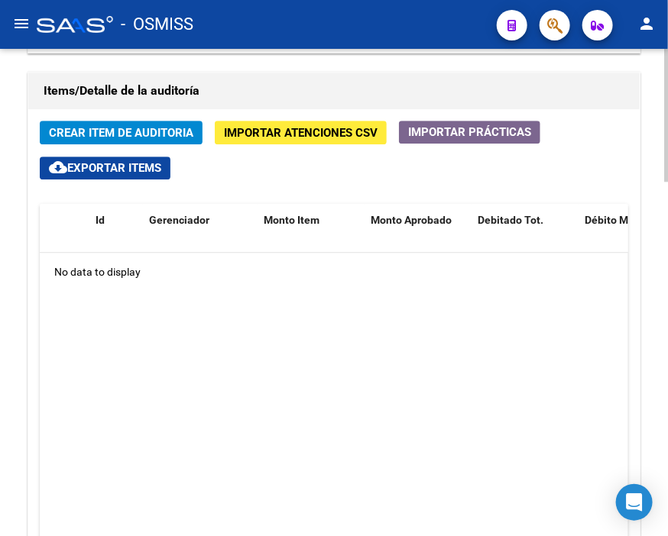
click at [241, 90] on h1 "Items/Detalle de la auditoría" at bounding box center [334, 91] width 581 height 24
click at [115, 128] on span "Crear Item de Auditoria" at bounding box center [121, 133] width 144 height 14
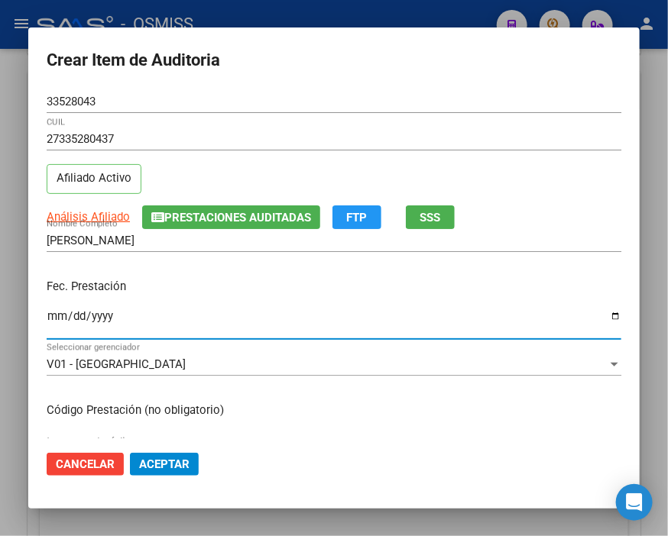
click at [53, 314] on input "Ingresar la fecha" at bounding box center [334, 322] width 574 height 24
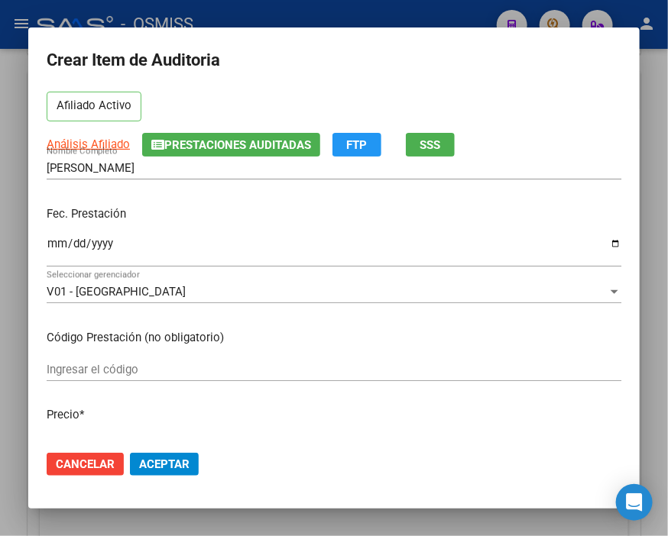
scroll to position [170, 0]
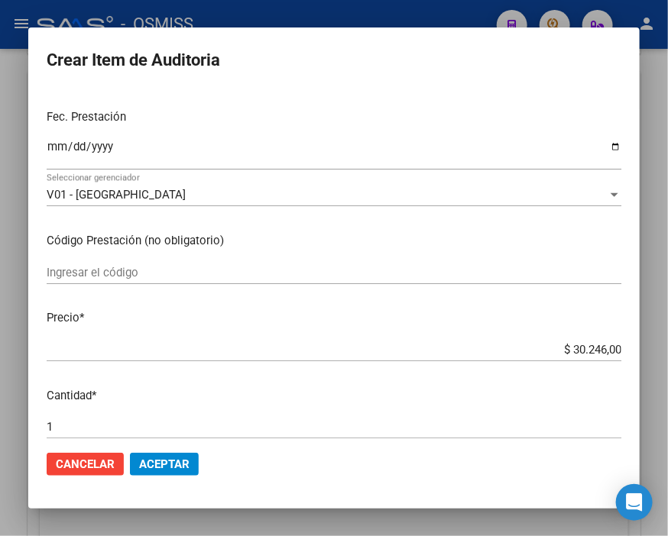
drag, startPoint x: 159, startPoint y: 471, endPoint x: 199, endPoint y: 464, distance: 40.9
click at [159, 470] on button "Aceptar" at bounding box center [164, 464] width 69 height 23
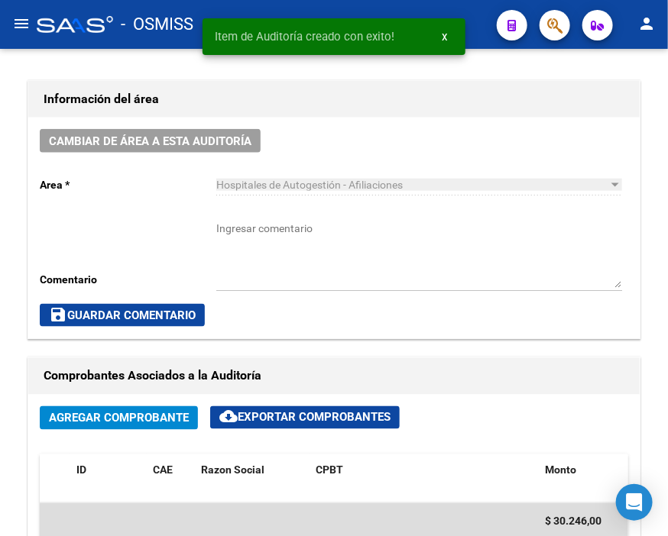
scroll to position [364, 0]
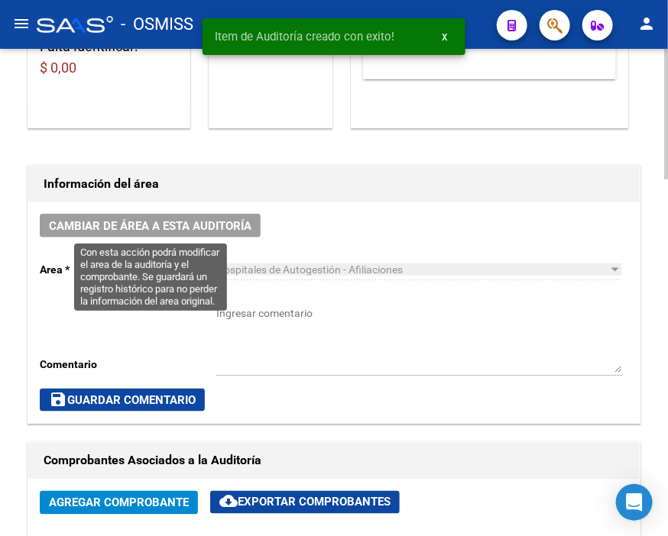
click at [165, 222] on span "Cambiar de área a esta auditoría" at bounding box center [150, 226] width 202 height 14
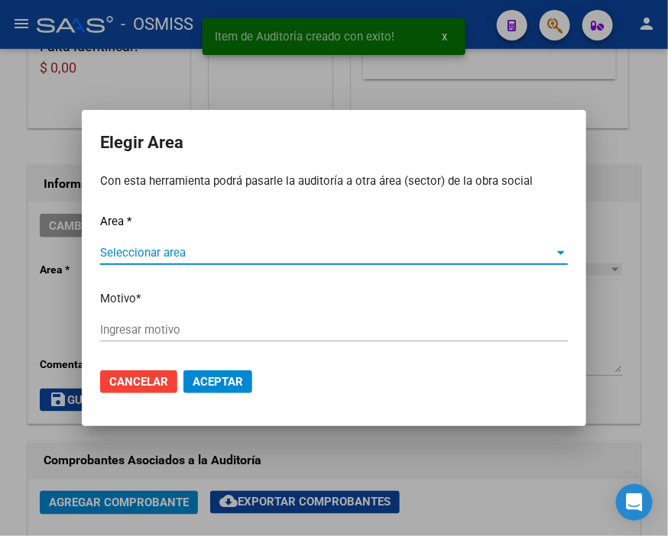
click at [153, 251] on span "Seleccionar area" at bounding box center [327, 253] width 454 height 14
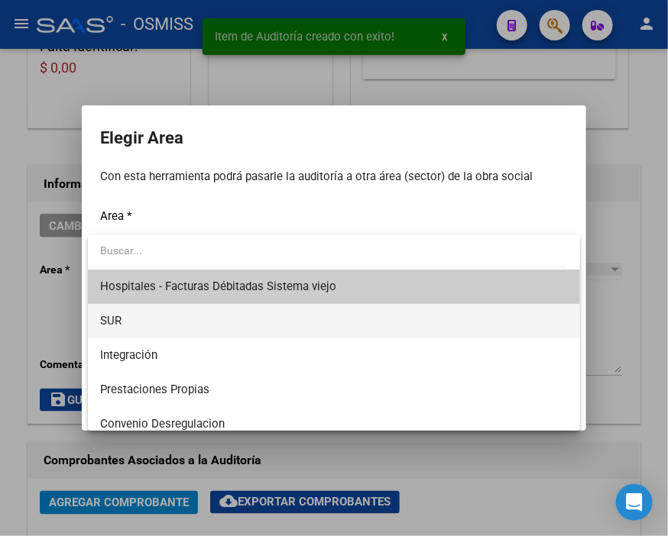
scroll to position [170, 0]
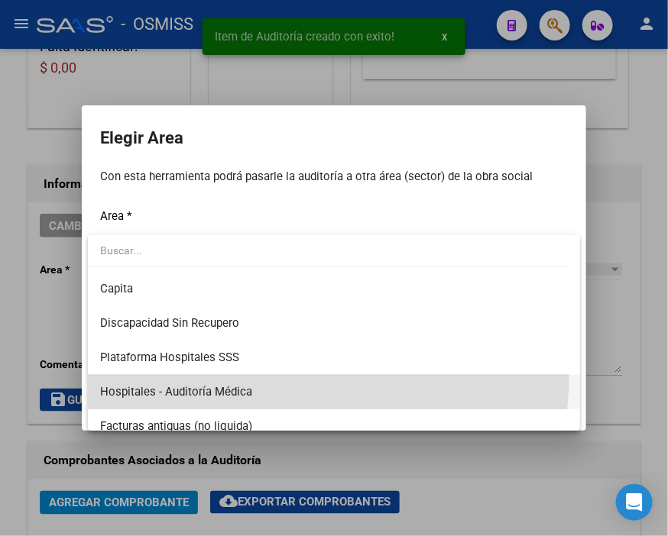
click at [254, 375] on span "Hospitales - Auditoría Médica" at bounding box center [334, 392] width 468 height 34
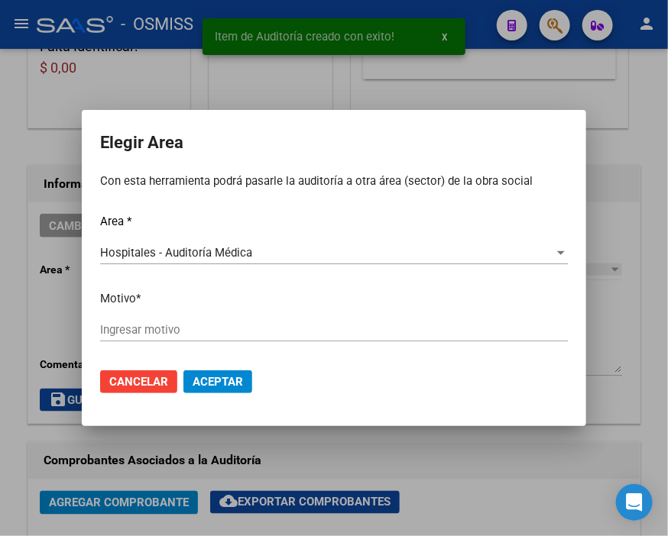
click at [172, 322] on div "Ingresar motivo" at bounding box center [334, 330] width 468 height 23
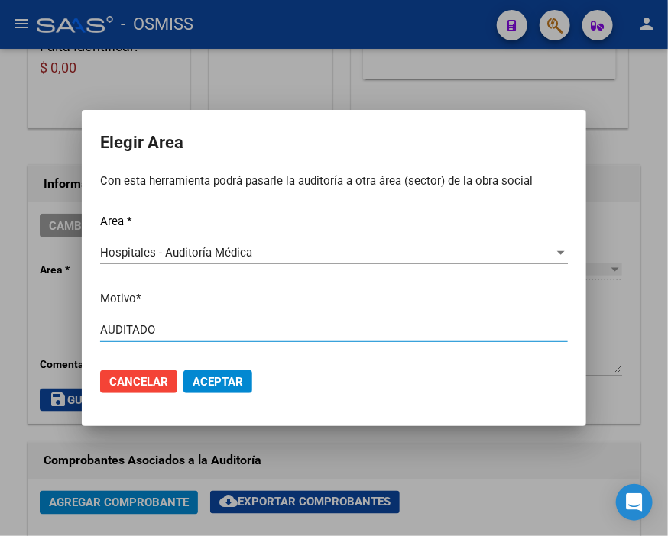
click at [241, 386] on span "Aceptar" at bounding box center [218, 382] width 50 height 14
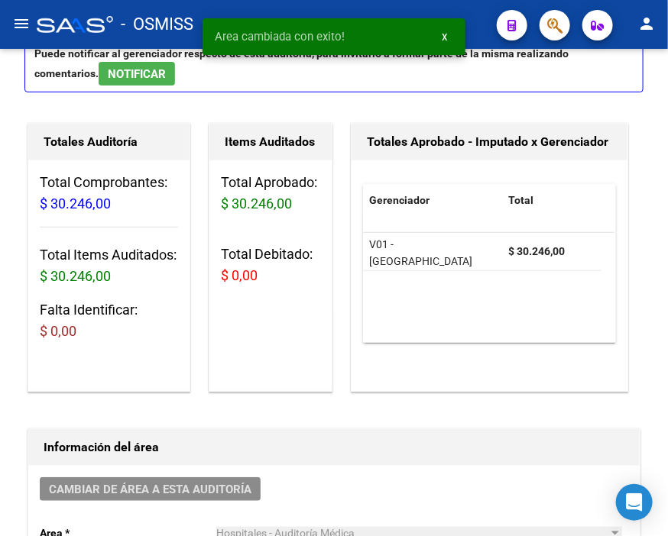
scroll to position [0, 0]
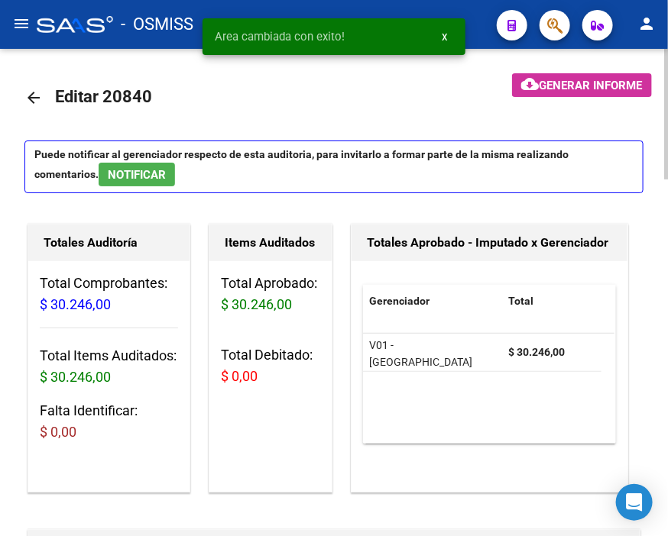
click at [37, 102] on mat-icon "arrow_back" at bounding box center [33, 98] width 18 height 18
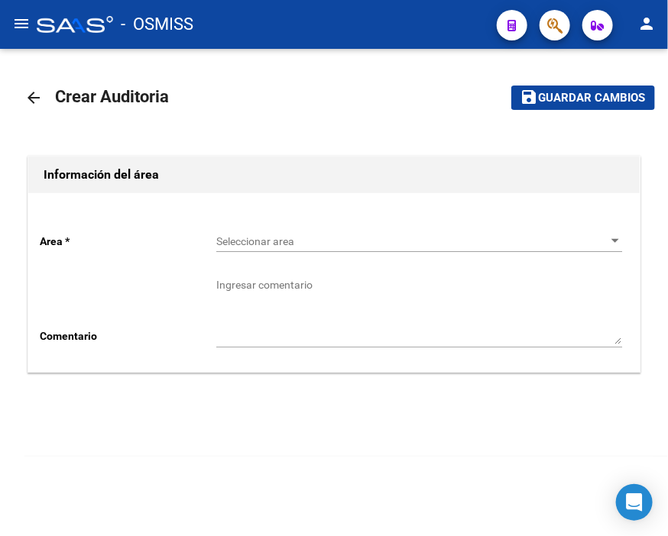
click at [254, 241] on span "Seleccionar area" at bounding box center [412, 241] width 392 height 13
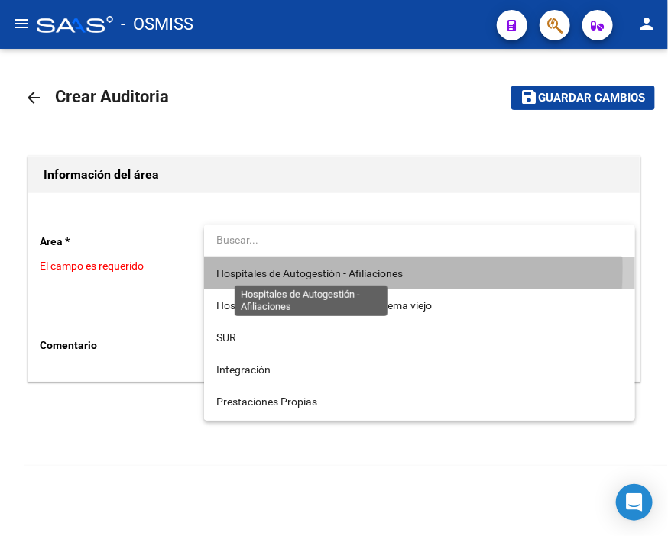
click at [264, 267] on span "Hospitales de Autogestión - Afiliaciones" at bounding box center [309, 273] width 186 height 12
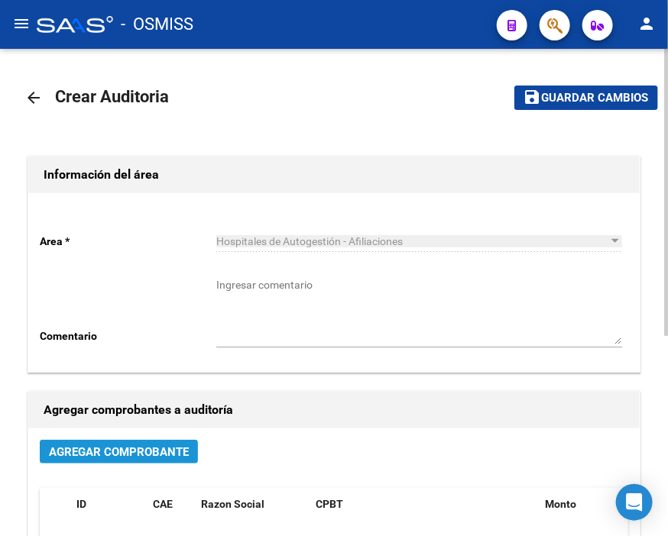
click at [166, 455] on span "Agregar Comprobante" at bounding box center [119, 452] width 140 height 14
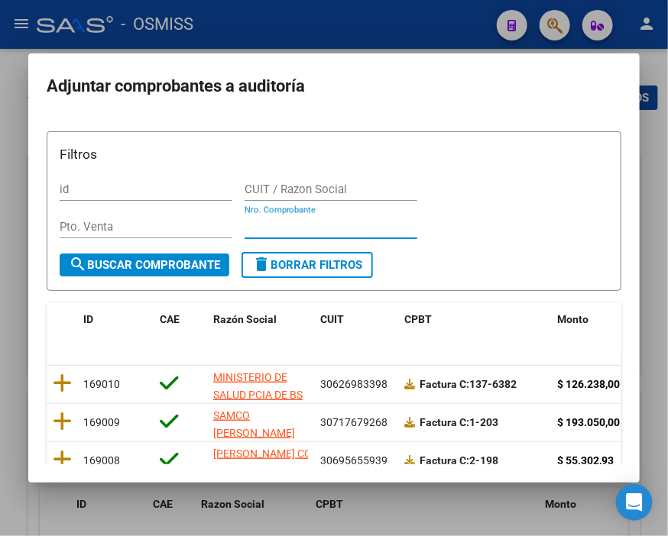
click at [266, 223] on input "Nro. Comprobante" at bounding box center [330, 227] width 173 height 14
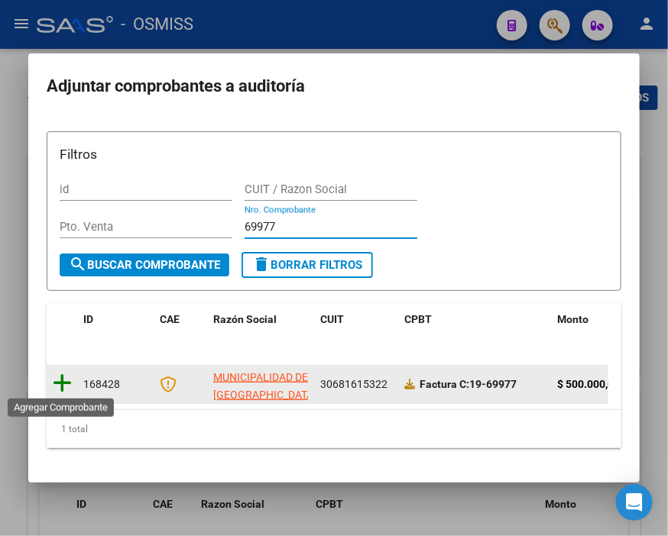
click at [55, 379] on icon at bounding box center [62, 383] width 19 height 21
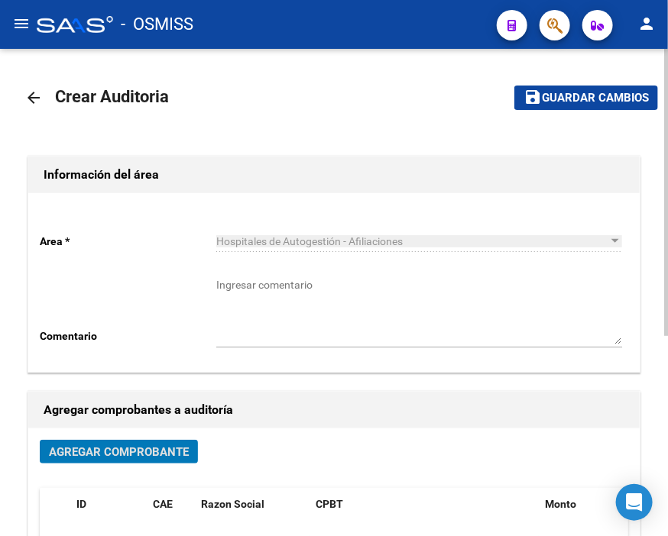
click at [553, 99] on span "Guardar cambios" at bounding box center [595, 99] width 107 height 14
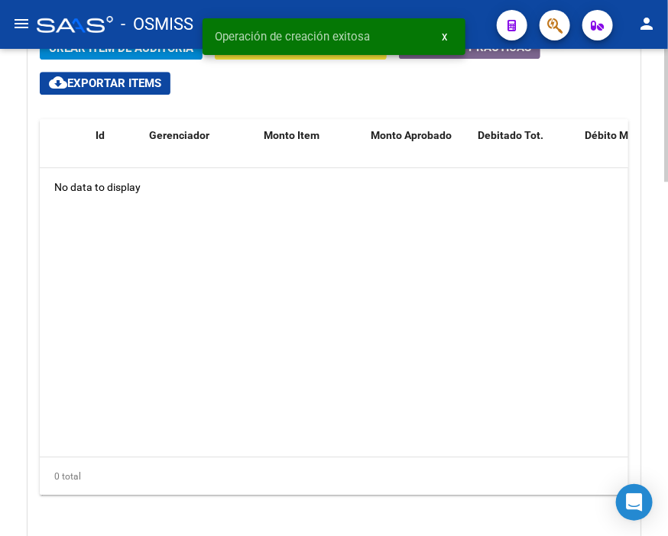
scroll to position [1103, 0]
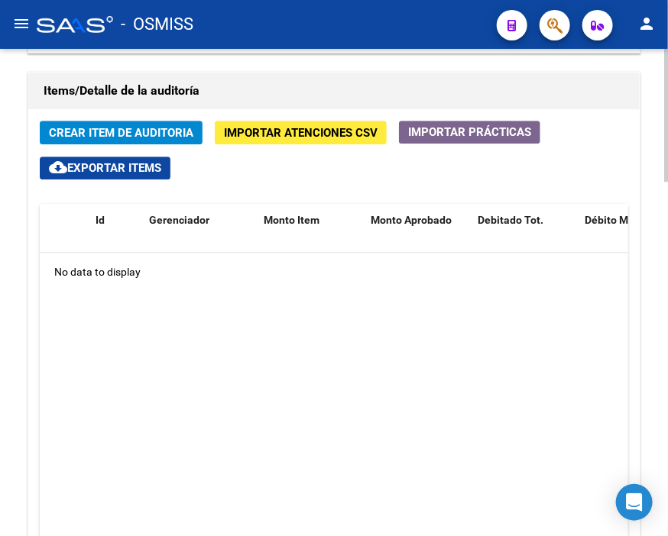
click at [244, 79] on h1 "Items/Detalle de la auditoría" at bounding box center [334, 91] width 581 height 24
click at [108, 128] on span "Crear Item de Auditoria" at bounding box center [121, 133] width 144 height 14
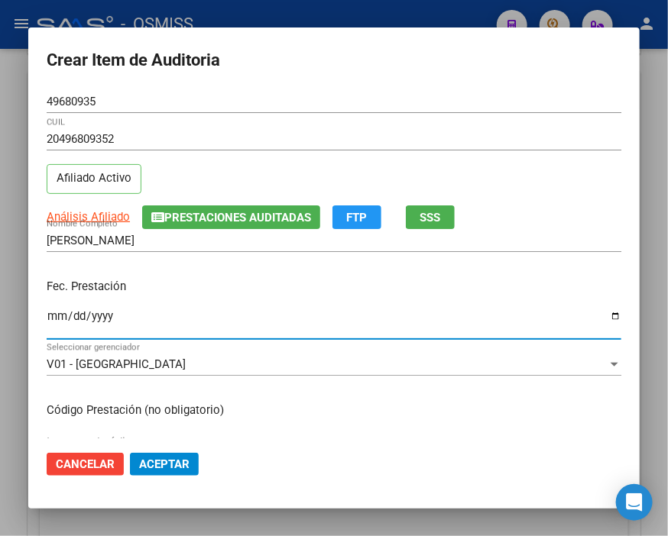
click at [50, 317] on input "Ingresar la fecha" at bounding box center [334, 322] width 574 height 24
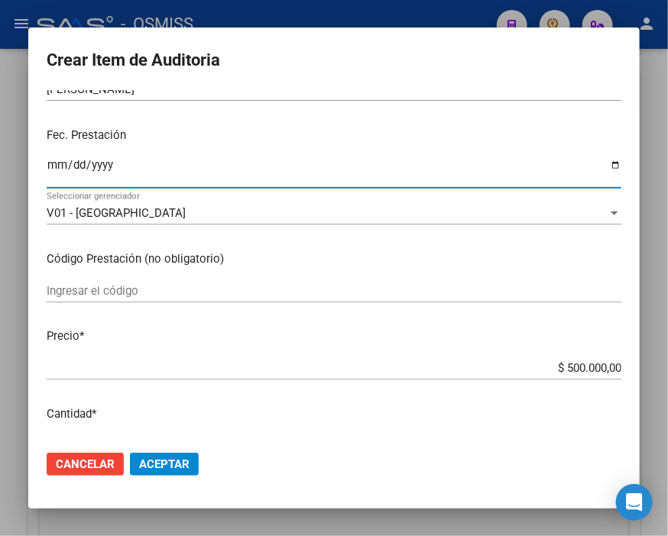
scroll to position [170, 0]
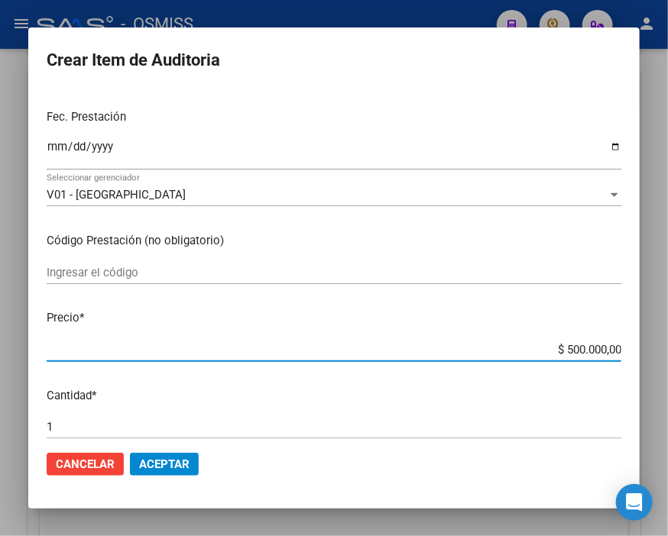
drag, startPoint x: 536, startPoint y: 350, endPoint x: 647, endPoint y: 330, distance: 112.5
click at [647, 330] on div "Crear Item de Auditoria 49680935 Nro Documento 20496809352 CUIL Afiliado Activo…" at bounding box center [334, 268] width 668 height 536
click at [482, 325] on p "Precio *" at bounding box center [334, 318] width 574 height 18
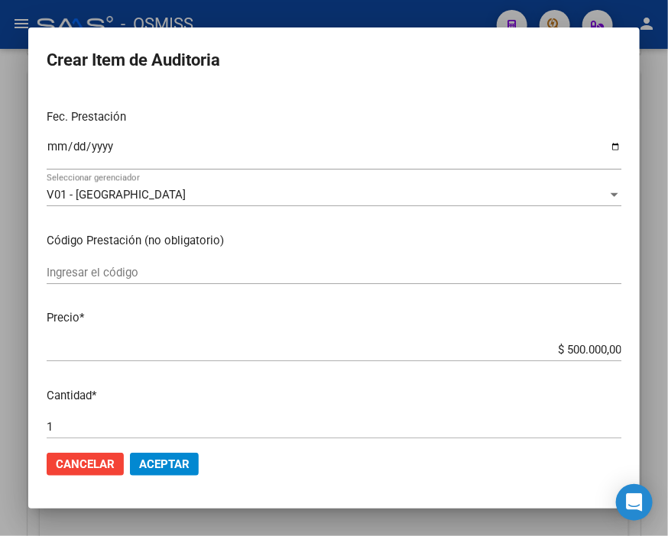
click at [401, 301] on mat-dialog-content "49680935 Nro Documento 20496809352 CUIL Afiliado Activo Análisis Afiliado Prest…" at bounding box center [333, 264] width 611 height 348
click at [176, 461] on span "Aceptar" at bounding box center [164, 465] width 50 height 14
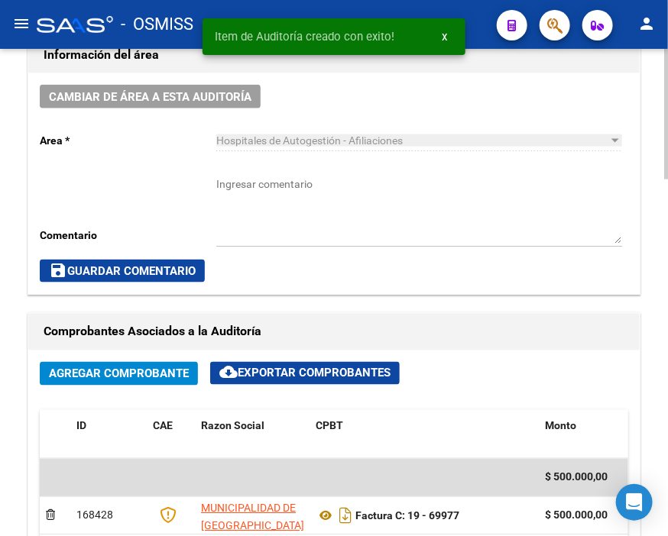
scroll to position [449, 0]
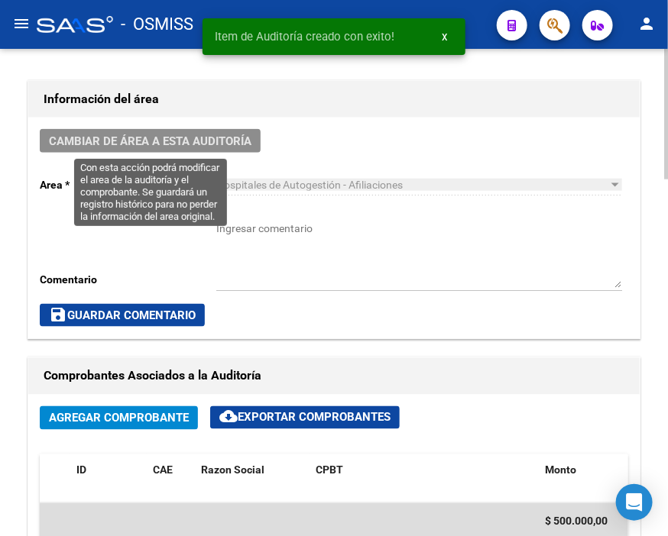
click at [139, 144] on span "Cambiar de área a esta auditoría" at bounding box center [150, 141] width 202 height 14
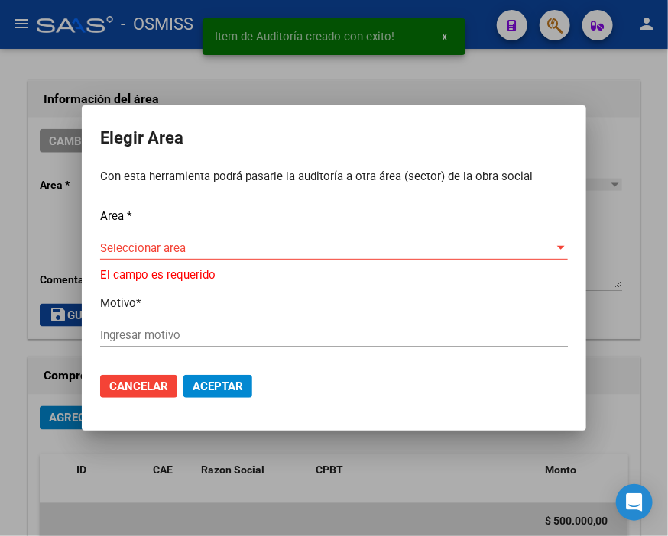
click at [141, 240] on div "Area * Seleccionar area Seleccionar area El campo es requerido Motivo * Ingresa…" at bounding box center [334, 284] width 468 height 153
click at [201, 243] on span "Seleccionar area" at bounding box center [327, 248] width 454 height 14
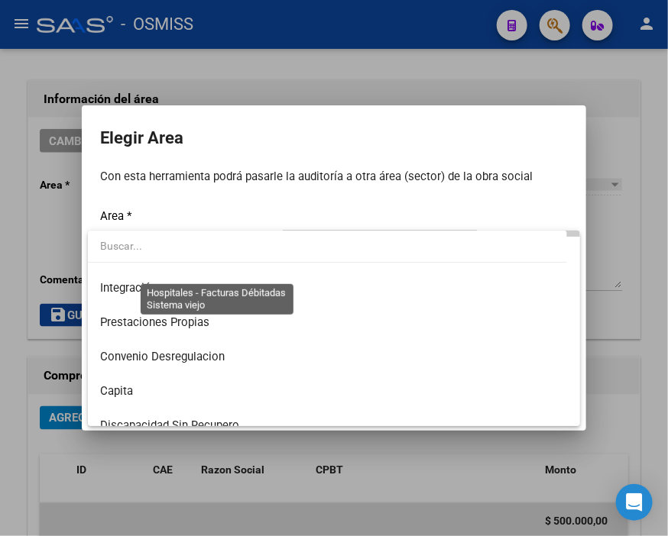
scroll to position [254, 0]
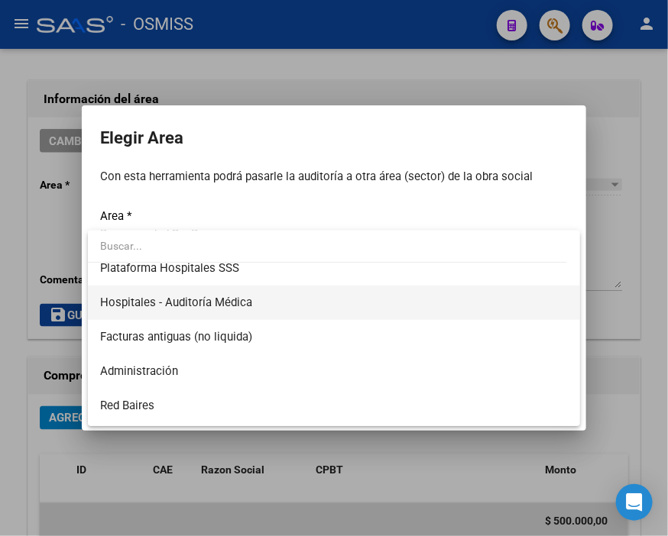
drag, startPoint x: 255, startPoint y: 303, endPoint x: 214, endPoint y: 287, distance: 44.0
click at [255, 302] on span "Hospitales - Auditoría Médica" at bounding box center [334, 303] width 468 height 34
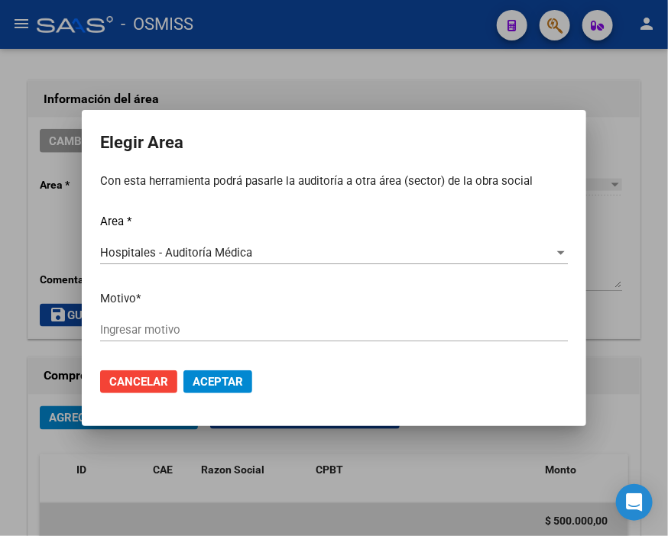
click at [185, 322] on div "Ingresar motivo" at bounding box center [334, 330] width 468 height 23
click at [241, 375] on span "Aceptar" at bounding box center [218, 382] width 50 height 14
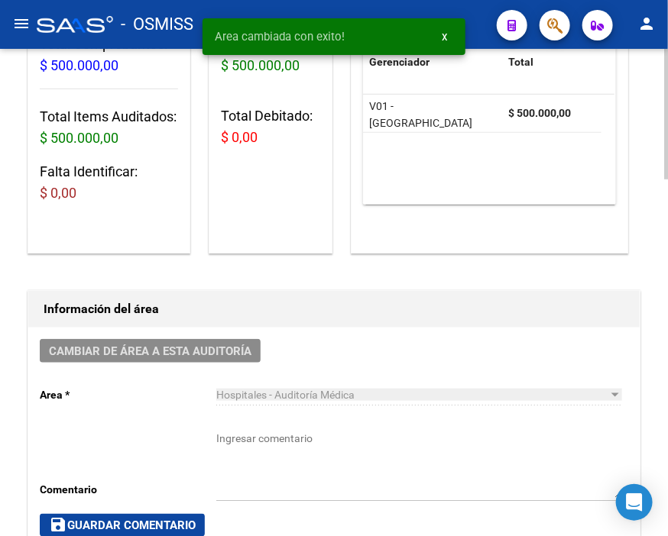
scroll to position [0, 0]
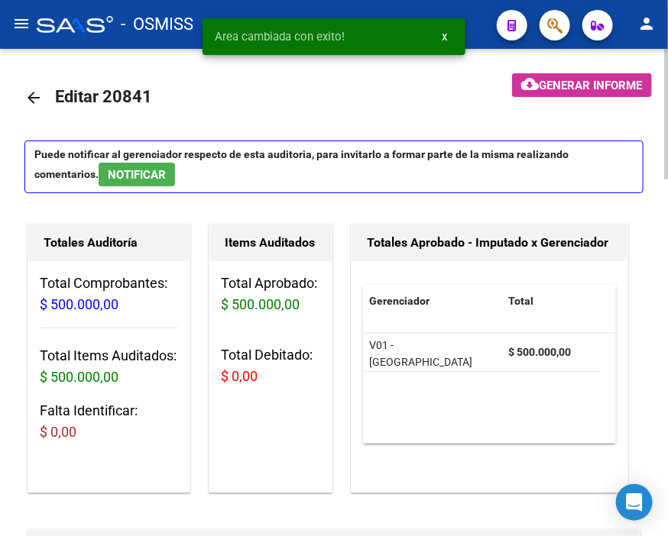
click at [26, 97] on mat-icon "arrow_back" at bounding box center [33, 98] width 18 height 18
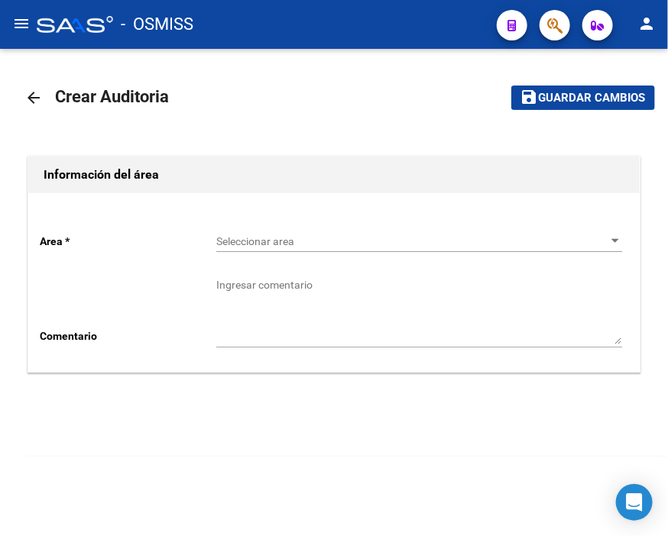
click at [276, 235] on span "Seleccionar area" at bounding box center [412, 241] width 392 height 13
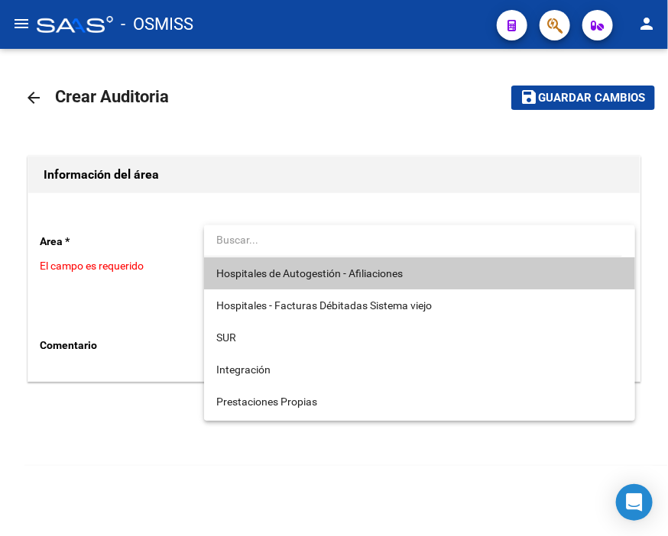
click at [293, 262] on span "Hospitales de Autogestión - Afiliaciones" at bounding box center [419, 273] width 406 height 32
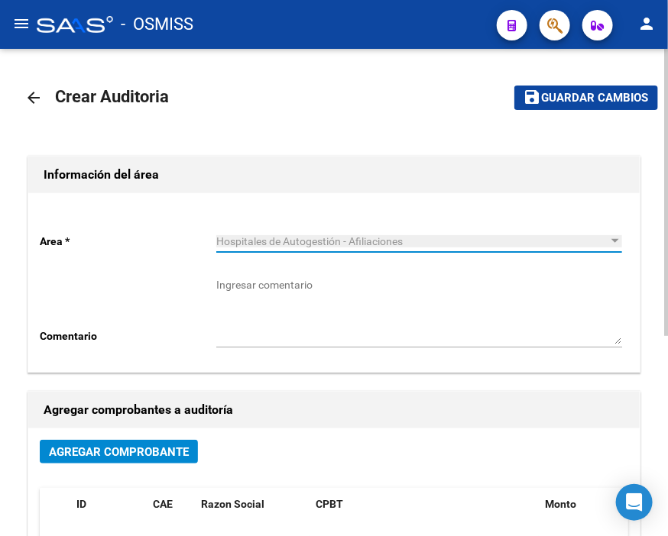
click at [162, 445] on span "Agregar Comprobante" at bounding box center [119, 452] width 140 height 14
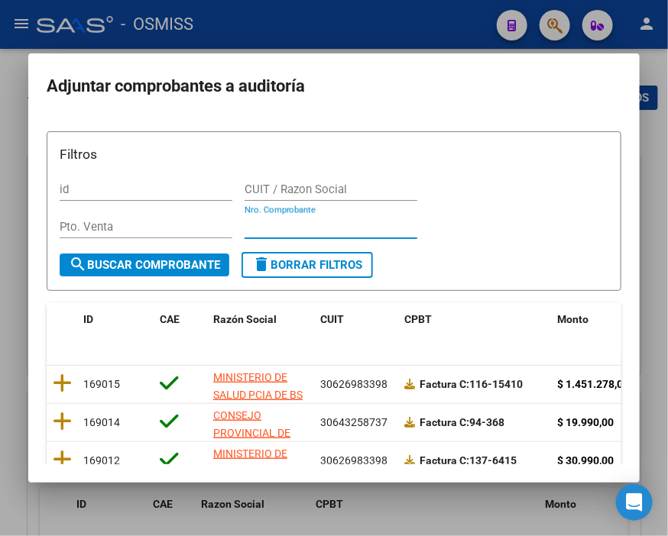
click at [285, 229] on input "Nro. Comprobante" at bounding box center [330, 227] width 173 height 14
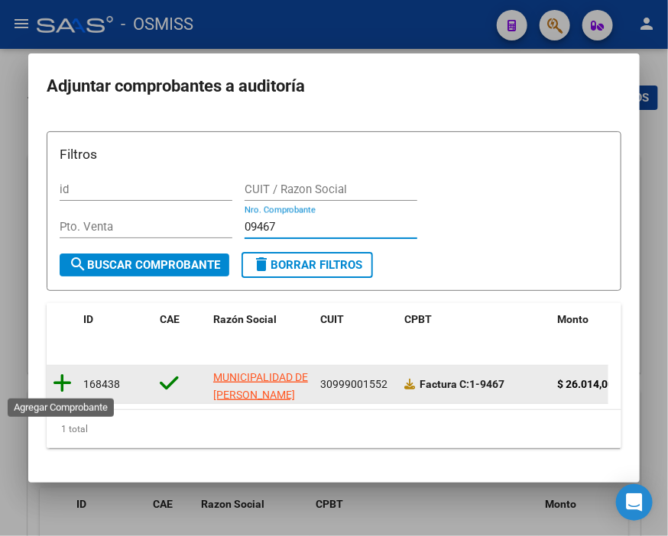
click at [64, 377] on icon at bounding box center [62, 383] width 19 height 21
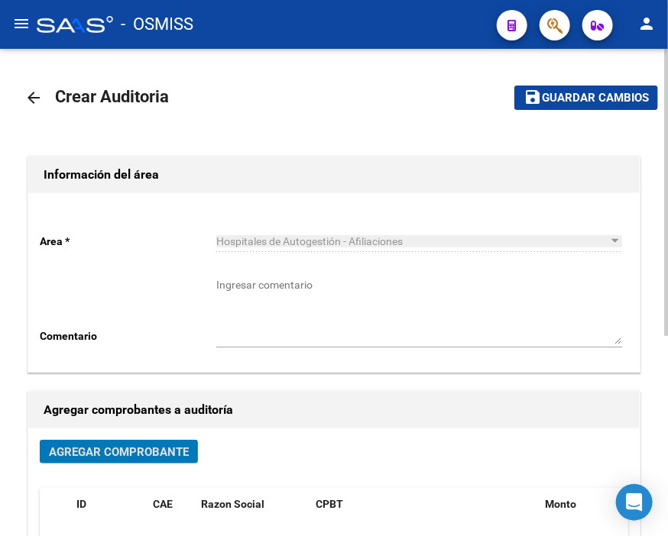
click at [574, 95] on span "Guardar cambios" at bounding box center [595, 99] width 107 height 14
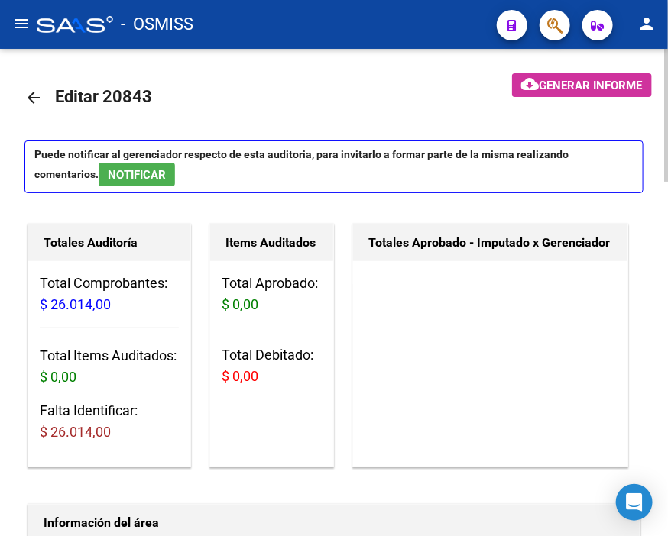
click at [380, 292] on div "Totales Aprobado - Imputado x Gerenciador" at bounding box center [490, 346] width 276 height 244
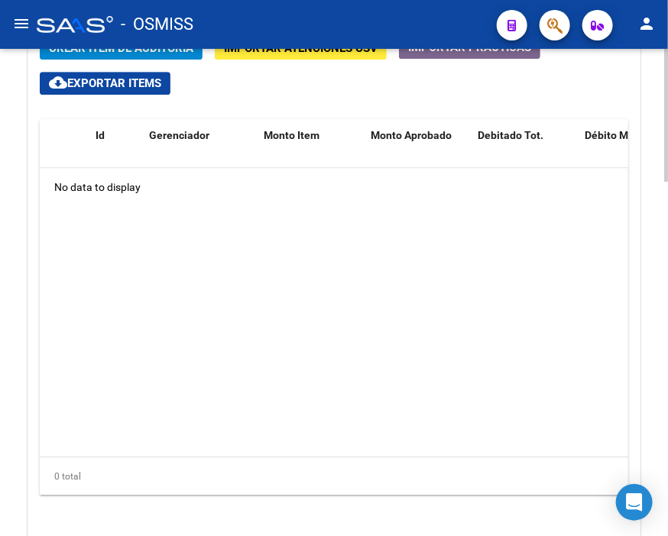
scroll to position [1103, 0]
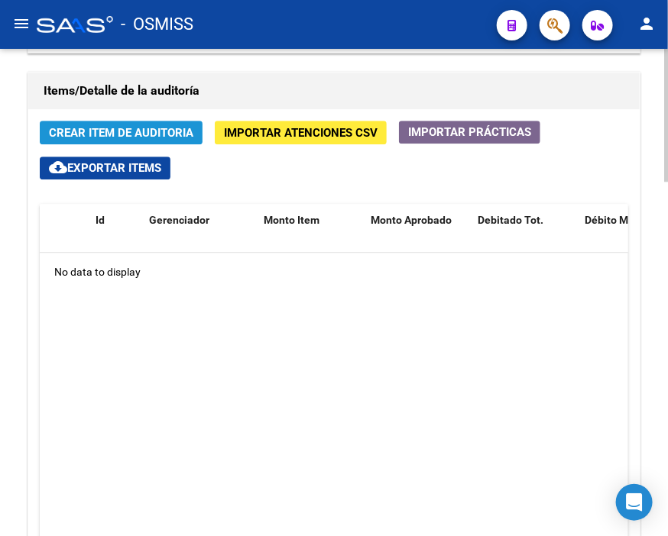
click at [128, 128] on span "Crear Item de Auditoria" at bounding box center [121, 133] width 144 height 14
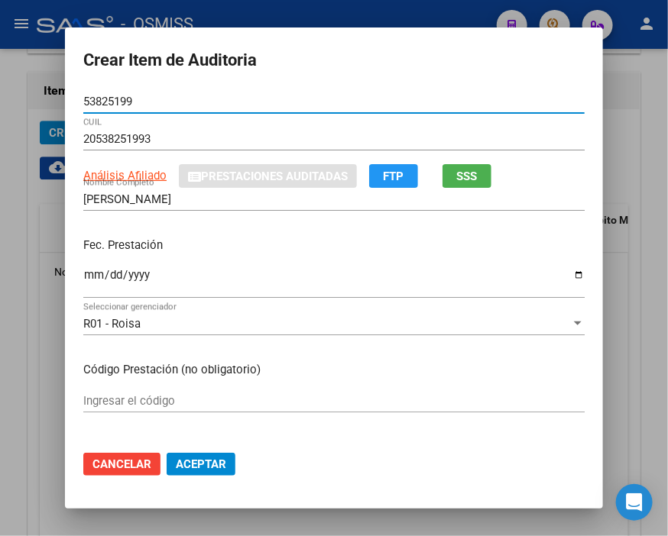
click at [86, 281] on input "Ingresar la fecha" at bounding box center [333, 281] width 501 height 24
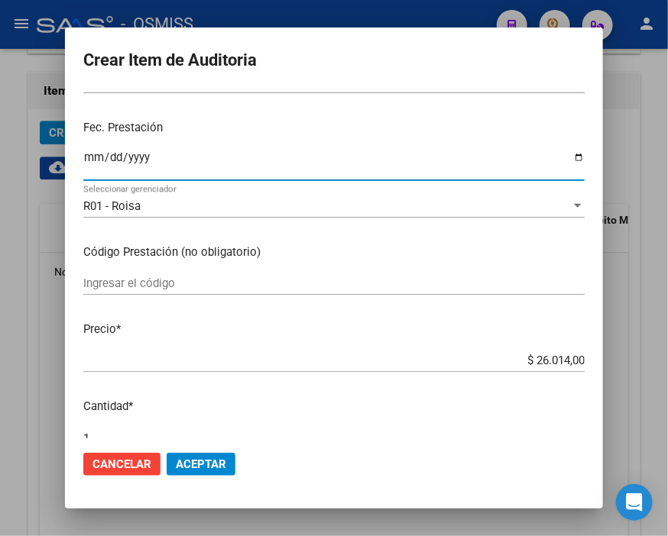
scroll to position [170, 0]
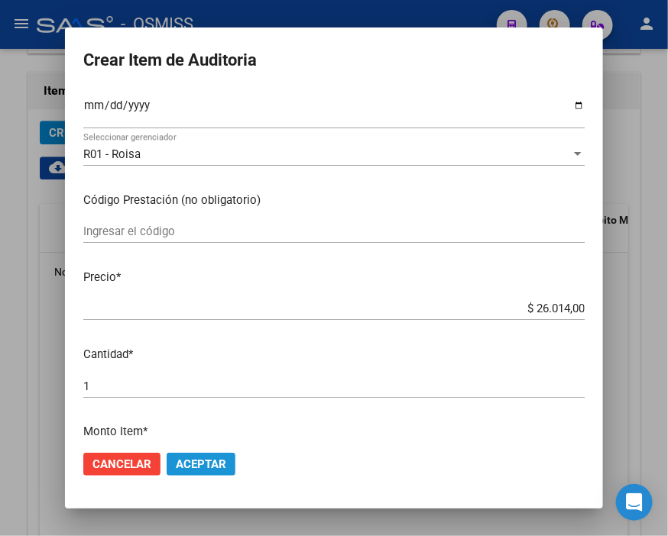
click at [200, 468] on span "Aceptar" at bounding box center [201, 465] width 50 height 14
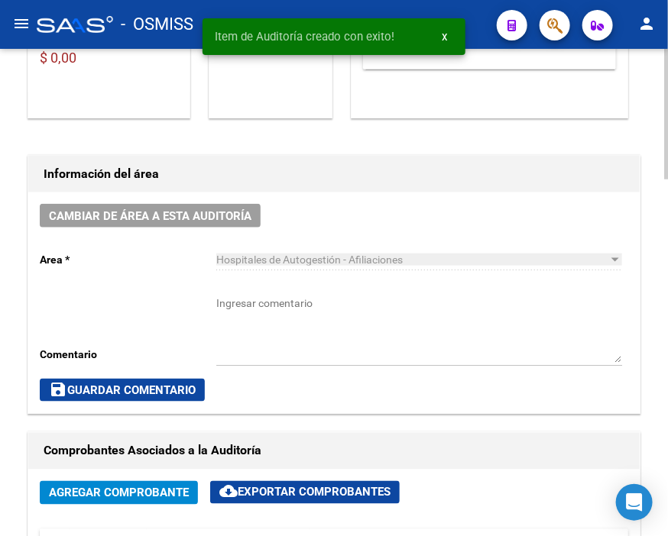
scroll to position [364, 0]
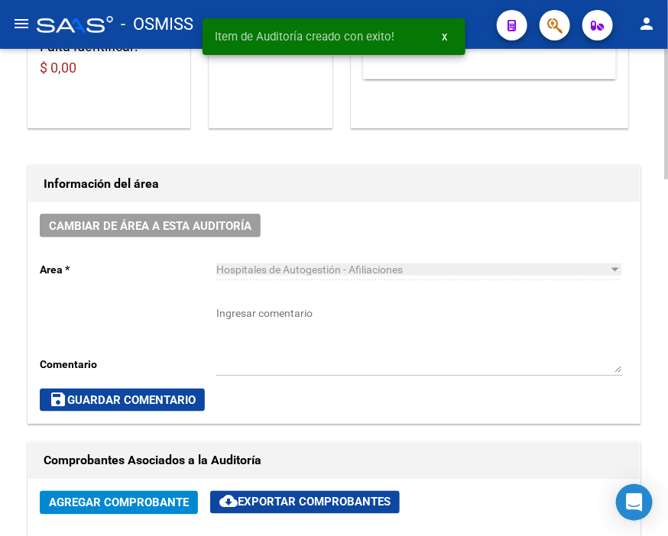
click at [172, 223] on span "Cambiar de área a esta auditoría" at bounding box center [150, 226] width 202 height 14
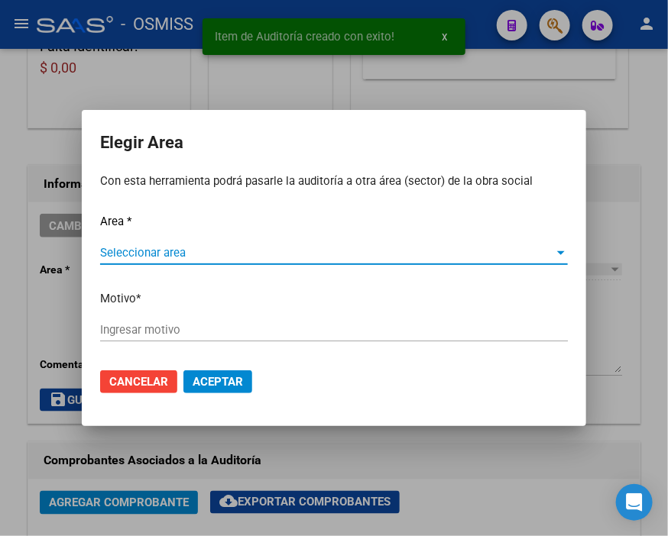
click at [130, 254] on span "Seleccionar area" at bounding box center [327, 253] width 454 height 14
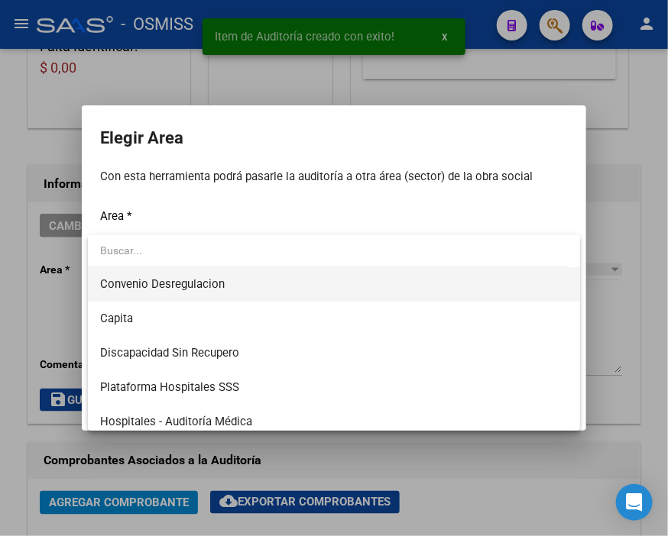
scroll to position [170, 0]
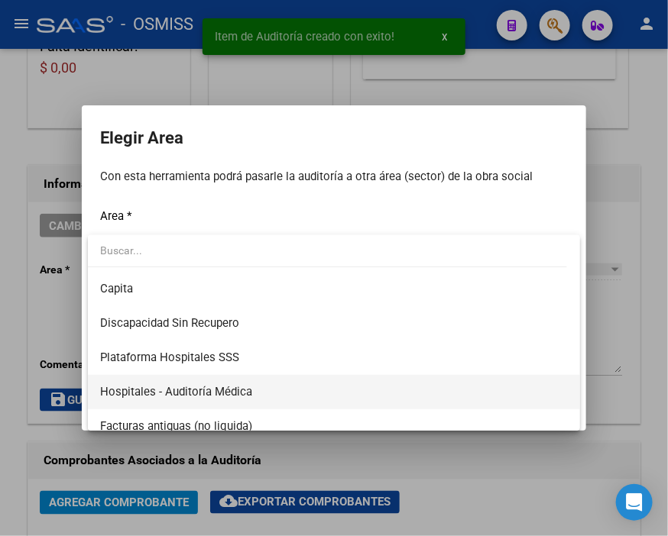
click at [215, 376] on span "Hospitales - Auditoría Médica" at bounding box center [334, 392] width 468 height 34
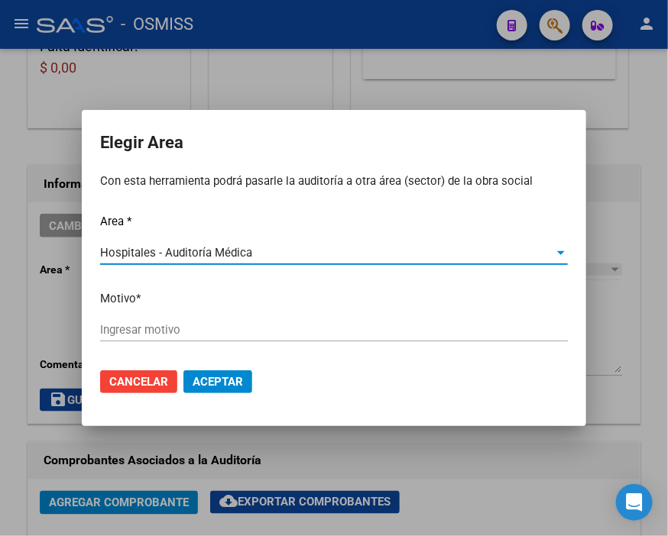
click at [153, 332] on input "Ingresar motivo" at bounding box center [334, 330] width 468 height 14
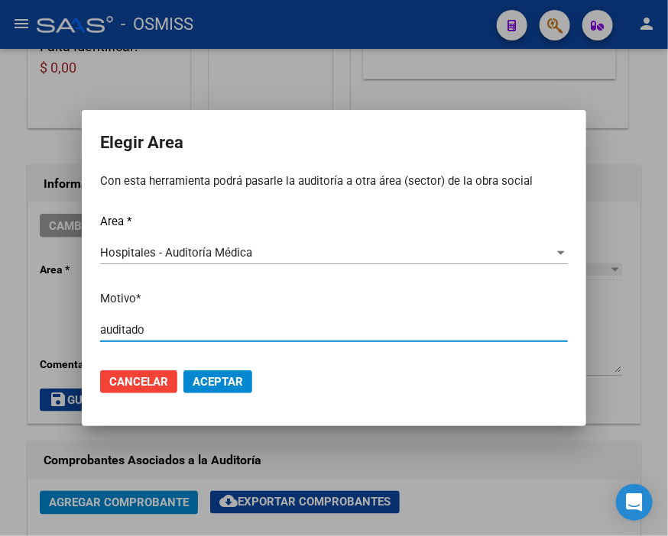
drag, startPoint x: 181, startPoint y: 333, endPoint x: 57, endPoint y: 322, distance: 124.3
click at [57, 322] on div "Elegir Area Con esta herramienta podrá pasarle la auditoría a otra área (sector…" at bounding box center [334, 268] width 668 height 536
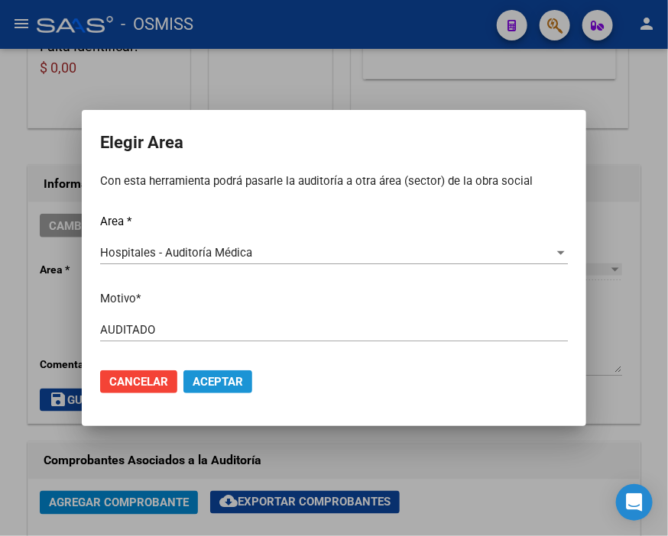
click at [232, 380] on span "Aceptar" at bounding box center [218, 382] width 50 height 14
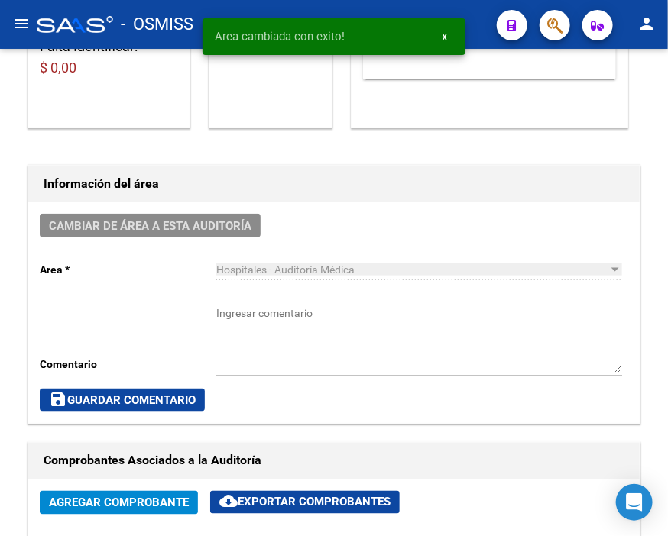
scroll to position [0, 0]
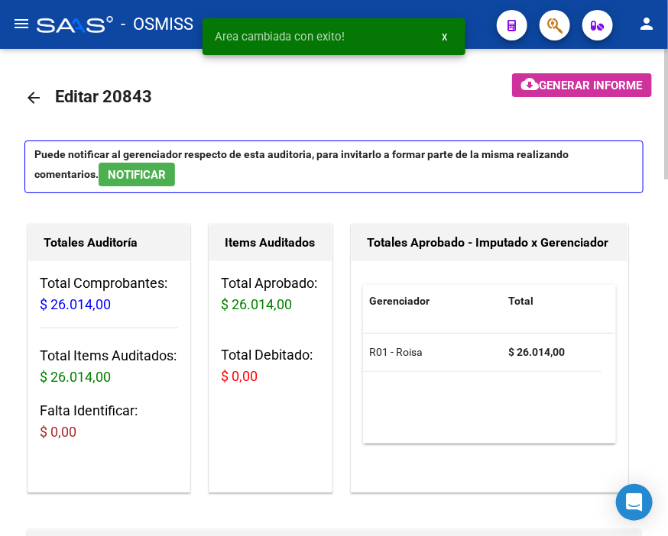
click at [29, 93] on mat-icon "arrow_back" at bounding box center [33, 98] width 18 height 18
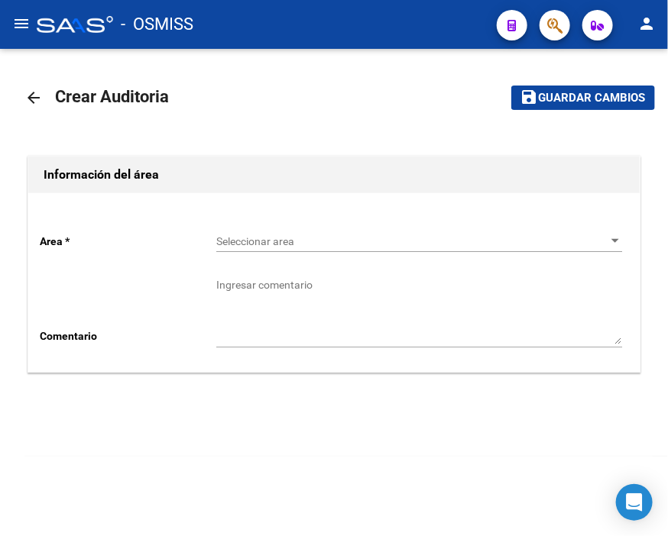
click at [240, 237] on span "Seleccionar area" at bounding box center [412, 241] width 392 height 13
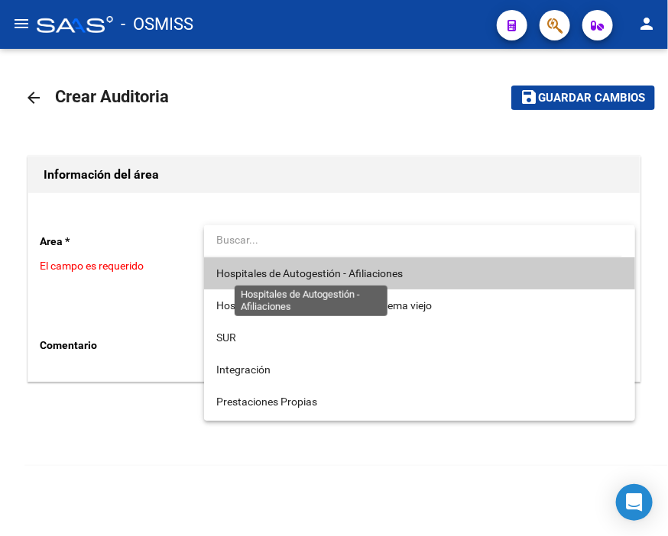
click at [262, 270] on span "Hospitales de Autogestión - Afiliaciones" at bounding box center [309, 273] width 186 height 12
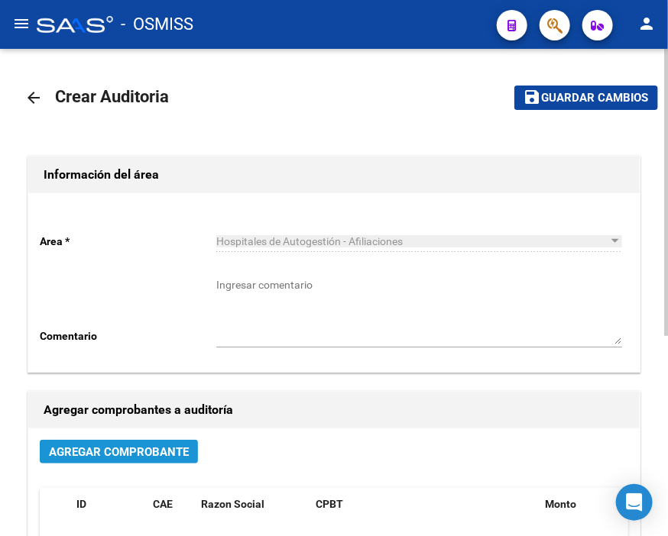
click at [134, 448] on span "Agregar Comprobante" at bounding box center [119, 452] width 140 height 14
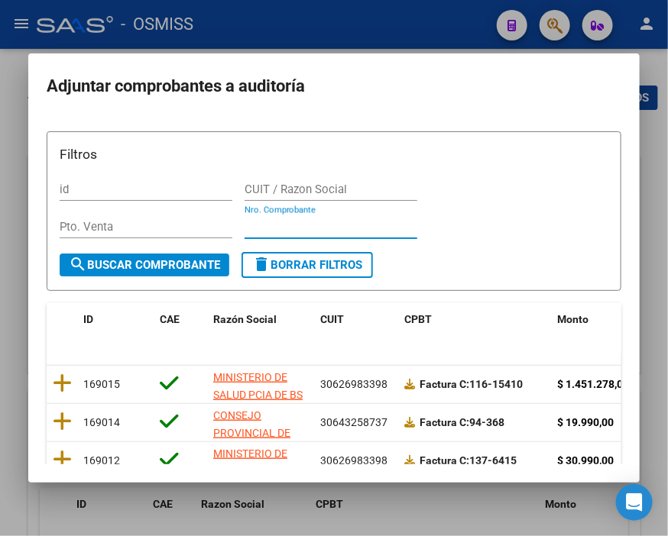
click at [261, 222] on input "Nro. Comprobante" at bounding box center [330, 227] width 173 height 14
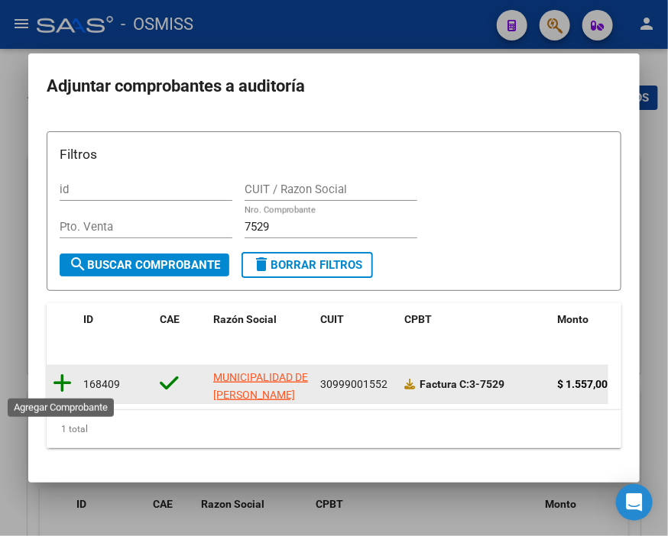
click at [62, 379] on icon at bounding box center [62, 383] width 19 height 21
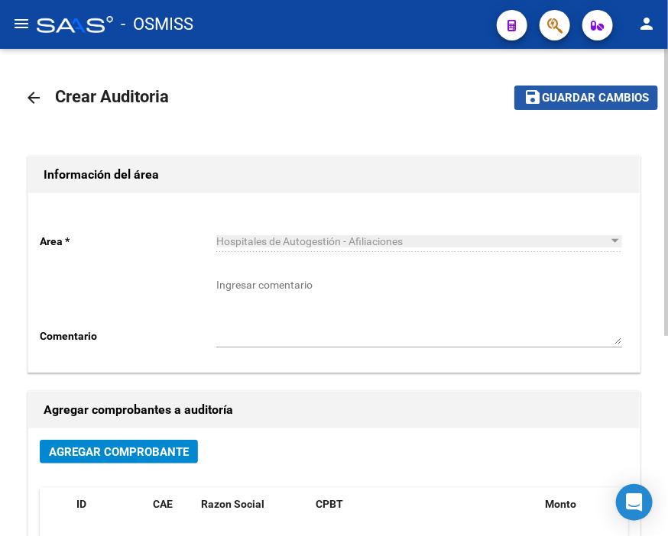
click at [600, 96] on span "Guardar cambios" at bounding box center [595, 99] width 107 height 14
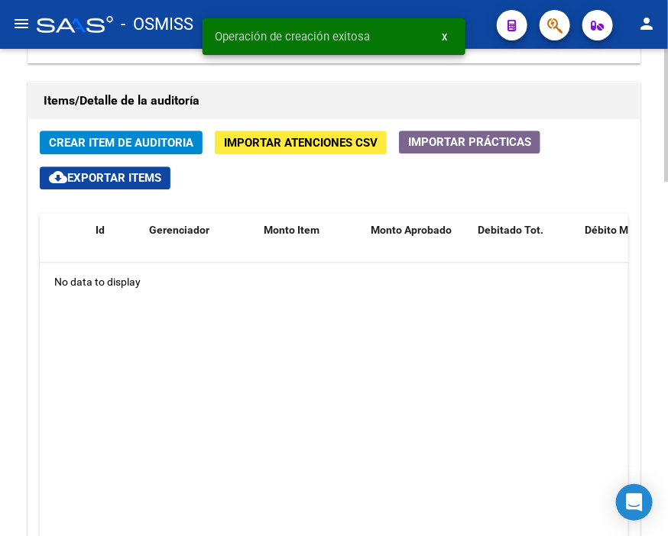
scroll to position [1103, 0]
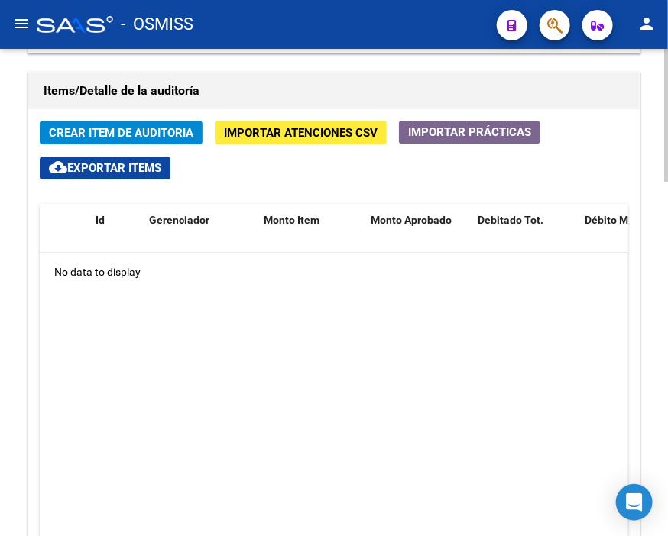
click at [409, 276] on div "No data to display" at bounding box center [334, 272] width 588 height 38
click at [130, 128] on span "Crear Item de Auditoria" at bounding box center [121, 133] width 144 height 14
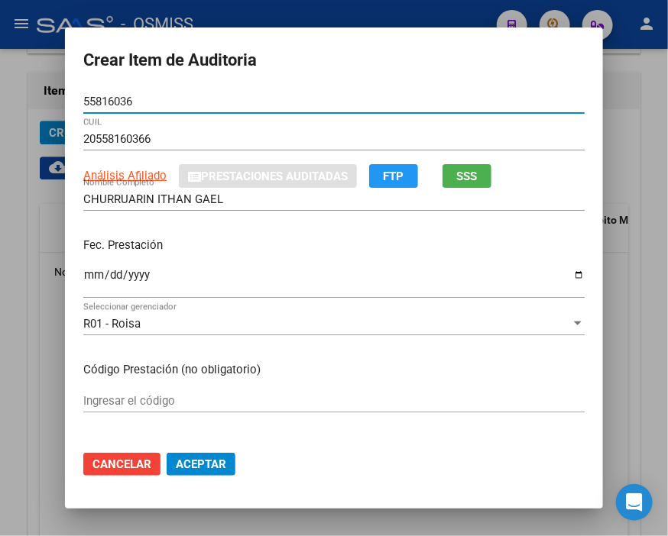
click at [88, 279] on input "Ingresar la fecha" at bounding box center [333, 281] width 501 height 24
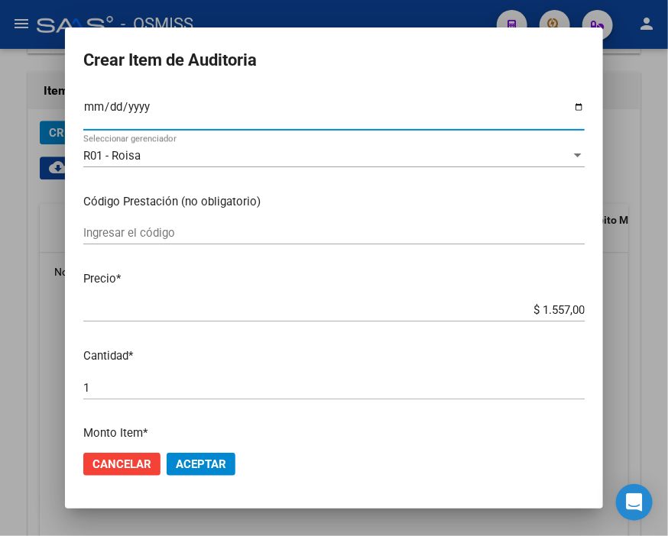
scroll to position [170, 0]
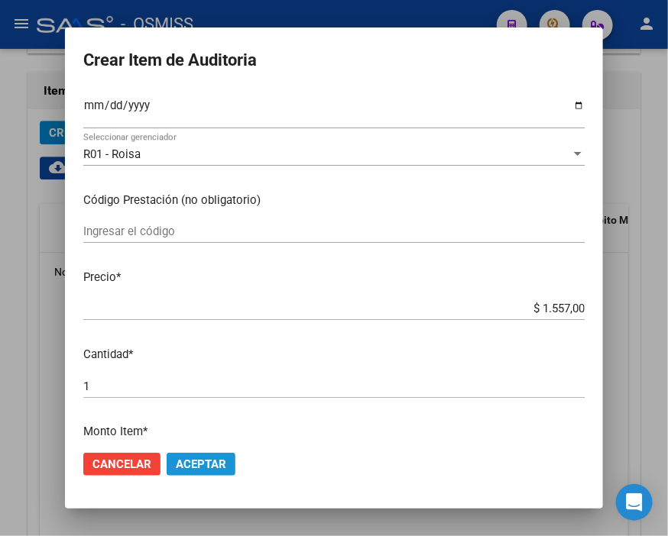
click at [212, 454] on button "Aceptar" at bounding box center [201, 464] width 69 height 23
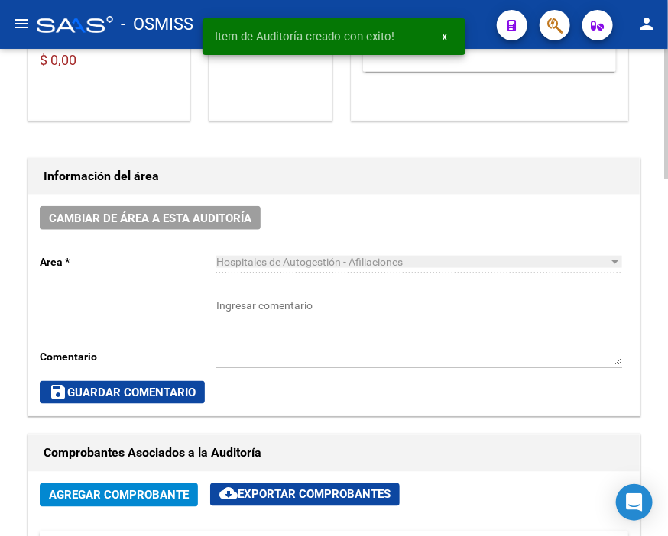
scroll to position [364, 0]
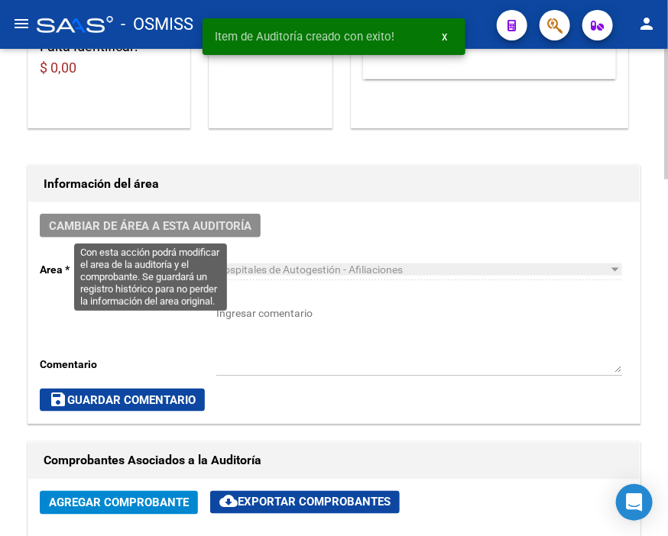
click at [146, 214] on button "Cambiar de área a esta auditoría" at bounding box center [150, 226] width 221 height 24
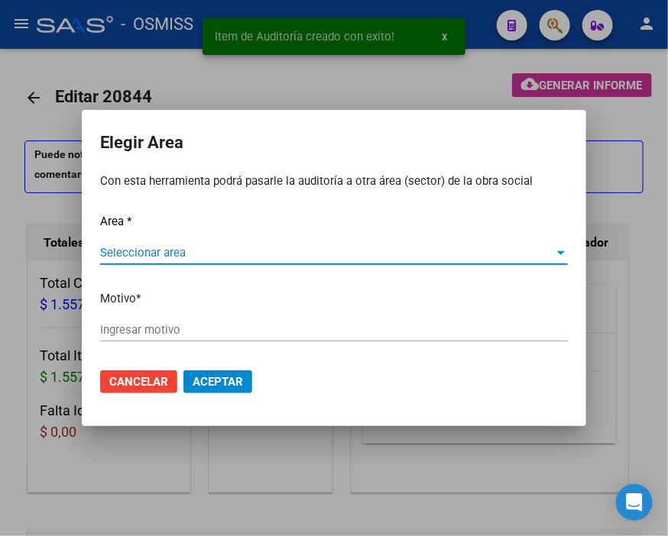
click at [147, 249] on span "Seleccionar area" at bounding box center [327, 253] width 454 height 14
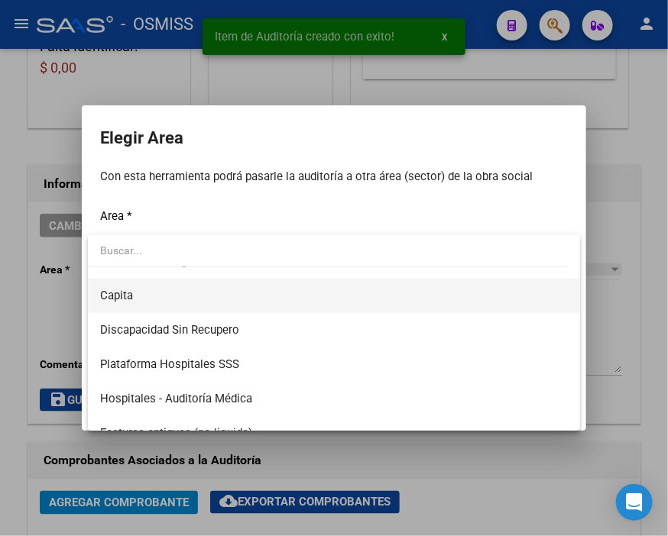
scroll to position [170, 0]
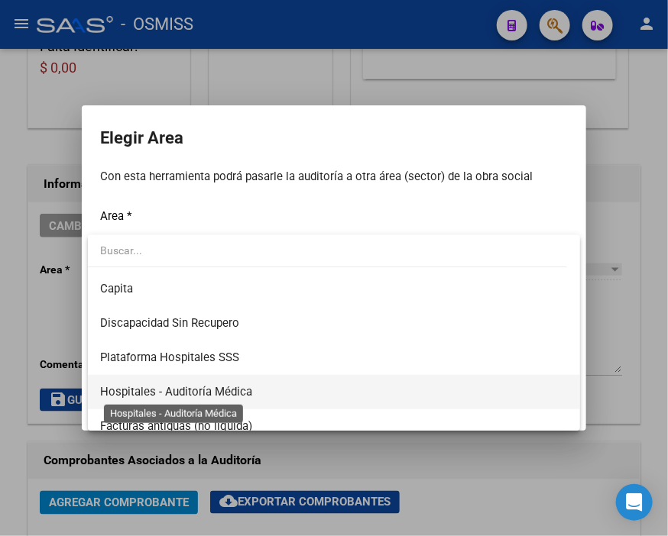
click at [247, 385] on span "Hospitales - Auditoría Médica" at bounding box center [176, 392] width 152 height 14
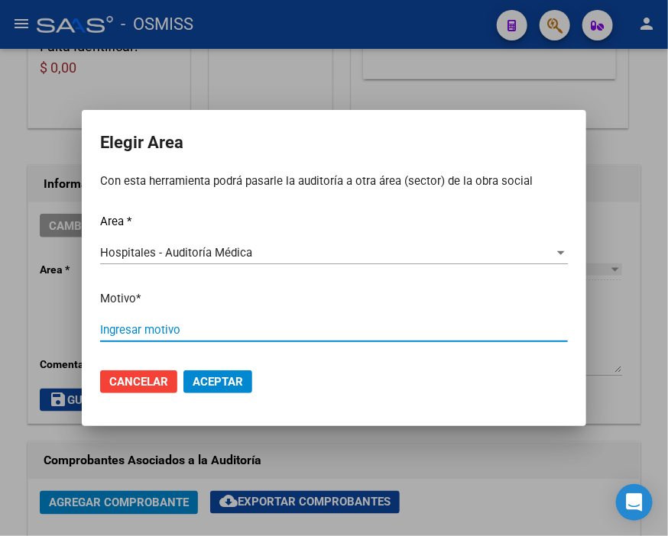
click at [139, 334] on input "Ingresar motivo" at bounding box center [334, 330] width 468 height 14
type input "AUDITADO"
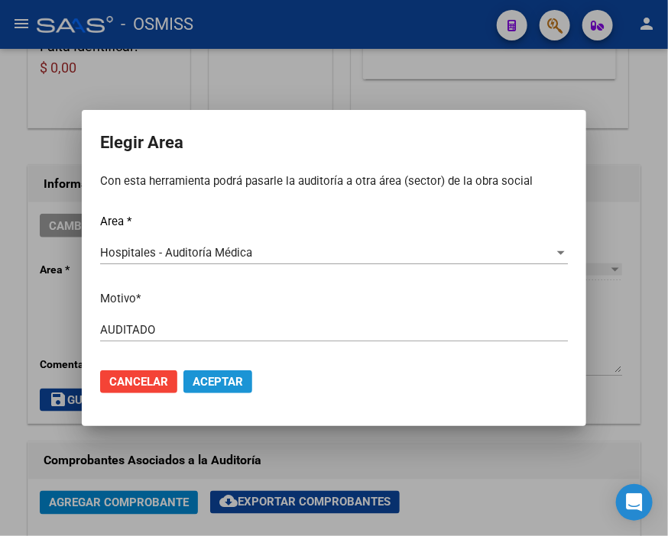
click at [220, 372] on button "Aceptar" at bounding box center [217, 382] width 69 height 23
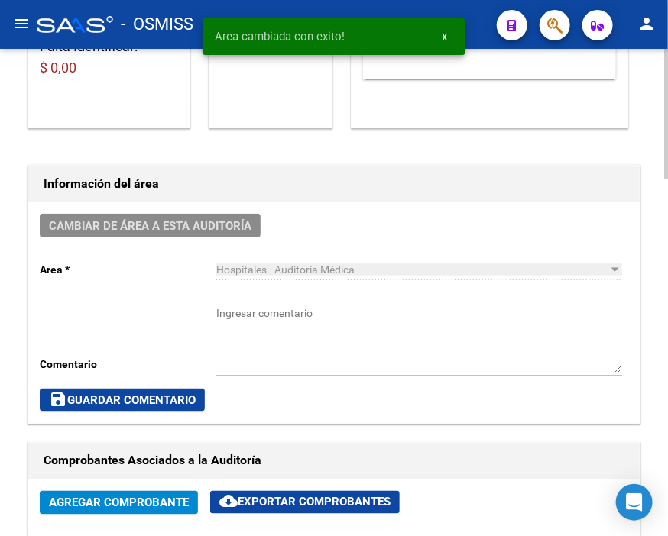
scroll to position [0, 0]
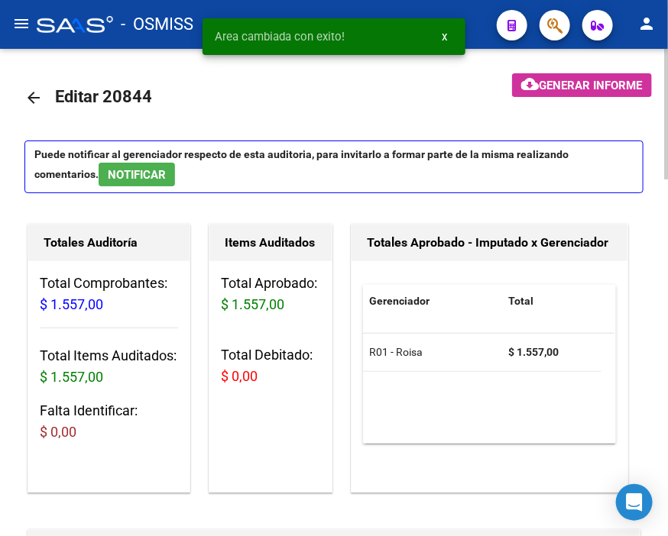
click at [36, 90] on mat-icon "arrow_back" at bounding box center [33, 98] width 18 height 18
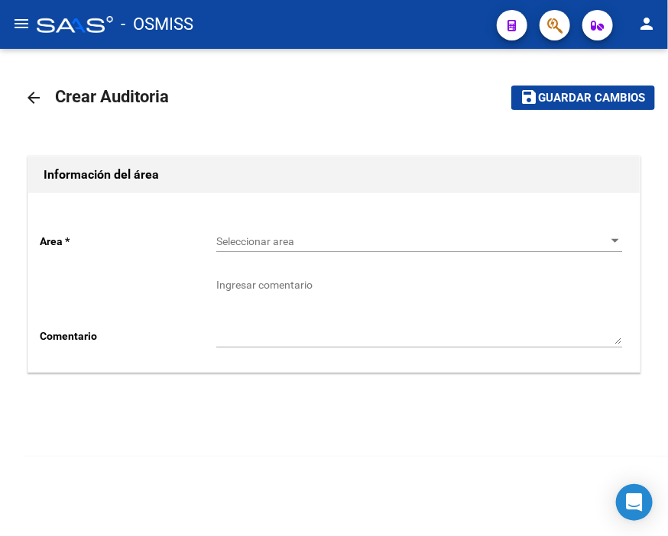
click at [228, 242] on span "Seleccionar area" at bounding box center [412, 241] width 392 height 13
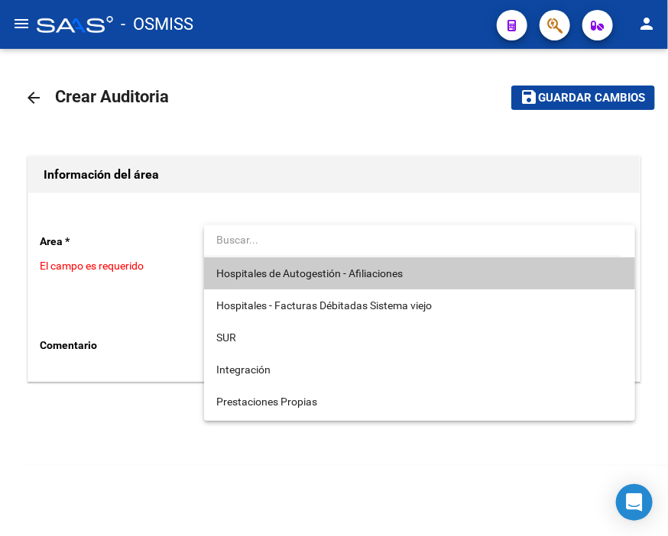
click at [235, 273] on span "Hospitales de Autogestión - Afiliaciones" at bounding box center [309, 273] width 186 height 12
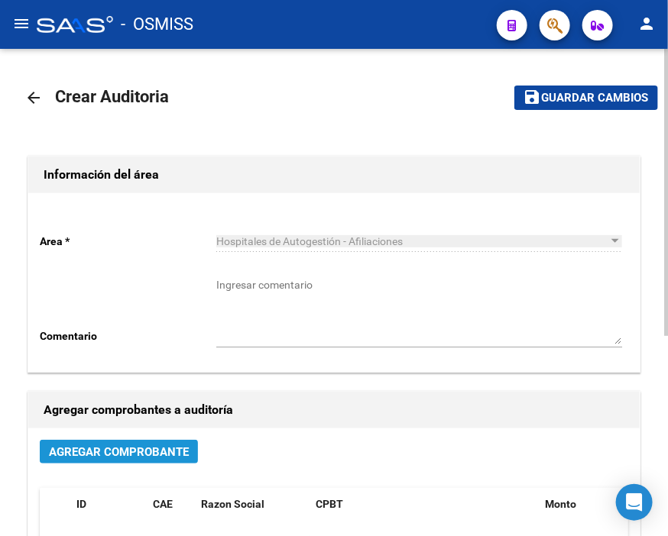
click at [166, 448] on span "Agregar Comprobante" at bounding box center [119, 452] width 140 height 14
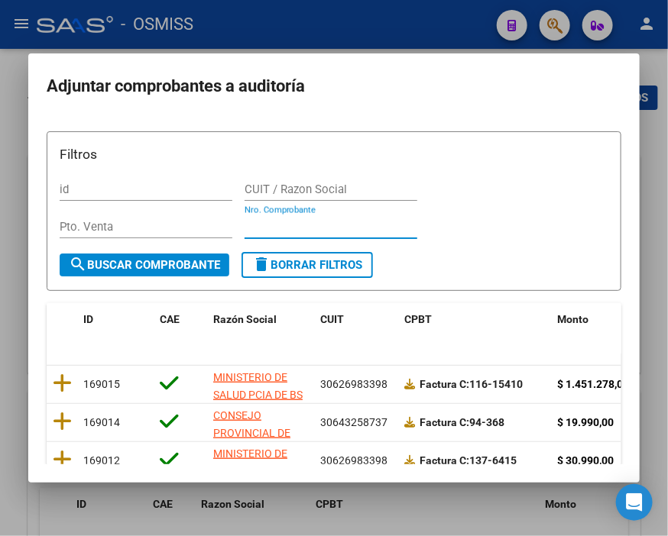
click at [266, 224] on input "Nro. Comprobante" at bounding box center [330, 227] width 173 height 14
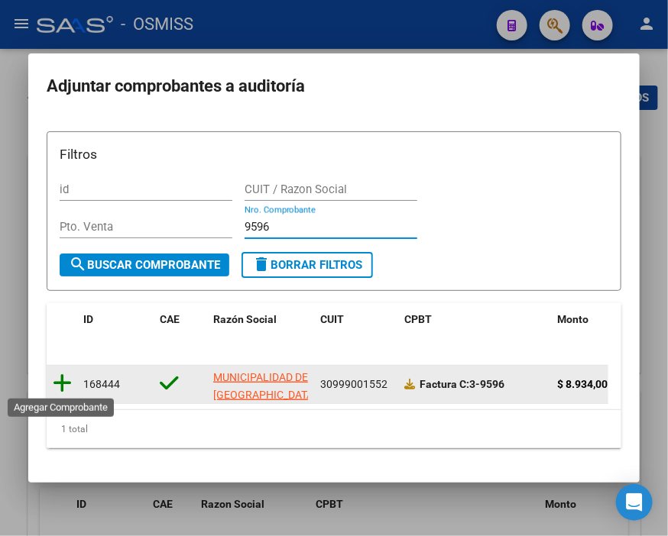
type input "9596"
click at [58, 393] on icon at bounding box center [62, 383] width 19 height 21
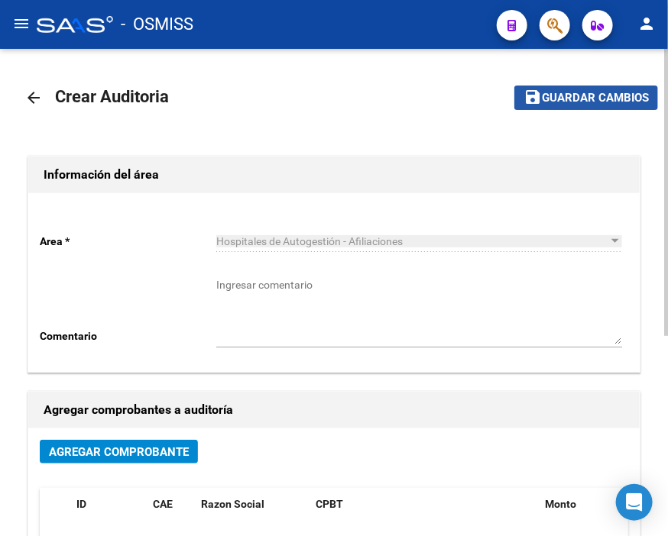
click at [582, 89] on button "save Guardar cambios" at bounding box center [586, 98] width 144 height 24
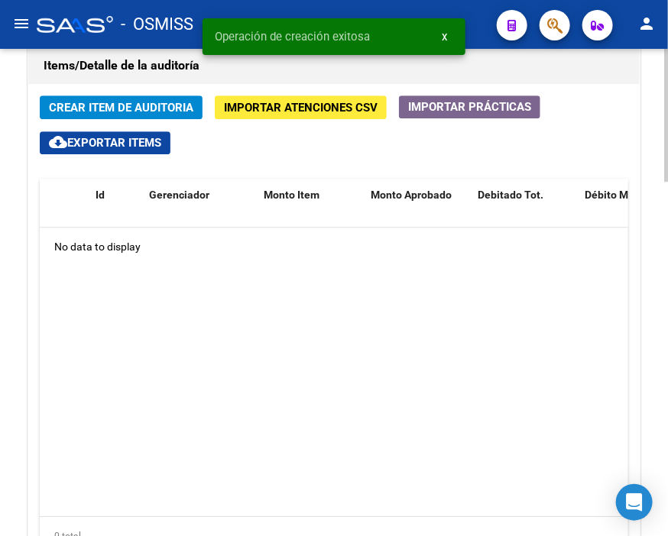
scroll to position [1103, 0]
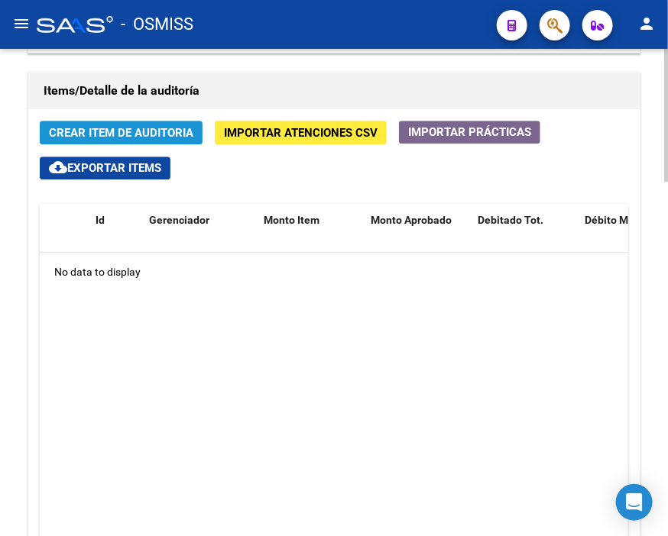
click at [101, 126] on span "Crear Item de Auditoria" at bounding box center [121, 133] width 144 height 14
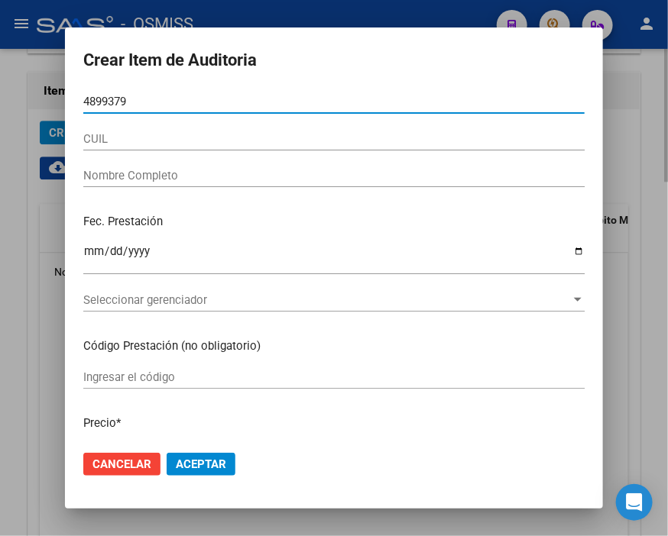
type input "48993795"
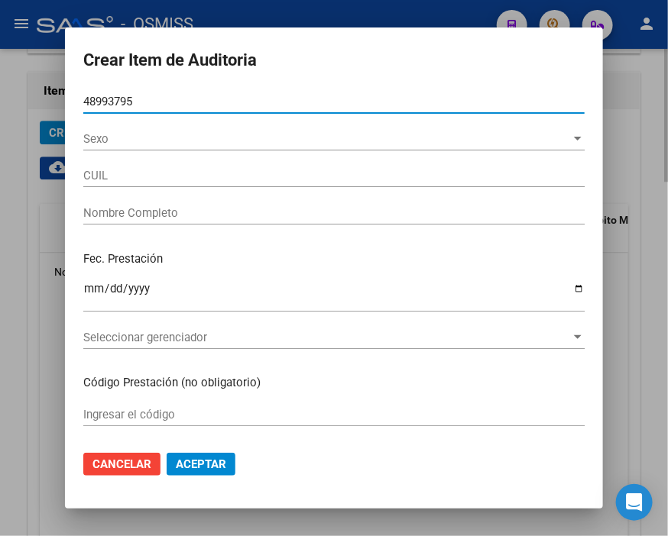
type input "27489937951"
type input "BRIZUELA JAZMIN"
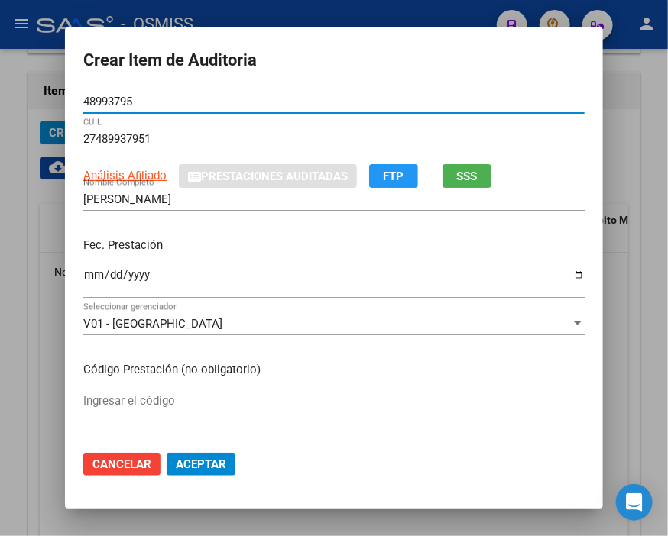
type input "48993795"
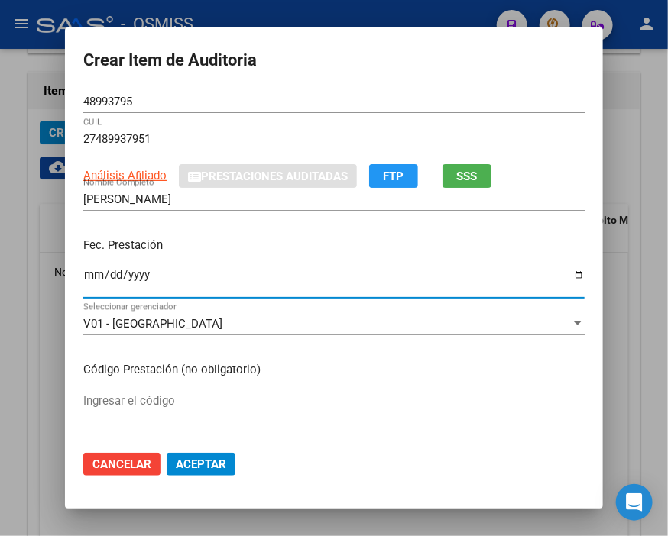
click at [84, 269] on input "Ingresar la fecha" at bounding box center [333, 281] width 501 height 24
type input "[DATE]"
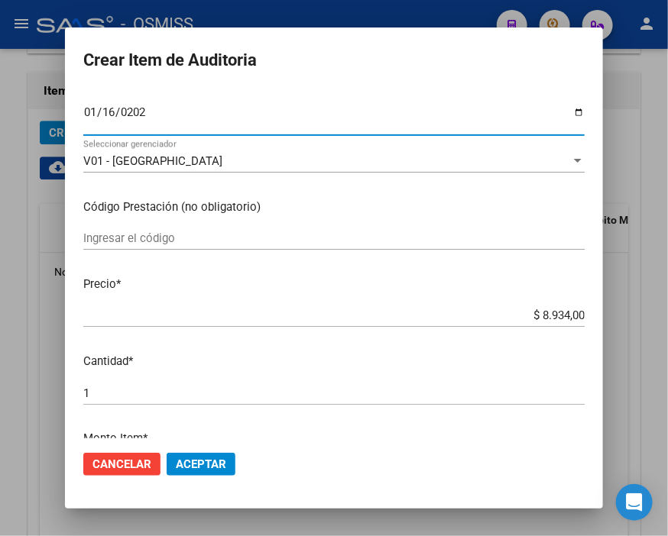
scroll to position [170, 0]
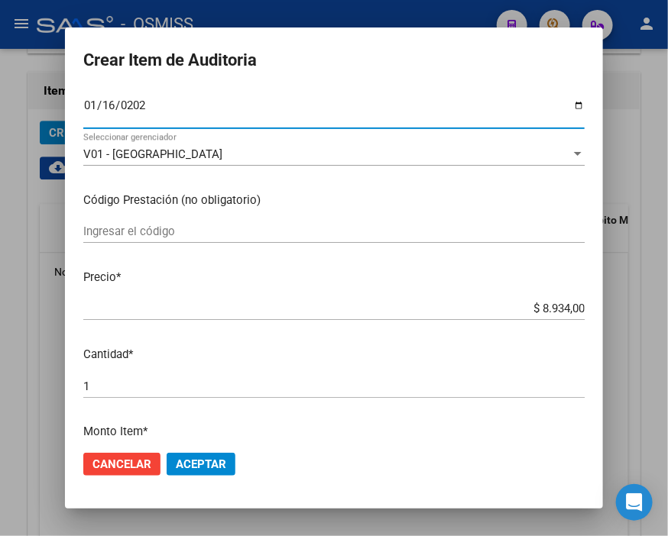
click at [214, 464] on span "Aceptar" at bounding box center [201, 465] width 50 height 14
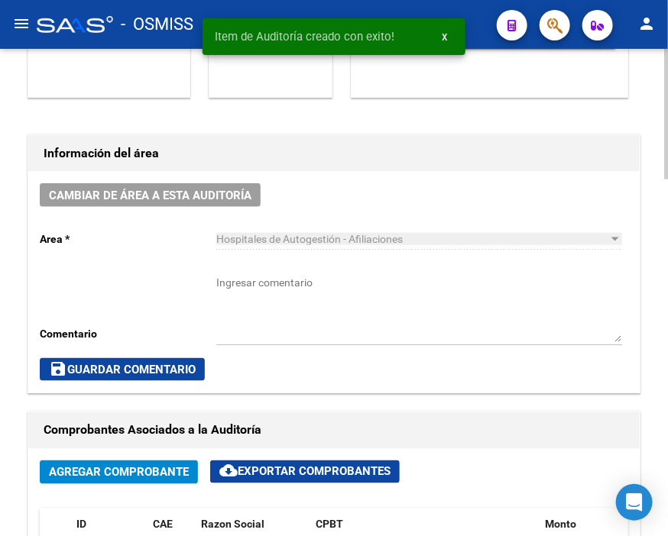
scroll to position [364, 0]
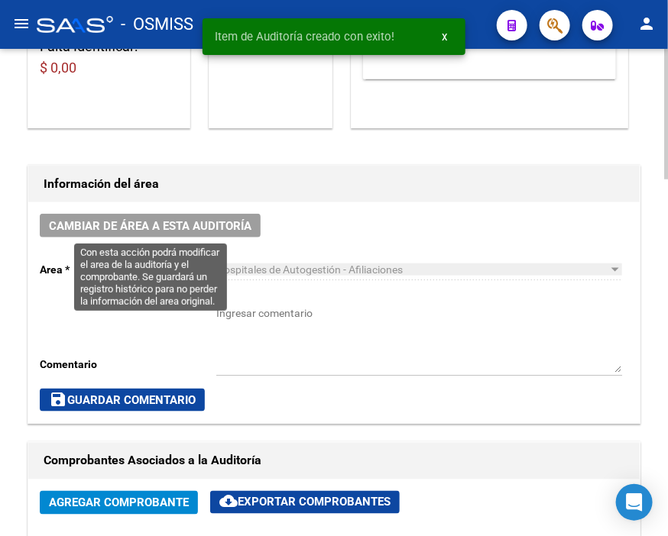
click at [216, 220] on span "Cambiar de área a esta auditoría" at bounding box center [150, 226] width 202 height 14
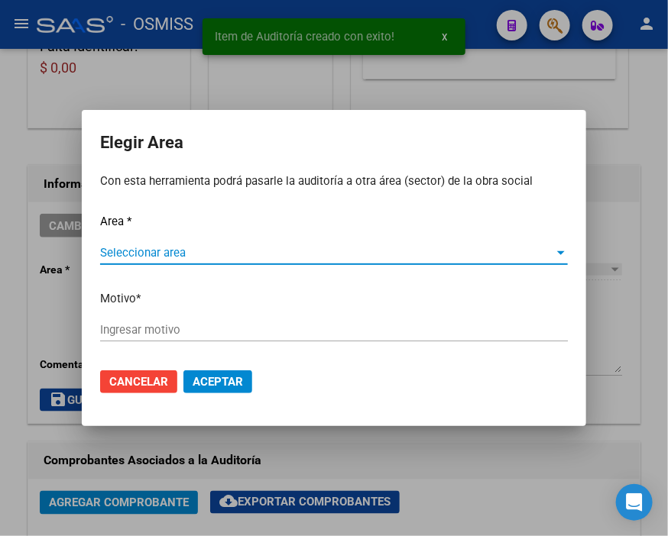
click at [126, 254] on span "Seleccionar area" at bounding box center [327, 253] width 454 height 14
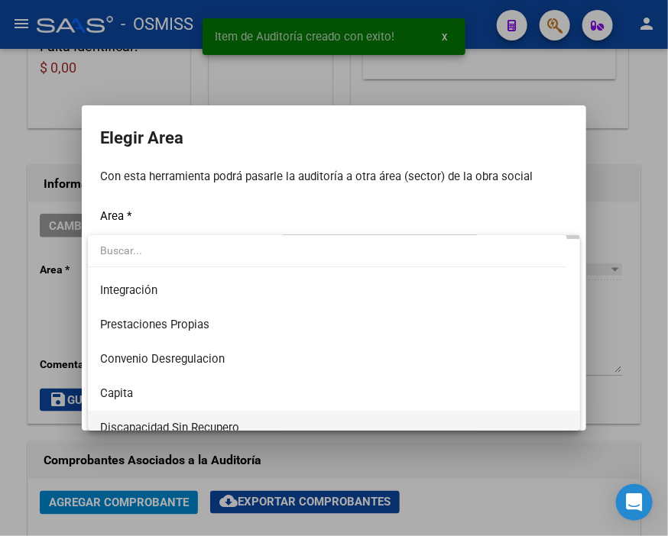
scroll to position [170, 0]
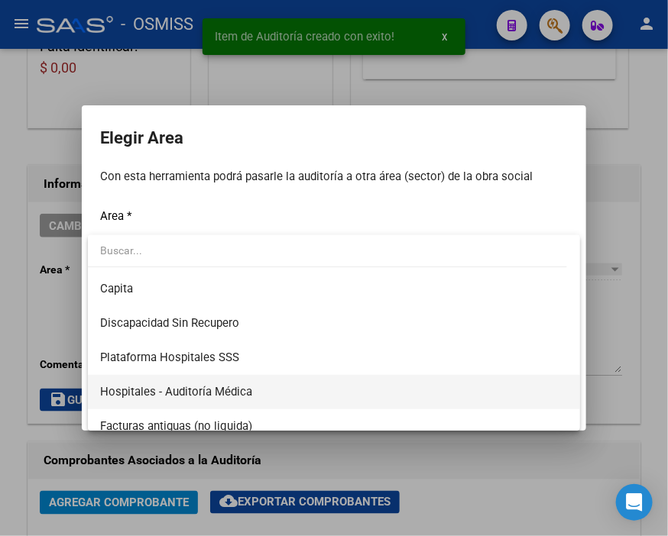
click at [261, 383] on span "Hospitales - Auditoría Médica" at bounding box center [334, 392] width 468 height 34
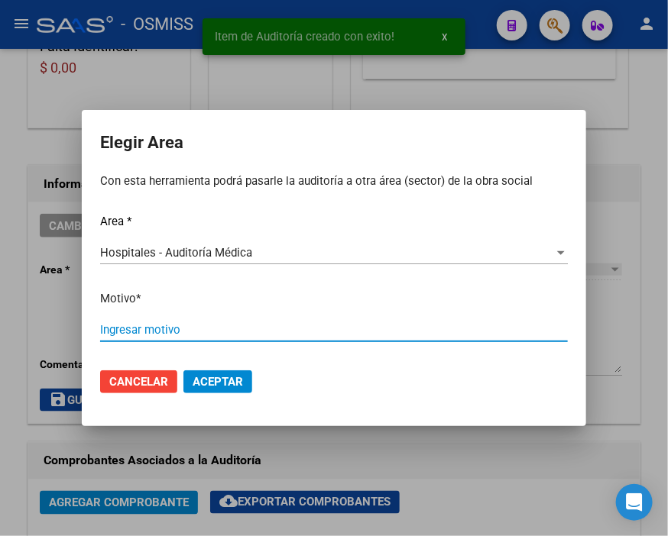
click at [174, 333] on input "Ingresar motivo" at bounding box center [334, 330] width 468 height 14
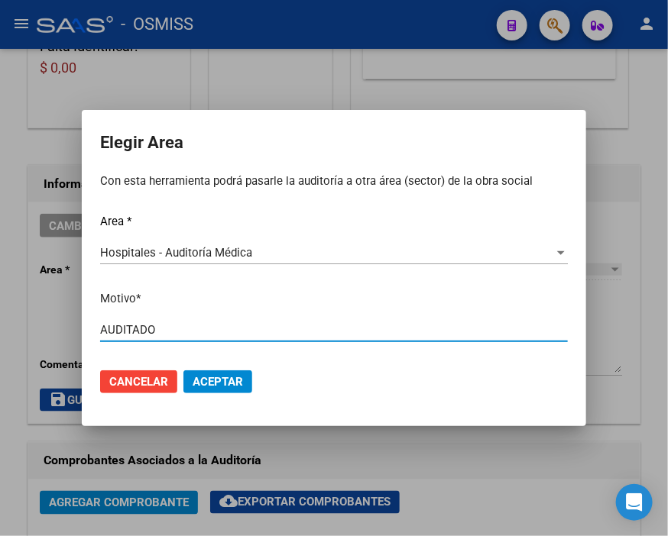
type input "AUDITADO"
click at [231, 379] on span "Aceptar" at bounding box center [218, 382] width 50 height 14
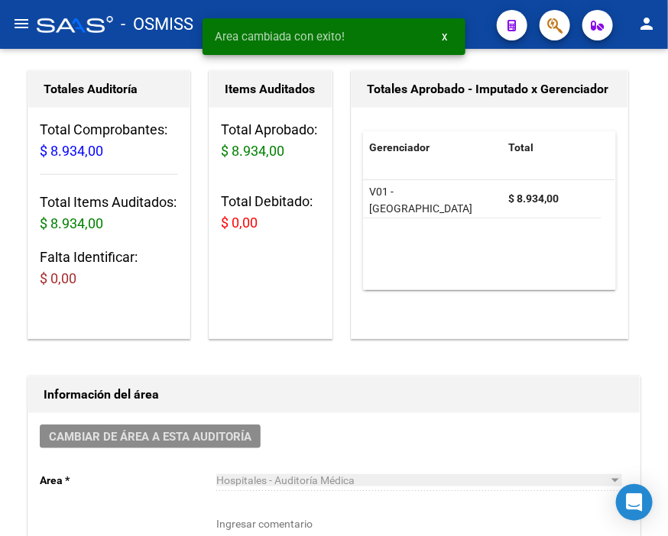
scroll to position [0, 0]
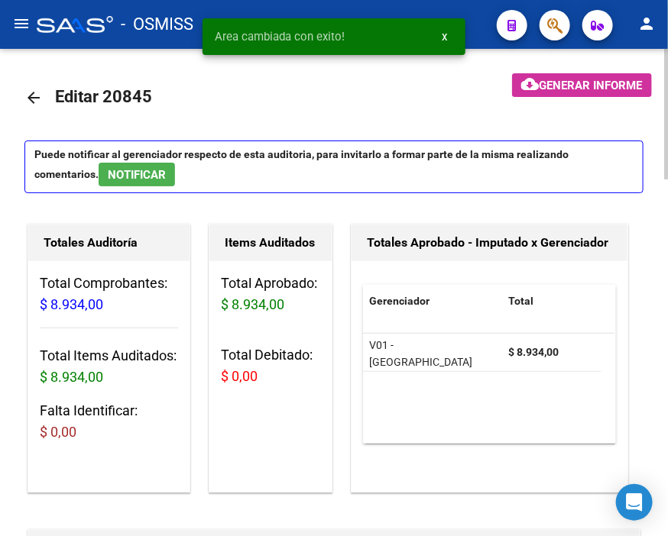
click at [29, 92] on mat-icon "arrow_back" at bounding box center [33, 98] width 18 height 18
